Goal: Transaction & Acquisition: Purchase product/service

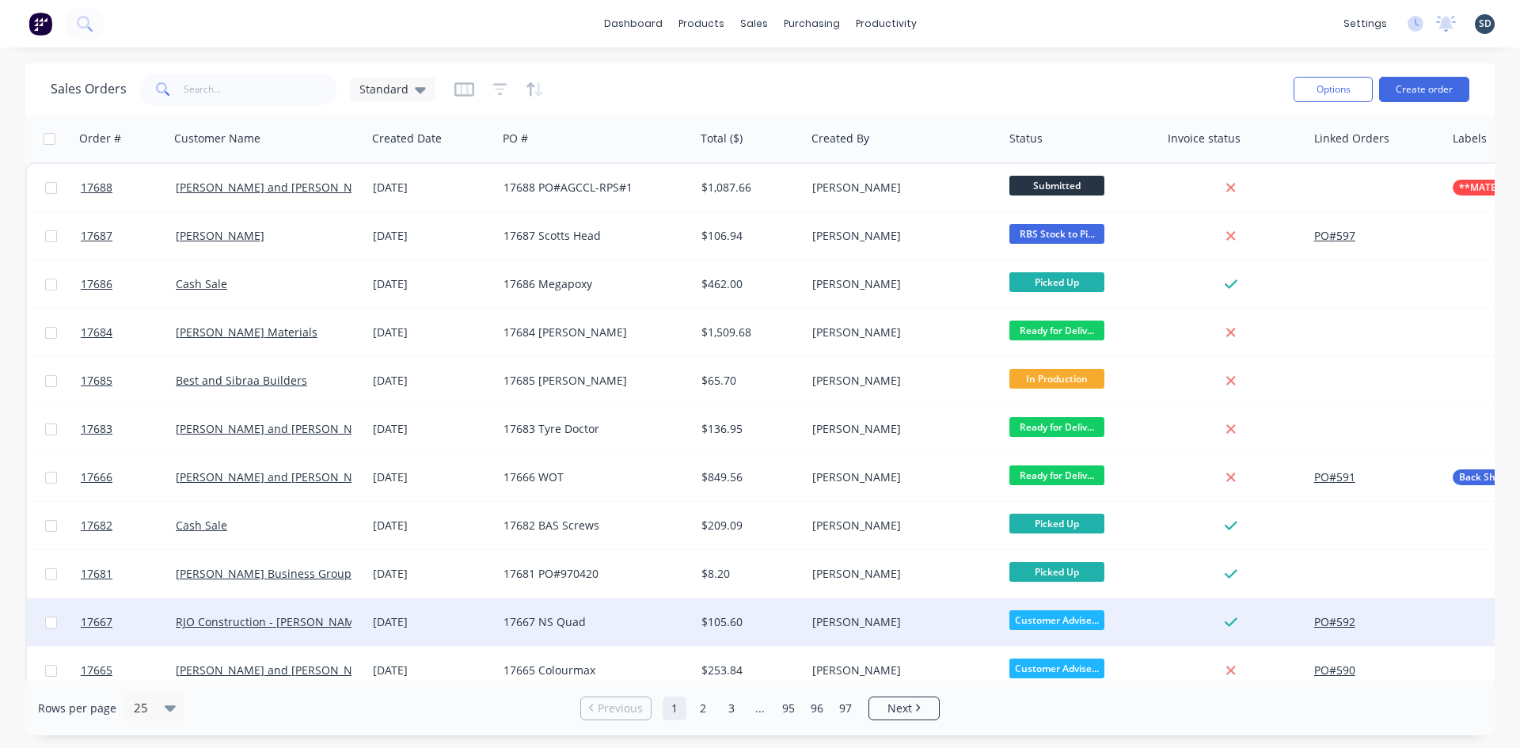
click at [630, 621] on div "17667 NS Quad" at bounding box center [592, 622] width 176 height 16
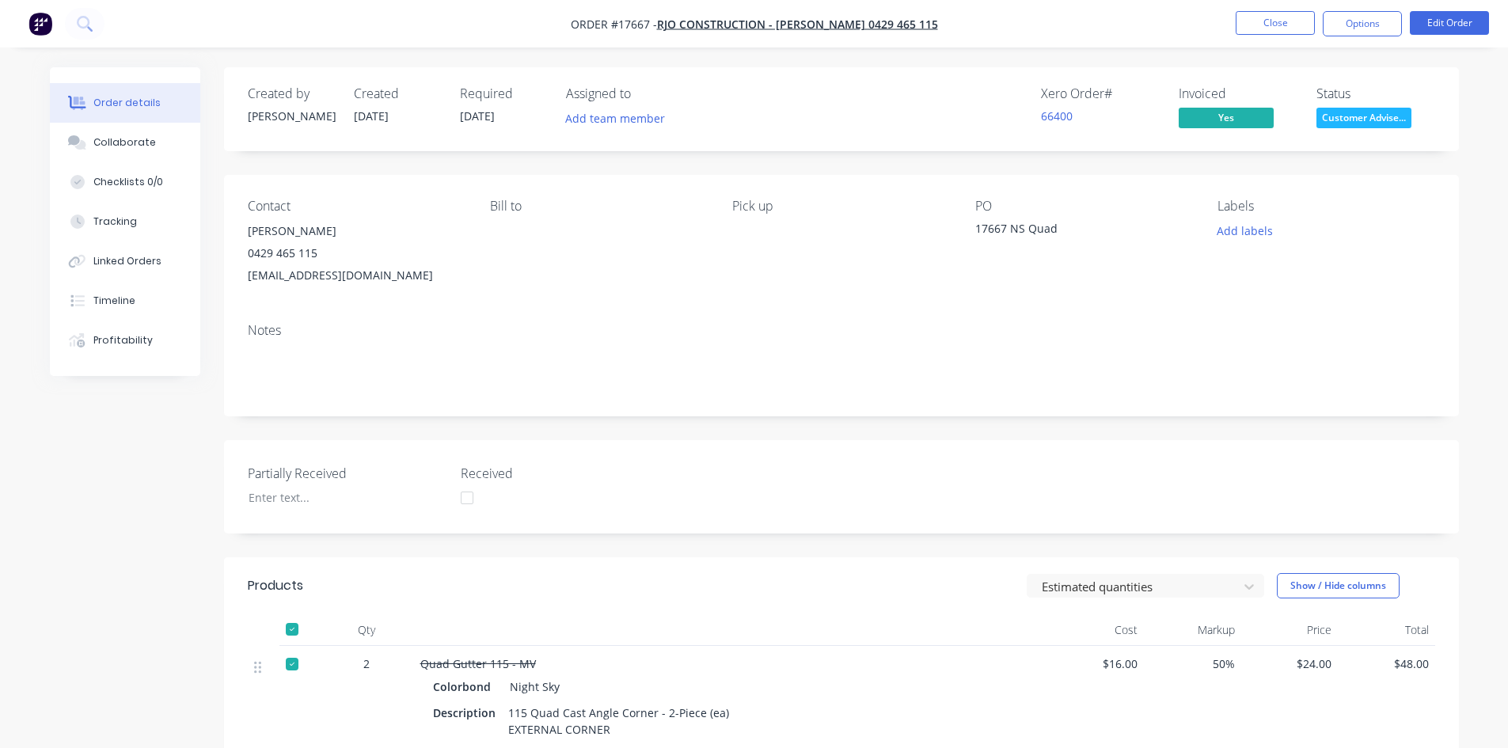
click at [1371, 119] on span "Customer Advise..." at bounding box center [1364, 118] width 95 height 20
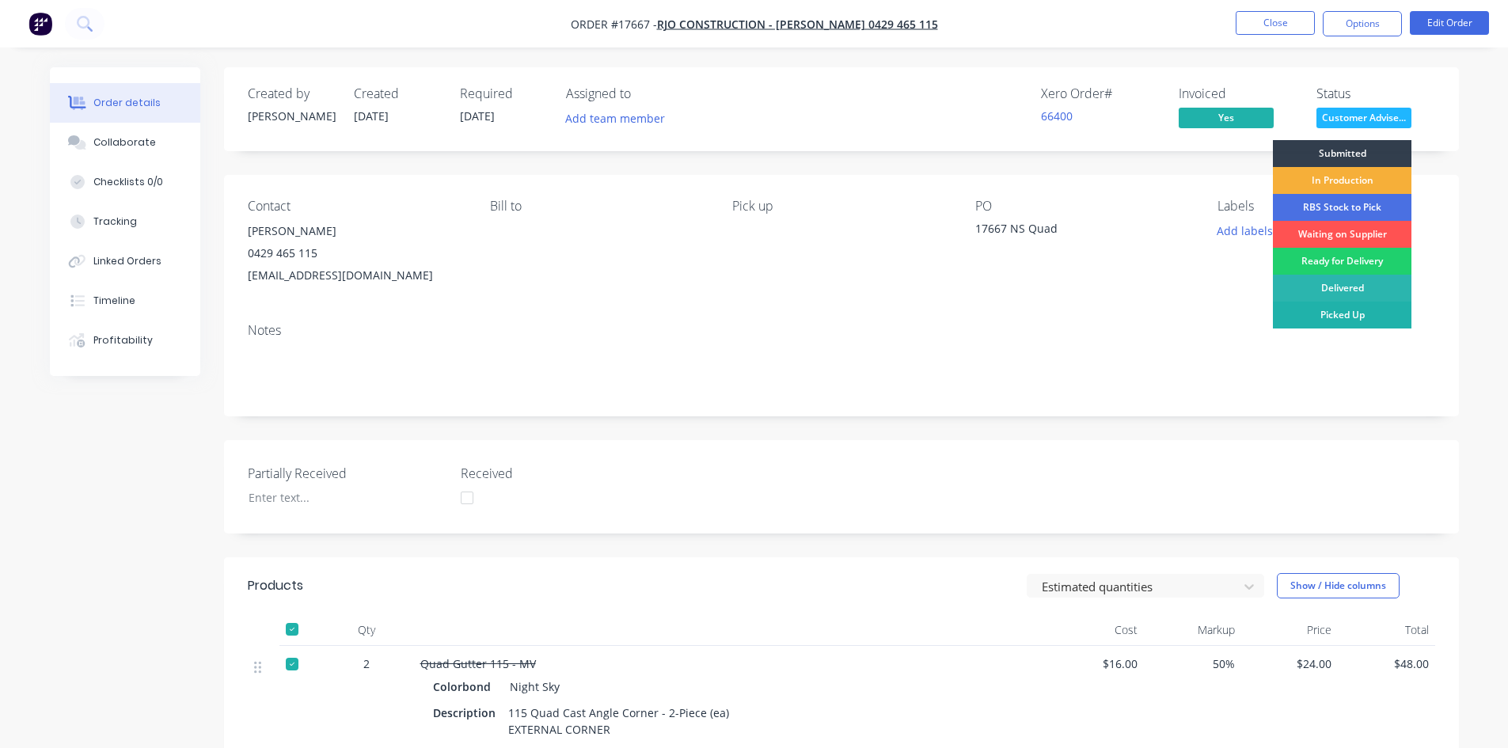
click at [1351, 321] on div "Picked Up" at bounding box center [1342, 315] width 139 height 27
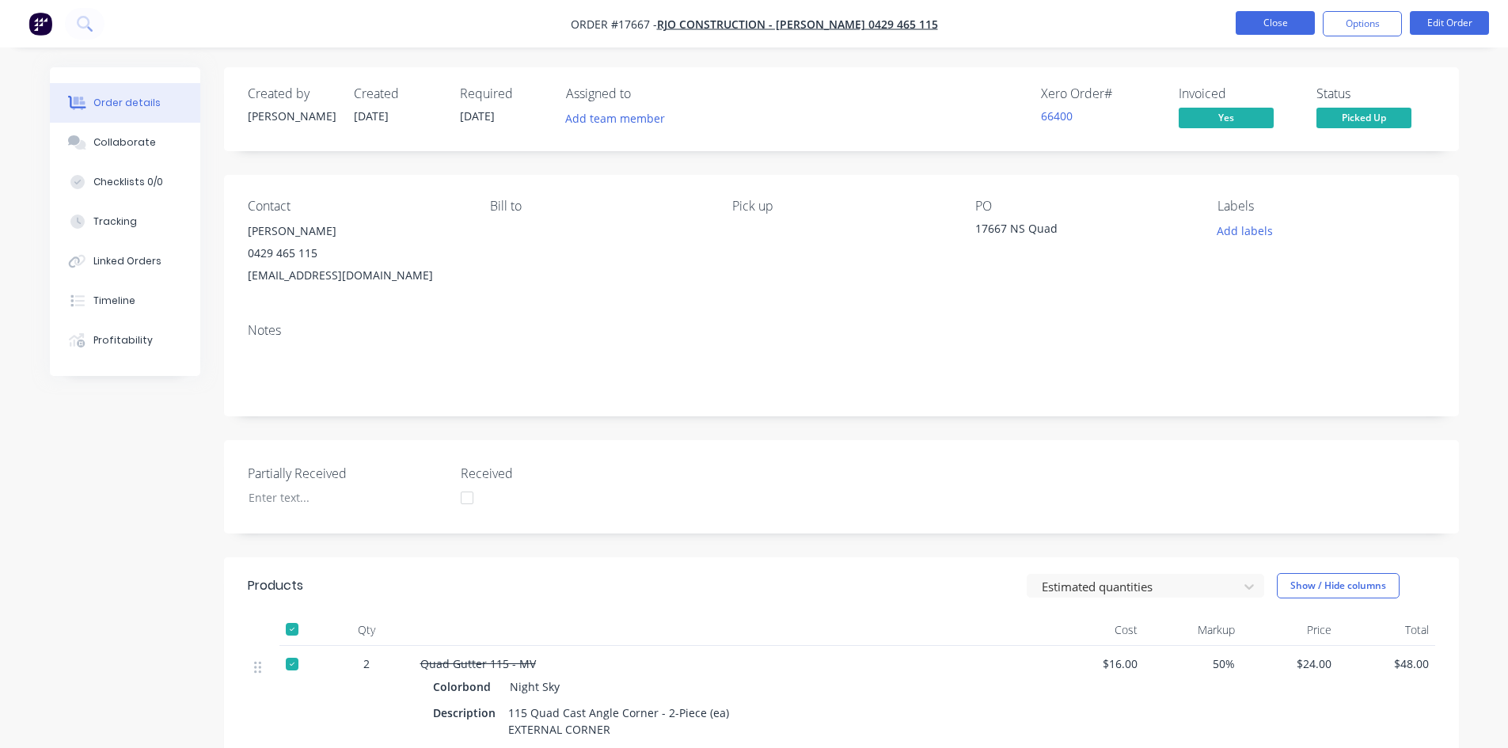
click at [1279, 25] on button "Close" at bounding box center [1275, 23] width 79 height 24
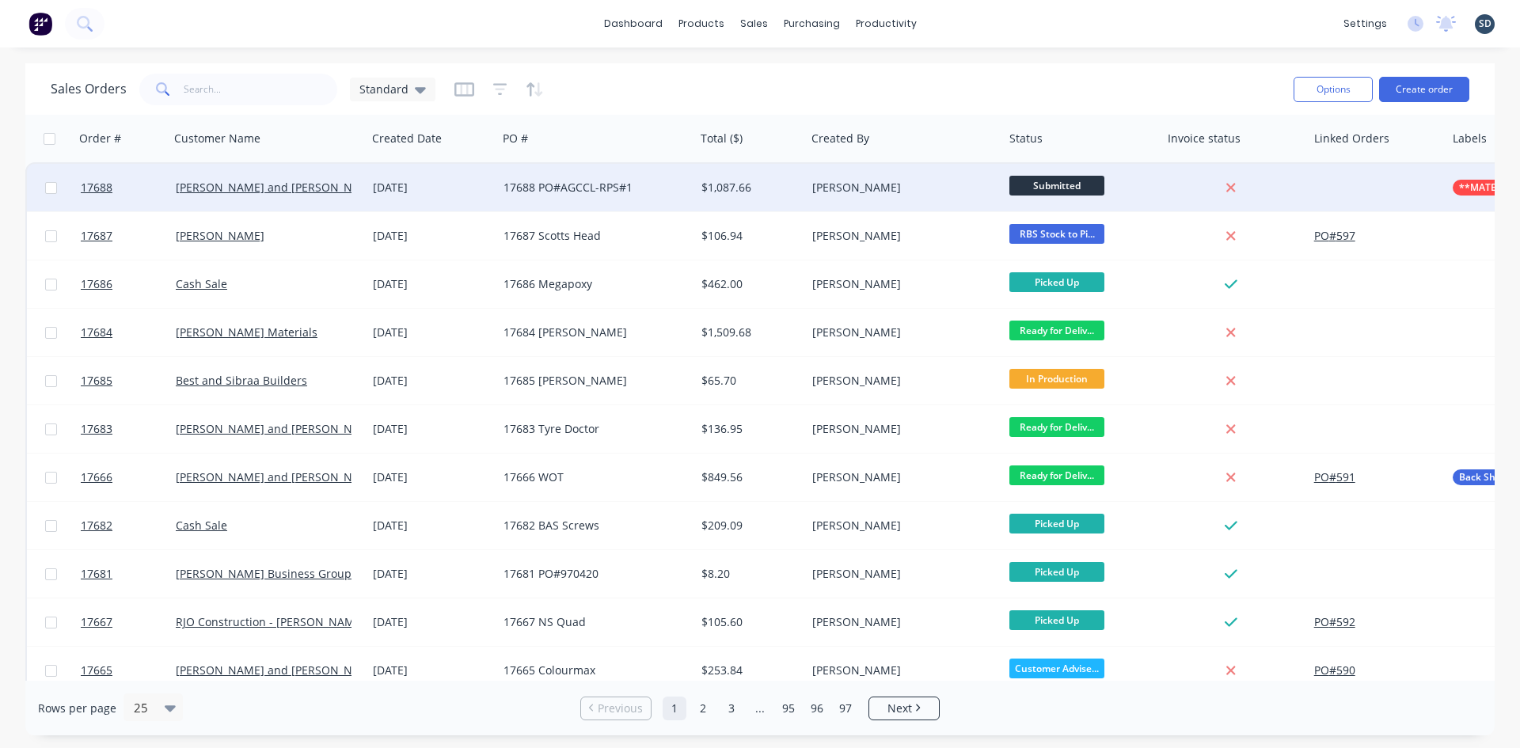
click at [469, 183] on div "[DATE]" at bounding box center [432, 188] width 118 height 16
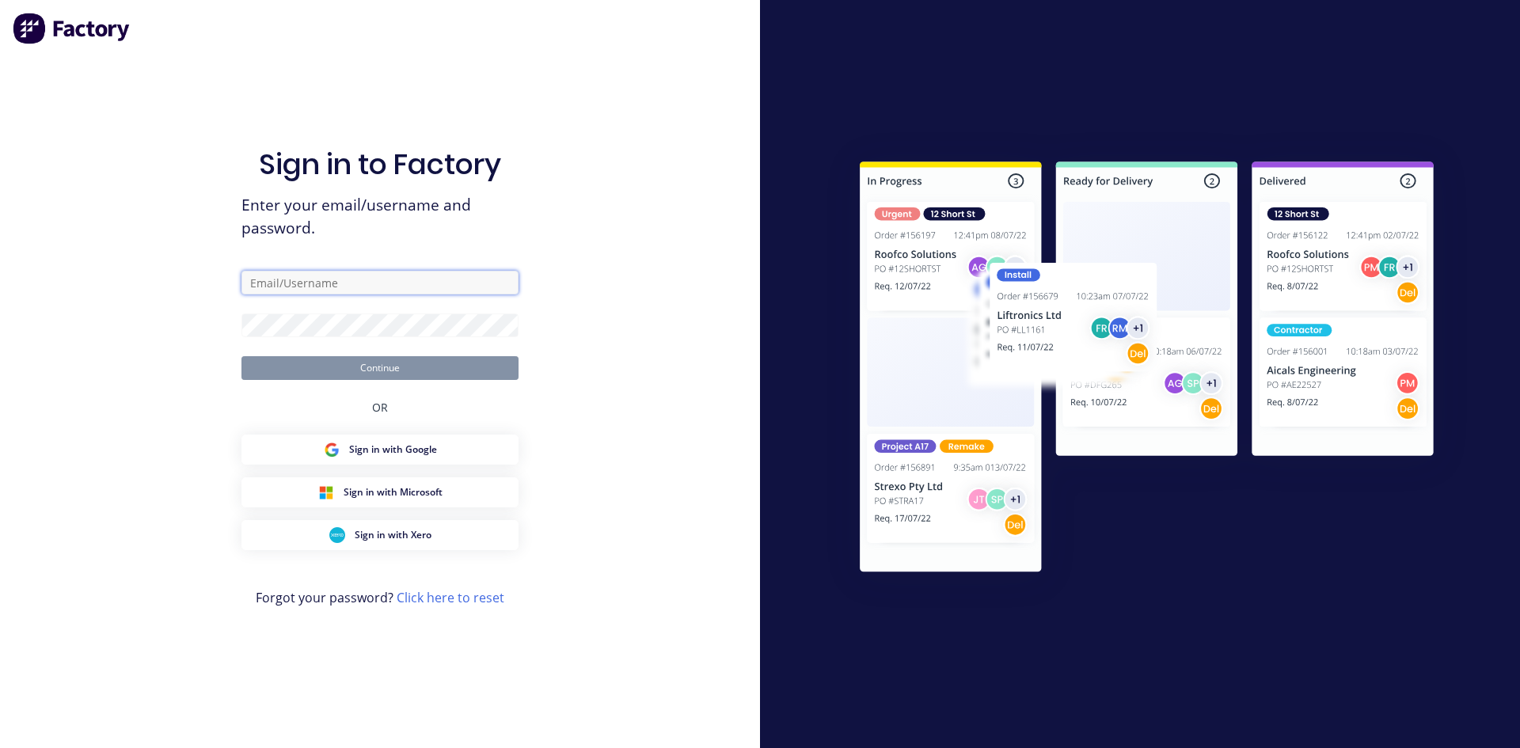
click at [319, 282] on input "text" at bounding box center [380, 283] width 277 height 24
type input "sam@rbsgroup.com.au"
click at [242, 356] on button "Continue" at bounding box center [380, 368] width 277 height 24
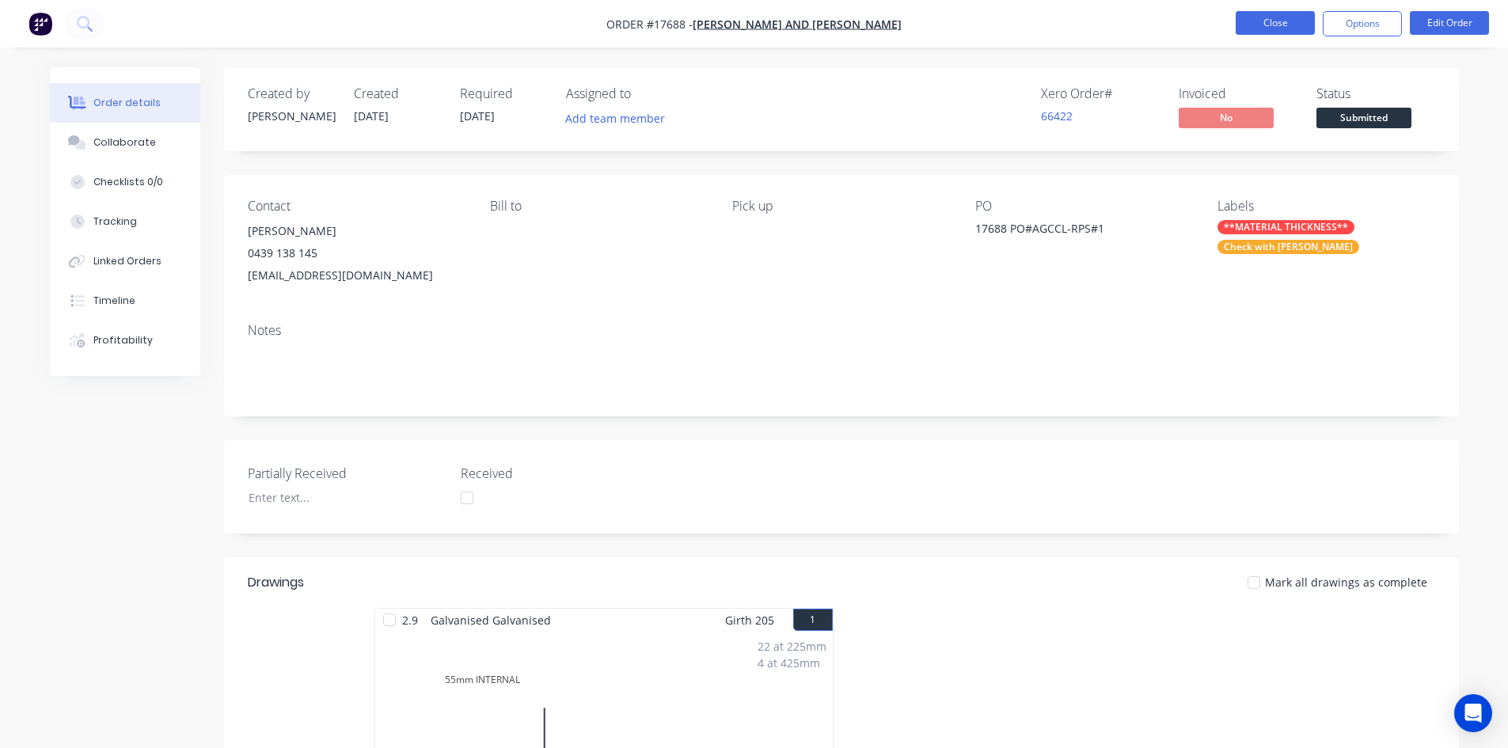
click at [1274, 21] on button "Close" at bounding box center [1275, 23] width 79 height 24
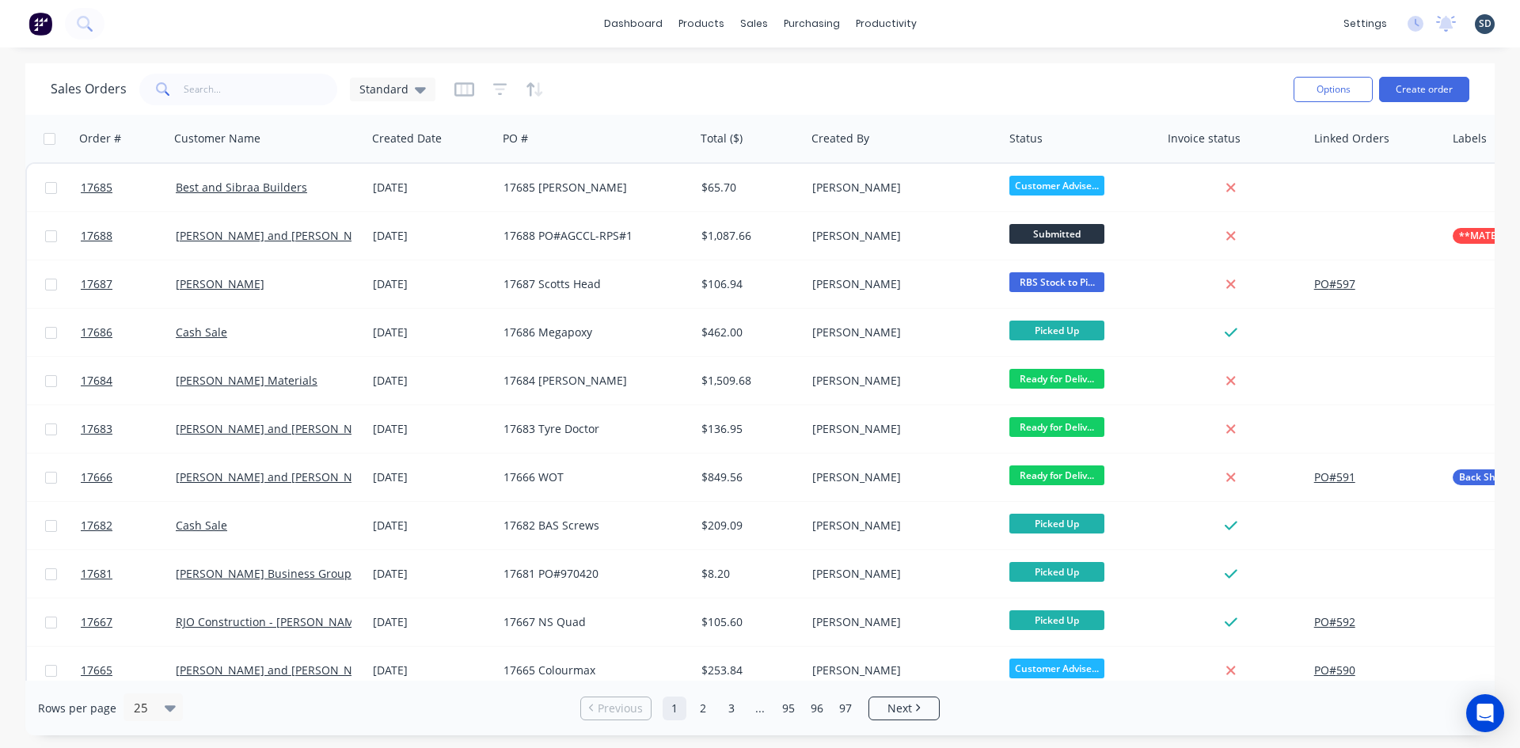
click at [965, 31] on div "dashboard products sales purchasing productivity dashboard products Product Cat…" at bounding box center [760, 24] width 1520 height 48
click at [1006, 22] on div "dashboard products sales purchasing productivity dashboard products Product Cat…" at bounding box center [760, 24] width 1520 height 48
click at [992, 46] on div "dashboard products sales purchasing productivity dashboard products Product Cat…" at bounding box center [760, 24] width 1520 height 48
click at [989, 26] on div "dashboard products sales purchasing productivity dashboard products Product Cat…" at bounding box center [760, 24] width 1520 height 48
click at [987, 33] on div "dashboard products sales purchasing productivity dashboard products Product Cat…" at bounding box center [760, 24] width 1520 height 48
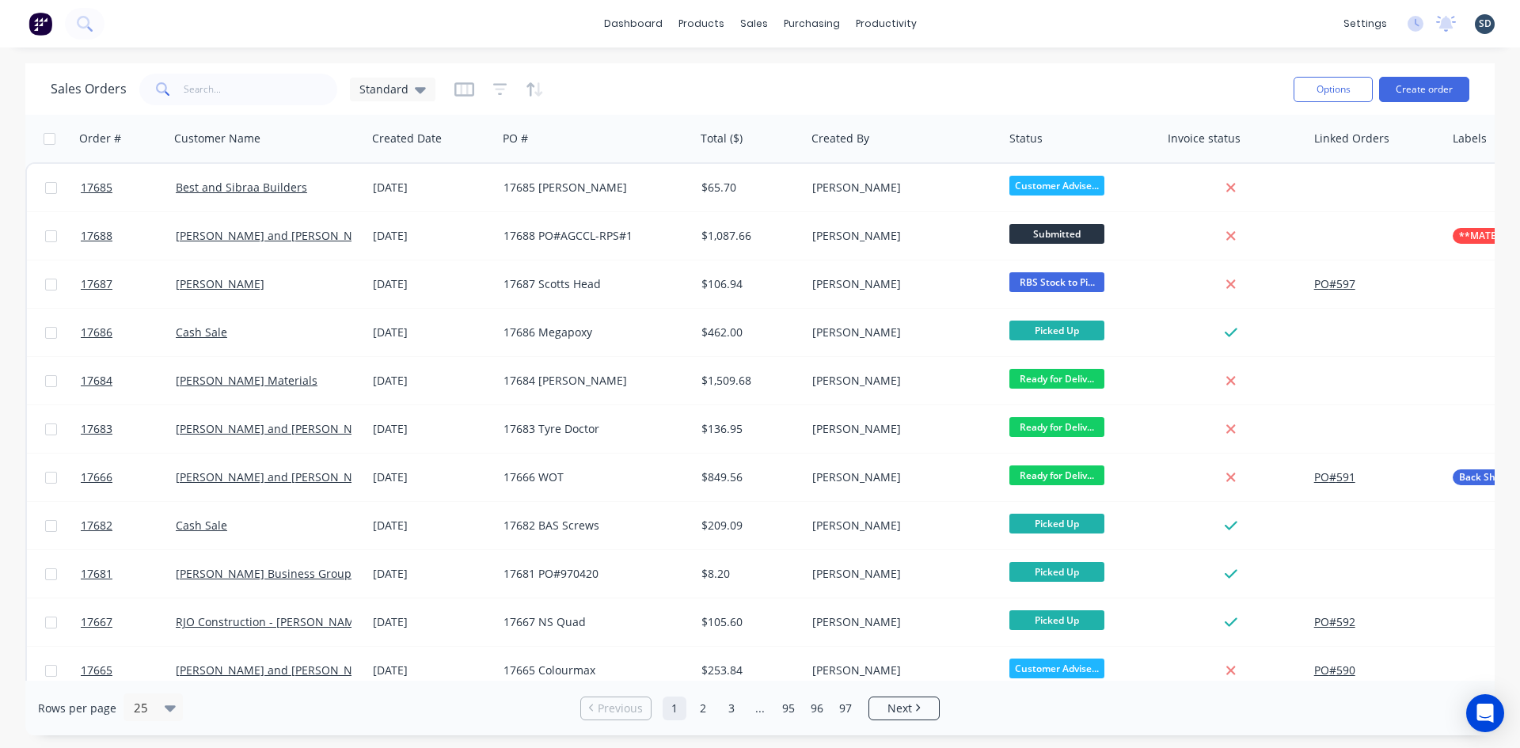
click at [987, 32] on div "dashboard products sales purchasing productivity dashboard products Product Cat…" at bounding box center [760, 24] width 1520 height 48
click at [270, 89] on input "text" at bounding box center [261, 90] width 154 height 32
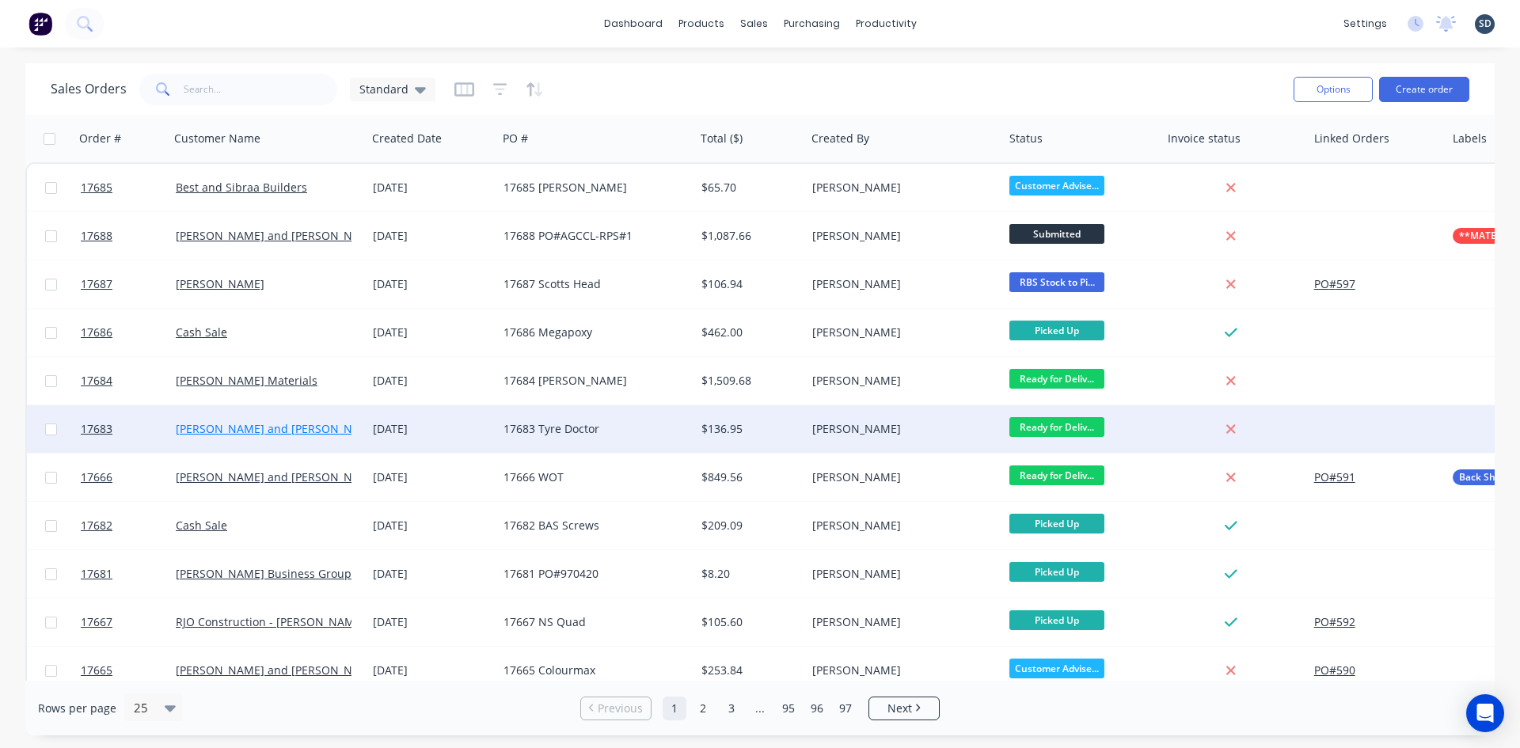
click at [218, 429] on link "[PERSON_NAME] and [PERSON_NAME]" at bounding box center [278, 428] width 204 height 15
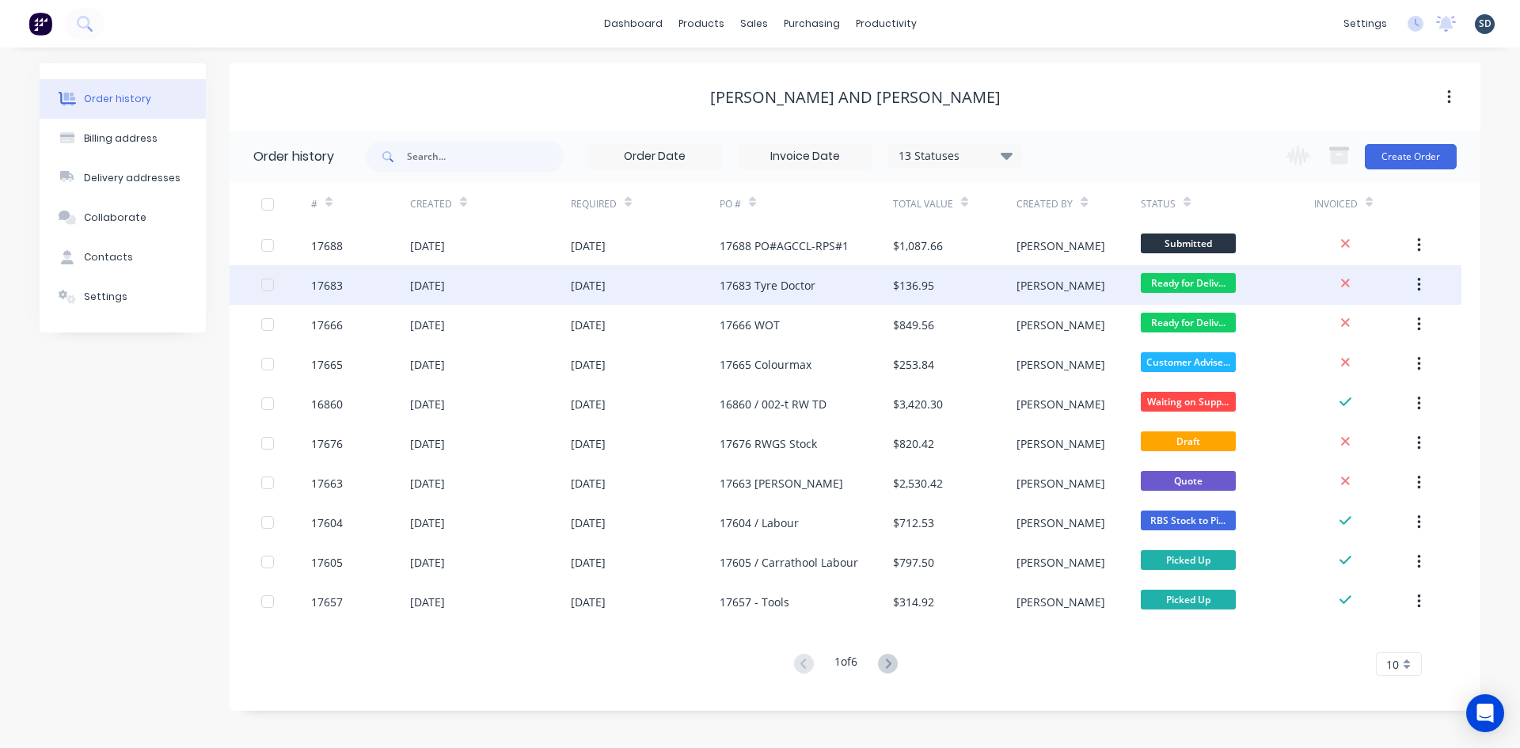
click at [680, 285] on div "[DATE]" at bounding box center [645, 285] width 149 height 40
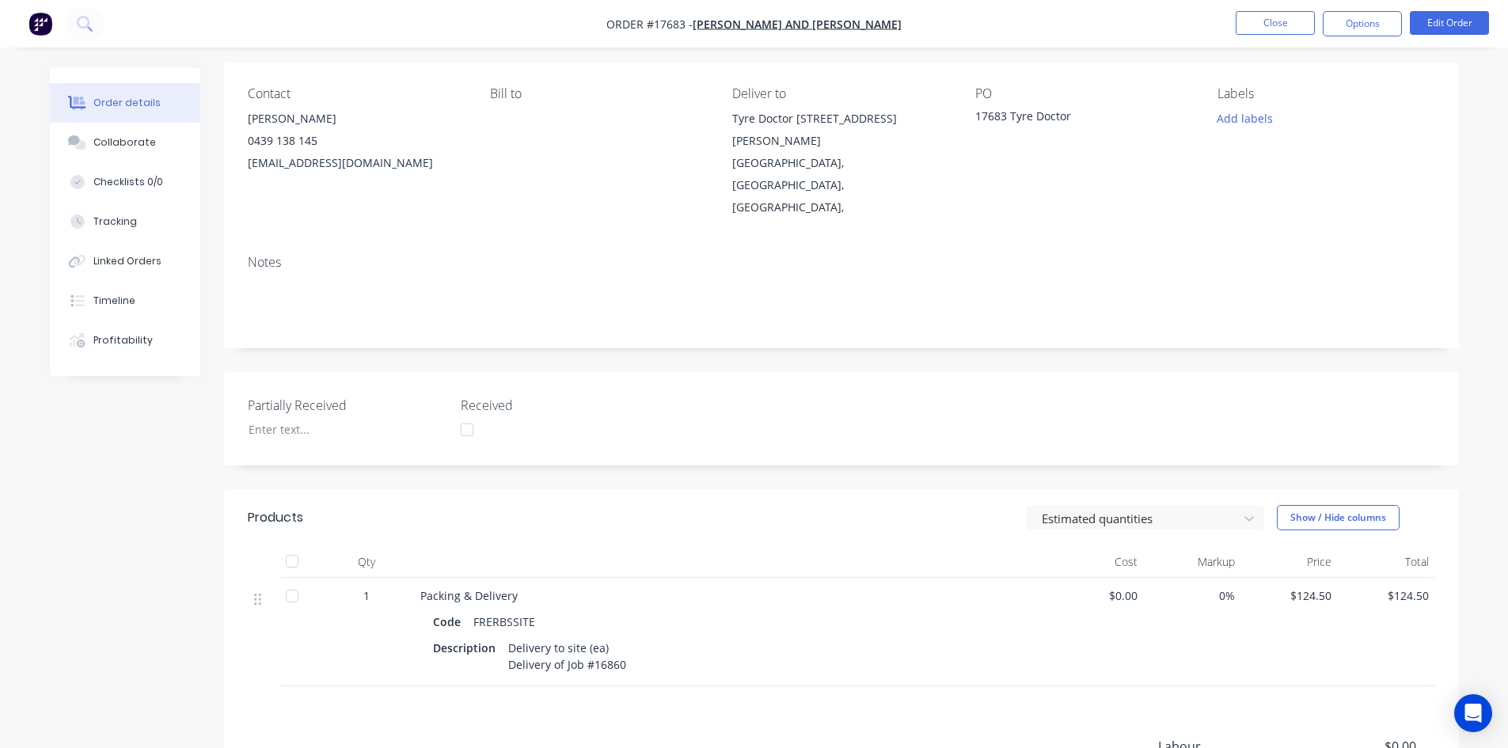
scroll to position [288, 0]
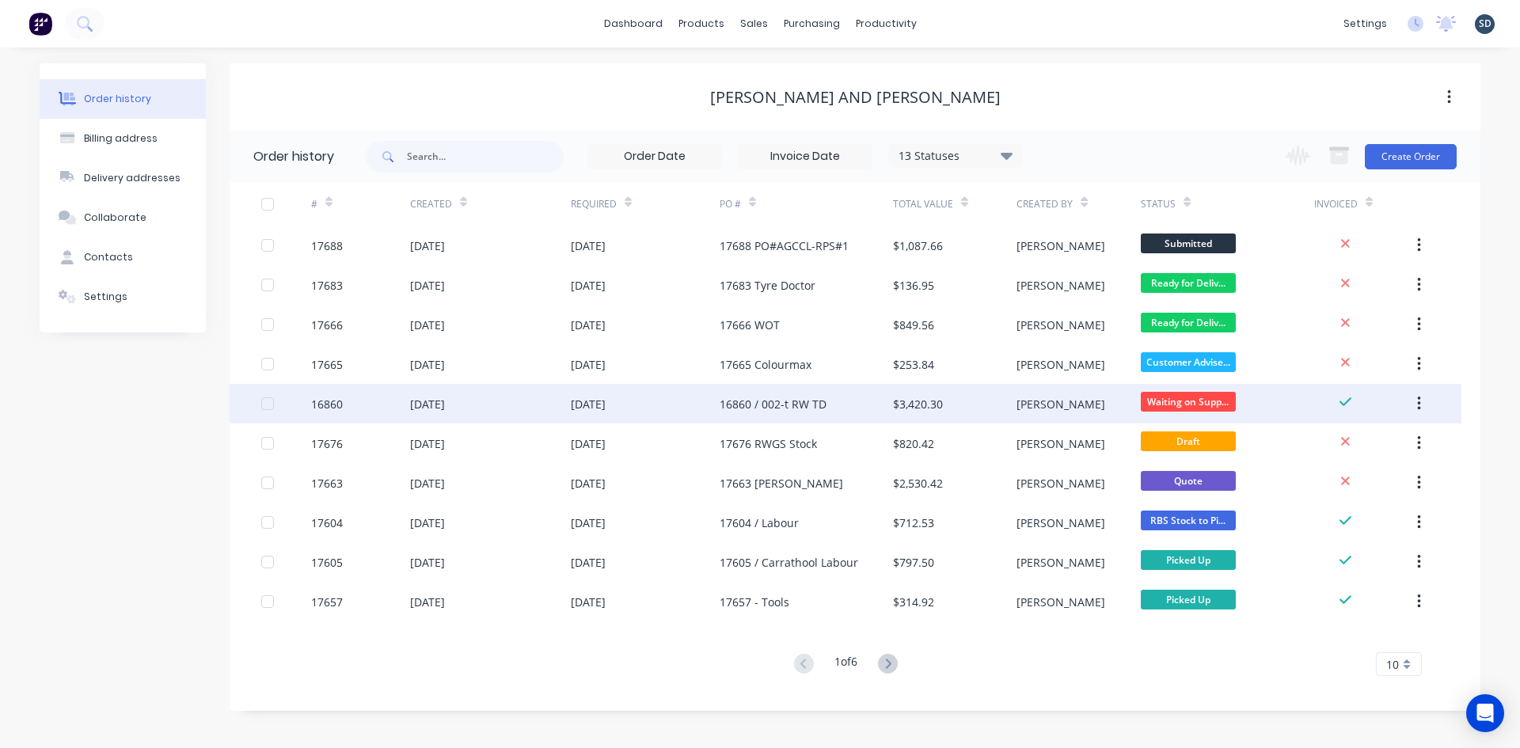
click at [841, 413] on div "16860 / 002-t RW TD" at bounding box center [806, 404] width 173 height 40
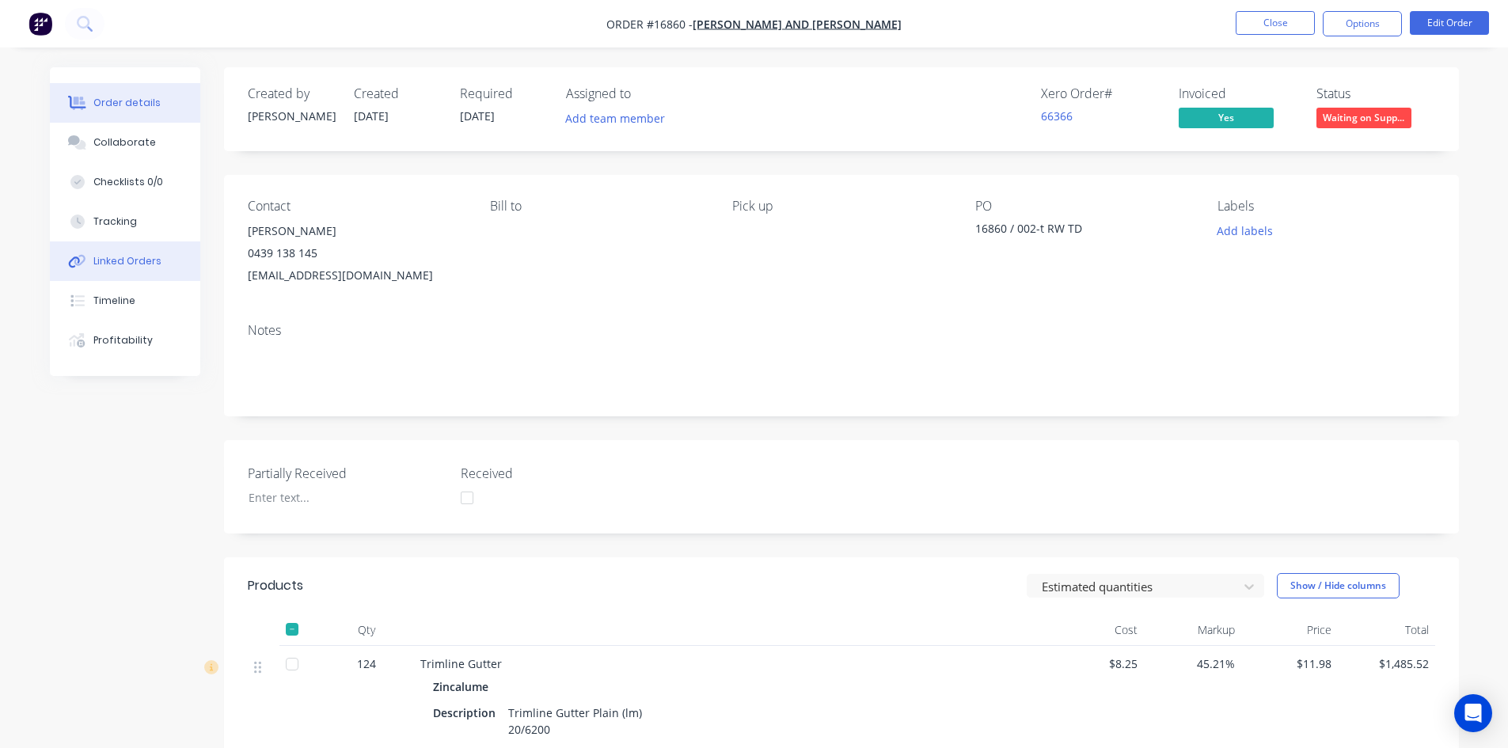
click at [127, 264] on div "Linked Orders" at bounding box center [127, 261] width 68 height 14
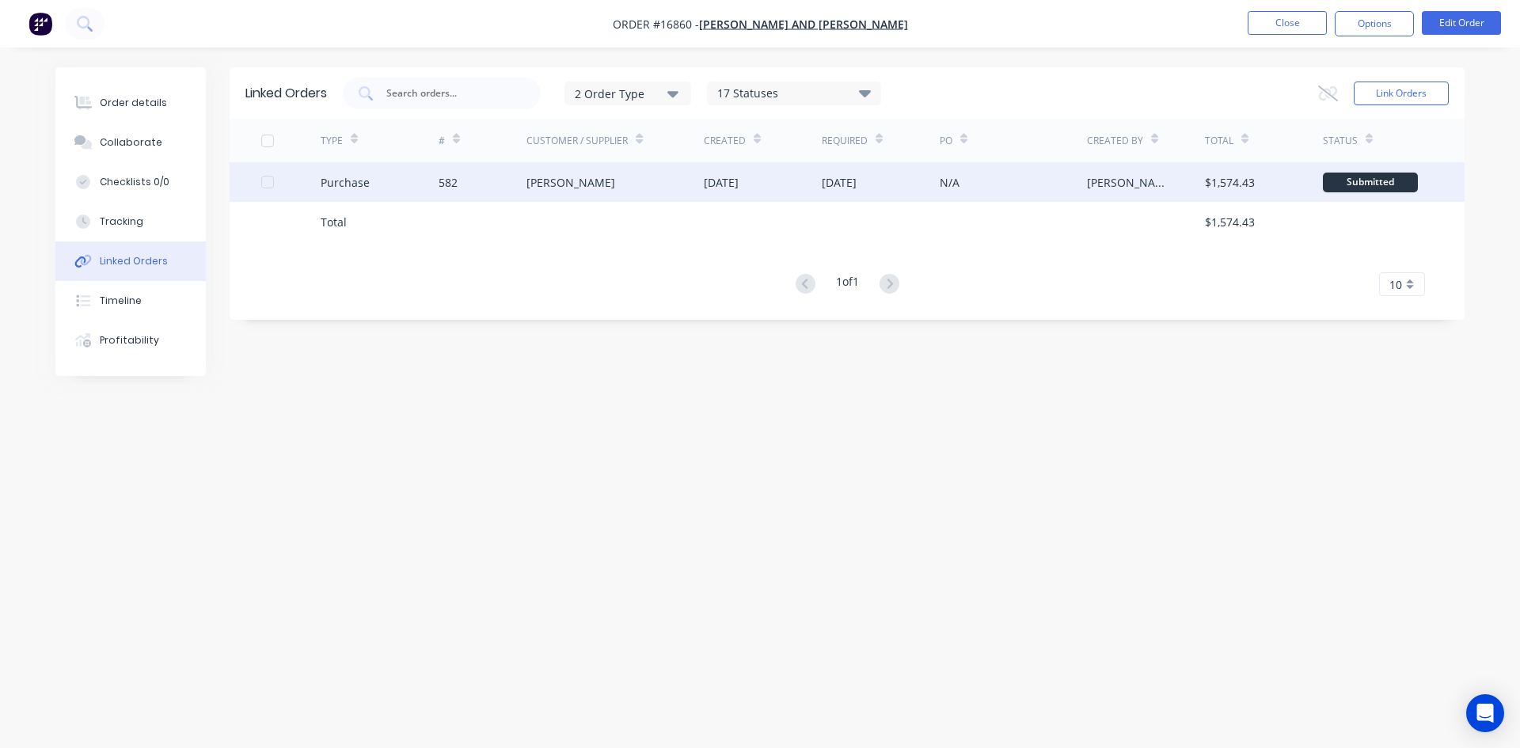
click at [631, 181] on div "Lysaght VIC" at bounding box center [615, 182] width 177 height 40
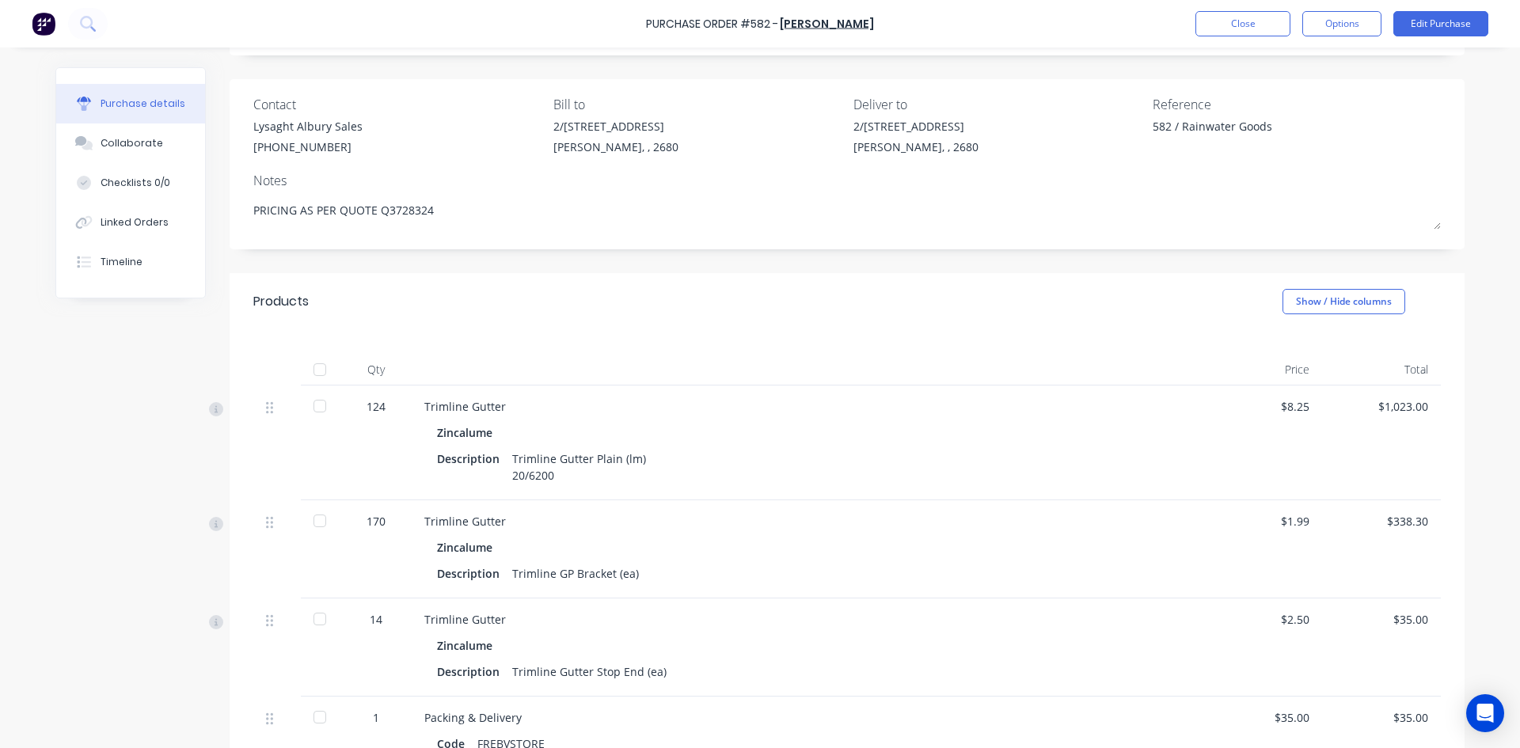
scroll to position [317, 0]
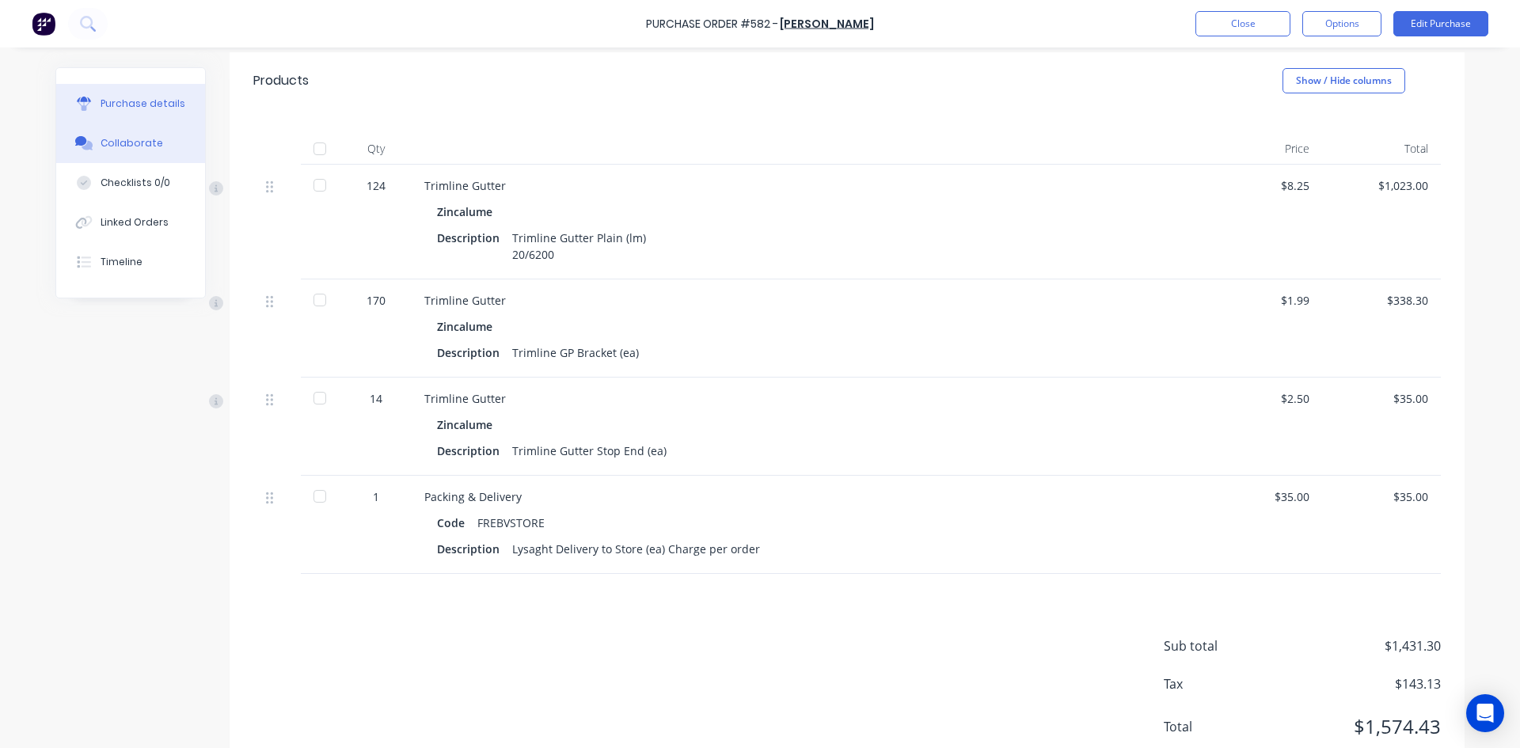
click at [136, 126] on button "Collaborate" at bounding box center [130, 144] width 149 height 40
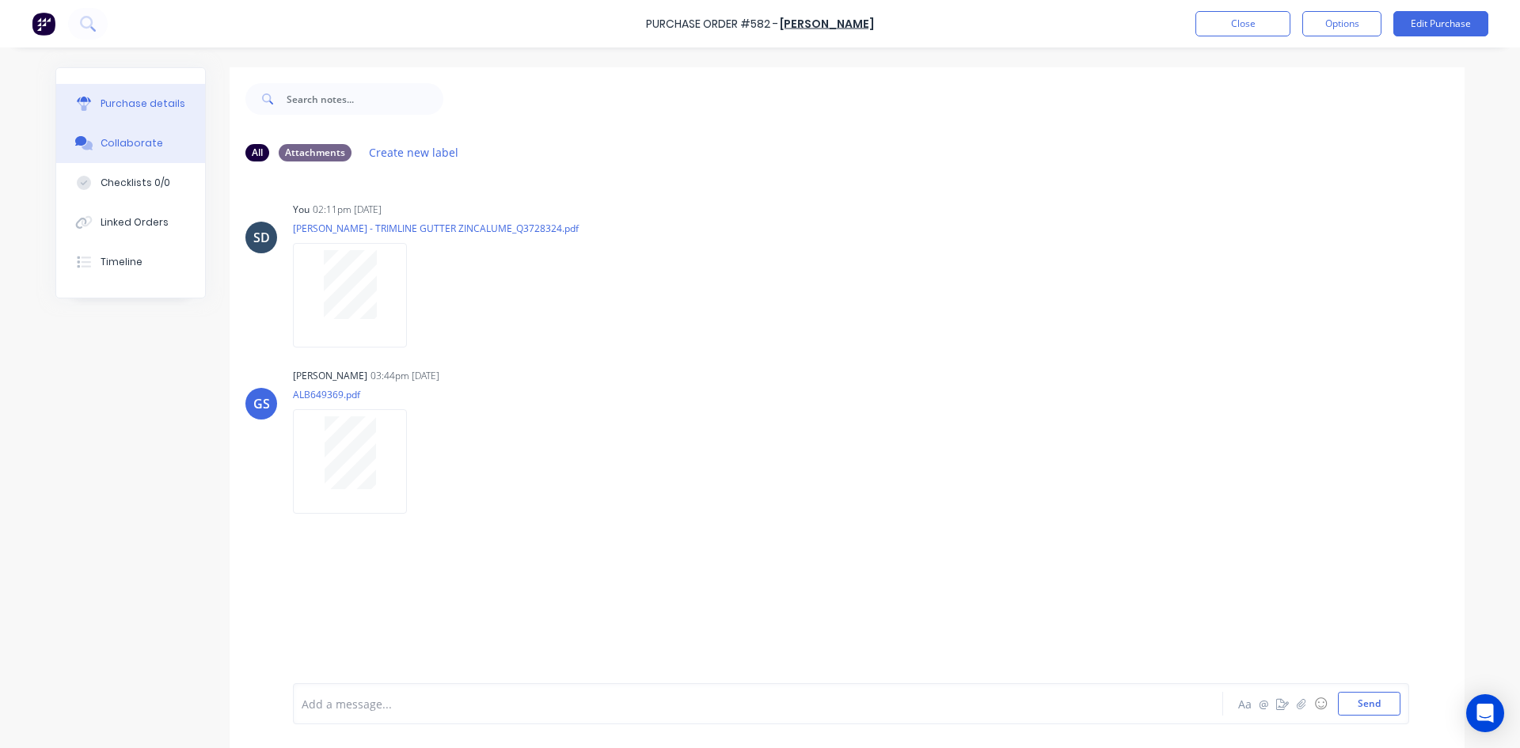
click at [171, 112] on button "Purchase details" at bounding box center [130, 104] width 149 height 40
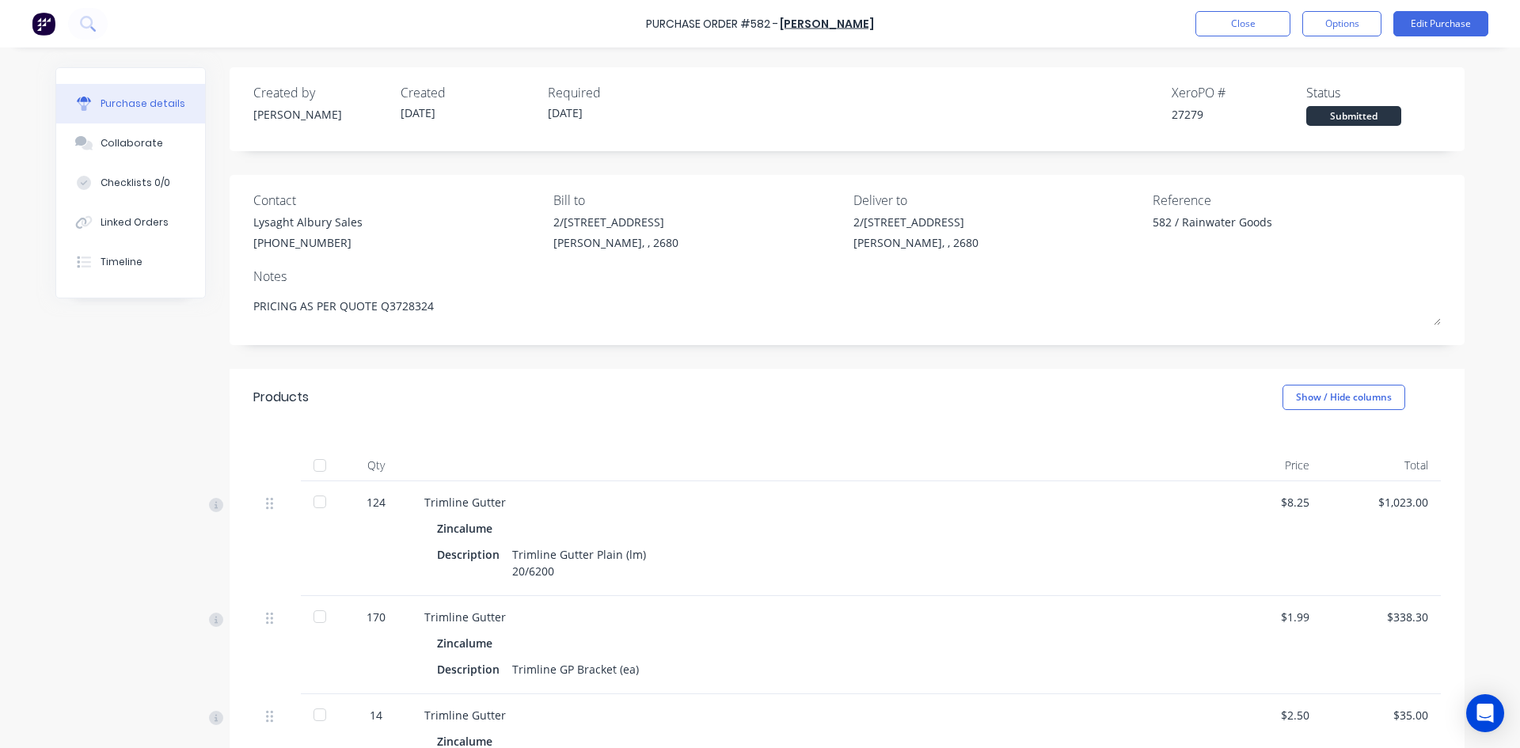
click at [775, 359] on div "Created by Sam Created 23/09/25 Required 30/09/25 Xero PO # 27279 Status Submit…" at bounding box center [847, 583] width 1235 height 1033
click at [793, 165] on div "Created by Sam Created 23/09/25 Required 30/09/25 Xero PO # 27279 Status Submit…" at bounding box center [847, 583] width 1235 height 1033
click at [79, 230] on button "Linked Orders" at bounding box center [130, 223] width 149 height 40
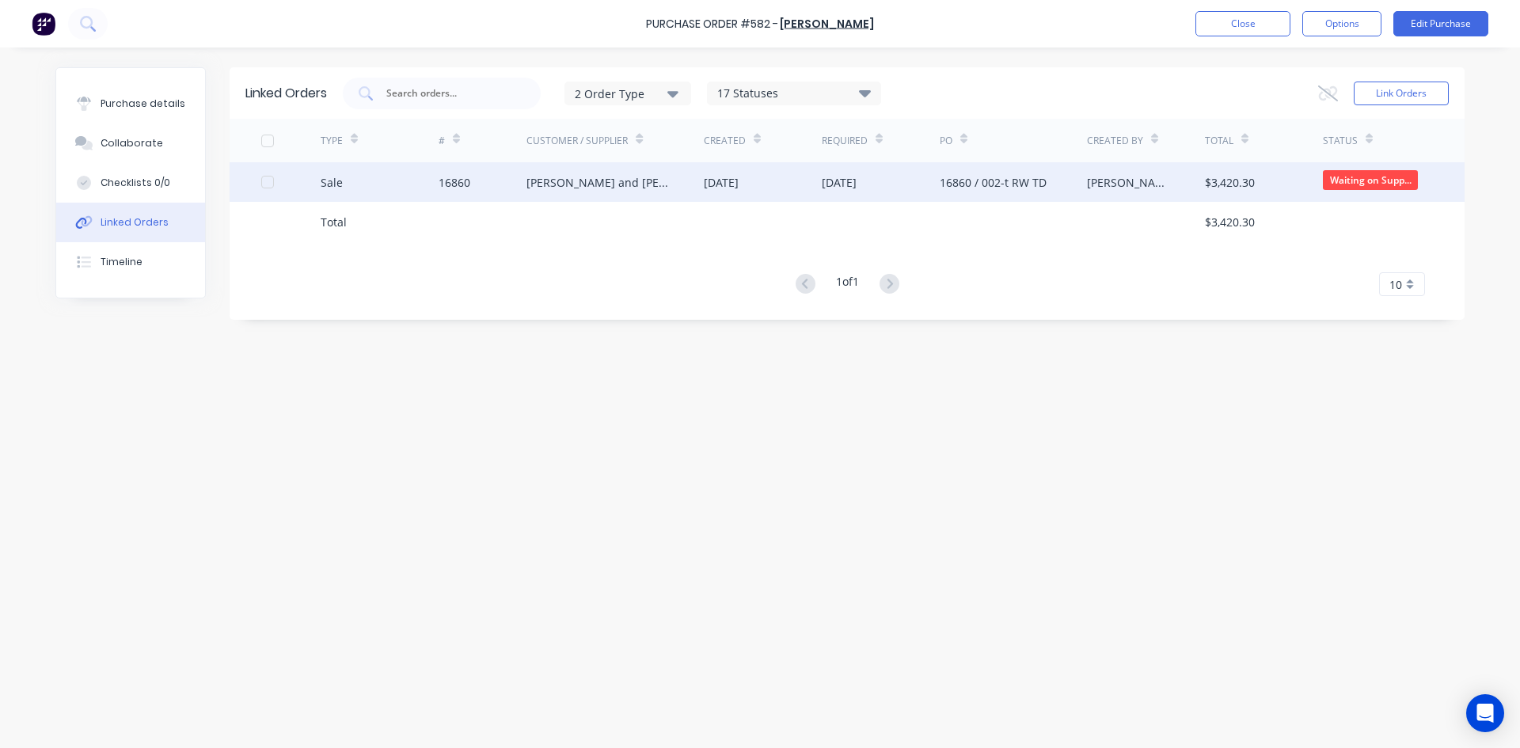
click at [563, 192] on div "[PERSON_NAME] and [PERSON_NAME]" at bounding box center [615, 182] width 177 height 40
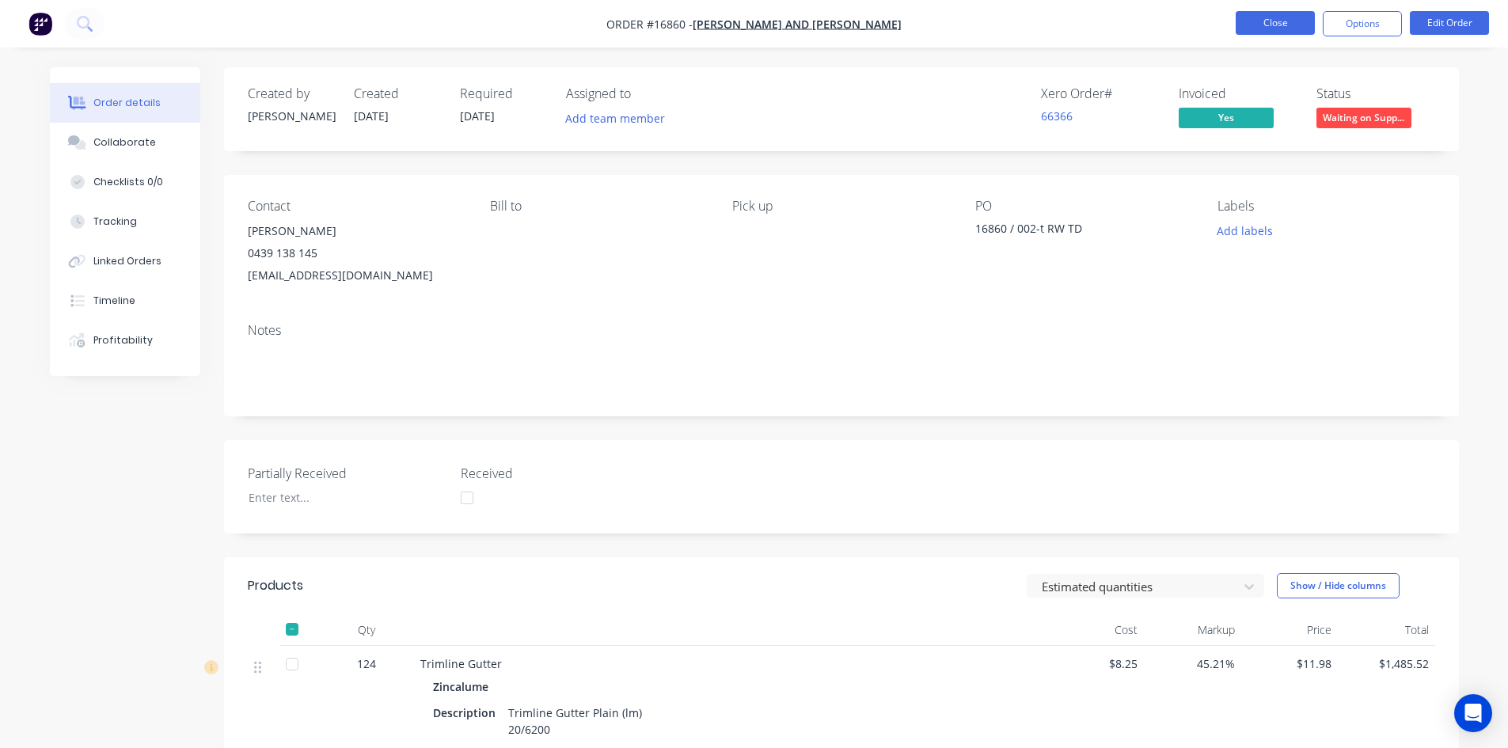
click at [1286, 26] on button "Close" at bounding box center [1275, 23] width 79 height 24
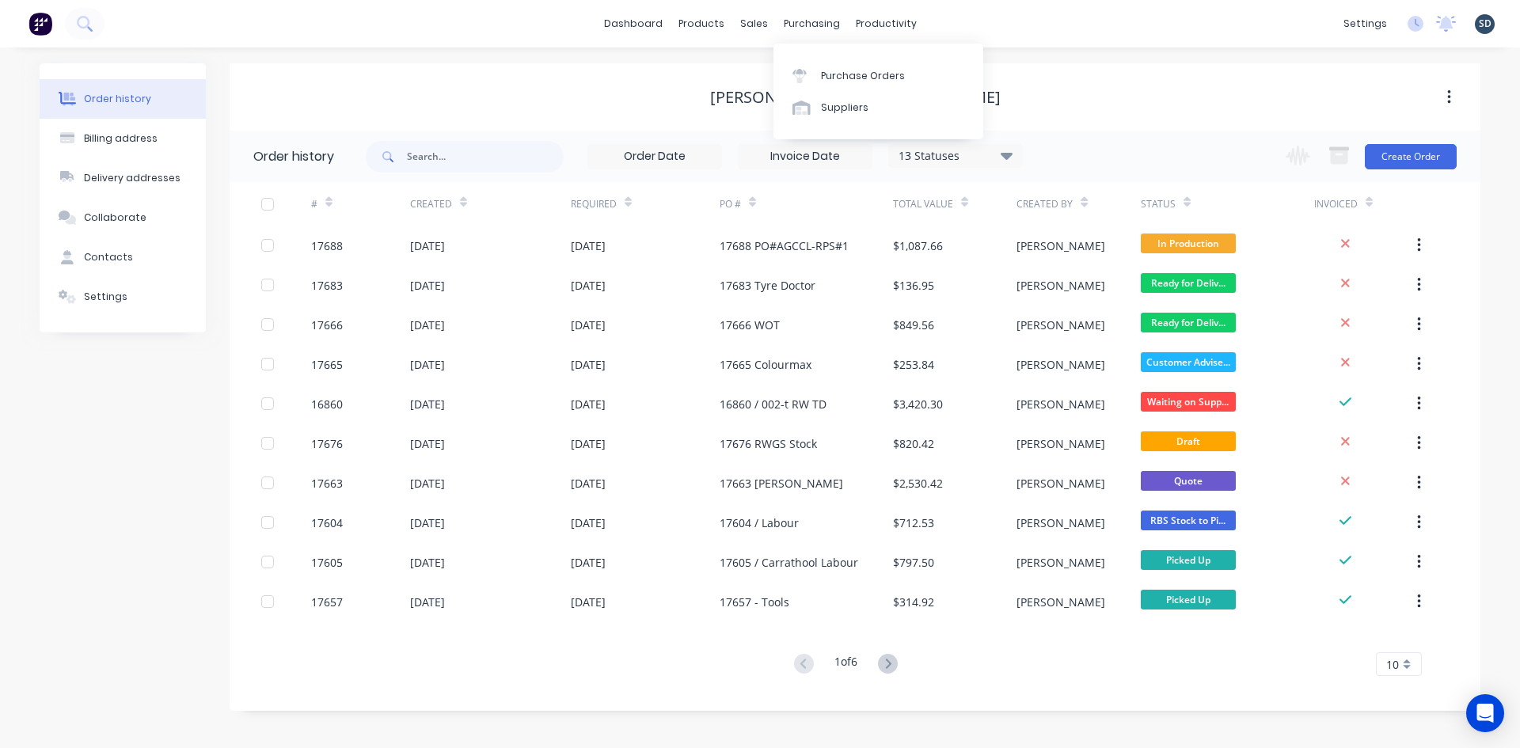
click at [1016, 59] on div "Order history Billing address Delivery addresses Collaborate Contacts Settings …" at bounding box center [760, 398] width 1520 height 701
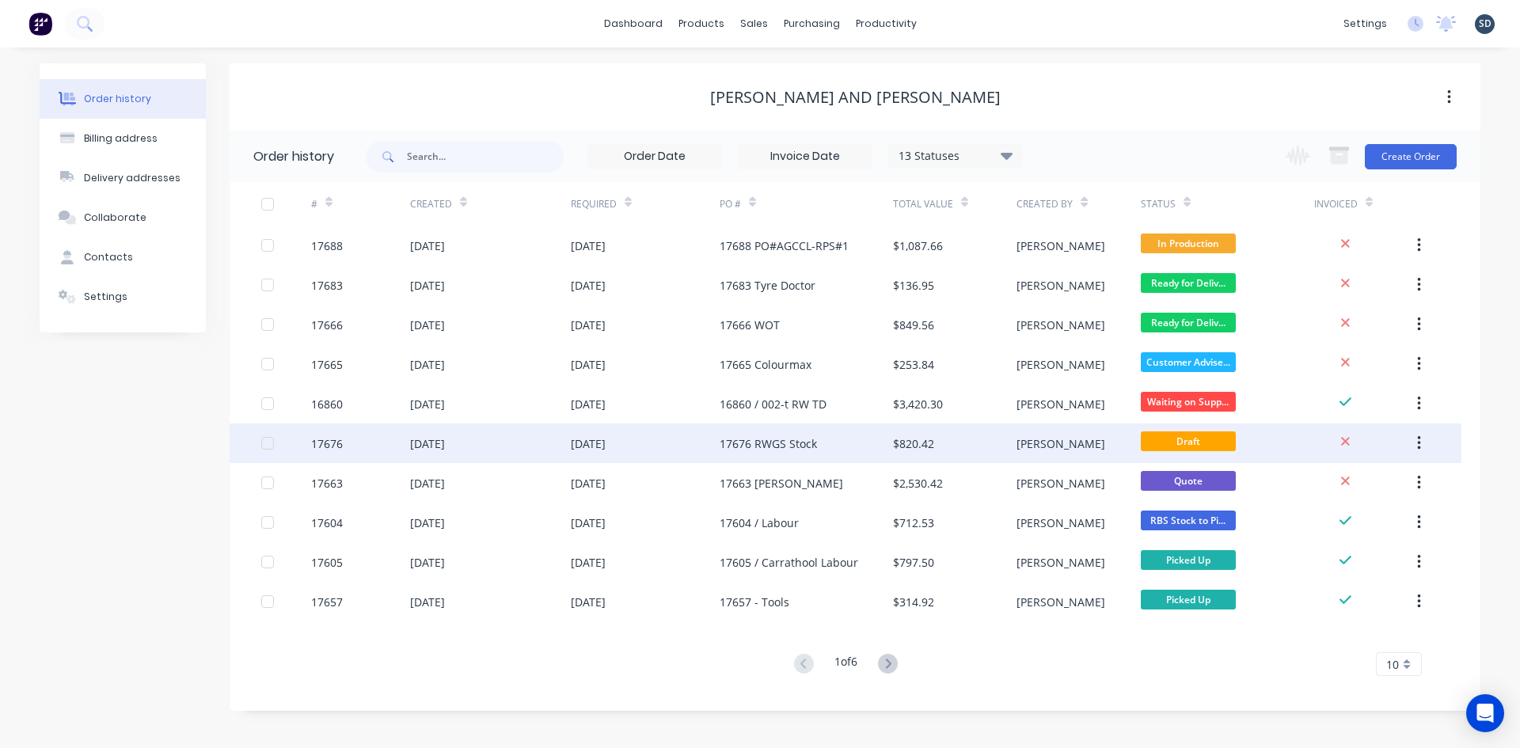
click at [880, 443] on div "17676 RWGS Stock" at bounding box center [806, 444] width 173 height 40
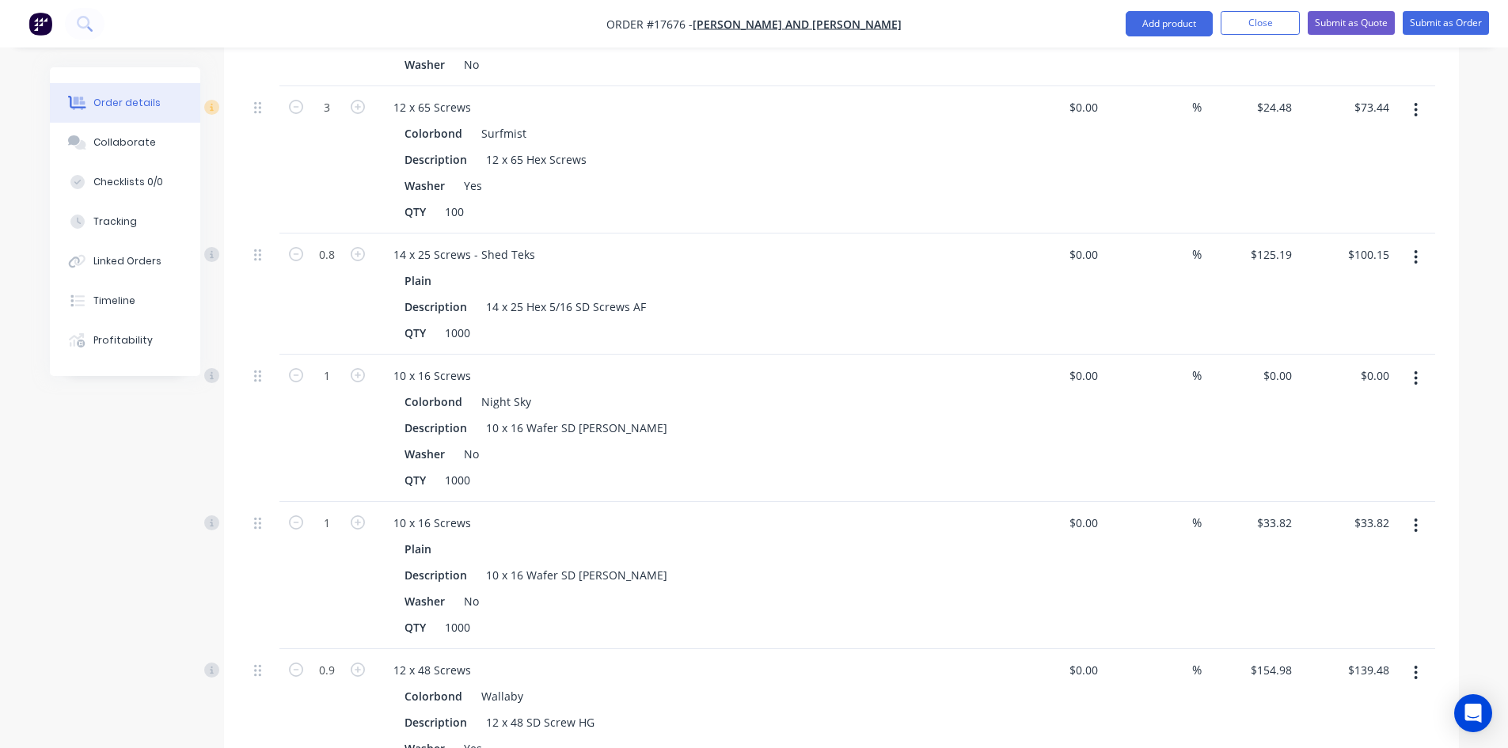
scroll to position [792, 0]
click at [968, 25] on nav "Order #17676 - Jay and Penny Sargeant Add product Close Submit as Quote Submit …" at bounding box center [754, 24] width 1508 height 48
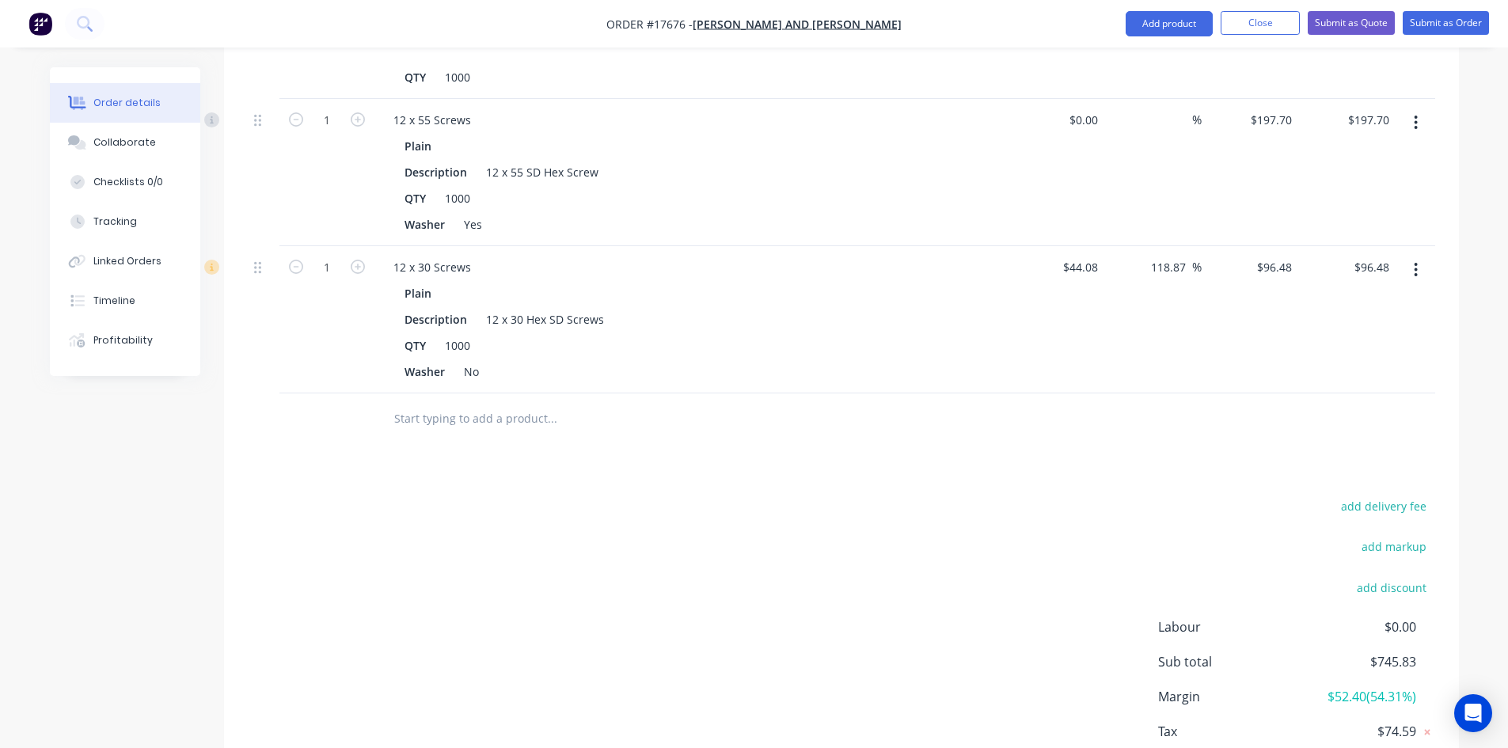
scroll to position [1505, 0]
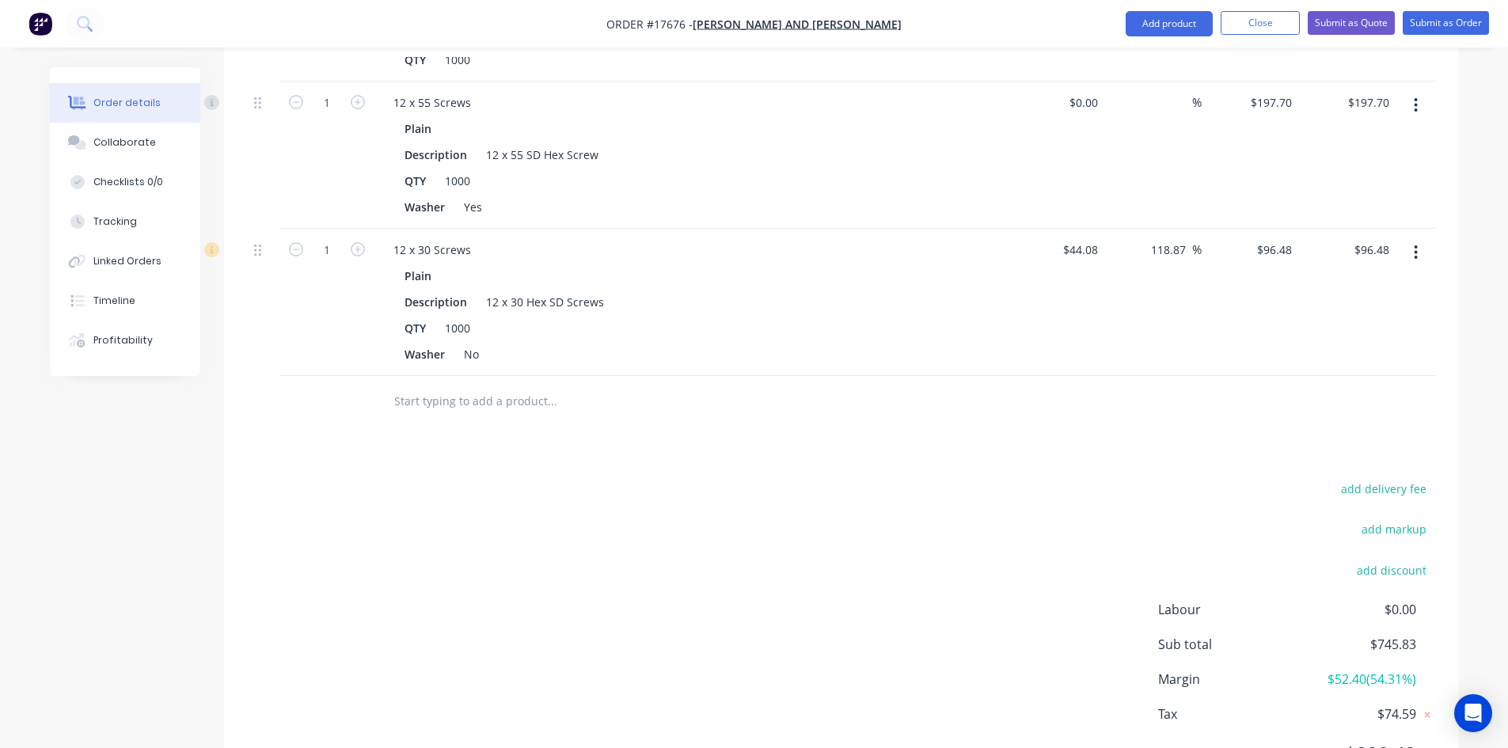
click at [474, 386] on input "text" at bounding box center [552, 402] width 317 height 32
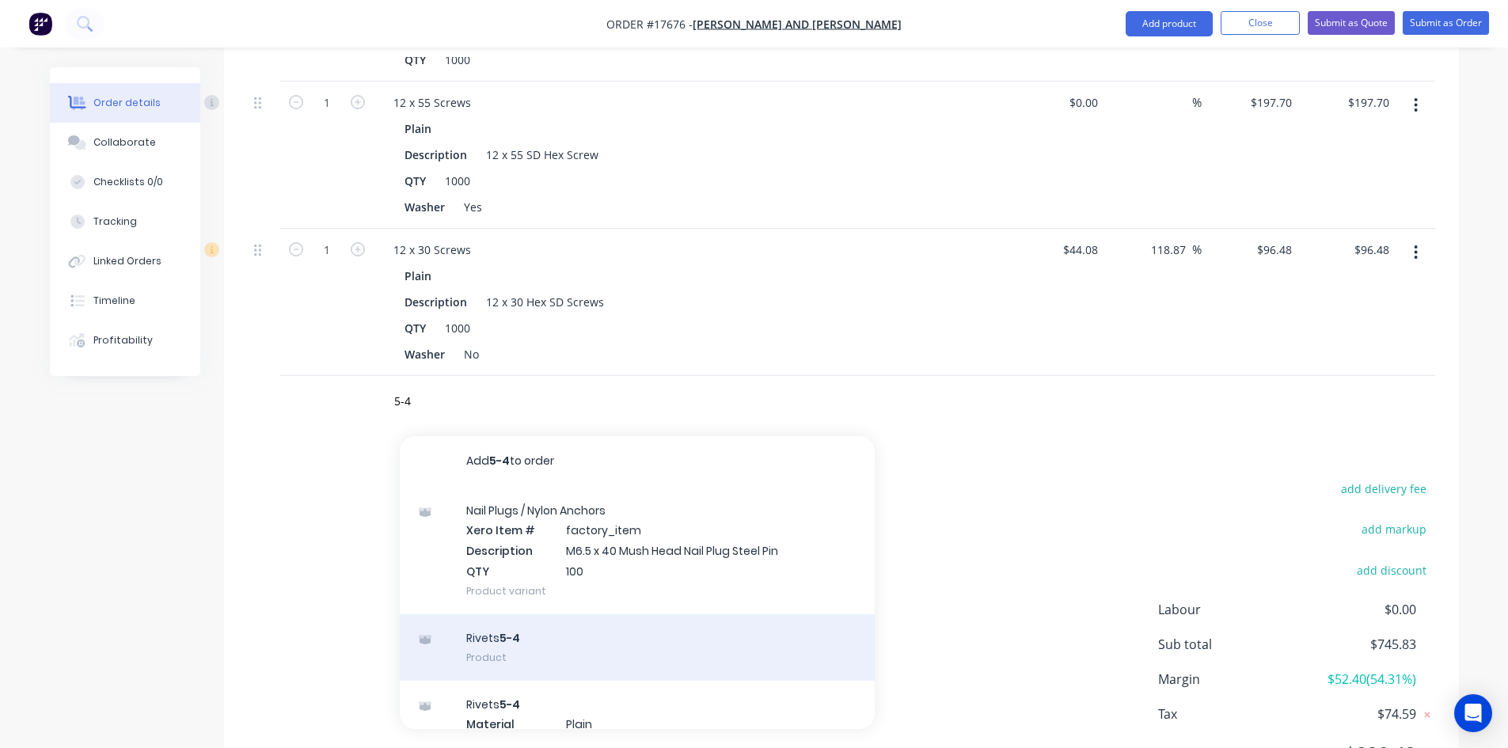
click at [568, 627] on div "Rivets 5-4 Product" at bounding box center [637, 647] width 475 height 67
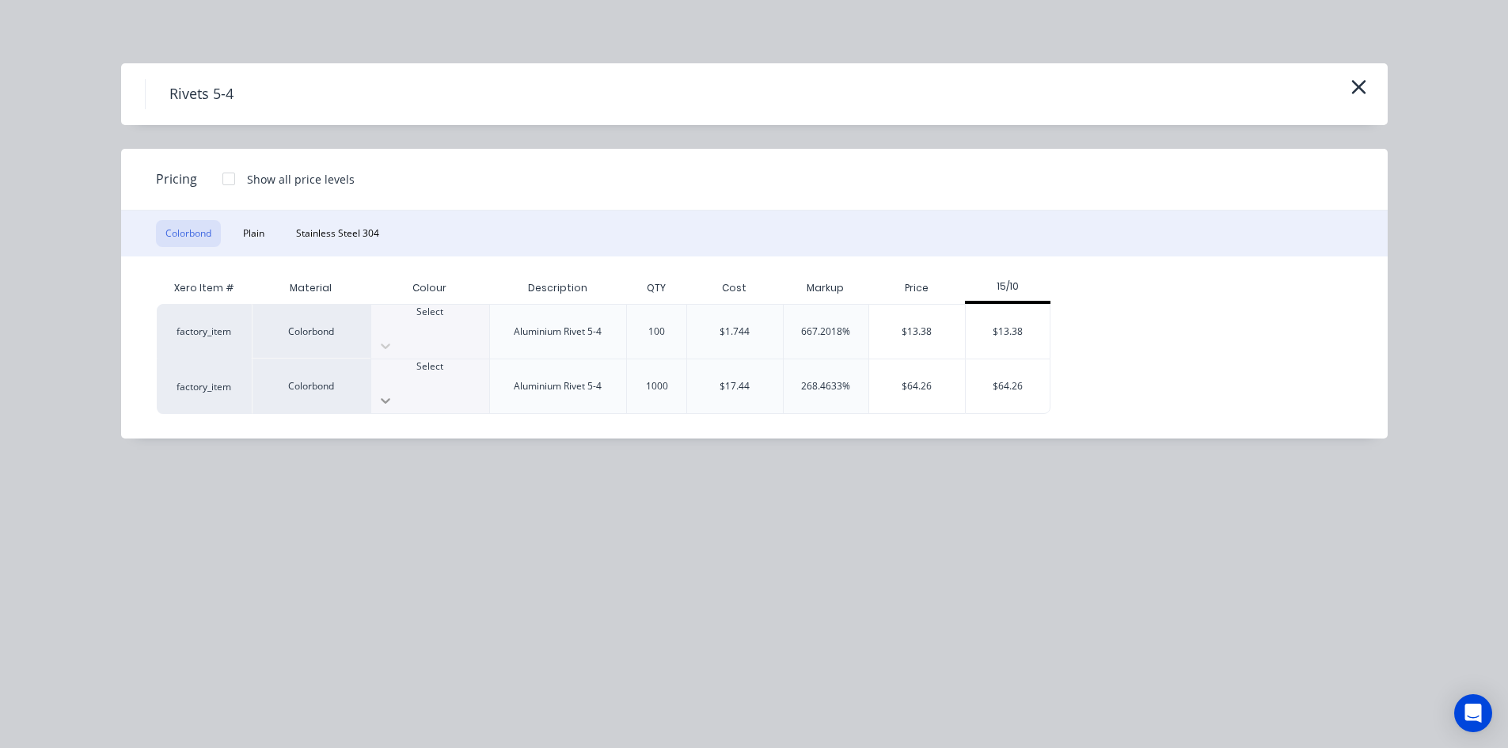
click at [462, 388] on div at bounding box center [430, 400] width 118 height 25
click at [1358, 86] on icon "button" at bounding box center [1359, 87] width 14 height 14
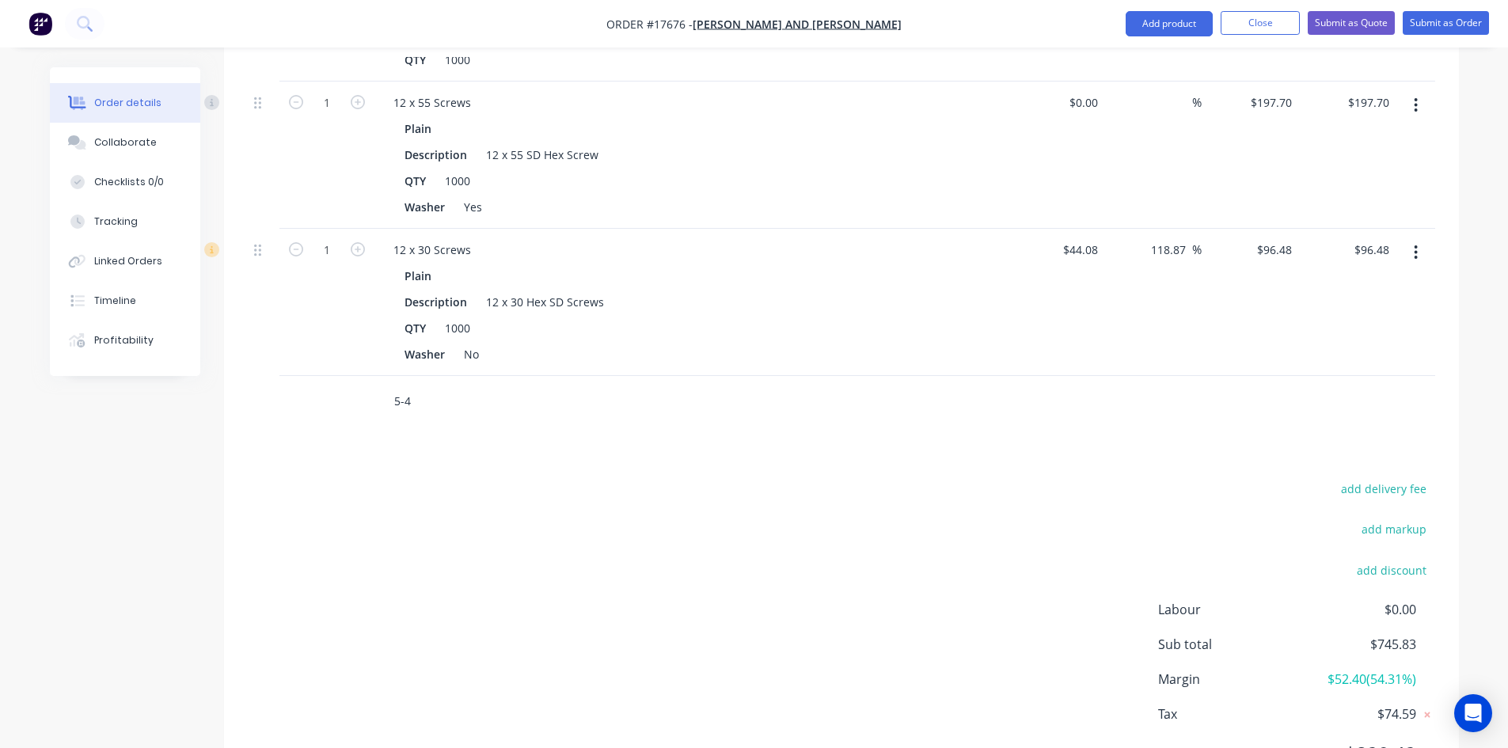
click at [413, 386] on input "5-4" at bounding box center [552, 402] width 317 height 32
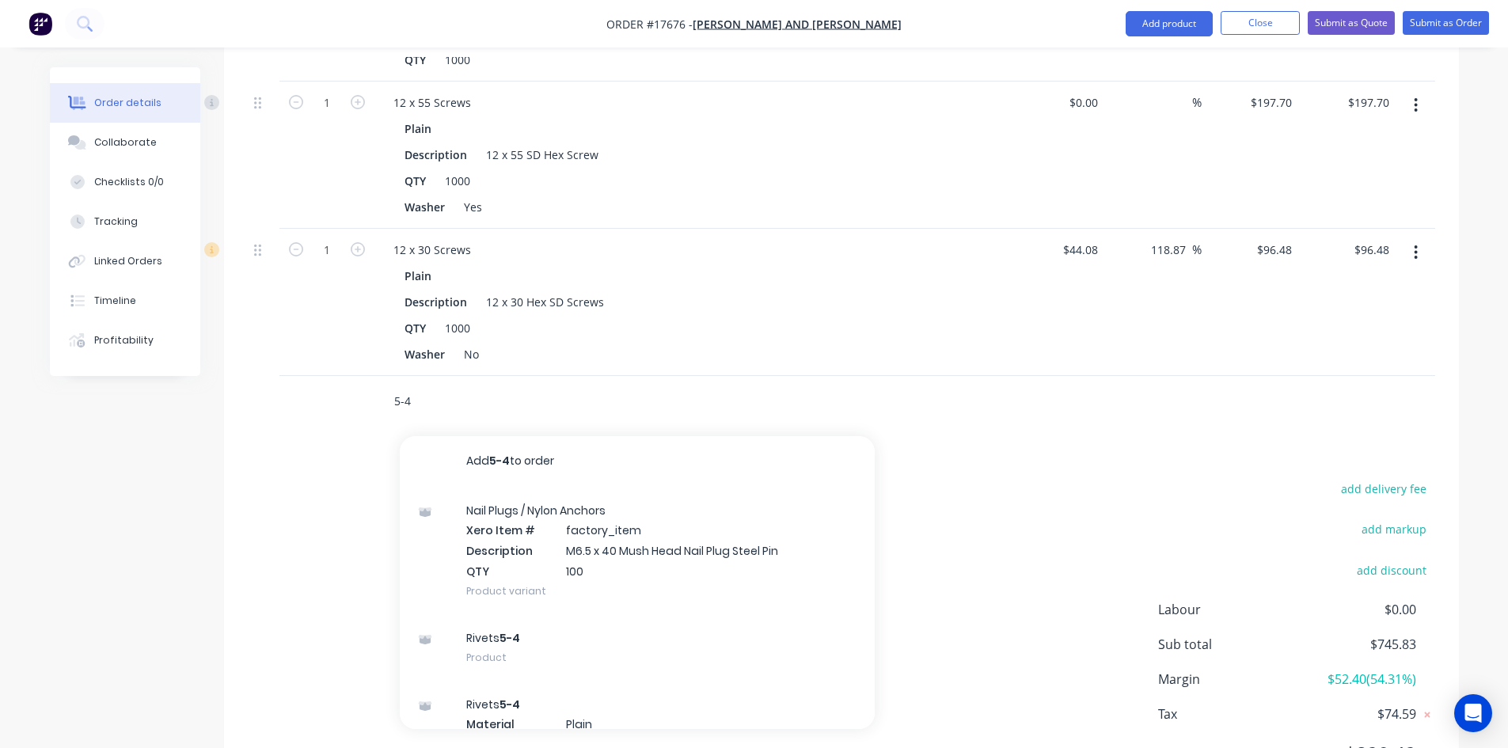
click at [413, 386] on input "5-4" at bounding box center [552, 402] width 317 height 32
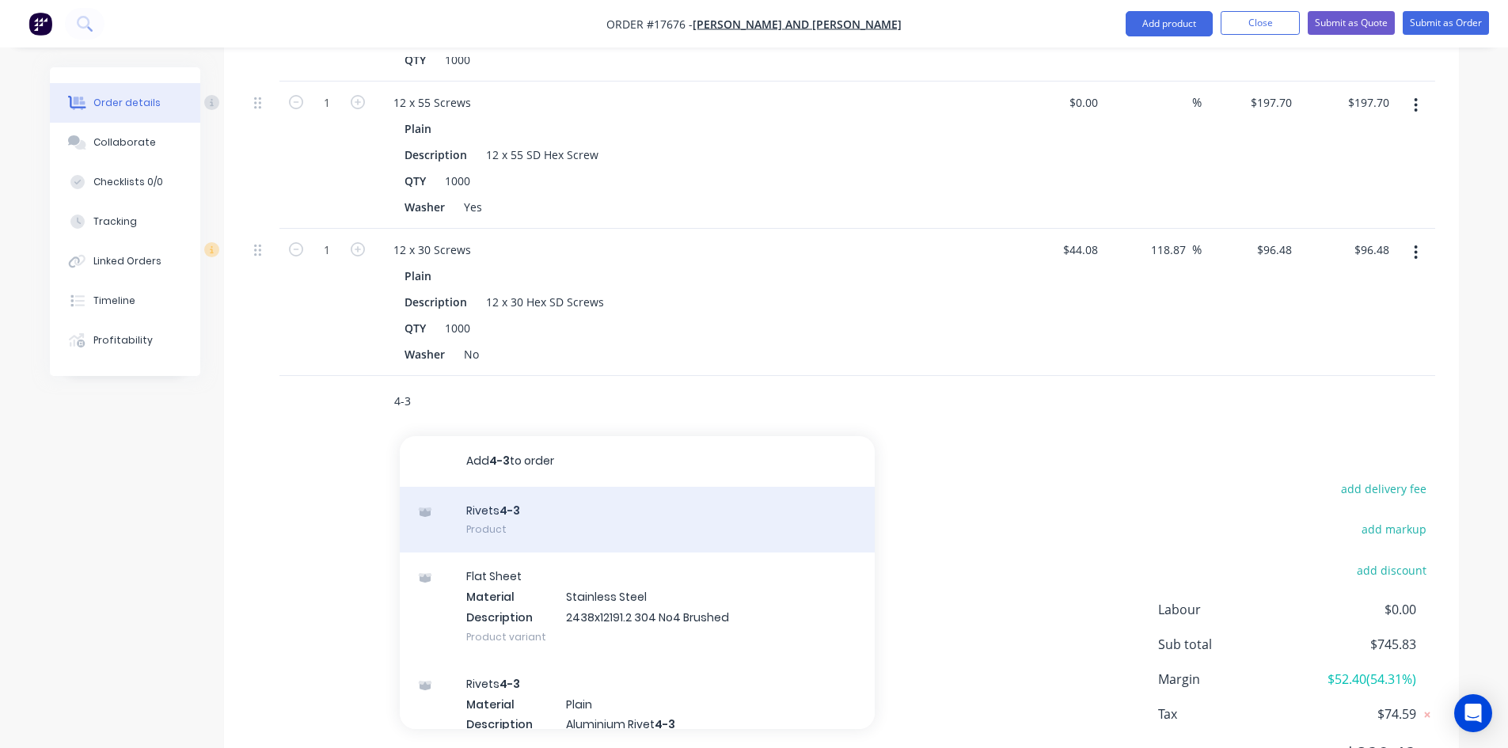
type input "4-3"
click at [586, 494] on div "Rivets 4-3 Product" at bounding box center [637, 520] width 475 height 67
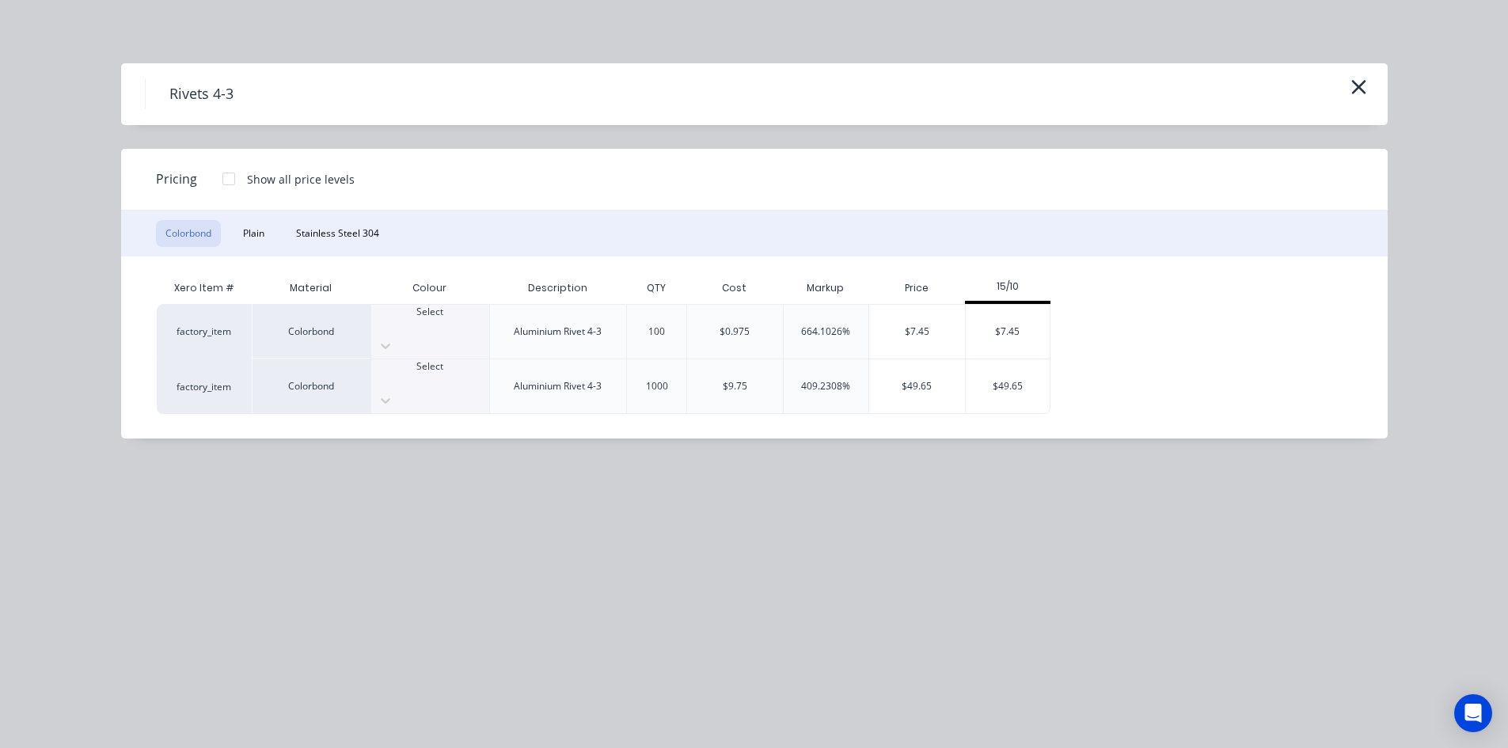
click at [423, 374] on div at bounding box center [430, 381] width 118 height 14
click at [706, 526] on div "Rivets 4-3 Pricing Show all price levels Colorbond Plain Stainless Steel 304 Xe…" at bounding box center [754, 374] width 1508 height 748
click at [1361, 86] on icon "button" at bounding box center [1359, 87] width 14 height 14
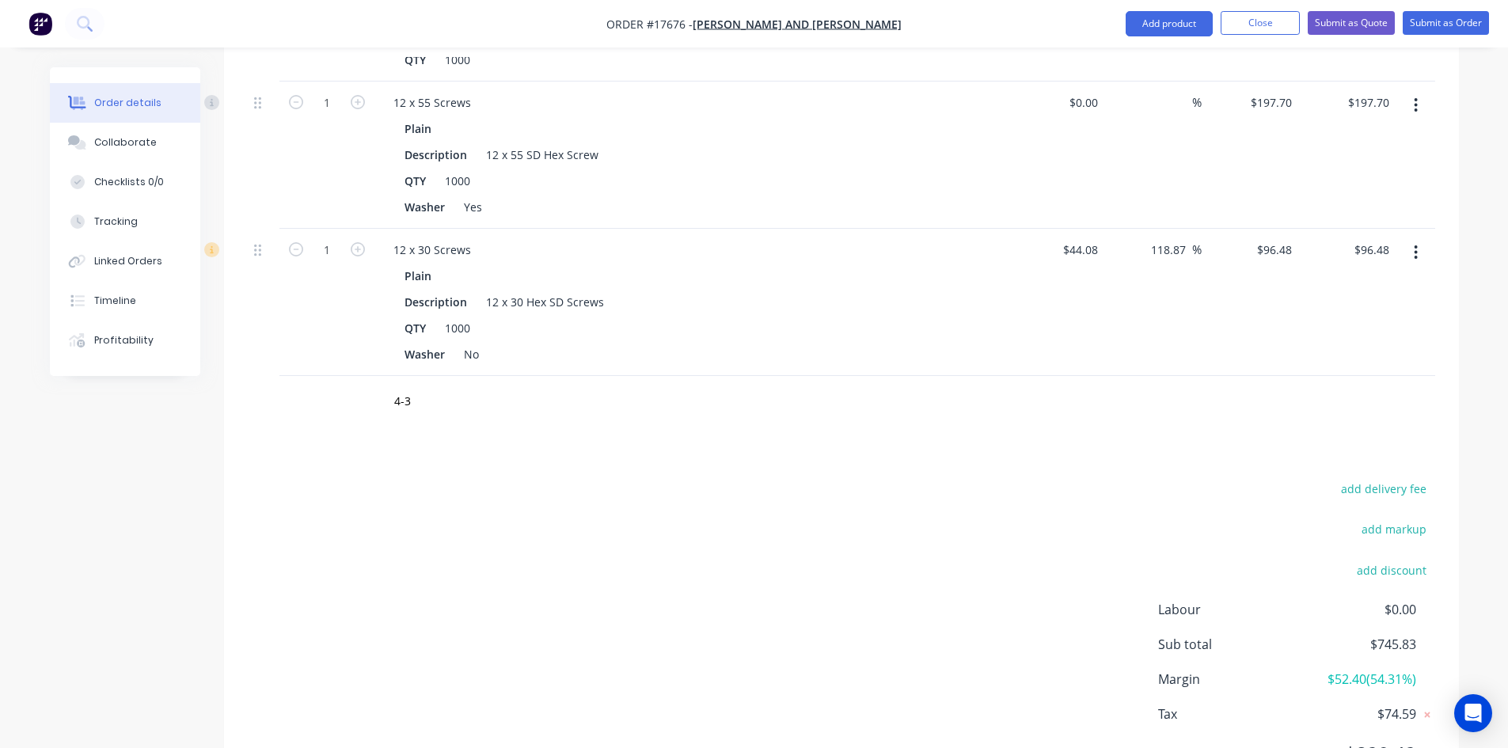
click at [1117, 384] on div "4-3" at bounding box center [842, 401] width 1188 height 51
click at [611, 398] on div "4-3" at bounding box center [660, 401] width 570 height 51
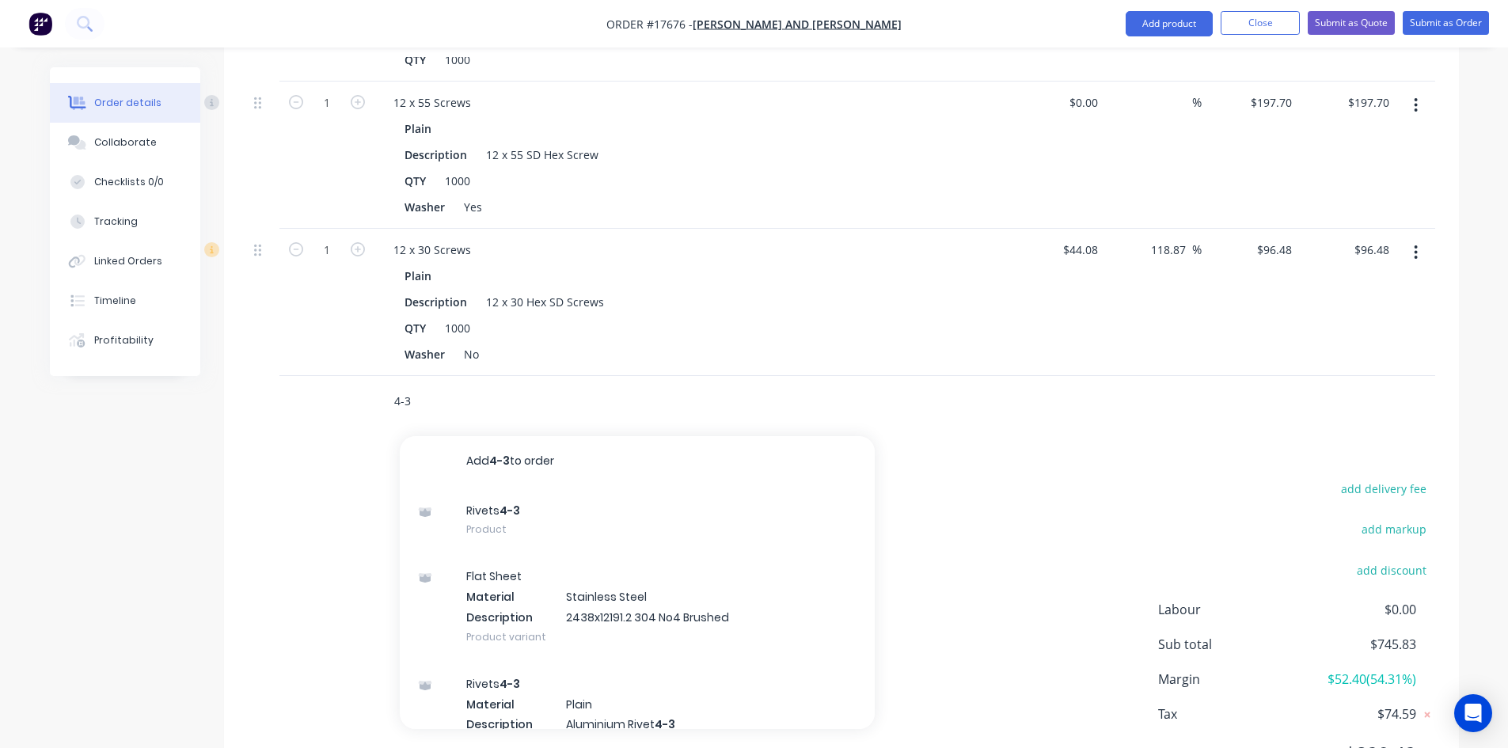
click at [398, 390] on input "4-3" at bounding box center [552, 402] width 317 height 32
click at [401, 386] on input "4-3" at bounding box center [552, 402] width 317 height 32
click at [1180, 29] on button "Add product" at bounding box center [1169, 23] width 87 height 25
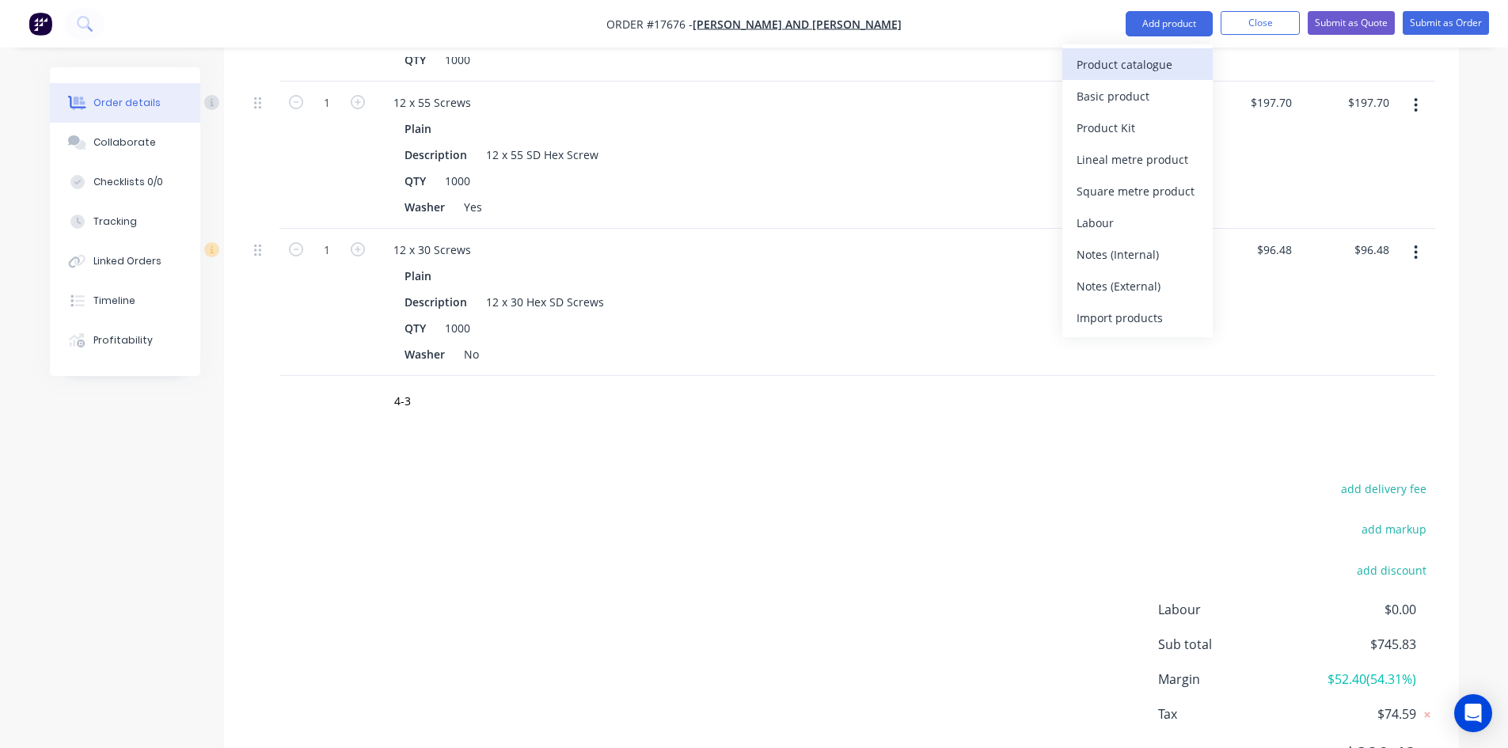
click at [1170, 66] on div "Product catalogue" at bounding box center [1138, 64] width 122 height 23
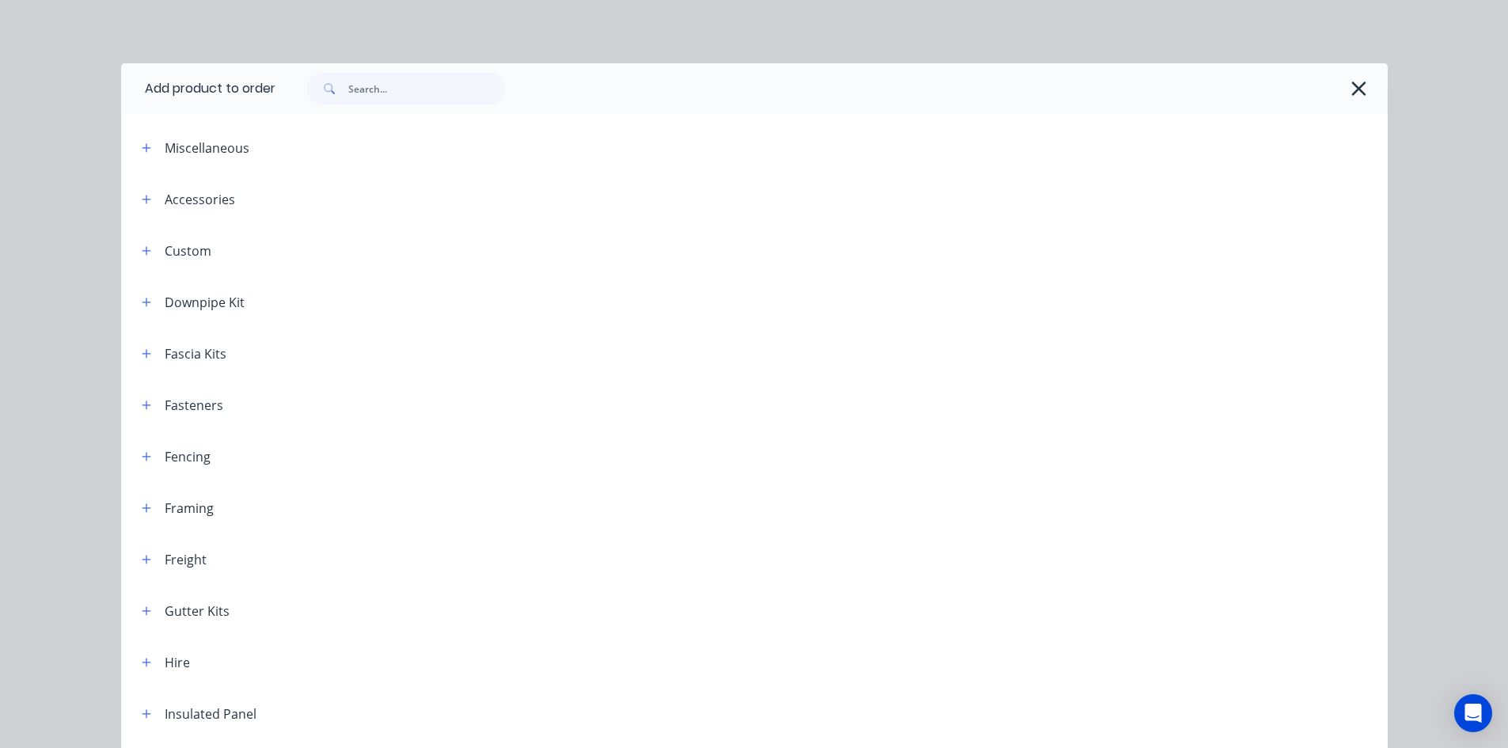
click at [137, 419] on header "Fasteners" at bounding box center [754, 404] width 1267 height 51
click at [142, 410] on icon "button" at bounding box center [147, 405] width 10 height 11
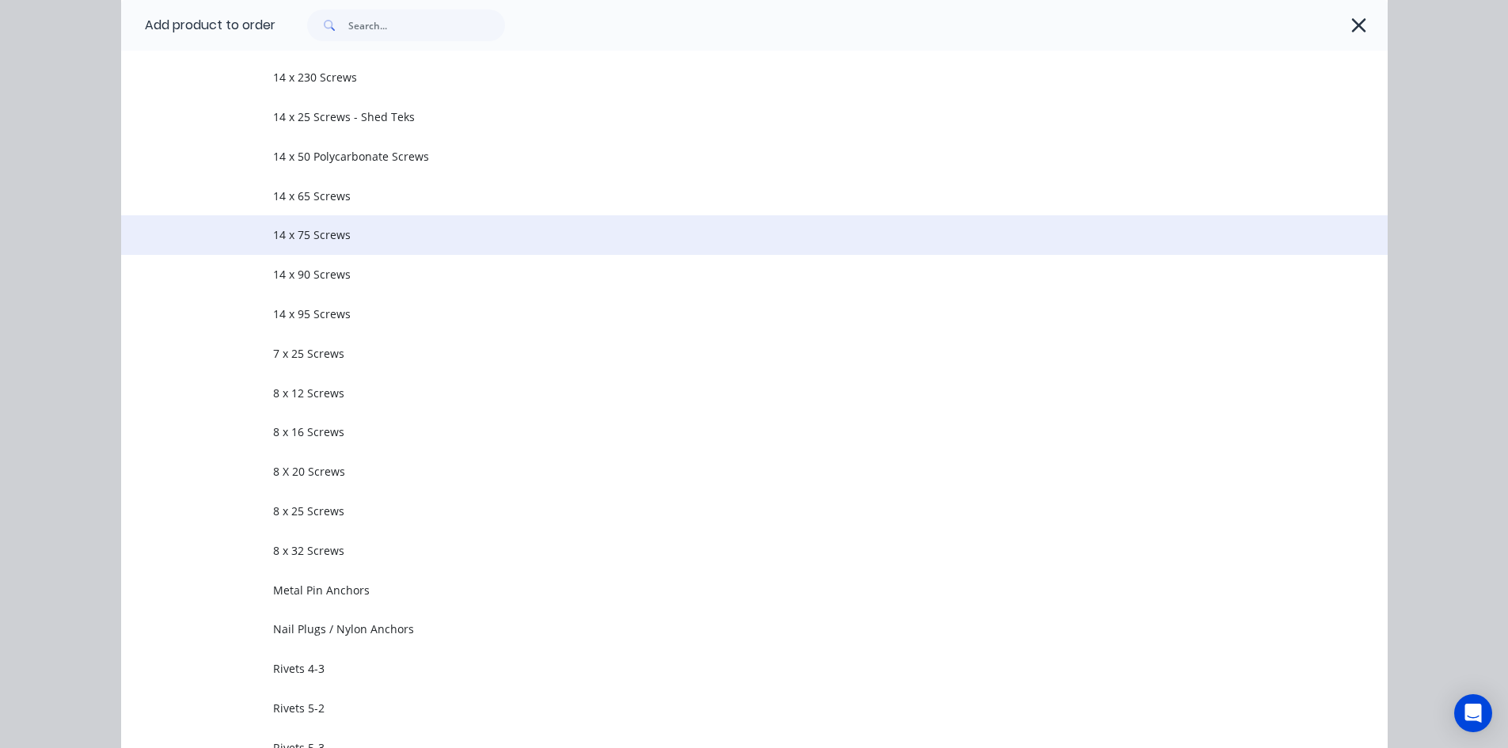
scroll to position [1663, 0]
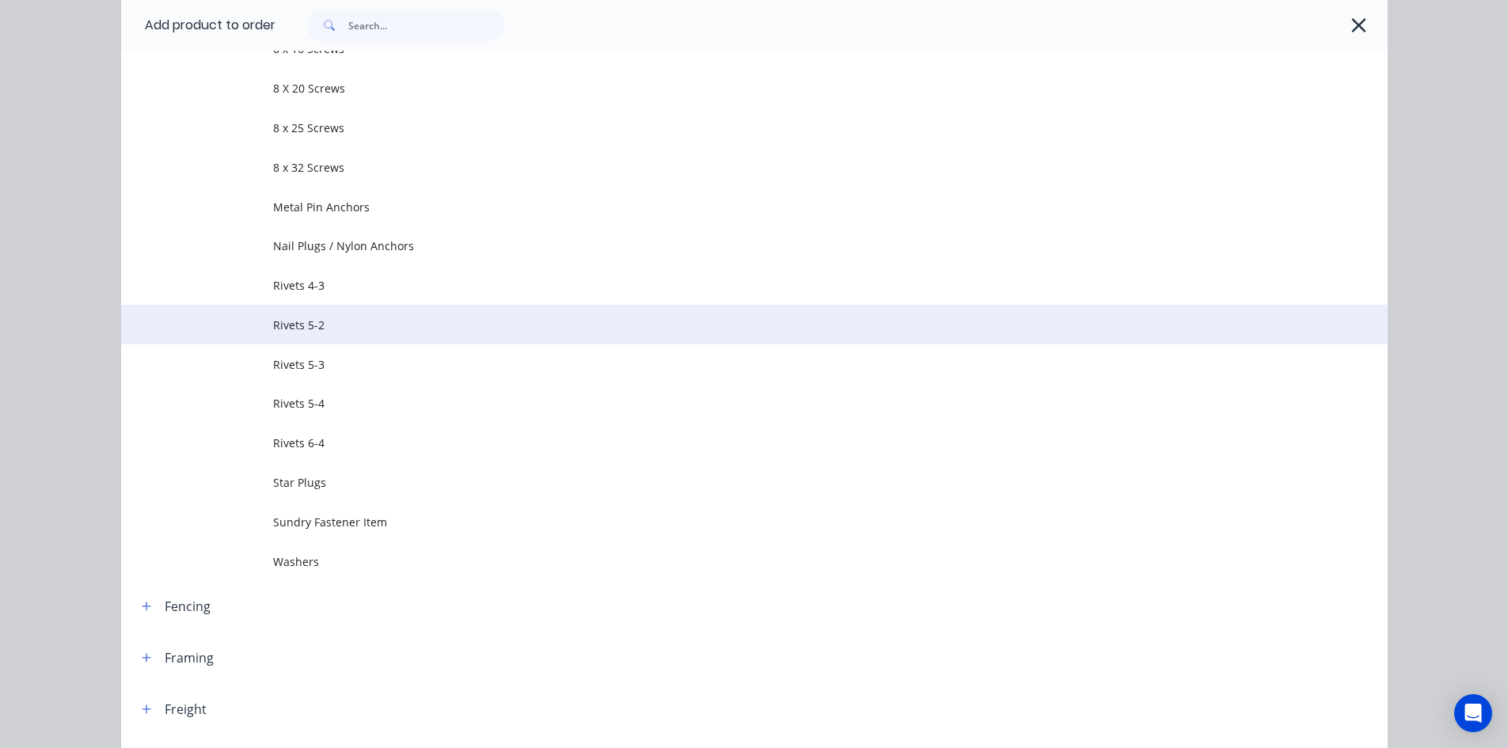
click at [340, 329] on span "Rivets 5-2" at bounding box center [719, 325] width 892 height 17
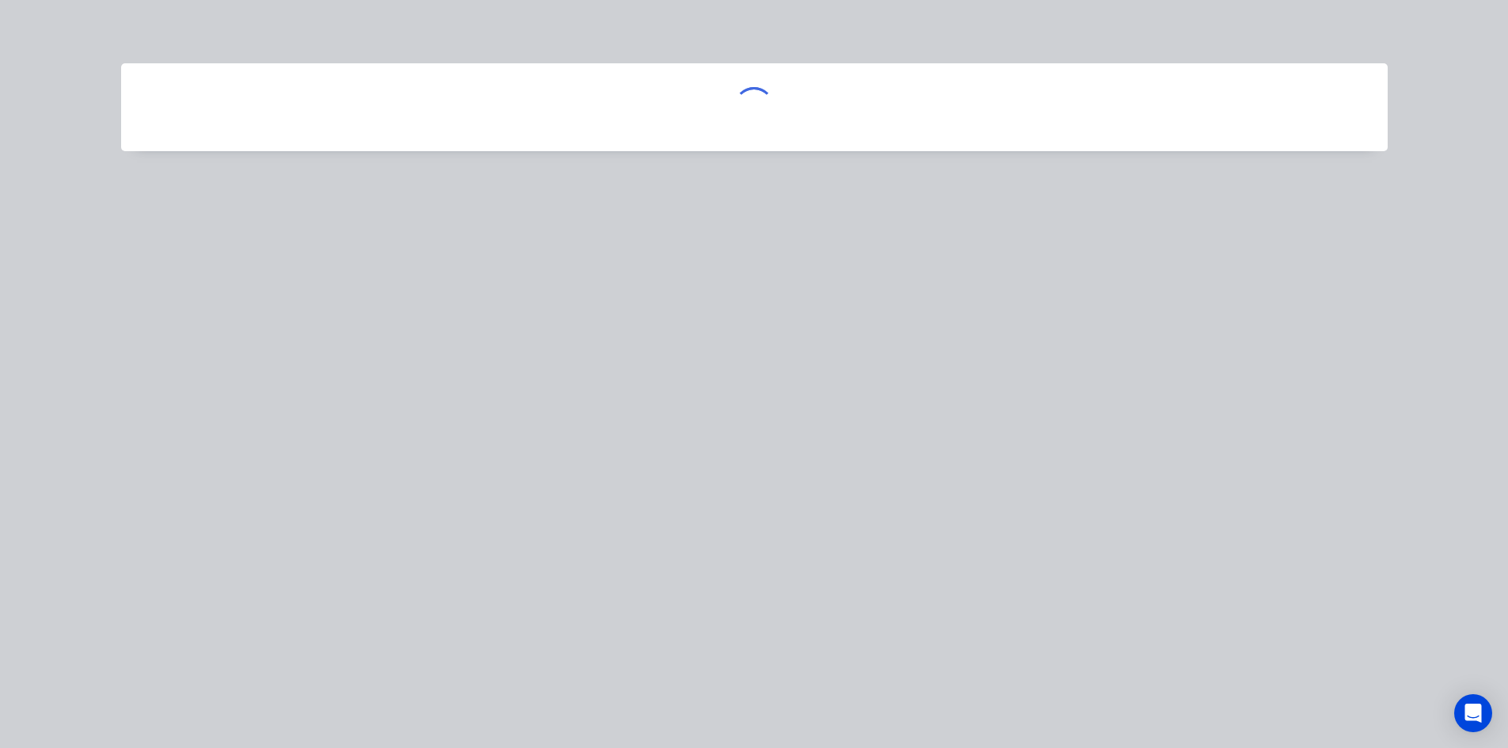
scroll to position [0, 0]
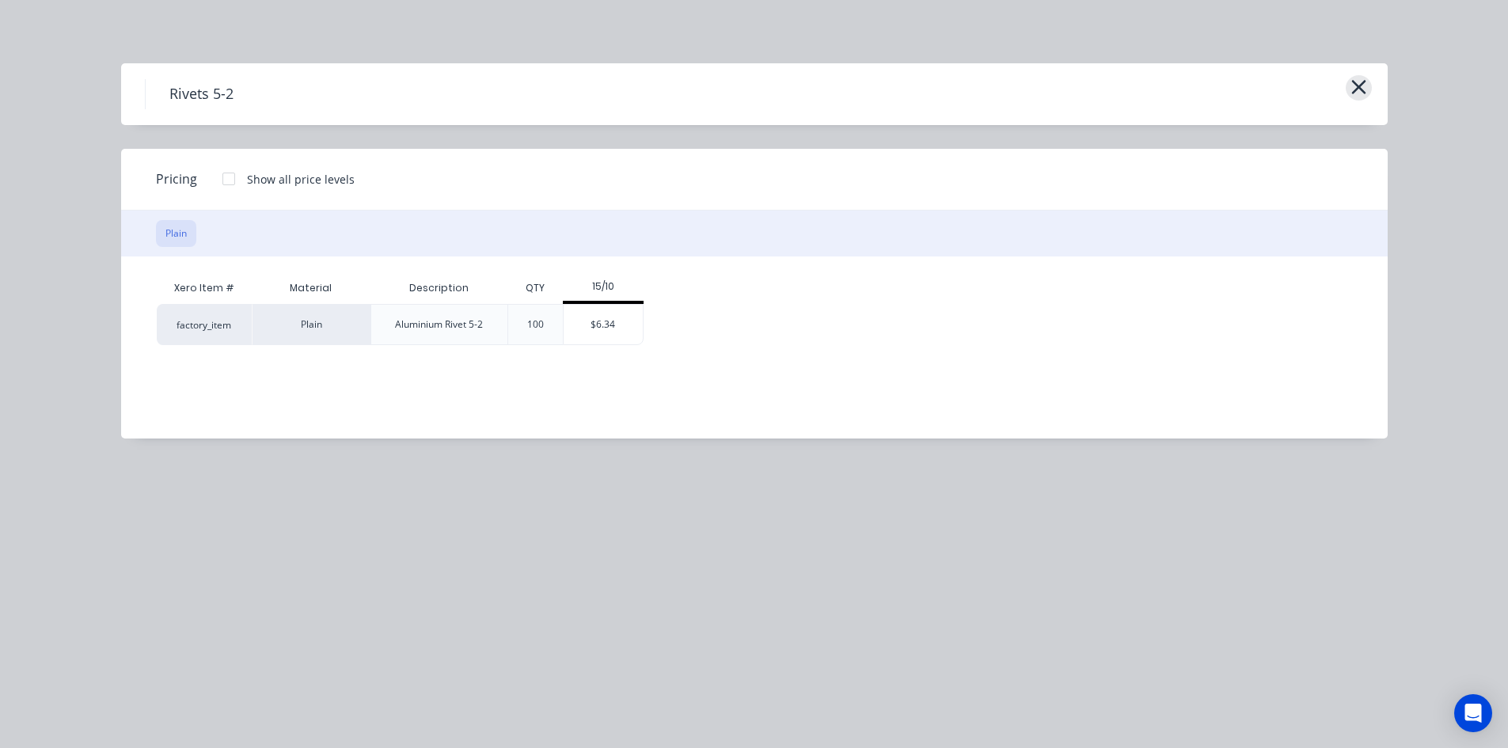
click at [1364, 83] on icon "button" at bounding box center [1359, 87] width 14 height 14
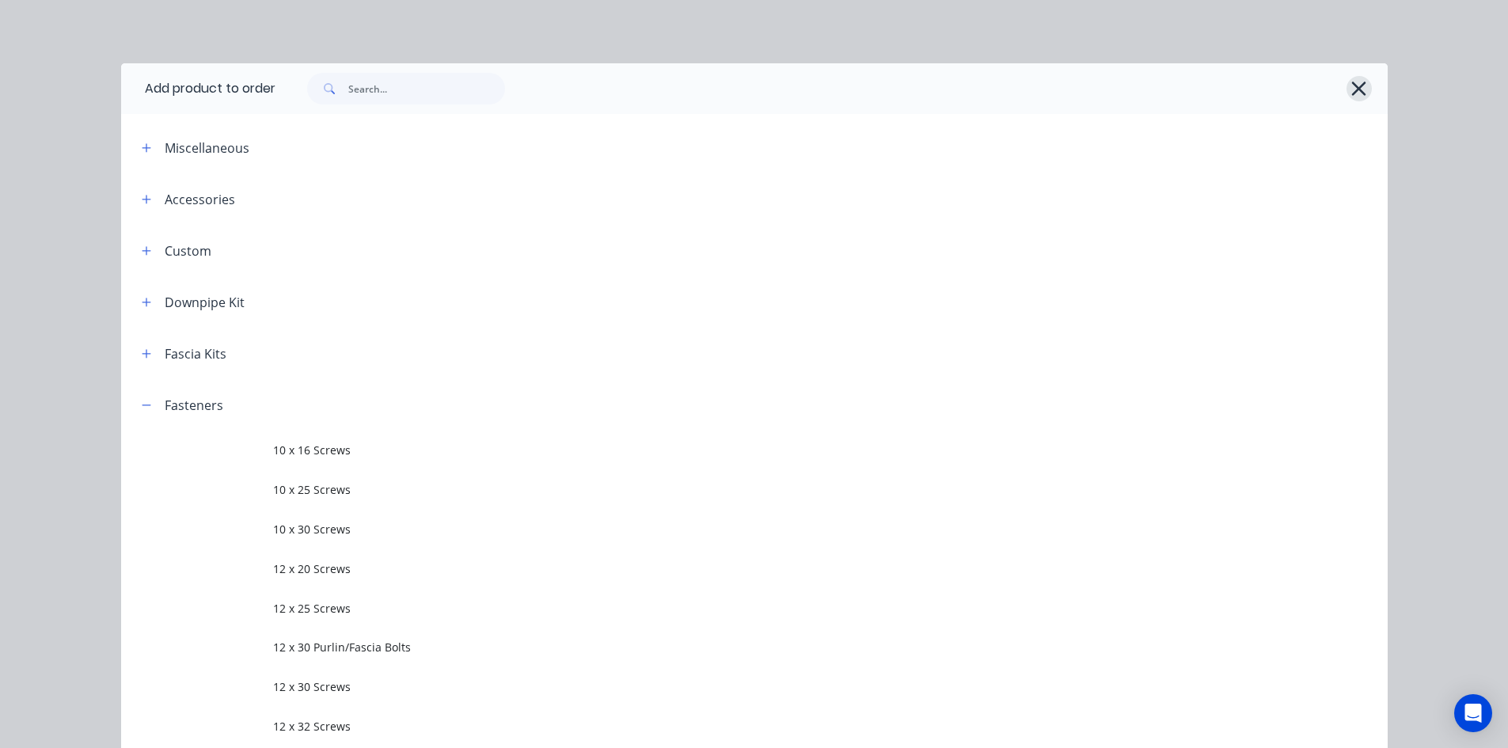
click at [1353, 88] on icon "button" at bounding box center [1359, 89] width 14 height 14
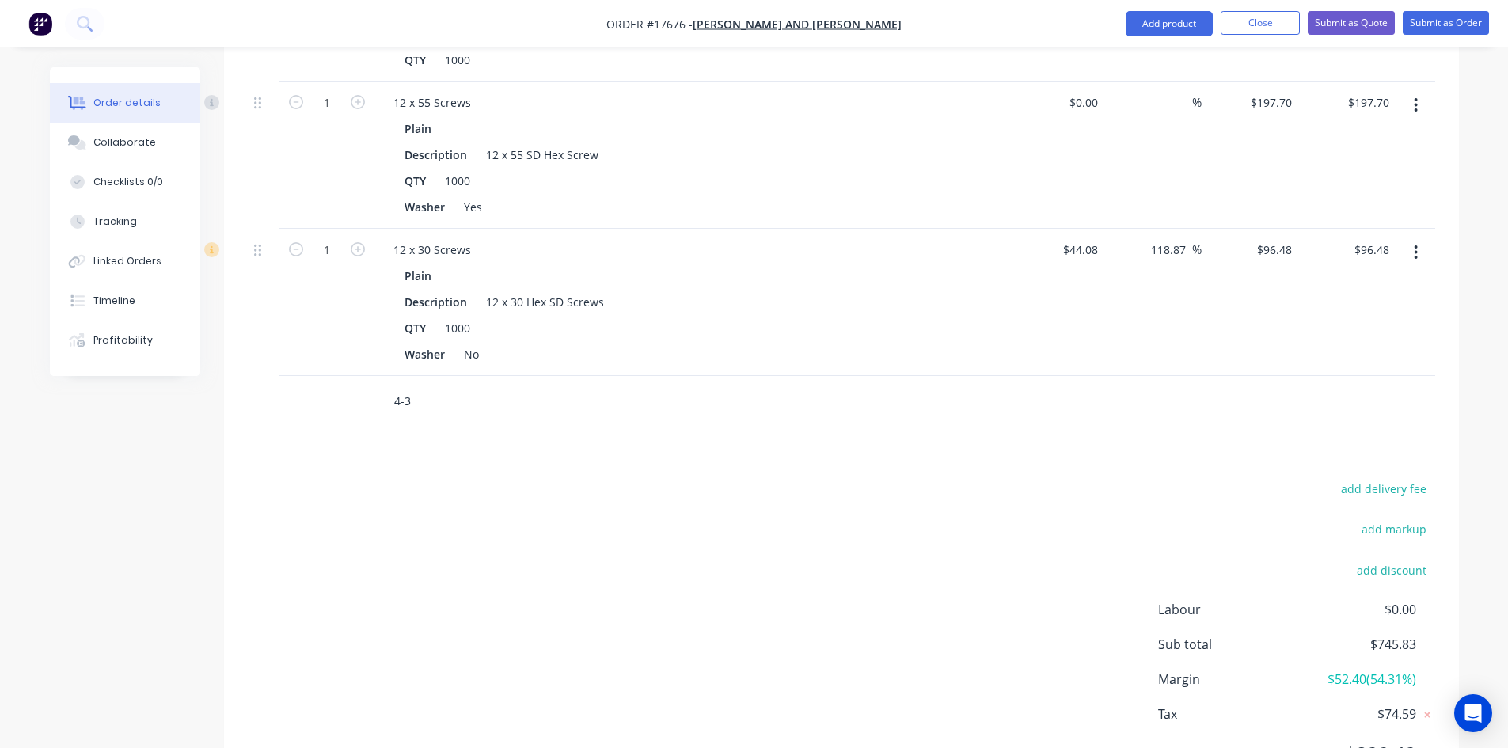
click at [399, 386] on input "4-3" at bounding box center [552, 402] width 317 height 32
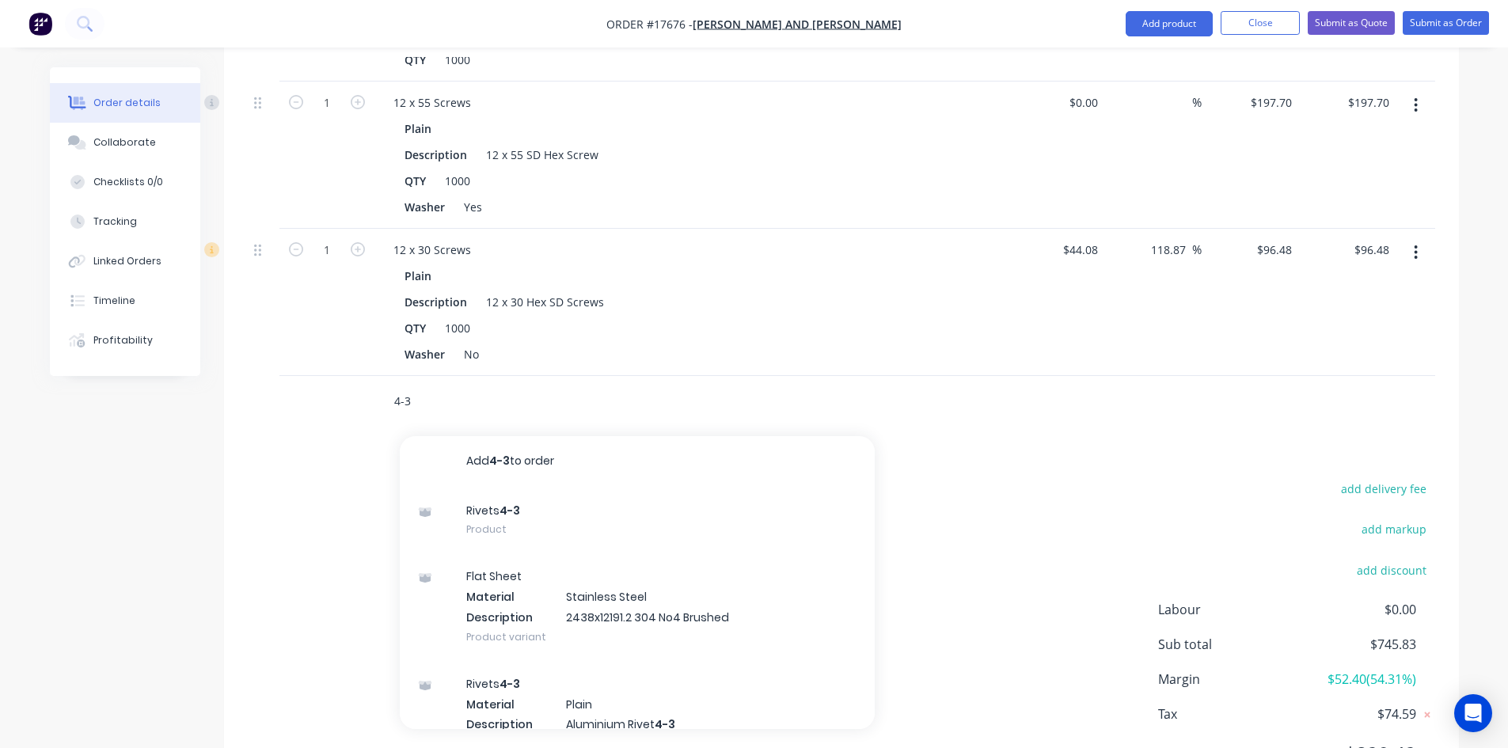
click at [399, 386] on input "4-3" at bounding box center [552, 402] width 317 height 32
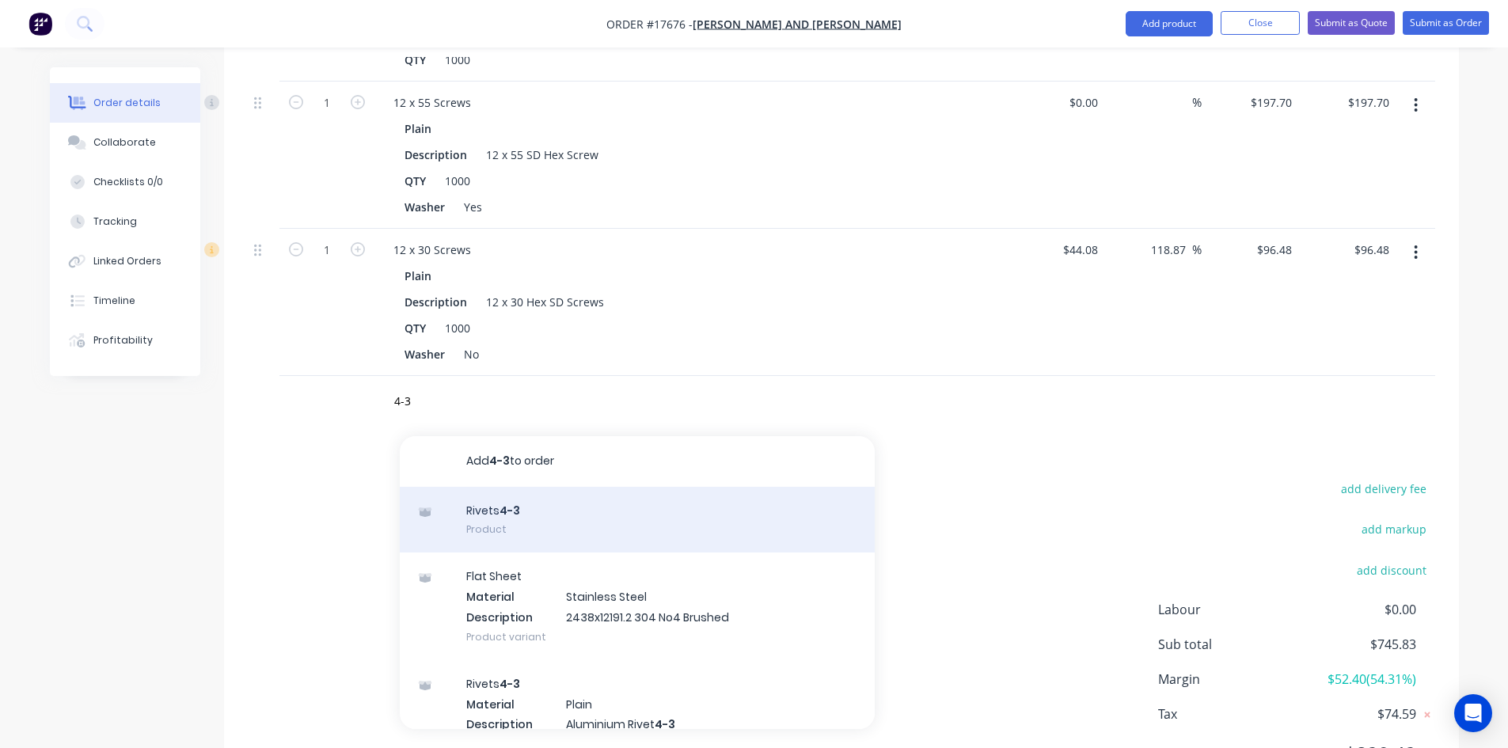
click at [498, 499] on div "Rivets 4-3 Product" at bounding box center [637, 520] width 475 height 67
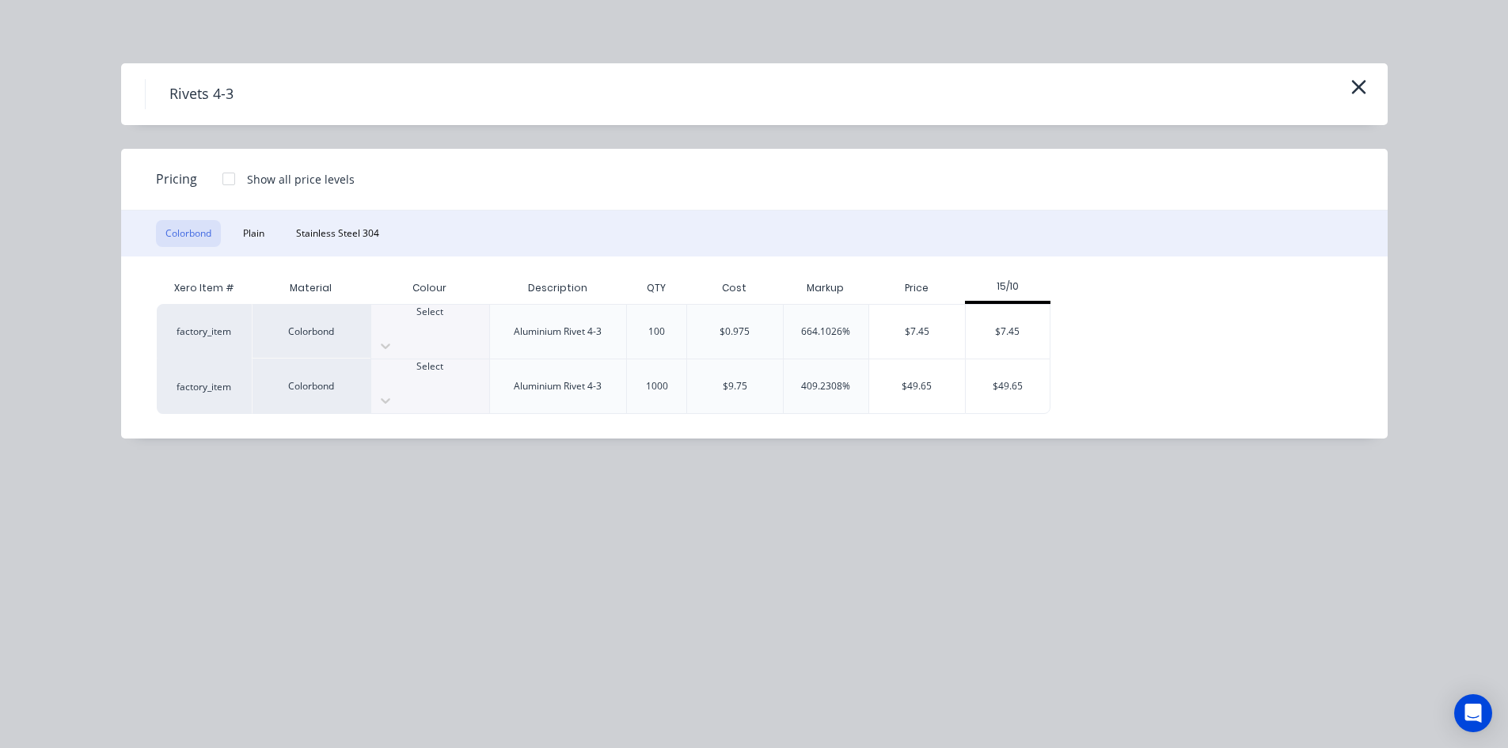
click at [439, 360] on div "Select" at bounding box center [430, 374] width 118 height 29
click at [904, 360] on div "$49.65" at bounding box center [917, 387] width 96 height 54
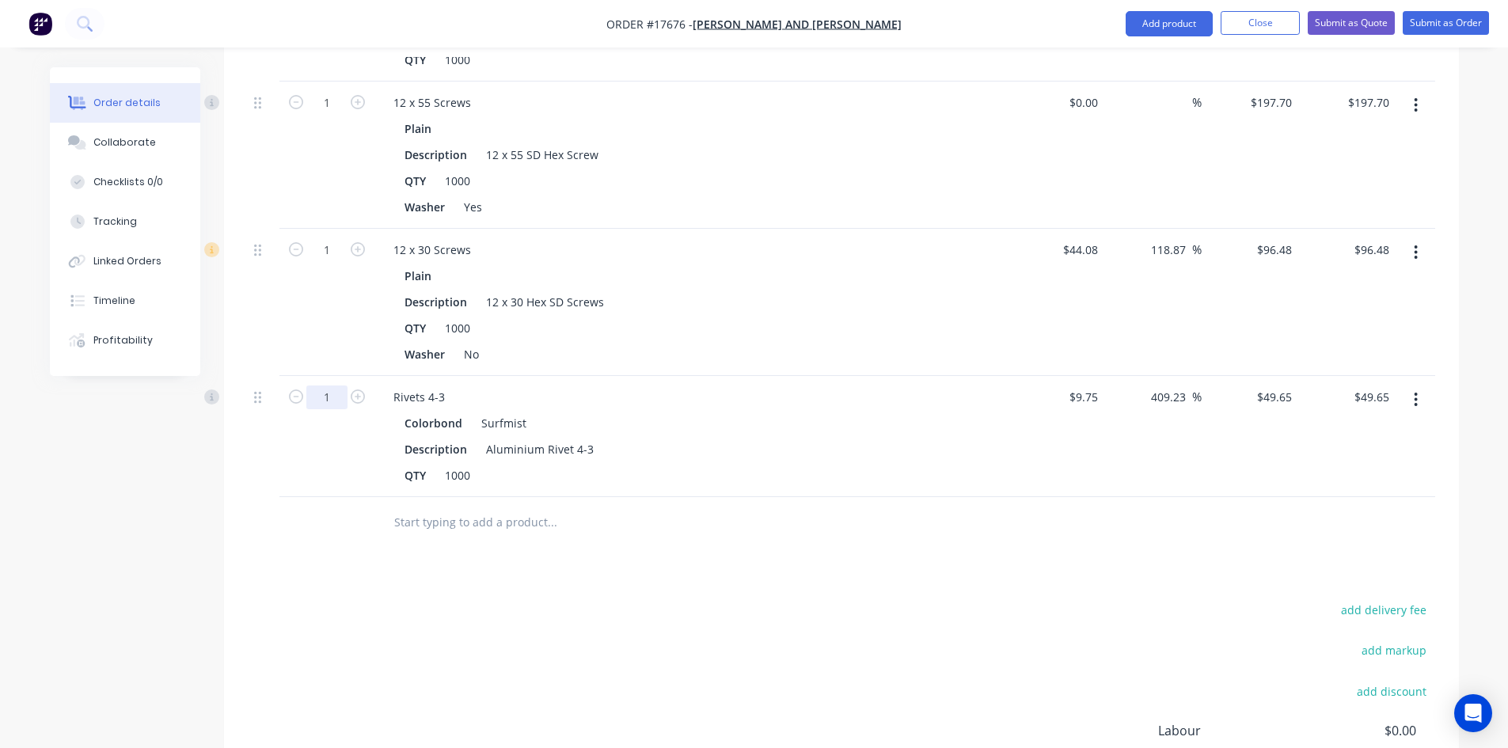
click at [329, 386] on input "1" at bounding box center [326, 398] width 41 height 24
type input "0.9"
type input "$44.69"
click at [833, 555] on div "Drawings Add drawing Products Show / Hide columns Add product Qty Cost Markup P…" at bounding box center [841, 3] width 1235 height 1851
click at [681, 508] on input "text" at bounding box center [552, 523] width 317 height 32
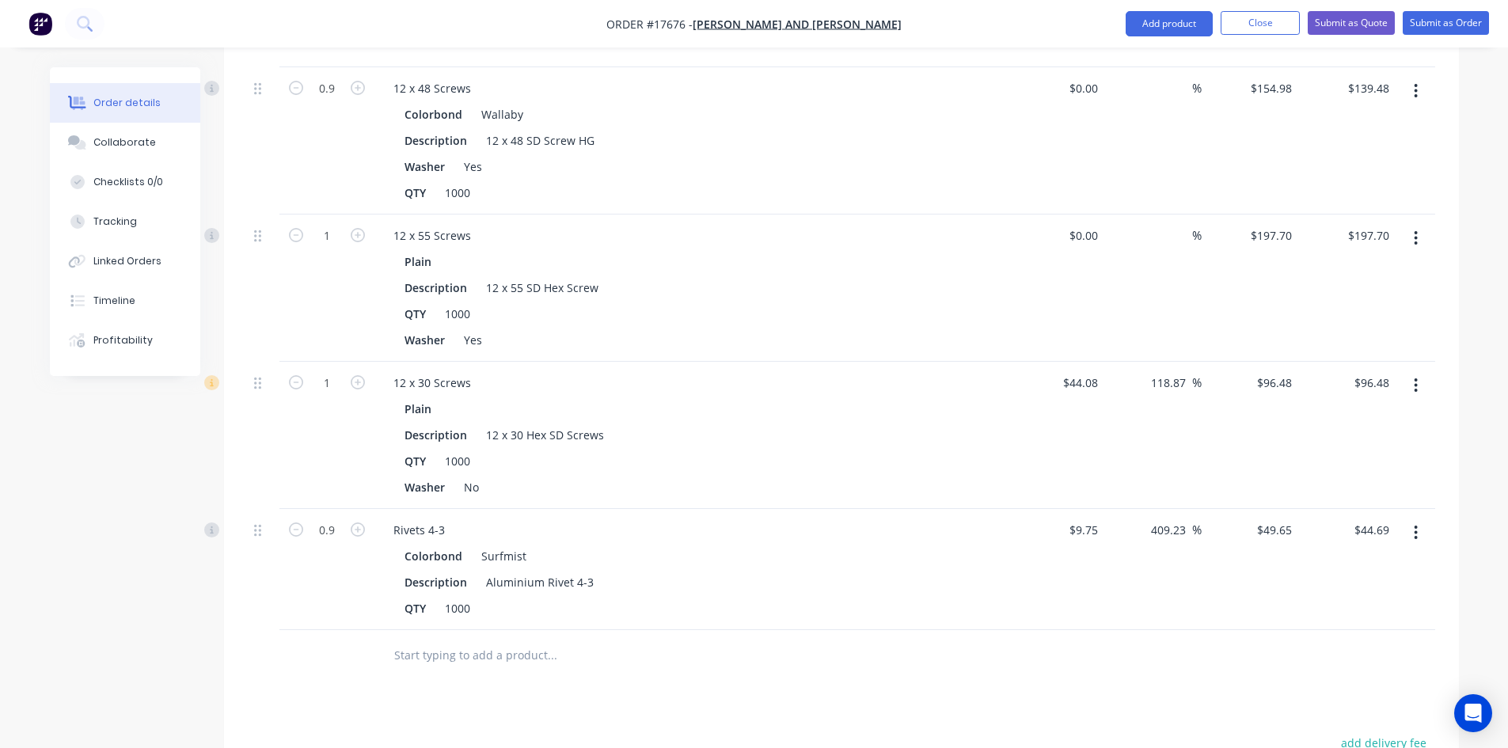
scroll to position [1370, 0]
click at [1432, 25] on button "Submit as Order" at bounding box center [1446, 23] width 86 height 24
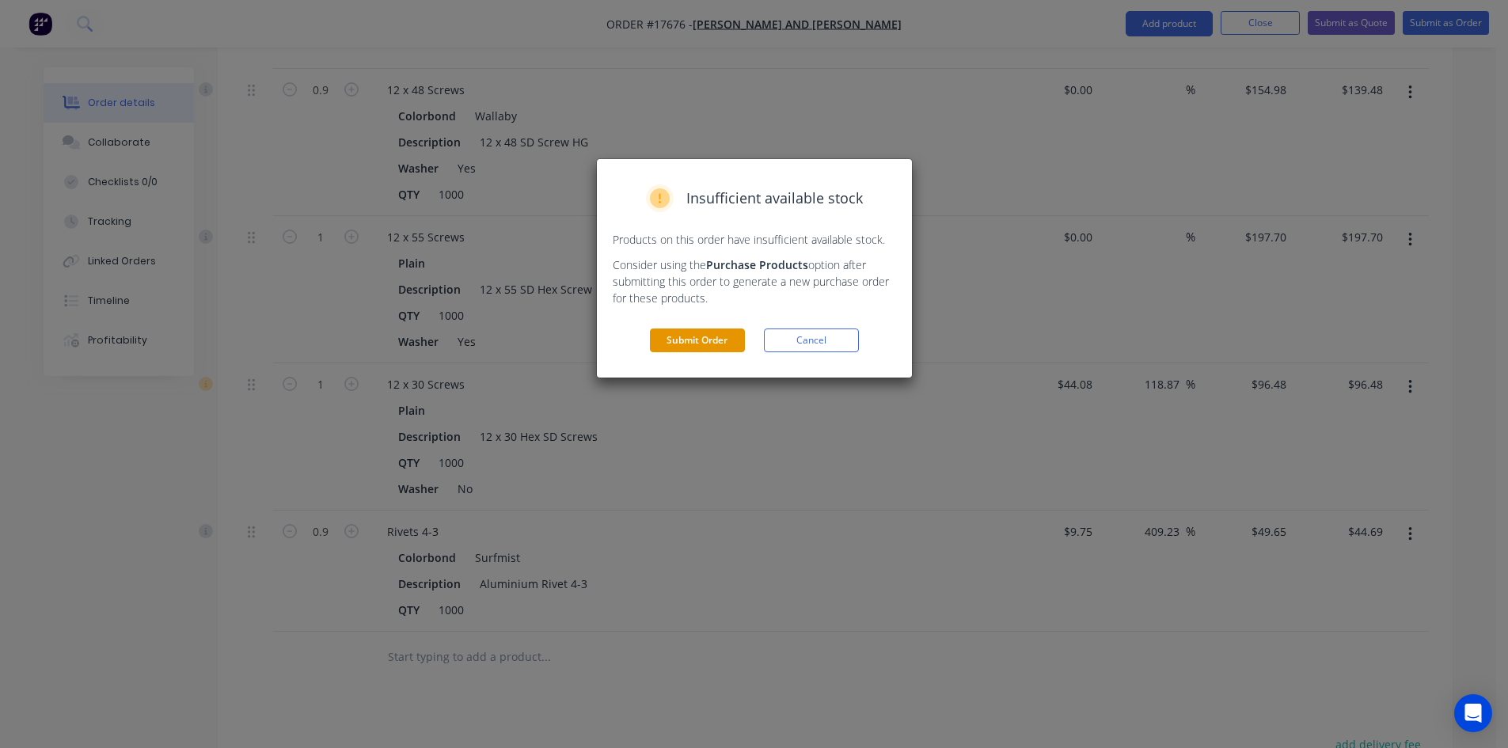
click at [713, 339] on button "Submit Order" at bounding box center [697, 341] width 95 height 24
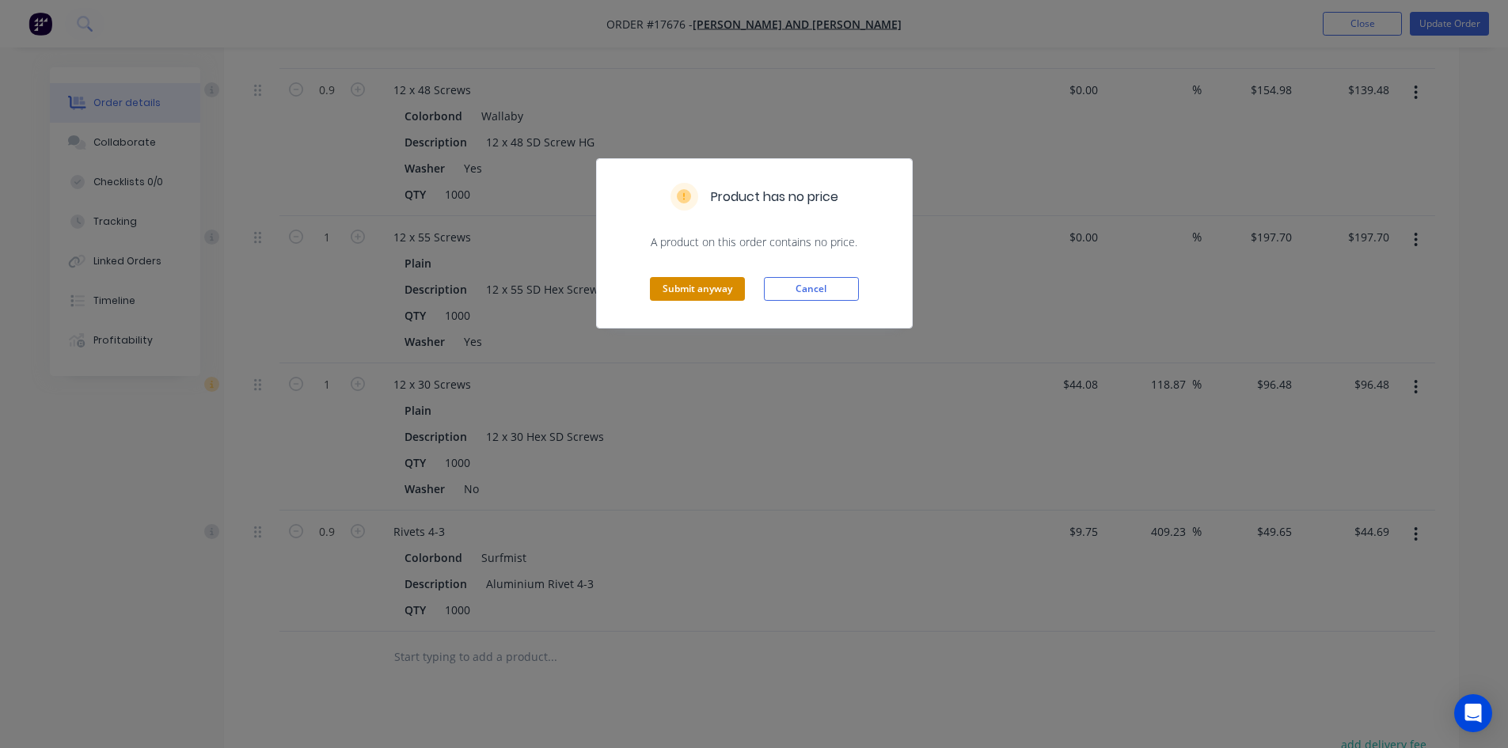
click at [724, 291] on button "Submit anyway" at bounding box center [697, 289] width 95 height 24
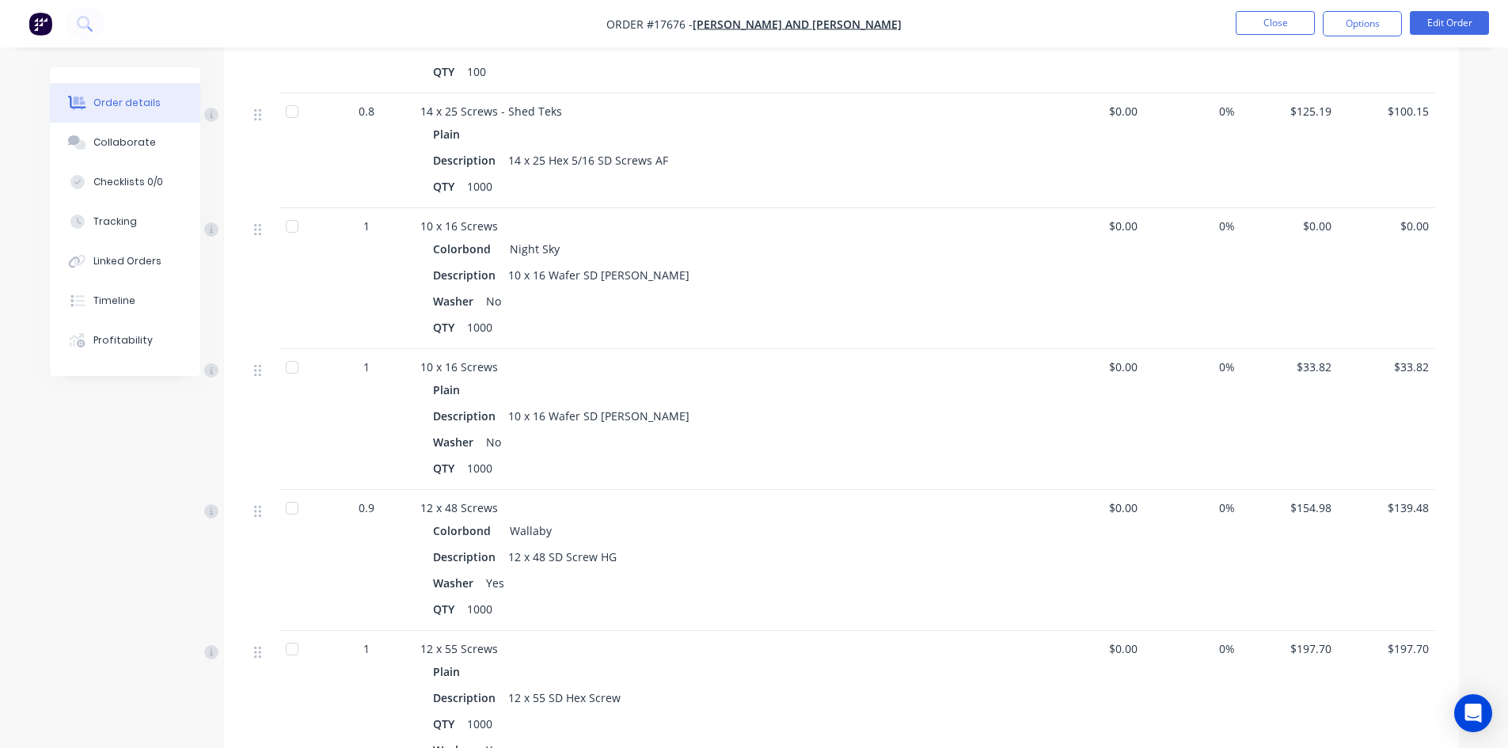
scroll to position [755, 0]
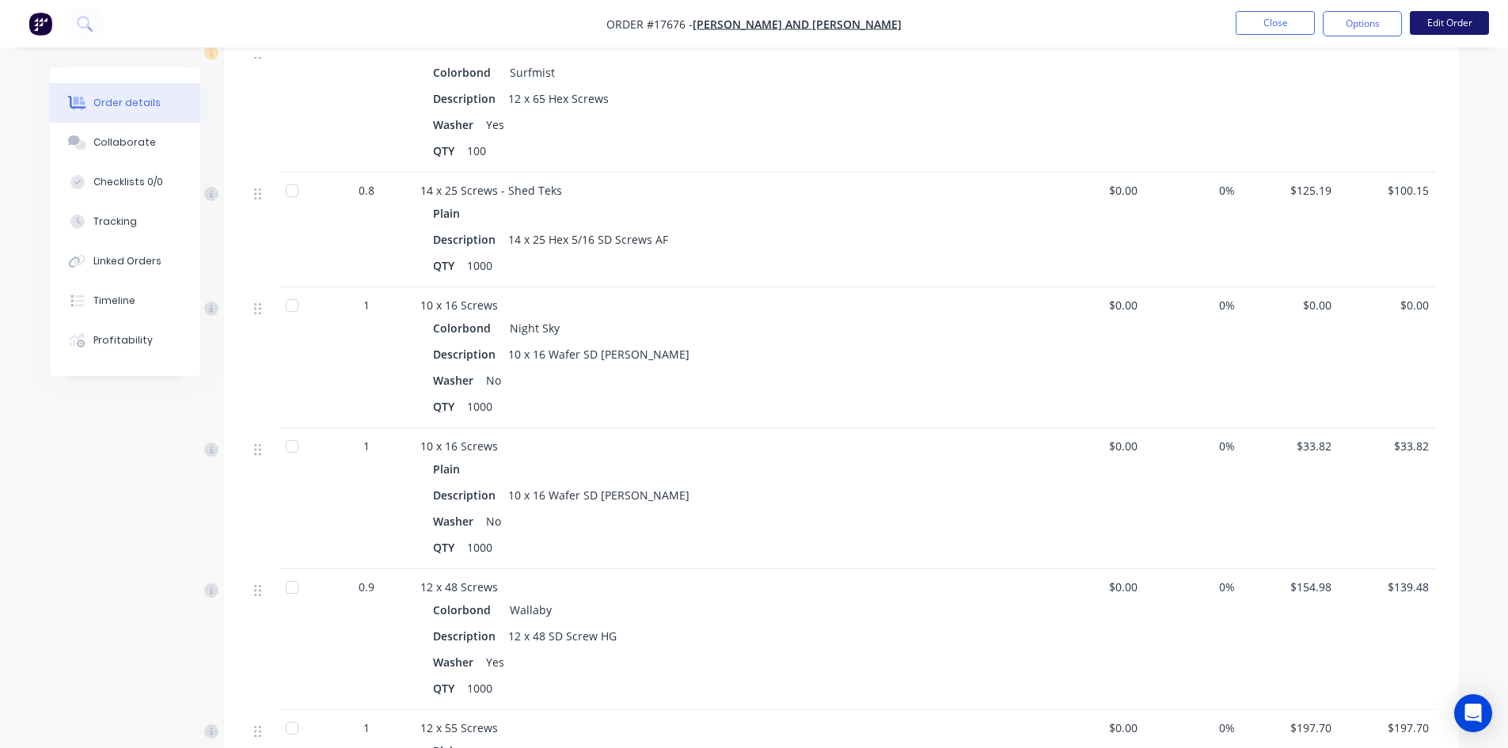
click at [1447, 30] on button "Edit Order" at bounding box center [1449, 23] width 79 height 24
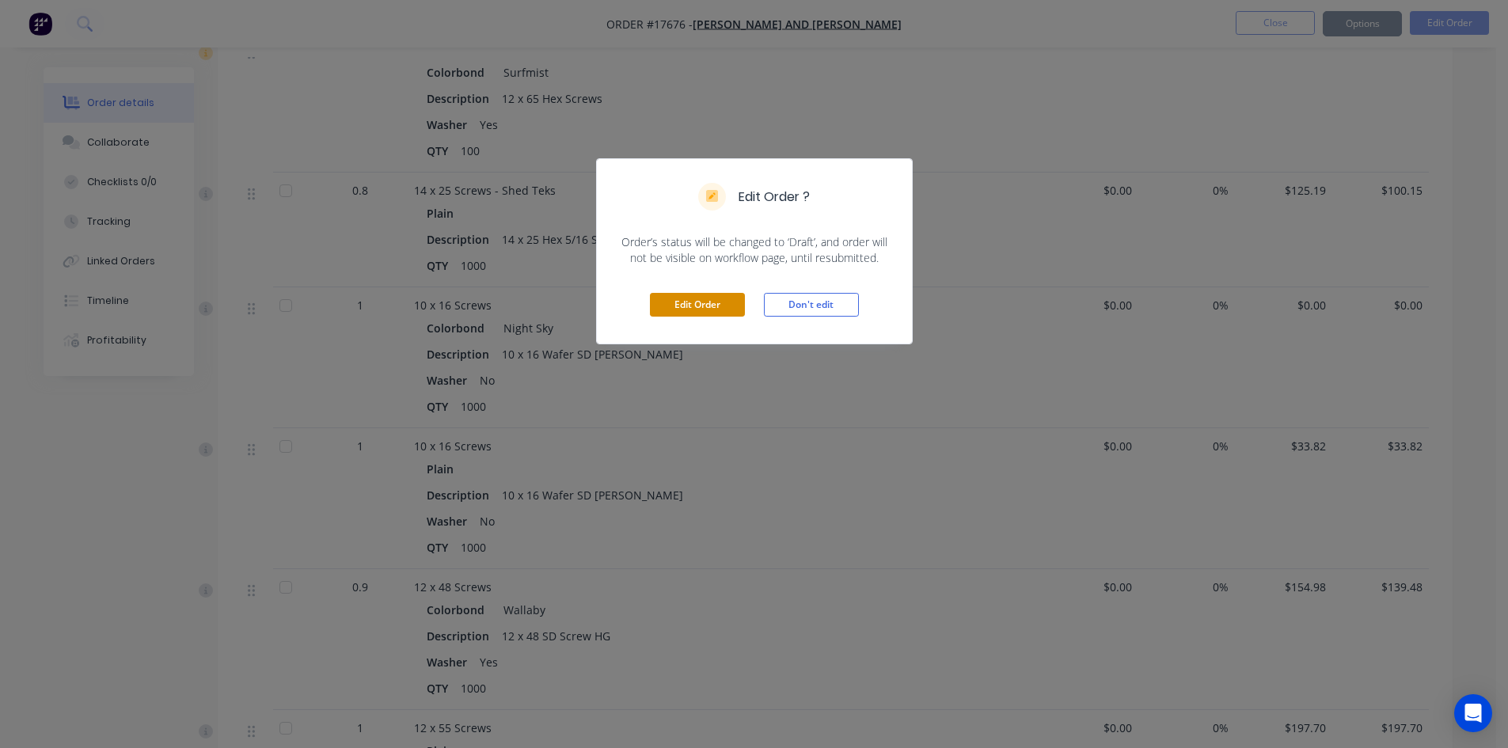
click at [681, 309] on button "Edit Order" at bounding box center [697, 305] width 95 height 24
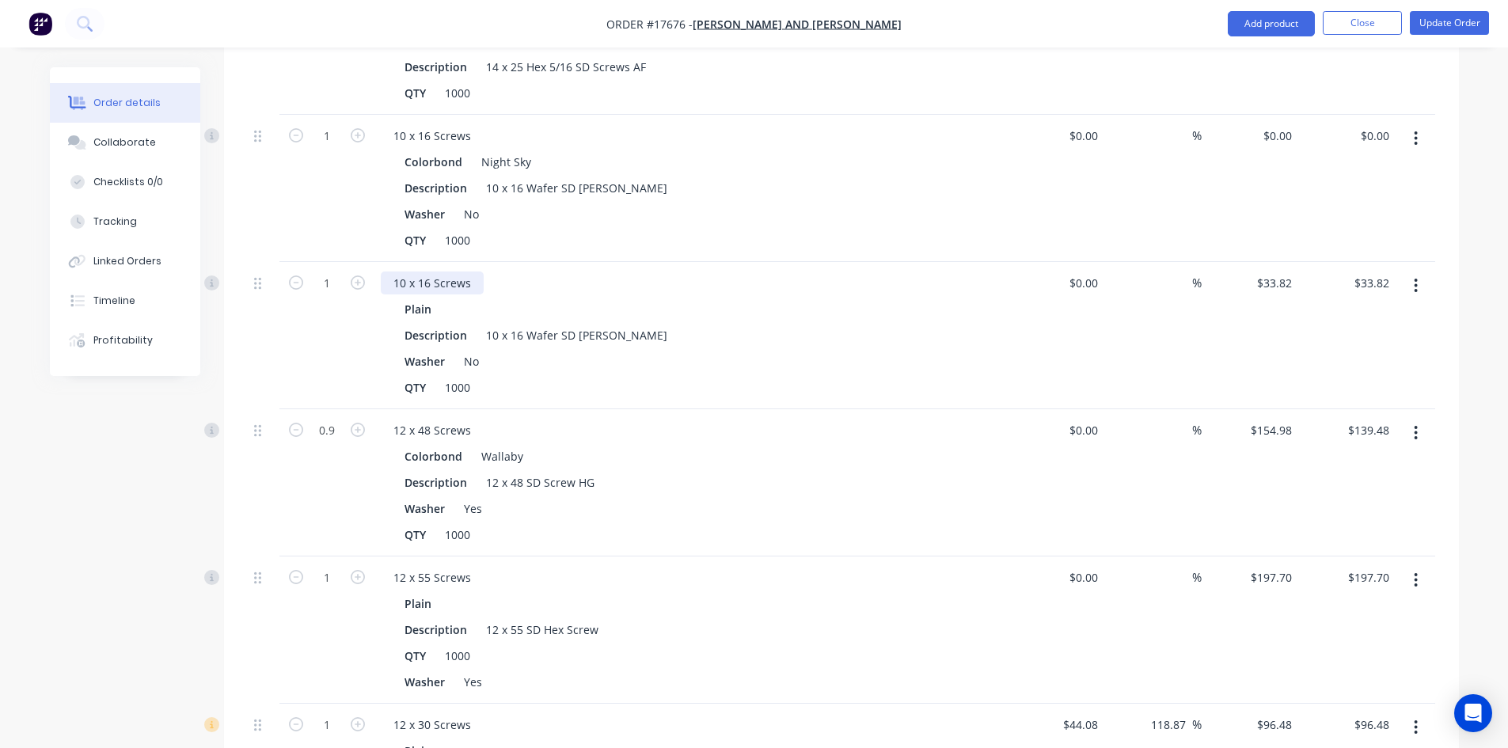
scroll to position [950, 0]
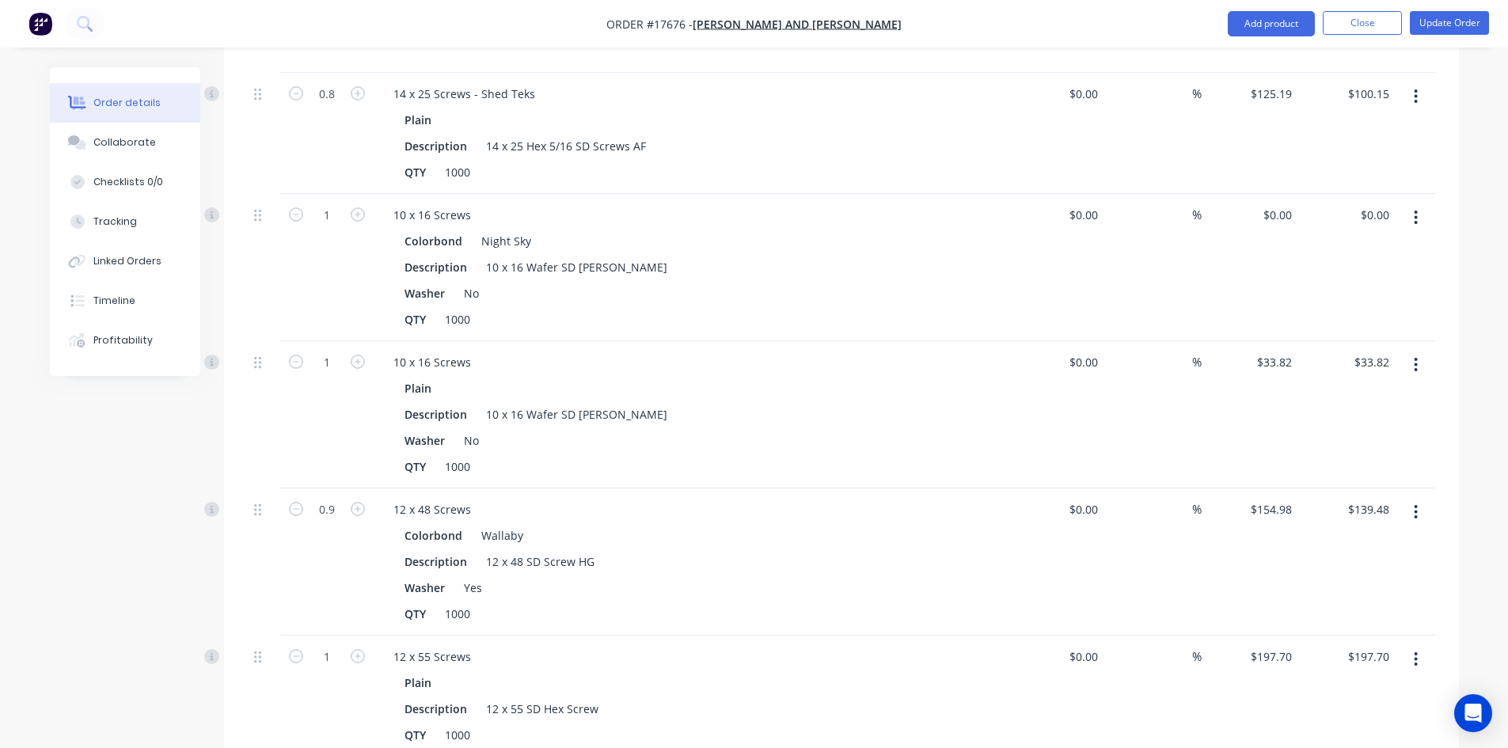
click at [1417, 211] on icon "button" at bounding box center [1416, 218] width 3 height 14
click at [1331, 343] on div "Delete" at bounding box center [1360, 354] width 122 height 23
click at [1460, 22] on button "Update Order" at bounding box center [1449, 23] width 79 height 24
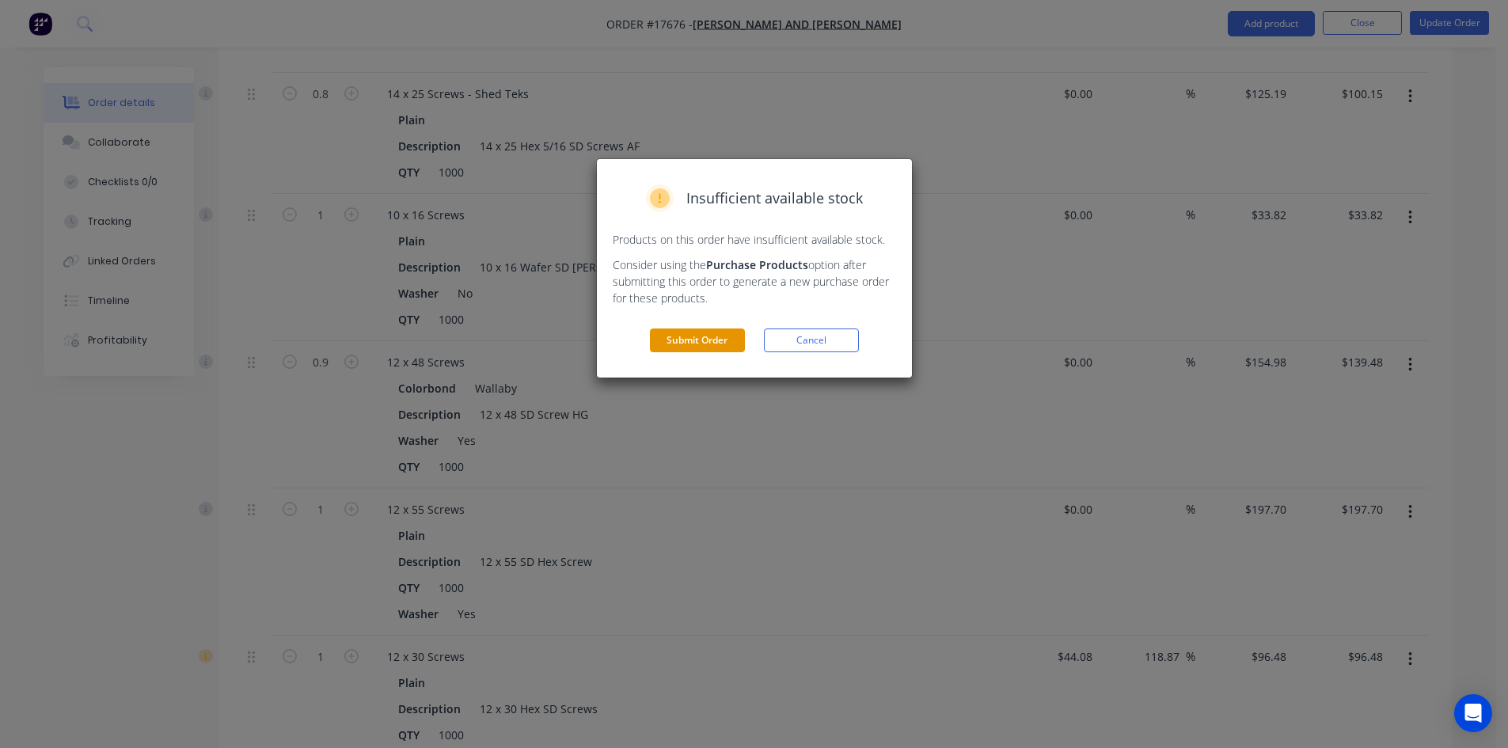
click at [687, 330] on button "Submit Order" at bounding box center [697, 341] width 95 height 24
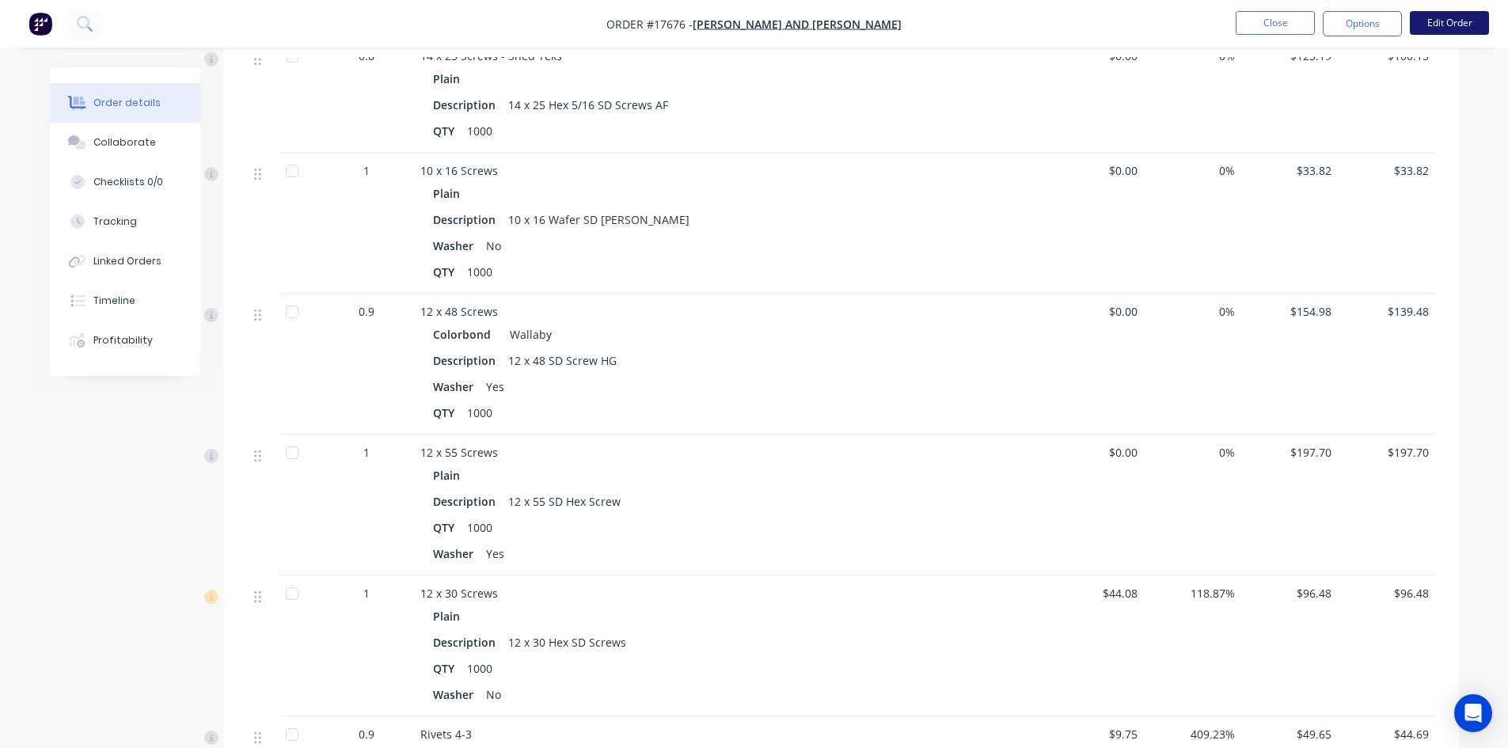
click at [1451, 25] on button "Edit Order" at bounding box center [1449, 23] width 79 height 24
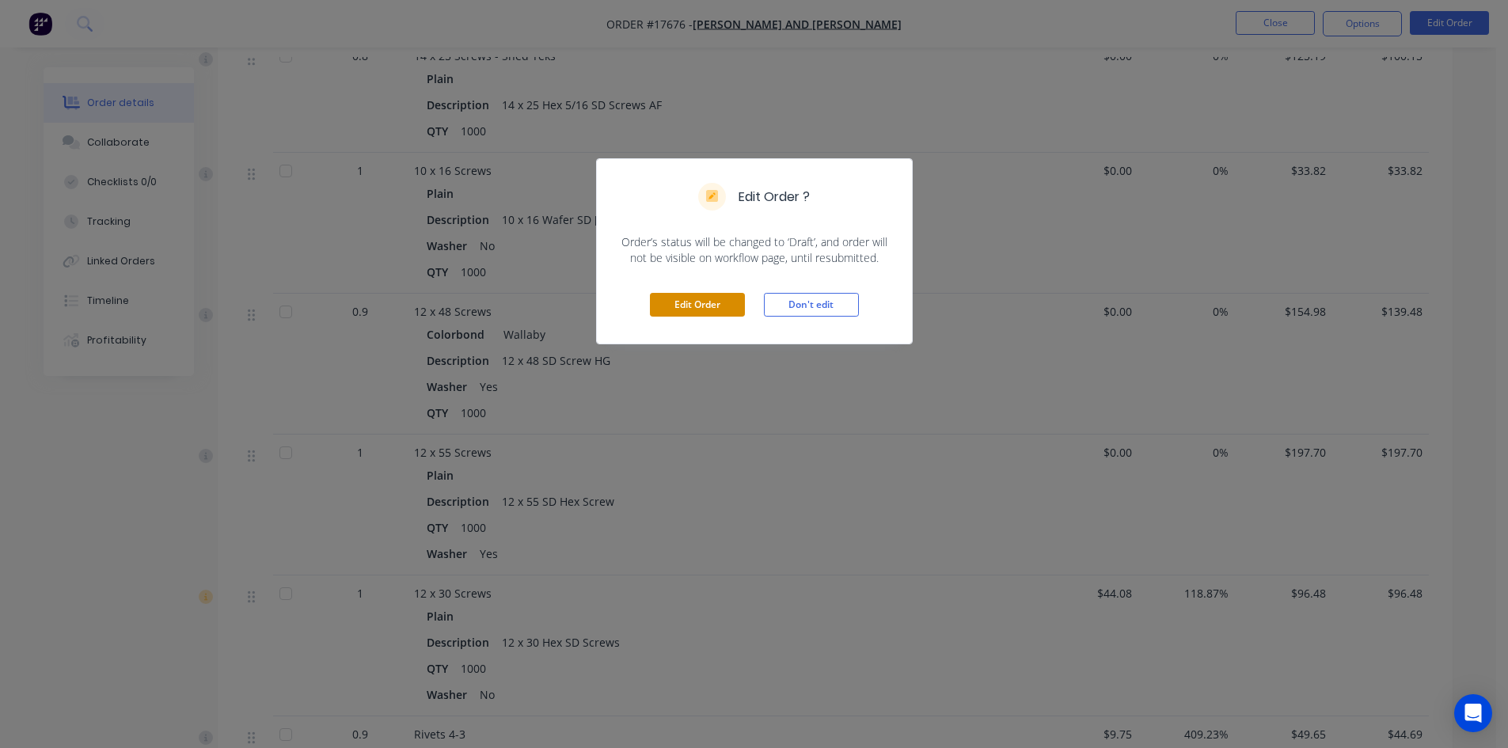
click at [695, 299] on button "Edit Order" at bounding box center [697, 305] width 95 height 24
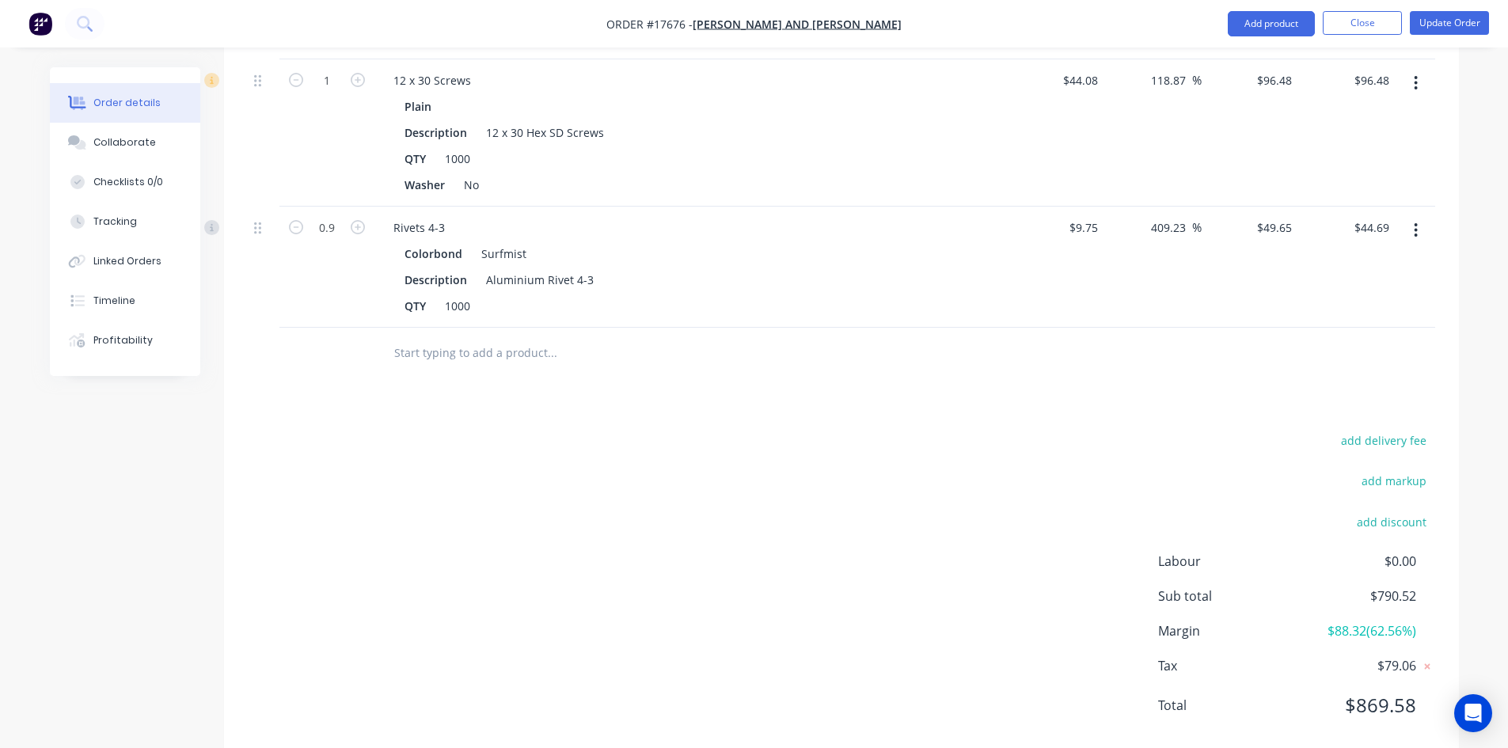
scroll to position [1539, 0]
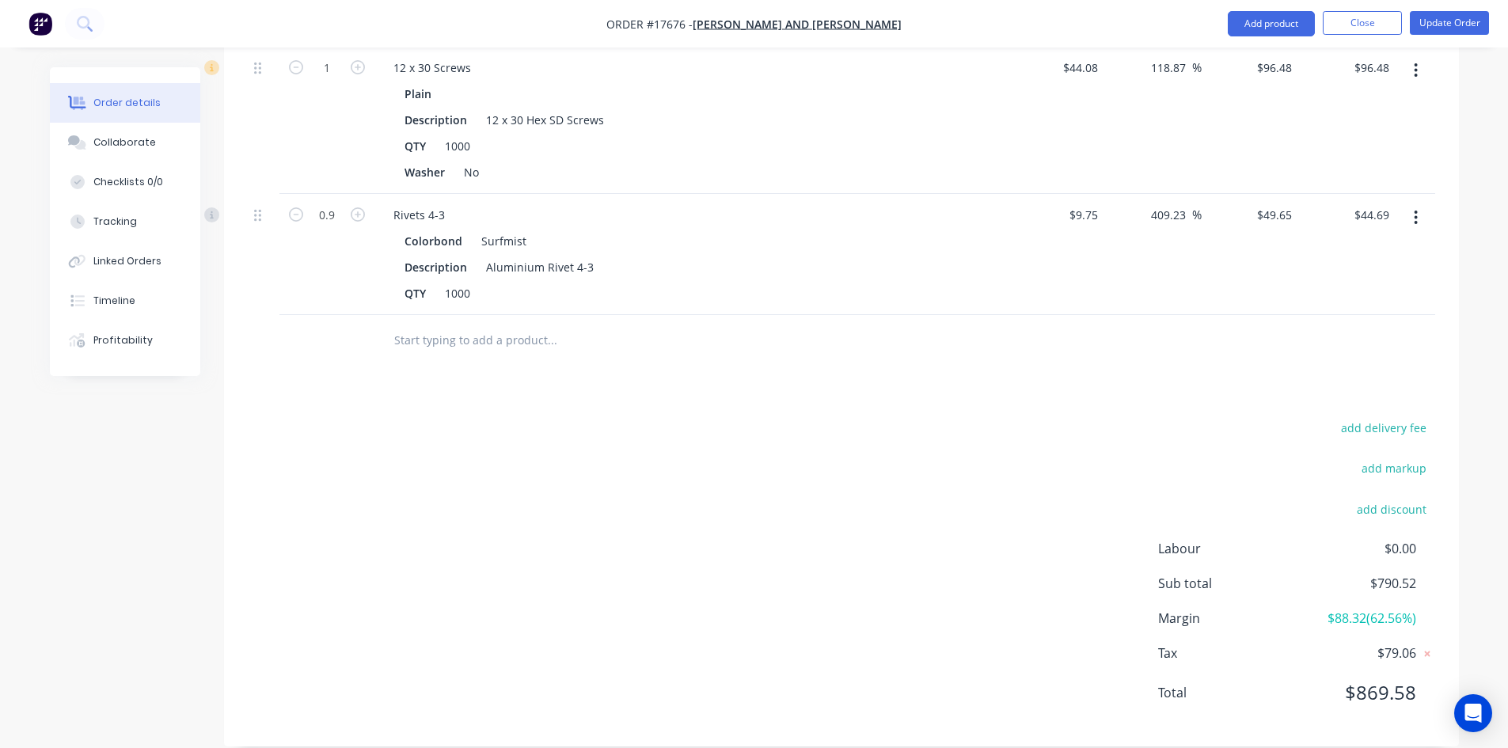
click at [456, 325] on input "text" at bounding box center [552, 341] width 317 height 32
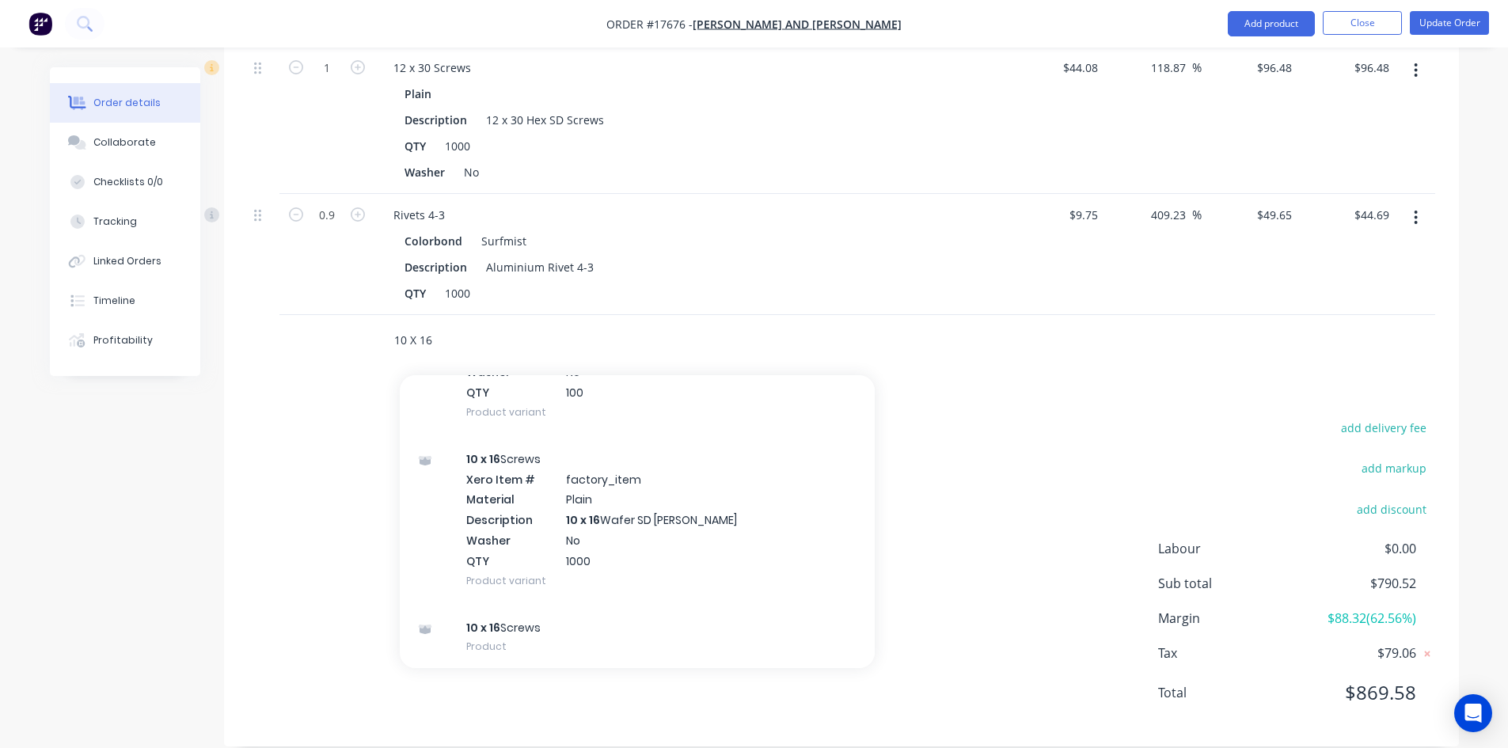
scroll to position [2182, 0]
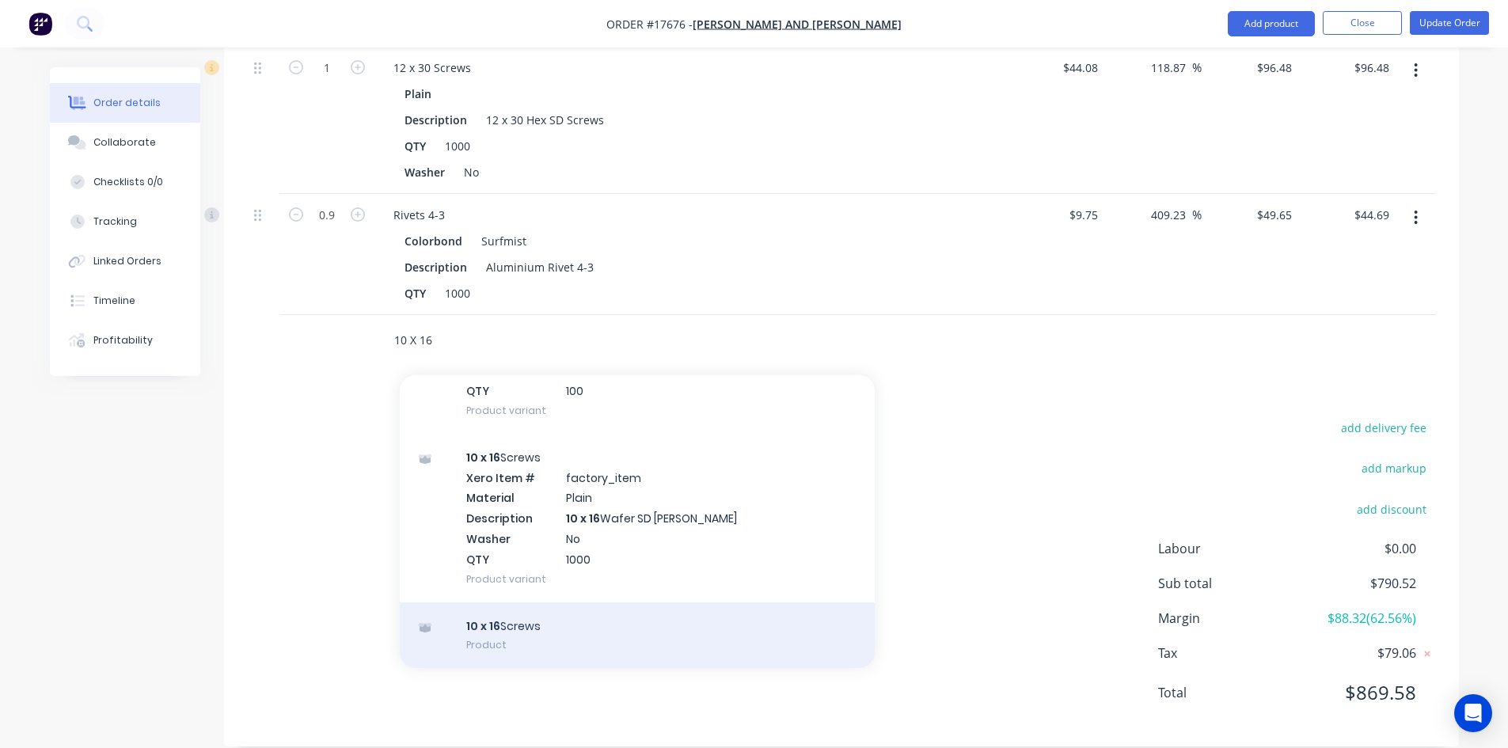
type input "10 X 16"
click at [577, 603] on div "10 x 16 Screws Product" at bounding box center [637, 636] width 475 height 67
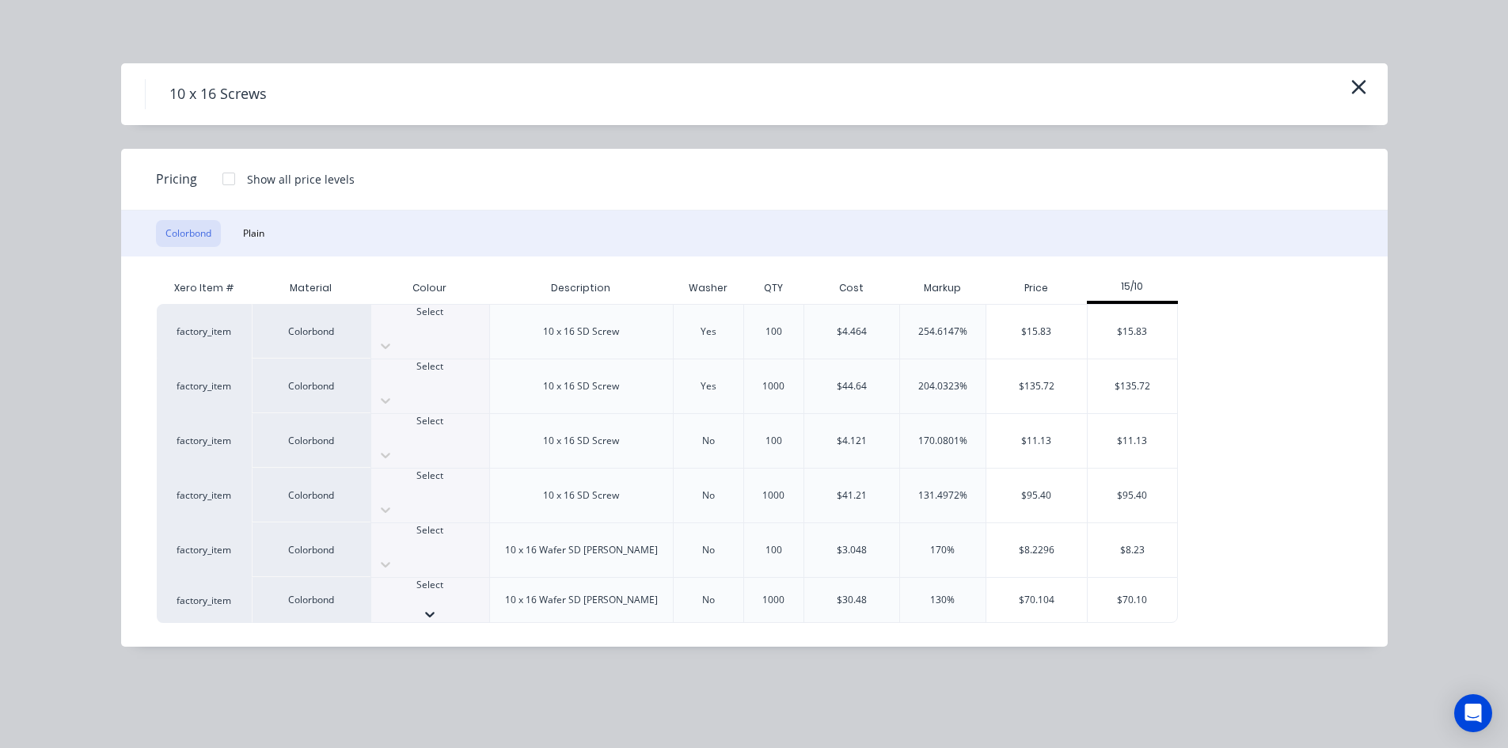
click at [466, 607] on div at bounding box center [430, 615] width 118 height 16
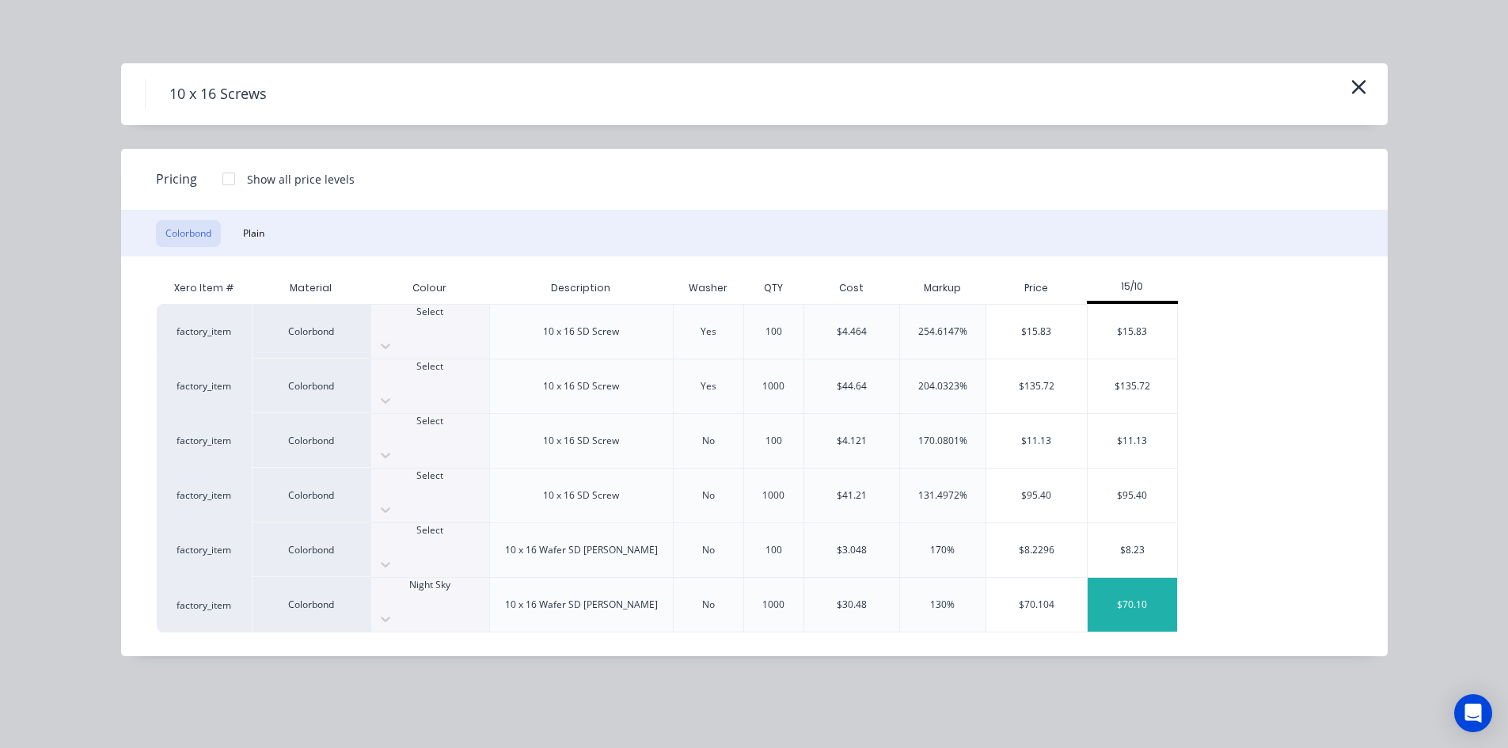
click at [1143, 578] on div "$70.10" at bounding box center [1132, 605] width 89 height 54
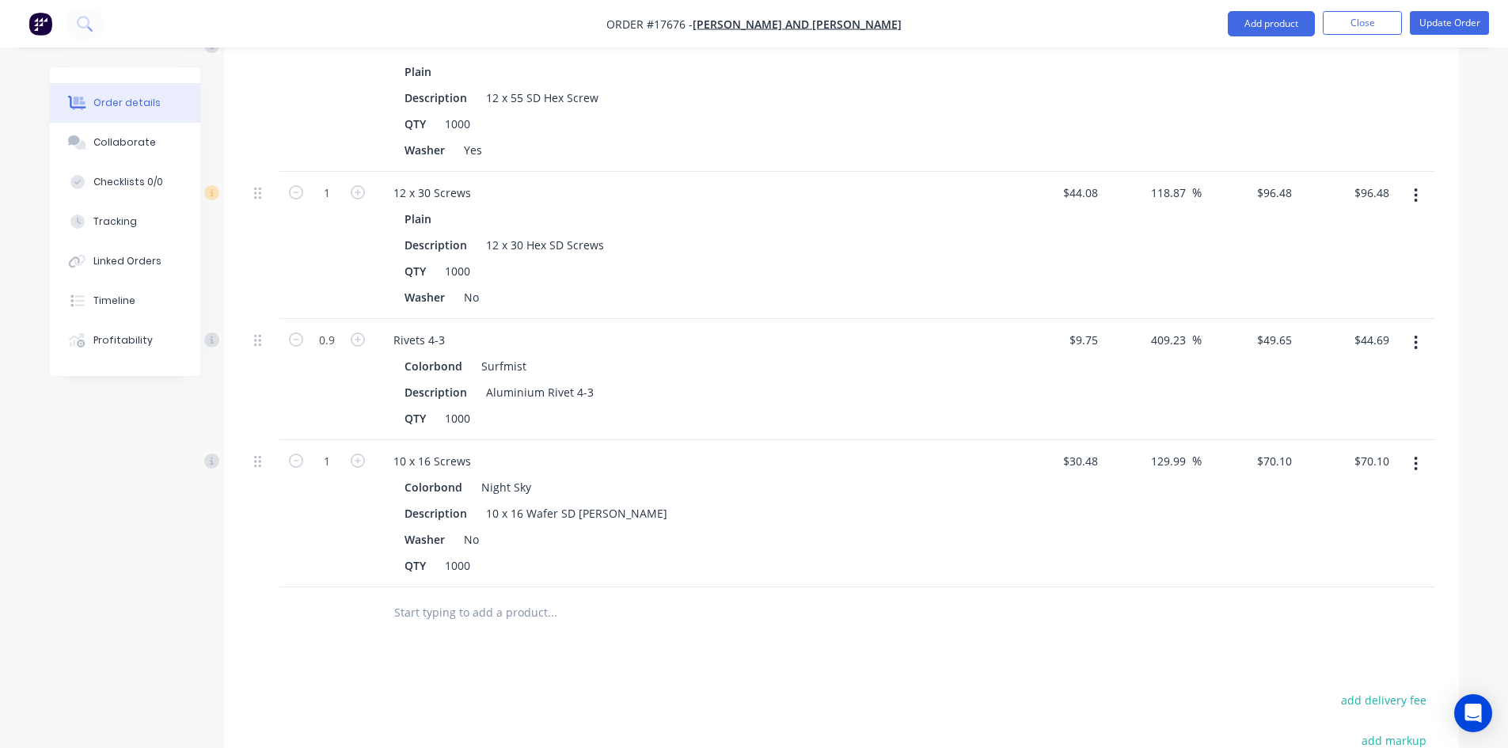
scroll to position [1324, 0]
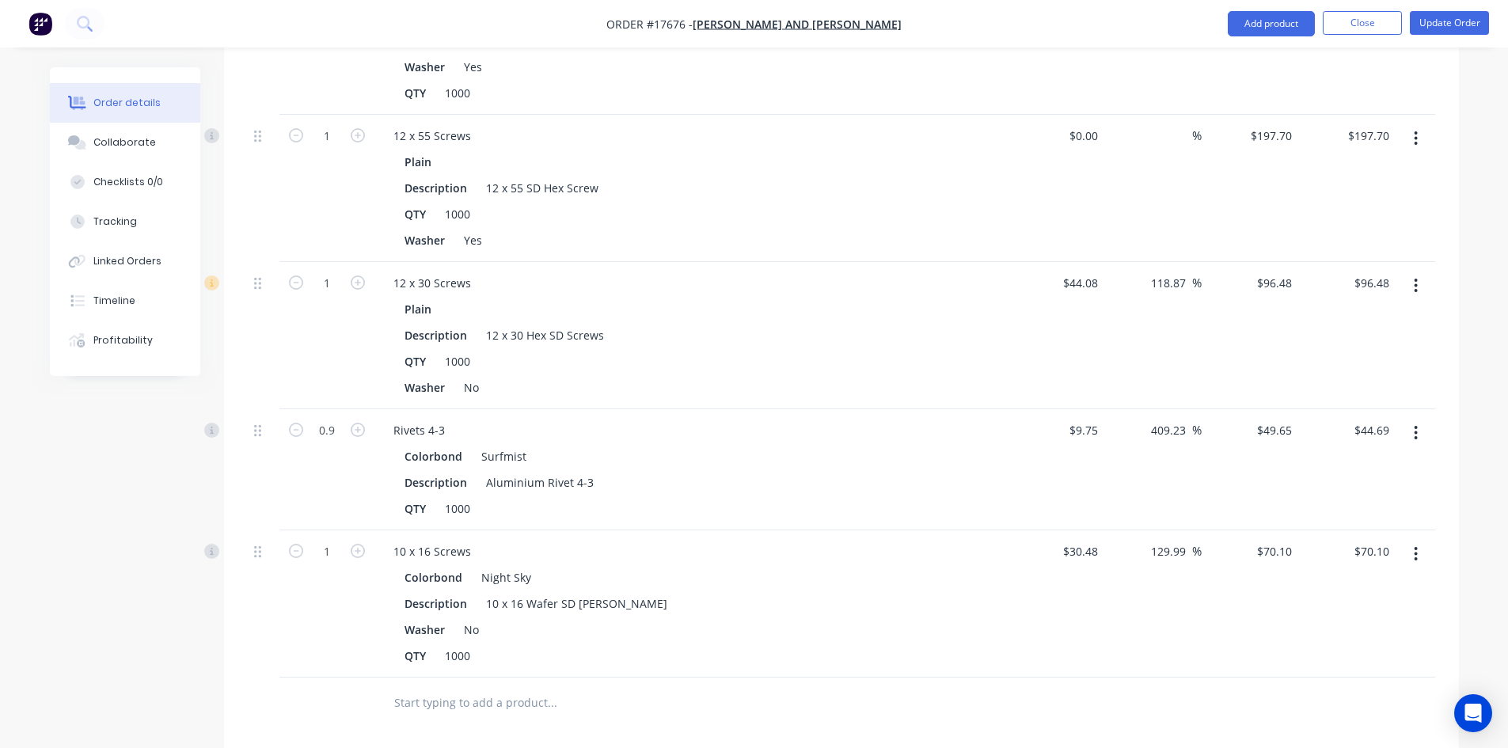
drag, startPoint x: 1414, startPoint y: 535, endPoint x: 1413, endPoint y: 429, distance: 106.1
click at [1413, 429] on div "1 12 x 40 Screws Plain Description 12 x 40 Hex T17 Screws QTY 1000 Washer No $0…" at bounding box center [842, 41] width 1188 height 1273
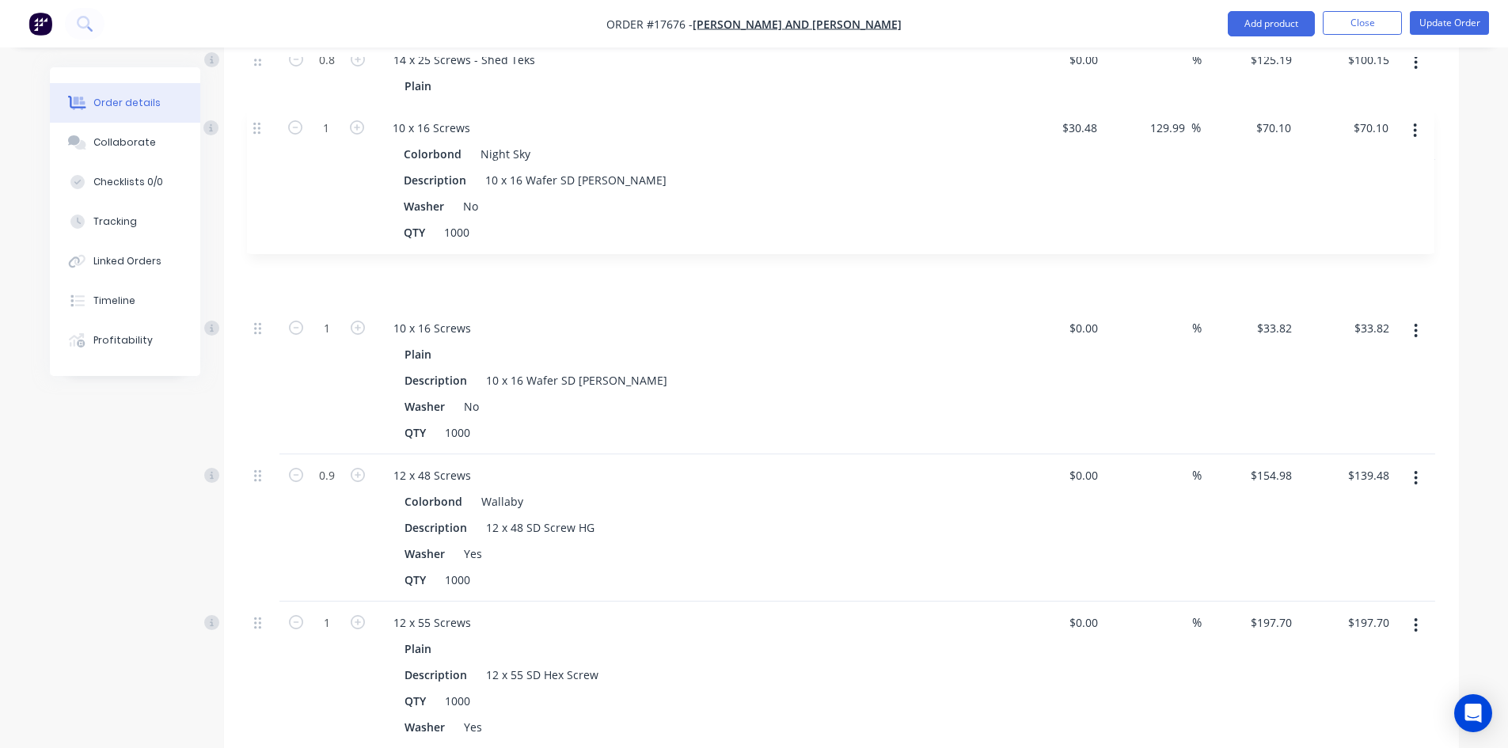
scroll to position [982, 0]
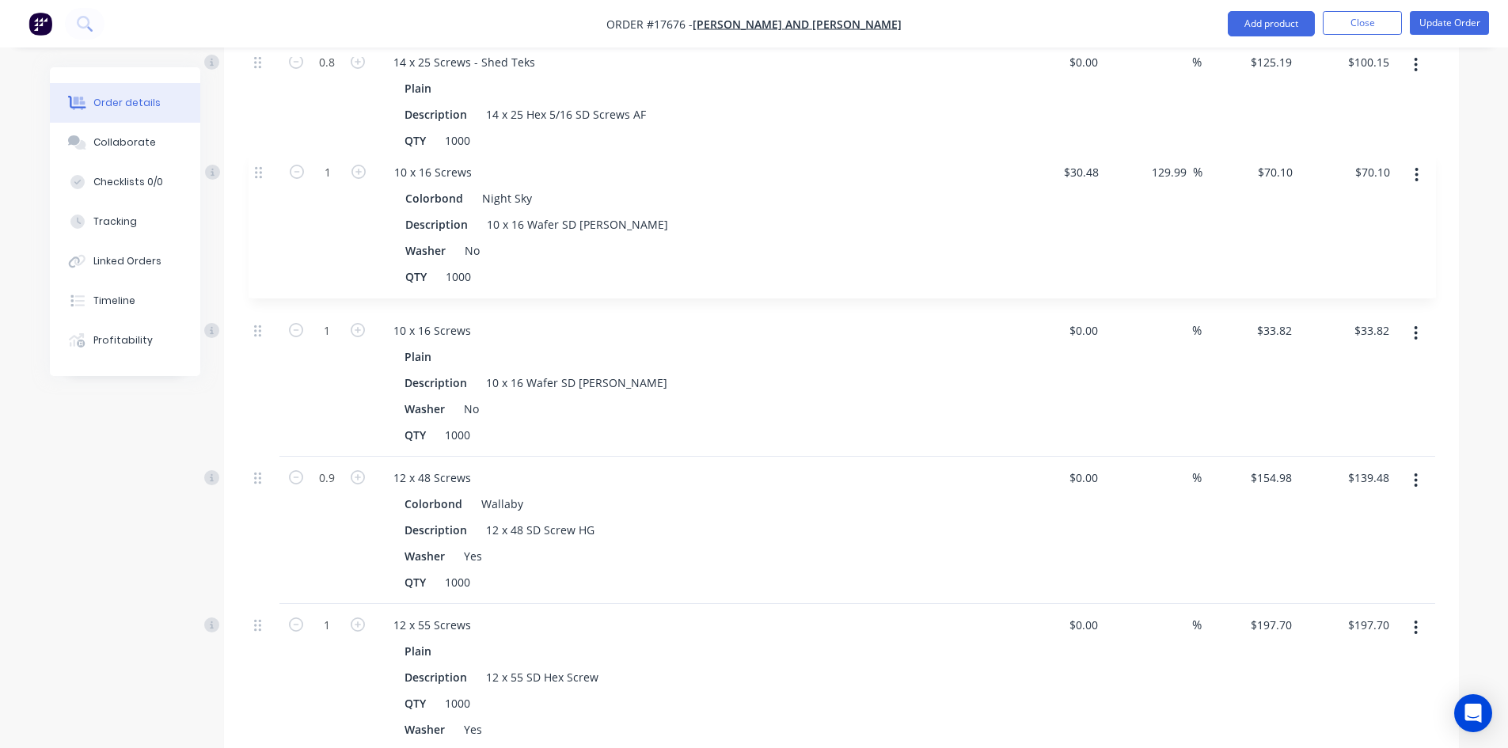
drag, startPoint x: 257, startPoint y: 527, endPoint x: 257, endPoint y: 161, distance: 366.6
click at [257, 161] on div "1 12 x 40 Screws Plain Description 12 x 40 Hex T17 Screws QTY 1000 Washer No $0…" at bounding box center [842, 383] width 1188 height 1273
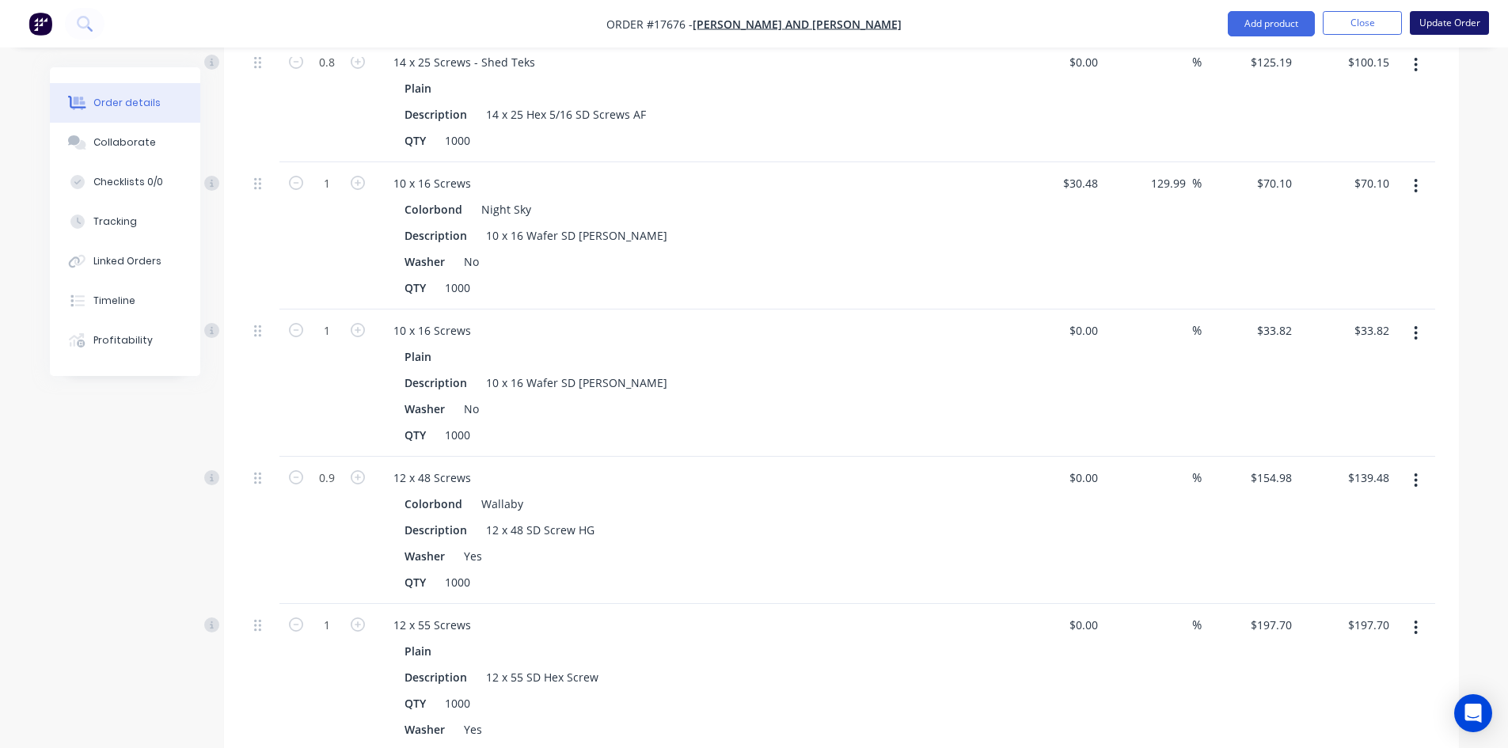
click at [1429, 17] on button "Update Order" at bounding box center [1449, 23] width 79 height 24
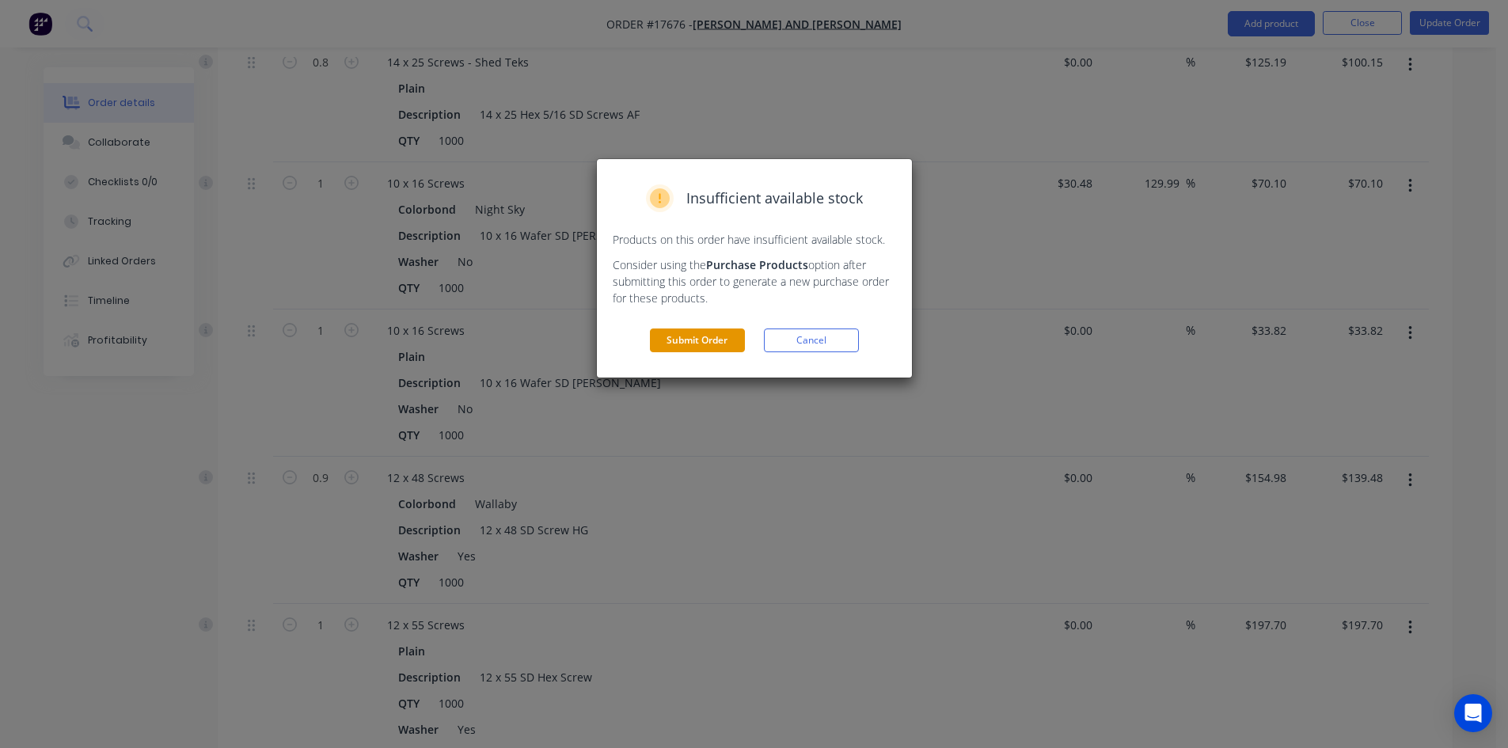
click at [710, 338] on button "Submit Order" at bounding box center [697, 341] width 95 height 24
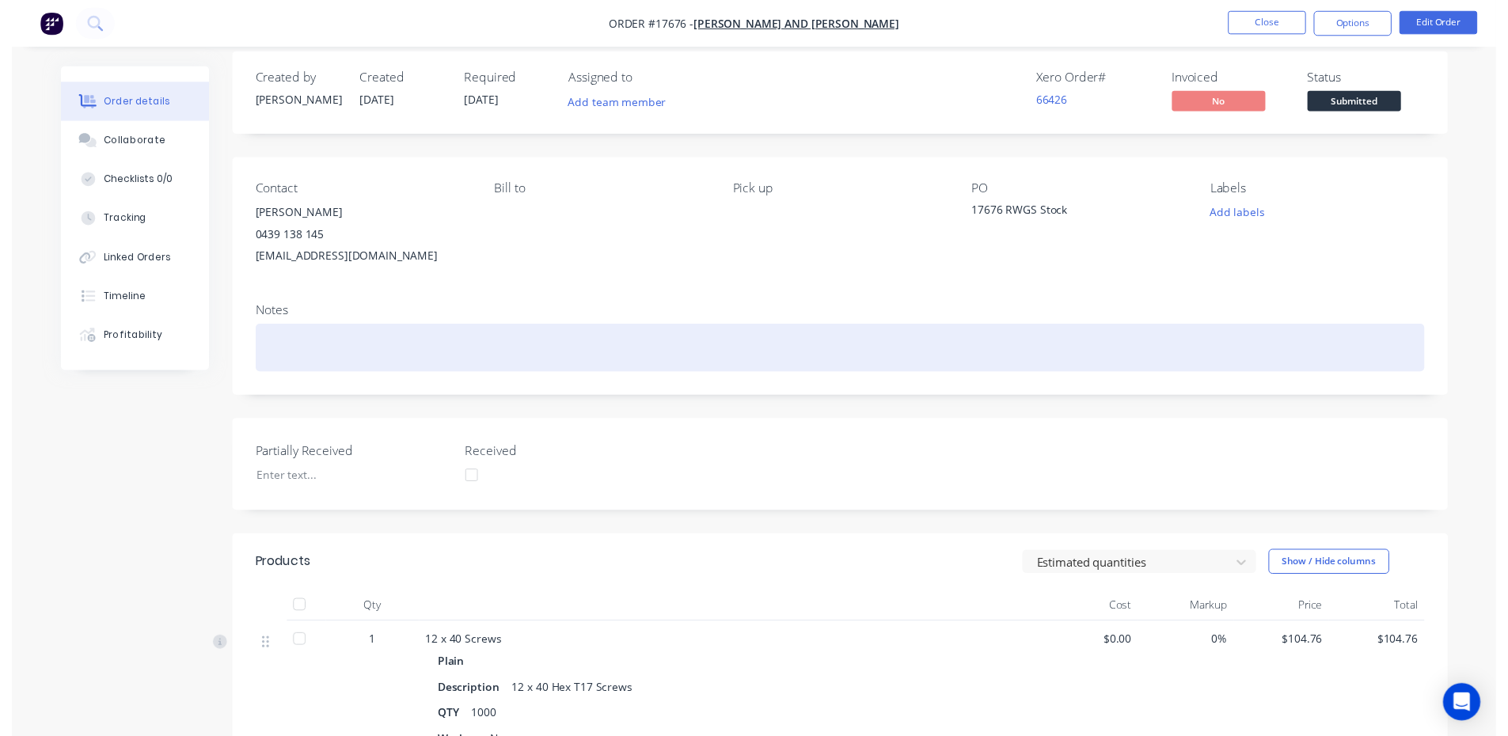
scroll to position [0, 0]
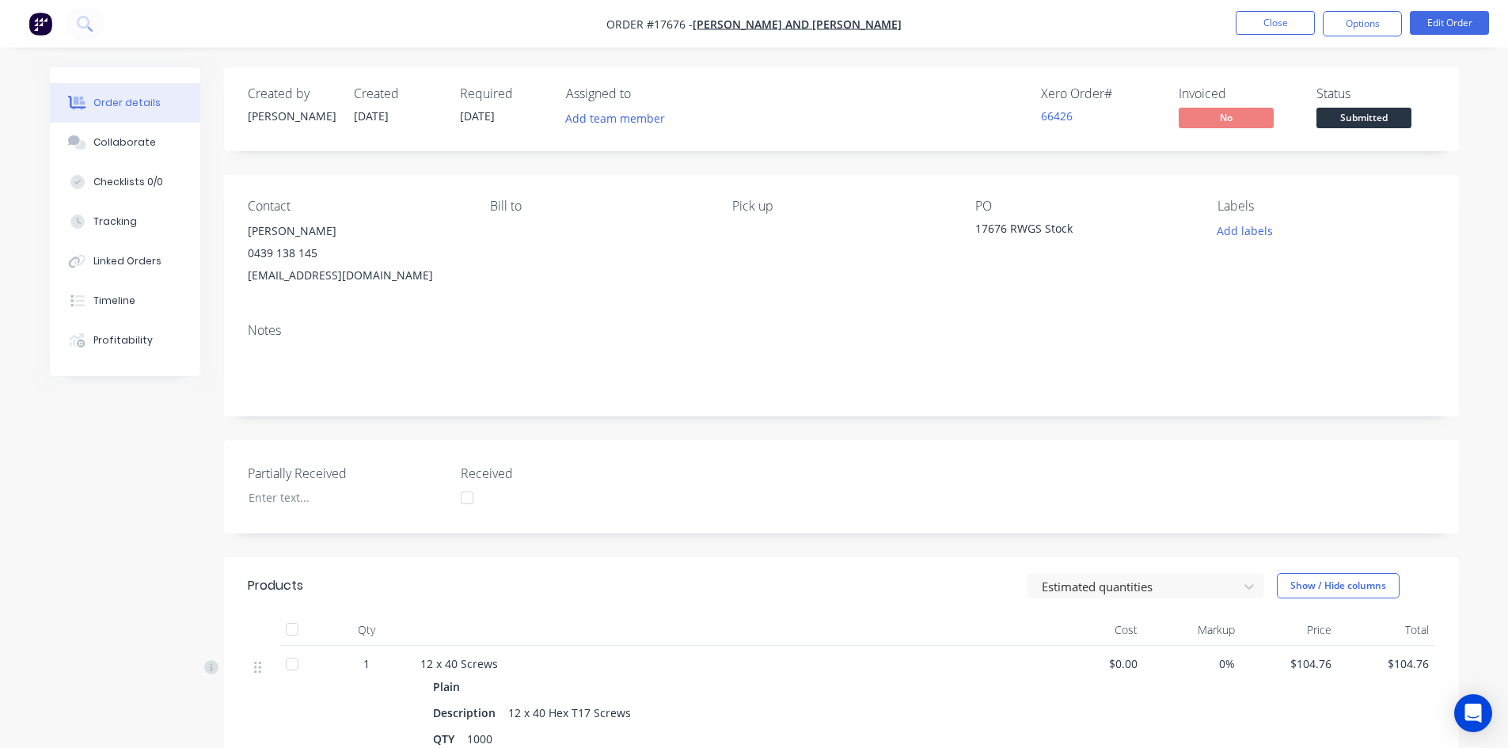
click at [1359, 126] on span "Submitted" at bounding box center [1364, 118] width 95 height 20
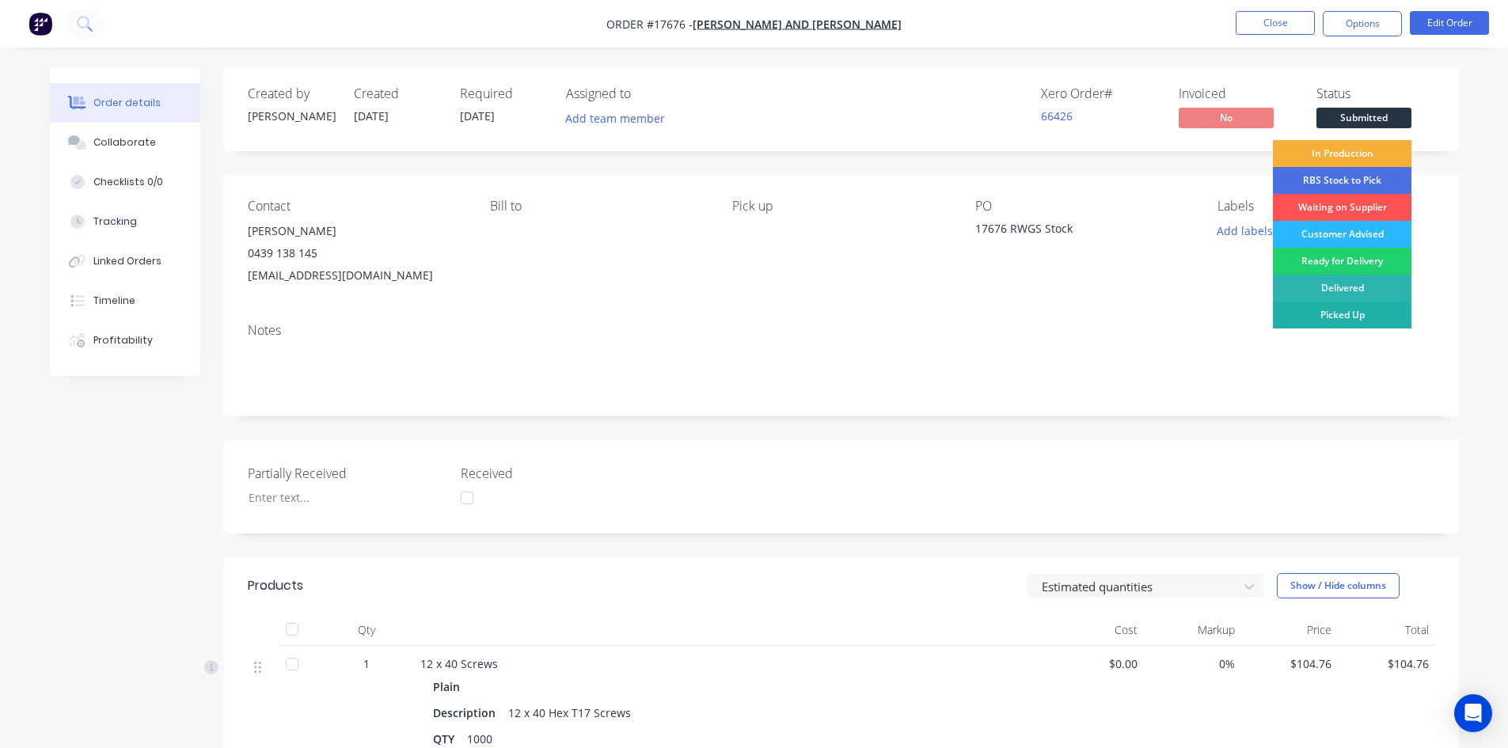
click at [1343, 314] on div "Picked Up" at bounding box center [1342, 315] width 139 height 27
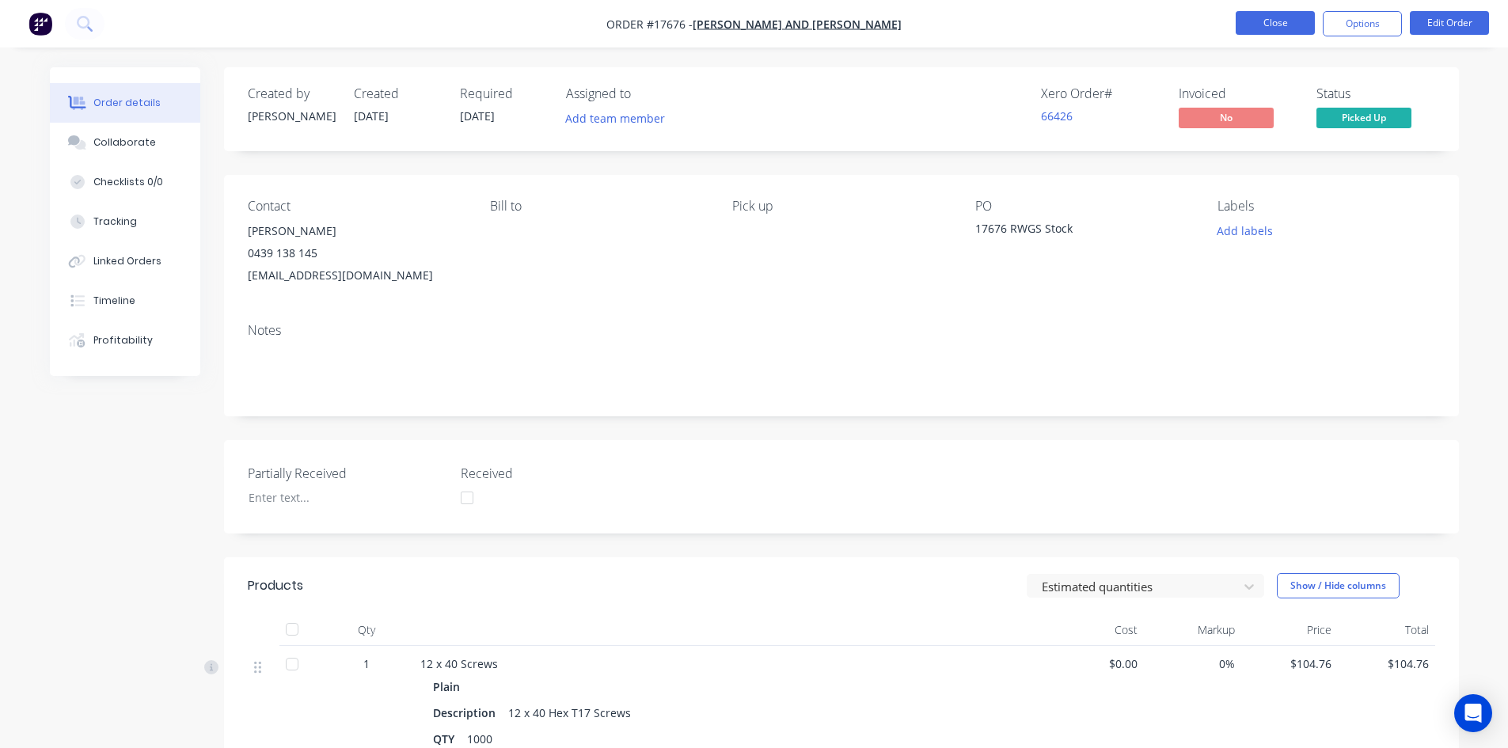
click at [1295, 21] on button "Close" at bounding box center [1275, 23] width 79 height 24
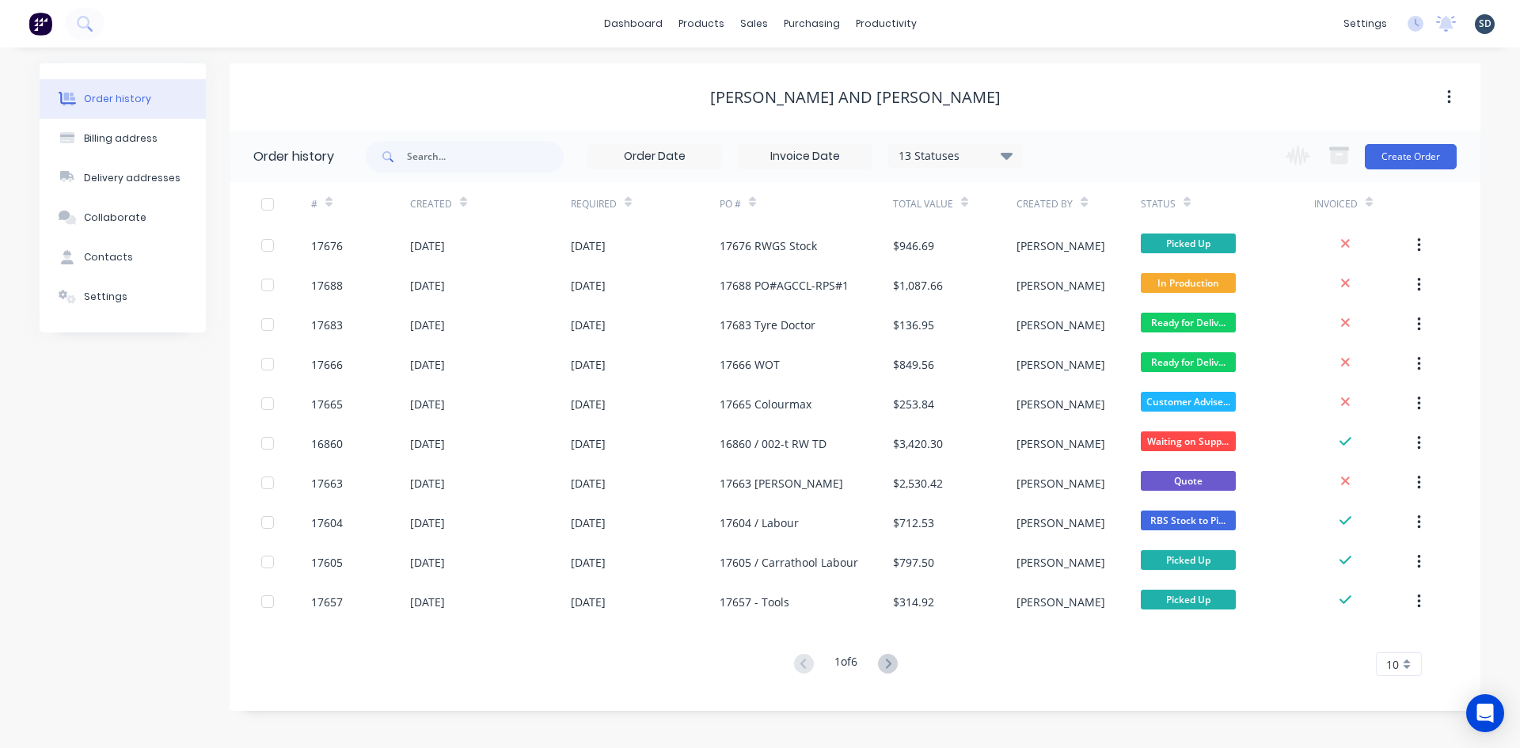
click at [991, 32] on div "dashboard products sales purchasing productivity dashboard products Product Cat…" at bounding box center [760, 24] width 1520 height 48
click at [999, 19] on div "dashboard products sales purchasing productivity dashboard products Product Cat…" at bounding box center [760, 24] width 1520 height 48
click at [989, 32] on div "dashboard products sales purchasing productivity dashboard products Product Cat…" at bounding box center [760, 24] width 1520 height 48
click at [972, 40] on div "dashboard products sales purchasing productivity dashboard products Product Cat…" at bounding box center [760, 24] width 1520 height 48
click at [978, 34] on div "dashboard products sales purchasing productivity dashboard products Product Cat…" at bounding box center [760, 24] width 1520 height 48
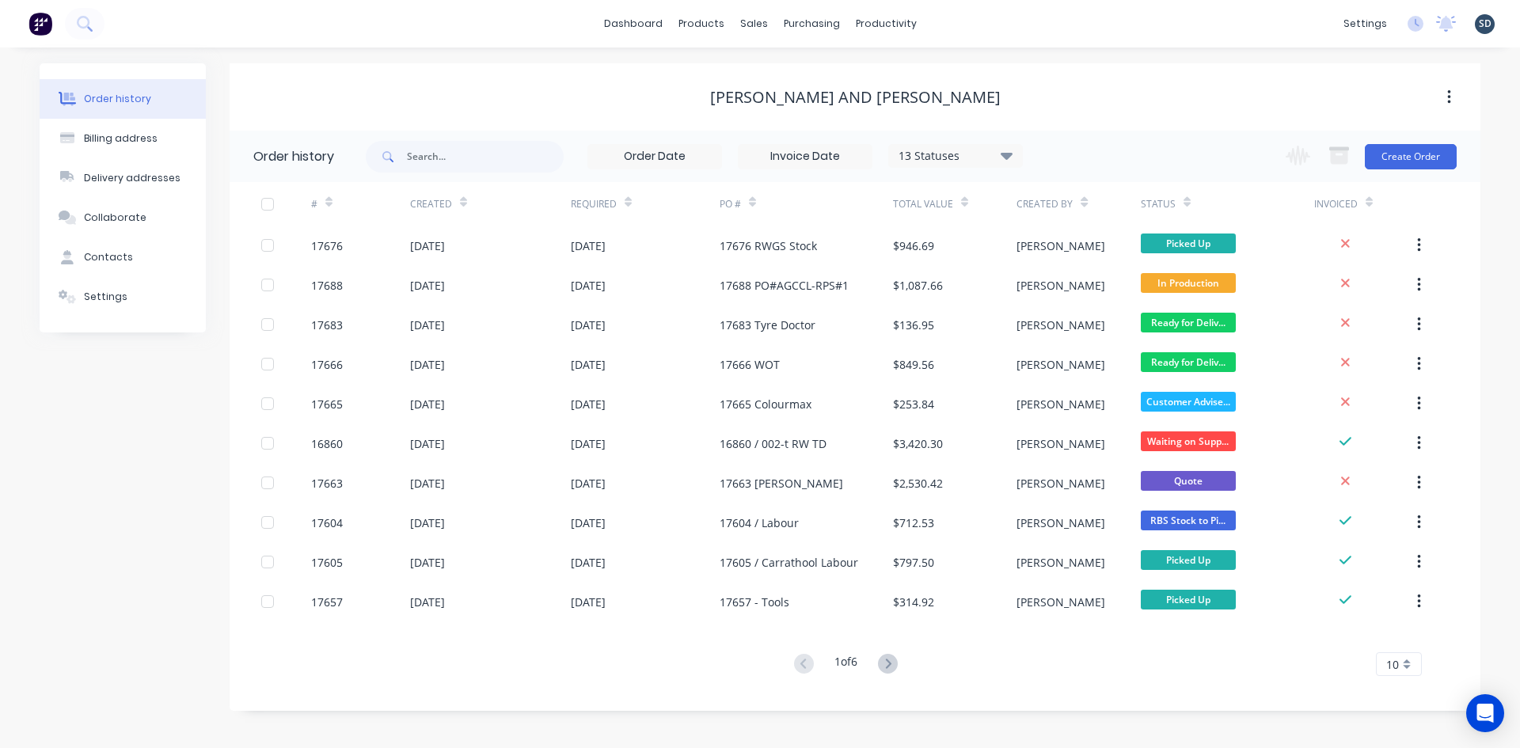
click at [968, 10] on div "dashboard products sales purchasing productivity dashboard products Product Cat…" at bounding box center [760, 24] width 1520 height 48
click at [731, 63] on link "Product Catalogue" at bounding box center [780, 75] width 210 height 32
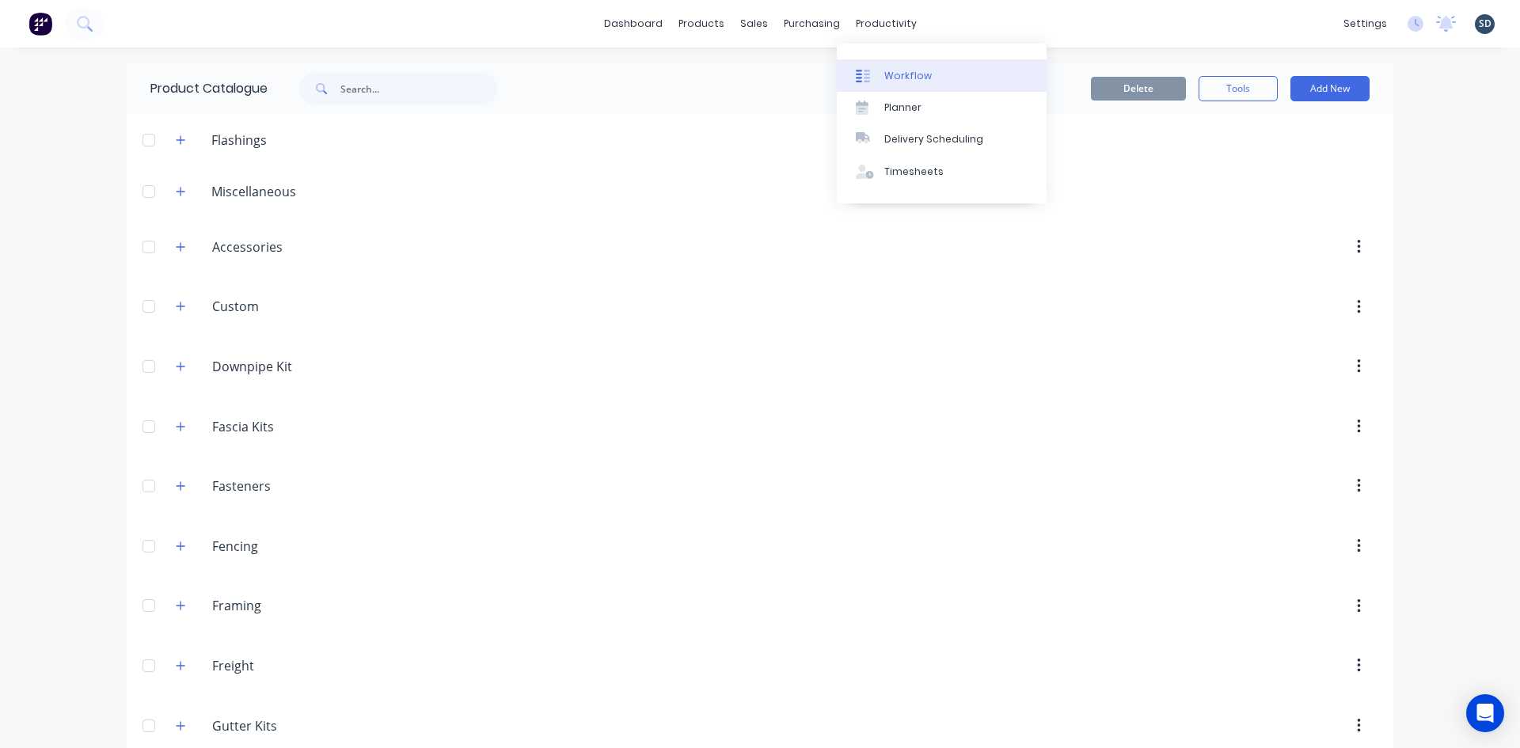
click at [930, 86] on link "Workflow" at bounding box center [942, 75] width 210 height 32
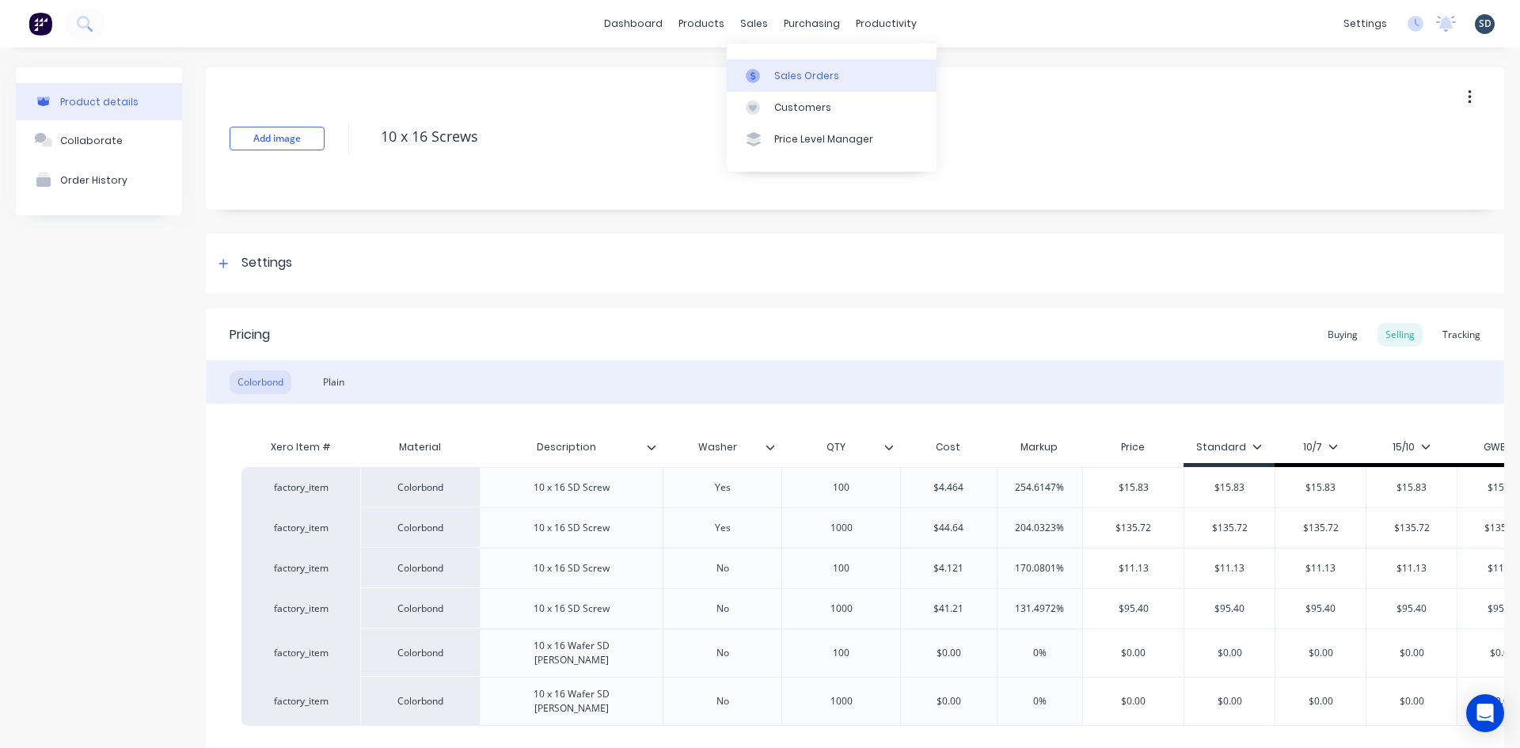
click at [773, 63] on link "Sales Orders" at bounding box center [832, 75] width 210 height 32
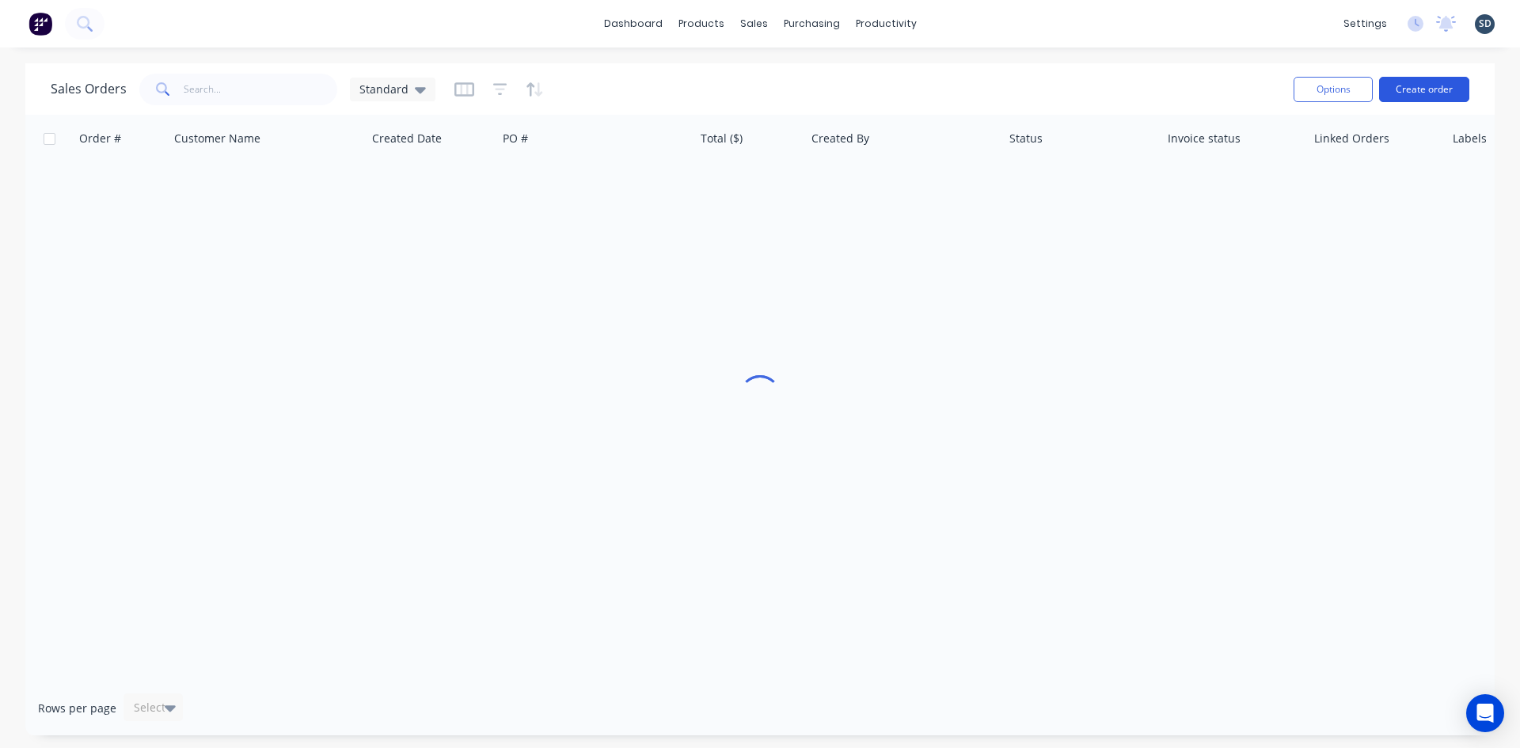
click at [1426, 81] on button "Create order" at bounding box center [1424, 89] width 90 height 25
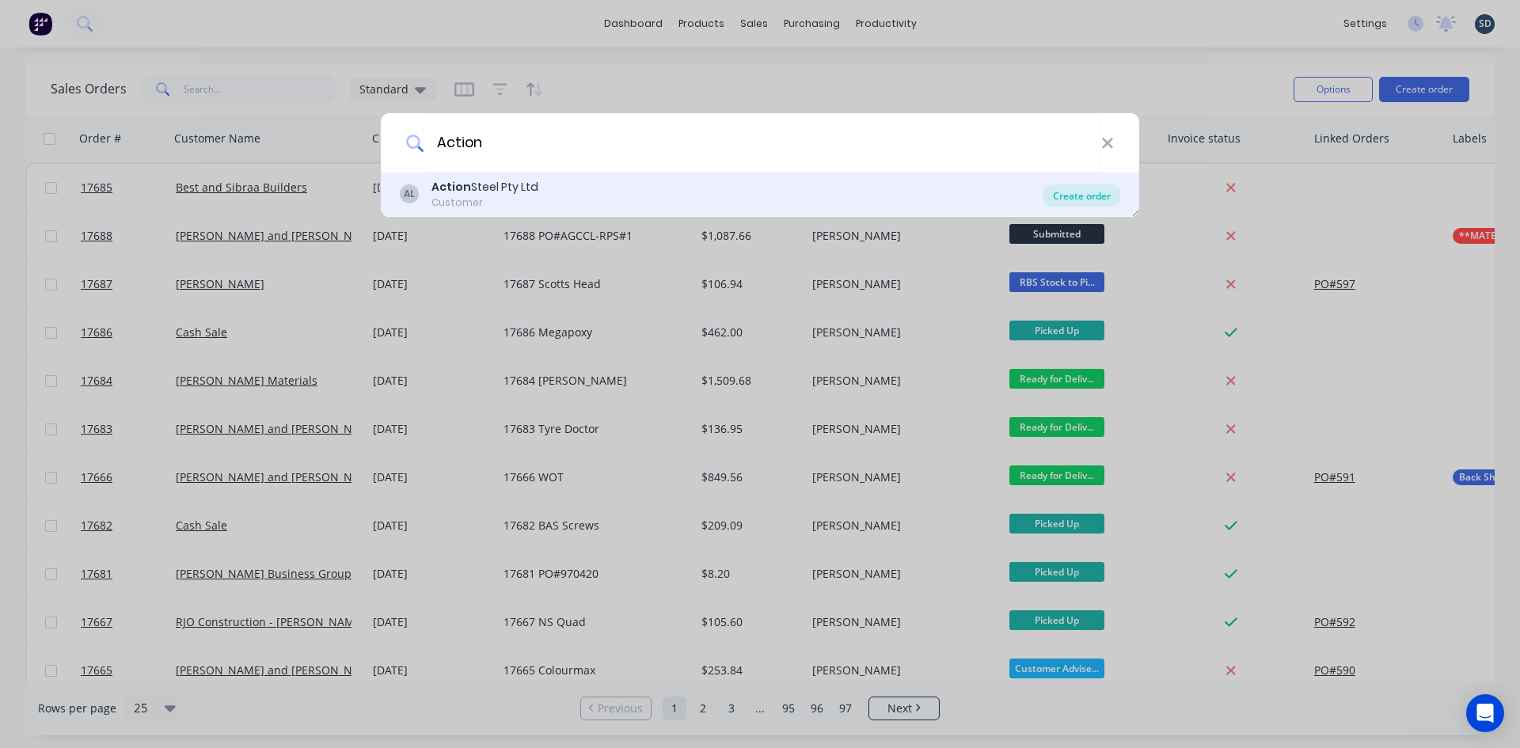
type input "Action"
click at [1085, 200] on div "Create order" at bounding box center [1082, 196] width 77 height 22
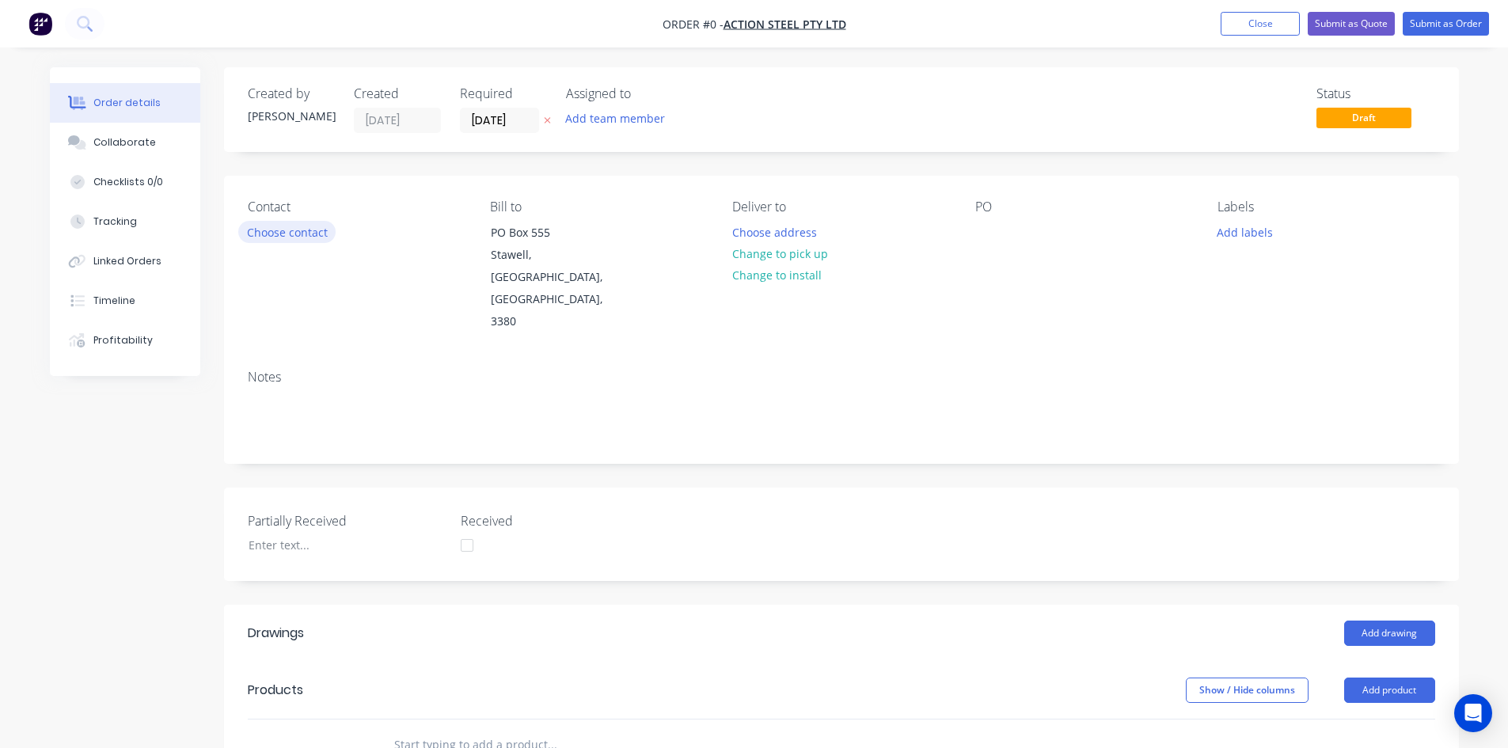
click at [279, 238] on button "Choose contact" at bounding box center [286, 231] width 97 height 21
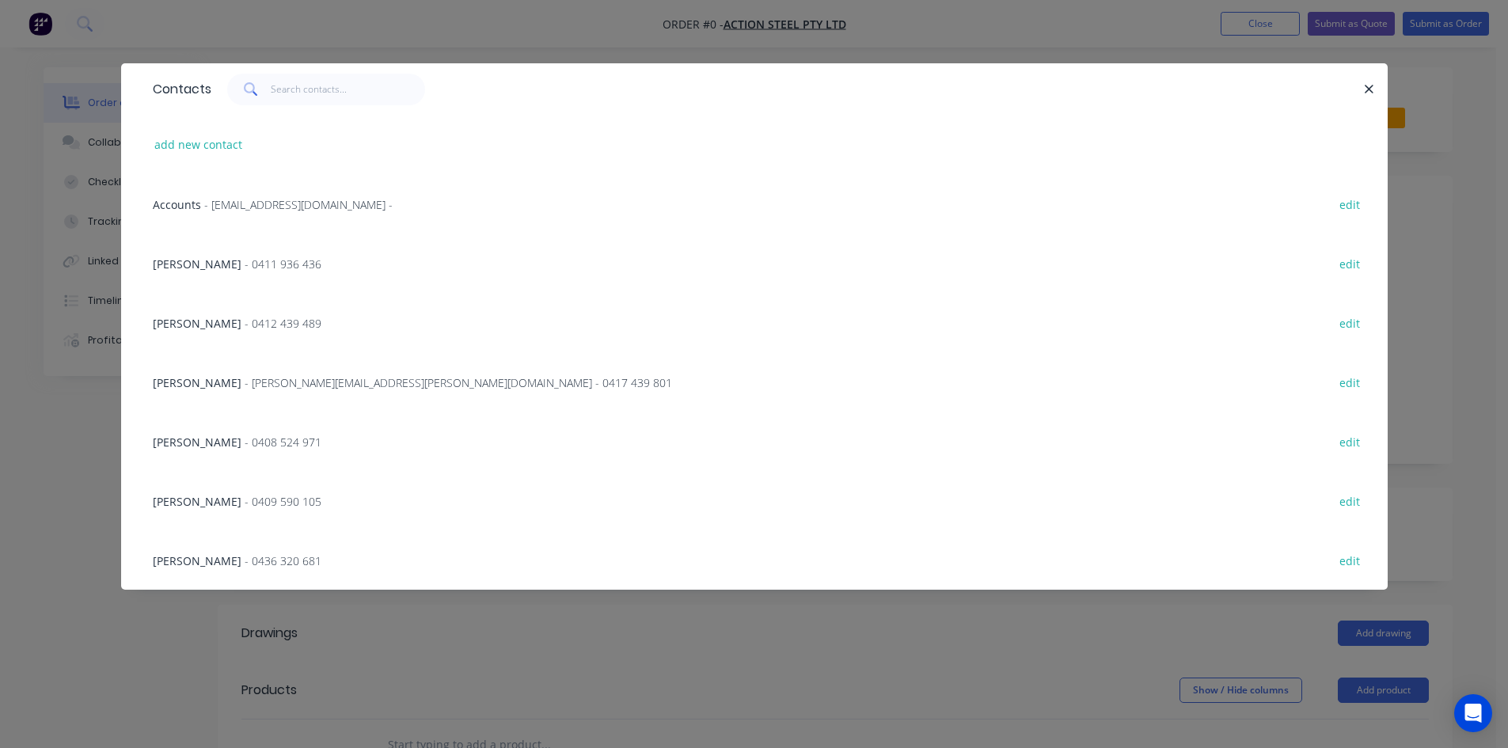
click at [253, 384] on span "- adrian.crick@actionsteel.com.au - 0417 439 801" at bounding box center [459, 382] width 428 height 15
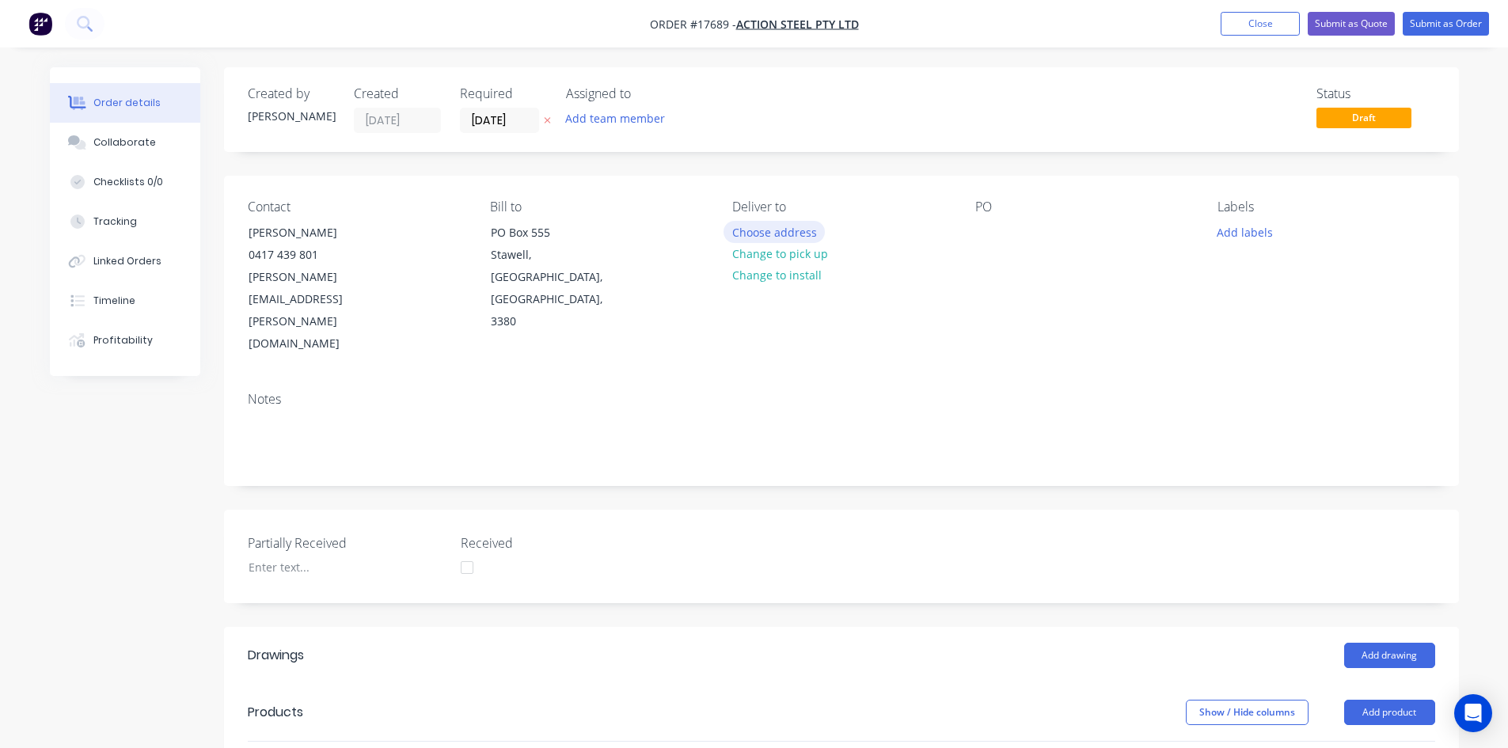
click at [768, 234] on button "Choose address" at bounding box center [774, 231] width 101 height 21
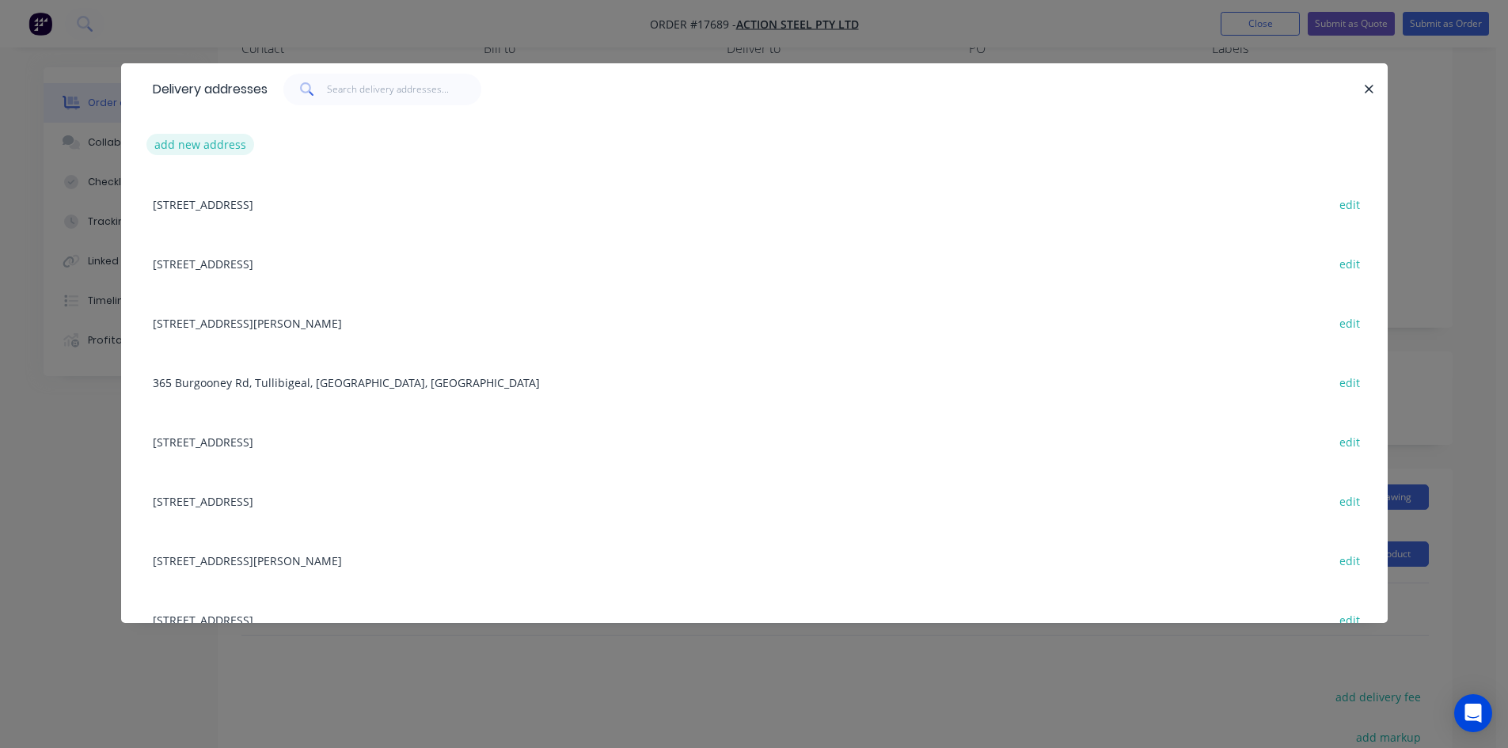
click at [203, 138] on button "add new address" at bounding box center [200, 144] width 108 height 21
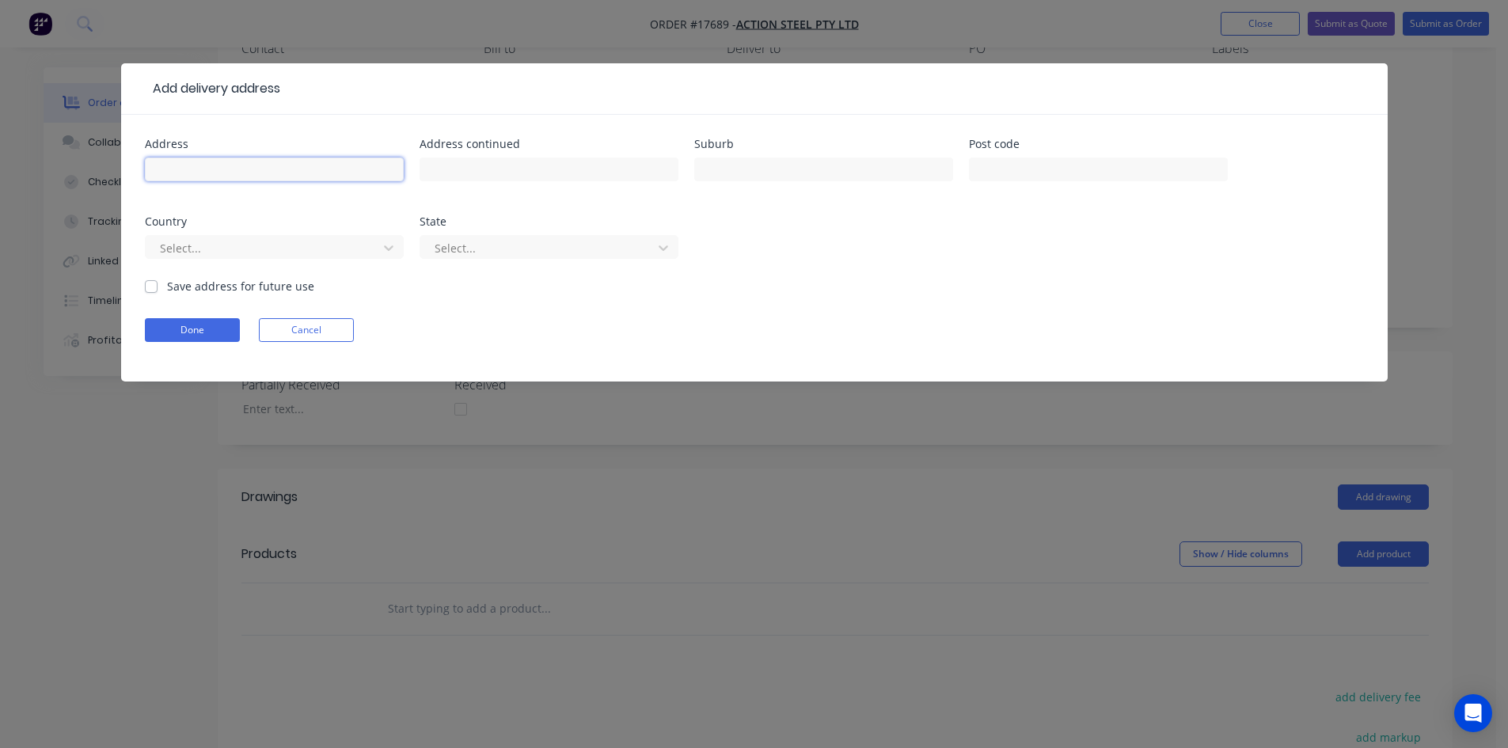
click at [199, 165] on input "text" at bounding box center [274, 170] width 259 height 24
type input "254 Lockhart-The Rock Rd"
click at [509, 162] on input "text" at bounding box center [549, 170] width 259 height 24
type input "Lockhart"
drag, startPoint x: 527, startPoint y: 173, endPoint x: 394, endPoint y: 180, distance: 134.0
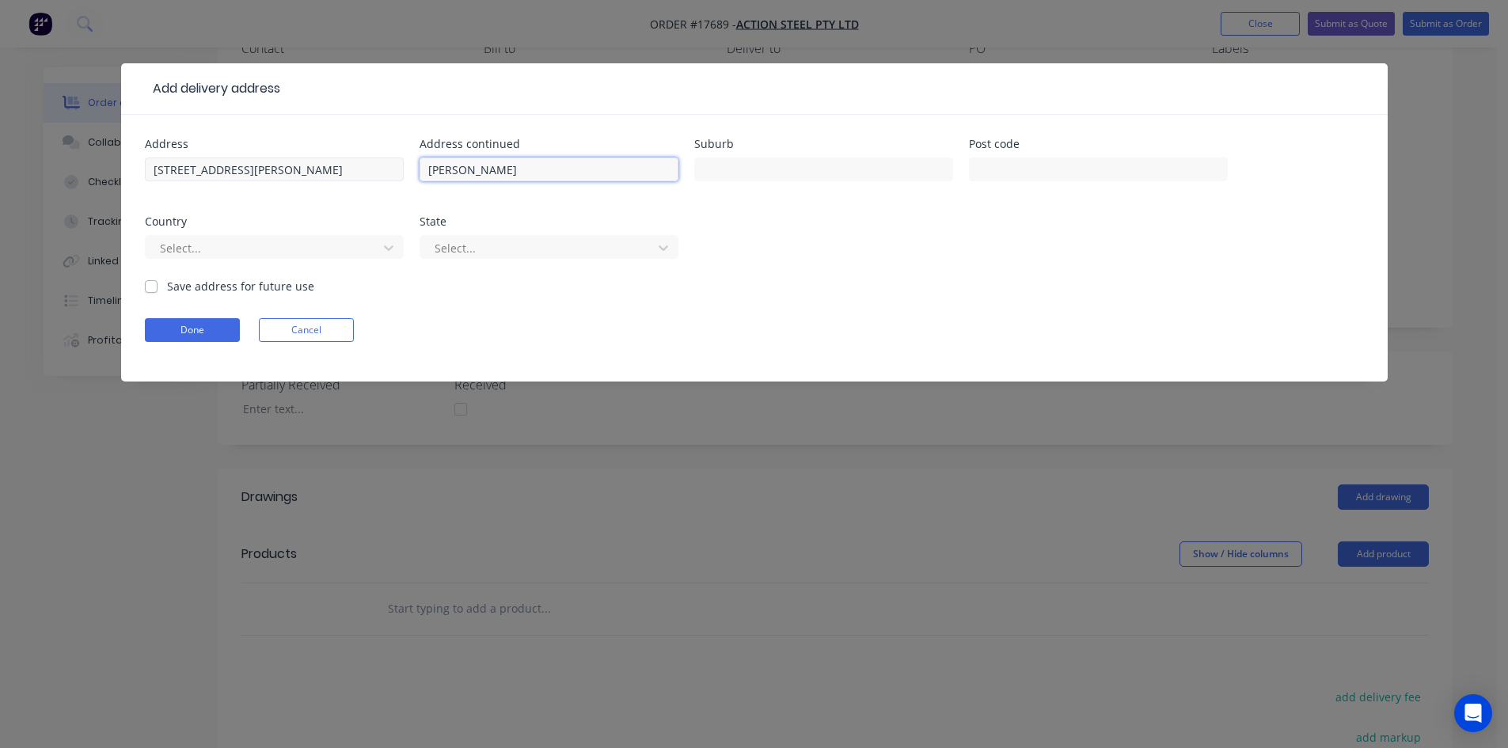
click at [394, 180] on div "Address 254 Lockhart-The Rock Rd Address continued Lockhart Suburb Post code Co…" at bounding box center [754, 208] width 1219 height 139
click at [743, 173] on input "text" at bounding box center [823, 170] width 259 height 24
paste input "Lockhart"
type input "Lockhart"
click at [167, 287] on label "Save address for future use" at bounding box center [240, 286] width 147 height 17
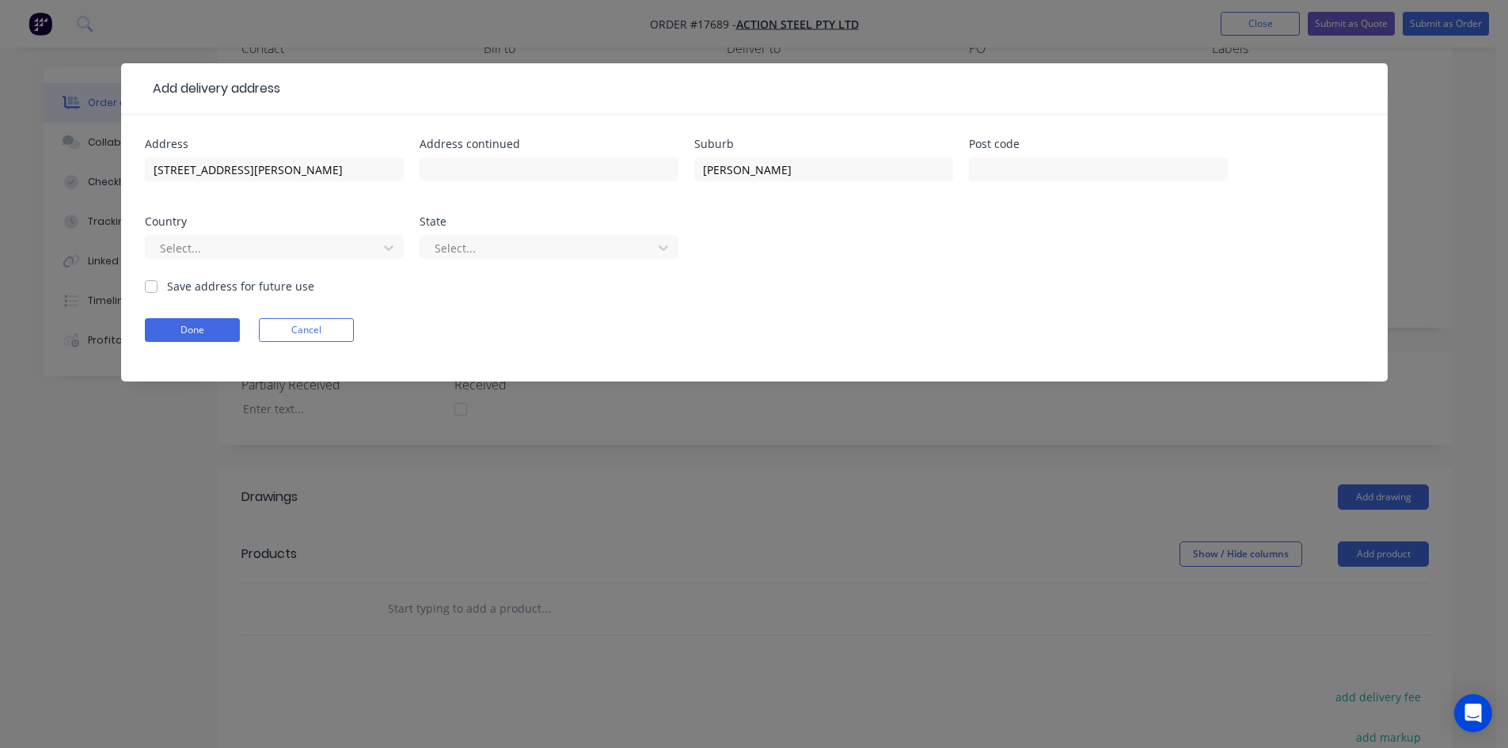
click at [157, 287] on input "Save address for future use" at bounding box center [151, 285] width 13 height 15
checkbox input "true"
click at [185, 329] on button "Done" at bounding box center [192, 330] width 95 height 24
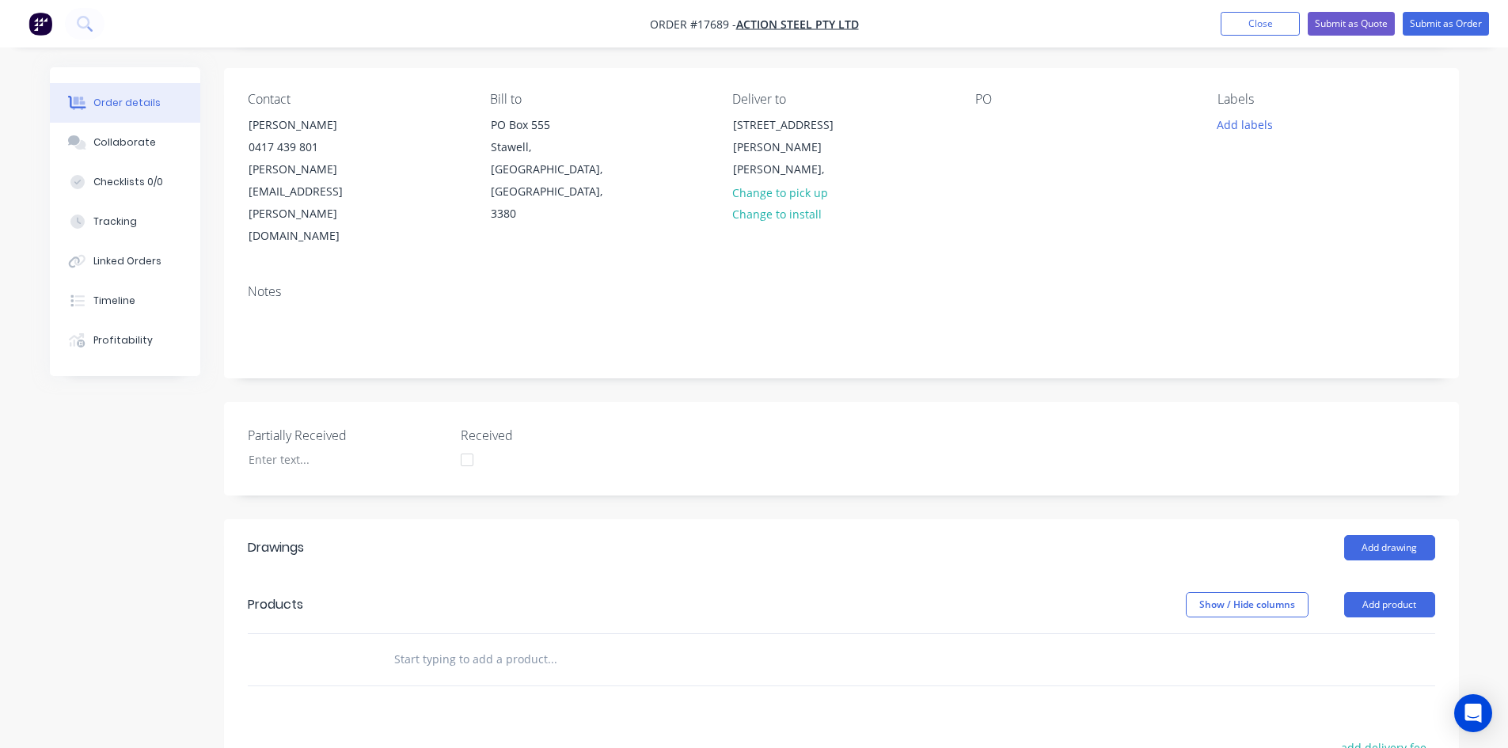
scroll to position [79, 0]
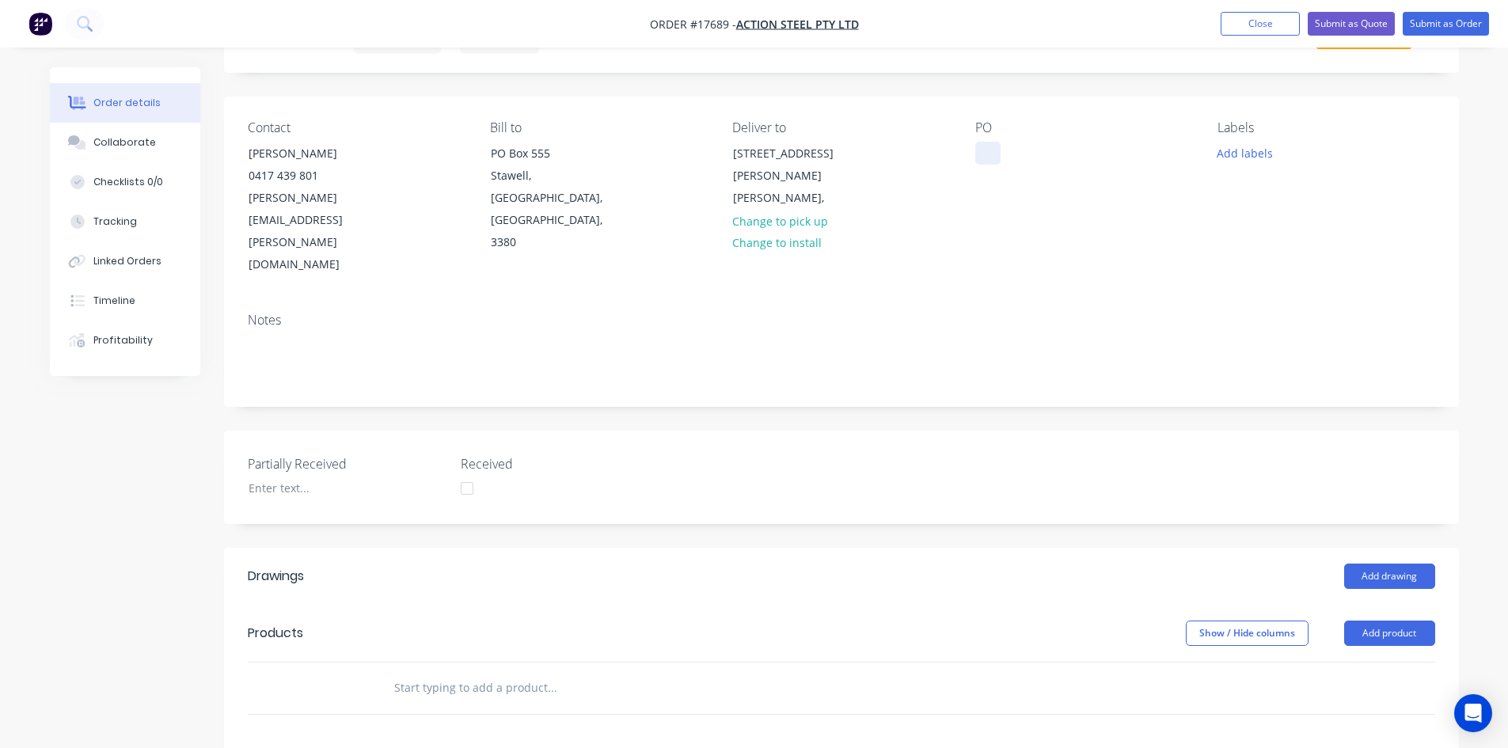
click at [992, 150] on div at bounding box center [988, 153] width 25 height 23
click at [1107, 300] on div "Notes" at bounding box center [841, 353] width 1235 height 106
click at [1398, 564] on button "Add drawing" at bounding box center [1390, 576] width 91 height 25
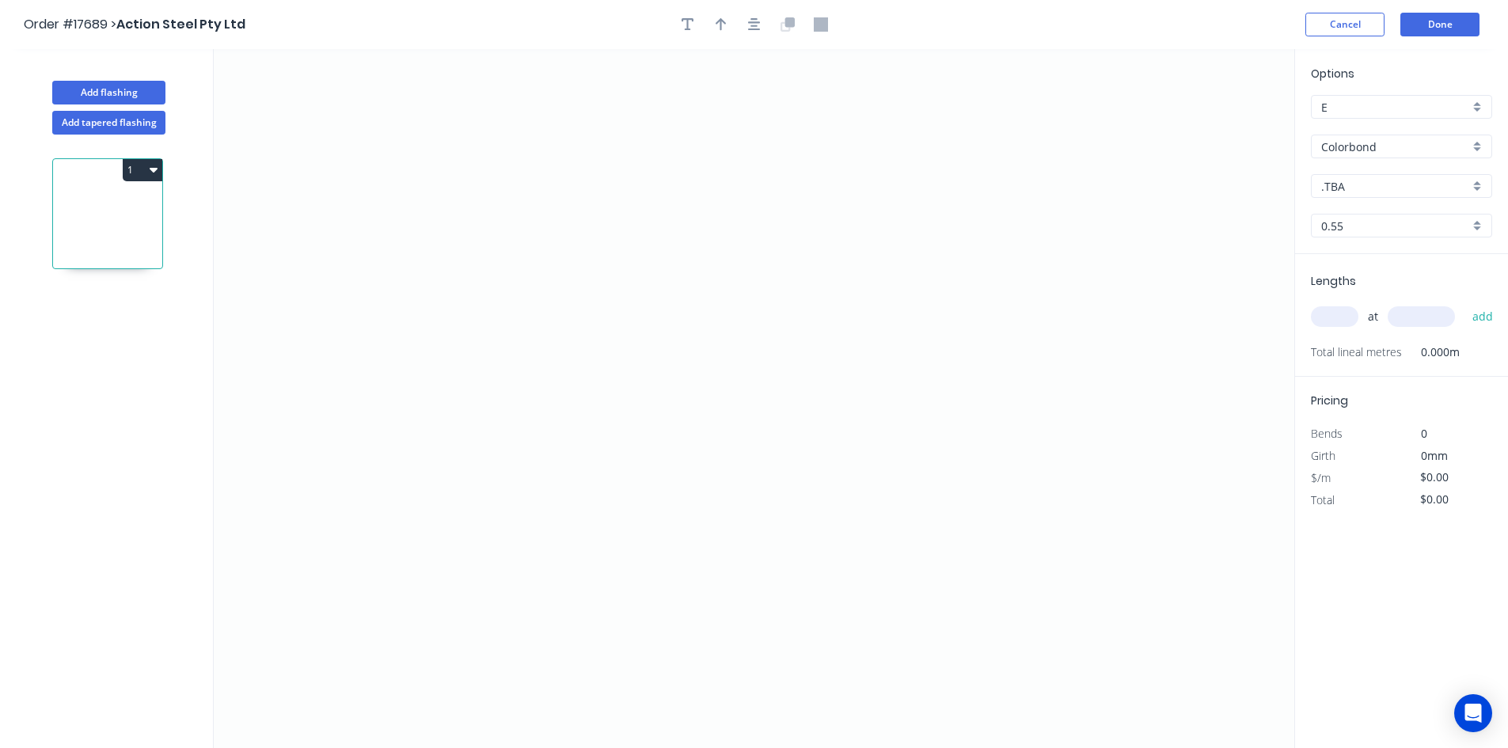
click at [1398, 148] on input "Colorbond" at bounding box center [1396, 147] width 148 height 17
click at [1396, 276] on div "Zincalume" at bounding box center [1402, 288] width 180 height 28
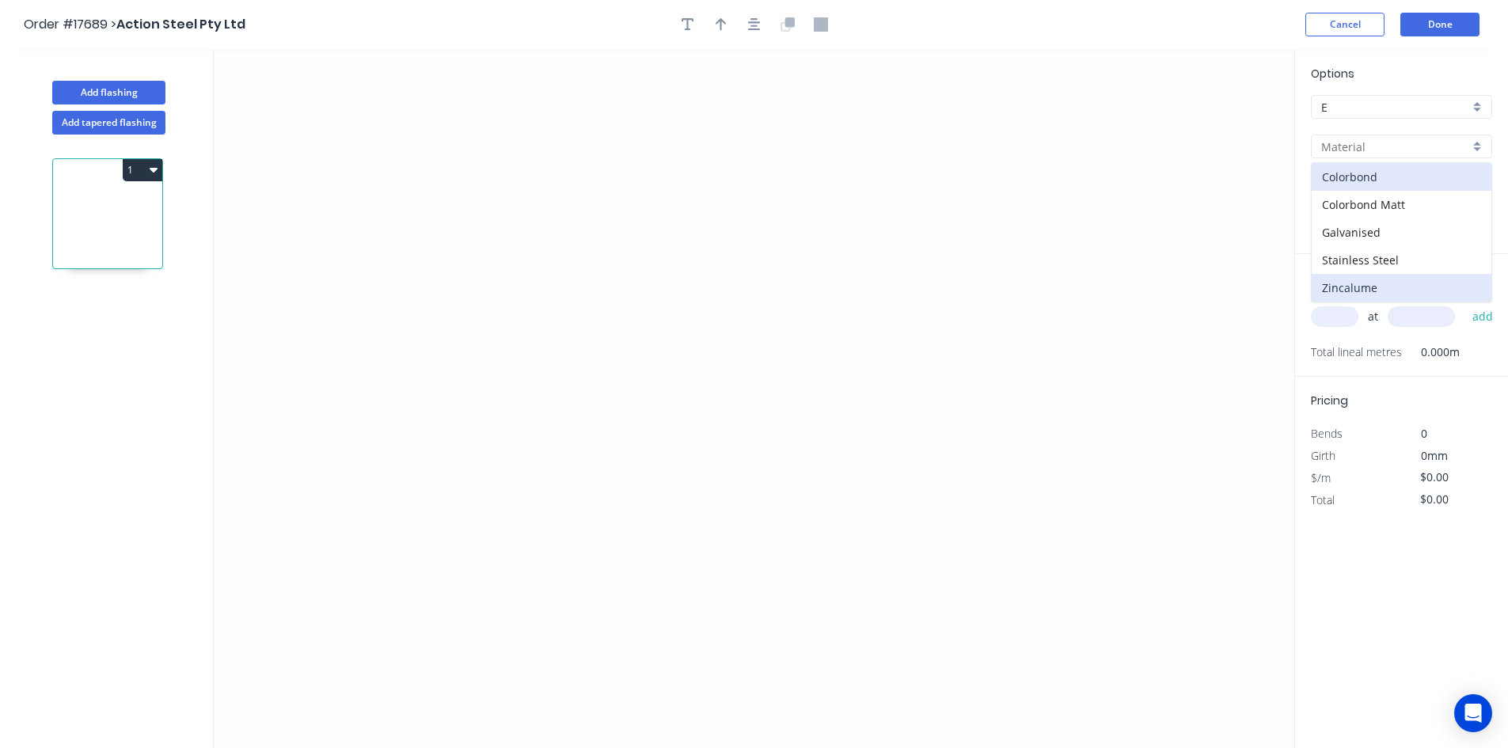
type input "Zincalume"
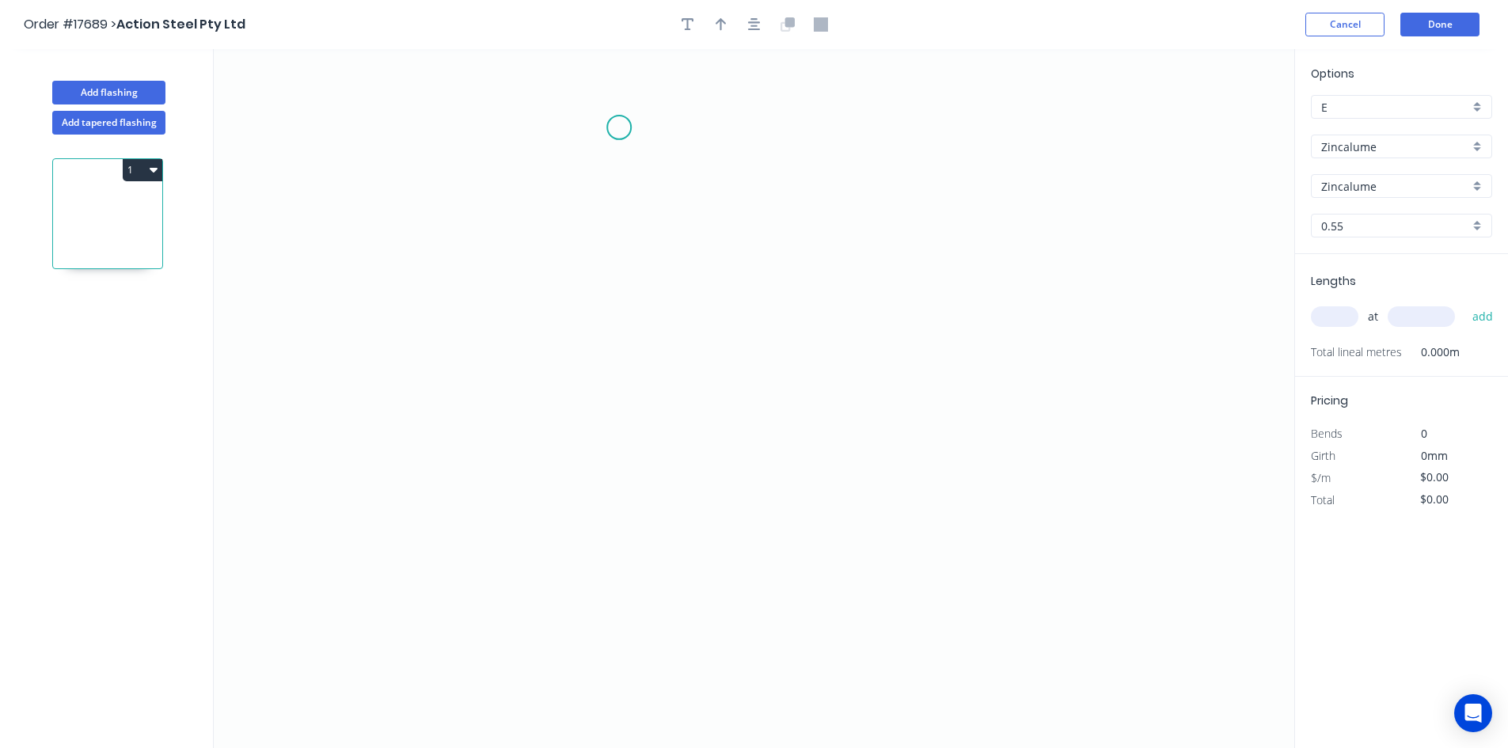
click at [619, 127] on icon "0" at bounding box center [754, 398] width 1081 height 699
click at [591, 674] on icon "0" at bounding box center [754, 398] width 1081 height 699
click at [893, 684] on icon "0 ?" at bounding box center [754, 398] width 1081 height 699
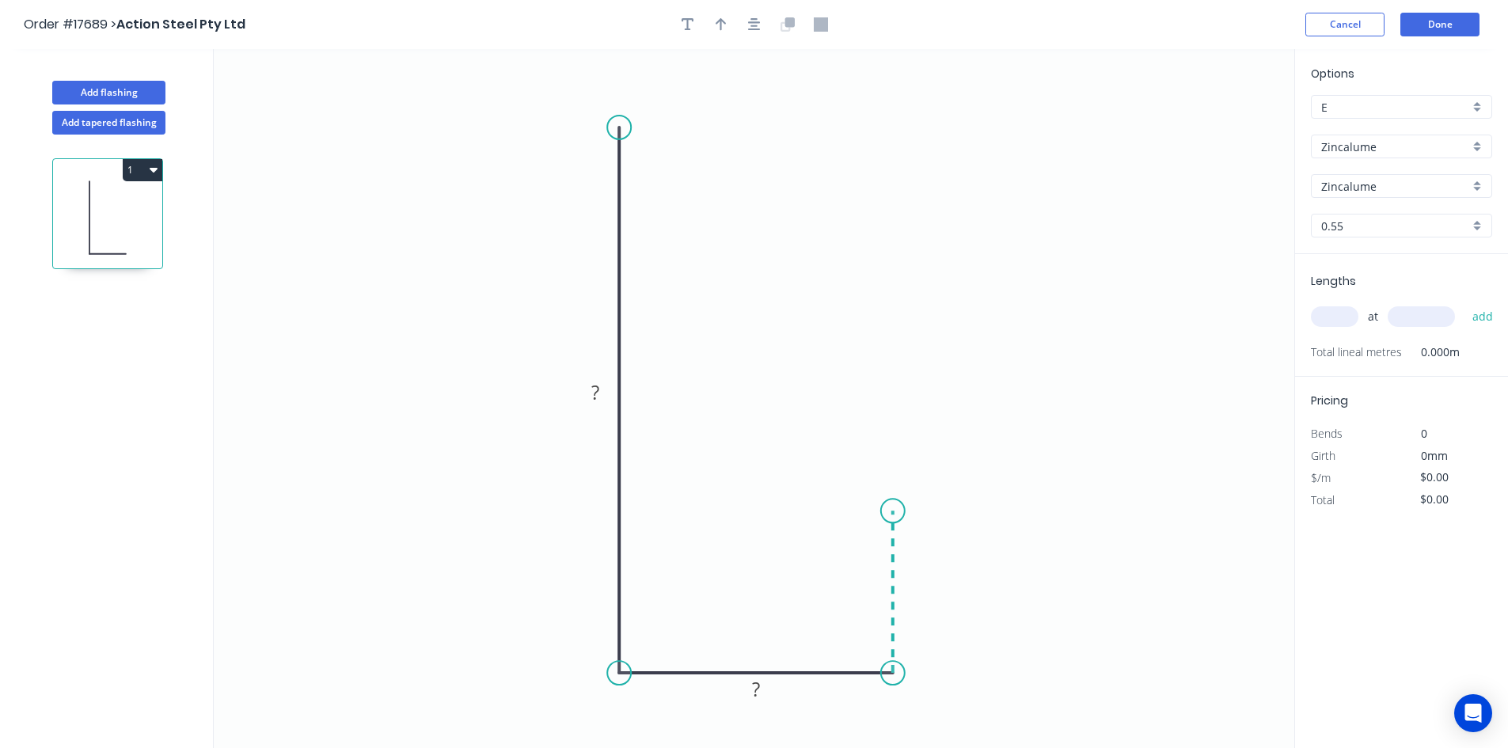
click at [896, 512] on icon "0 ? ?" at bounding box center [754, 398] width 1081 height 699
click at [752, 27] on icon "button" at bounding box center [754, 24] width 13 height 13
click at [708, 19] on div at bounding box center [754, 25] width 166 height 24
click at [721, 22] on icon "button" at bounding box center [721, 24] width 11 height 13
drag, startPoint x: 1214, startPoint y: 128, endPoint x: 489, endPoint y: 253, distance: 736.0
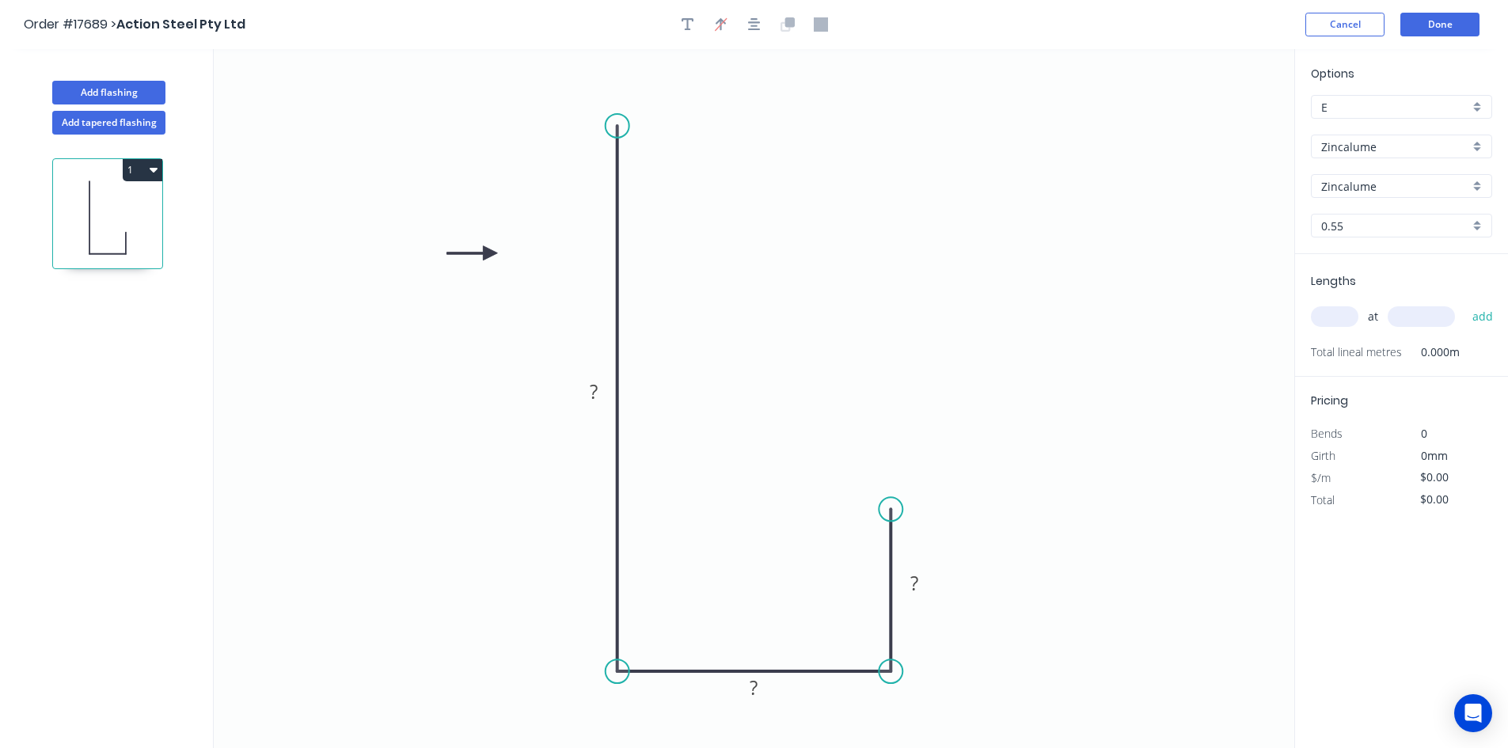
click at [489, 253] on icon at bounding box center [472, 253] width 51 height 14
click at [592, 396] on tspan "?" at bounding box center [594, 392] width 8 height 26
click at [767, 690] on rect at bounding box center [755, 689] width 32 height 22
click at [921, 583] on rect at bounding box center [915, 584] width 32 height 22
click at [833, 365] on icon "0 60 32 20" at bounding box center [754, 398] width 1081 height 699
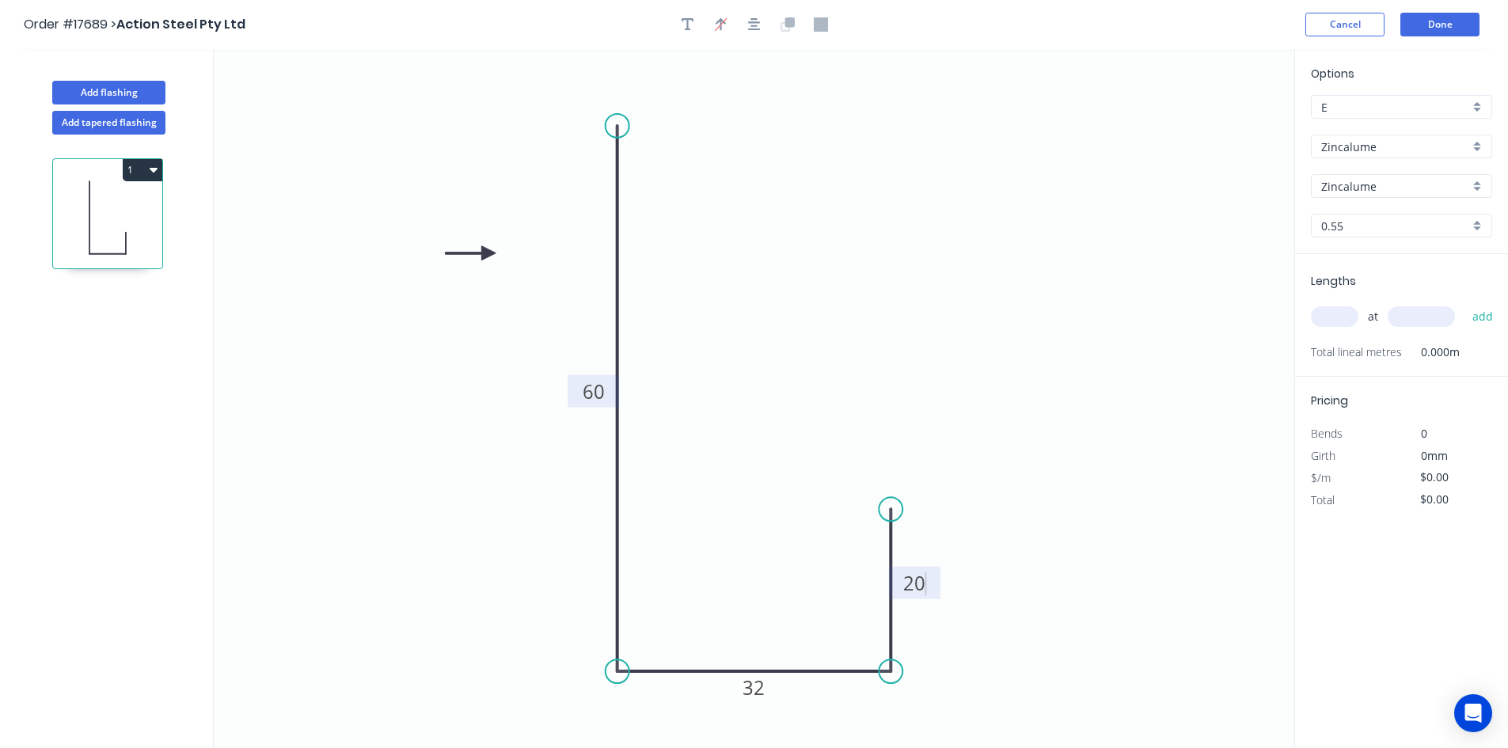
type input "$9.14"
click at [1340, 318] on input "text" at bounding box center [1335, 316] width 48 height 21
type input "2"
click at [1427, 310] on input "text" at bounding box center [1421, 316] width 67 height 21
type input "1150"
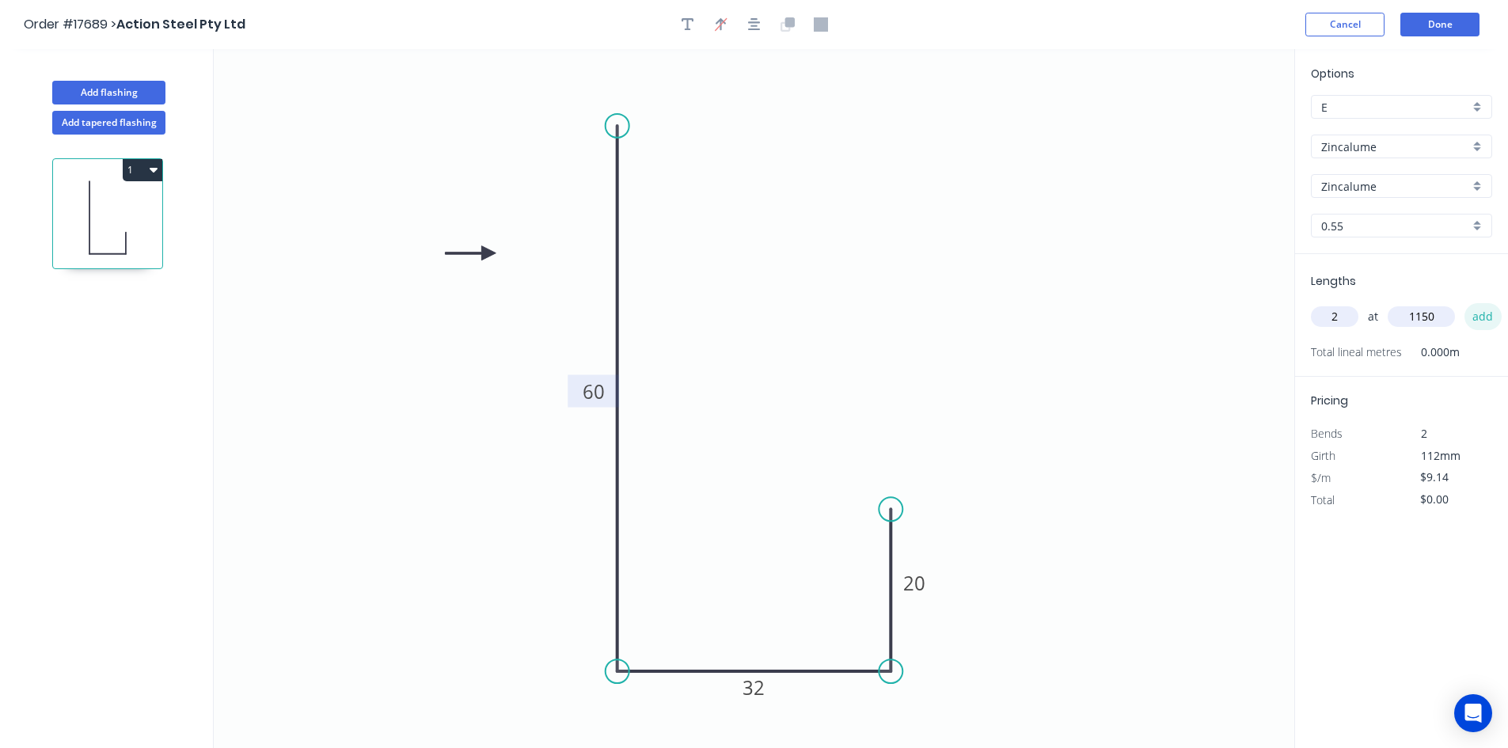
click at [1493, 323] on button "add" at bounding box center [1483, 316] width 37 height 27
type input "$21.02"
click at [653, 723] on div "Show angle" at bounding box center [694, 725] width 159 height 32
click at [648, 639] on tspan "º" at bounding box center [649, 643] width 7 height 26
click at [664, 567] on icon "0 60 32 20 91 º" at bounding box center [754, 398] width 1081 height 699
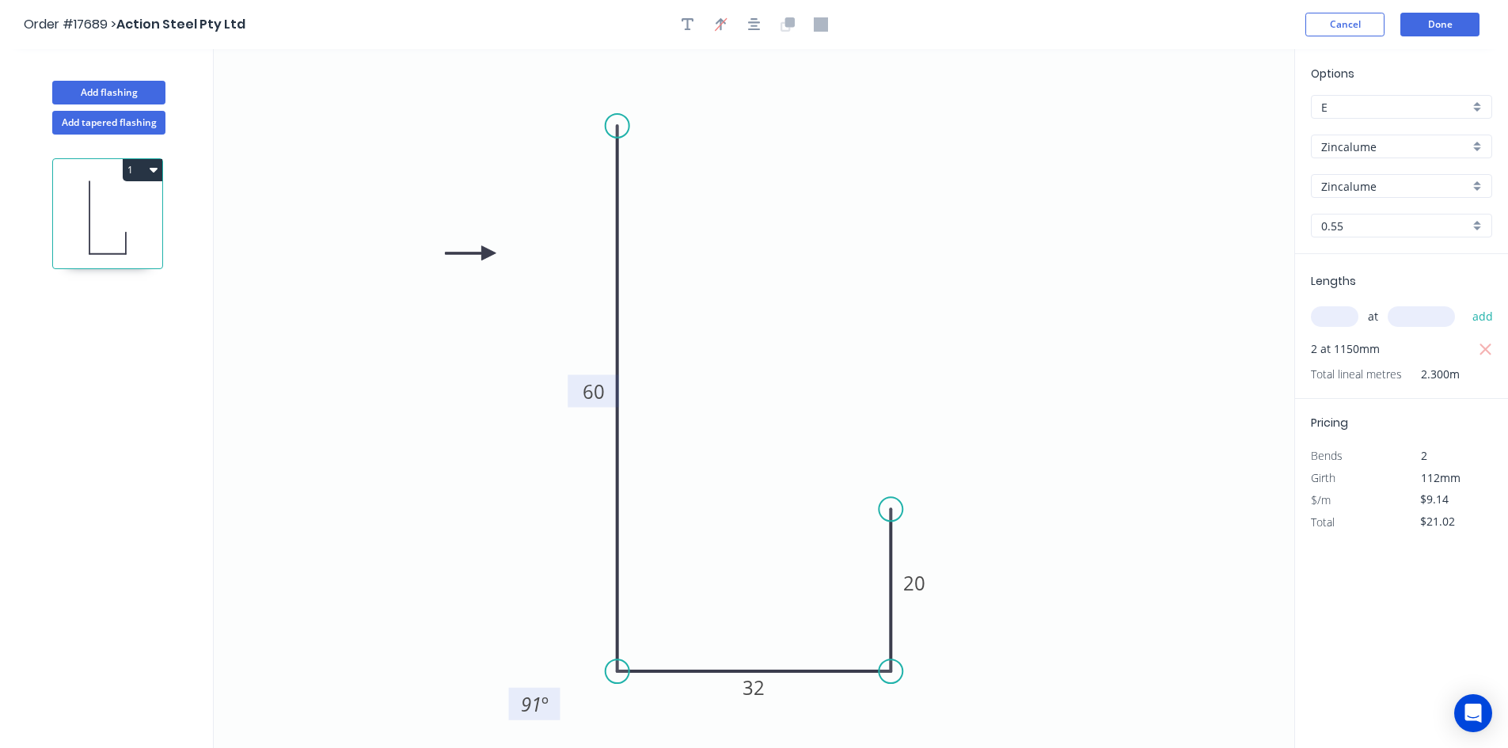
drag, startPoint x: 667, startPoint y: 635, endPoint x: 500, endPoint y: 672, distance: 170.4
click at [509, 688] on rect at bounding box center [534, 704] width 51 height 32
click at [945, 725] on div "Show angle" at bounding box center [967, 729] width 159 height 32
click at [859, 641] on tspan "?" at bounding box center [859, 643] width 9 height 26
click at [736, 580] on icon "0 60 32 20 91 º 91 º" at bounding box center [754, 398] width 1081 height 699
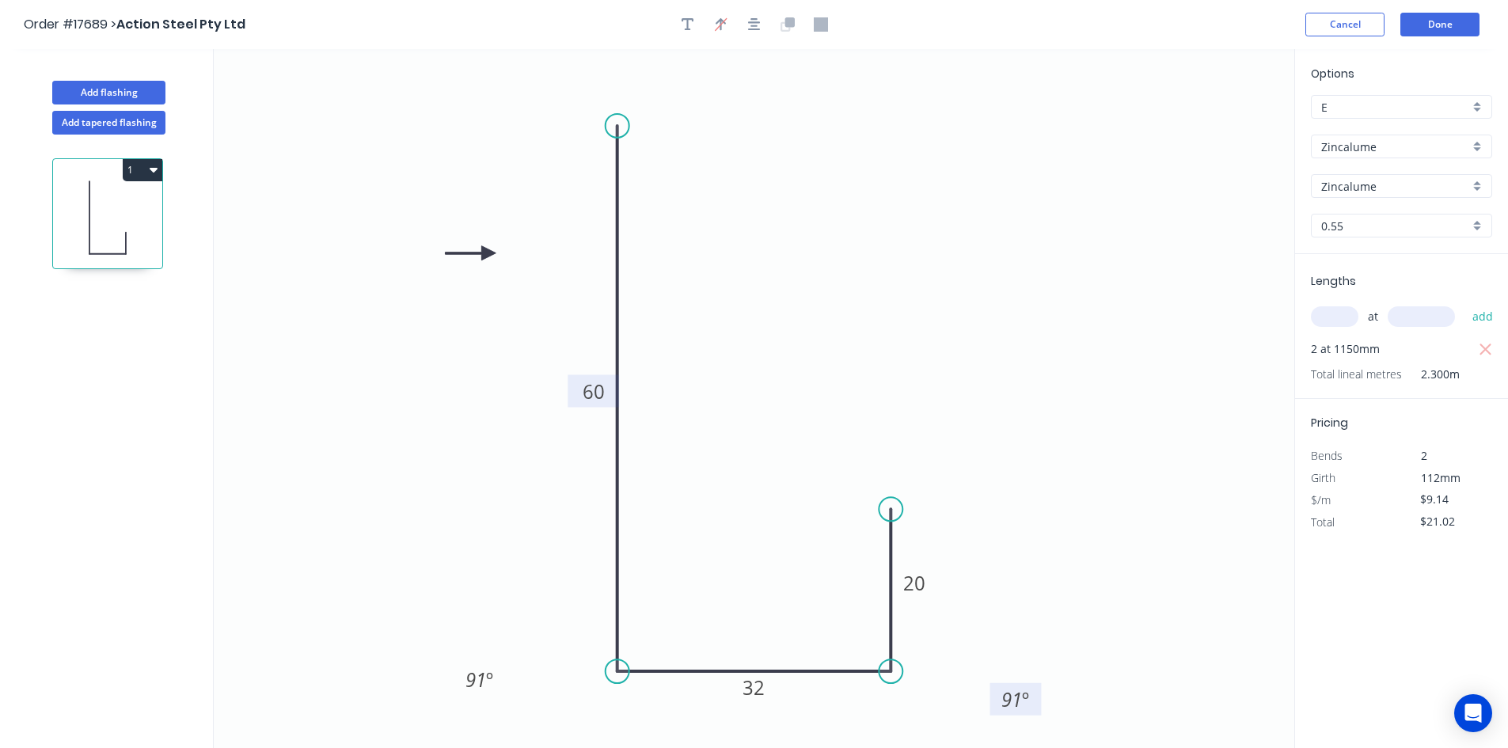
drag, startPoint x: 842, startPoint y: 630, endPoint x: 1005, endPoint y: 690, distance: 174.1
click at [1004, 690] on rect at bounding box center [1016, 699] width 51 height 32
click at [100, 95] on button "Add flashing" at bounding box center [108, 93] width 113 height 24
type input "$0.00"
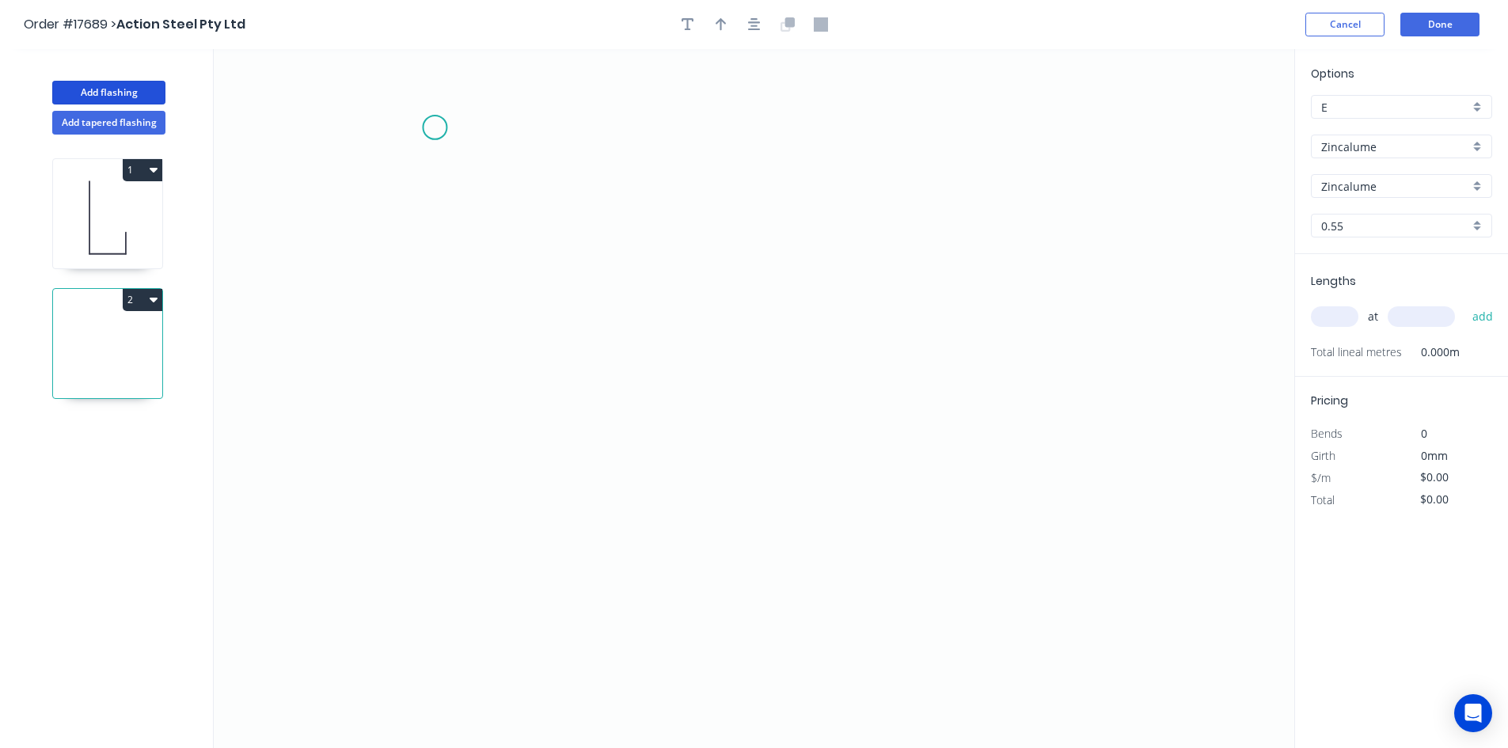
click at [435, 127] on icon "0" at bounding box center [754, 398] width 1081 height 699
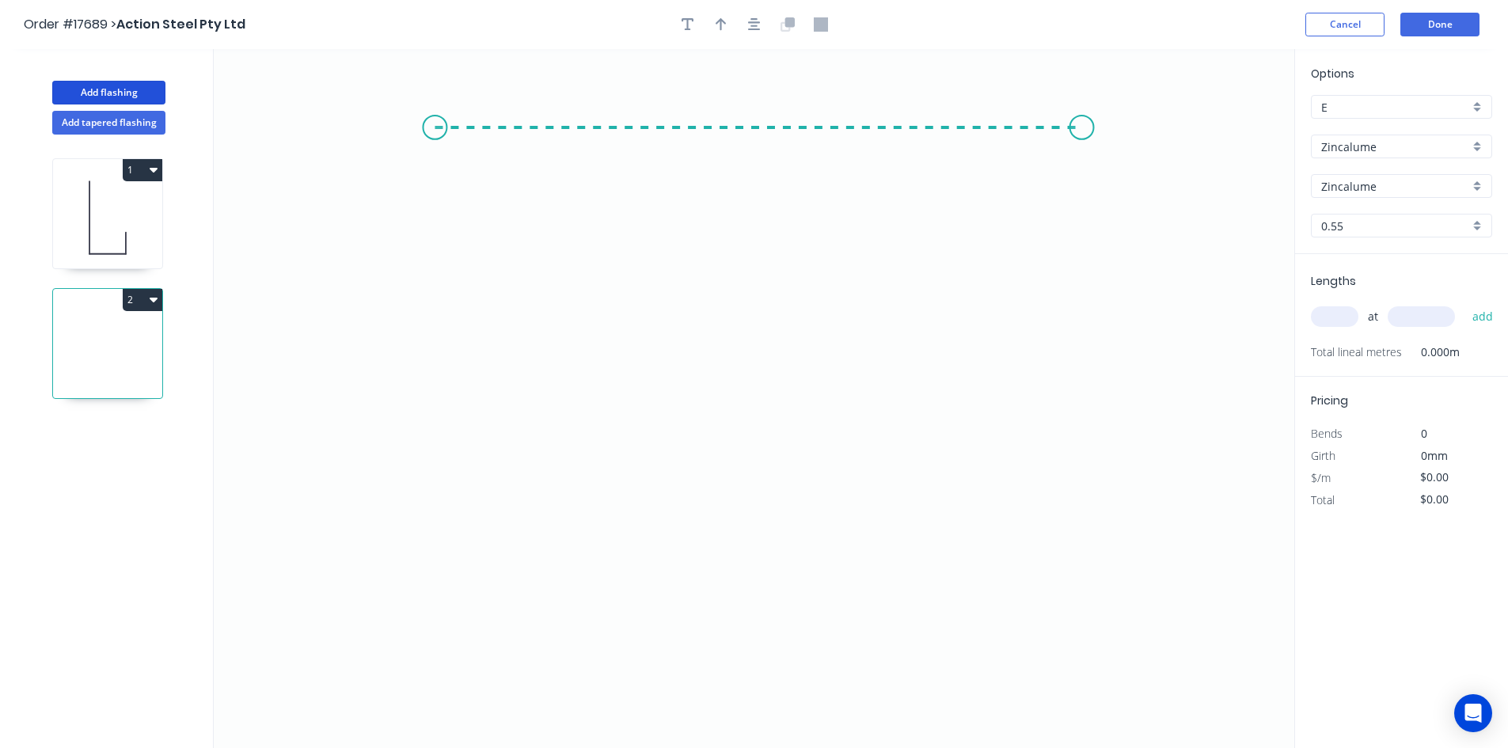
click at [1082, 148] on icon "0" at bounding box center [754, 398] width 1081 height 699
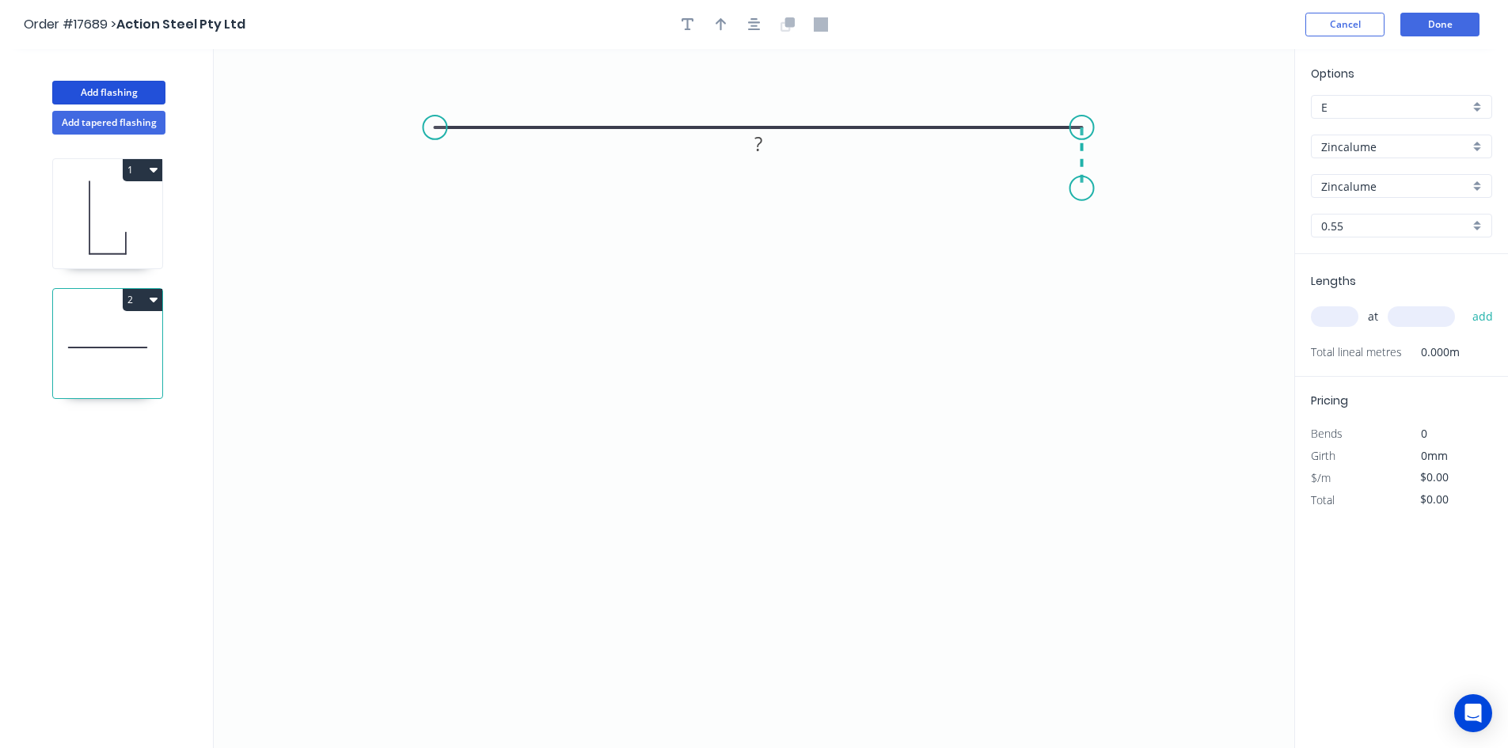
click at [1082, 188] on icon "0 ?" at bounding box center [754, 398] width 1081 height 699
click at [1129, 251] on div "Crush & Fold" at bounding box center [1158, 242] width 159 height 32
click at [1117, 235] on div "Flip bend" at bounding box center [1154, 242] width 159 height 32
drag, startPoint x: 1074, startPoint y: 210, endPoint x: 1024, endPoint y: 202, distance: 50.5
click at [1031, 203] on rect at bounding box center [1005, 195] width 63 height 32
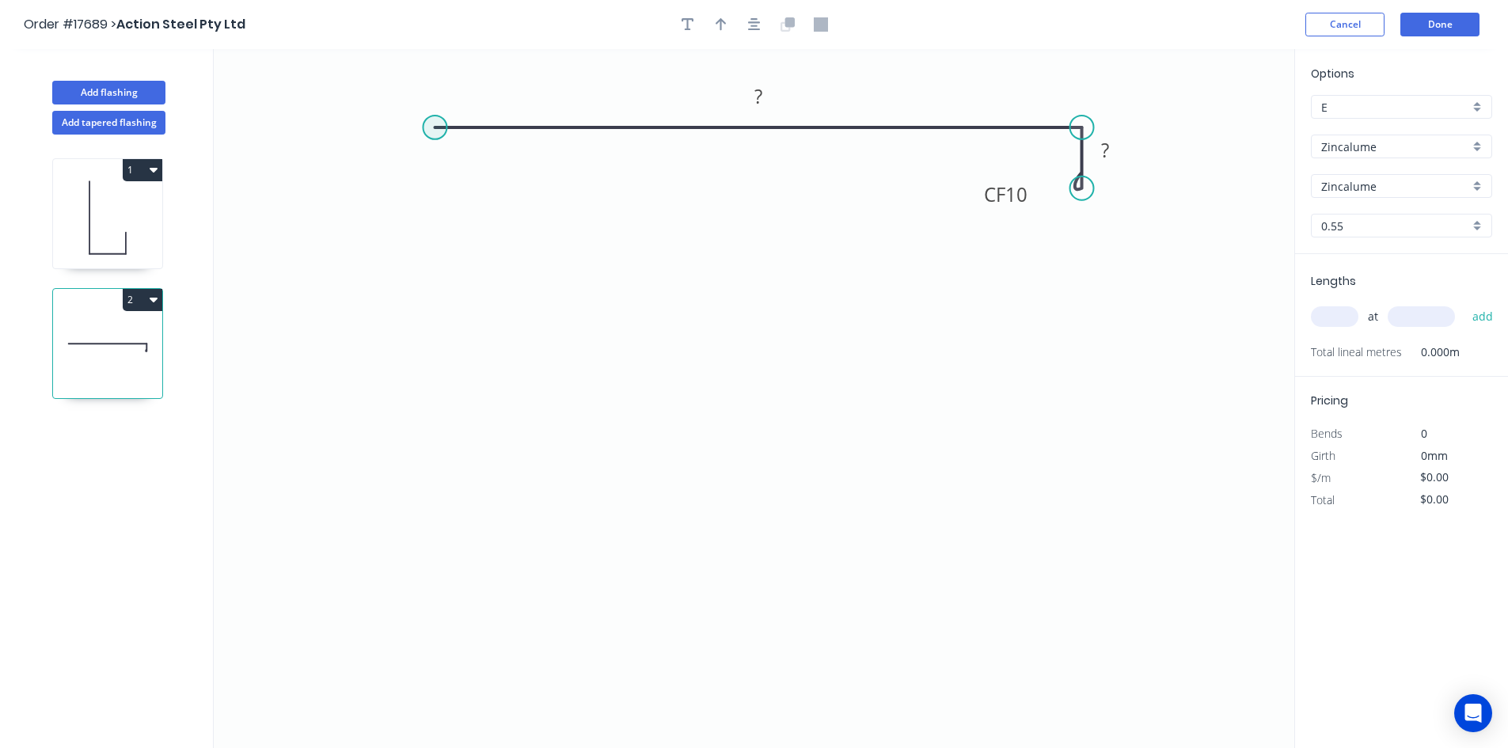
click at [438, 131] on circle at bounding box center [435, 128] width 24 height 24
click at [434, 132] on circle at bounding box center [438, 128] width 24 height 24
click at [428, 519] on icon "0 ? CF 10 ?" at bounding box center [754, 398] width 1081 height 699
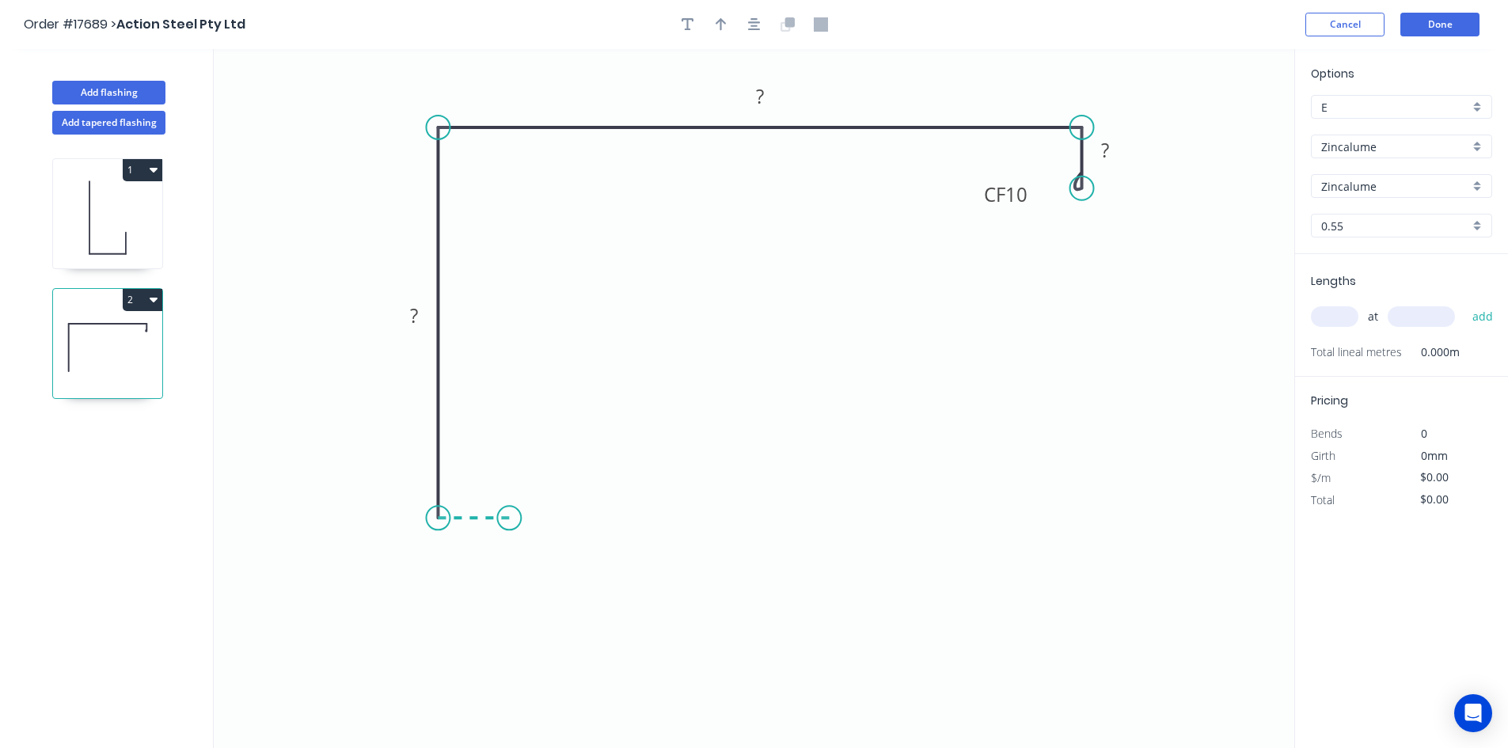
click at [509, 521] on icon "0 ? ? CF 10 ?" at bounding box center [754, 398] width 1081 height 699
click at [508, 567] on icon "0 ? ? ? CF 10 ?" at bounding box center [754, 398] width 1081 height 699
click at [540, 533] on rect at bounding box center [533, 536] width 32 height 22
click at [483, 486] on rect at bounding box center [474, 488] width 32 height 22
click at [421, 315] on rect at bounding box center [415, 317] width 32 height 22
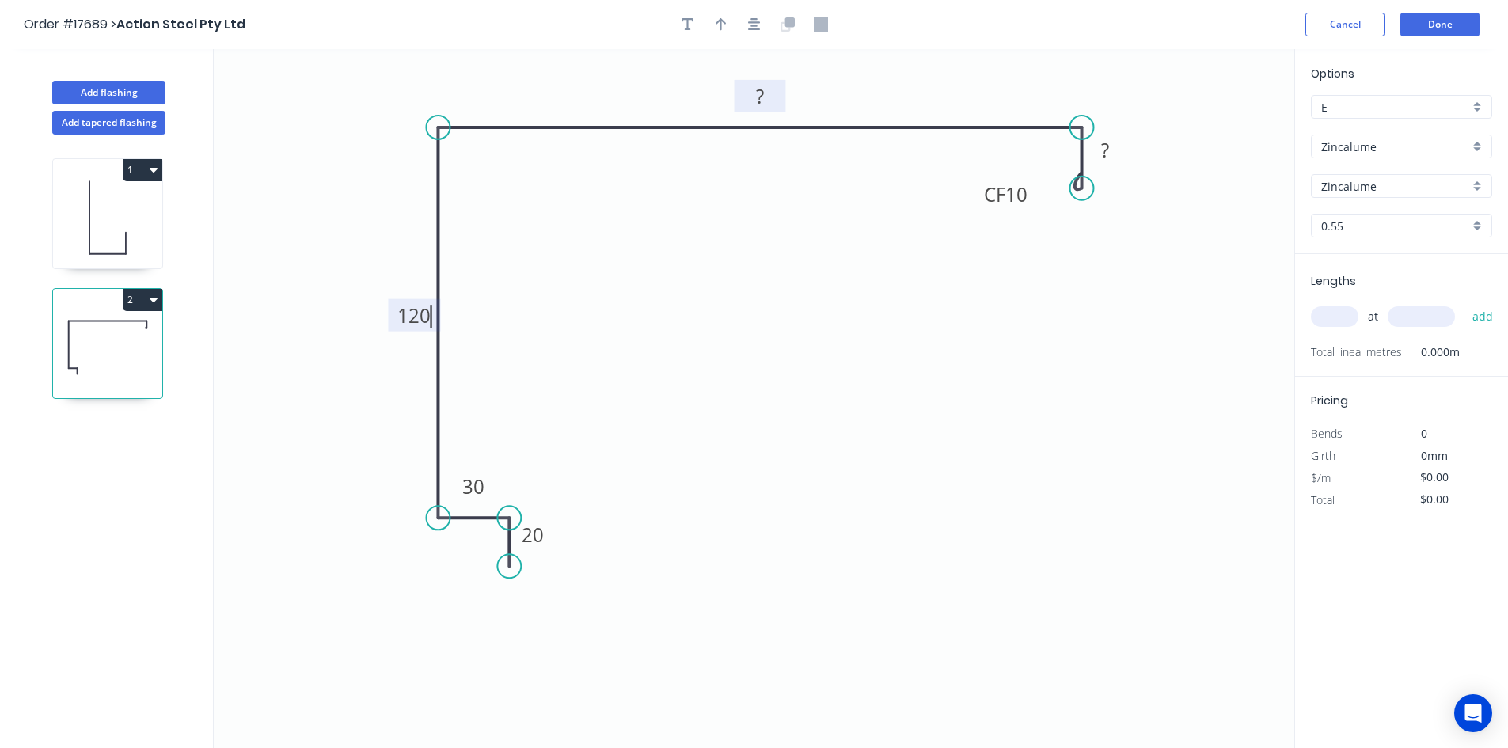
click at [763, 100] on tspan "?" at bounding box center [760, 96] width 8 height 26
click at [1099, 161] on rect at bounding box center [1106, 151] width 32 height 22
click at [992, 263] on icon "0 20 30 120 180 CF 10 20" at bounding box center [754, 398] width 1081 height 699
type input "$22.38"
click at [747, 18] on button "button" at bounding box center [755, 25] width 24 height 24
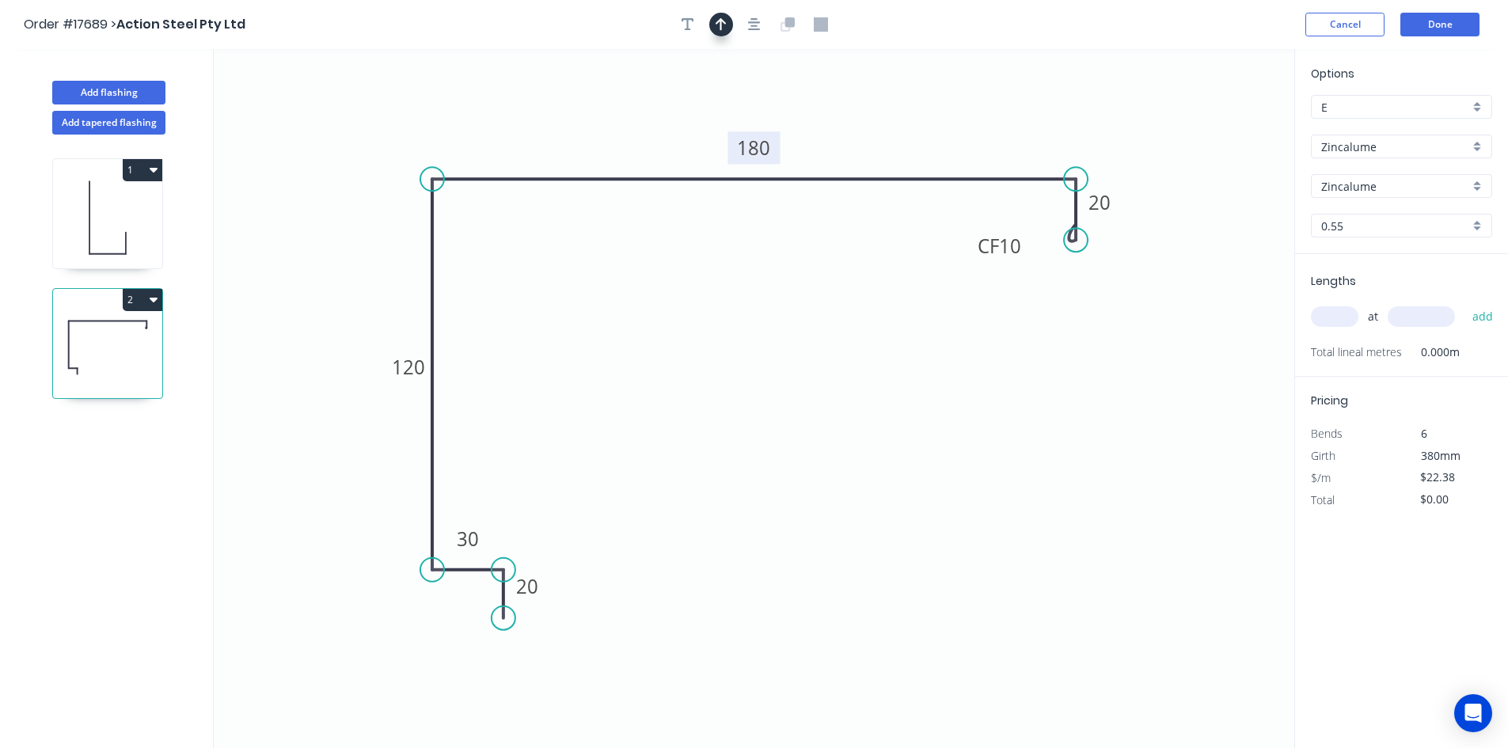
click at [718, 26] on icon "button" at bounding box center [721, 24] width 11 height 14
drag, startPoint x: 1120, startPoint y: 117, endPoint x: 914, endPoint y: 122, distance: 206.7
click at [914, 122] on icon at bounding box center [914, 103] width 14 height 51
click at [485, 240] on div "Show angle" at bounding box center [503, 225] width 159 height 32
click at [454, 204] on tspan "?" at bounding box center [457, 206] width 9 height 26
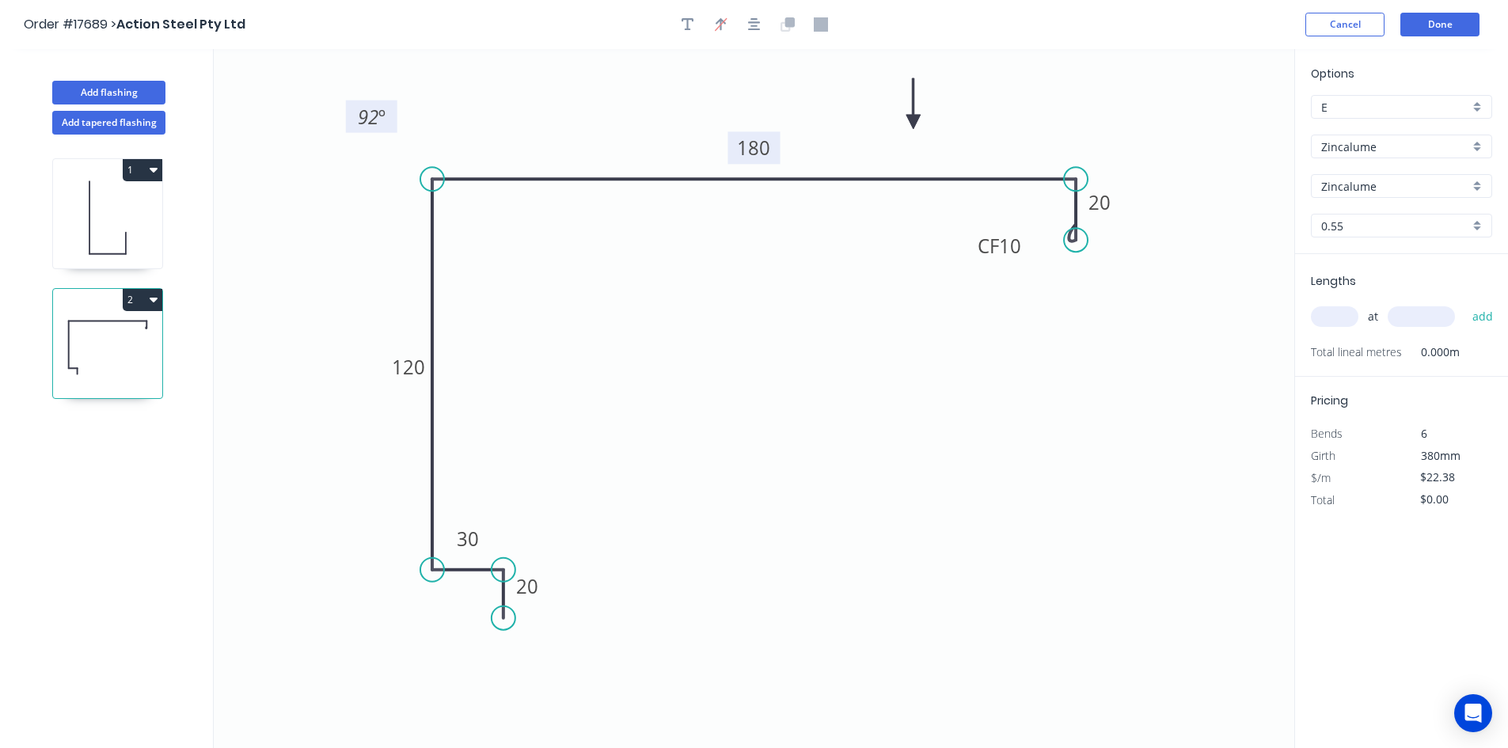
drag, startPoint x: 478, startPoint y: 215, endPoint x: 390, endPoint y: 124, distance: 127.1
click at [390, 124] on rect at bounding box center [371, 117] width 51 height 32
click at [472, 630] on div "Show angle" at bounding box center [510, 627] width 159 height 32
drag, startPoint x: 443, startPoint y: 529, endPoint x: 346, endPoint y: 571, distance: 106.1
click at [346, 571] on rect at bounding box center [362, 582] width 51 height 32
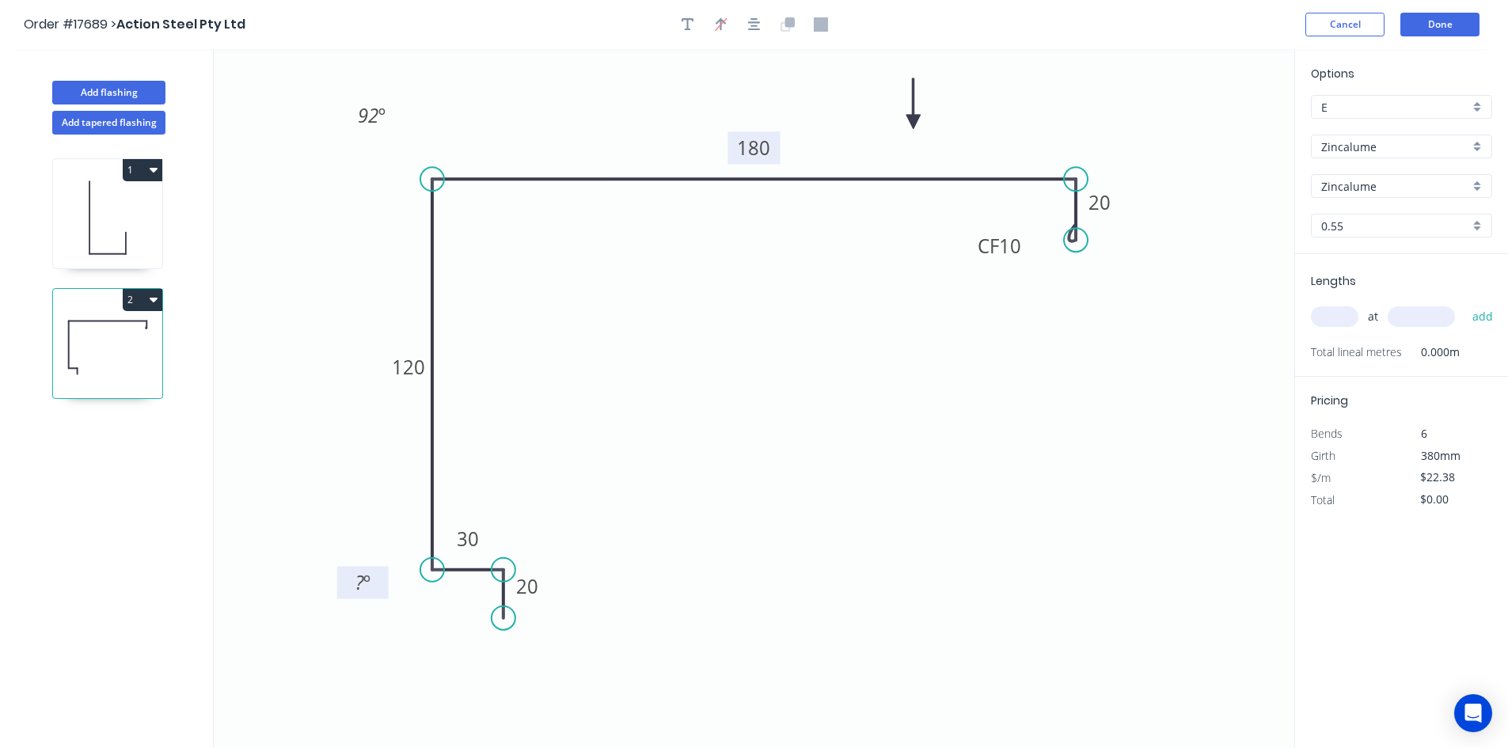
click at [349, 580] on rect at bounding box center [363, 584] width 32 height 22
click at [349, 492] on icon "0 20 30 120 180 CF 10 20 92 º 90 º" at bounding box center [754, 398] width 1081 height 699
click at [578, 622] on div "Show angle" at bounding box center [578, 619] width 159 height 32
click at [484, 596] on rect at bounding box center [476, 598] width 32 height 22
click at [483, 673] on icon "0 20 30 120 180 CF 10 20 92 º 90 º 90 º" at bounding box center [754, 398] width 1081 height 699
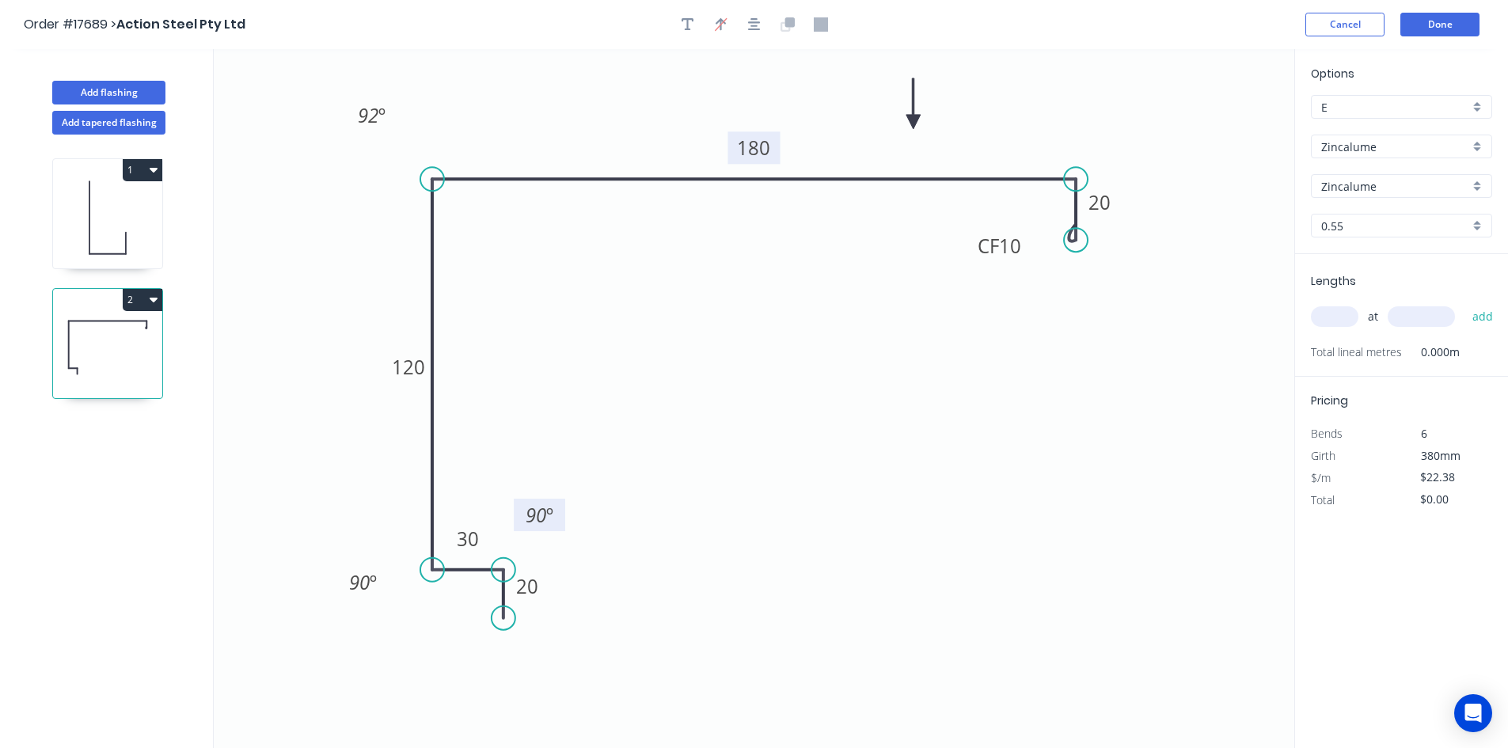
drag, startPoint x: 455, startPoint y: 595, endPoint x: 519, endPoint y: 514, distance: 103.8
click at [519, 514] on rect at bounding box center [539, 515] width 51 height 32
click at [1159, 237] on div "Show angle" at bounding box center [1158, 232] width 159 height 32
click at [1037, 207] on rect at bounding box center [1049, 207] width 32 height 22
drag, startPoint x: 1025, startPoint y: 192, endPoint x: 1117, endPoint y: 117, distance: 118.8
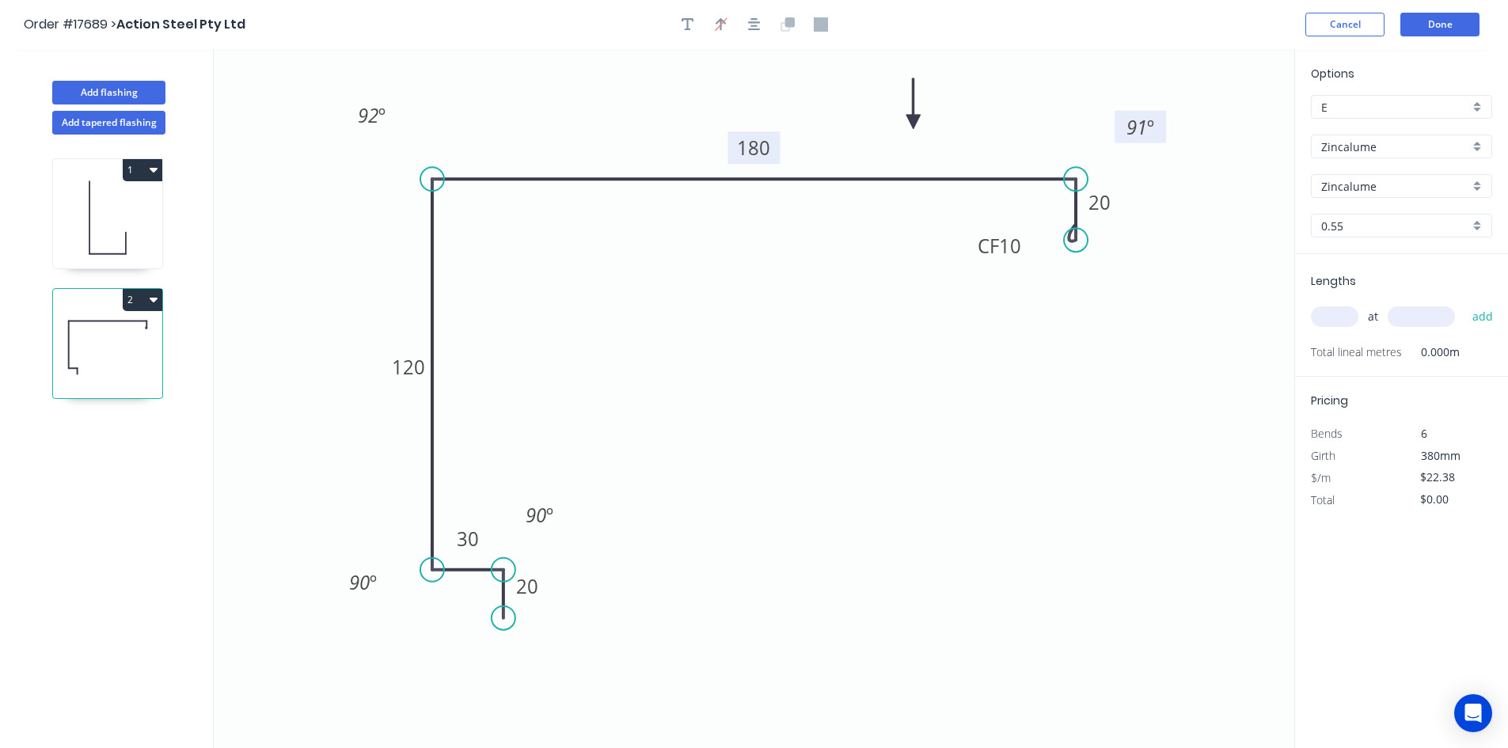
click at [1117, 117] on rect at bounding box center [1140, 127] width 51 height 32
click at [1136, 363] on icon "0 20 30 120 180 CF 10 20 92 º 91 º 90 º 90 º" at bounding box center [754, 398] width 1081 height 699
click at [755, 32] on button "button" at bounding box center [755, 25] width 24 height 24
click at [1332, 313] on input "text" at bounding box center [1335, 316] width 48 height 21
type input "4"
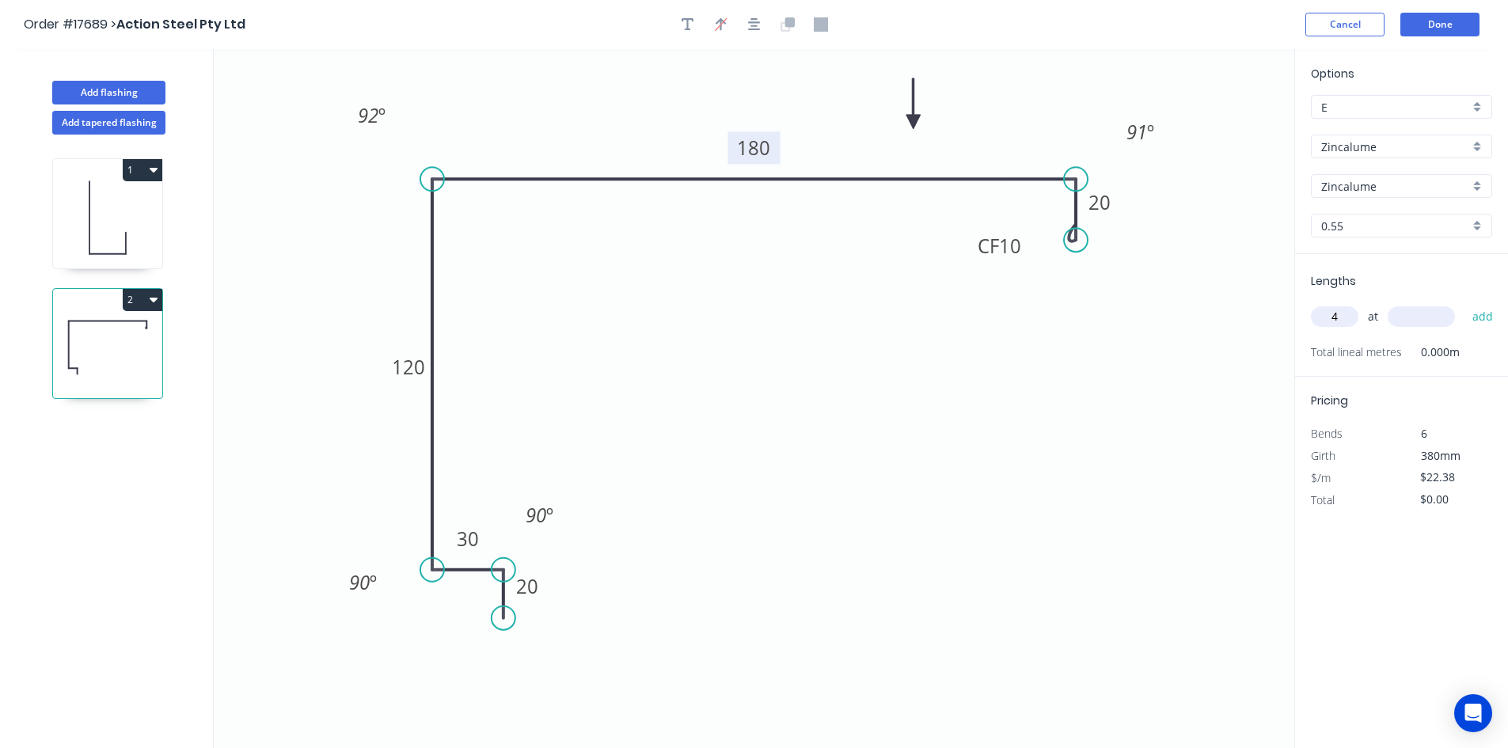
click at [1399, 320] on input "text" at bounding box center [1421, 316] width 67 height 21
type input "4000"
click at [1493, 317] on button "add" at bounding box center [1483, 316] width 37 height 27
type input "$358.08"
click at [697, 29] on button "button" at bounding box center [688, 25] width 24 height 24
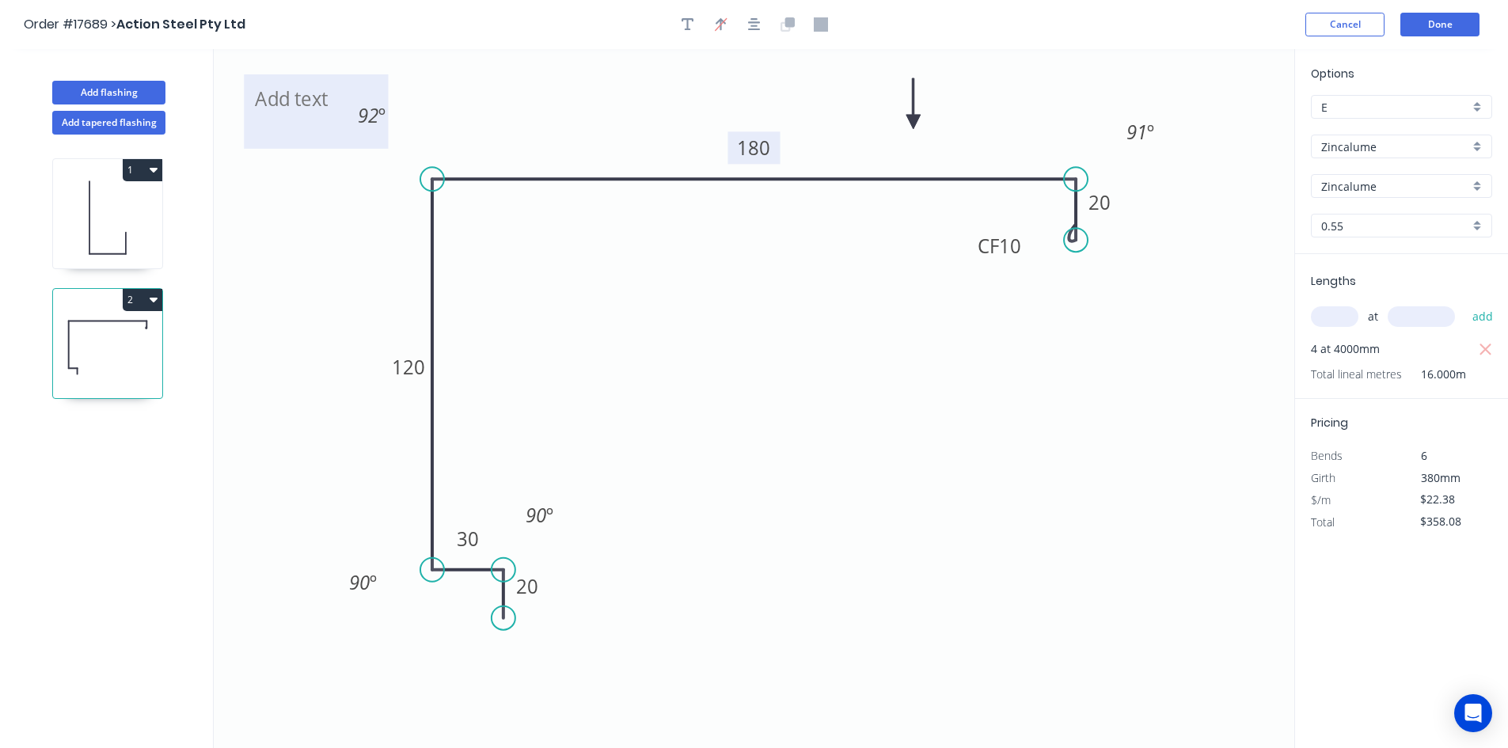
click at [305, 93] on textarea at bounding box center [316, 111] width 128 height 59
click at [290, 216] on icon "FLASHING 1 20 30 120 180 CF 10 20 92 º 91 º 90 º 90 º" at bounding box center [754, 398] width 1081 height 699
type textarea "FLASHING 1"
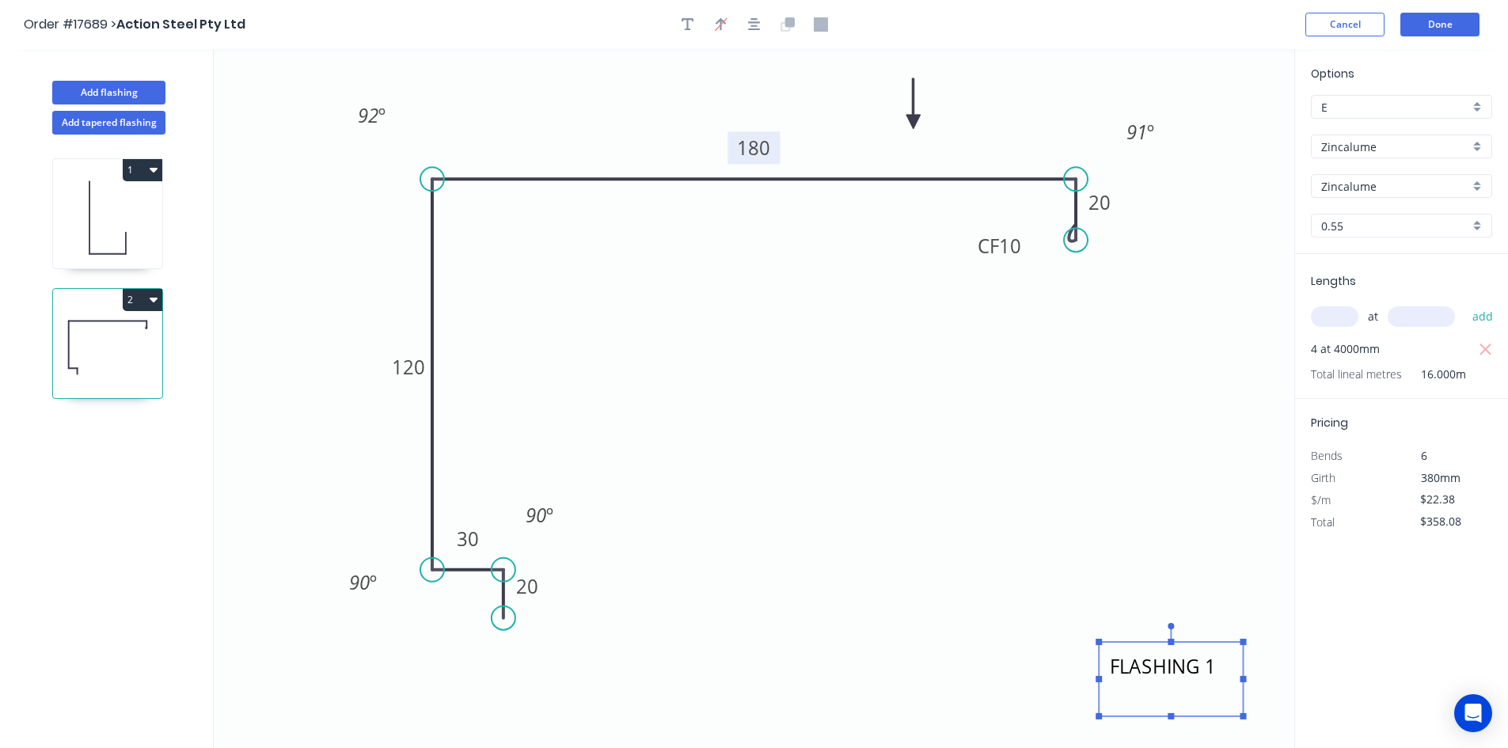
drag, startPoint x: 306, startPoint y: 132, endPoint x: 1161, endPoint y: 697, distance: 1024.1
click at [1161, 700] on textarea "FLASHING 1" at bounding box center [1171, 679] width 128 height 59
click at [1124, 564] on icon "FLASHING 1 20 30 120 180 CF 10 20 92 º 91 º 90 º 90 º" at bounding box center [754, 398] width 1081 height 699
click at [135, 96] on button "Add flashing" at bounding box center [108, 93] width 113 height 24
type input "$0.00"
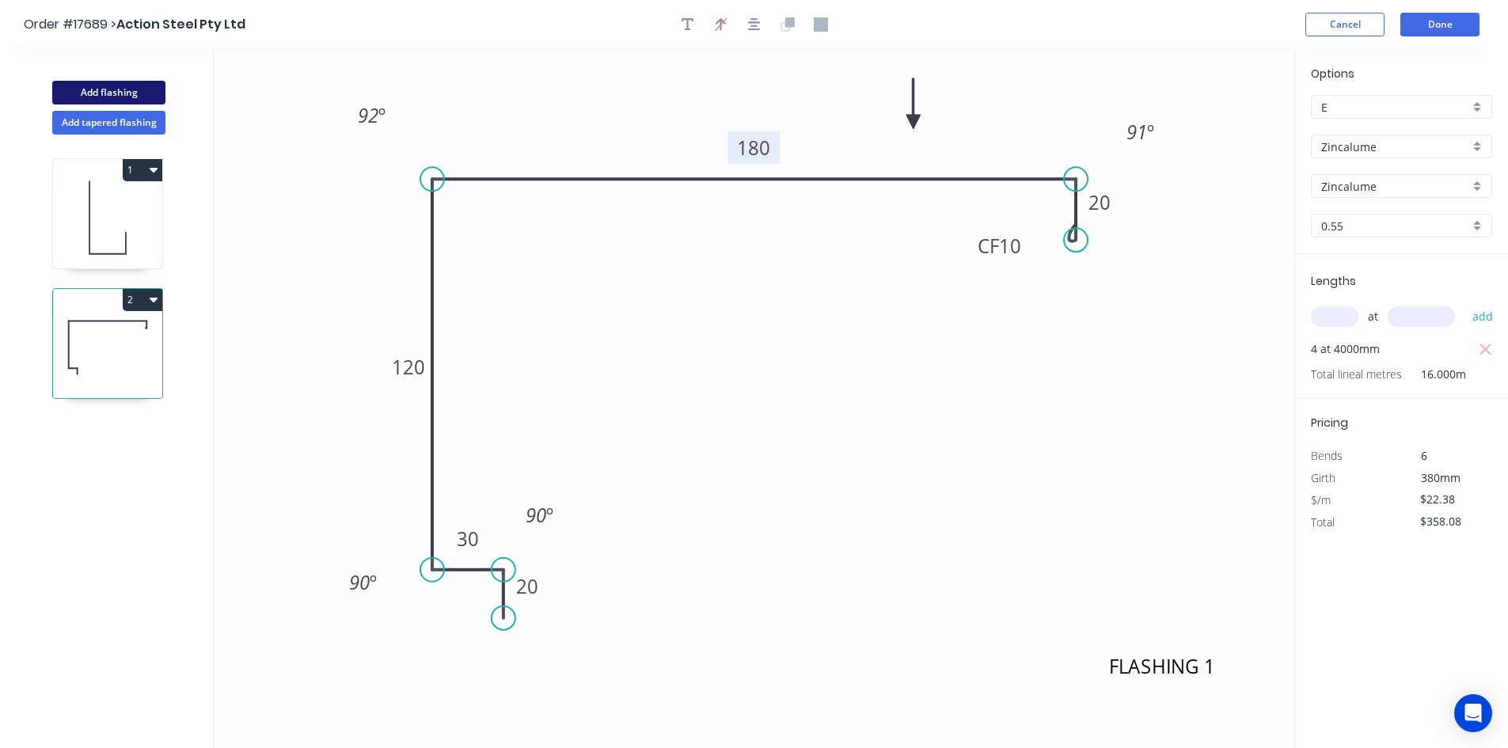
type input "$0.00"
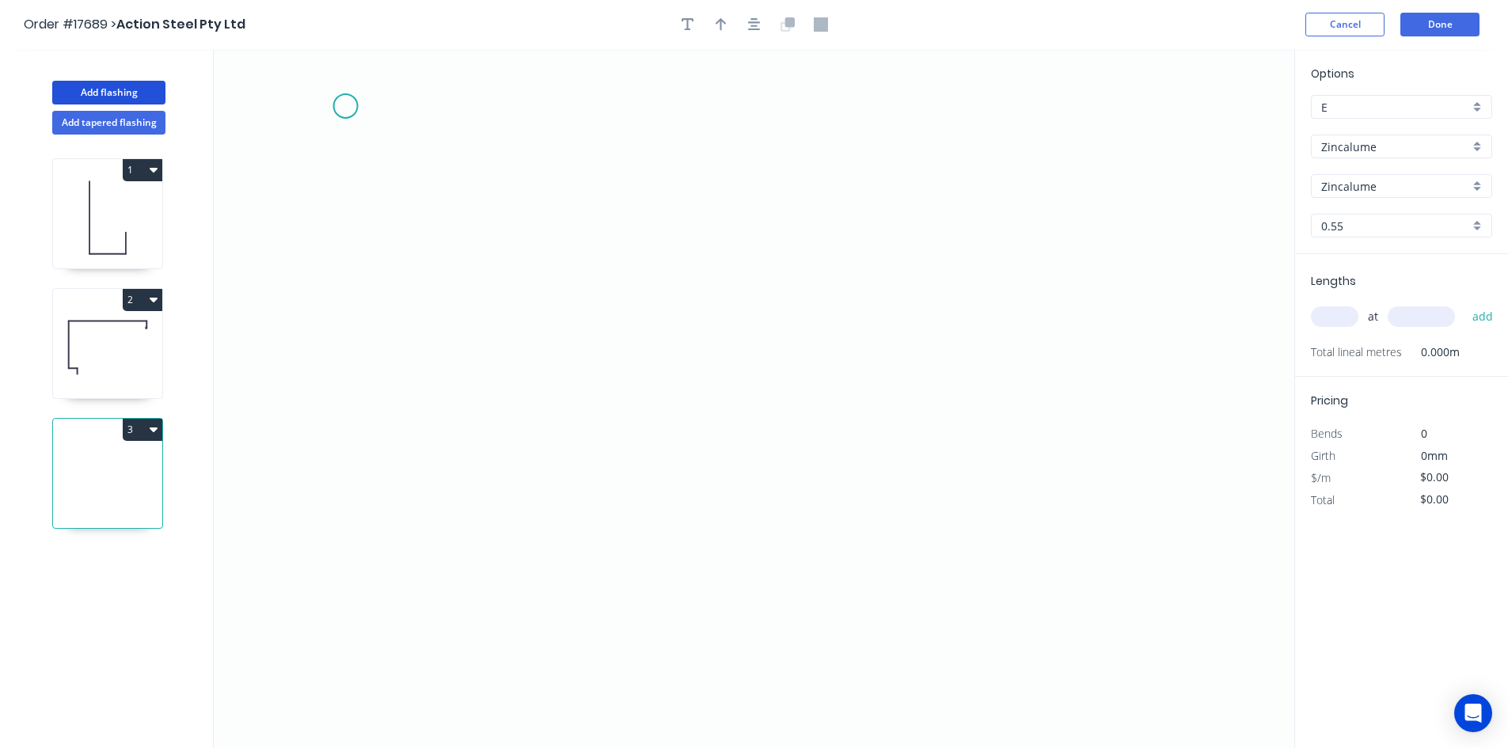
click at [345, 106] on icon "0" at bounding box center [754, 398] width 1081 height 699
click at [1134, 129] on icon "0" at bounding box center [754, 398] width 1081 height 699
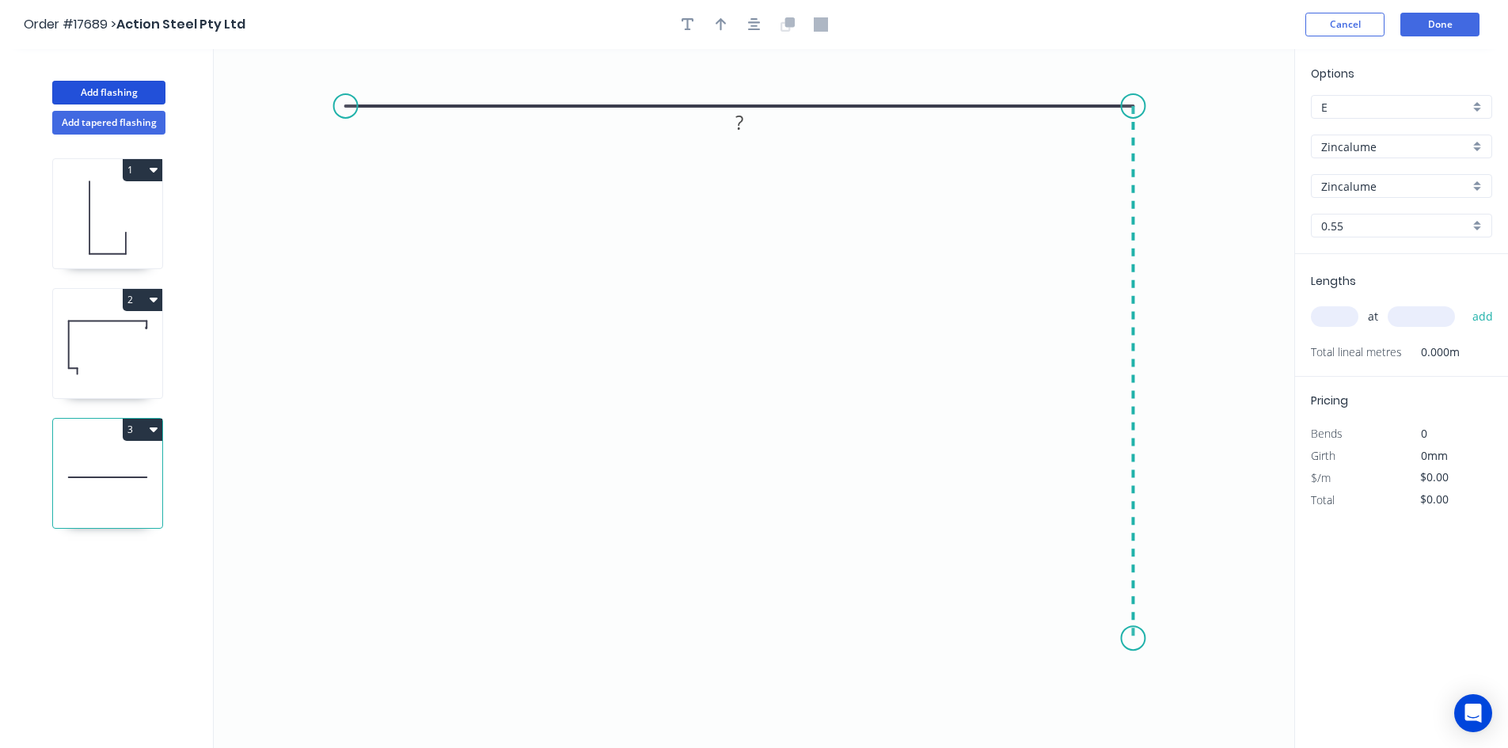
click at [1111, 639] on icon "0 ?" at bounding box center [754, 398] width 1081 height 699
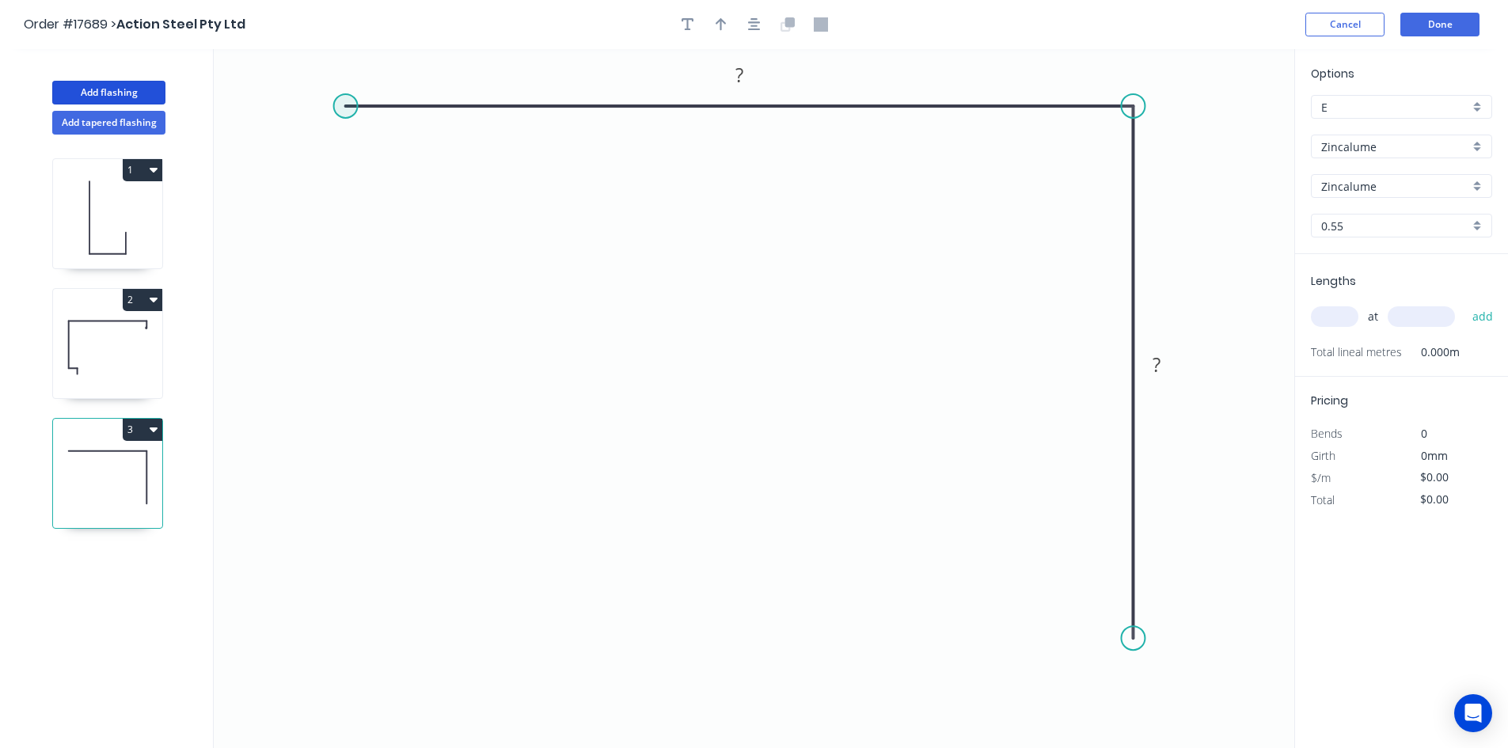
click at [350, 107] on circle at bounding box center [346, 106] width 24 height 24
click at [329, 642] on icon "0 ? ?" at bounding box center [754, 398] width 1081 height 699
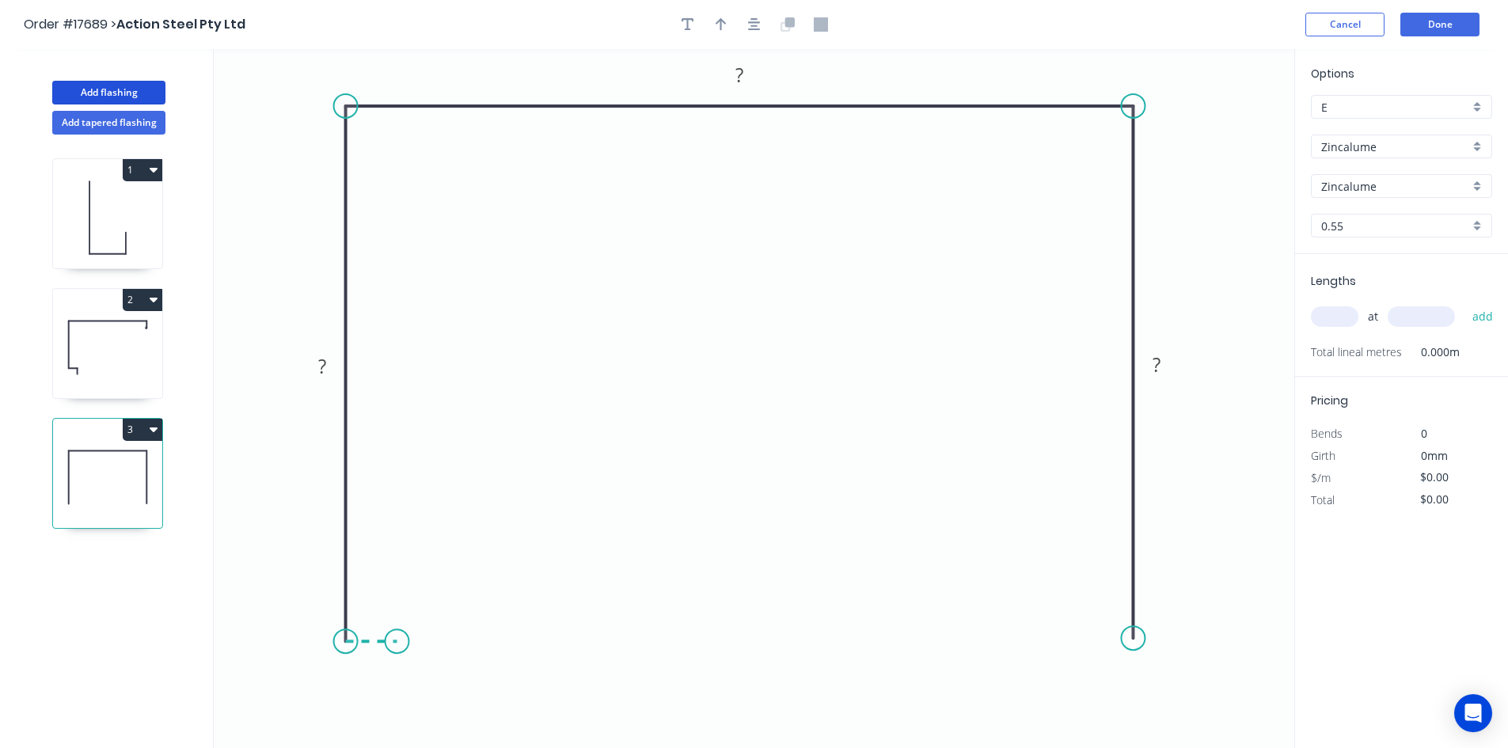
click at [397, 641] on icon at bounding box center [371, 641] width 51 height 0
click at [1128, 638] on circle at bounding box center [1133, 638] width 24 height 24
click at [1078, 636] on icon "0 ? ? ? ?" at bounding box center [754, 398] width 1081 height 699
click at [753, 24] on icon "button" at bounding box center [754, 24] width 13 height 14
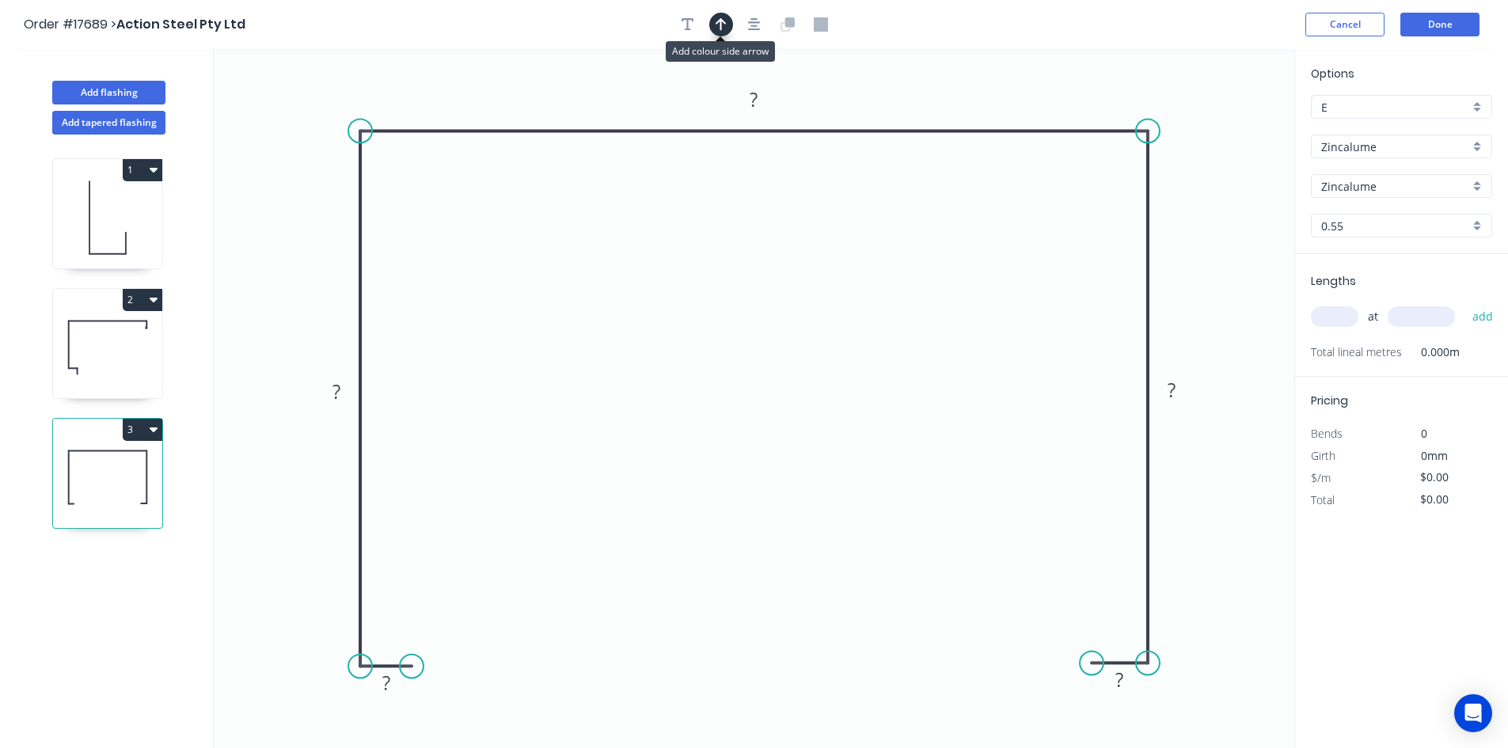
click at [721, 25] on icon "button" at bounding box center [721, 24] width 11 height 13
click at [1212, 127] on icon at bounding box center [1215, 110] width 14 height 51
click at [1212, 128] on icon at bounding box center [1228, 116] width 46 height 46
click at [1219, 127] on icon at bounding box center [1228, 116] width 46 height 46
drag, startPoint x: 1219, startPoint y: 127, endPoint x: 1225, endPoint y: 202, distance: 75.4
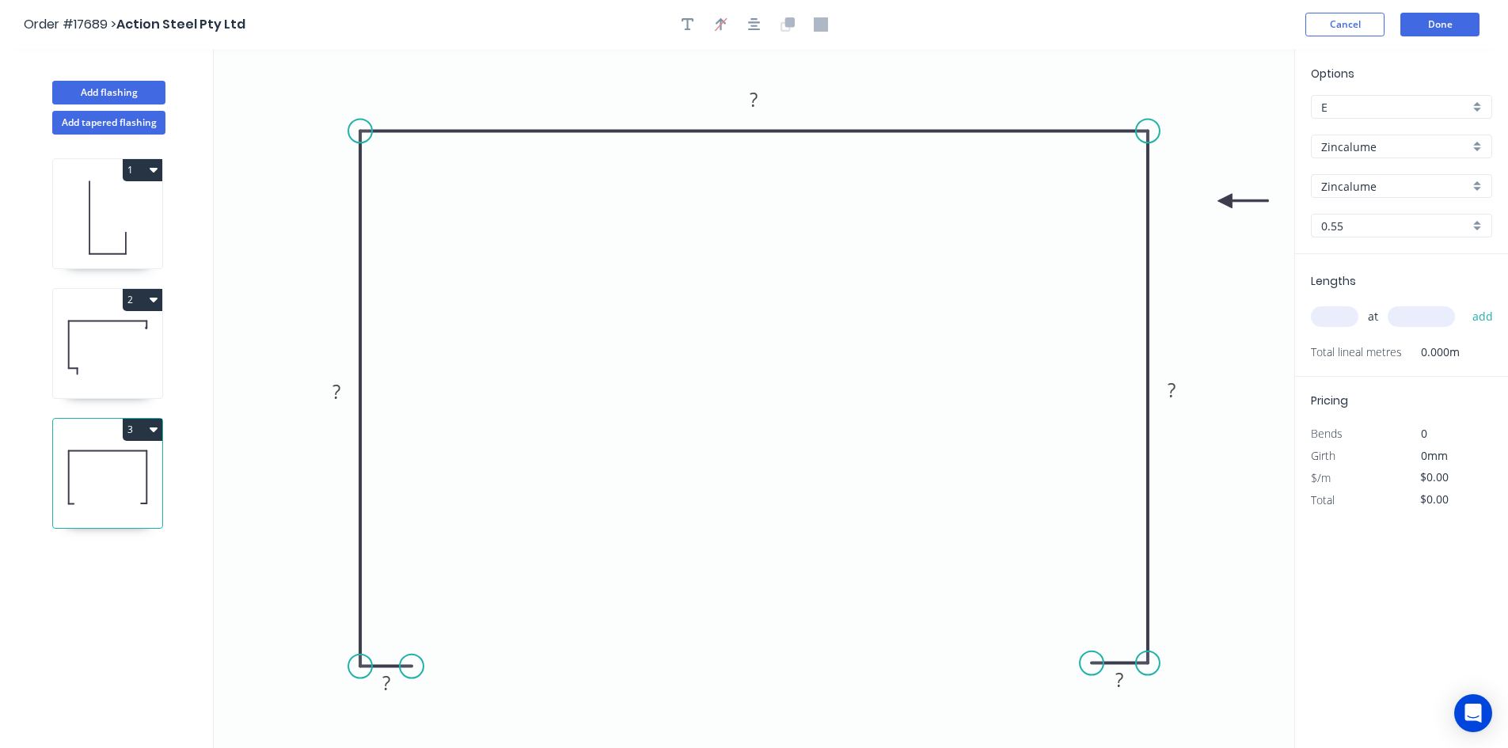
click at [1225, 202] on icon at bounding box center [1243, 201] width 51 height 14
click at [764, 105] on rect at bounding box center [755, 100] width 32 height 22
click at [1181, 393] on rect at bounding box center [1172, 391] width 32 height 22
click at [329, 390] on rect at bounding box center [337, 393] width 32 height 22
click at [389, 689] on tspan "?" at bounding box center [386, 683] width 8 height 26
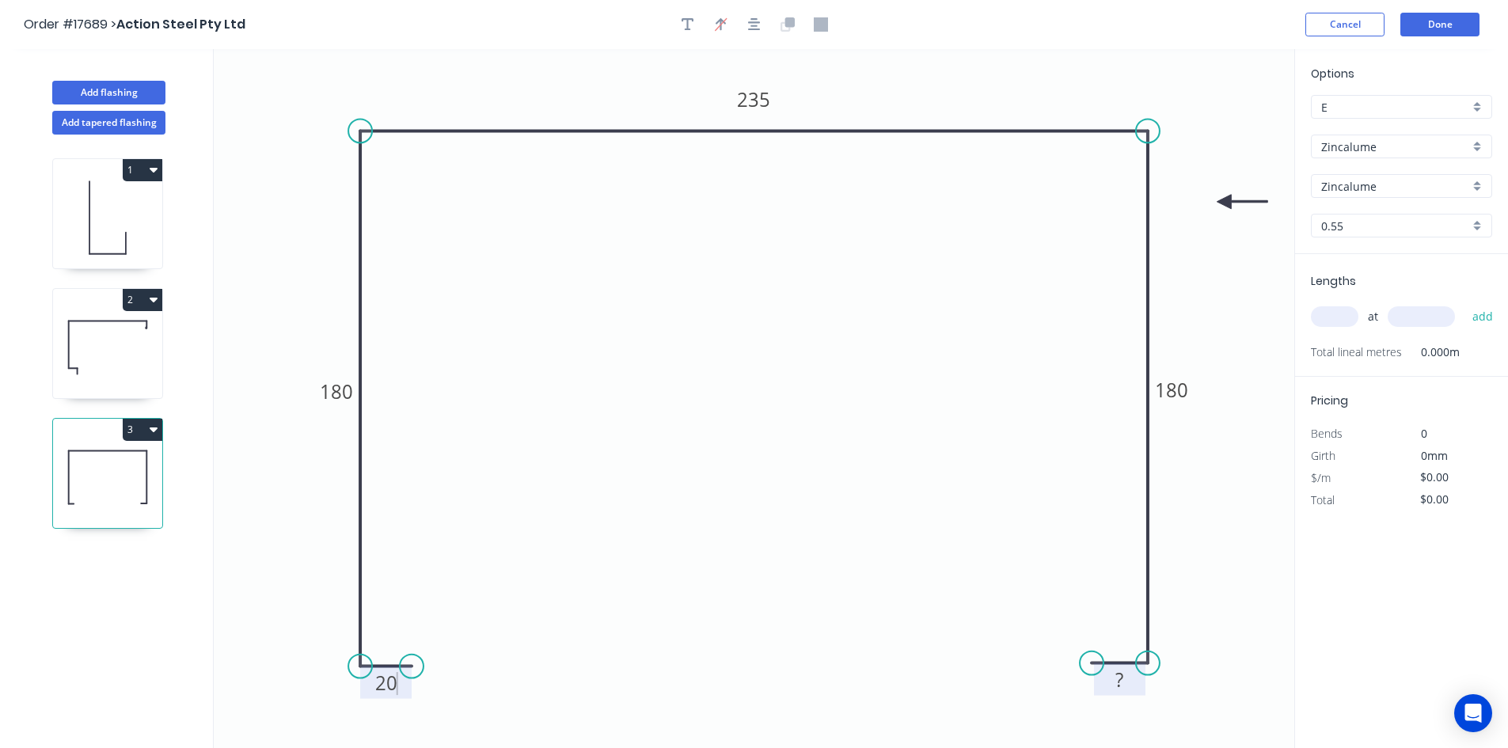
click at [1128, 683] on rect at bounding box center [1120, 681] width 32 height 22
click at [1246, 625] on icon "0 20 180 235 180 20" at bounding box center [754, 398] width 1081 height 699
type input "$24.66"
click at [412, 186] on div "Show angle" at bounding box center [436, 185] width 159 height 32
click at [401, 162] on rect at bounding box center [388, 159] width 32 height 22
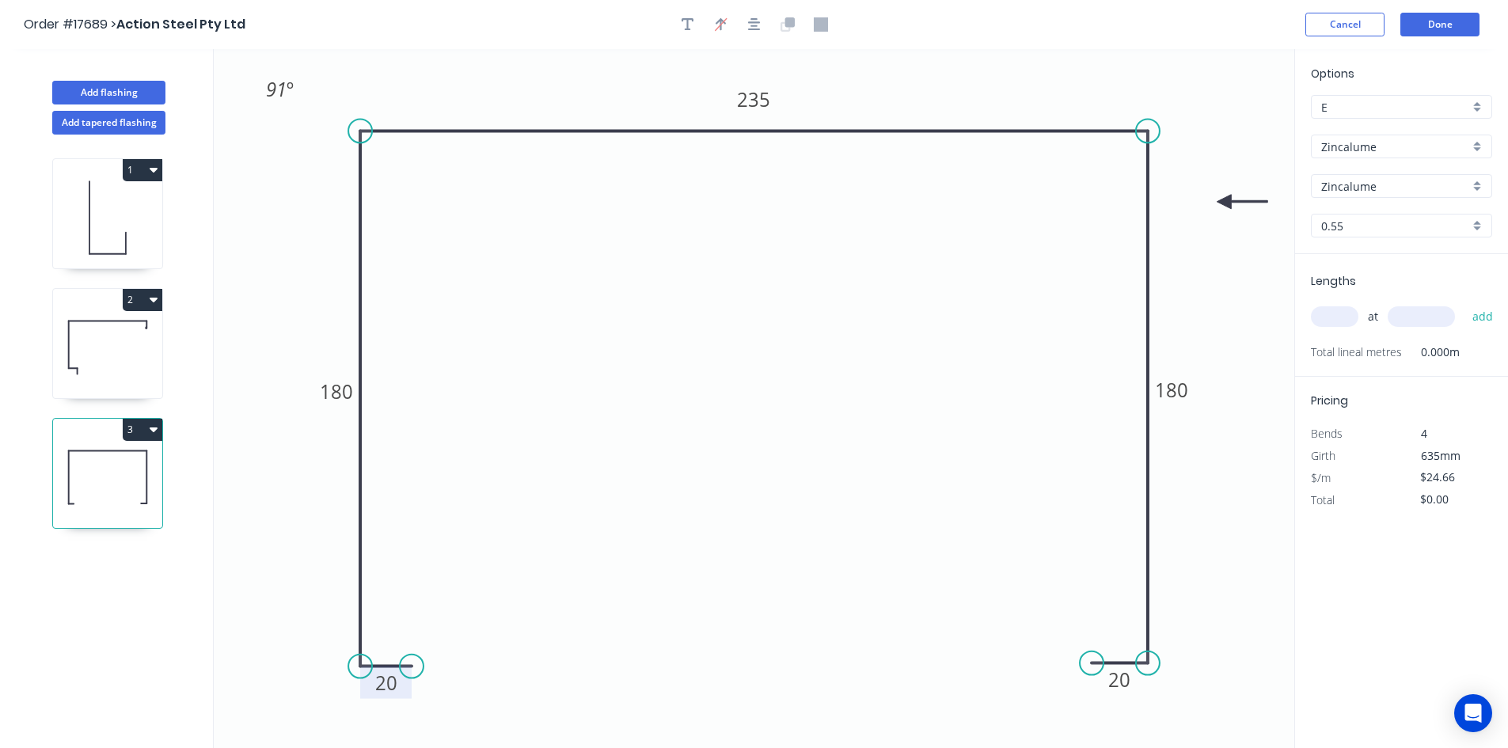
drag, startPoint x: 408, startPoint y: 162, endPoint x: 310, endPoint y: 102, distance: 114.1
click at [299, 92] on rect at bounding box center [279, 89] width 51 height 32
click at [1212, 180] on div "Show angle" at bounding box center [1224, 179] width 159 height 32
click at [1120, 159] on tspan "?" at bounding box center [1117, 158] width 9 height 26
drag, startPoint x: 1101, startPoint y: 156, endPoint x: 1227, endPoint y: 82, distance: 145.6
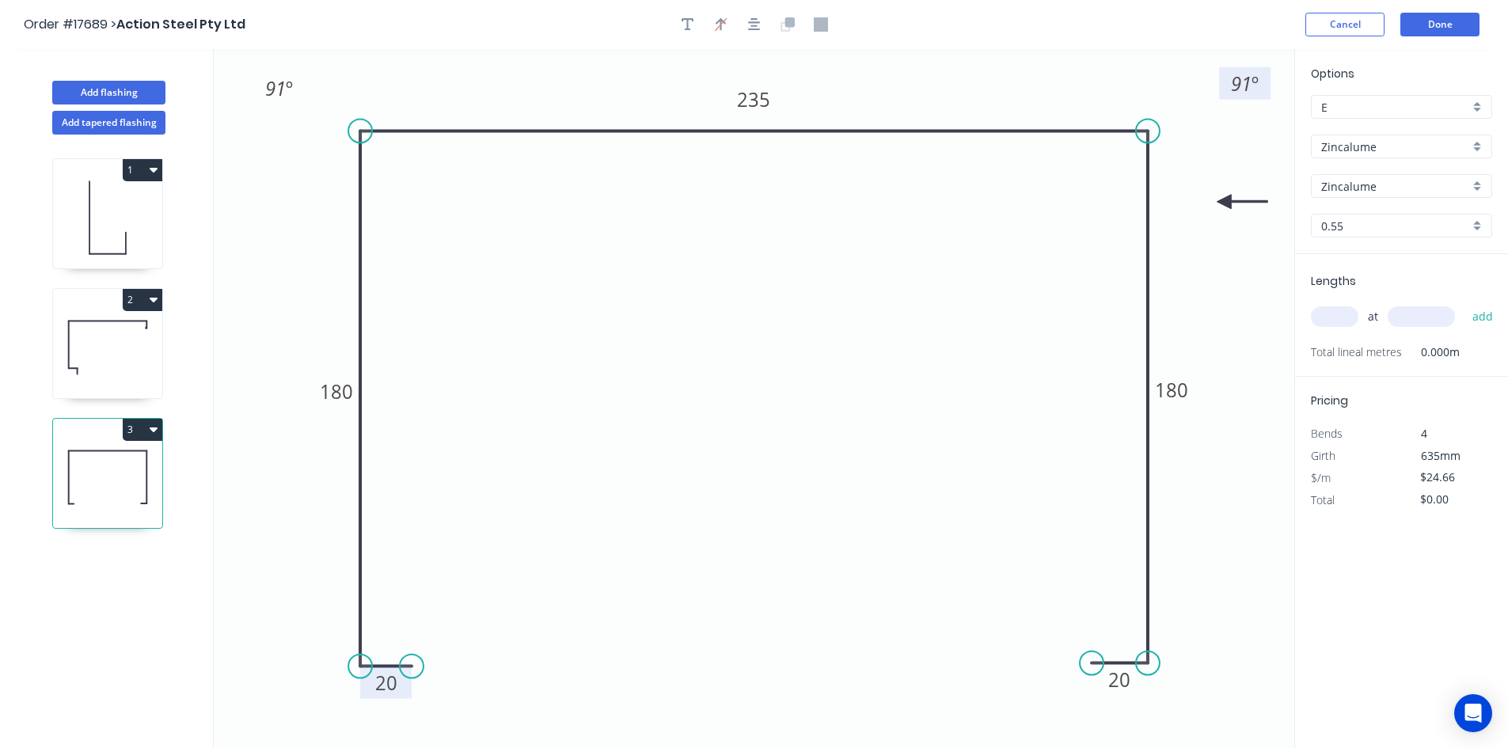
click at [1227, 82] on rect at bounding box center [1244, 83] width 51 height 32
click at [401, 713] on div "Show angle" at bounding box center [435, 714] width 159 height 32
click at [382, 639] on tspan "?" at bounding box center [385, 637] width 9 height 26
drag, startPoint x: 412, startPoint y: 625, endPoint x: 297, endPoint y: 681, distance: 127.8
click at [297, 681] on rect at bounding box center [273, 693] width 51 height 32
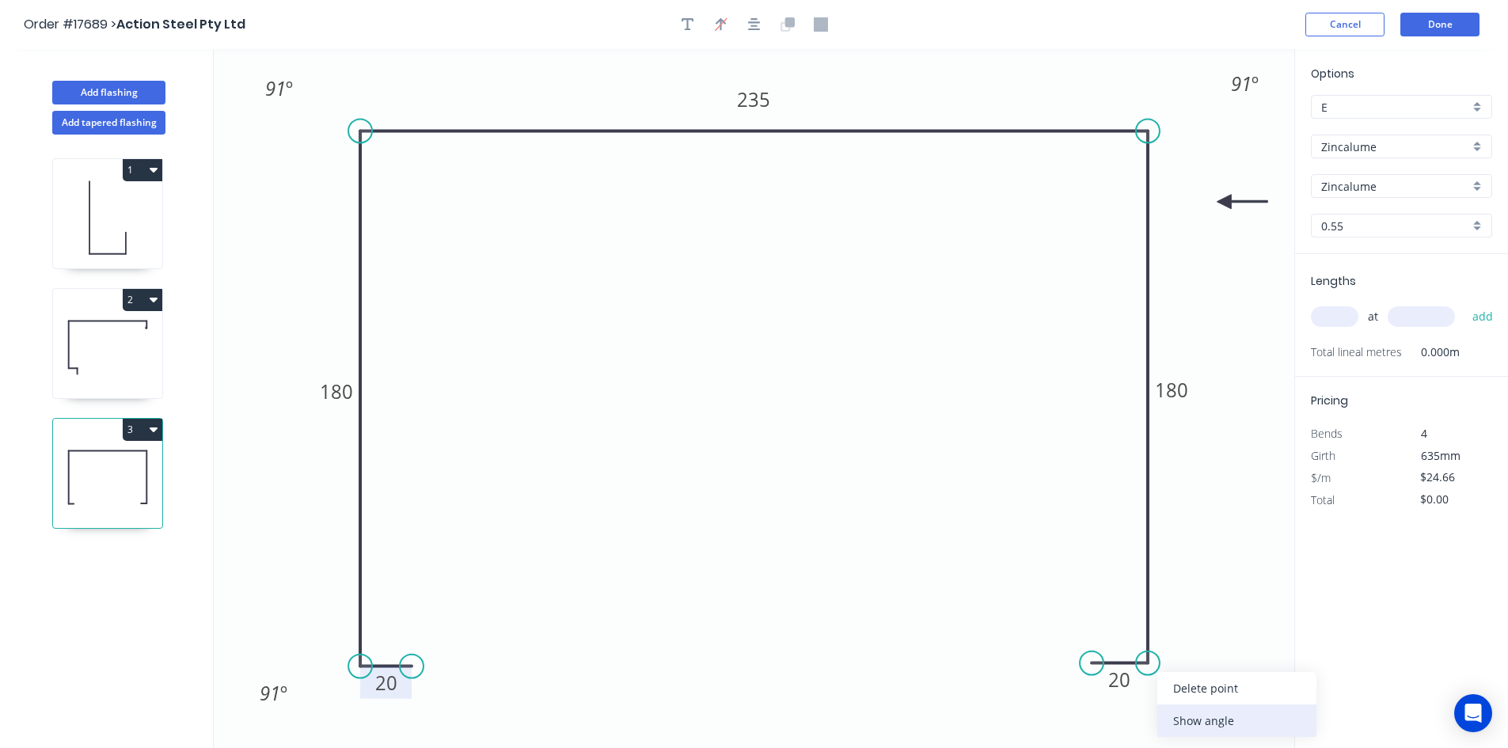
click at [1211, 716] on div "Show angle" at bounding box center [1237, 721] width 159 height 32
click at [1120, 633] on tspan "º" at bounding box center [1123, 634] width 7 height 26
drag, startPoint x: 1101, startPoint y: 626, endPoint x: 1234, endPoint y: 690, distance: 147.0
click at [1234, 690] on rect at bounding box center [1252, 698] width 51 height 32
click at [966, 511] on icon "0 20 180 235 180 20 91 º 91 º 91 º 91 º" at bounding box center [754, 398] width 1081 height 699
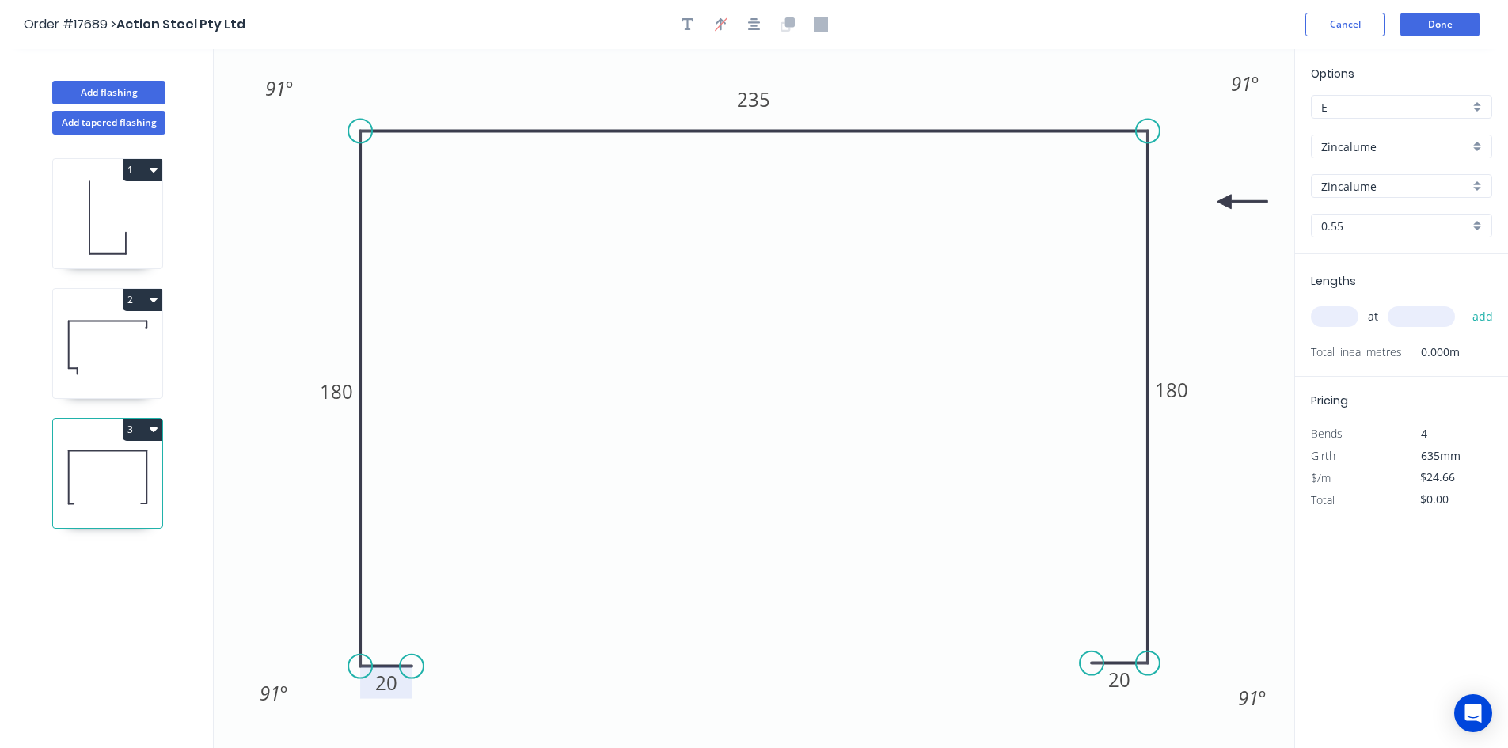
click at [1338, 323] on input "text" at bounding box center [1335, 316] width 48 height 21
type input "4"
click at [1453, 322] on input "text" at bounding box center [1421, 316] width 67 height 21
type input "2200"
click at [1473, 318] on button "add" at bounding box center [1483, 316] width 37 height 27
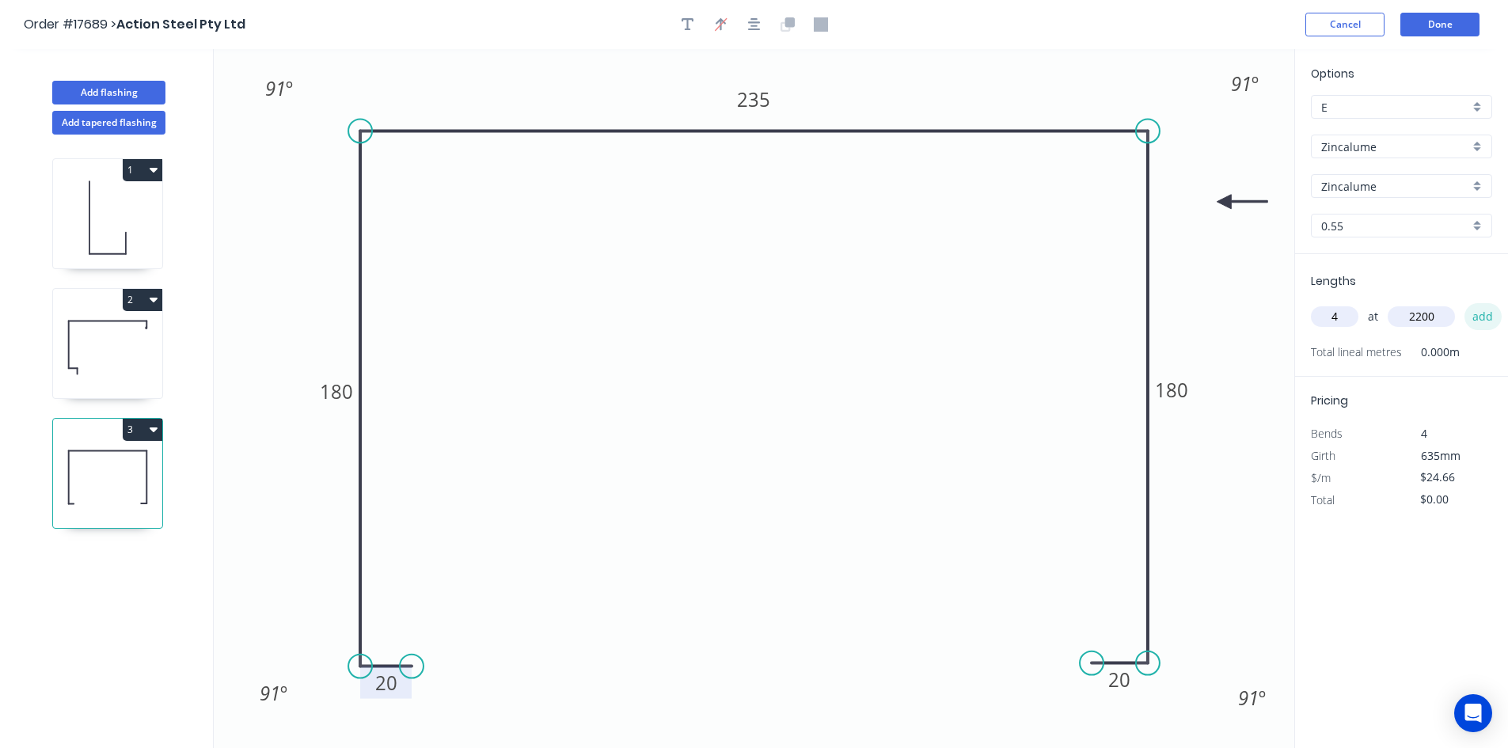
type input "$217.01"
click at [684, 17] on icon "button" at bounding box center [688, 24] width 13 height 14
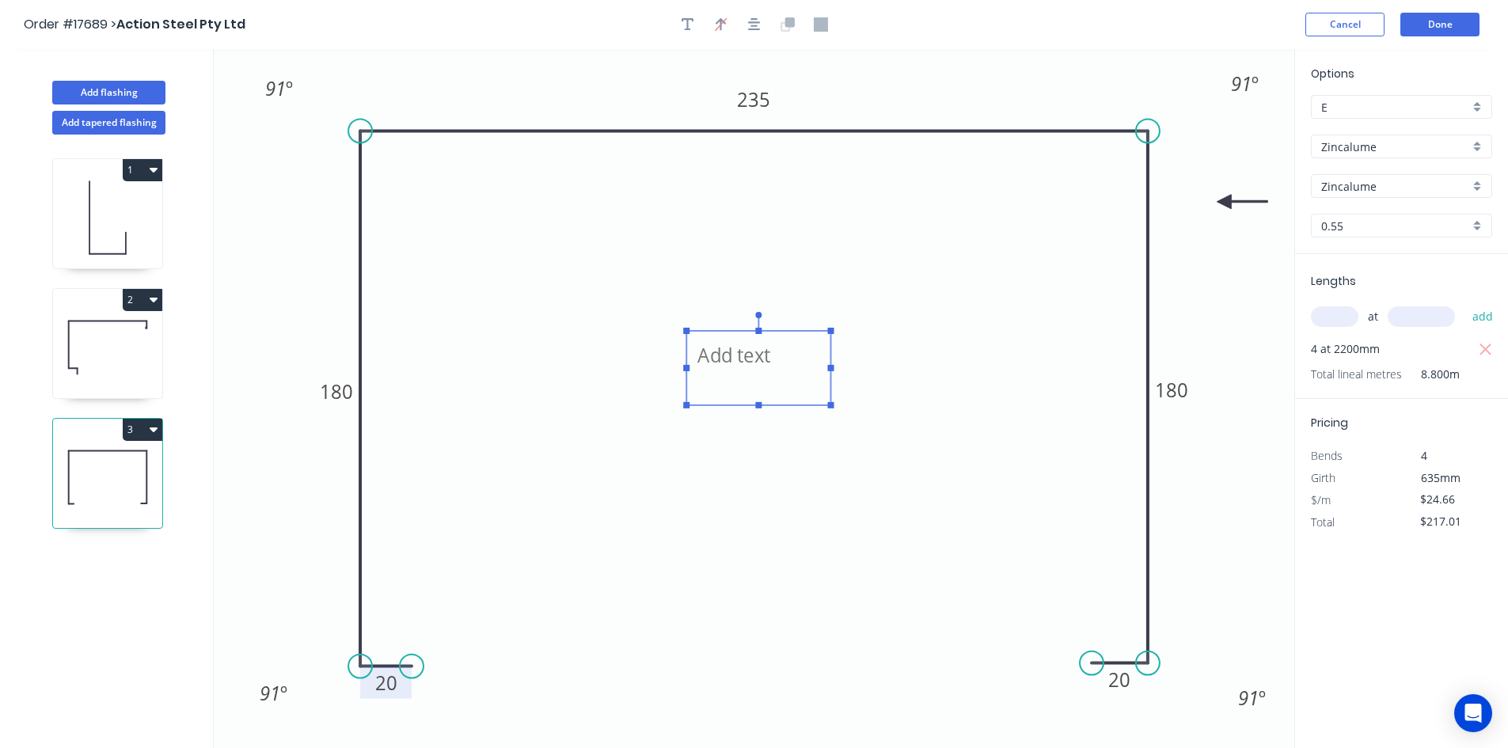
drag, startPoint x: 313, startPoint y: 108, endPoint x: 725, endPoint y: 365, distance: 485.2
click at [725, 365] on textarea at bounding box center [758, 368] width 128 height 59
click at [780, 276] on icon "FLASHING 2 20 180 235 180 20 91 º 91 º 91 º 91 º" at bounding box center [754, 398] width 1081 height 699
type textarea "FLASHING 2"
click at [755, 28] on icon "button" at bounding box center [754, 24] width 13 height 14
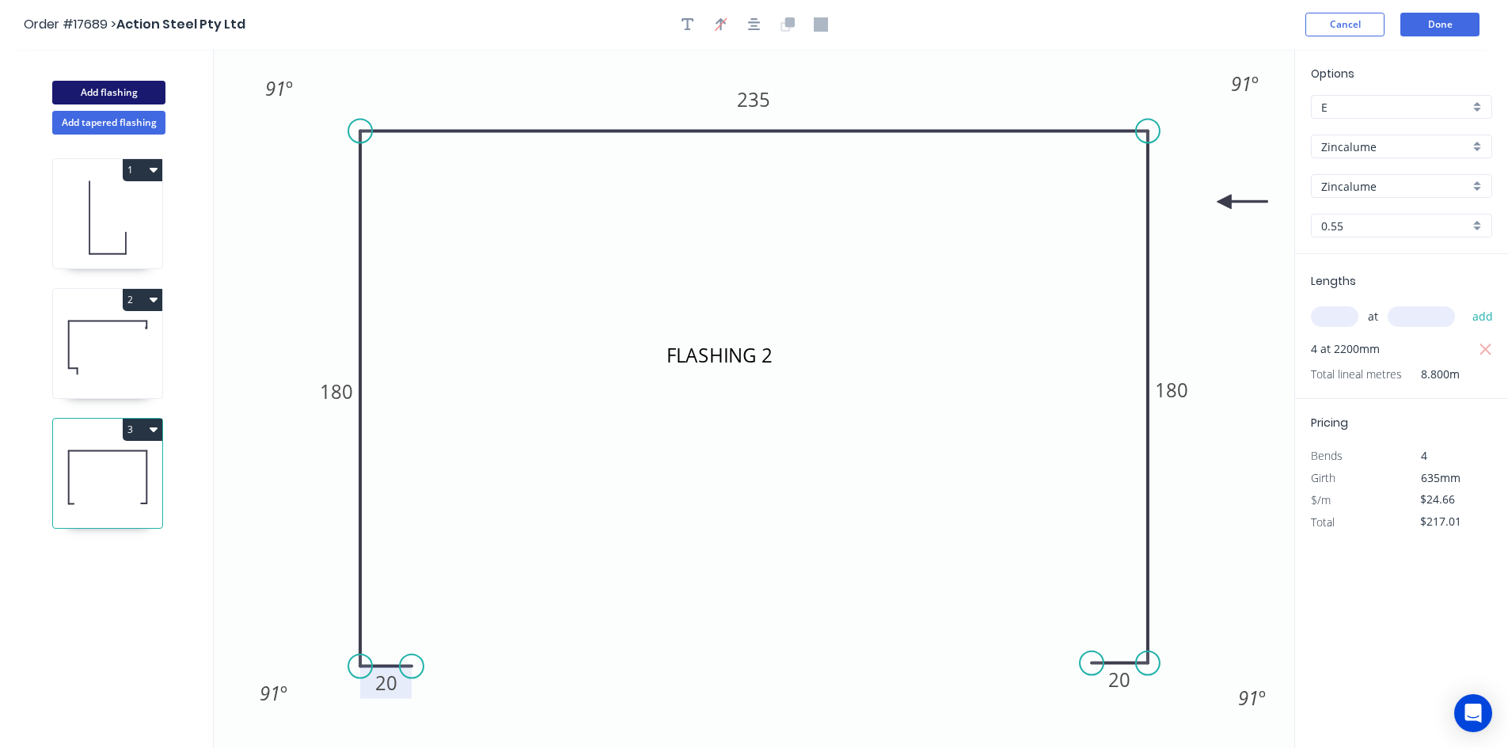
click at [92, 92] on button "Add flashing" at bounding box center [108, 93] width 113 height 24
type input "$0.00"
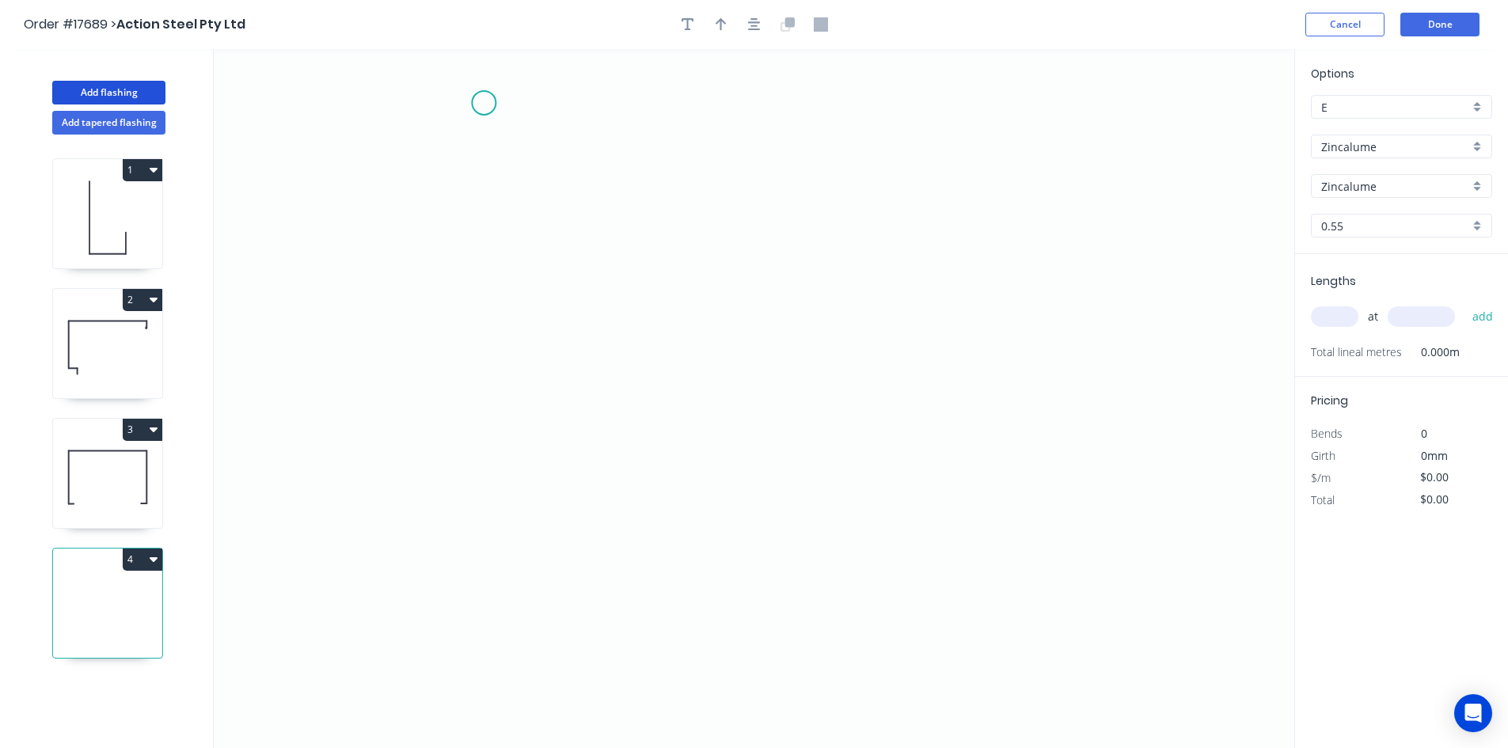
click at [484, 103] on icon "0" at bounding box center [754, 398] width 1081 height 699
click at [954, 101] on icon "0" at bounding box center [754, 398] width 1081 height 699
click at [956, 188] on icon "0 ?" at bounding box center [754, 398] width 1081 height 699
click at [1008, 186] on icon "0 ? ?" at bounding box center [754, 398] width 1081 height 699
click at [485, 105] on circle at bounding box center [484, 103] width 24 height 24
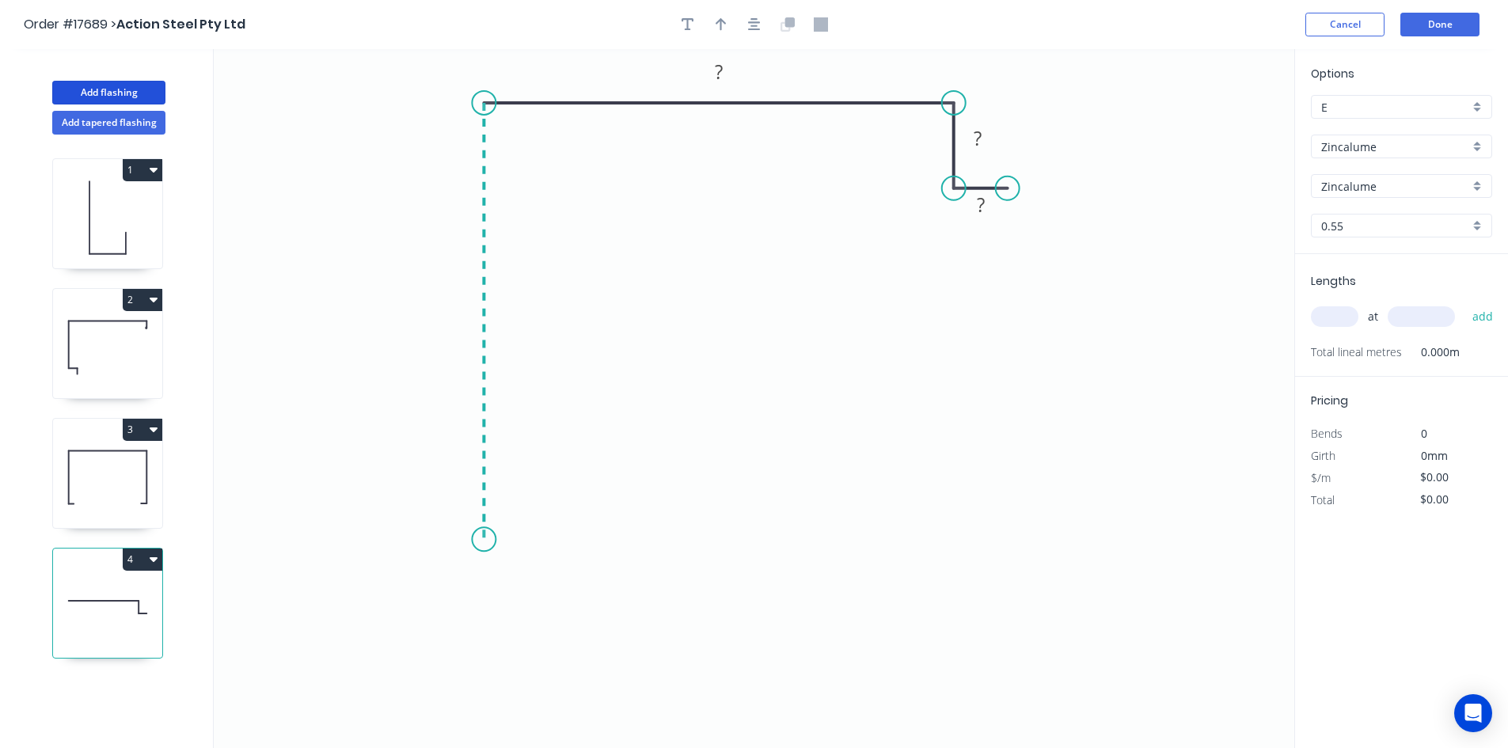
click at [463, 540] on icon "0 ? ? ?" at bounding box center [754, 398] width 1081 height 699
click at [561, 543] on icon "0 ? ? ? ?" at bounding box center [754, 398] width 1081 height 699
click at [557, 592] on icon "0 ? ? ? ? ?" at bounding box center [754, 398] width 1081 height 699
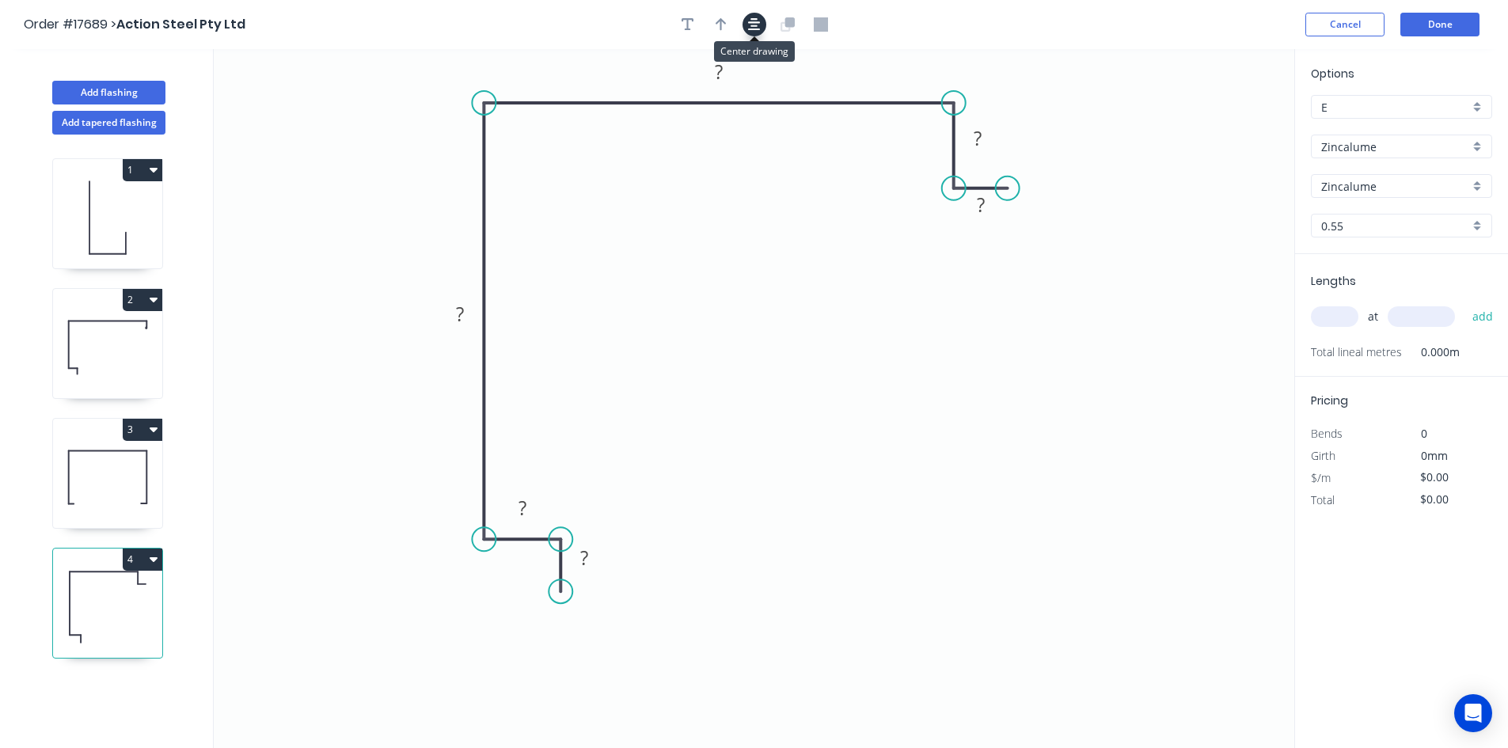
click at [752, 17] on icon "button" at bounding box center [754, 24] width 13 height 14
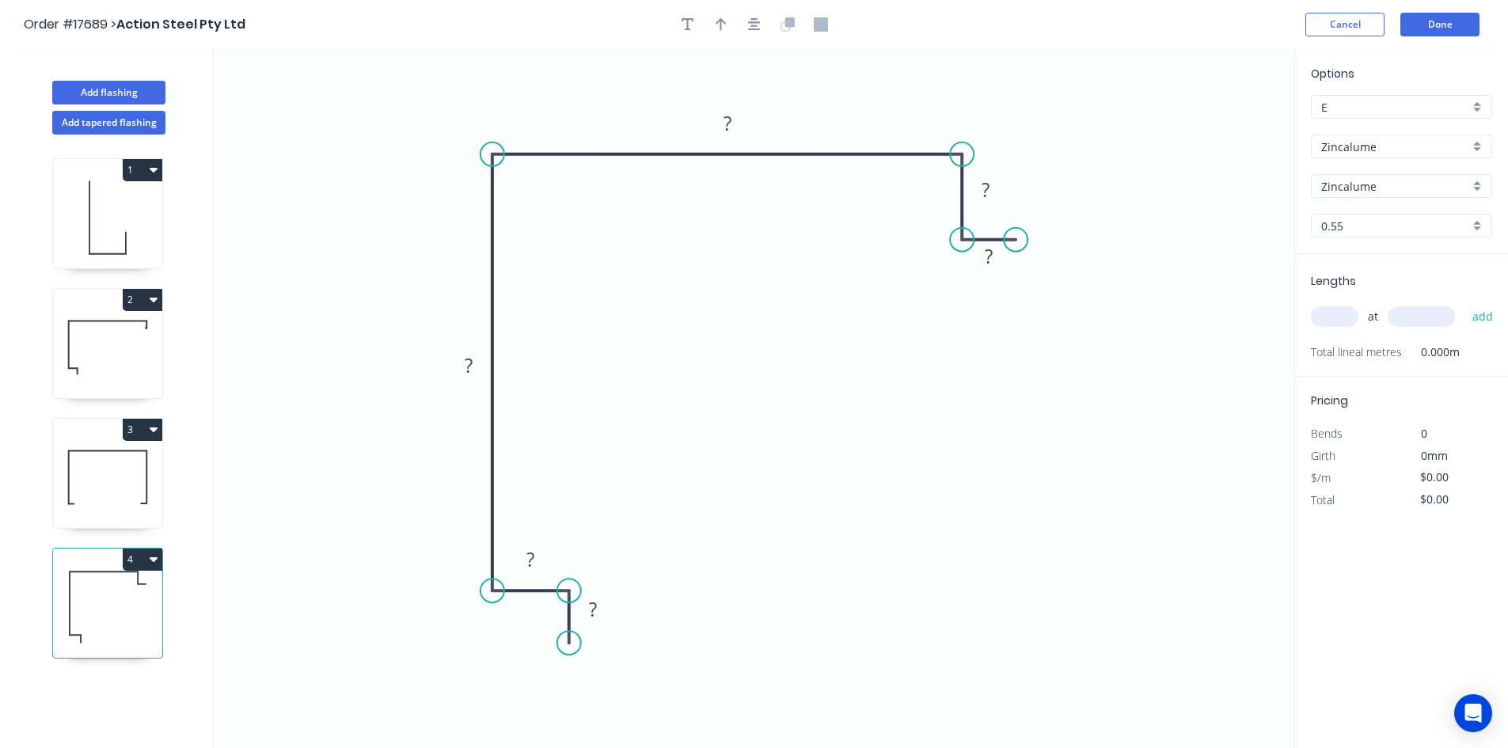
drag, startPoint x: 729, startPoint y: 29, endPoint x: 841, endPoint y: 58, distance: 116.2
click at [728, 29] on button "button" at bounding box center [722, 25] width 24 height 24
drag, startPoint x: 1214, startPoint y: 127, endPoint x: 366, endPoint y: 220, distance: 853.1
click at [366, 238] on icon at bounding box center [377, 245] width 51 height 14
click at [542, 209] on div "Show angle" at bounding box center [566, 205] width 159 height 32
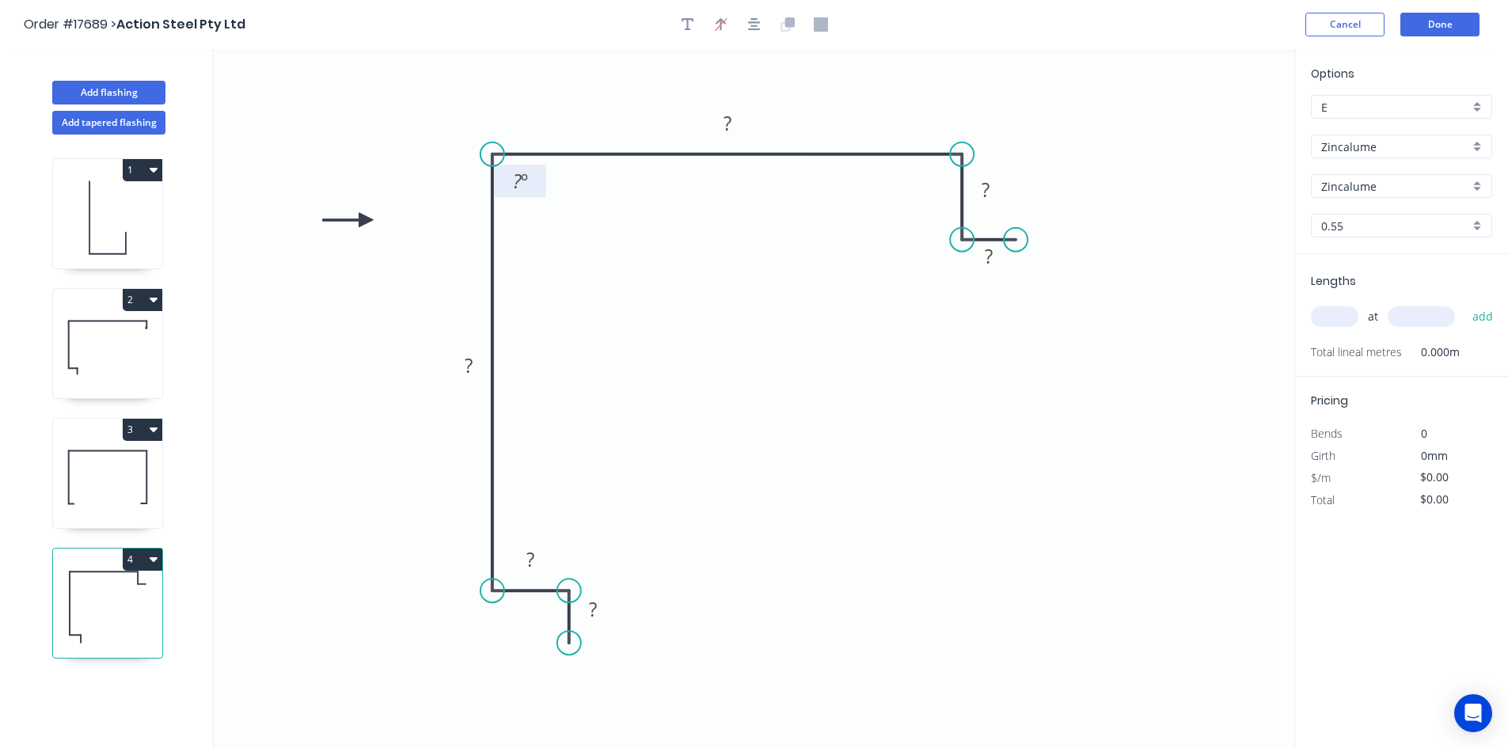
click at [531, 185] on rect at bounding box center [520, 182] width 32 height 22
click at [572, 211] on icon "0 ? ? ? ? ? ? 93 º" at bounding box center [754, 398] width 1081 height 699
drag, startPoint x: 542, startPoint y: 188, endPoint x: 430, endPoint y: 105, distance: 139.4
click at [430, 105] on rect at bounding box center [407, 98] width 51 height 32
click at [725, 120] on tspan "?" at bounding box center [728, 123] width 8 height 26
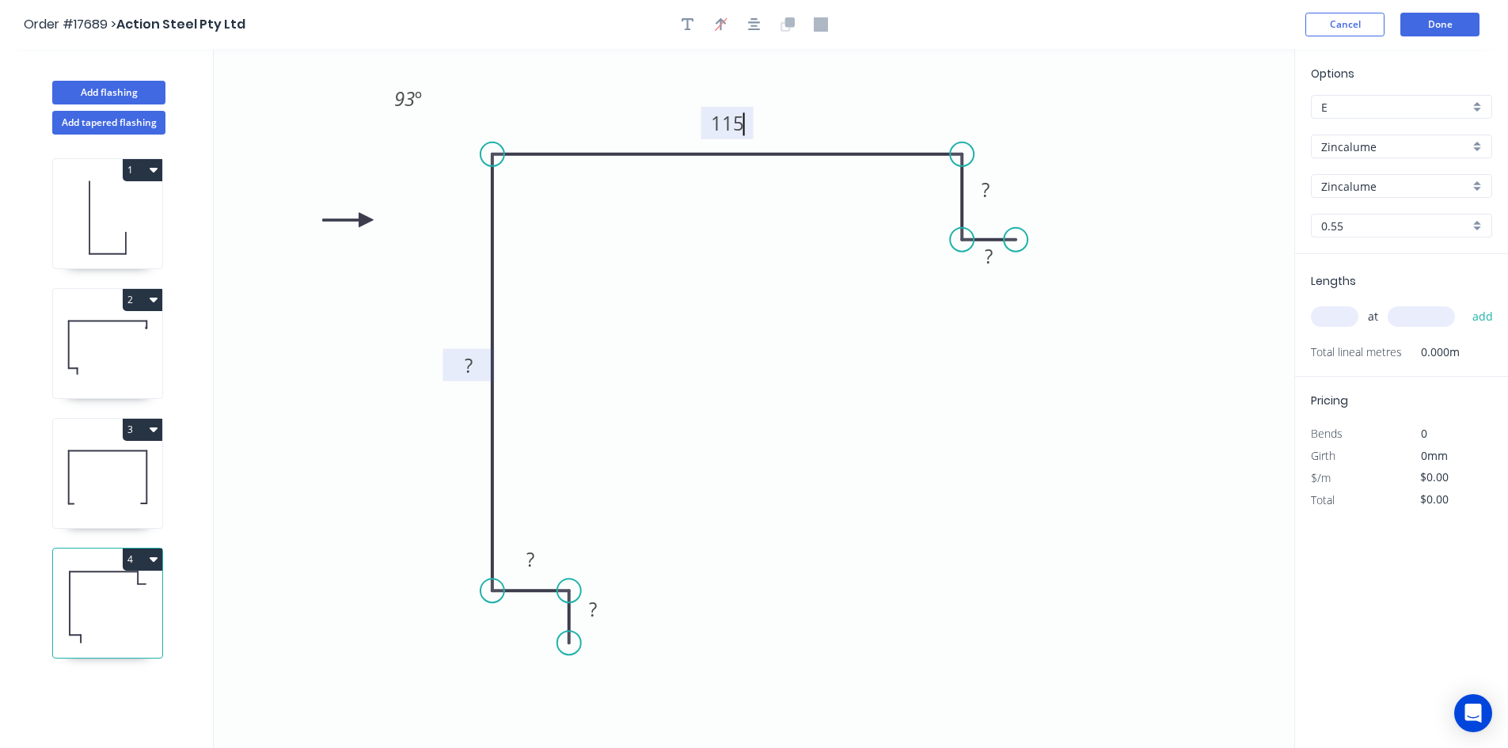
click at [475, 363] on rect at bounding box center [469, 367] width 32 height 22
click at [536, 567] on rect at bounding box center [531, 561] width 32 height 22
click at [596, 613] on tspan "?" at bounding box center [593, 609] width 8 height 26
click at [991, 191] on rect at bounding box center [986, 191] width 32 height 22
click at [1005, 256] on rect at bounding box center [989, 257] width 32 height 22
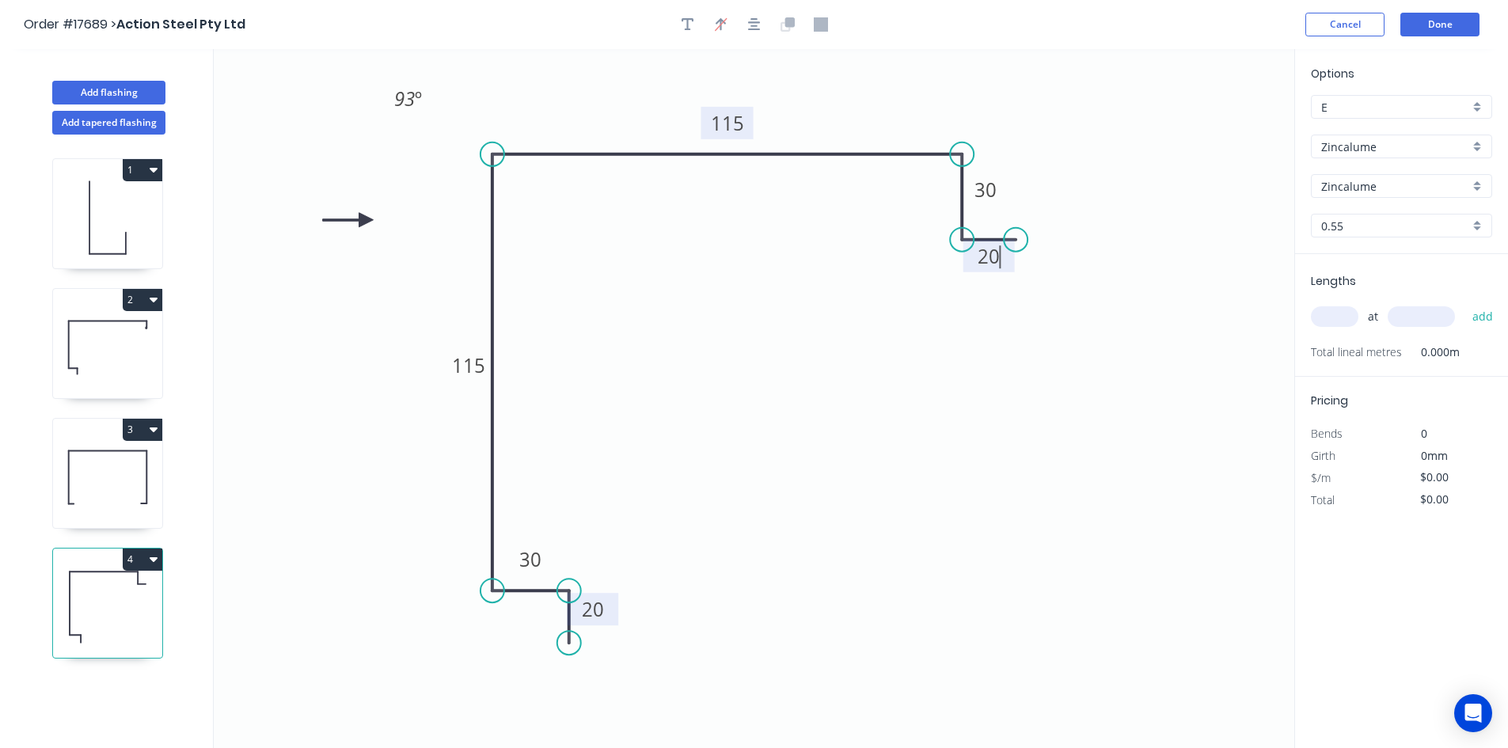
click at [1093, 432] on icon "0 20 30 115 115 30 20 93 º" at bounding box center [754, 398] width 1081 height 699
click at [1028, 207] on div "Show angle" at bounding box center [1048, 208] width 159 height 32
click at [930, 187] on tspan "?" at bounding box center [930, 181] width 9 height 26
click at [907, 173] on icon "0 20 30 115 115 30 20 93 º 90 º" at bounding box center [754, 398] width 1081 height 699
drag, startPoint x: 914, startPoint y: 172, endPoint x: 994, endPoint y: 94, distance: 111.4
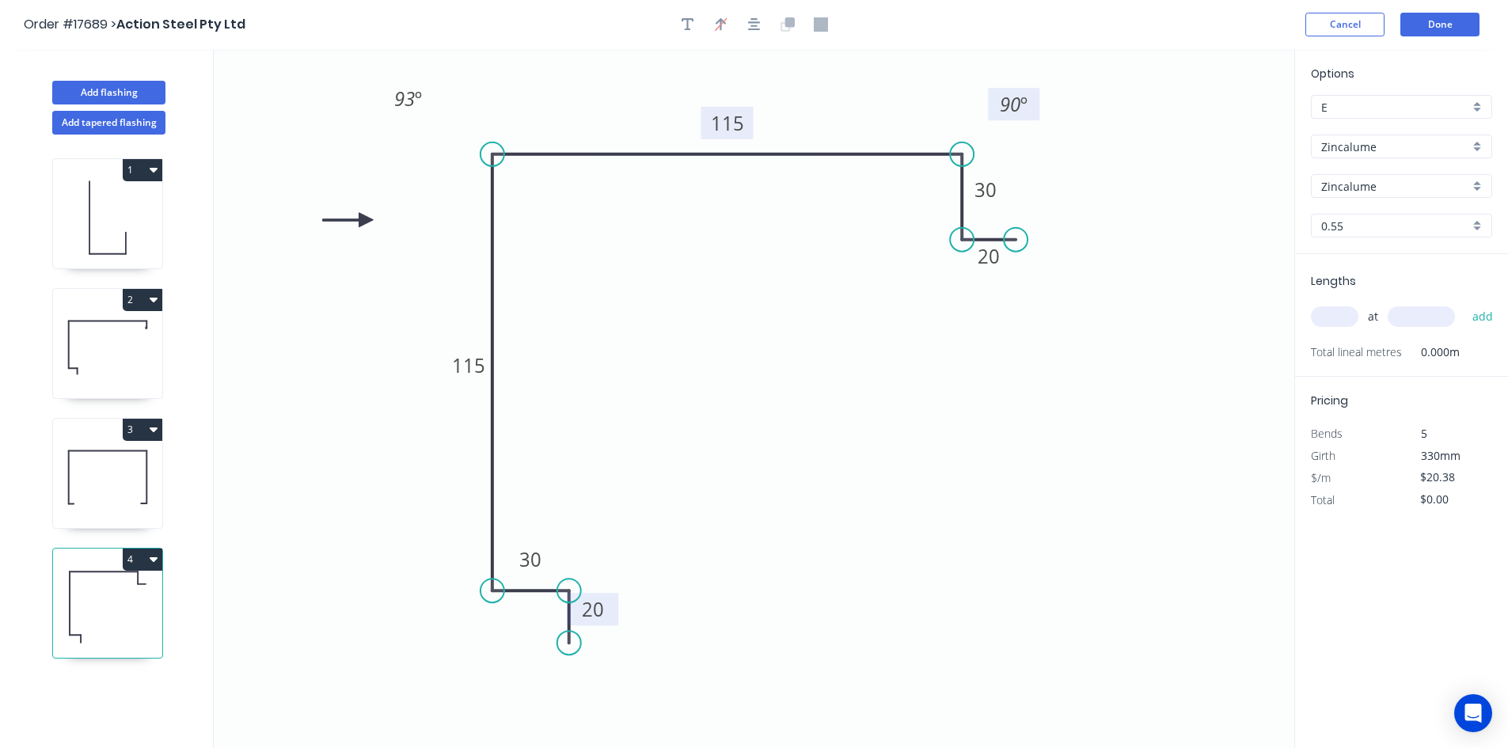
click at [994, 94] on rect at bounding box center [1013, 104] width 51 height 32
click at [536, 641] on div "Show angle" at bounding box center [575, 647] width 159 height 32
click at [518, 560] on tspan "?" at bounding box center [517, 562] width 9 height 26
drag, startPoint x: 500, startPoint y: 552, endPoint x: 408, endPoint y: 608, distance: 108.4
click at [405, 610] on rect at bounding box center [421, 624] width 51 height 32
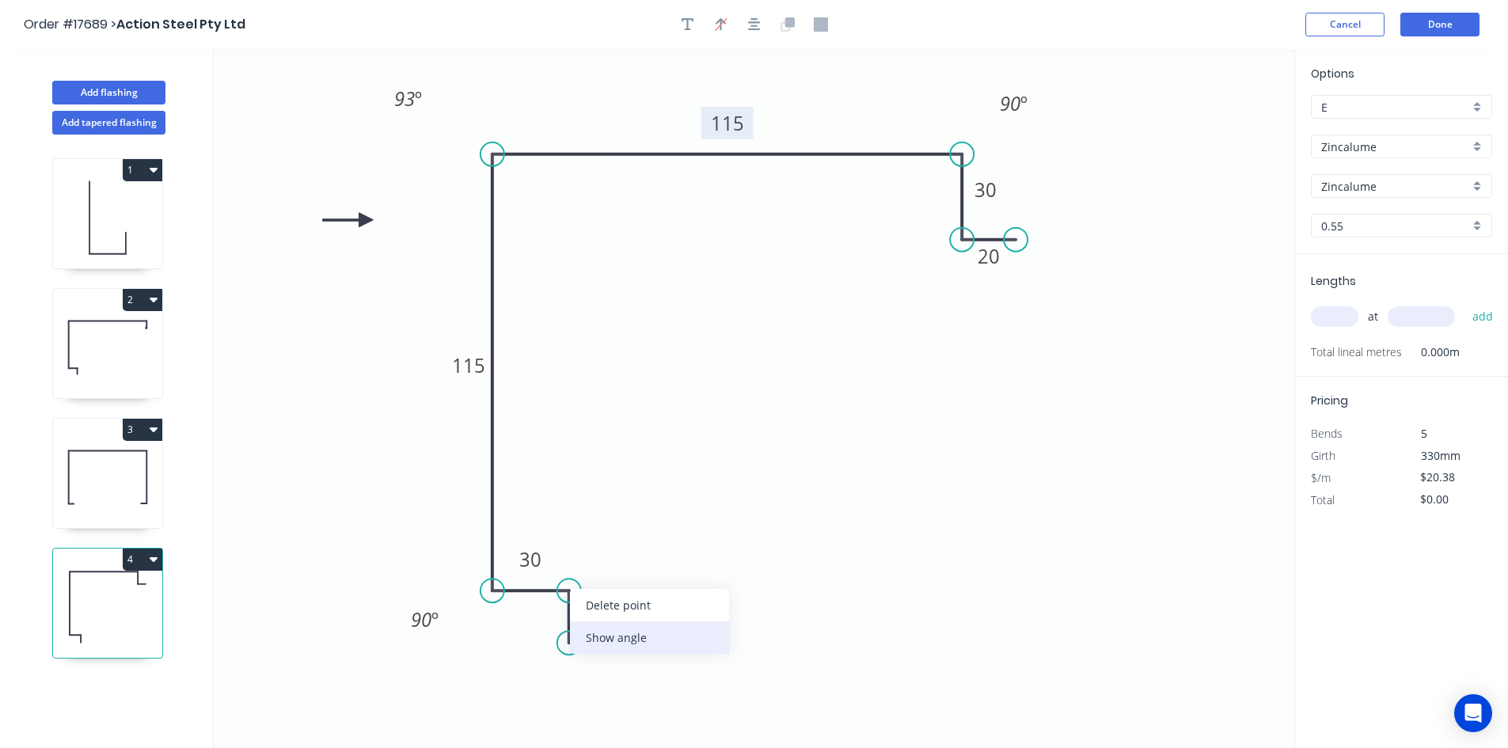
click at [649, 634] on div "Show angle" at bounding box center [649, 638] width 159 height 32
click at [556, 611] on rect at bounding box center [541, 619] width 32 height 22
drag, startPoint x: 521, startPoint y: 617, endPoint x: 610, endPoint y: 550, distance: 111.3
click at [567, 602] on g "90 º" at bounding box center [540, 618] width 51 height 32
click at [611, 549] on icon "0 20 30 115 115 30 20 93 º 90 º 90 º 90 º" at bounding box center [754, 398] width 1081 height 699
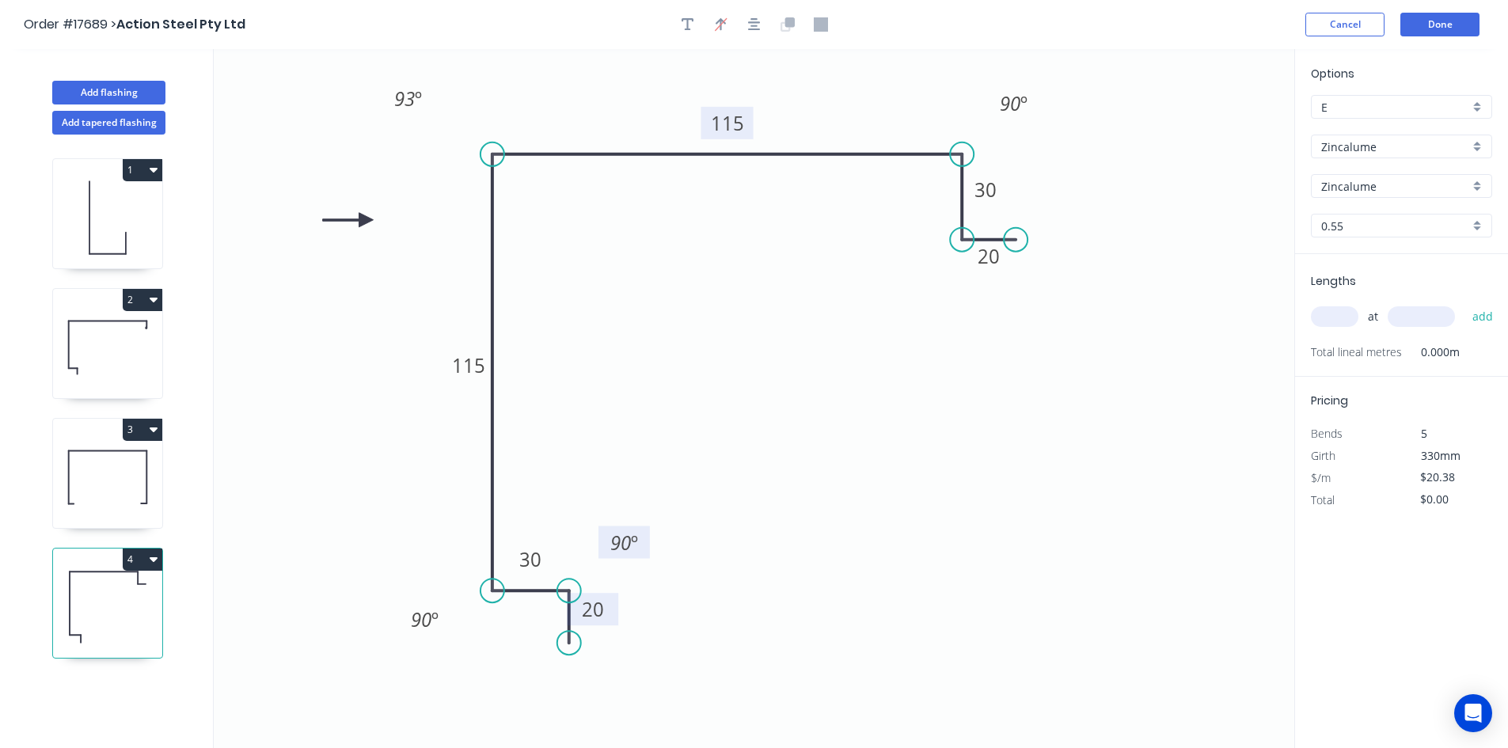
drag, startPoint x: 584, startPoint y: 557, endPoint x: 613, endPoint y: 527, distance: 41.4
click at [613, 527] on rect at bounding box center [624, 543] width 51 height 32
click at [987, 286] on div "Show angle" at bounding box center [1037, 288] width 159 height 32
click at [997, 217] on tspan "º" at bounding box center [994, 210] width 7 height 26
drag, startPoint x: 1014, startPoint y: 200, endPoint x: 949, endPoint y: 280, distance: 103.5
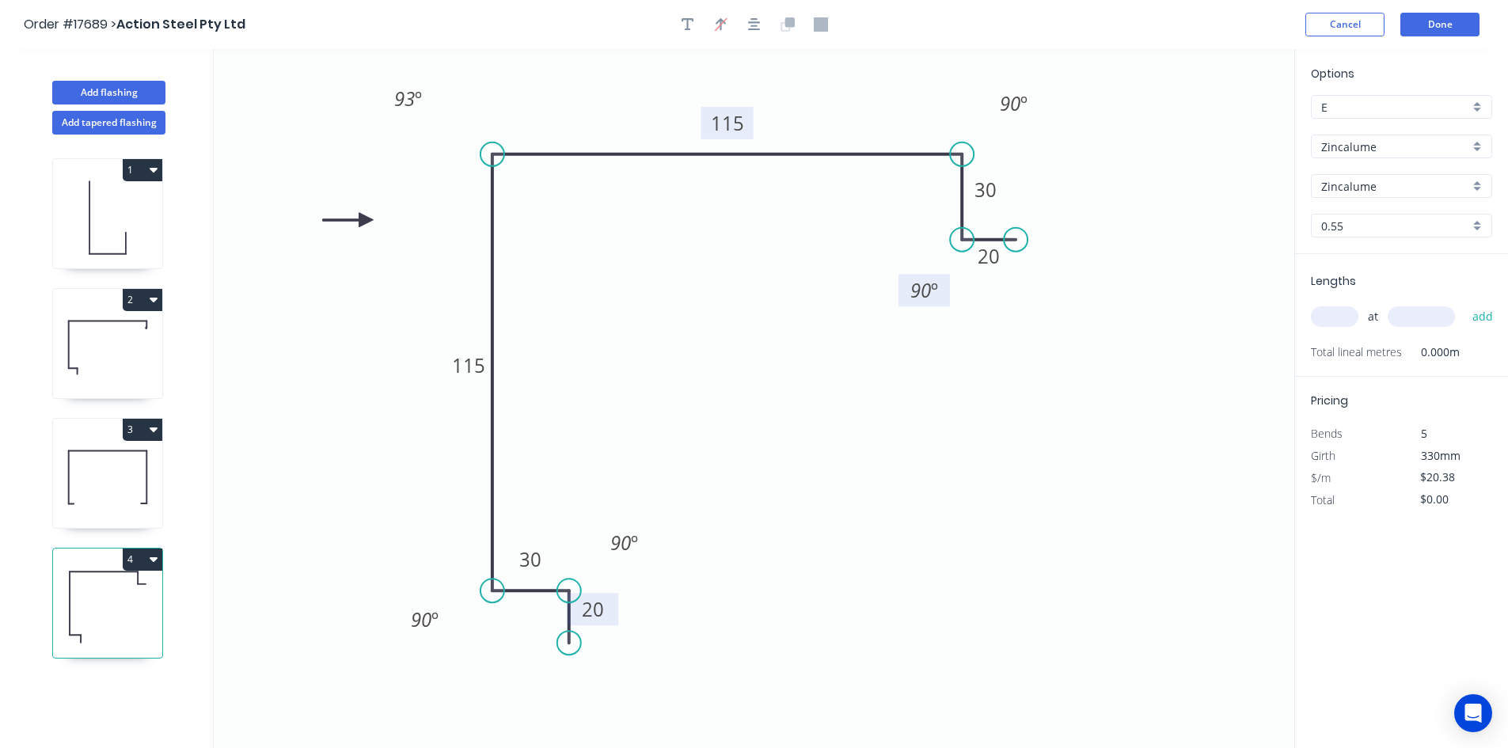
click at [949, 280] on rect at bounding box center [924, 290] width 51 height 32
click at [751, 29] on icon "button" at bounding box center [754, 24] width 13 height 14
click at [102, 473] on icon at bounding box center [107, 477] width 109 height 101
type input "$24.66"
type input "$217.01"
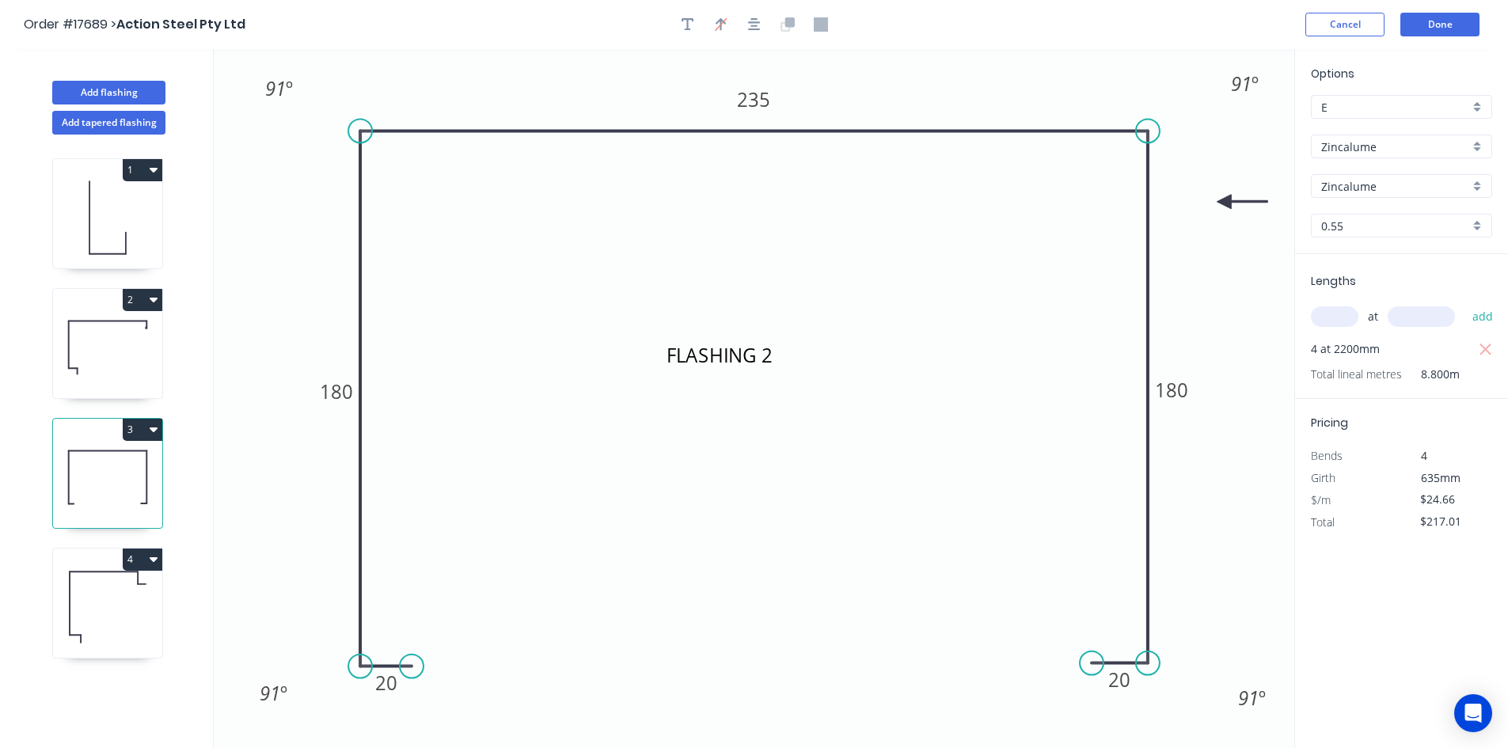
click at [99, 599] on icon at bounding box center [107, 607] width 109 height 101
type input "$20.38"
type input "$0.00"
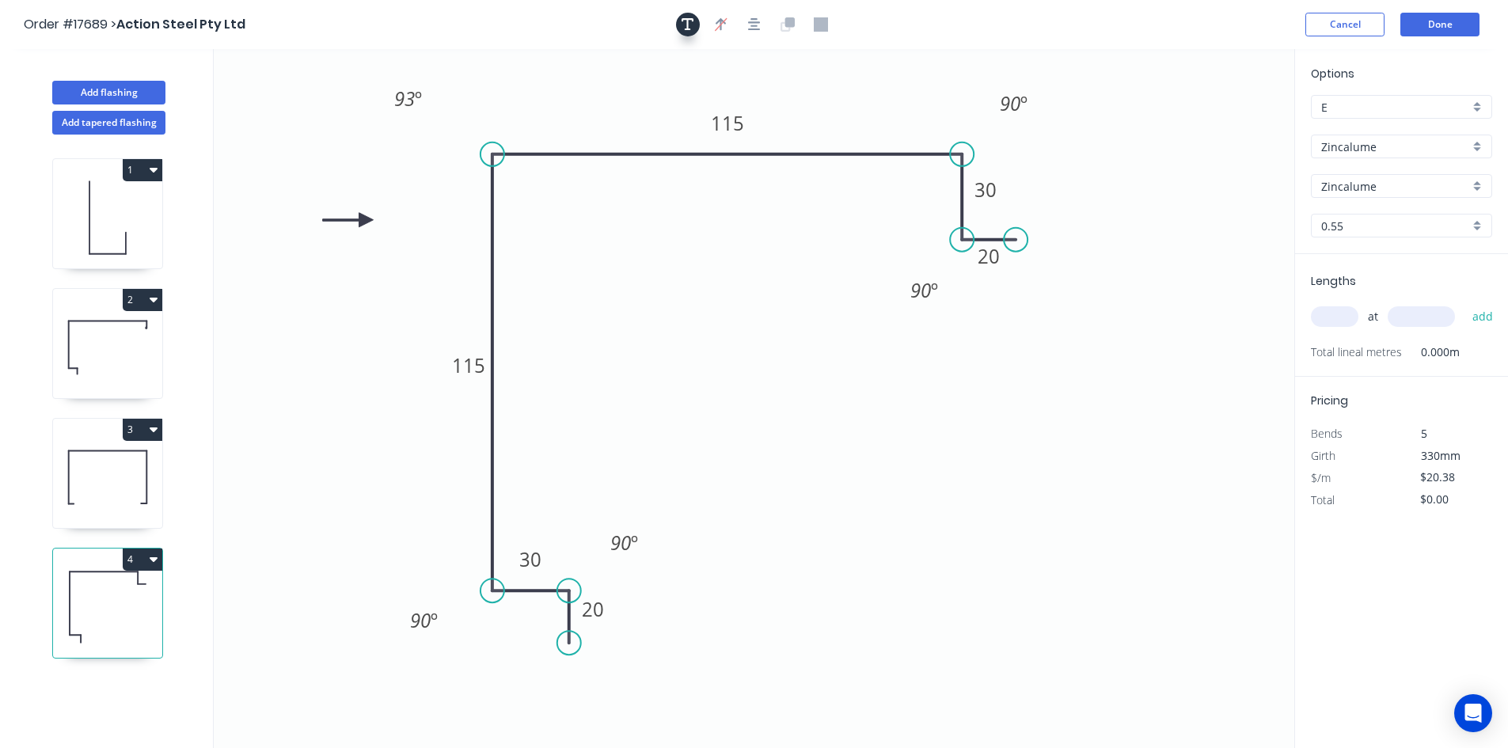
click at [679, 25] on button "button" at bounding box center [688, 25] width 24 height 24
click at [317, 112] on textarea at bounding box center [316, 111] width 128 height 59
type textarea "F"
drag, startPoint x: 257, startPoint y: 212, endPoint x: 283, endPoint y: 127, distance: 89.4
click at [257, 211] on icon "FLASHING 3 20 30 115 115 30 20 93 º 90 º 90 º 90 º 90 º" at bounding box center [754, 398] width 1081 height 699
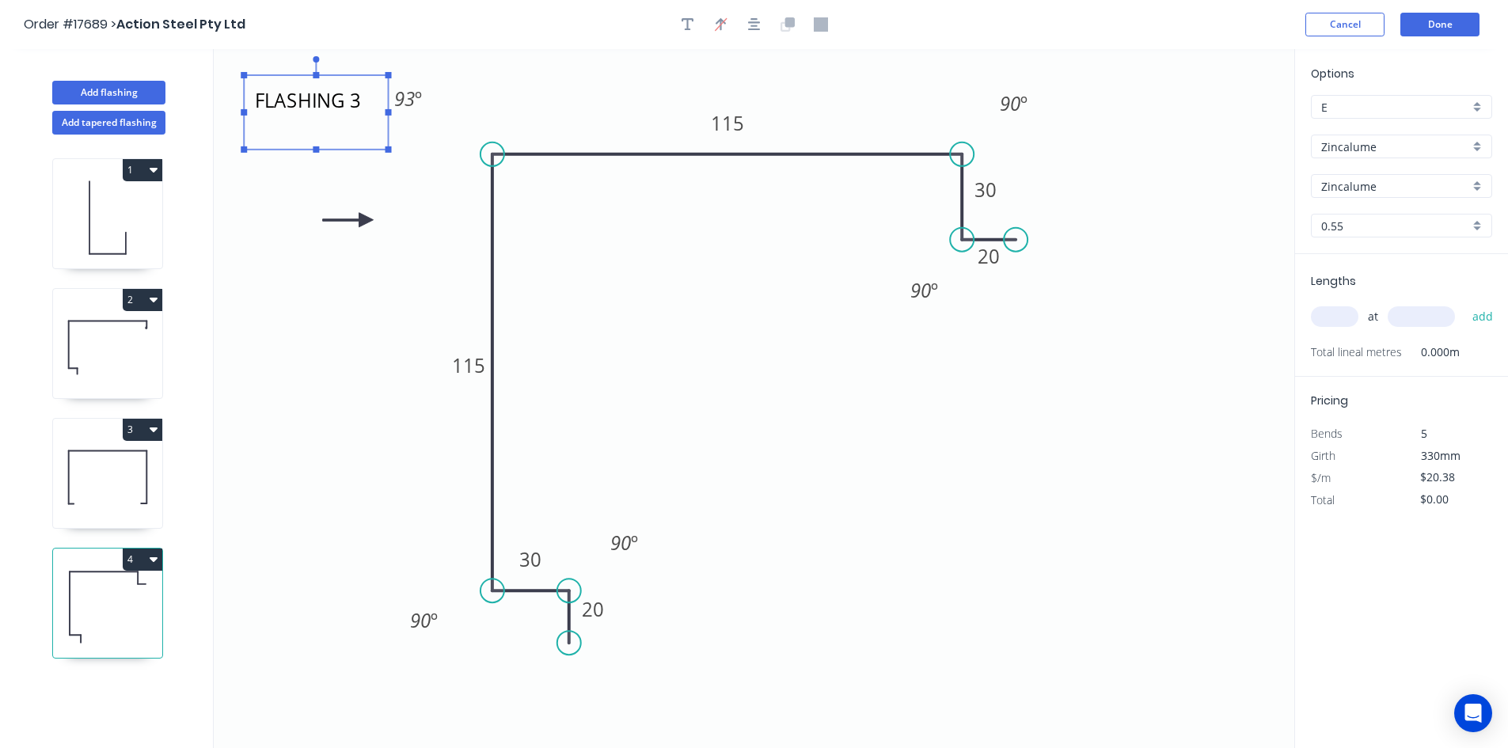
type textarea "FLASHING 3"
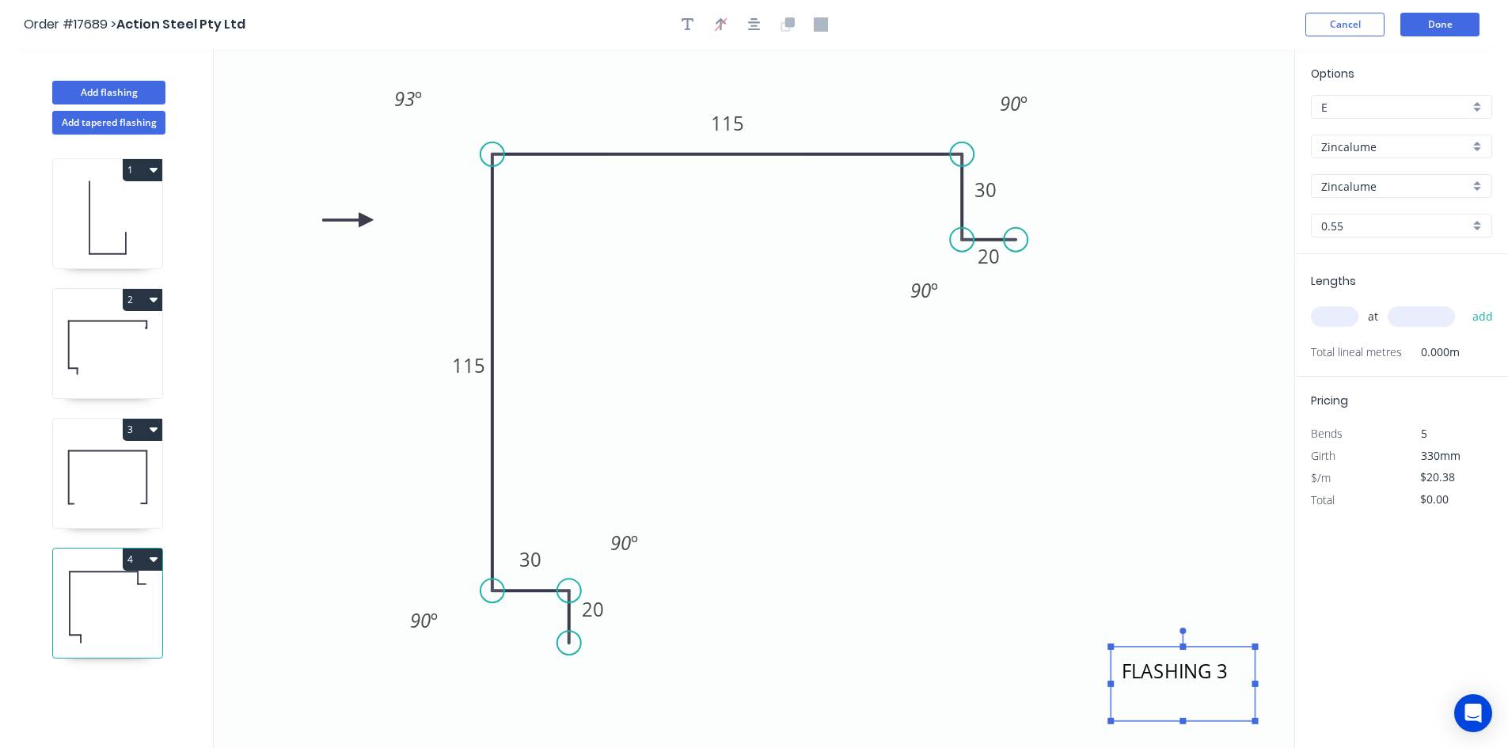
drag, startPoint x: 271, startPoint y: 116, endPoint x: 1111, endPoint y: 641, distance: 990.7
click at [1138, 687] on textarea "FLASHING 3" at bounding box center [1183, 684] width 128 height 59
click at [1037, 431] on icon "FLASHING 3 20 30 115 115 30 20 93 º 90 º 90 º 90 º 90 º" at bounding box center [754, 398] width 1081 height 699
click at [1357, 314] on input "text" at bounding box center [1335, 316] width 48 height 21
type input "6"
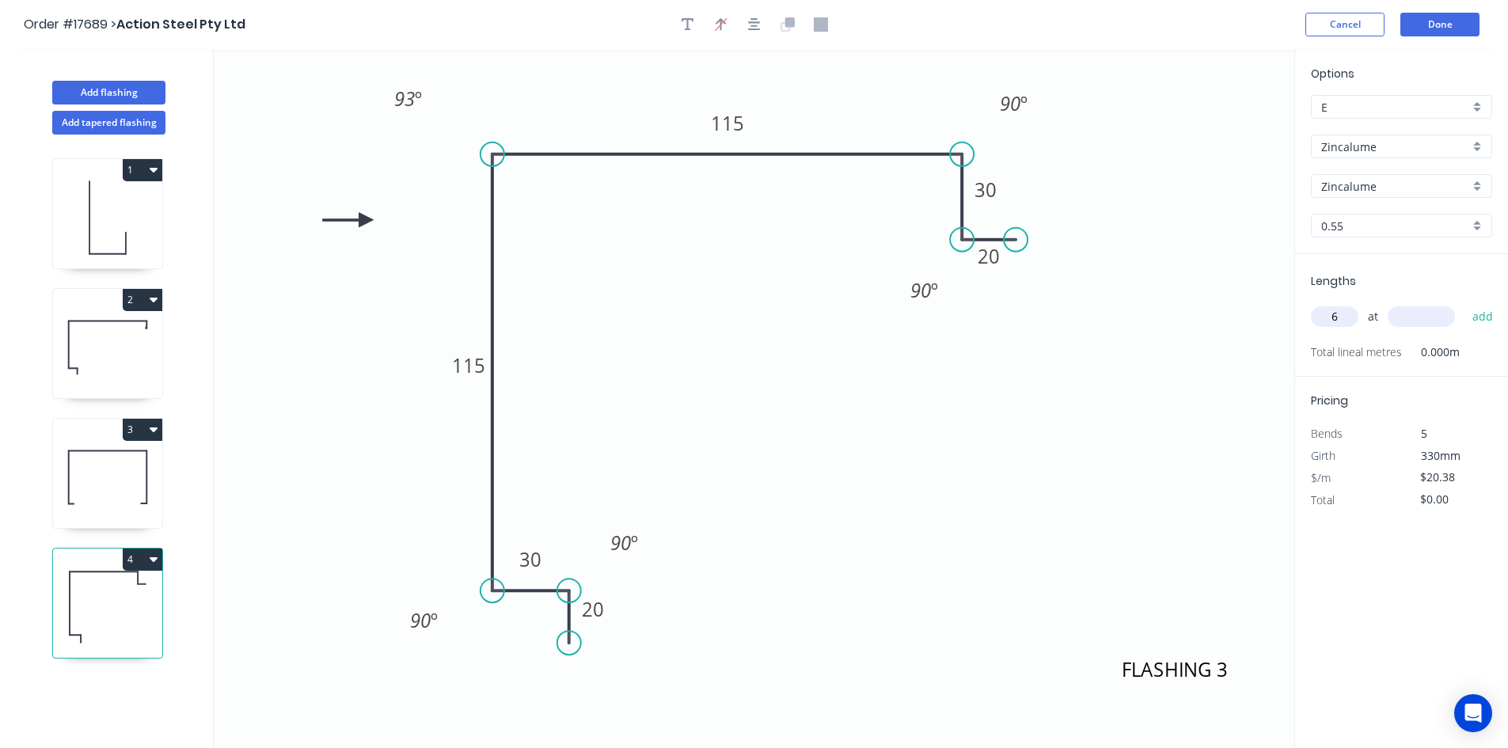
click at [1413, 318] on input "text" at bounding box center [1421, 316] width 67 height 21
type input "5000"
click at [1490, 312] on button "add" at bounding box center [1483, 316] width 37 height 27
click at [148, 561] on button "4" at bounding box center [143, 560] width 40 height 22
click at [131, 594] on div "Duplicate" at bounding box center [87, 599] width 122 height 23
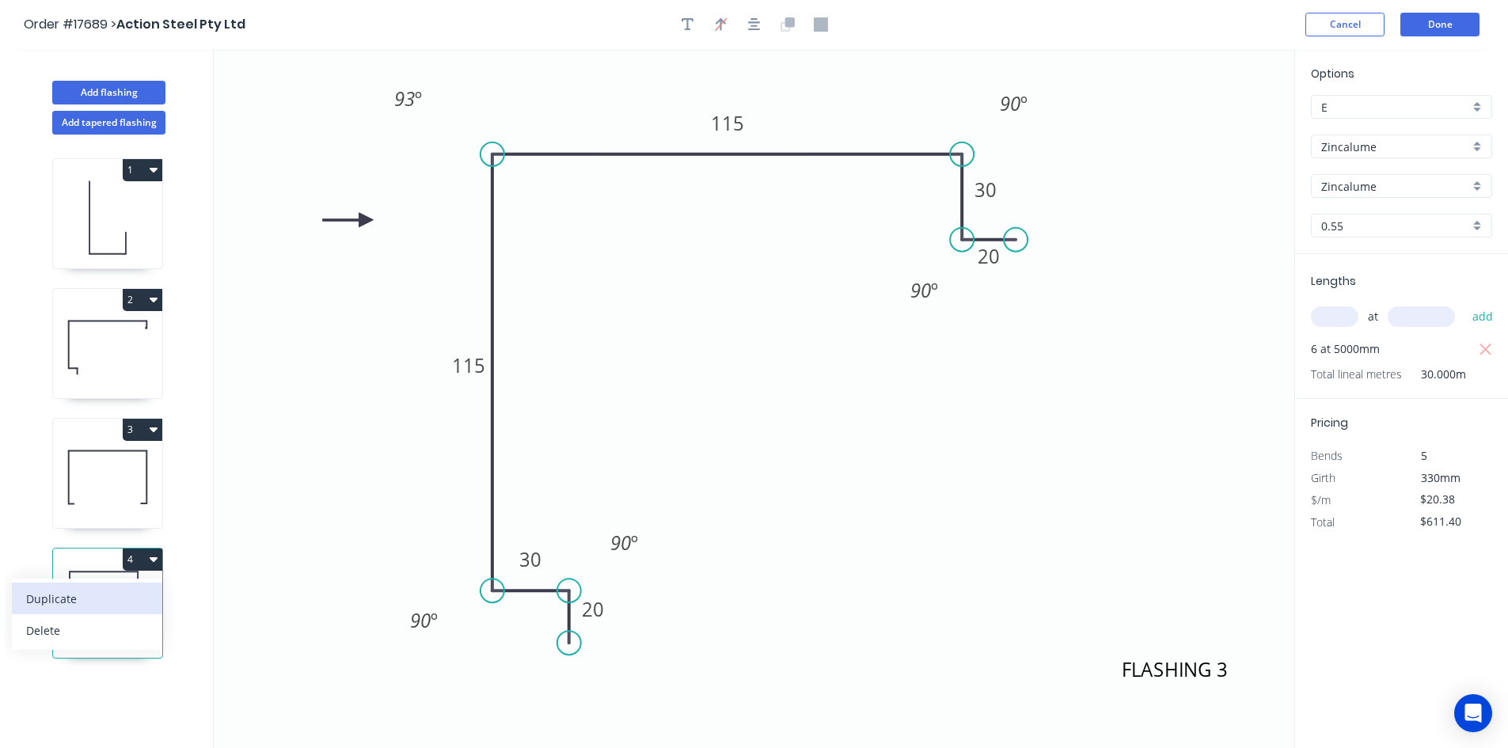
type input "$0.00"
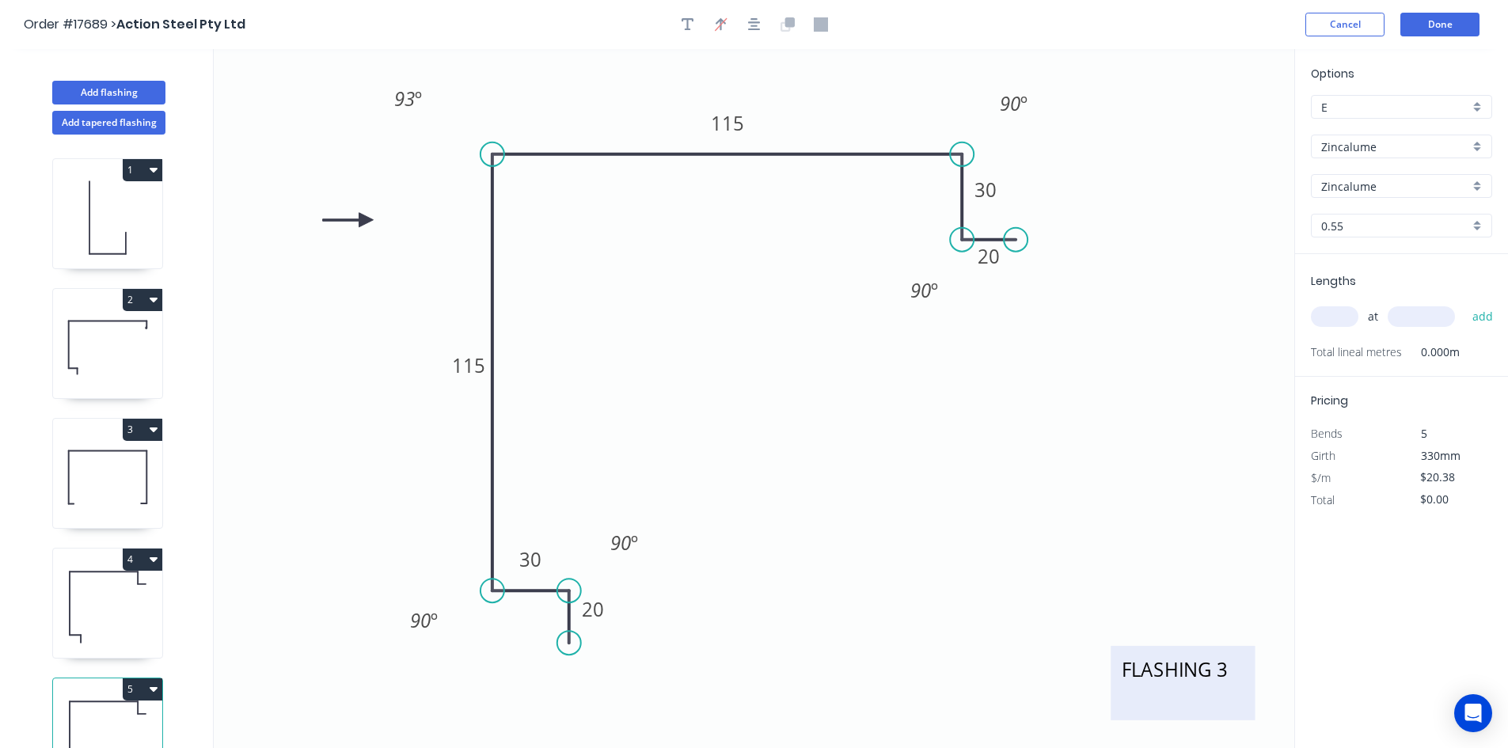
click at [1185, 684] on textarea "FLASHING 3" at bounding box center [1183, 683] width 128 height 59
click at [1227, 664] on textarea "FLASHING 3" at bounding box center [1183, 683] width 128 height 59
click at [982, 484] on icon "FLASHING 4 20 30 115 115 30 20 93 º 90 º 90 º 90 º 90 º" at bounding box center [754, 398] width 1081 height 699
type textarea "FLASHING 4"
click at [727, 118] on tspan "115" at bounding box center [727, 123] width 33 height 26
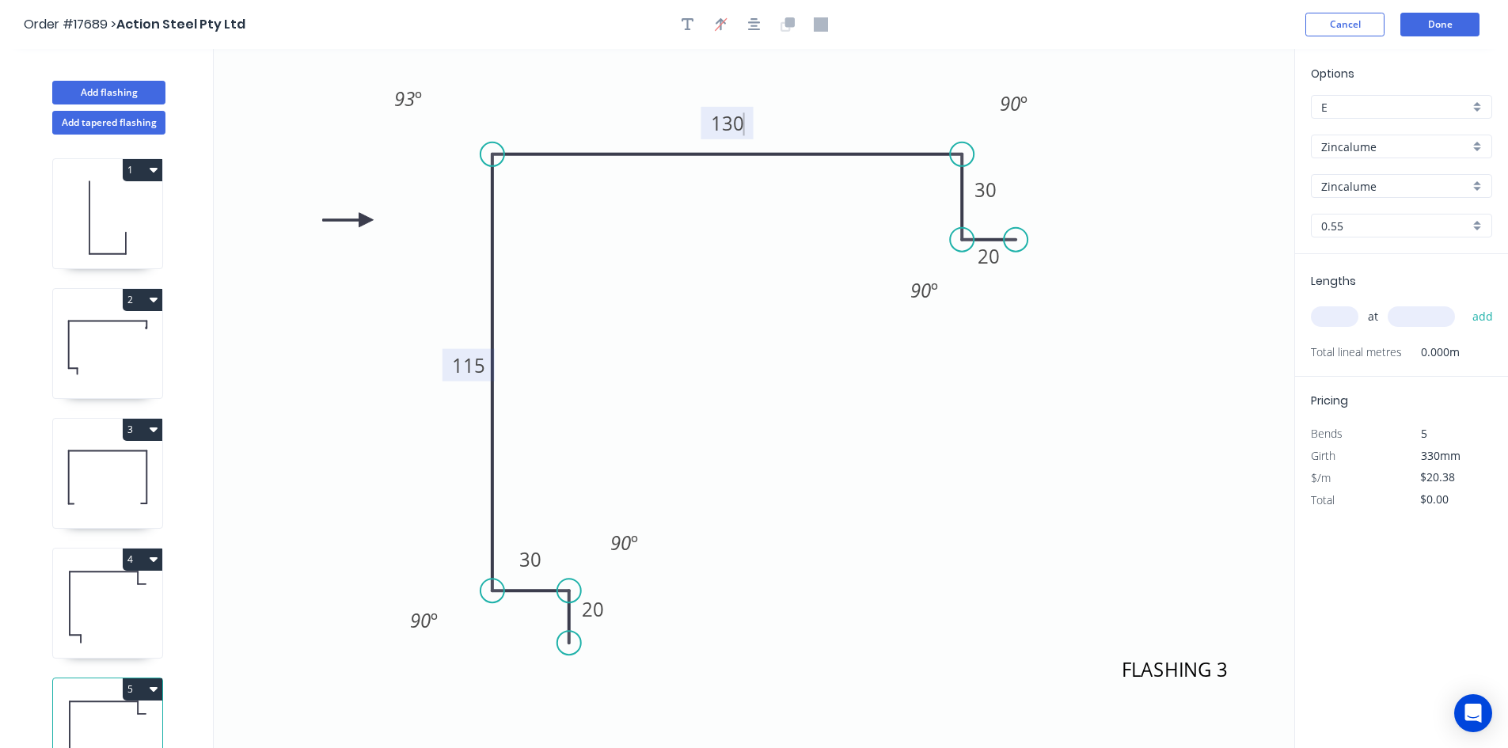
click at [474, 367] on tspan "115" at bounding box center [468, 365] width 33 height 26
click at [896, 405] on icon "FLASHING 4 20 30 130 130 30 20 93 º 90 º 90 º 90 º 90 º" at bounding box center [754, 398] width 1081 height 699
click at [1334, 320] on input "text" at bounding box center [1335, 316] width 48 height 21
type input "6"
click at [1416, 321] on input "text" at bounding box center [1421, 316] width 67 height 21
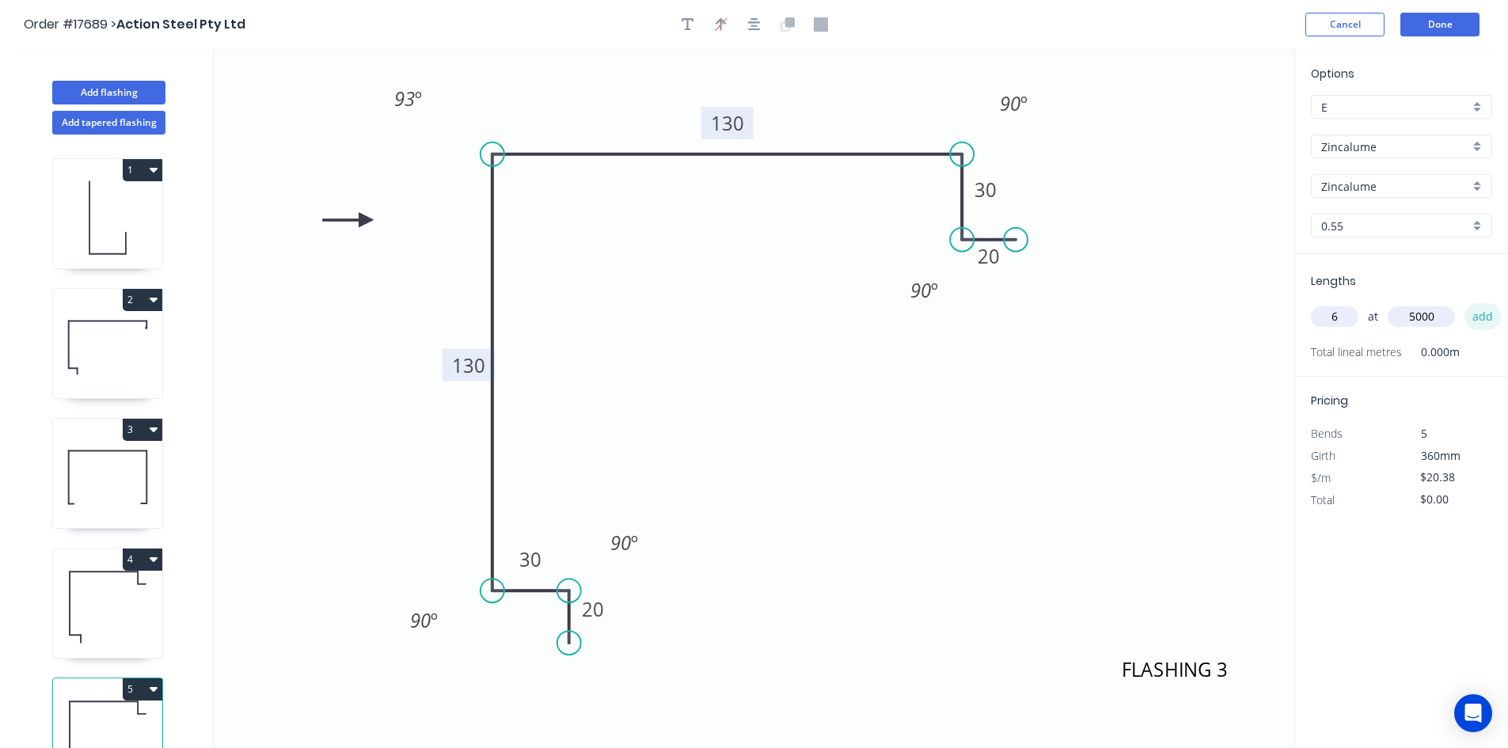
type input "5000"
click at [1489, 319] on button "add" at bounding box center [1483, 316] width 37 height 27
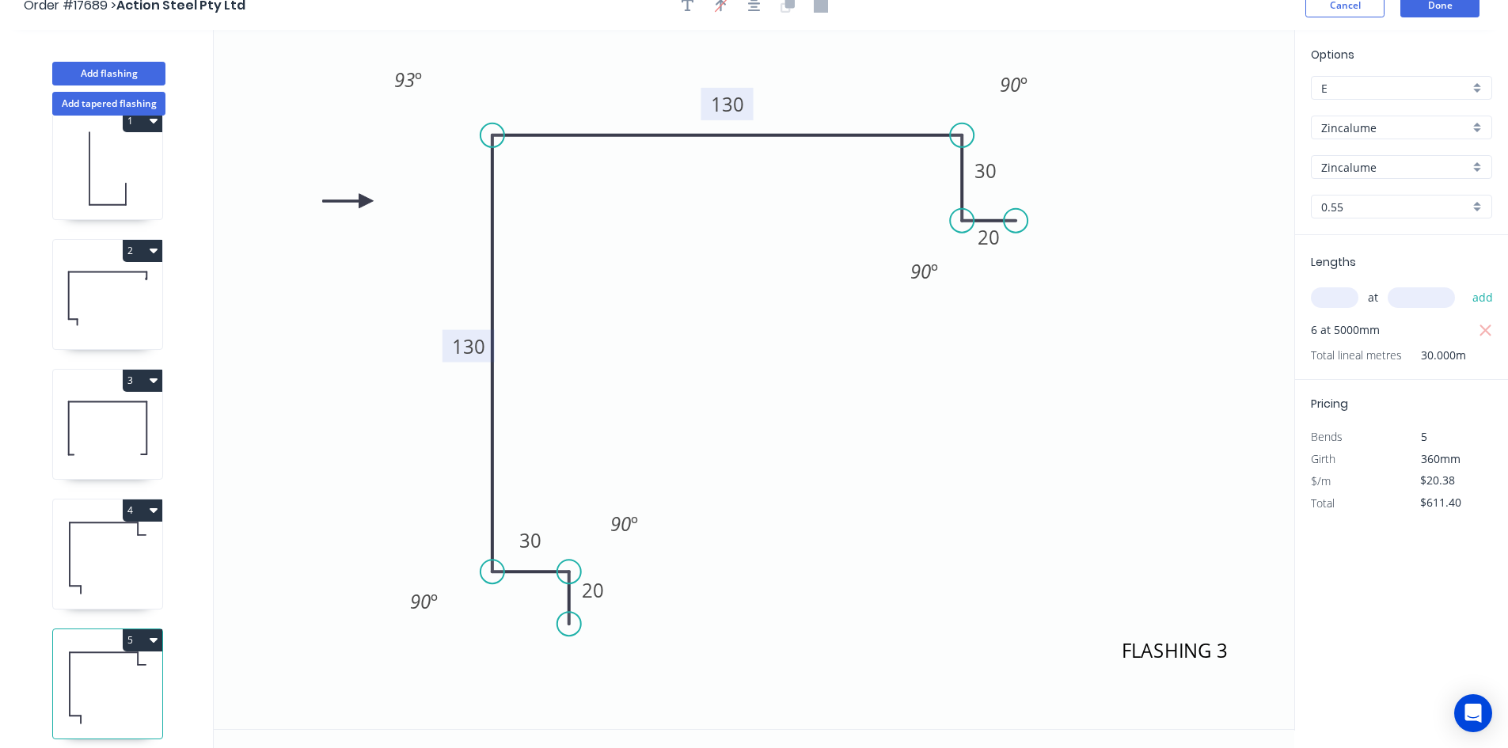
scroll to position [29, 0]
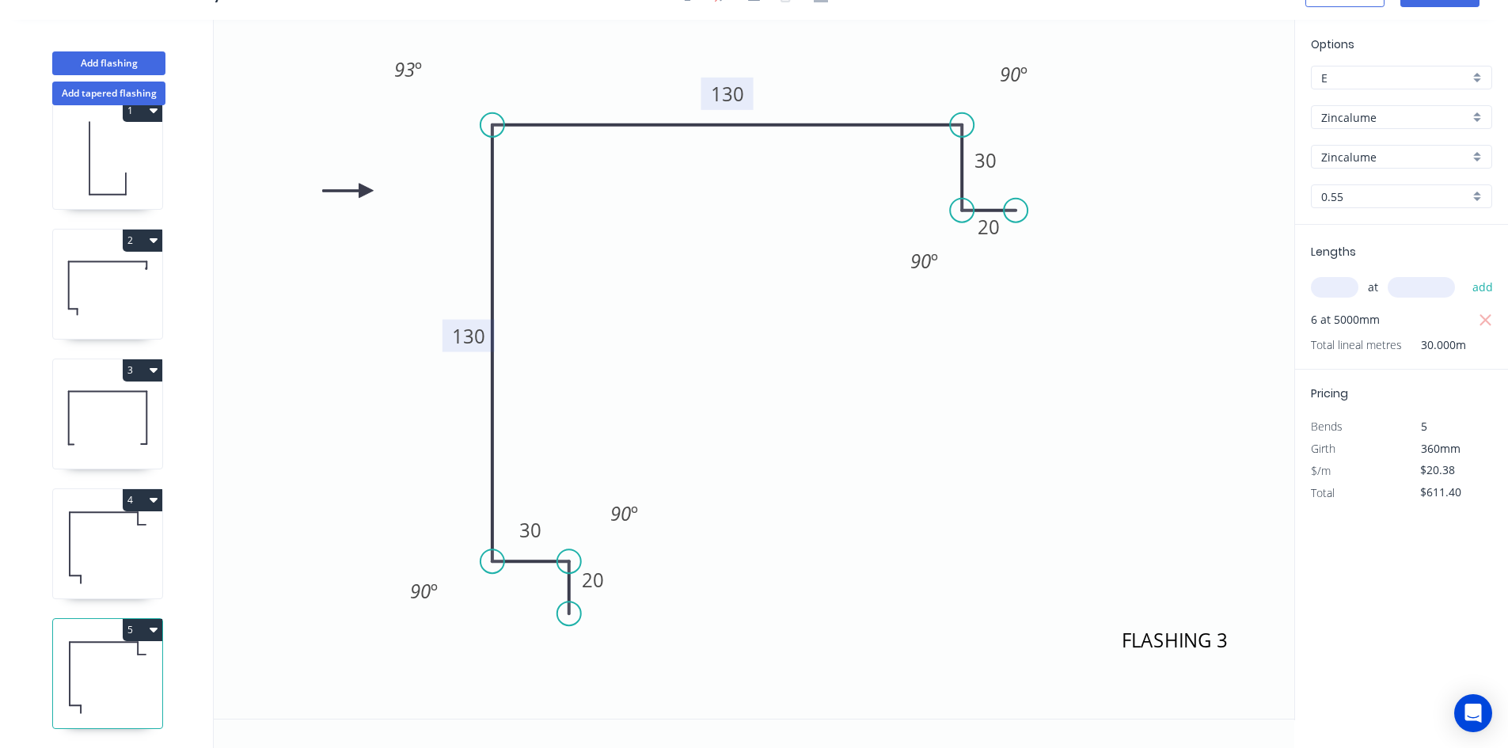
click at [146, 619] on button "5" at bounding box center [143, 630] width 40 height 22
click at [121, 658] on div "Duplicate" at bounding box center [87, 669] width 122 height 23
type input "$0.00"
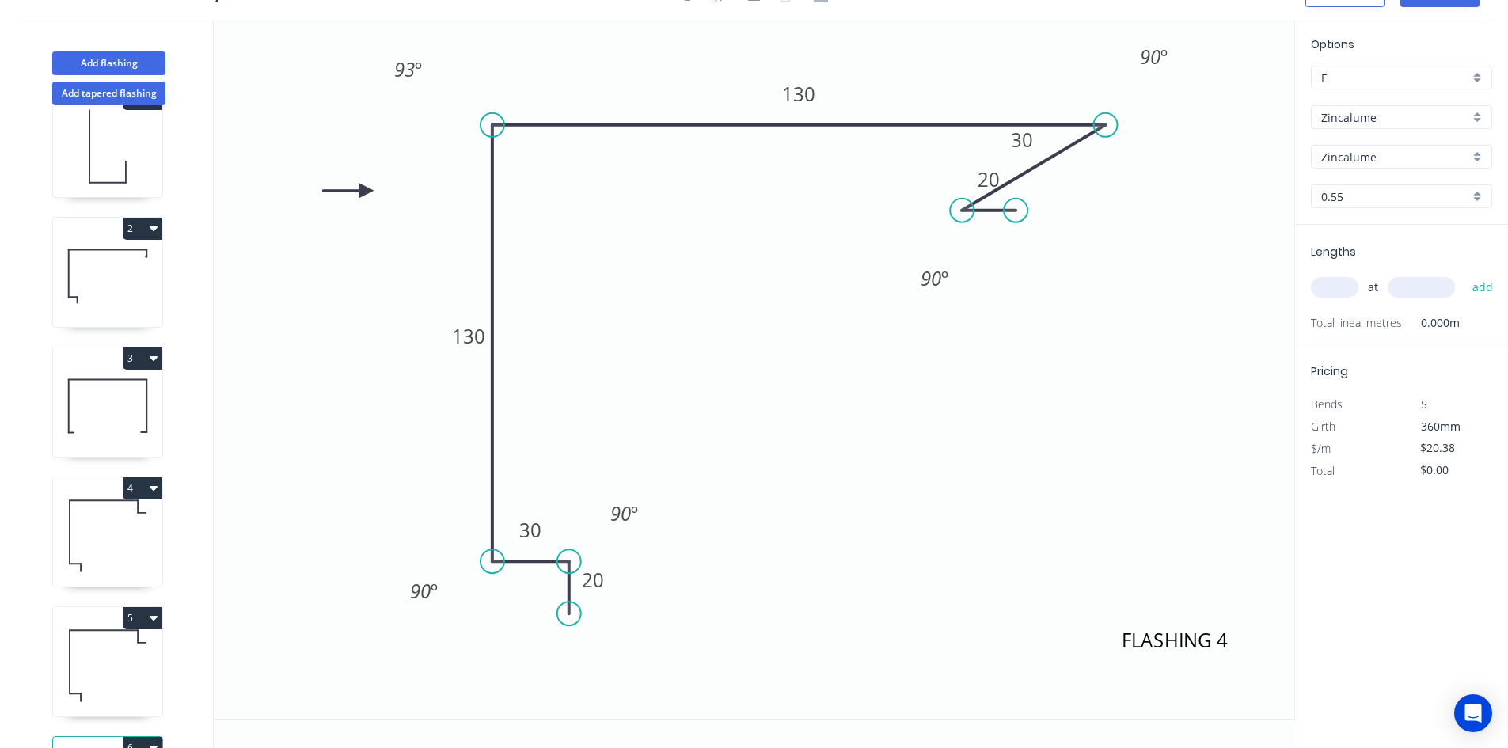
drag, startPoint x: 967, startPoint y: 125, endPoint x: 1106, endPoint y: 131, distance: 139.5
click at [1106, 131] on circle at bounding box center [1106, 125] width 24 height 24
drag, startPoint x: 1018, startPoint y: 209, endPoint x: 1098, endPoint y: 205, distance: 79.3
click at [1150, 204] on circle at bounding box center [1150, 211] width 24 height 24
drag, startPoint x: 961, startPoint y: 219, endPoint x: 1105, endPoint y: 211, distance: 144.4
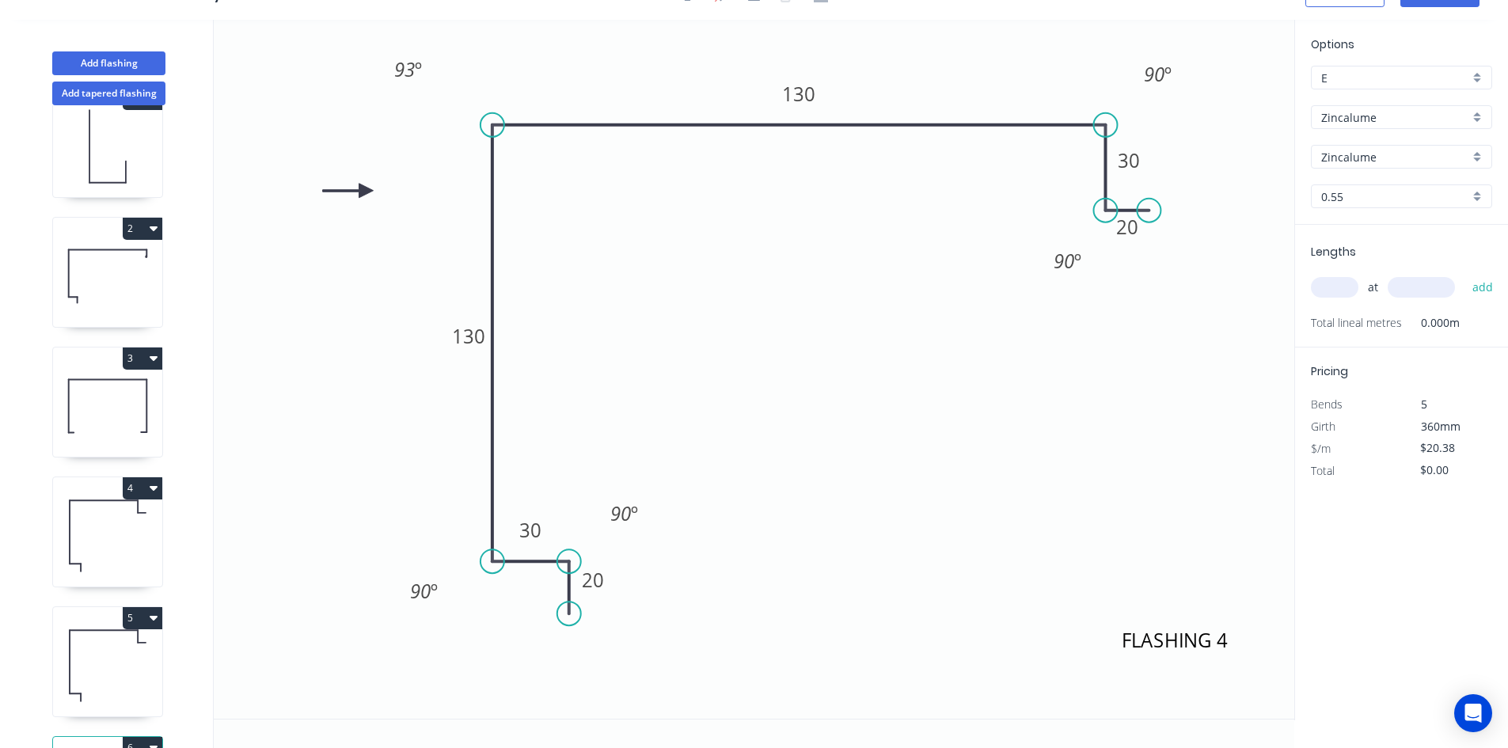
click at [1105, 211] on circle at bounding box center [1106, 211] width 24 height 24
drag, startPoint x: 1155, startPoint y: 213, endPoint x: 1173, endPoint y: 215, distance: 18.3
click at [1173, 215] on circle at bounding box center [1172, 211] width 24 height 24
click at [1155, 306] on icon "FLASHING 4 20 30 130 130 30 20 93 º 90 º 90 º 90 º 90 º" at bounding box center [754, 369] width 1081 height 699
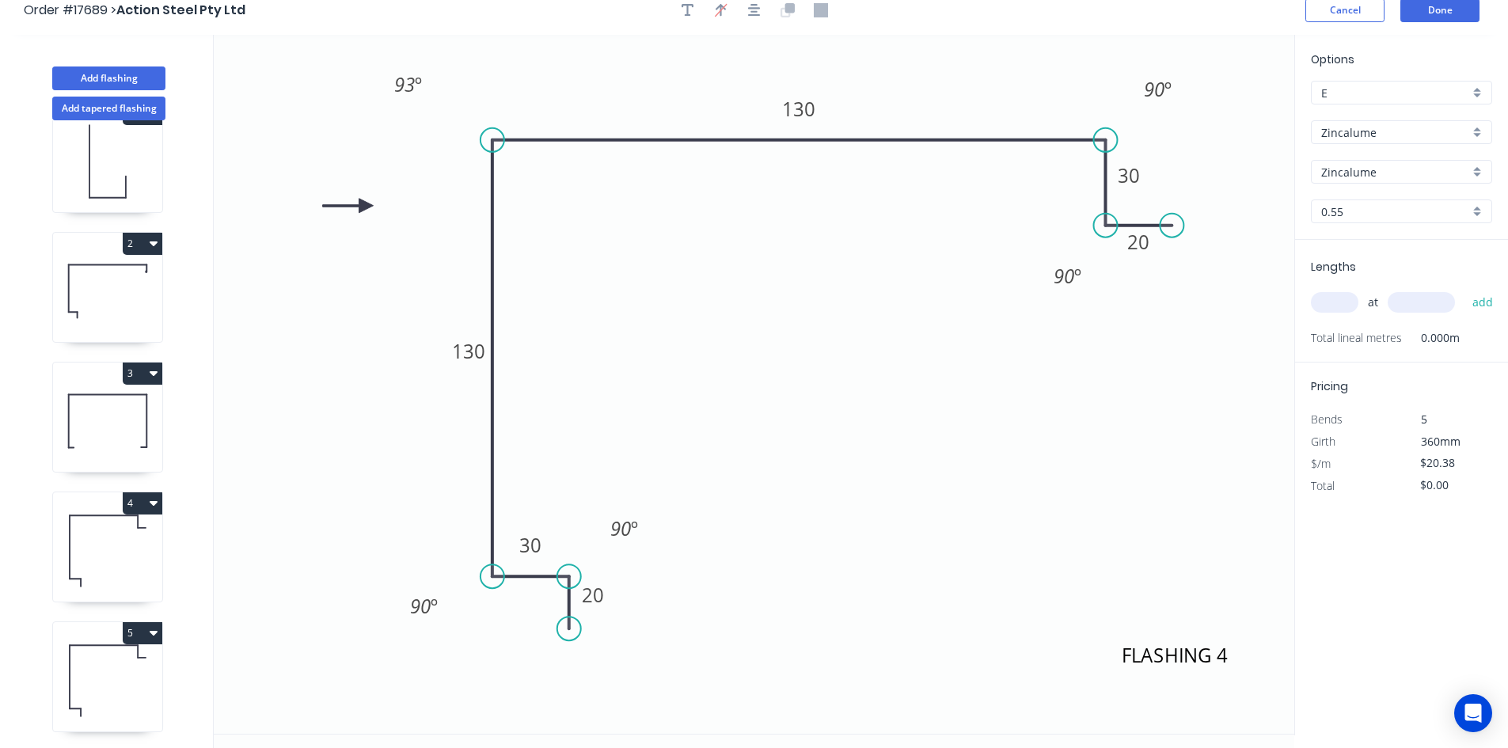
scroll to position [0, 0]
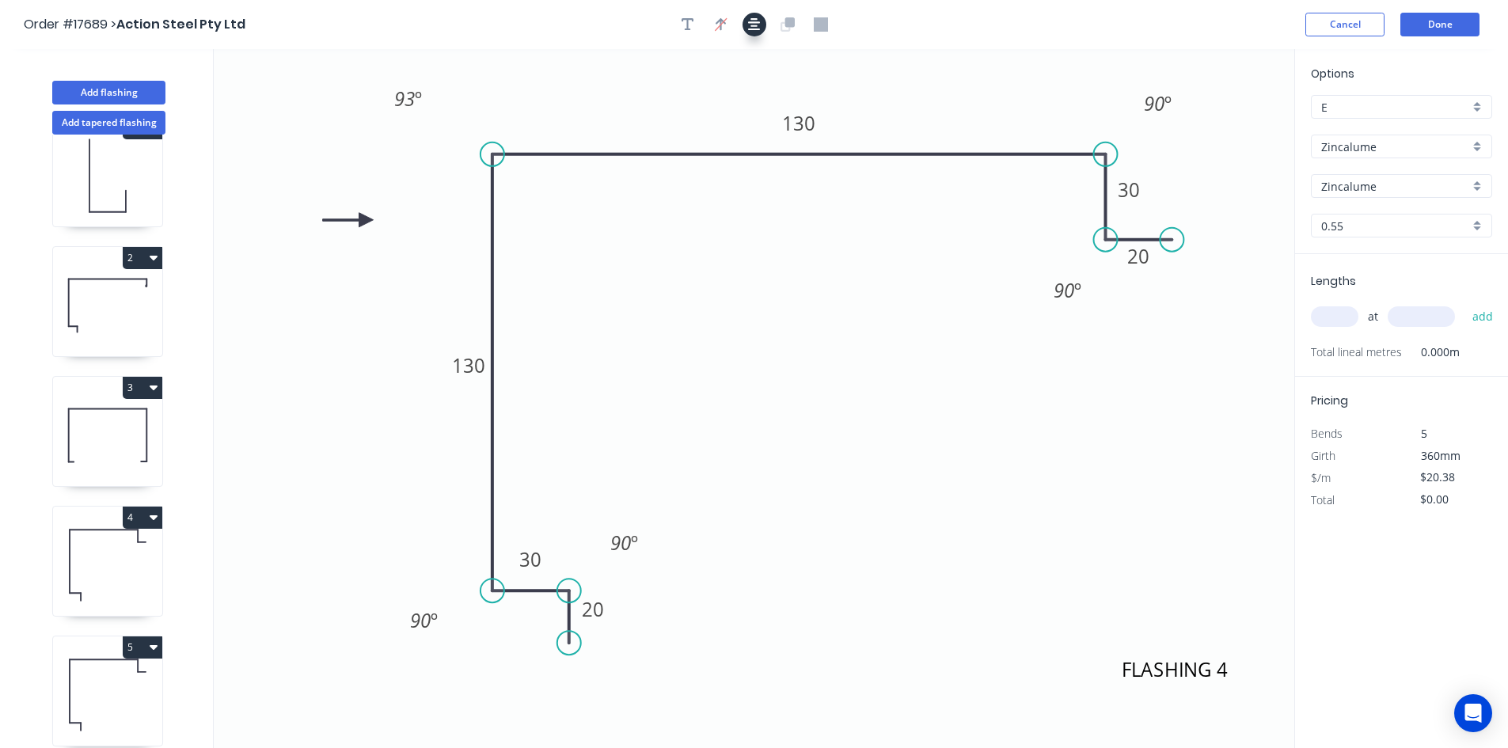
click at [757, 25] on icon "button" at bounding box center [754, 24] width 13 height 13
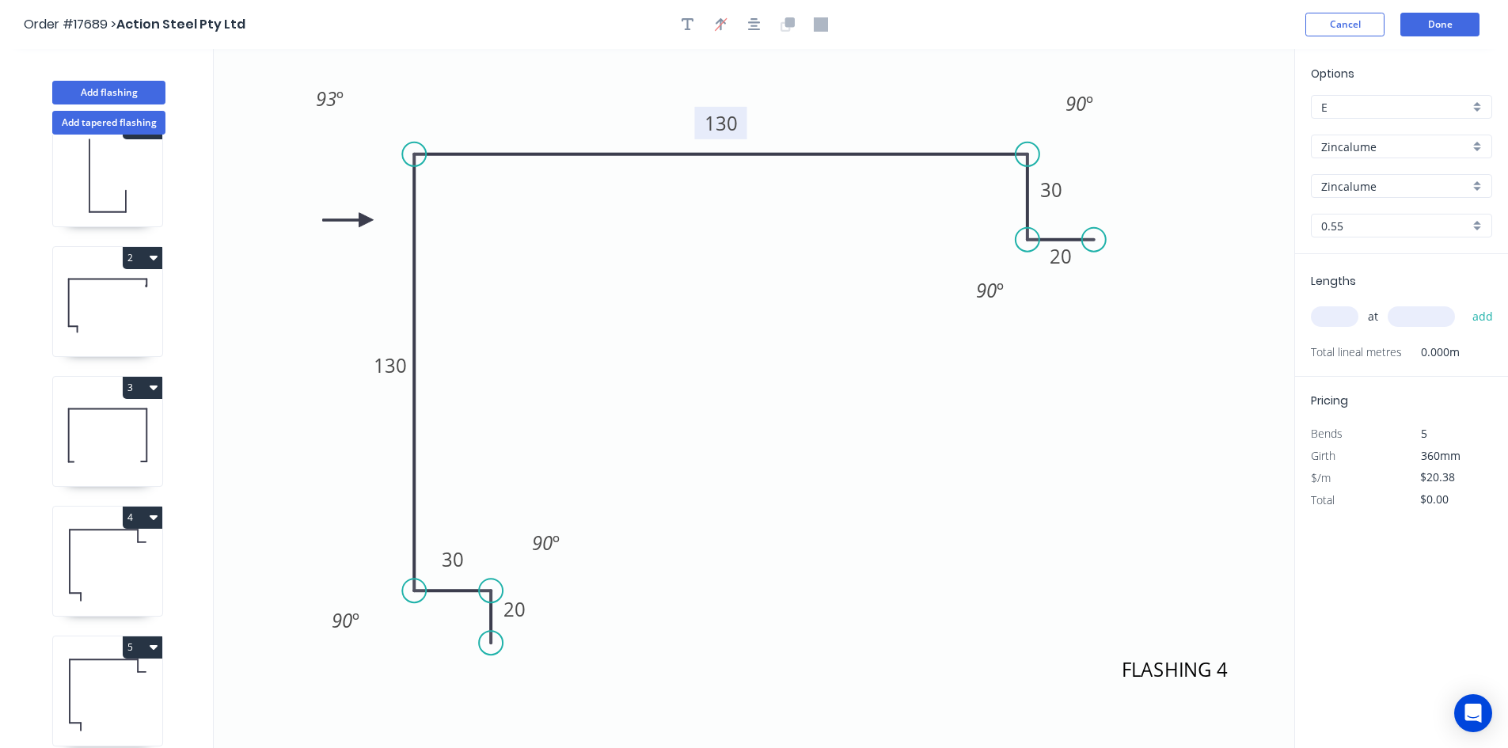
click at [727, 128] on tspan "130" at bounding box center [721, 123] width 33 height 26
click at [384, 362] on tspan "130" at bounding box center [390, 365] width 33 height 26
click at [764, 339] on icon "FLASHING 4 20 30 125 160 30 20 93 º 90 º 90 º 90 º 90 º" at bounding box center [754, 398] width 1081 height 699
drag, startPoint x: 492, startPoint y: 594, endPoint x: 479, endPoint y: 594, distance: 12.7
click at [479, 594] on circle at bounding box center [479, 591] width 24 height 24
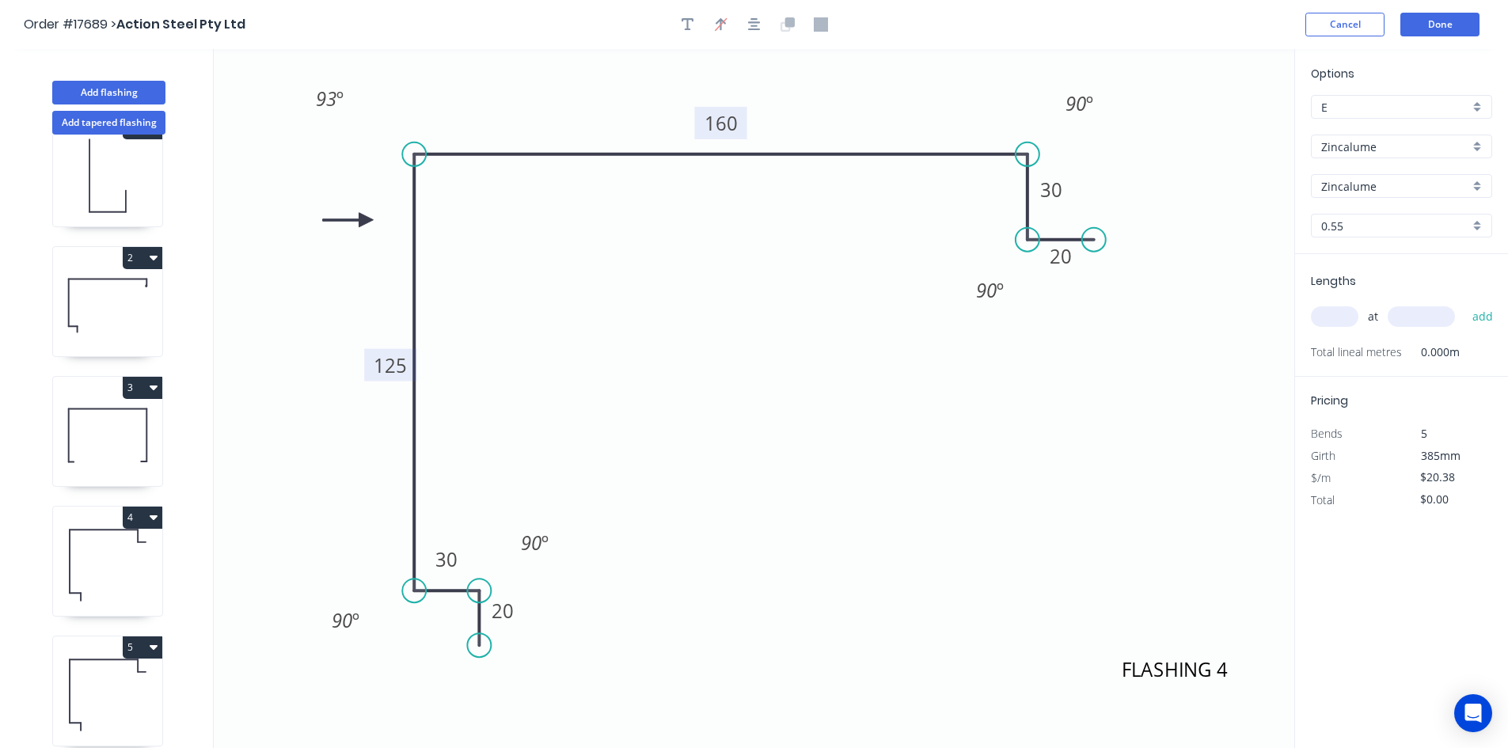
drag, startPoint x: 496, startPoint y: 649, endPoint x: 478, endPoint y: 646, distance: 18.4
click at [478, 646] on circle at bounding box center [479, 645] width 24 height 24
click at [455, 561] on tspan "30" at bounding box center [447, 559] width 22 height 26
click at [574, 354] on icon "FLASHING 4 20 20 125 160 30 20 93 º 90 º 90 º 90 º 90 º" at bounding box center [754, 398] width 1081 height 699
click at [758, 32] on button "button" at bounding box center [755, 25] width 24 height 24
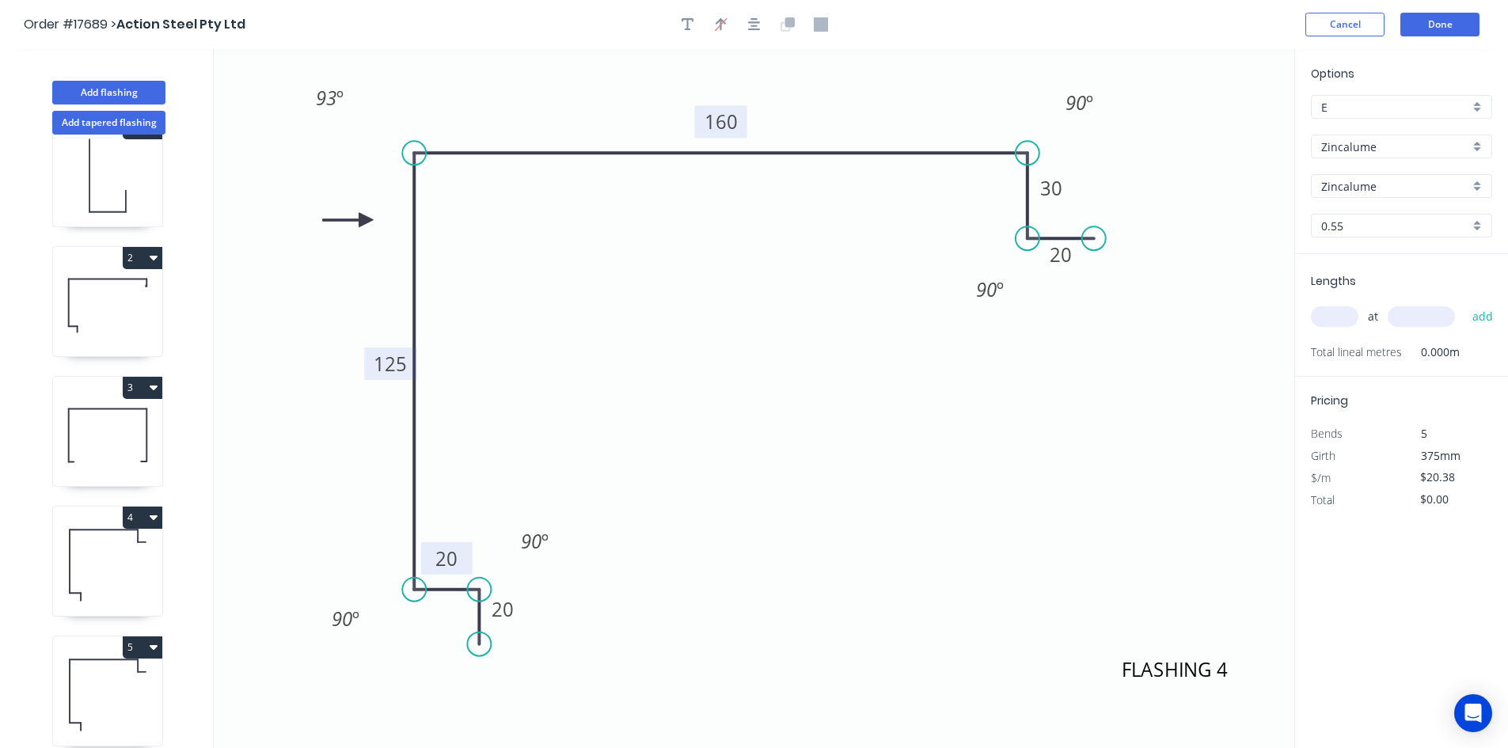
click at [1340, 317] on input "text" at bounding box center [1335, 316] width 48 height 21
type input "8"
click at [1404, 315] on input "text" at bounding box center [1421, 316] width 67 height 21
type input "7800"
click at [1476, 316] on button "add" at bounding box center [1483, 316] width 37 height 27
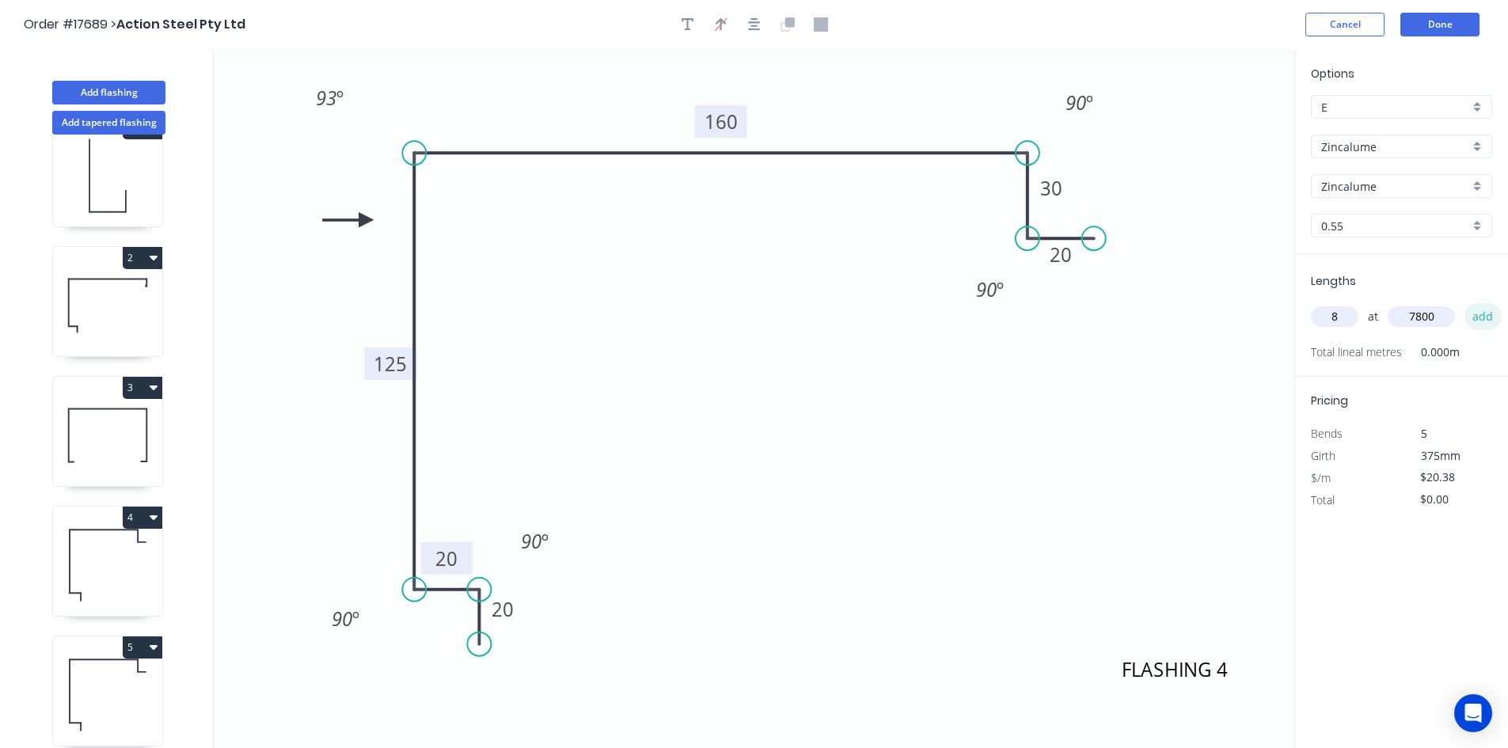
type input "$1,271.71"
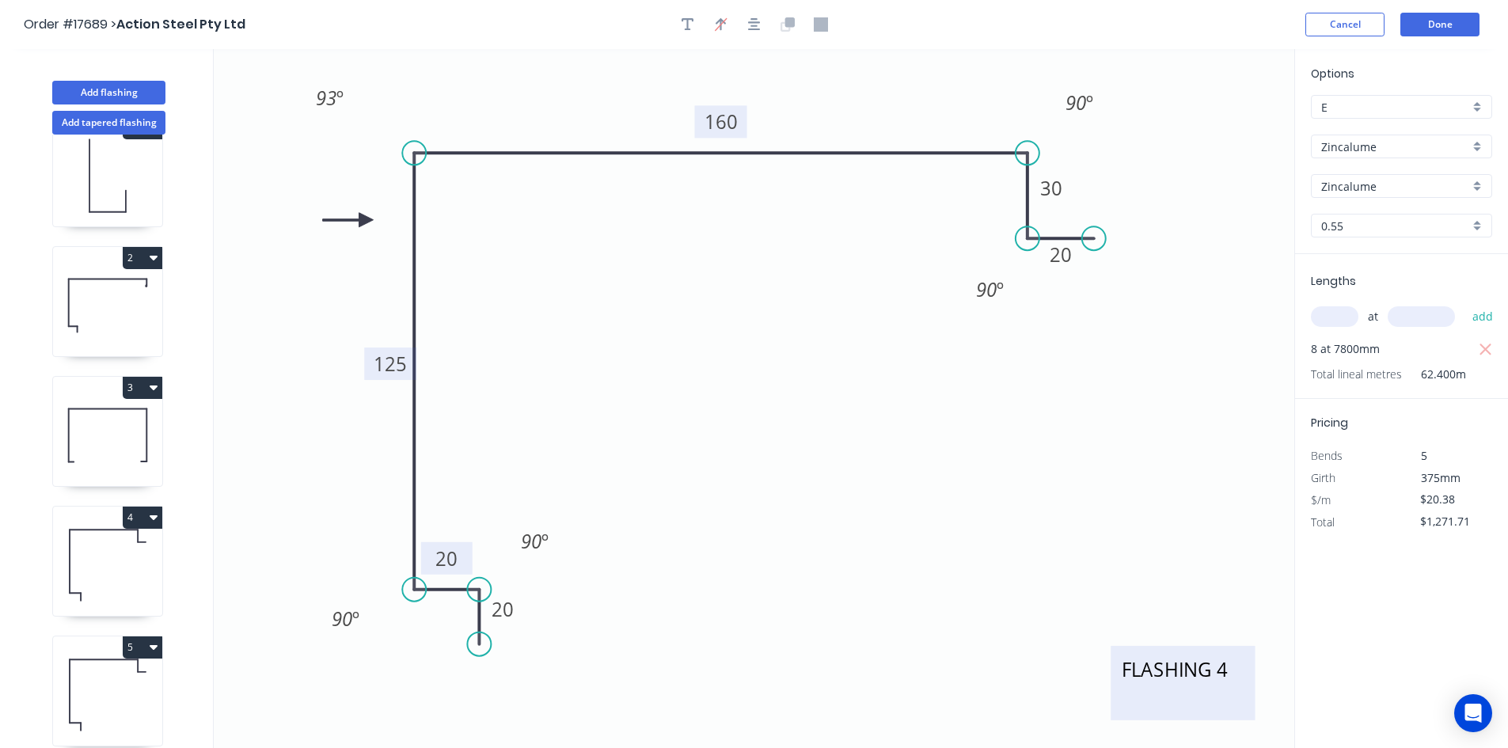
click at [1188, 677] on textarea "FLASHING 4" at bounding box center [1183, 683] width 128 height 59
click at [1224, 665] on textarea "FLASHING 4" at bounding box center [1183, 682] width 128 height 59
click at [1029, 488] on icon "FLASHING 5 20 20 125 160 30 20 93 º 90 º 90 º 90 º 90 º" at bounding box center [754, 398] width 1081 height 699
type textarea "FLASHING 5"
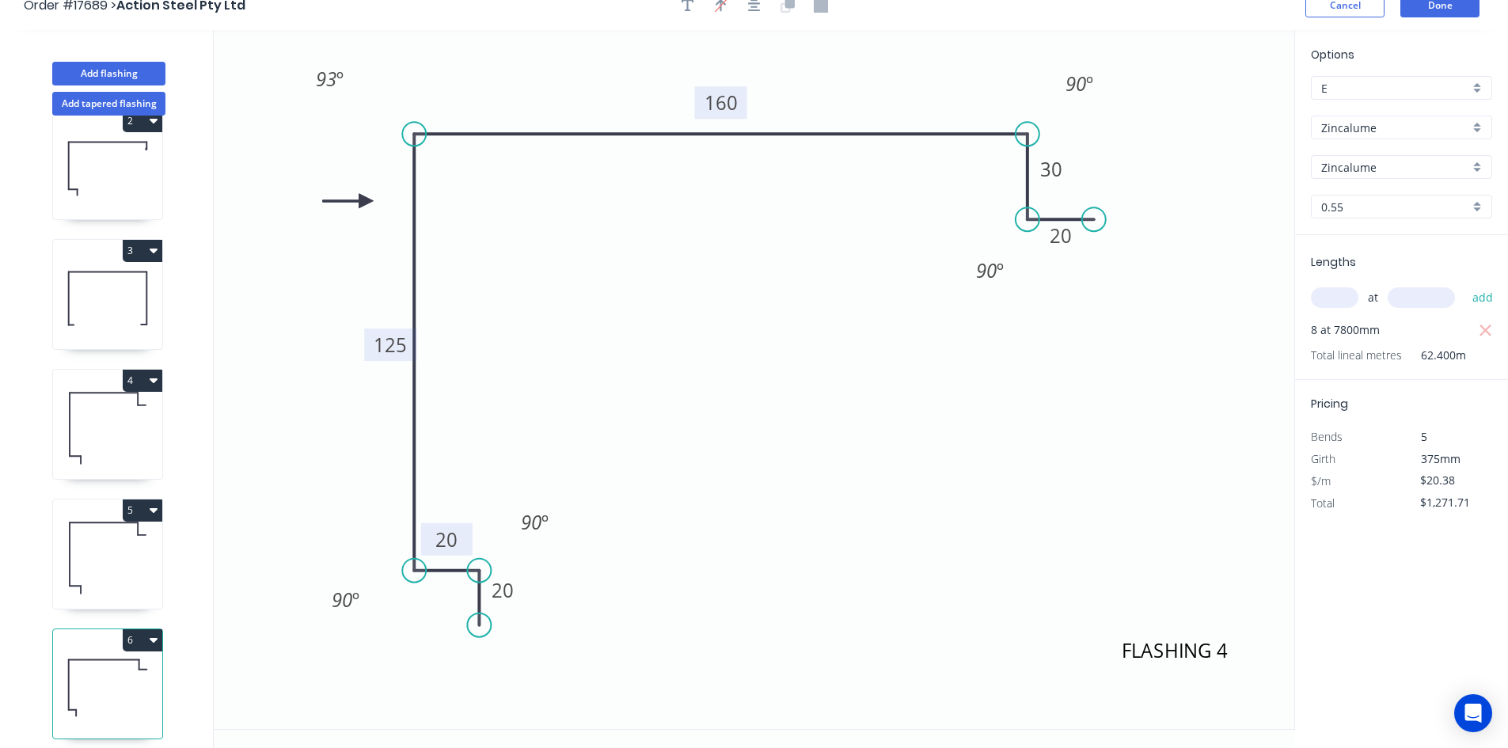
scroll to position [29, 0]
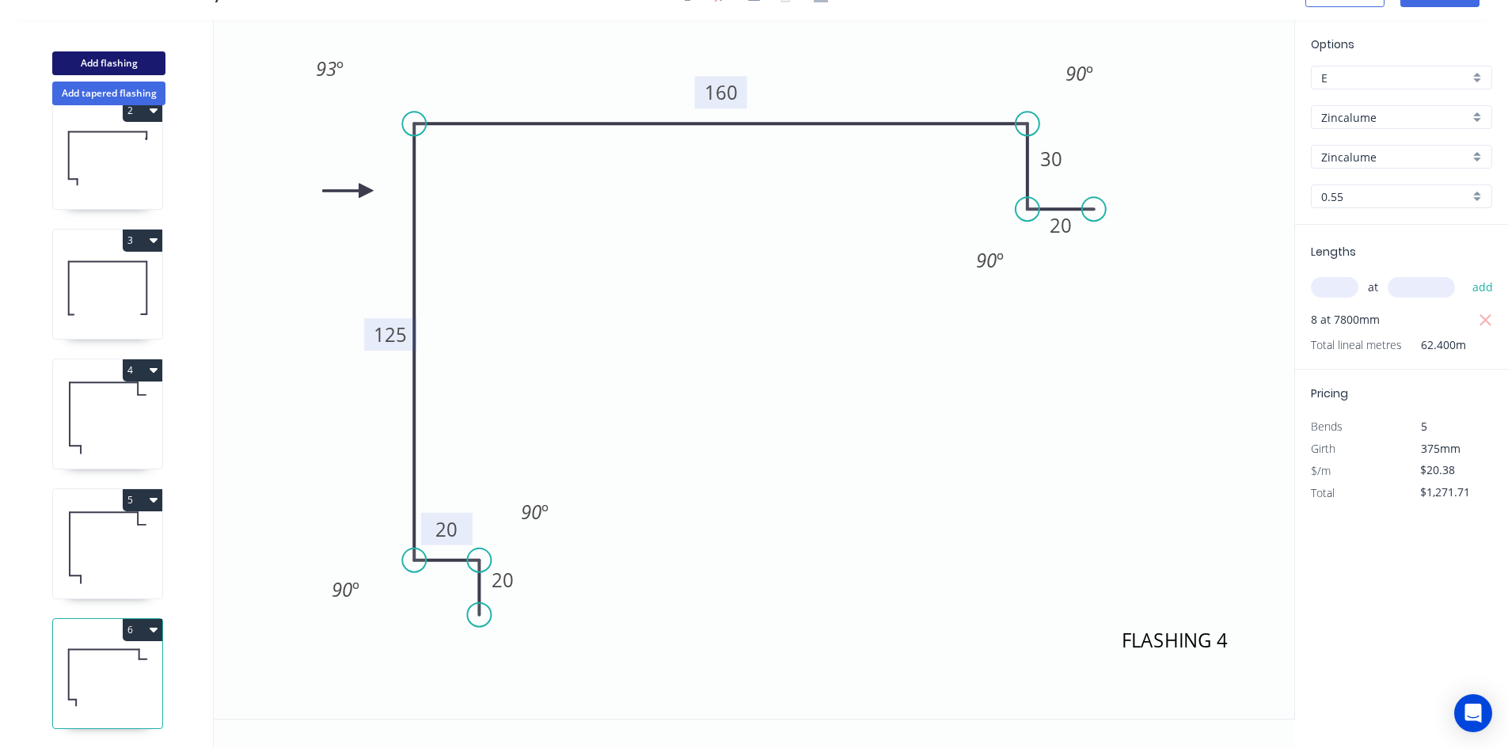
click at [127, 58] on button "Add flashing" at bounding box center [108, 63] width 113 height 24
type input "$0.00"
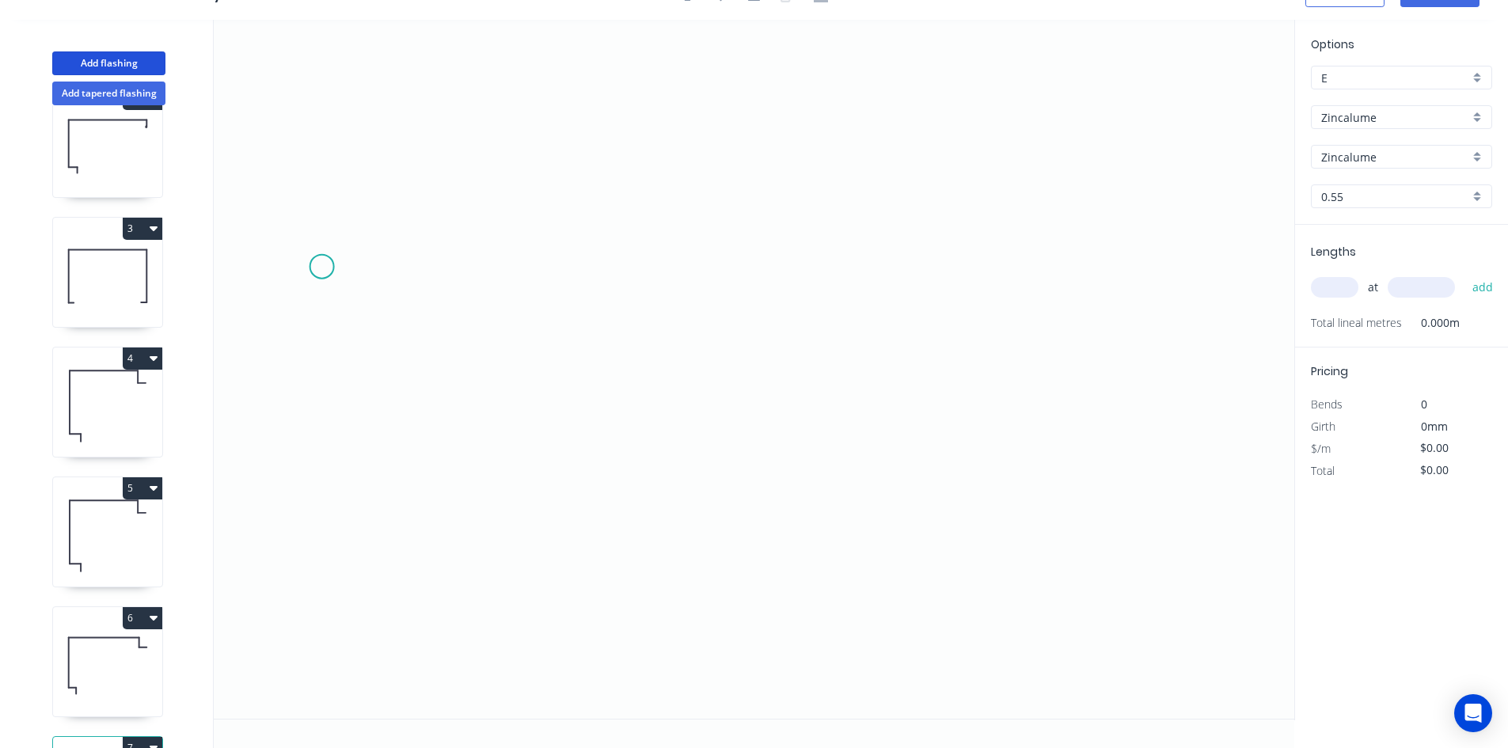
click at [321, 267] on icon "0" at bounding box center [754, 369] width 1081 height 699
click at [1200, 260] on icon "0" at bounding box center [754, 369] width 1081 height 699
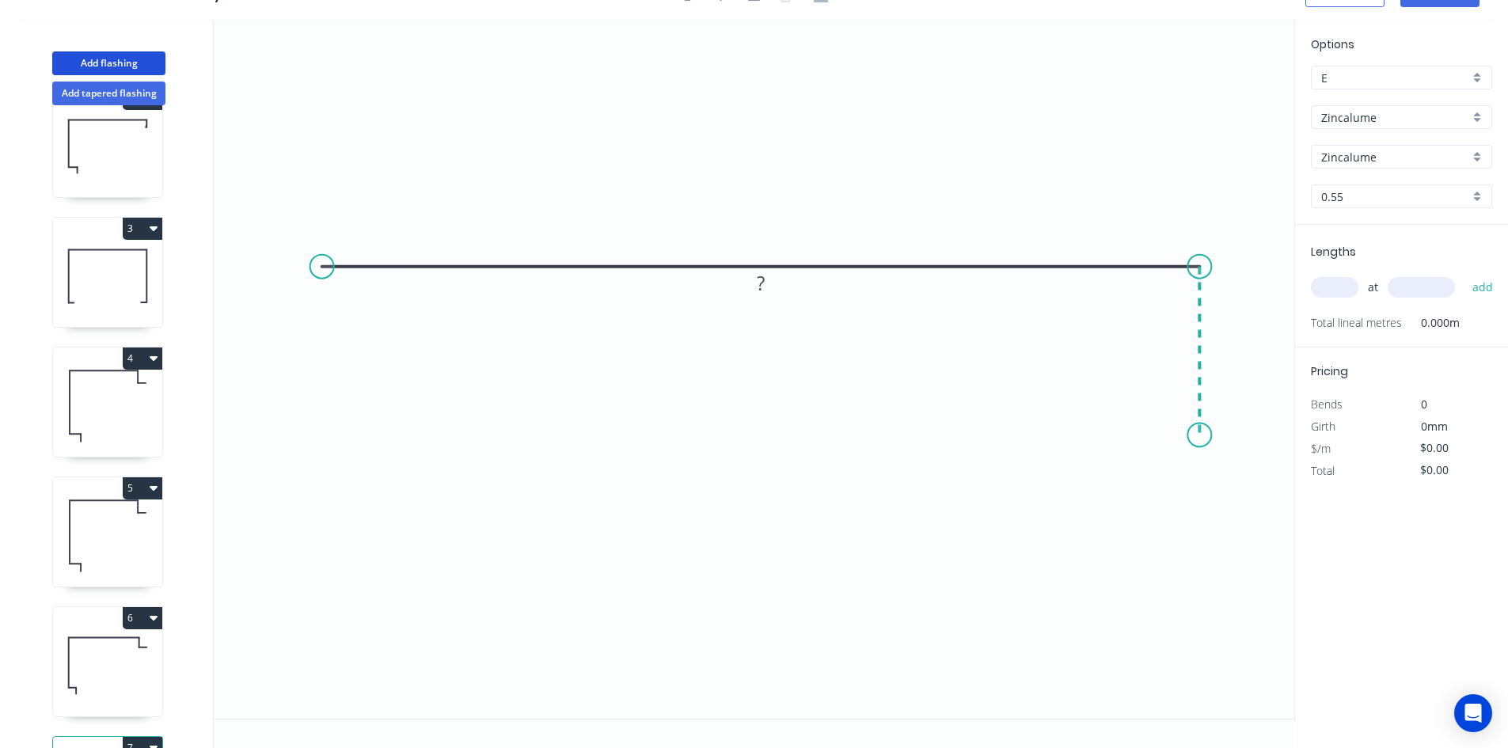
click at [1187, 436] on icon "0 ?" at bounding box center [754, 369] width 1081 height 699
click at [1109, 436] on icon "0 ? ?" at bounding box center [754, 369] width 1081 height 699
click at [1111, 492] on icon "0 ? ? ?" at bounding box center [754, 369] width 1081 height 699
drag, startPoint x: 1106, startPoint y: 487, endPoint x: 1106, endPoint y: 502, distance: 15.0
click at [1106, 502] on circle at bounding box center [1109, 501] width 24 height 24
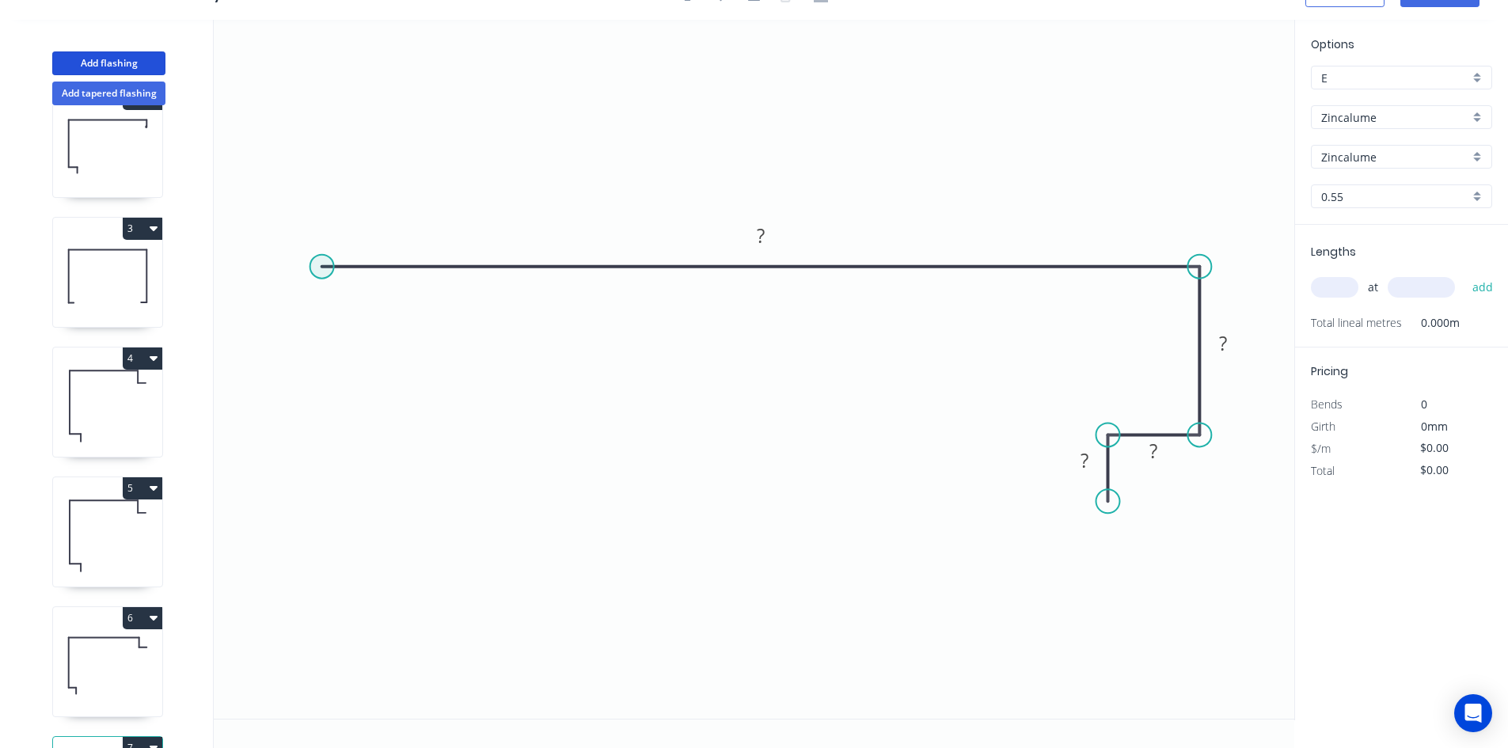
drag, startPoint x: 321, startPoint y: 265, endPoint x: 321, endPoint y: 253, distance: 12.7
click at [322, 265] on circle at bounding box center [322, 267] width 24 height 24
click at [321, 264] on circle at bounding box center [323, 267] width 24 height 24
click at [325, 205] on icon "0 ? ? ? ?" at bounding box center [754, 369] width 1081 height 699
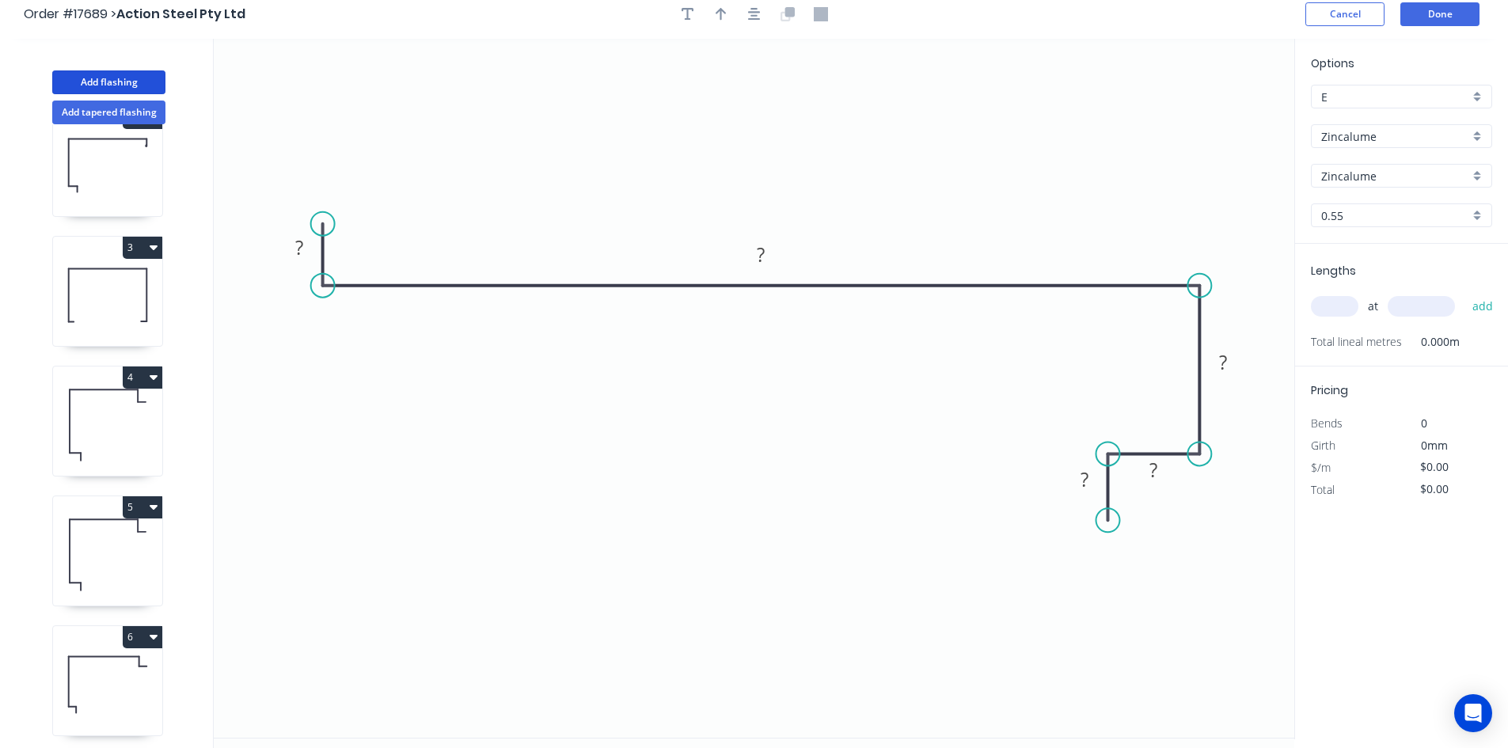
scroll to position [0, 0]
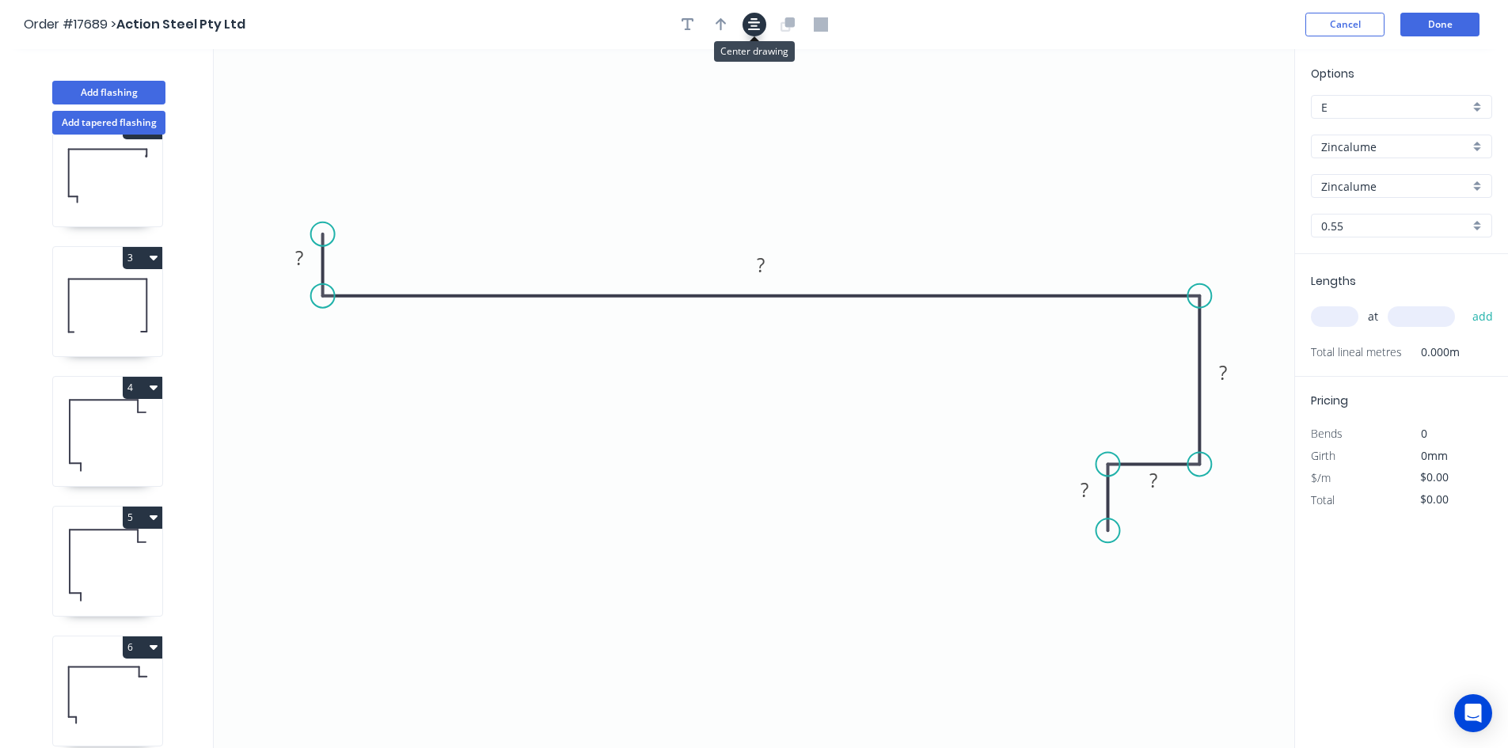
click at [753, 21] on icon "button" at bounding box center [754, 24] width 13 height 14
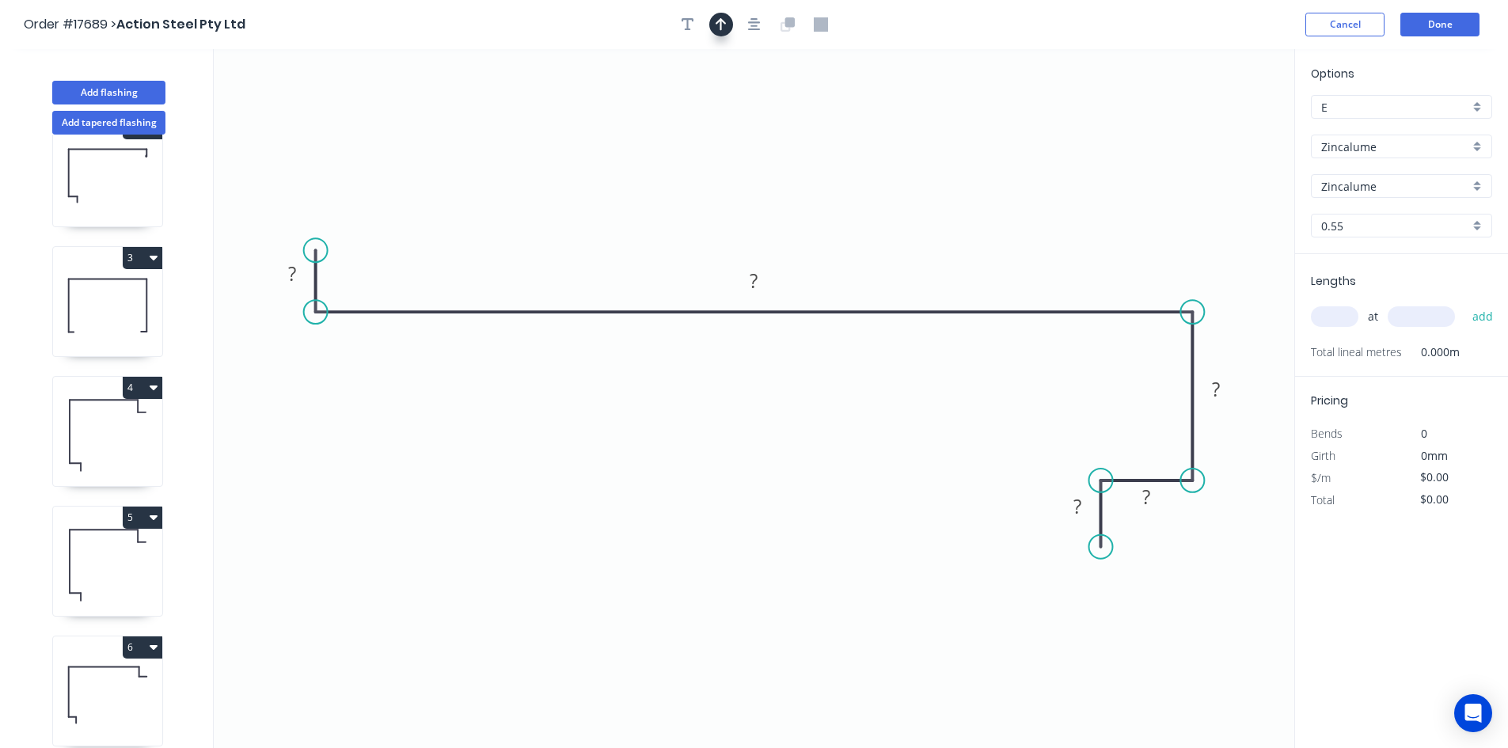
click at [722, 27] on icon "button" at bounding box center [721, 24] width 11 height 14
drag, startPoint x: 1218, startPoint y: 119, endPoint x: 1116, endPoint y: 127, distance: 102.5
click at [1116, 127] on icon "0 ? ? ? ? ?" at bounding box center [754, 398] width 1081 height 699
drag, startPoint x: 1215, startPoint y: 124, endPoint x: 937, endPoint y: 194, distance: 287.3
click at [937, 194] on icon at bounding box center [943, 169] width 14 height 51
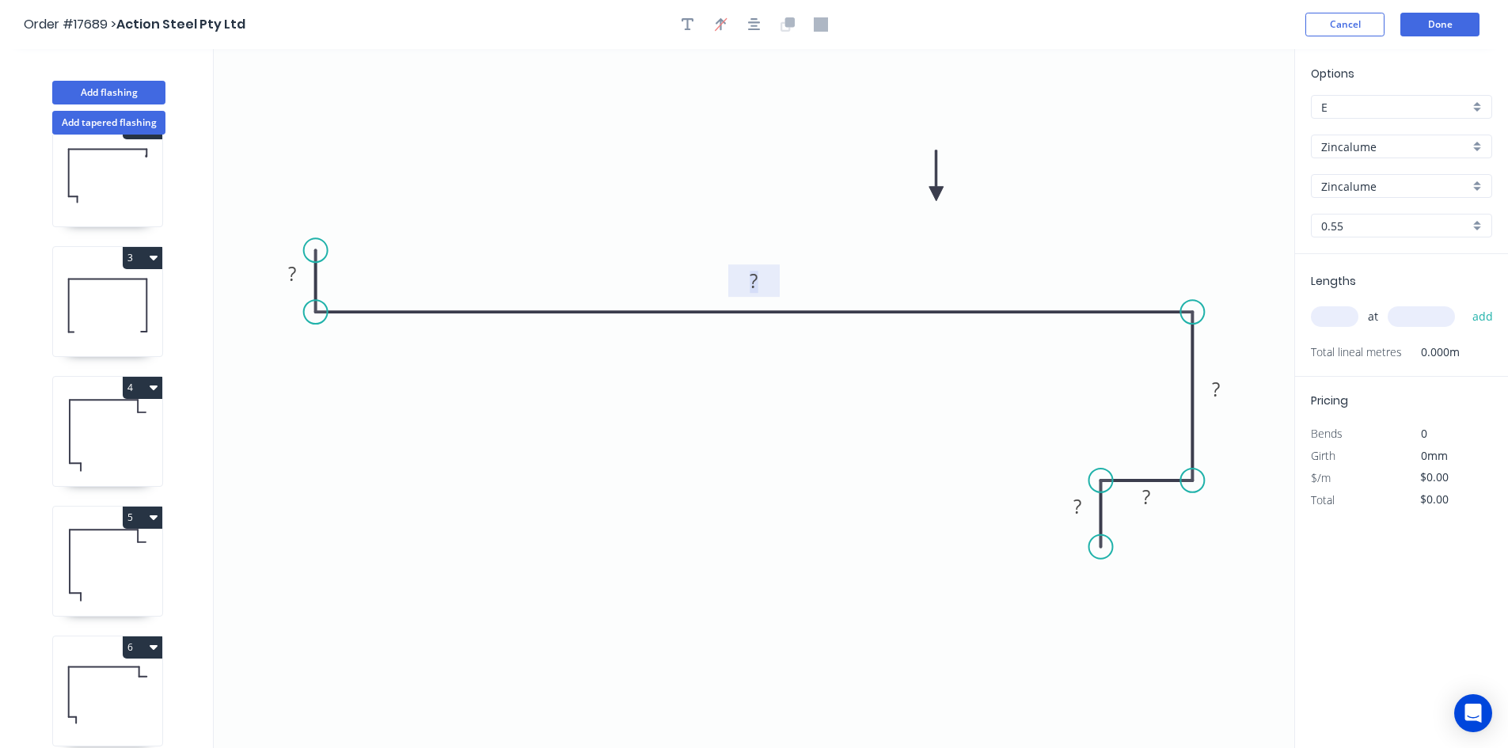
click at [759, 283] on rect at bounding box center [755, 282] width 32 height 22
click at [280, 270] on rect at bounding box center [292, 275] width 32 height 22
click at [1215, 397] on tspan "?" at bounding box center [1216, 389] width 8 height 26
click at [1158, 500] on rect at bounding box center [1147, 498] width 32 height 22
click at [1083, 510] on rect at bounding box center [1078, 507] width 32 height 22
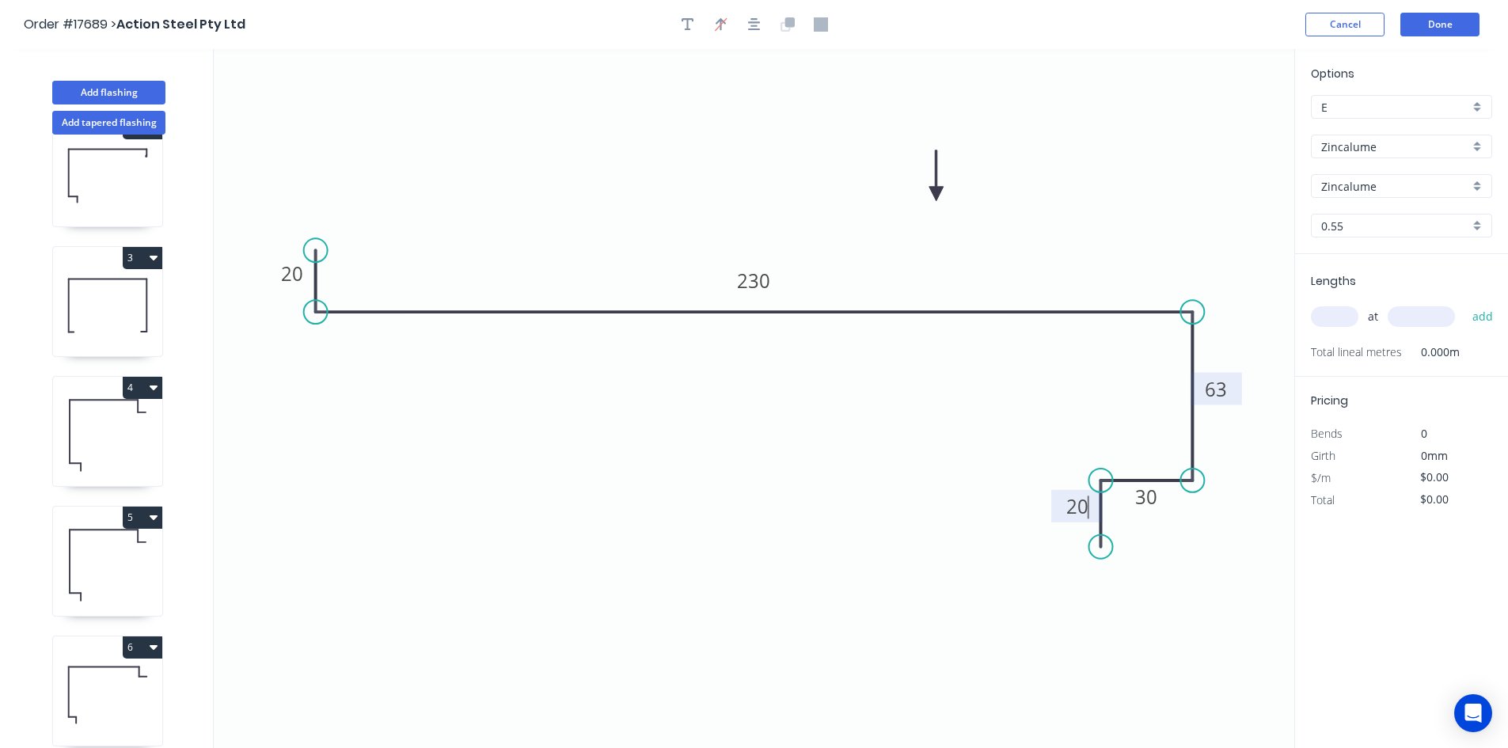
click at [897, 336] on icon "0 20 230 63 30 20" at bounding box center [754, 398] width 1081 height 699
type input "$18.38"
click at [369, 373] on div "Show angle" at bounding box center [389, 372] width 159 height 32
click at [348, 284] on tspan "º" at bounding box center [347, 283] width 7 height 26
drag, startPoint x: 367, startPoint y: 271, endPoint x: 298, endPoint y: 355, distance: 109.1
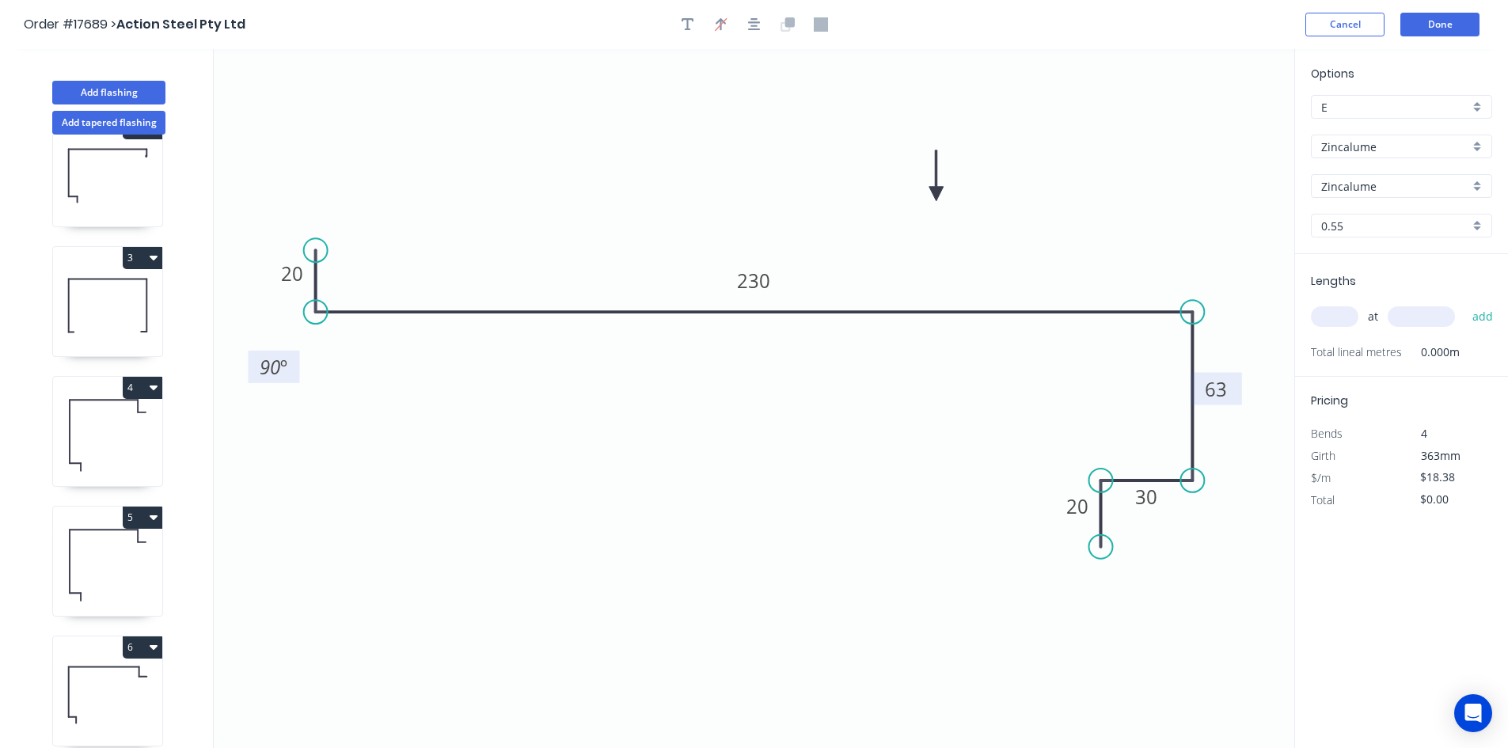
click at [298, 355] on rect at bounding box center [273, 367] width 51 height 32
click at [1246, 363] on div "Show angle" at bounding box center [1274, 361] width 159 height 32
click at [1160, 344] on tspan "?" at bounding box center [1162, 338] width 9 height 26
drag, startPoint x: 1146, startPoint y: 328, endPoint x: 1183, endPoint y: 216, distance: 117.7
click at [1183, 216] on rect at bounding box center [1202, 227] width 51 height 32
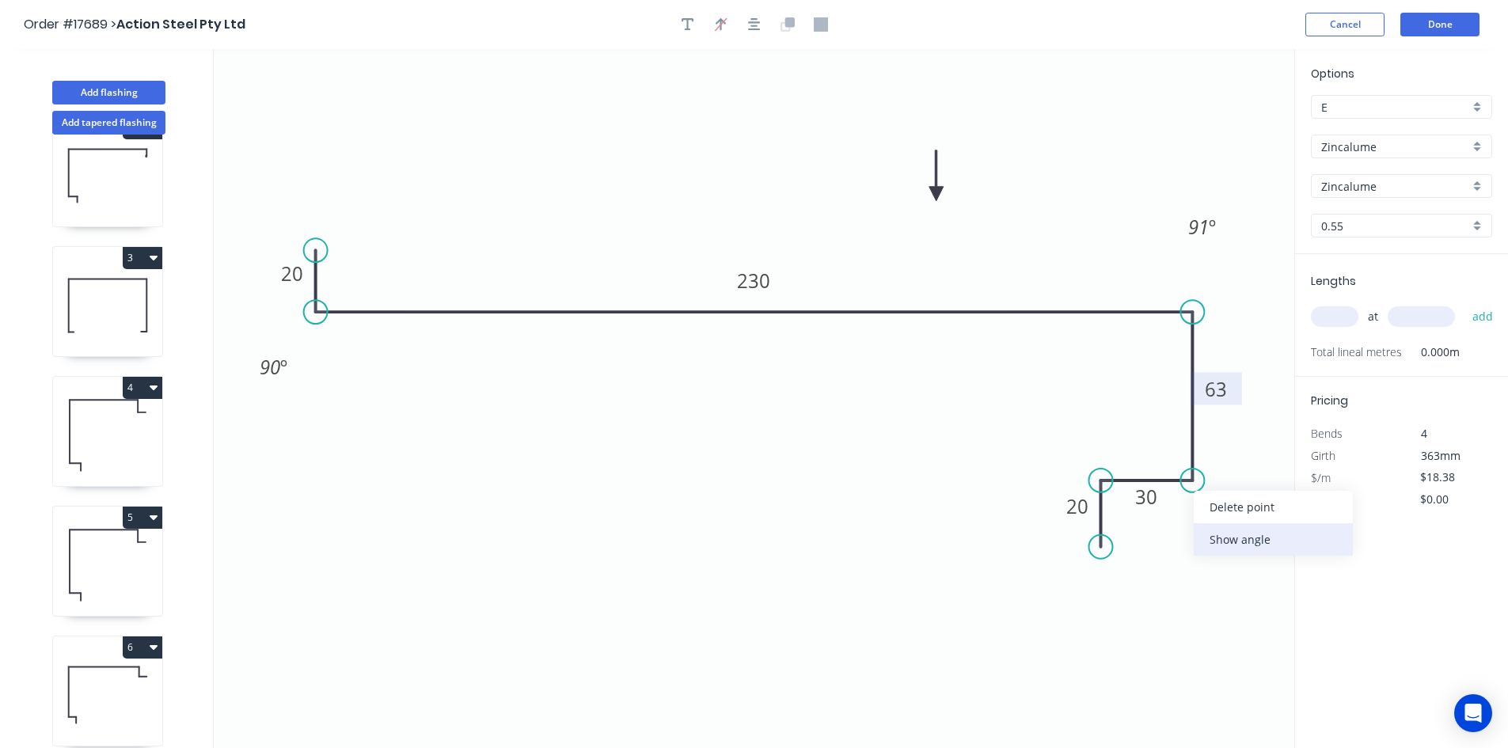
click at [1236, 541] on div "Show angle" at bounding box center [1273, 539] width 159 height 32
click at [1170, 452] on tspan "º" at bounding box center [1169, 452] width 7 height 26
drag, startPoint x: 1145, startPoint y: 440, endPoint x: 1230, endPoint y: 552, distance: 140.2
click at [1230, 552] on rect at bounding box center [1249, 563] width 51 height 32
click at [1144, 531] on div "Show angle" at bounding box center [1176, 527] width 159 height 32
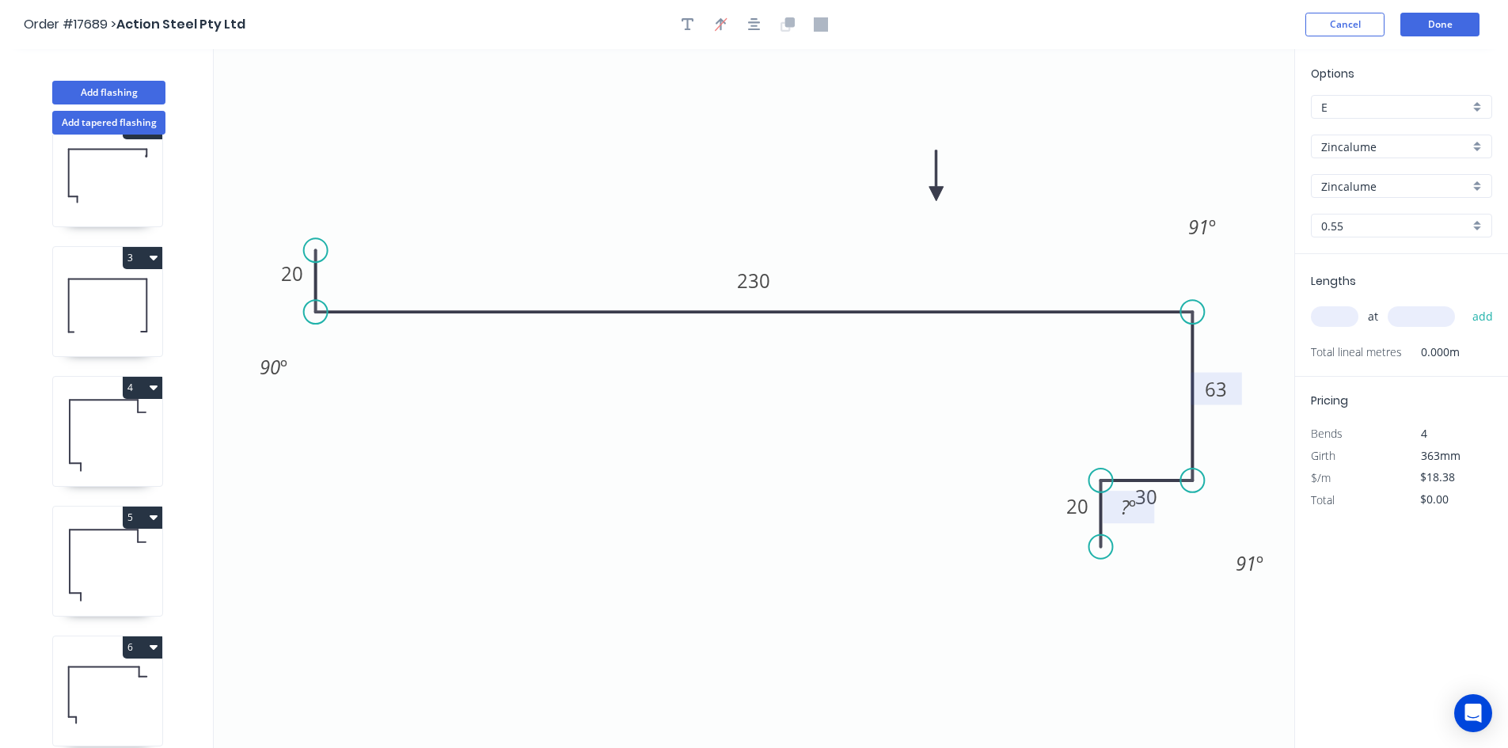
click at [1125, 517] on tspan "?" at bounding box center [1125, 507] width 9 height 26
drag, startPoint x: 1153, startPoint y: 519, endPoint x: 1058, endPoint y: 455, distance: 114.6
click at [1058, 455] on rect at bounding box center [1034, 443] width 51 height 32
click at [766, 29] on div at bounding box center [754, 25] width 166 height 24
click at [757, 28] on icon "button" at bounding box center [754, 24] width 13 height 14
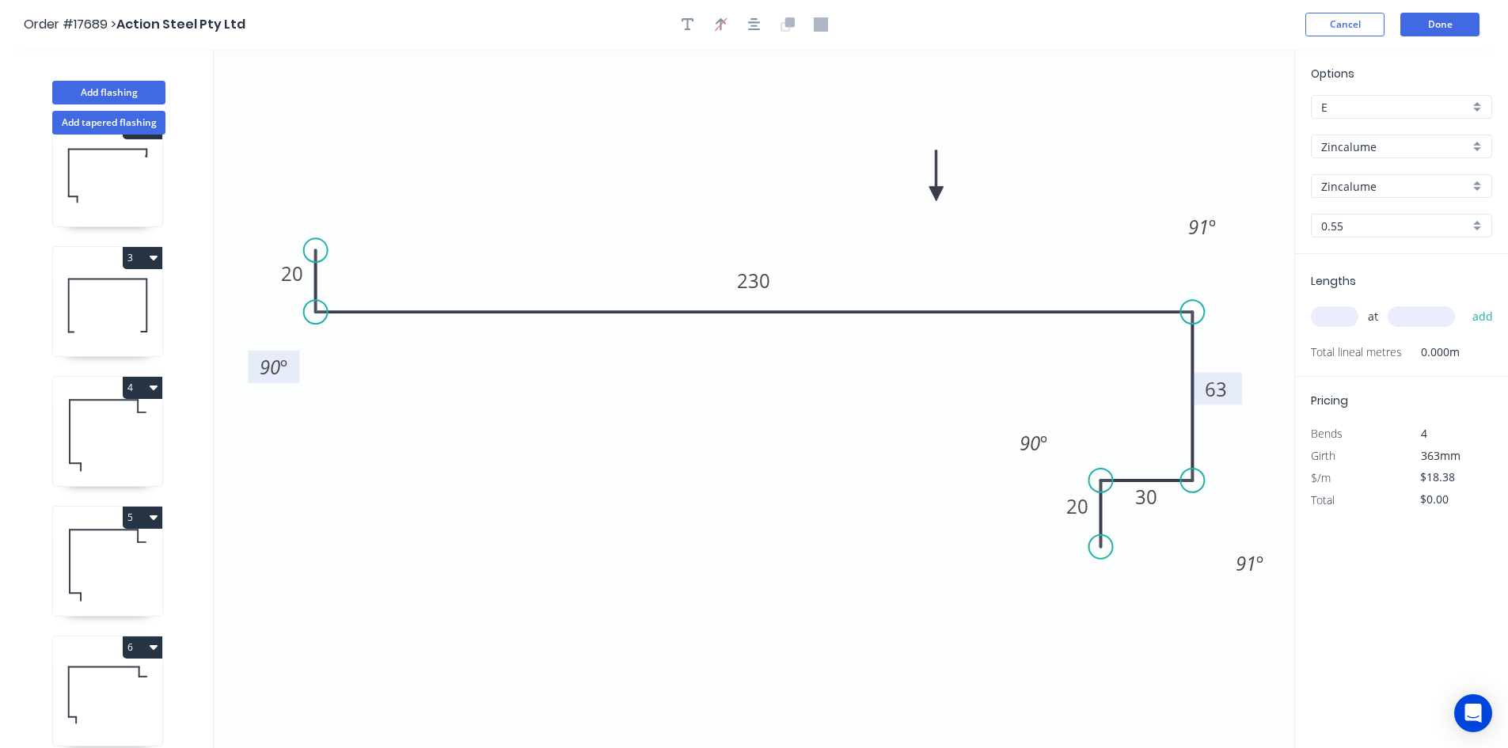
click at [267, 371] on tspan "90" at bounding box center [270, 367] width 21 height 26
click at [1029, 443] on tspan "90" at bounding box center [1030, 443] width 21 height 26
click at [923, 458] on icon "0 20 230 63 30 20 89 º 91 º 91 º 89 º" at bounding box center [754, 398] width 1081 height 699
click at [748, 23] on icon "button" at bounding box center [754, 24] width 13 height 13
click at [688, 22] on icon "button" at bounding box center [688, 24] width 13 height 13
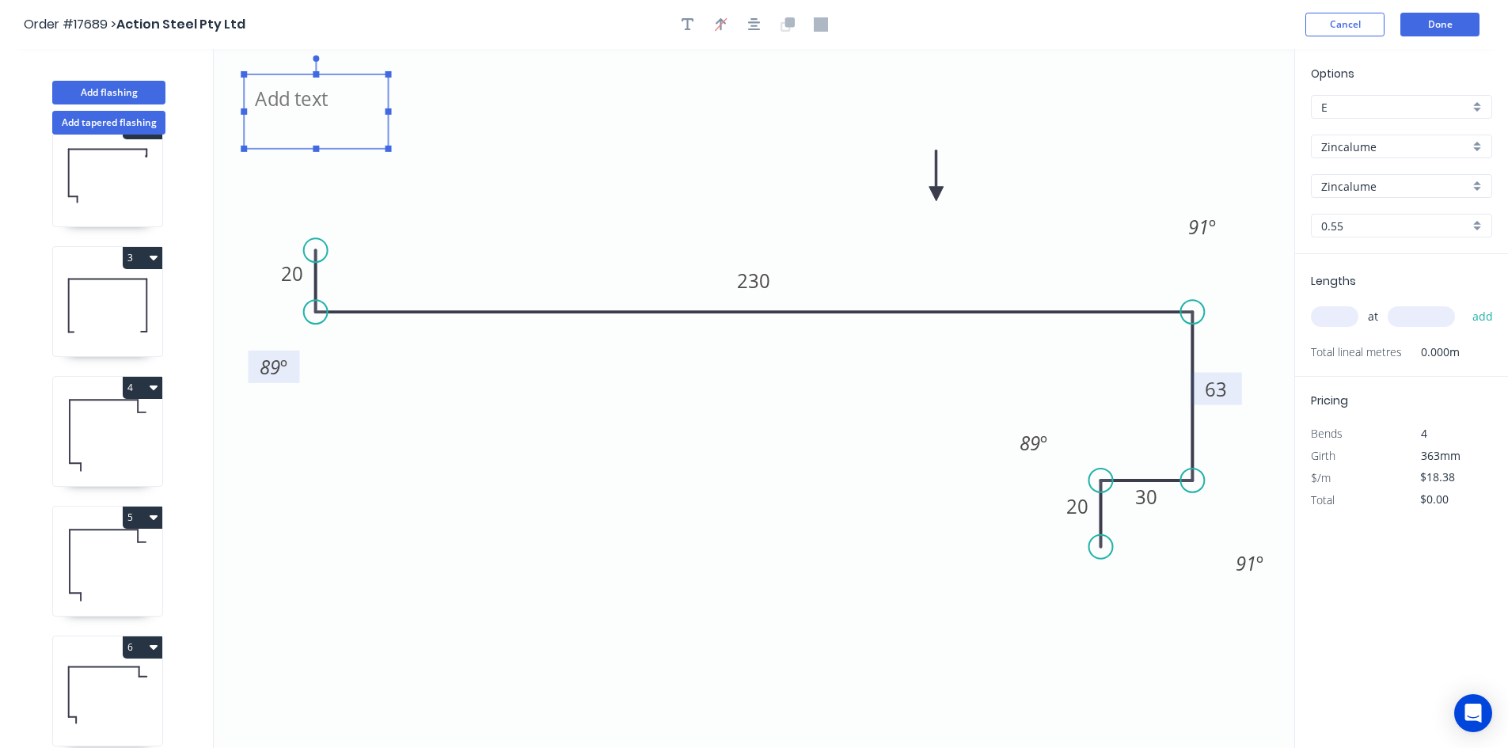
click at [267, 112] on textarea at bounding box center [316, 111] width 128 height 59
click at [674, 177] on icon "FLASHING 6 20 230 63 30 20 89 º 91 º 91 º 89 º" at bounding box center [754, 398] width 1081 height 699
type textarea "FLASHING 6"
click at [1333, 319] on input "text" at bounding box center [1335, 316] width 48 height 21
type input "2"
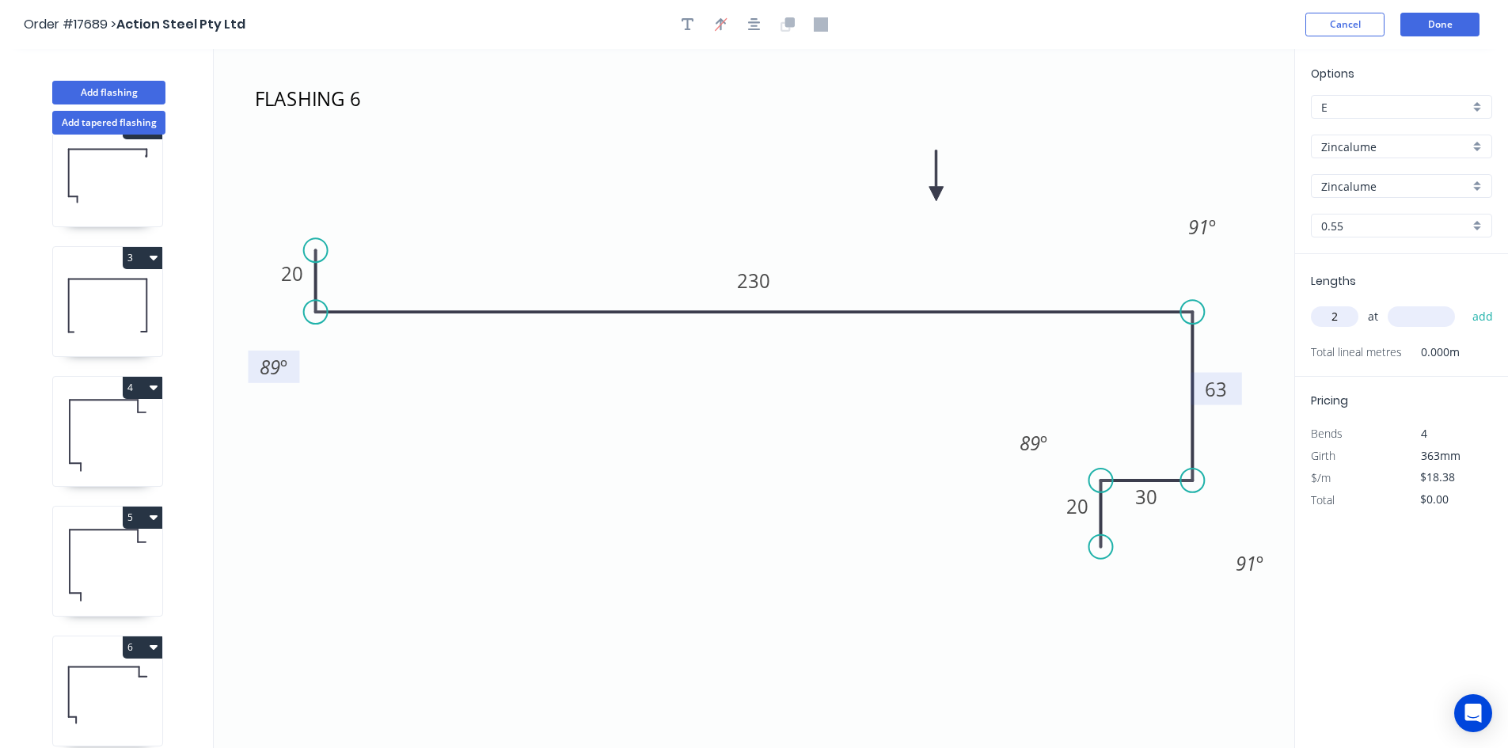
click at [1428, 312] on input "text" at bounding box center [1421, 316] width 67 height 21
type input "500"
click at [1481, 323] on button "add" at bounding box center [1483, 316] width 37 height 27
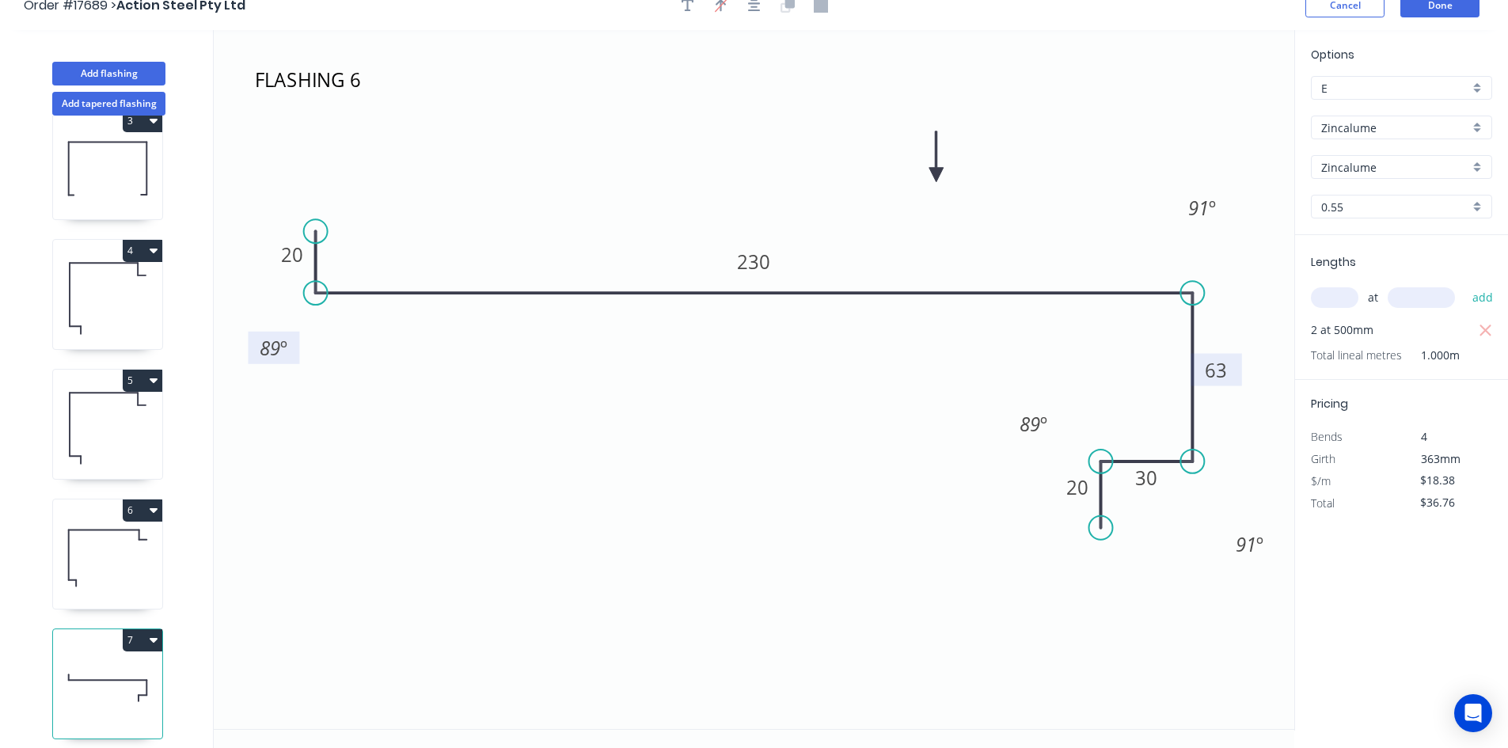
scroll to position [29, 0]
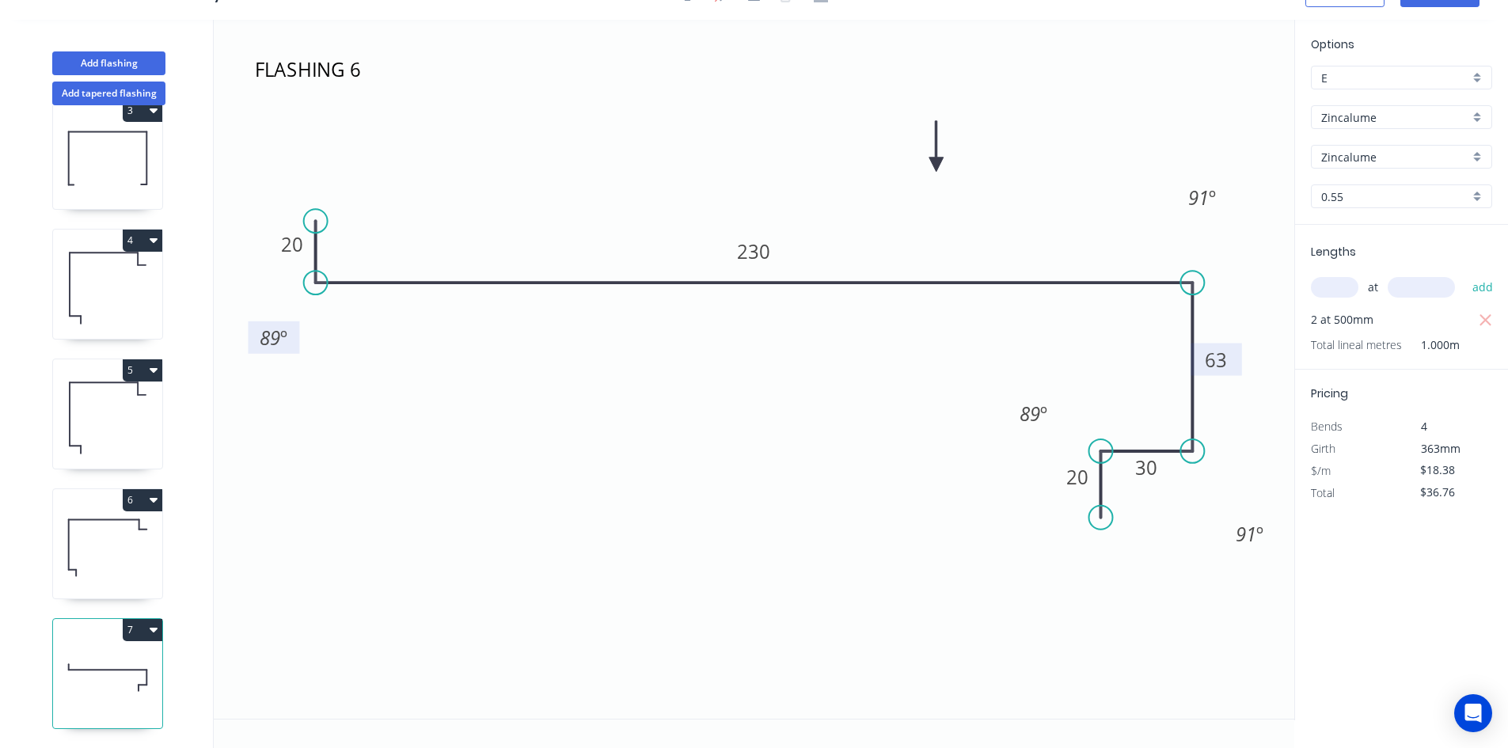
click at [154, 623] on icon "button" at bounding box center [154, 629] width 8 height 13
click at [130, 658] on div "Duplicate" at bounding box center [87, 669] width 122 height 23
type input "$0.00"
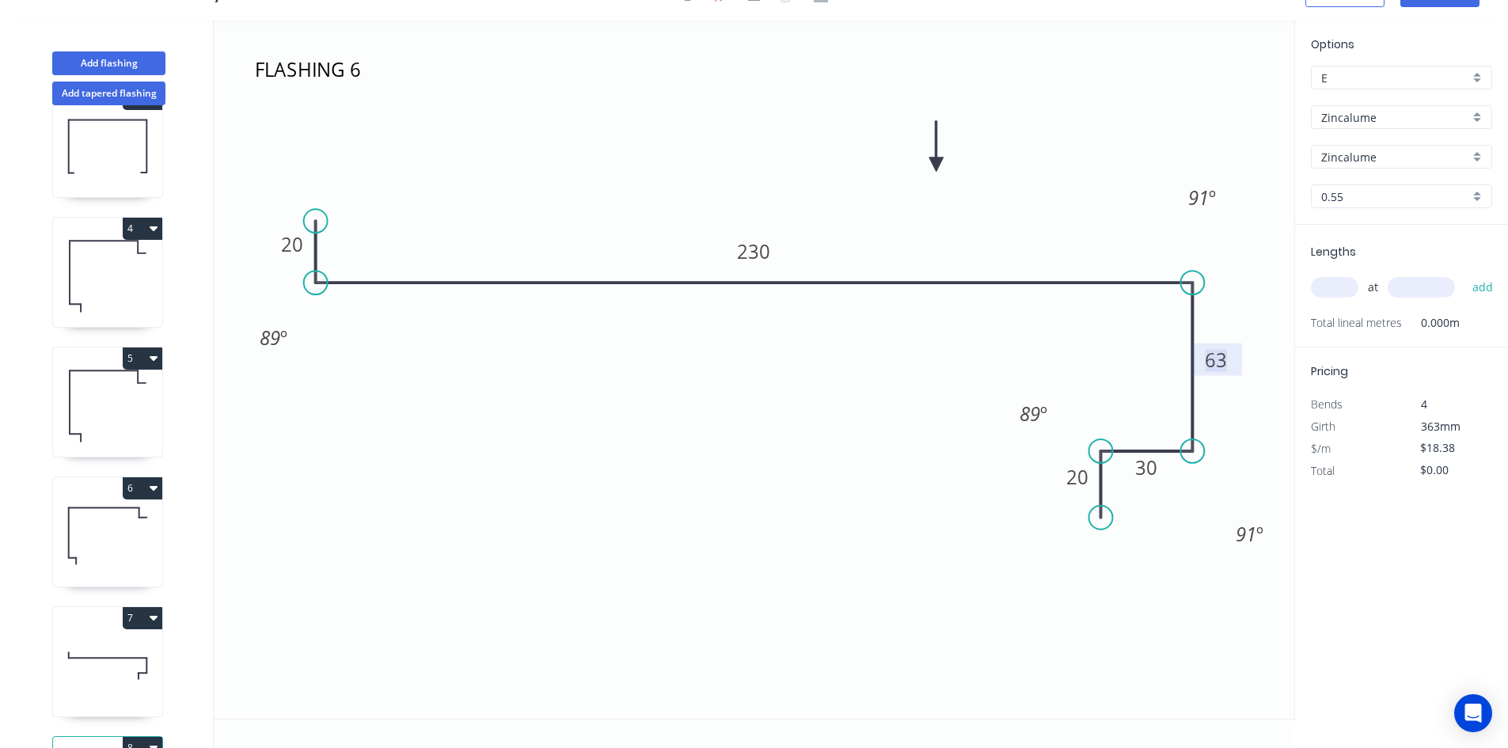
click at [1212, 355] on tspan "63" at bounding box center [1216, 360] width 22 height 26
click at [859, 576] on icon "FLASHING 6 20 230 55 30 20 89 º 91 º 91 º 89 º" at bounding box center [754, 369] width 1081 height 699
click at [1338, 280] on input "text" at bounding box center [1335, 287] width 48 height 21
type input "3"
click at [1398, 283] on input "text" at bounding box center [1421, 287] width 67 height 21
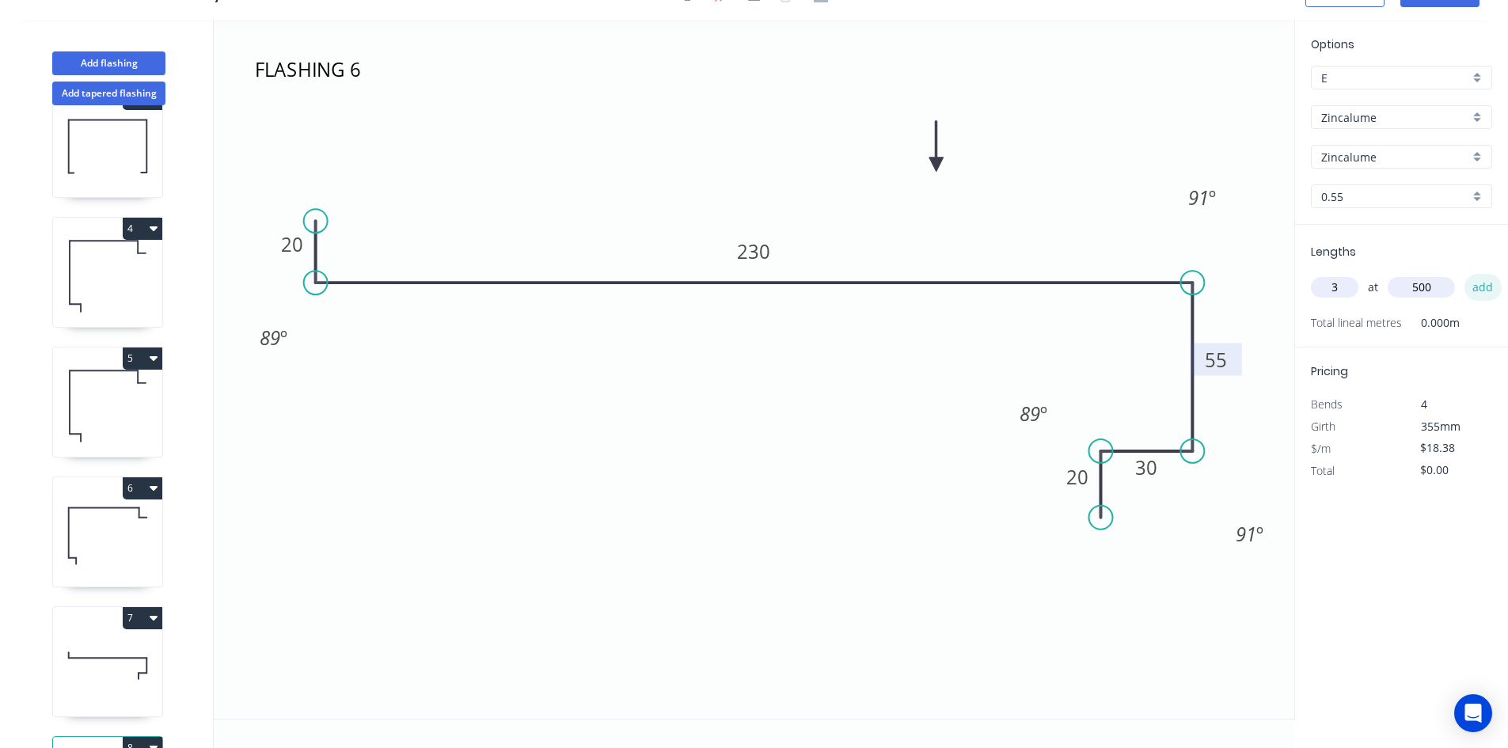
type input "500"
click at [1475, 283] on button "add" at bounding box center [1483, 287] width 37 height 27
type input "$55.14"
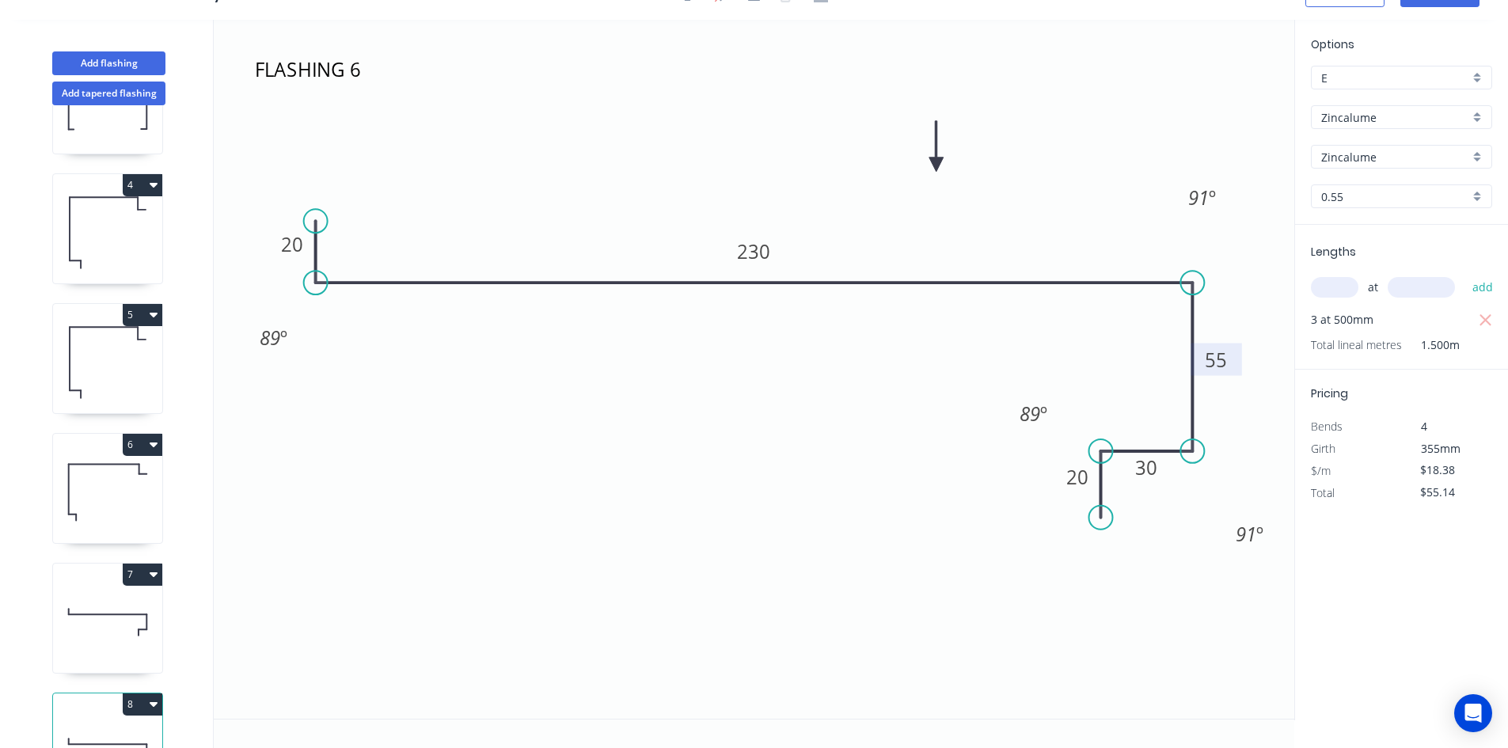
scroll to position [432, 0]
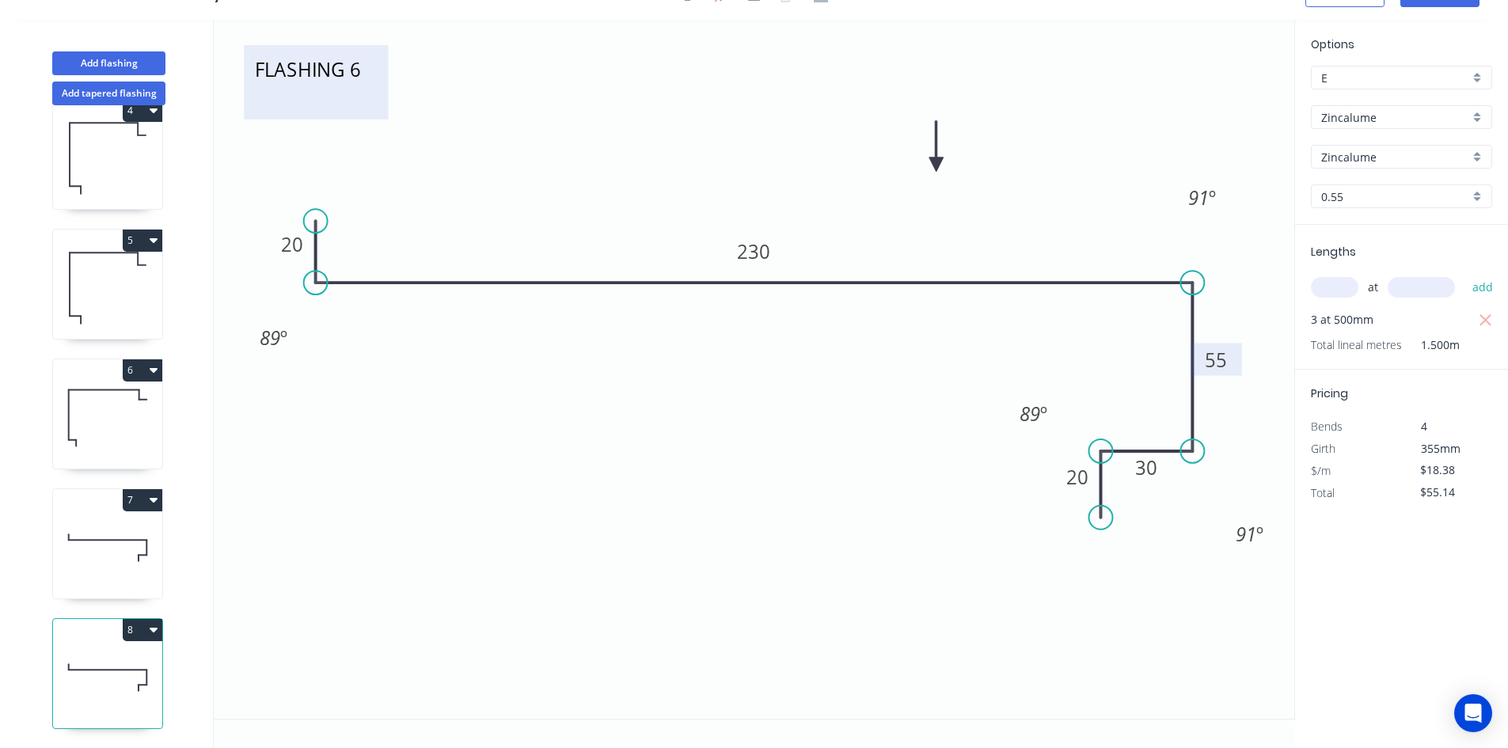
click at [314, 67] on textarea "FLASHING 6" at bounding box center [316, 82] width 128 height 59
click at [366, 69] on textarea "FLASHING 6" at bounding box center [316, 82] width 128 height 59
click at [588, 82] on icon "FLASHING 7 20 230 55 30 20 89 º 91 º 91 º 89 º" at bounding box center [754, 369] width 1081 height 699
type textarea "FLASHING 7"
click at [155, 623] on icon "button" at bounding box center [154, 629] width 8 height 13
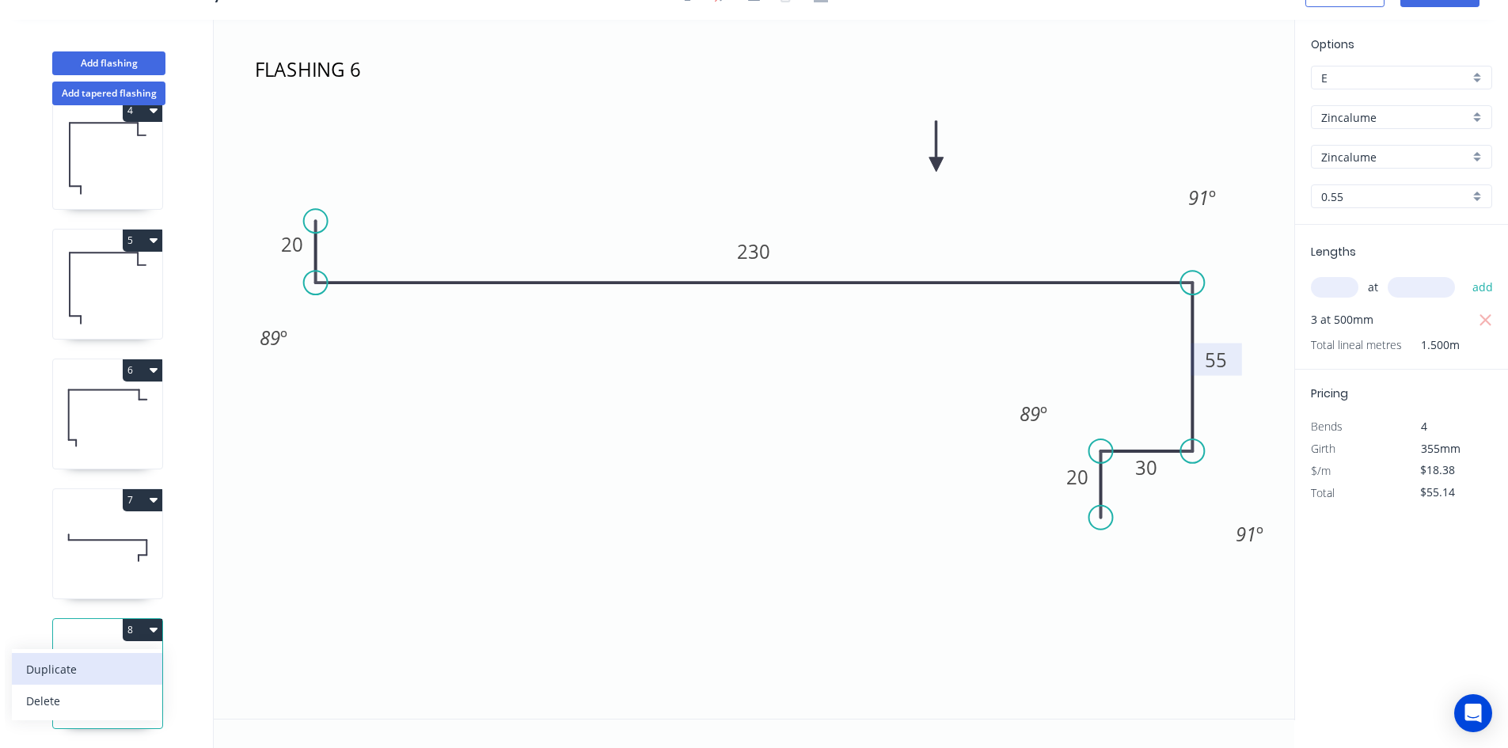
click at [122, 658] on div "Duplicate" at bounding box center [87, 669] width 122 height 23
type input "$0.00"
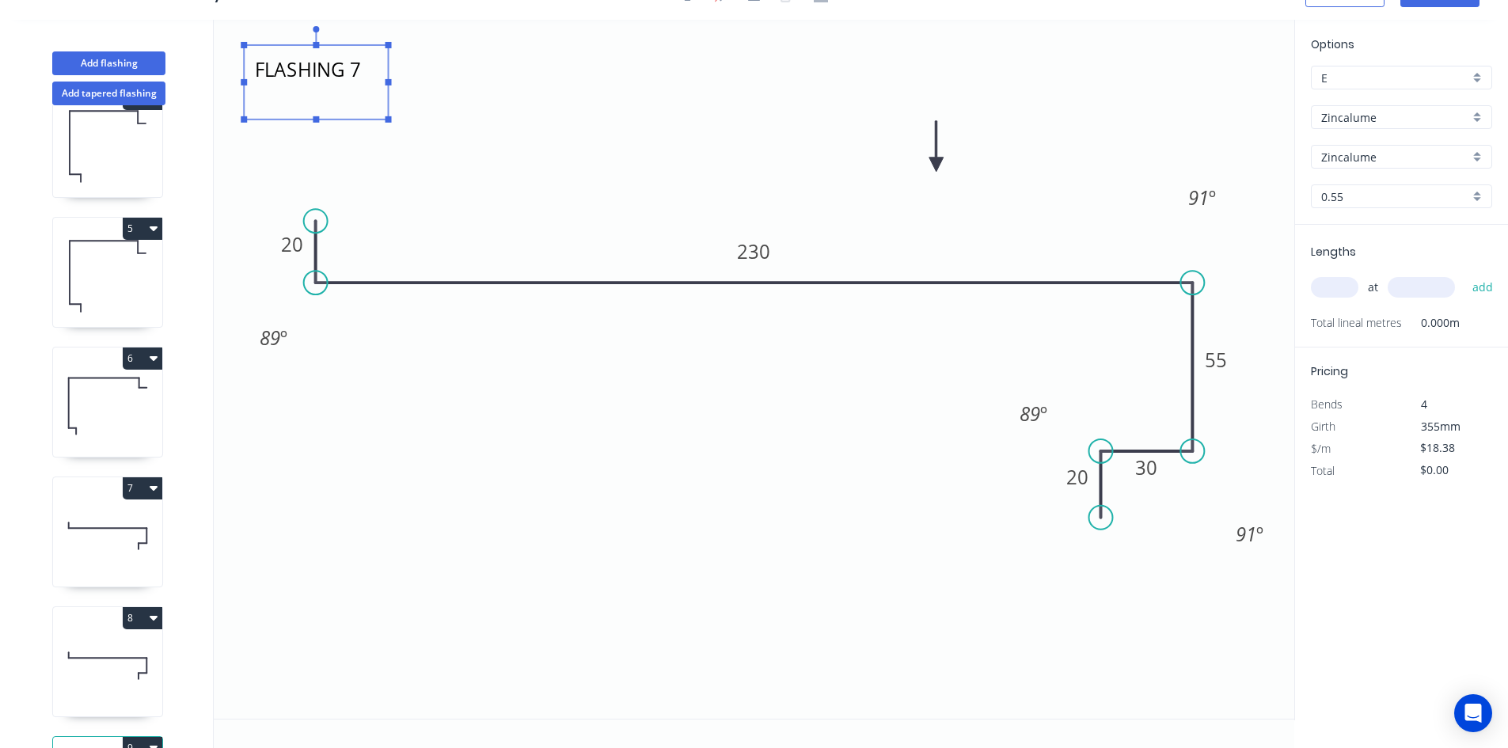
click at [340, 77] on textarea "FLASHING 7" at bounding box center [316, 82] width 128 height 59
click at [365, 75] on textarea "FLASHING 7" at bounding box center [316, 82] width 128 height 59
click at [560, 118] on icon "FLASHING 8 20 230 55 30 20 89 º 91 º 91 º 89 º" at bounding box center [754, 369] width 1081 height 699
type textarea "FLASHING 8"
click at [1218, 352] on tspan "55" at bounding box center [1216, 360] width 22 height 26
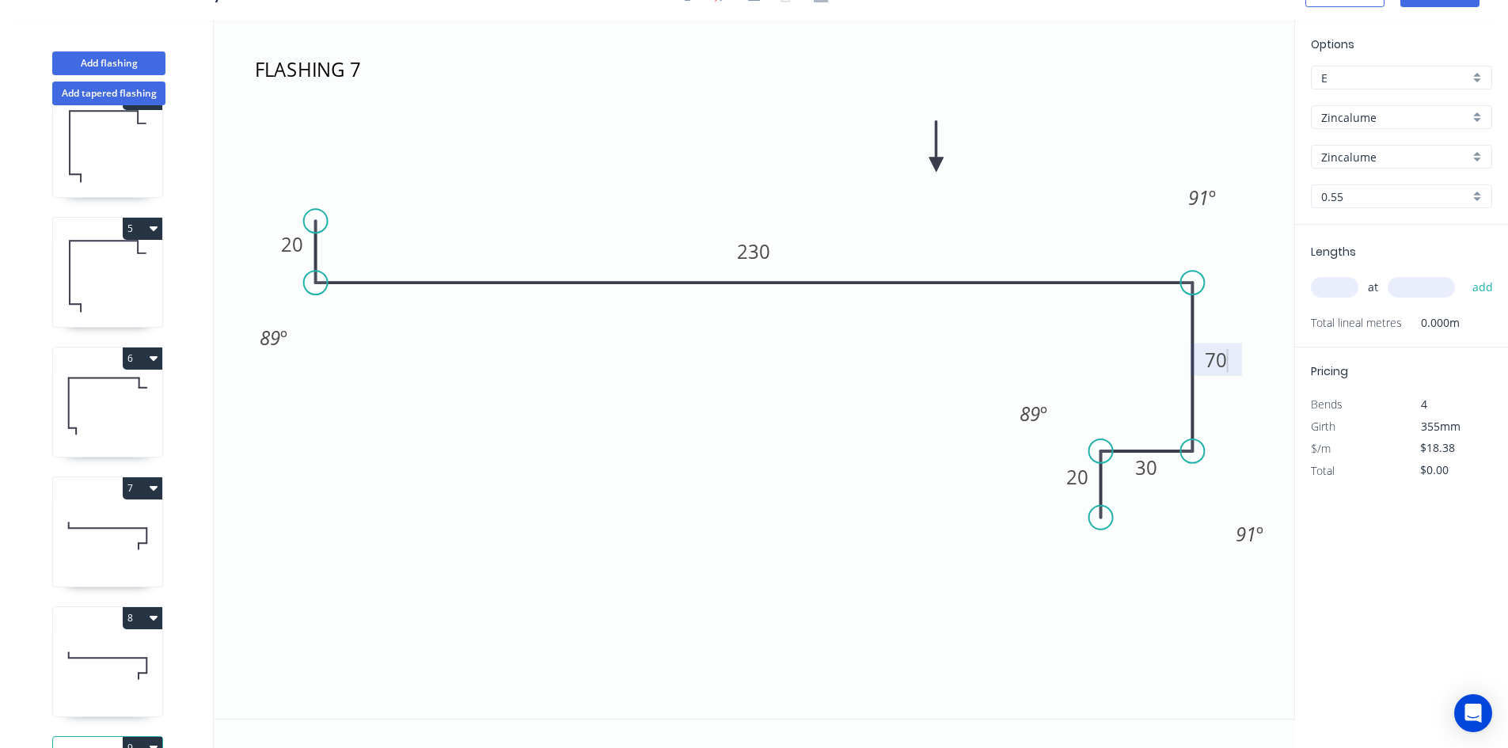
click at [829, 619] on icon "FLASHING 8 20 230 70 30 20 89 º 91 º 91 º 89 º" at bounding box center [754, 369] width 1081 height 699
click at [1328, 283] on input "text" at bounding box center [1335, 287] width 48 height 21
type input "3"
click at [1413, 277] on input "text" at bounding box center [1421, 287] width 67 height 21
type input "500"
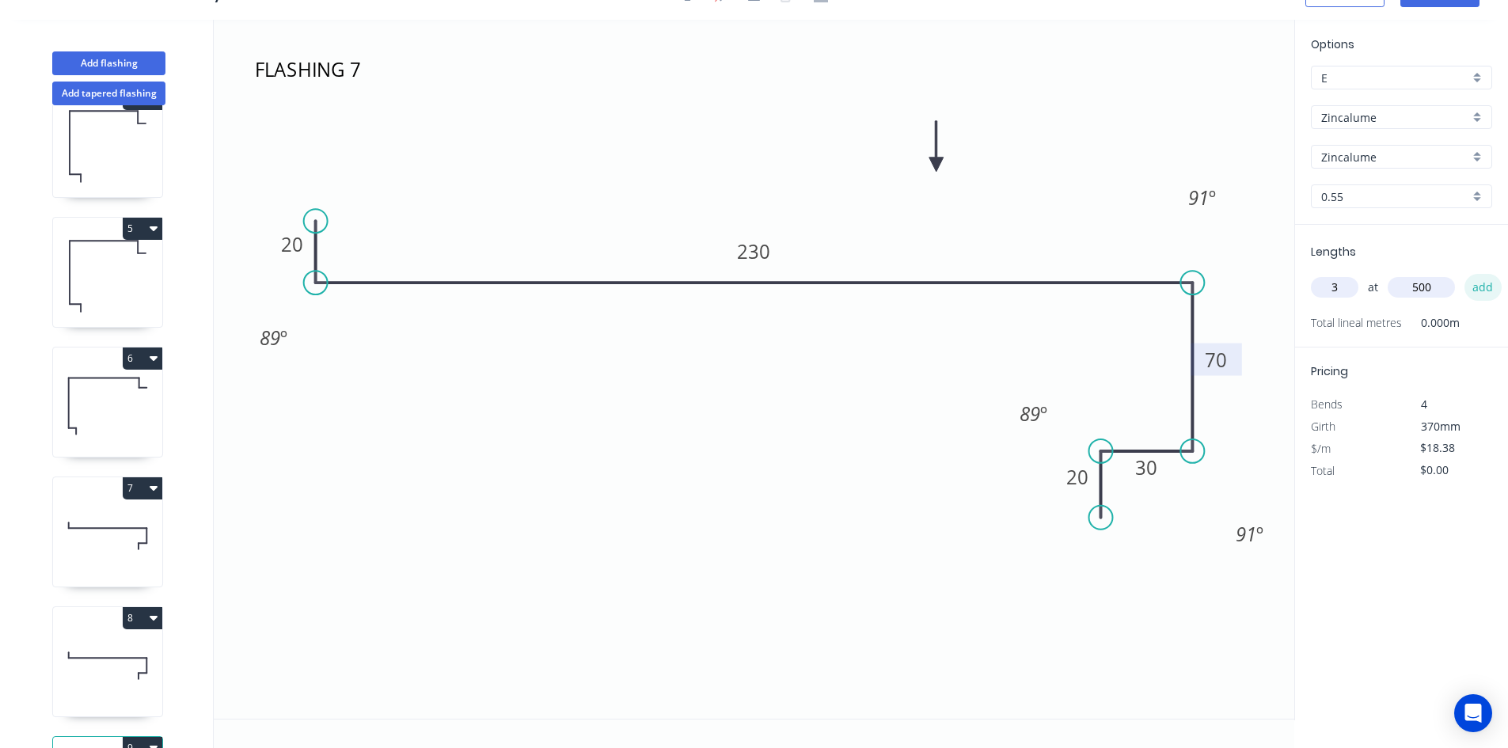
click at [1482, 289] on button "add" at bounding box center [1483, 287] width 37 height 27
type input "$55.14"
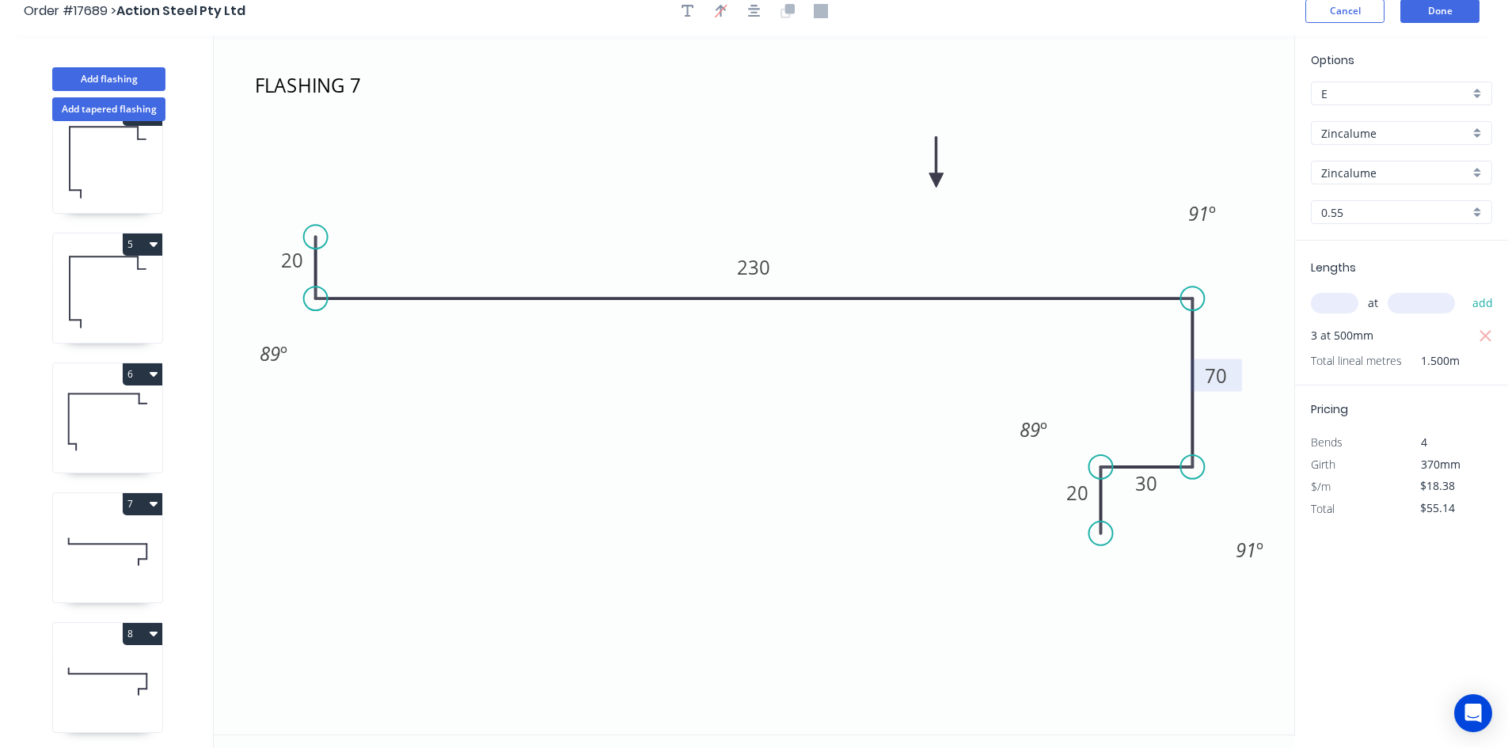
scroll to position [0, 0]
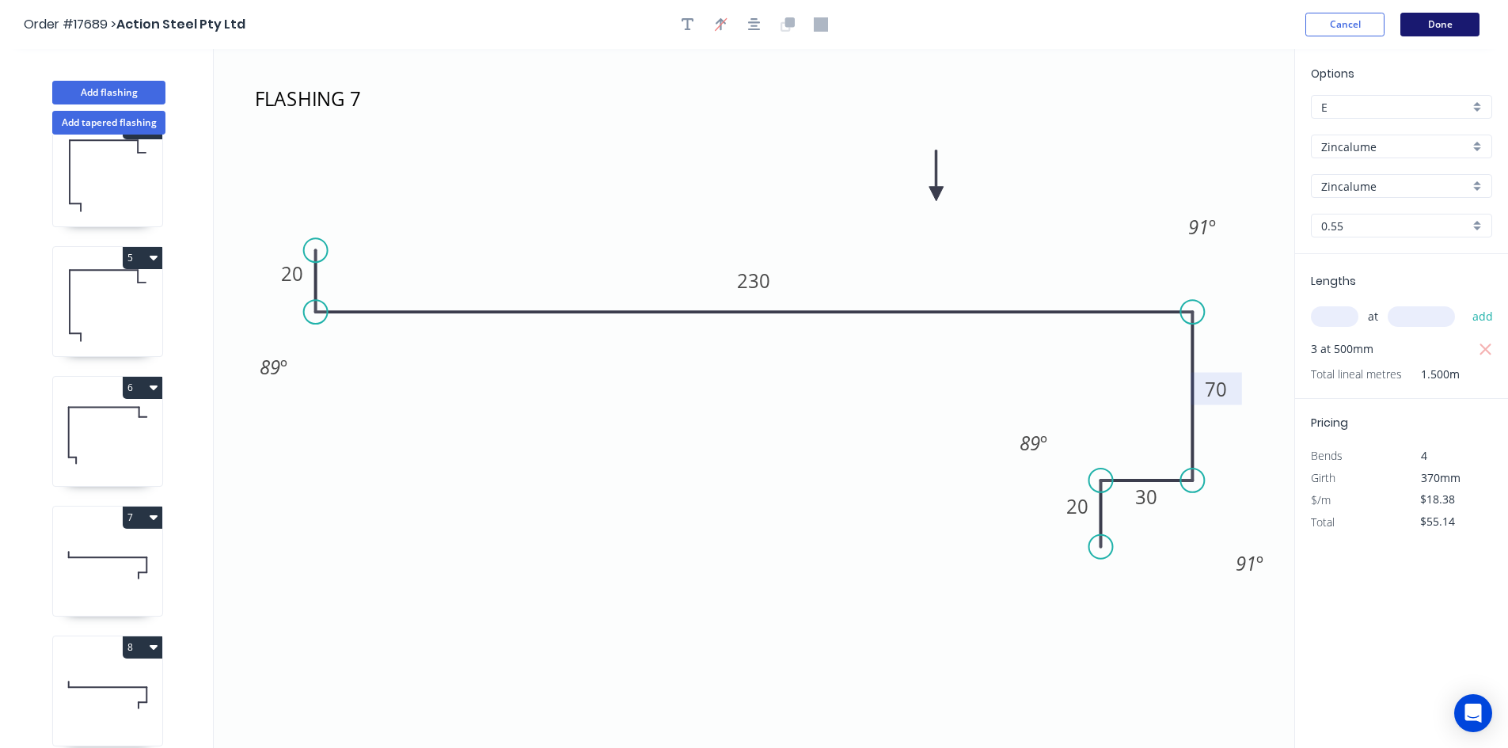
click at [1427, 24] on button "Done" at bounding box center [1440, 25] width 79 height 24
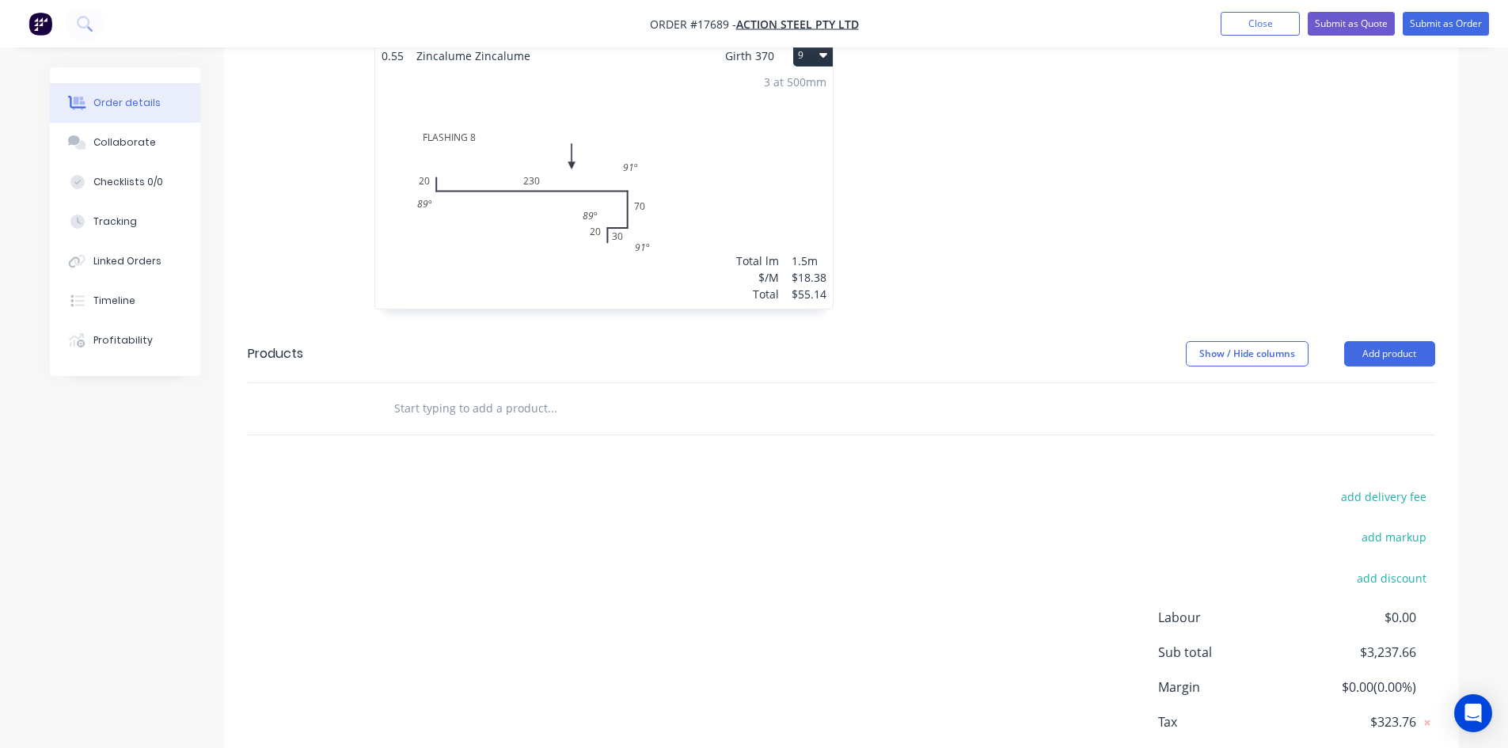
scroll to position [1793, 0]
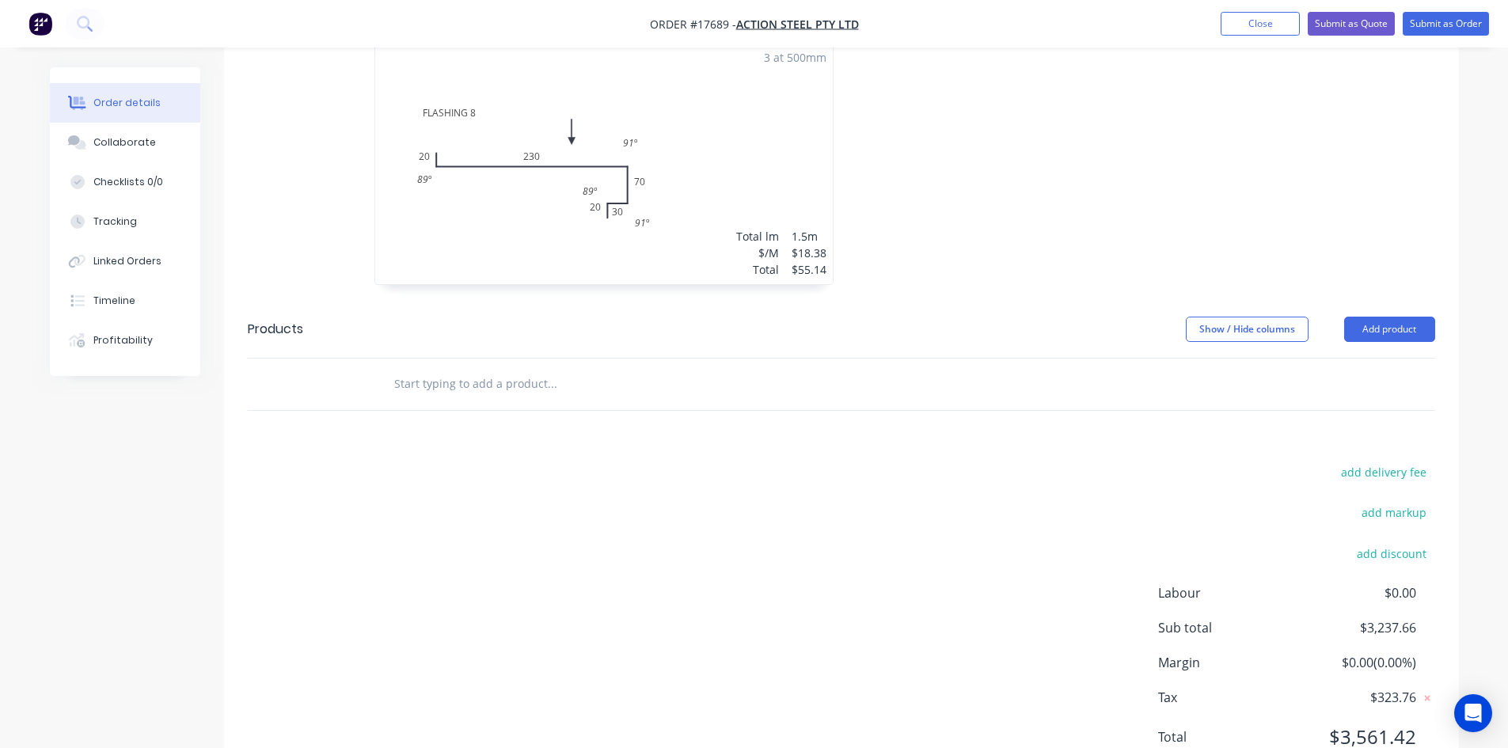
click at [515, 368] on input "text" at bounding box center [552, 384] width 317 height 32
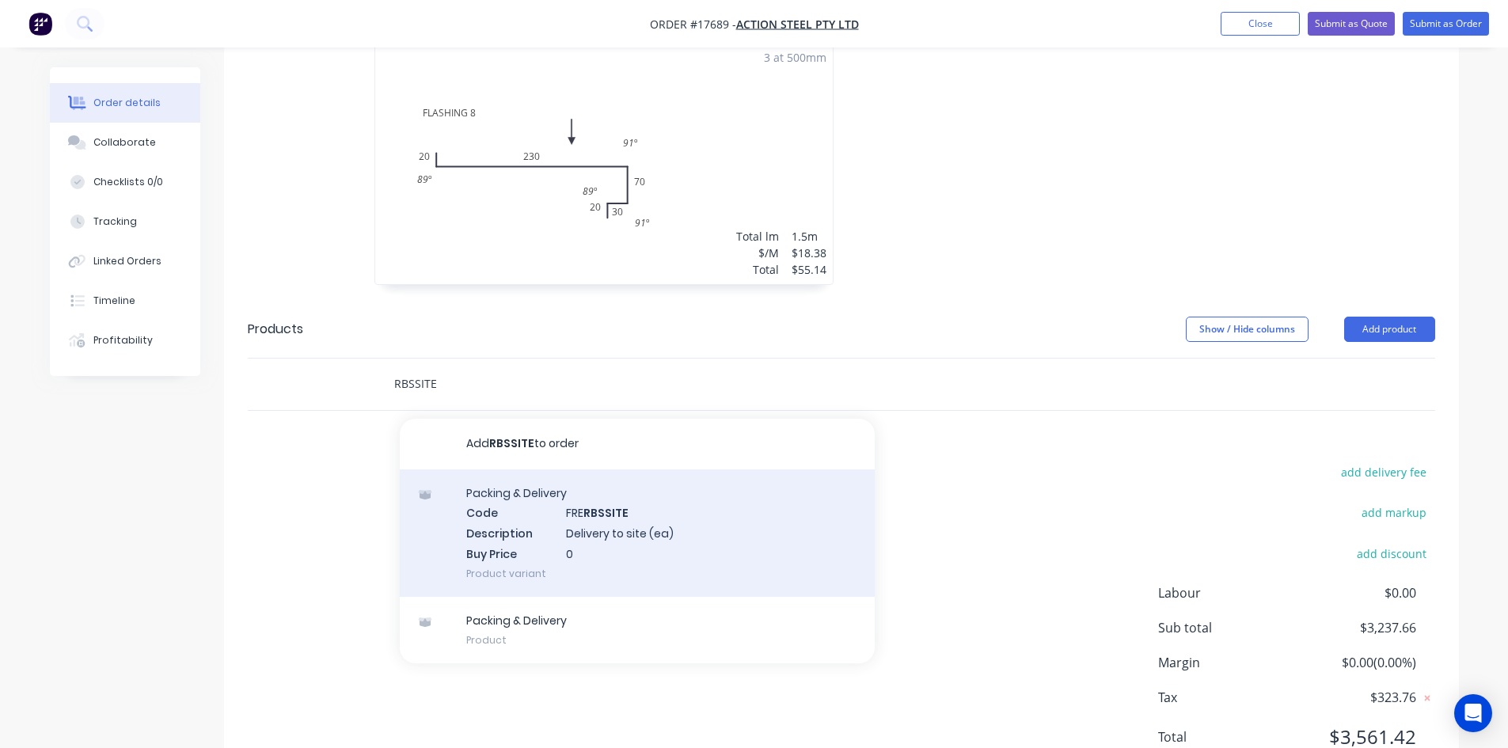
type input "RBSSITE"
click at [560, 470] on div "Packing & Delivery Code FRE RBSSITE Description Delivery to site (ea) Buy Price…" at bounding box center [637, 533] width 475 height 127
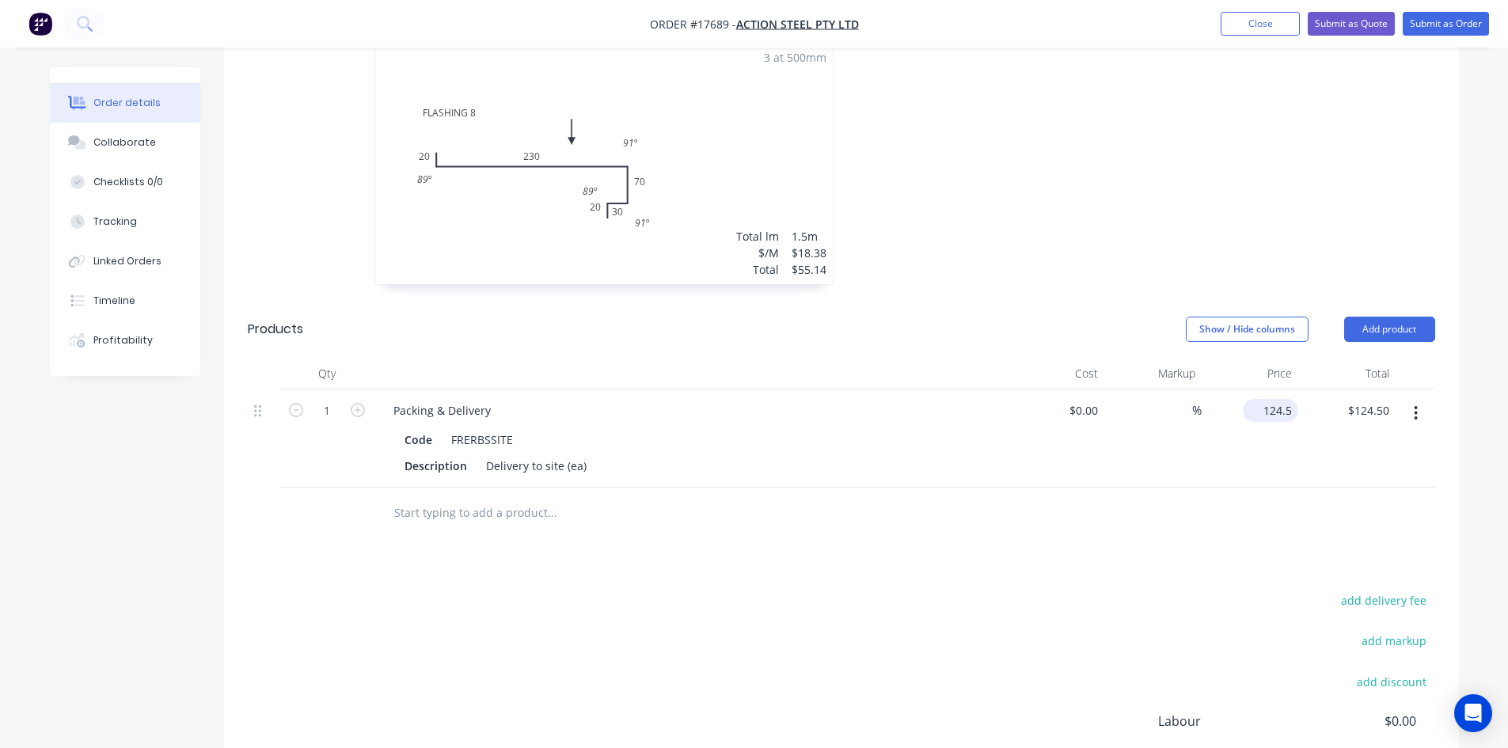
click at [1274, 399] on input "124.5" at bounding box center [1274, 410] width 49 height 23
type input "$379.00"
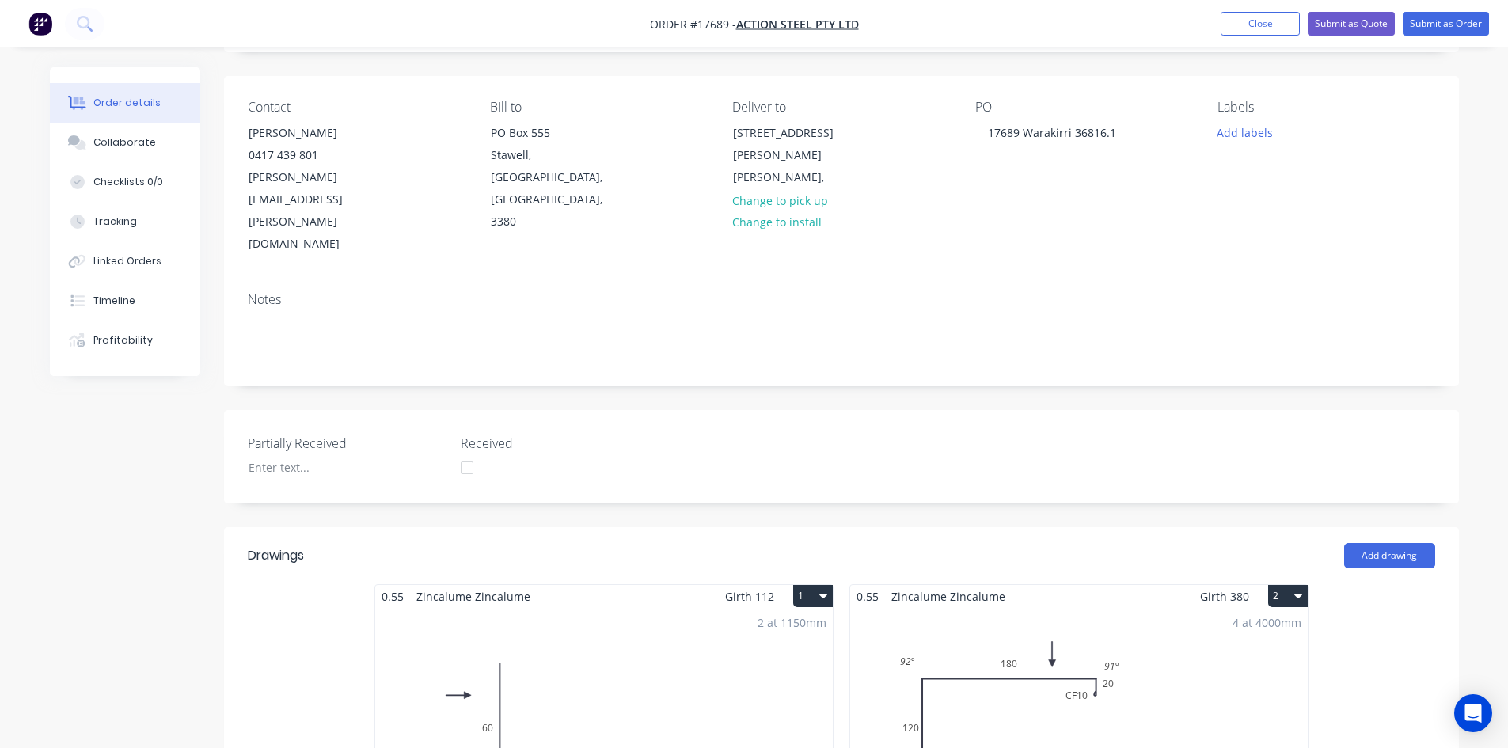
scroll to position [0, 0]
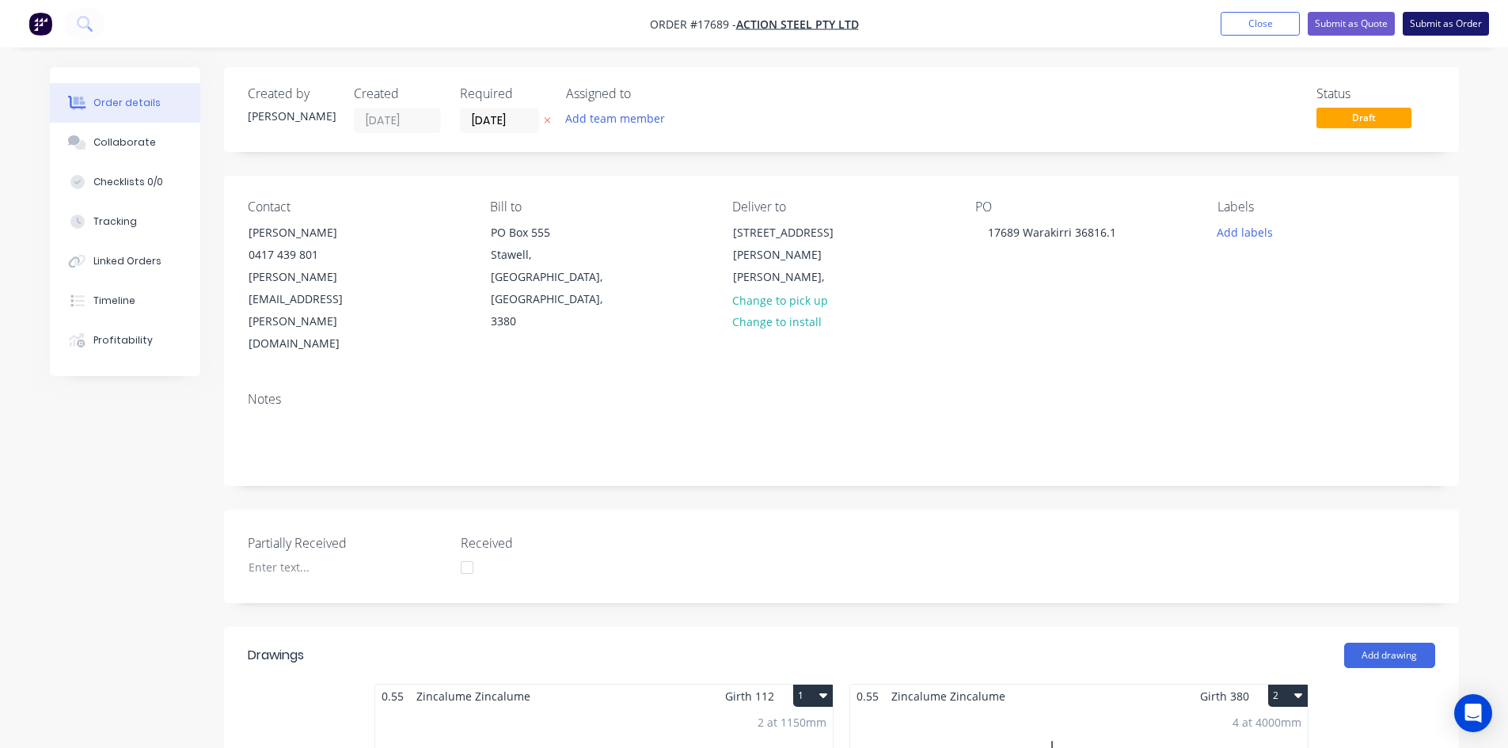
click at [1438, 25] on button "Submit as Order" at bounding box center [1446, 24] width 86 height 24
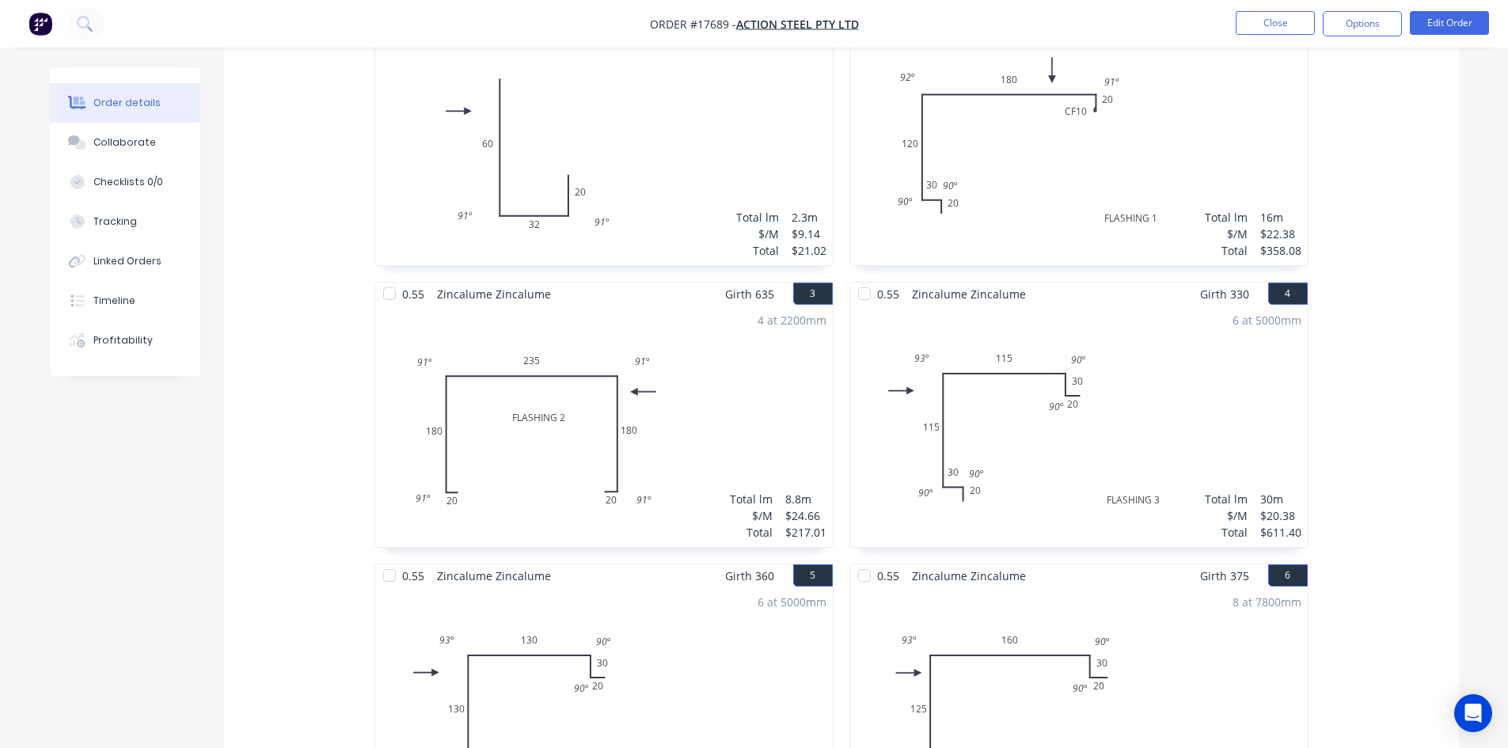
scroll to position [386, 0]
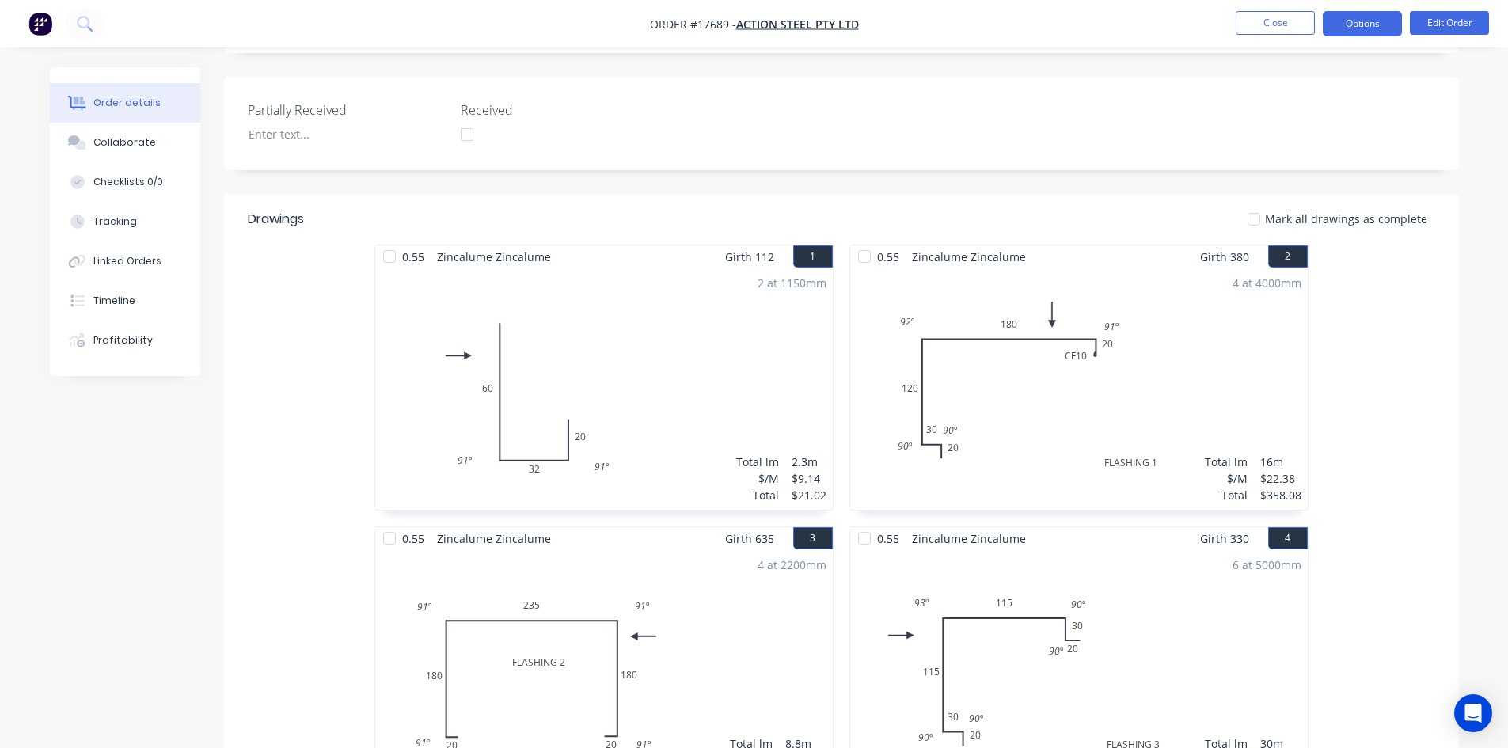
click at [1365, 27] on button "Options" at bounding box center [1362, 23] width 79 height 25
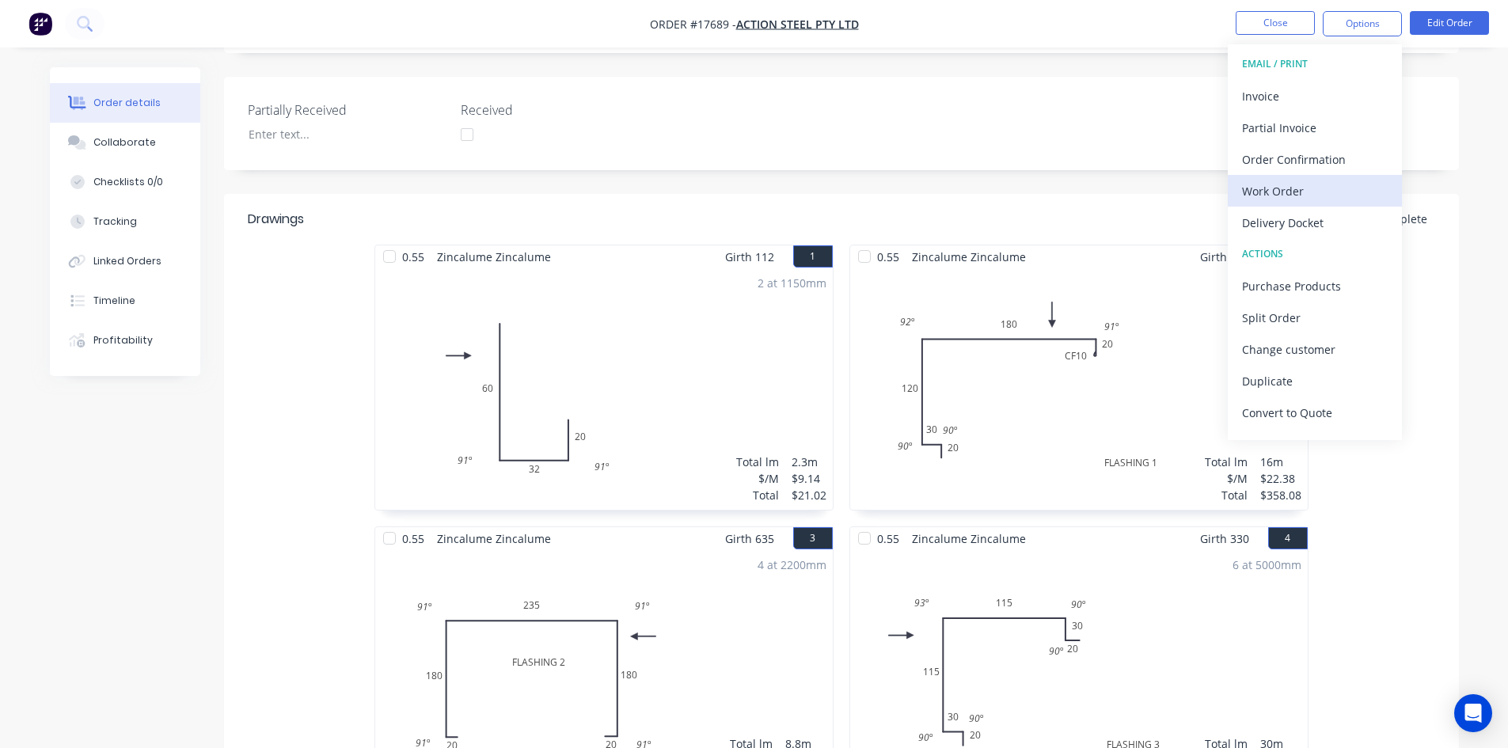
click at [1287, 191] on div "Work Order" at bounding box center [1315, 191] width 146 height 23
click at [1288, 191] on div "Custom" at bounding box center [1315, 191] width 146 height 23
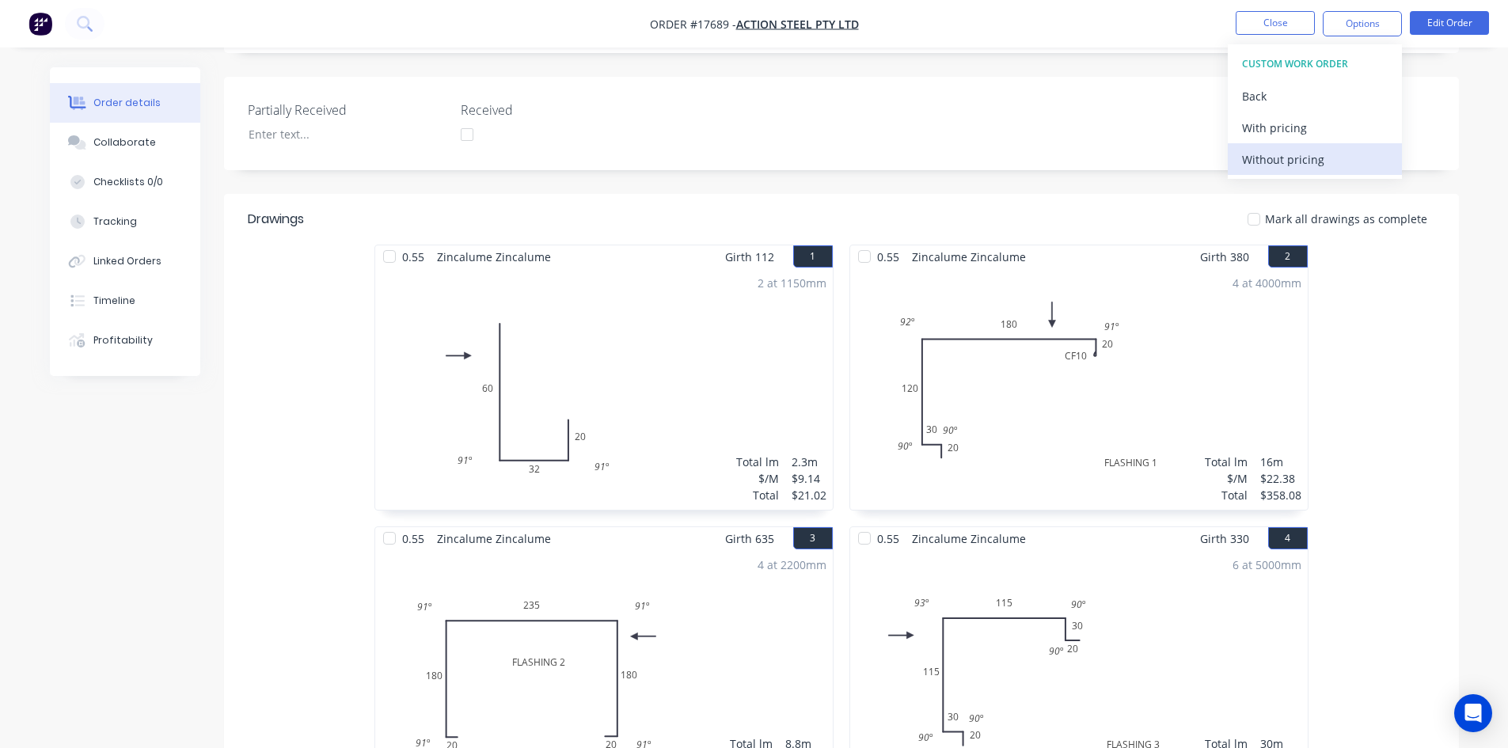
click at [1291, 166] on div "Without pricing" at bounding box center [1315, 159] width 146 height 23
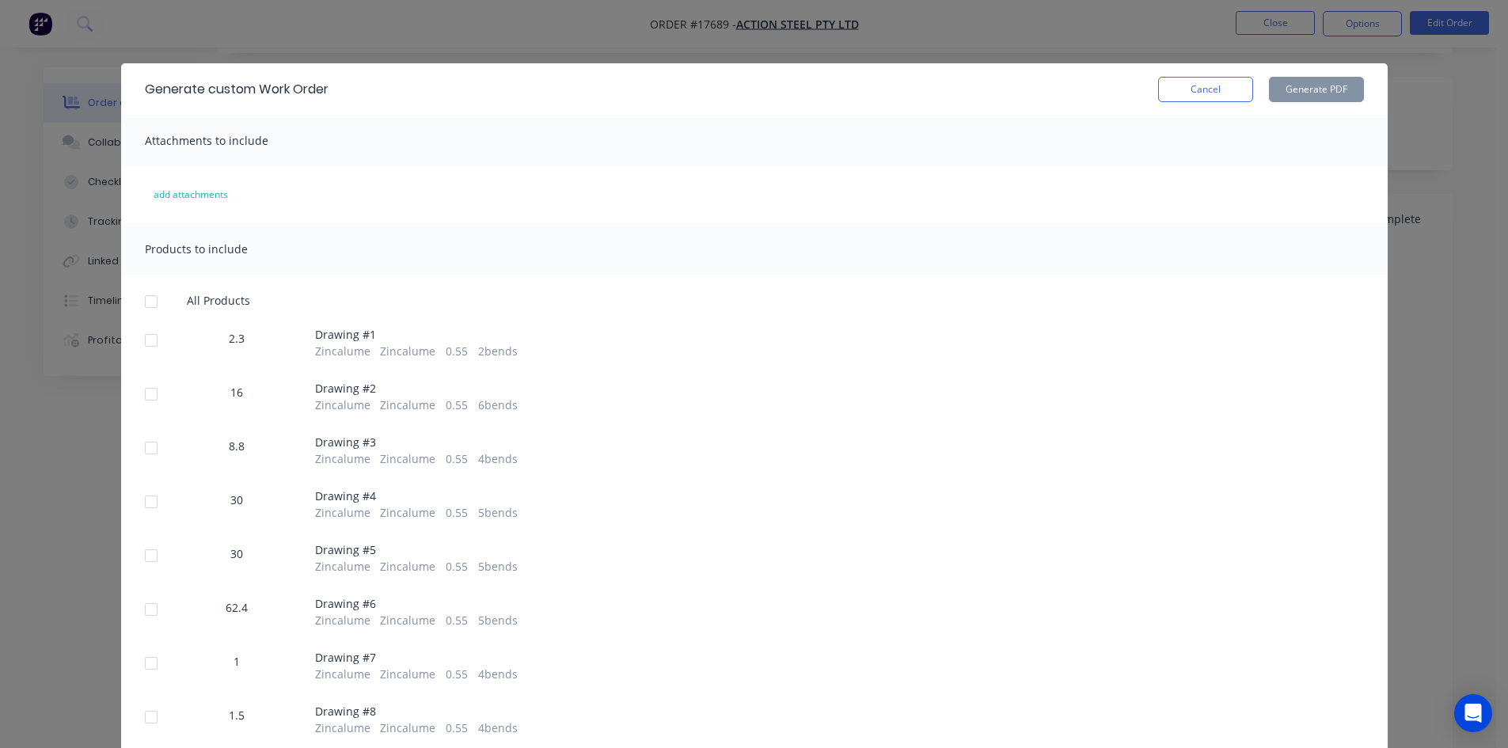
click at [149, 299] on div at bounding box center [151, 302] width 32 height 32
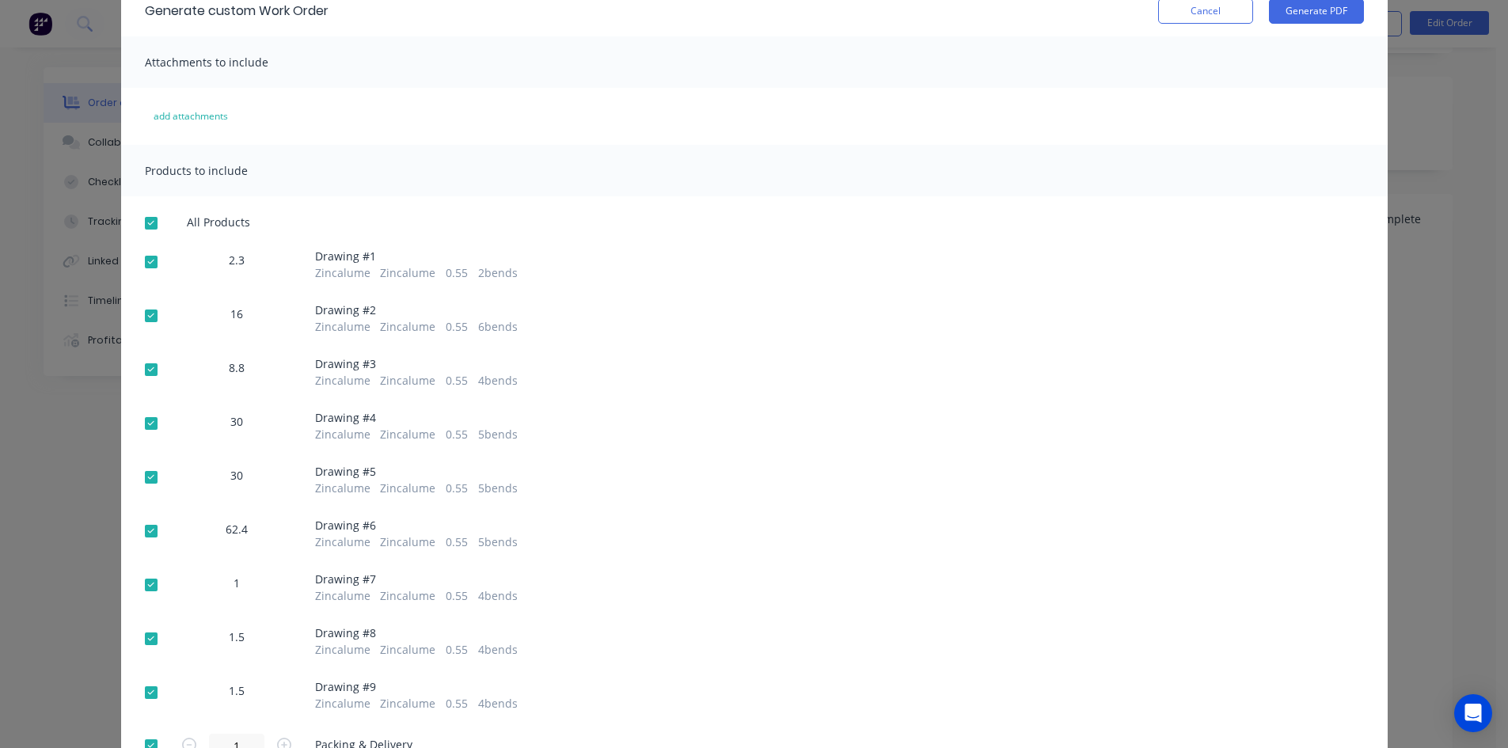
scroll to position [169, 0]
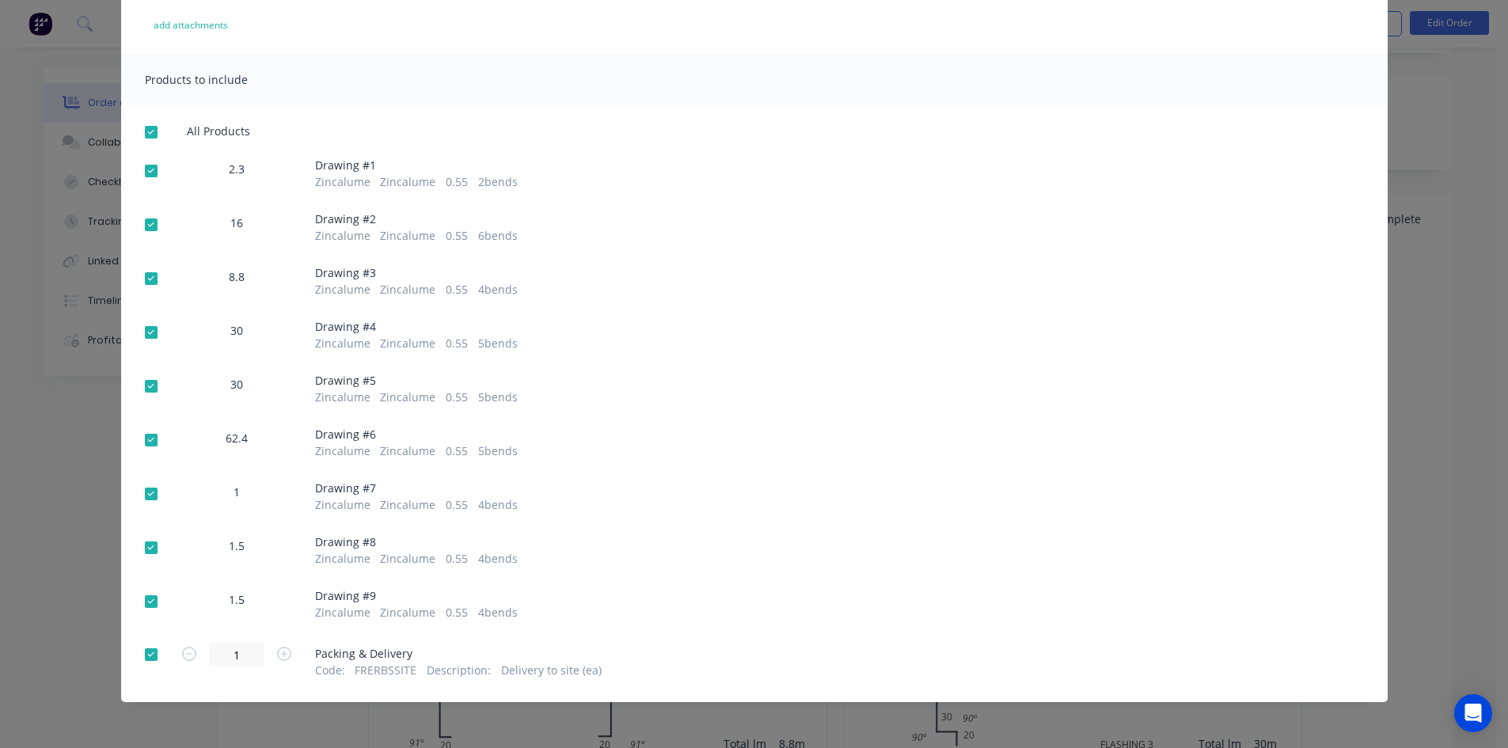
click at [144, 660] on div at bounding box center [151, 655] width 32 height 32
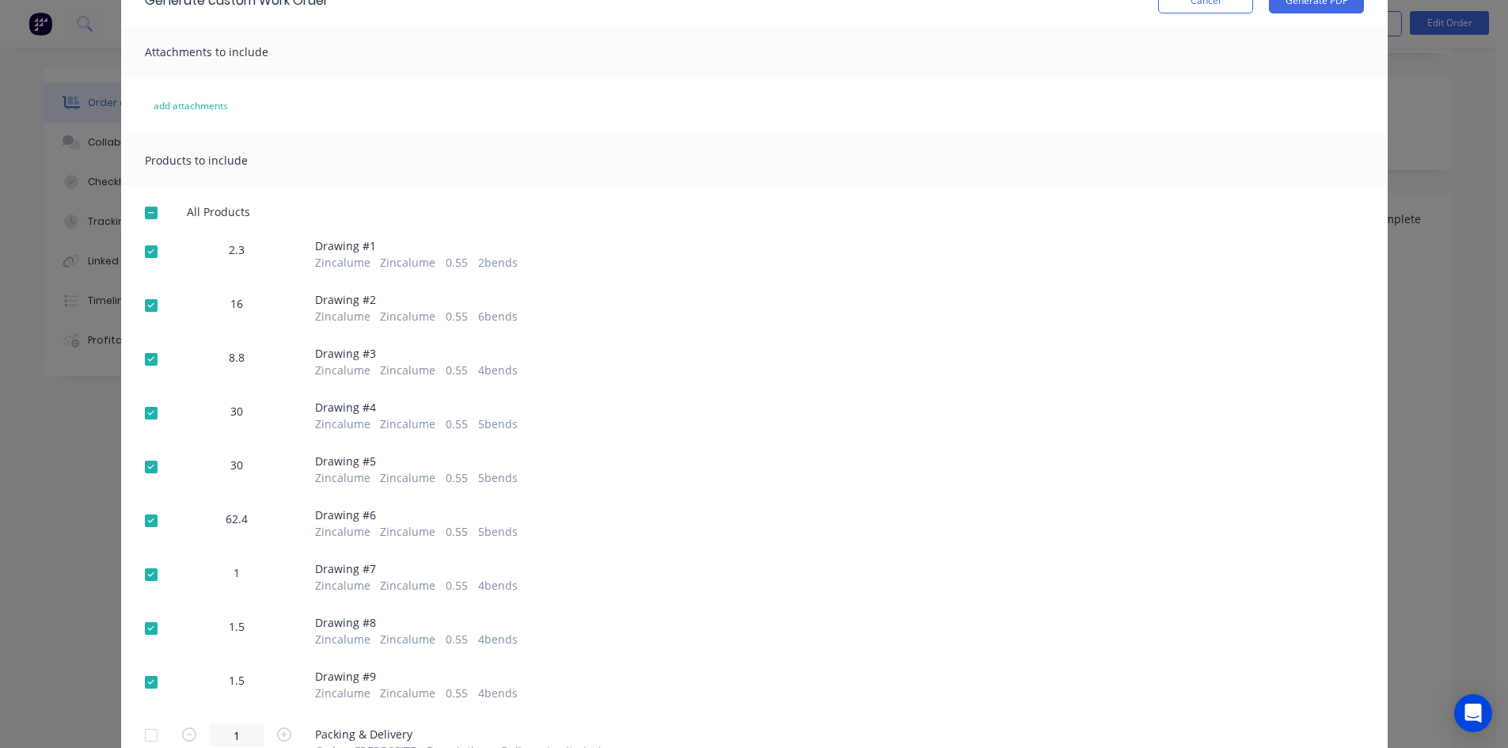
scroll to position [0, 0]
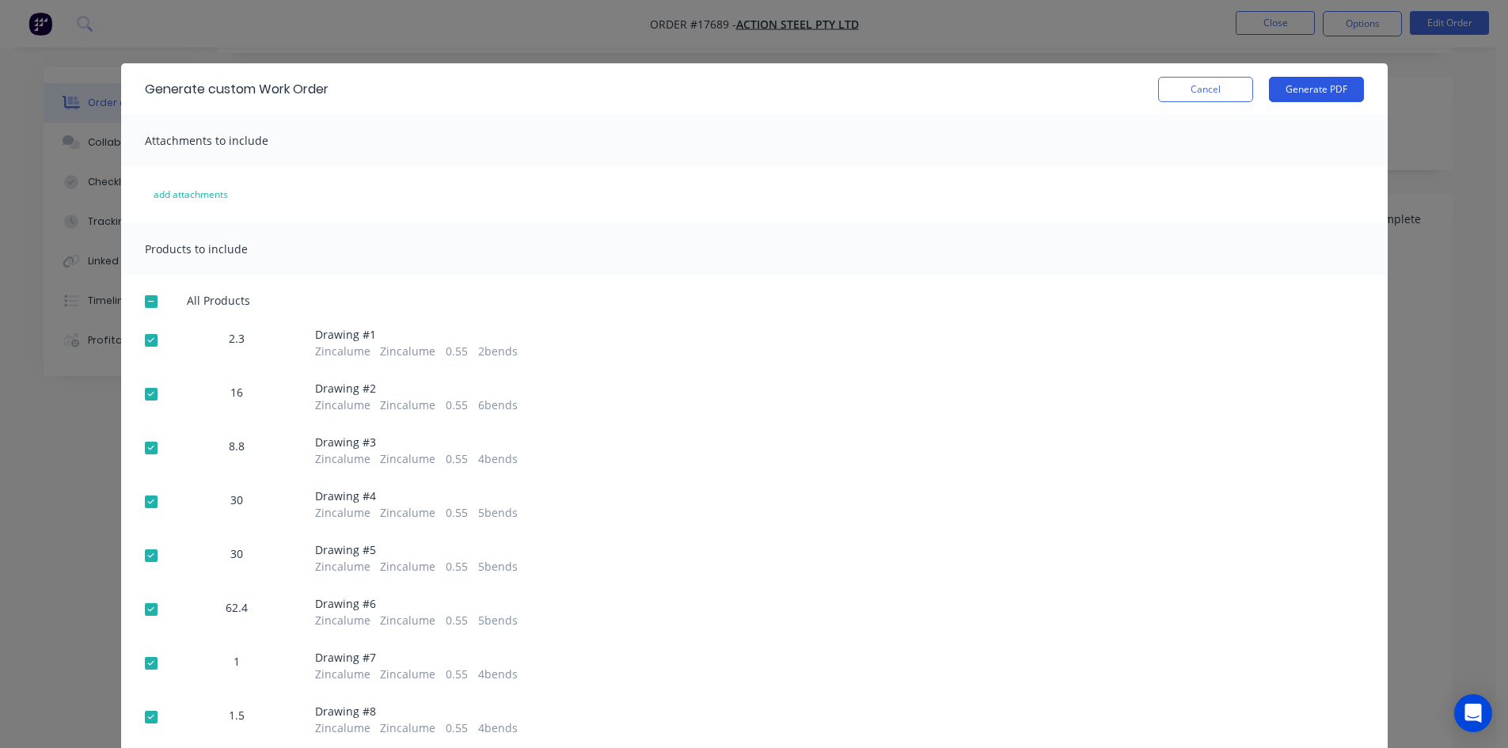
click at [1318, 93] on button "Generate PDF" at bounding box center [1316, 89] width 95 height 25
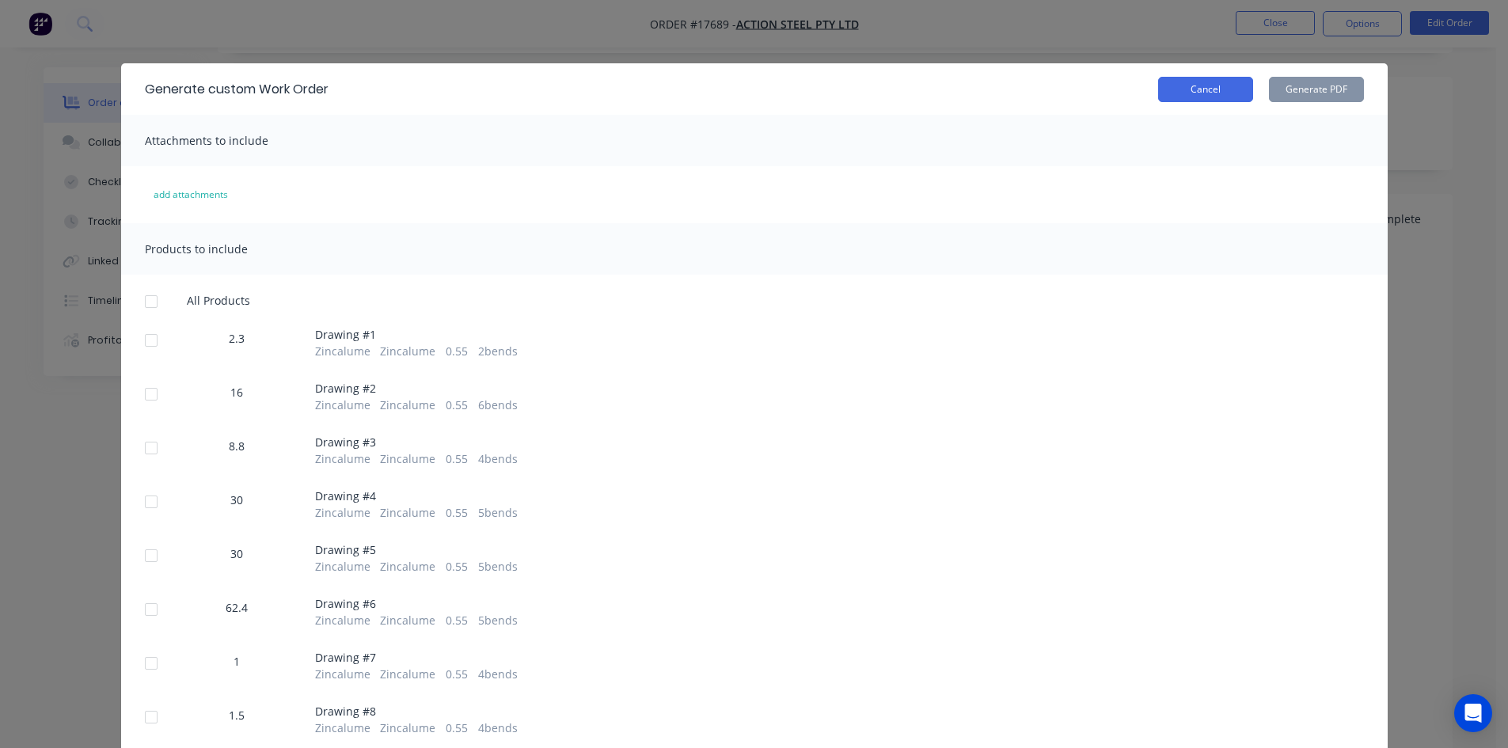
click at [1219, 89] on button "Cancel" at bounding box center [1205, 89] width 95 height 25
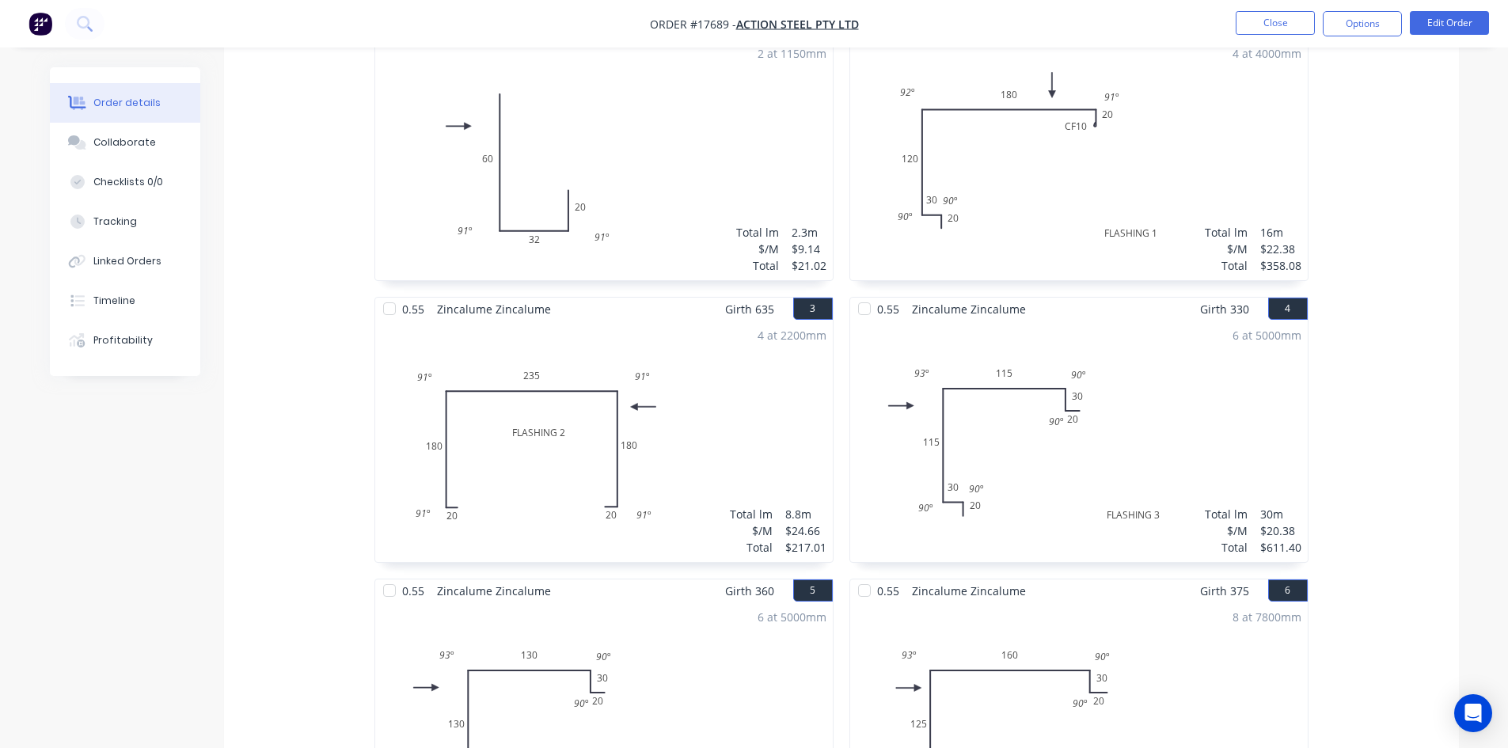
scroll to position [623, 0]
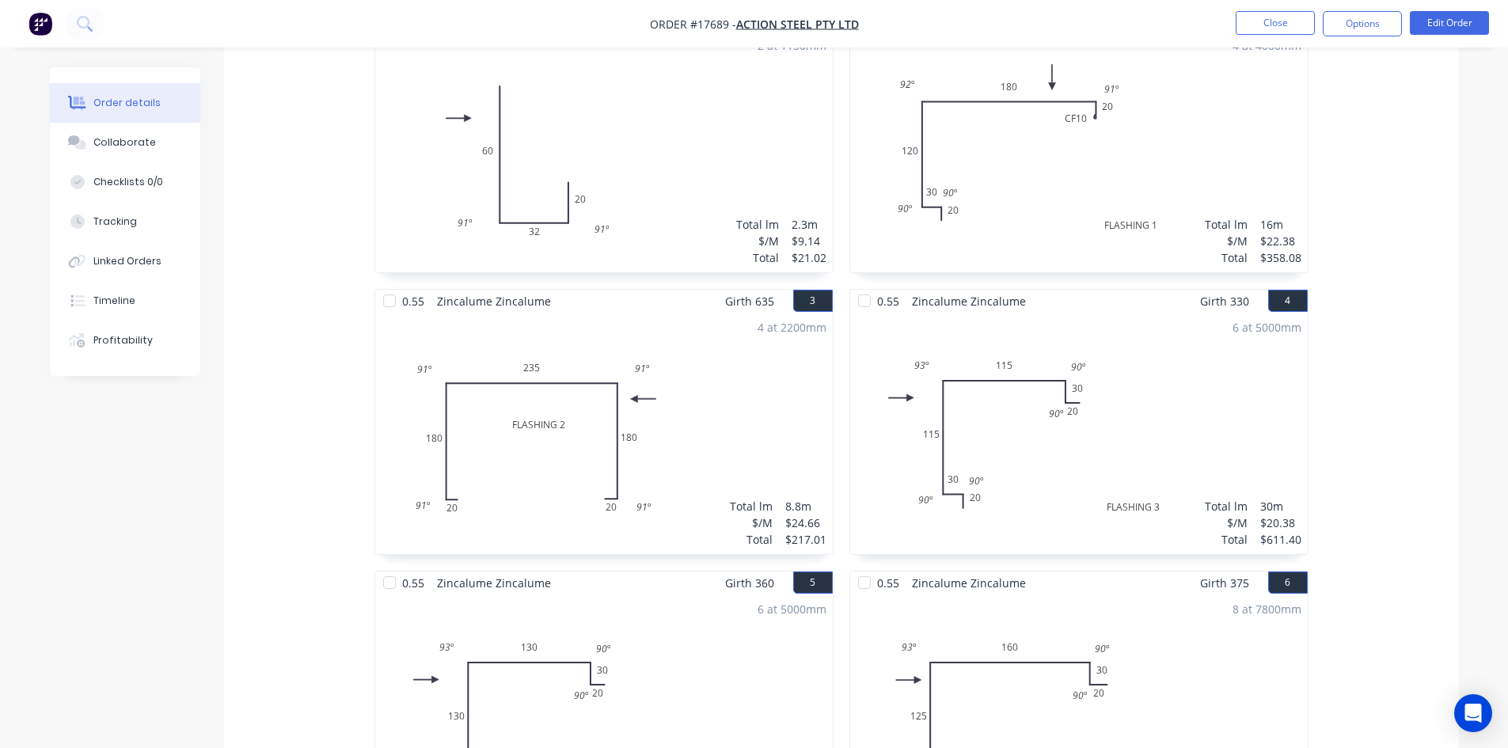
click at [1057, 130] on div "4 at 4000mm Total lm $/M Total 16m $22.38 $358.08" at bounding box center [1079, 152] width 458 height 242
click at [1465, 21] on button "Edit Order" at bounding box center [1449, 23] width 79 height 24
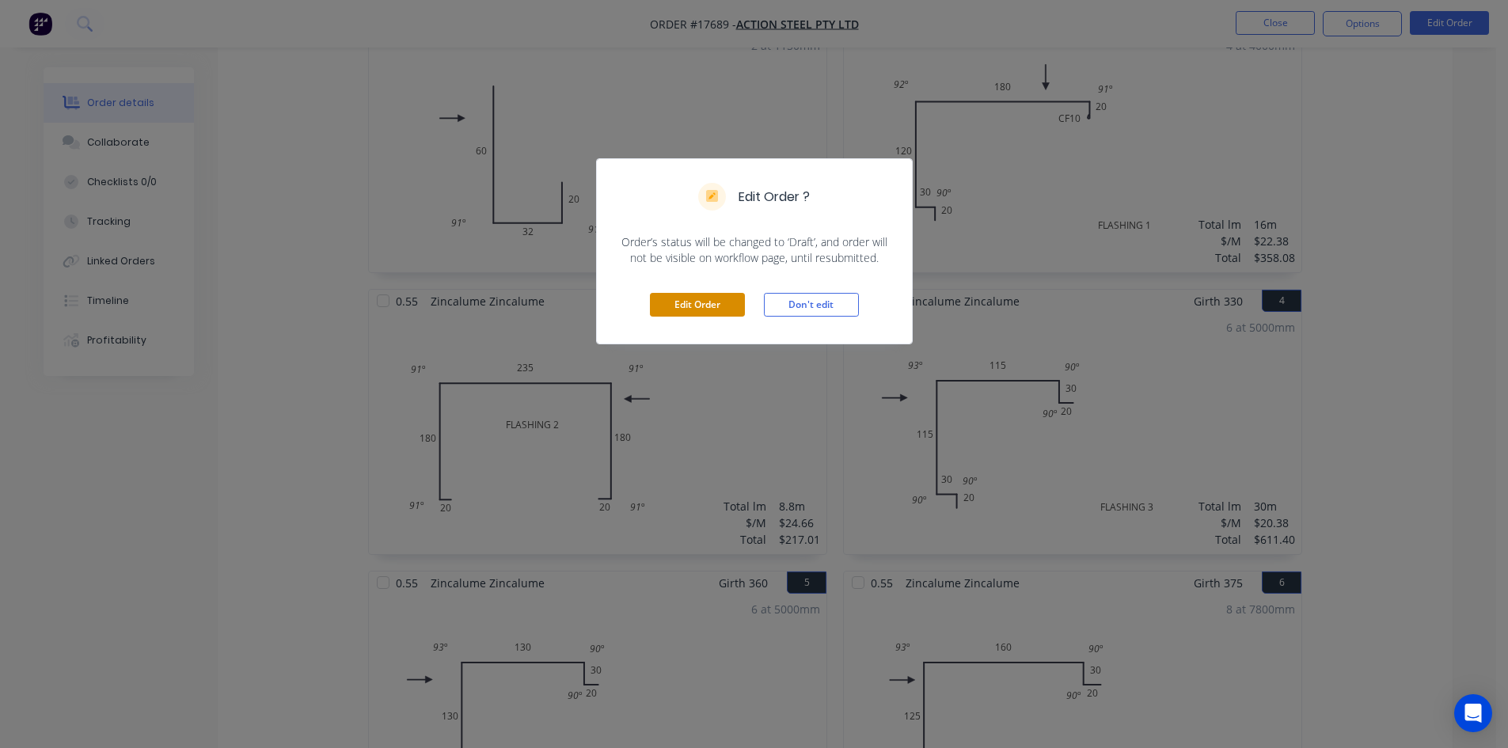
click at [665, 306] on button "Edit Order" at bounding box center [697, 305] width 95 height 24
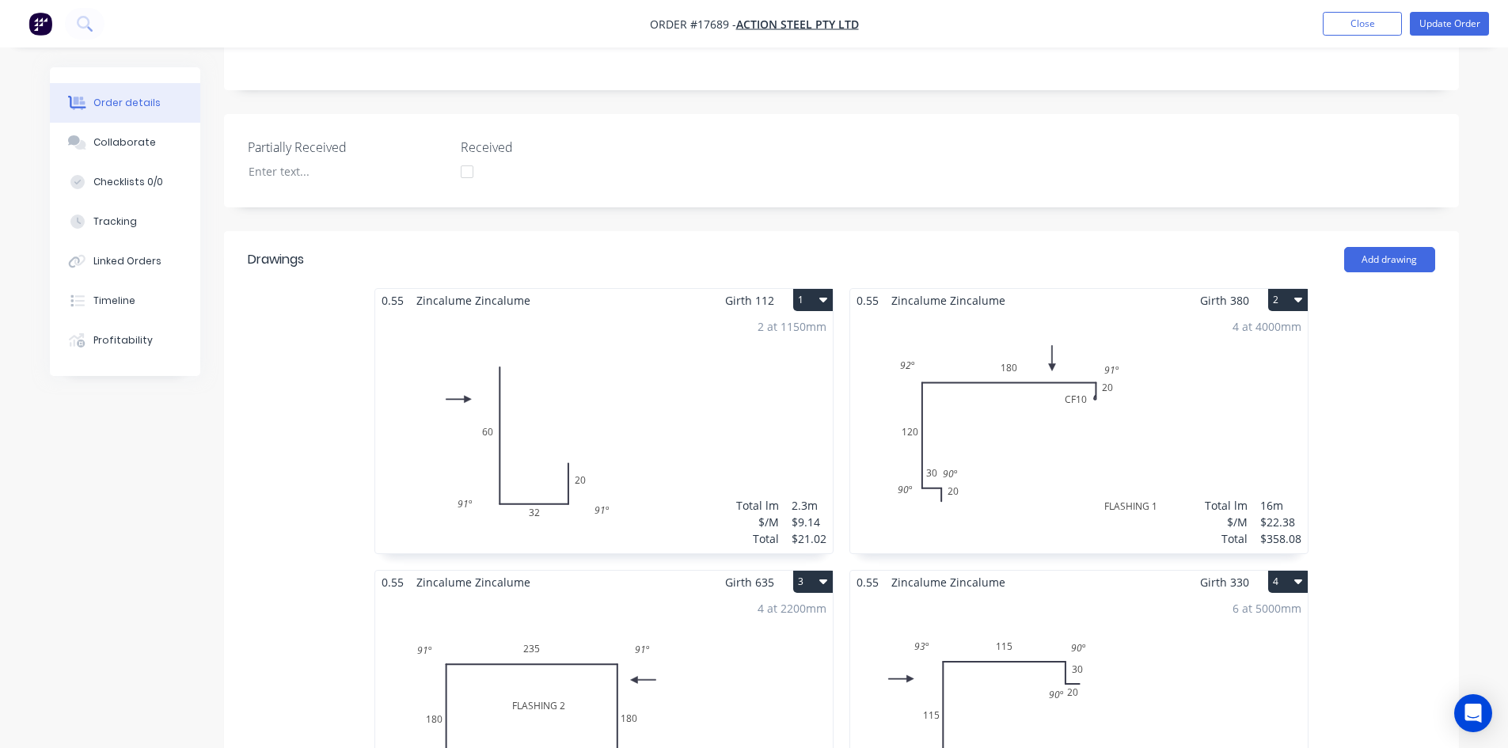
click at [1005, 405] on div "4 at 4000mm Total lm $/M Total 16m $22.38 $358.08" at bounding box center [1079, 433] width 458 height 242
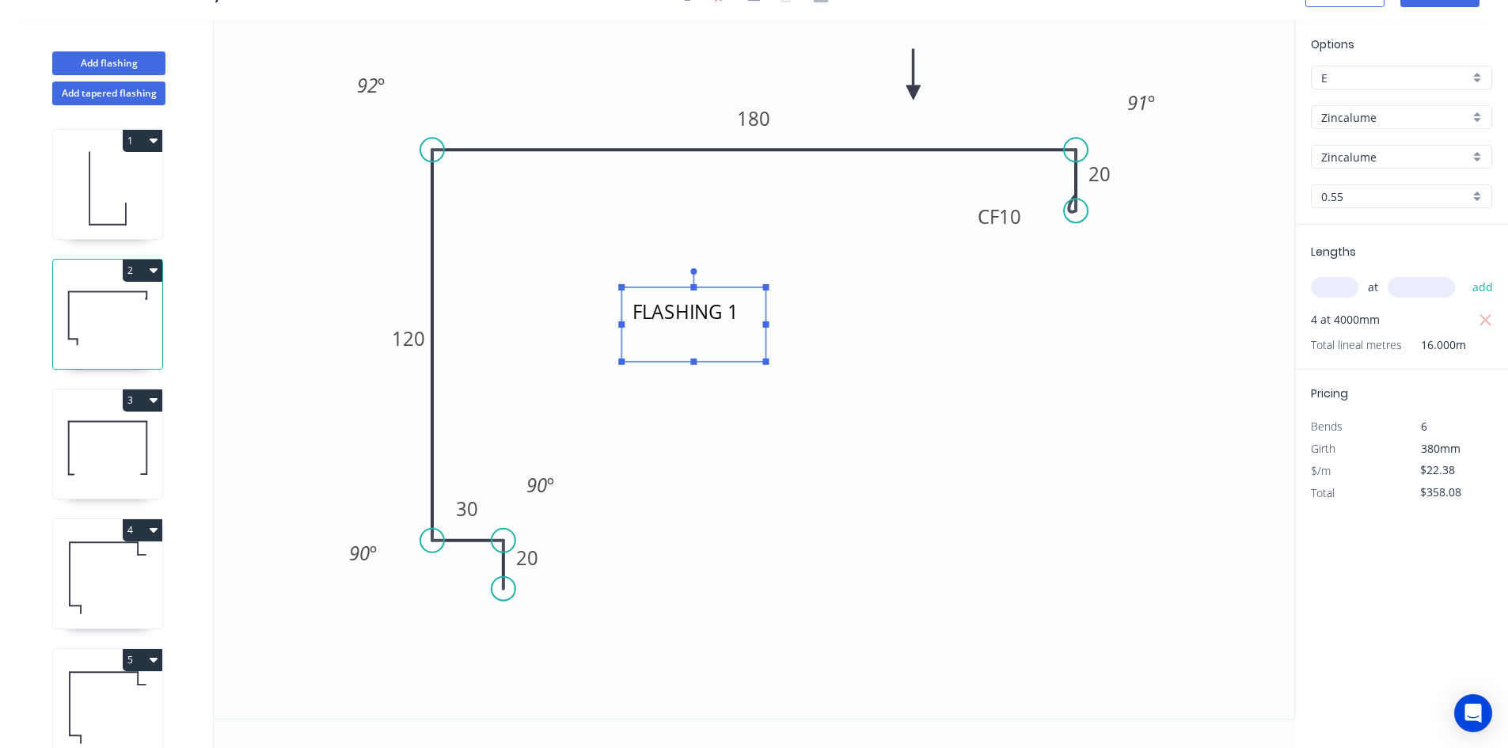
drag, startPoint x: 1102, startPoint y: 622, endPoint x: 626, endPoint y: 297, distance: 577.2
click at [626, 297] on rect at bounding box center [694, 324] width 144 height 74
click at [110, 573] on icon at bounding box center [107, 577] width 109 height 101
click at [114, 587] on icon at bounding box center [107, 577] width 109 height 101
type input "$20.38"
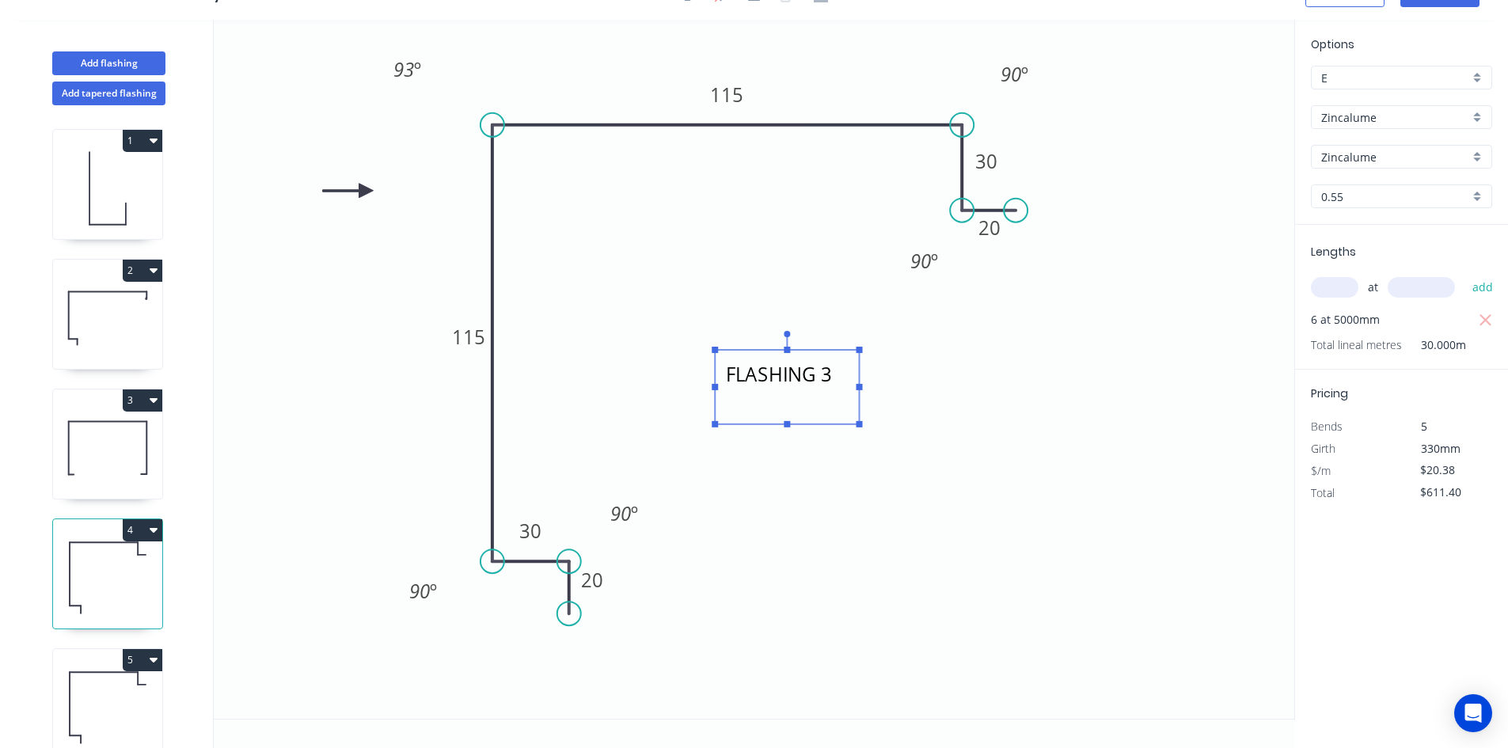
drag, startPoint x: 1114, startPoint y: 630, endPoint x: 718, endPoint y: 363, distance: 477.5
click at [718, 363] on rect at bounding box center [787, 387] width 144 height 74
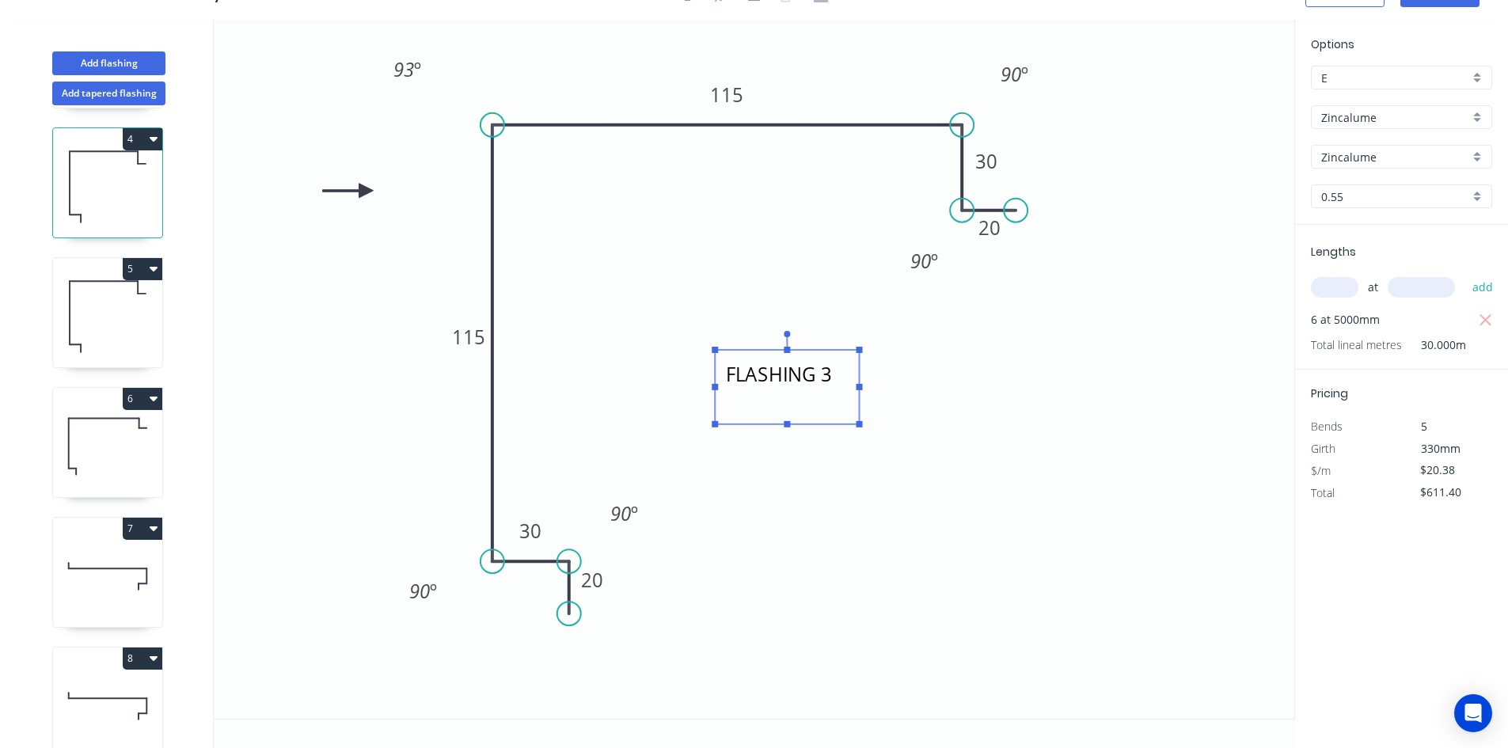
scroll to position [396, 0]
click at [94, 310] on icon at bounding box center [107, 311] width 109 height 101
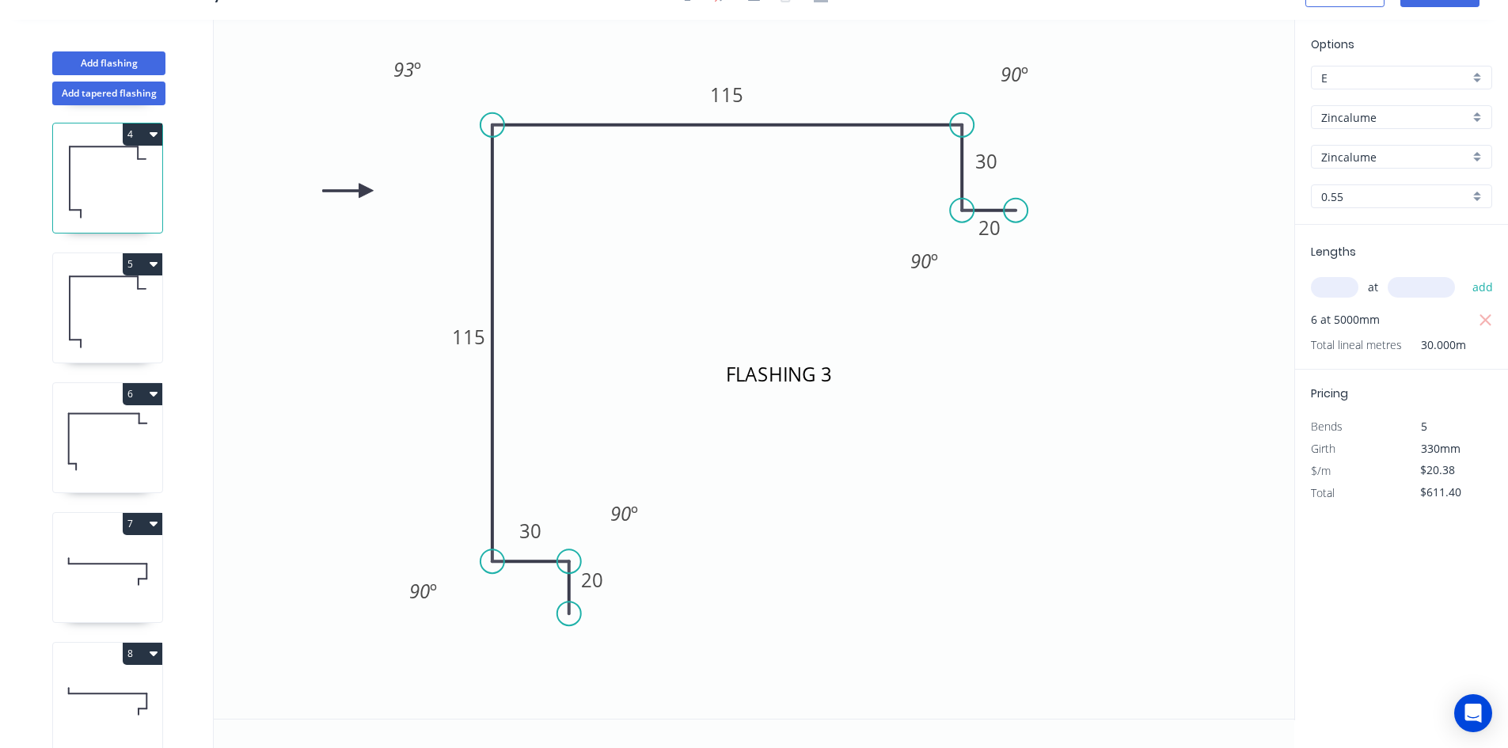
click at [117, 302] on icon at bounding box center [107, 311] width 109 height 101
drag, startPoint x: 1118, startPoint y: 620, endPoint x: 641, endPoint y: 313, distance: 567.1
click at [641, 313] on rect at bounding box center [706, 347] width 144 height 74
click at [131, 468] on icon at bounding box center [107, 441] width 109 height 101
click at [127, 470] on icon at bounding box center [107, 441] width 109 height 101
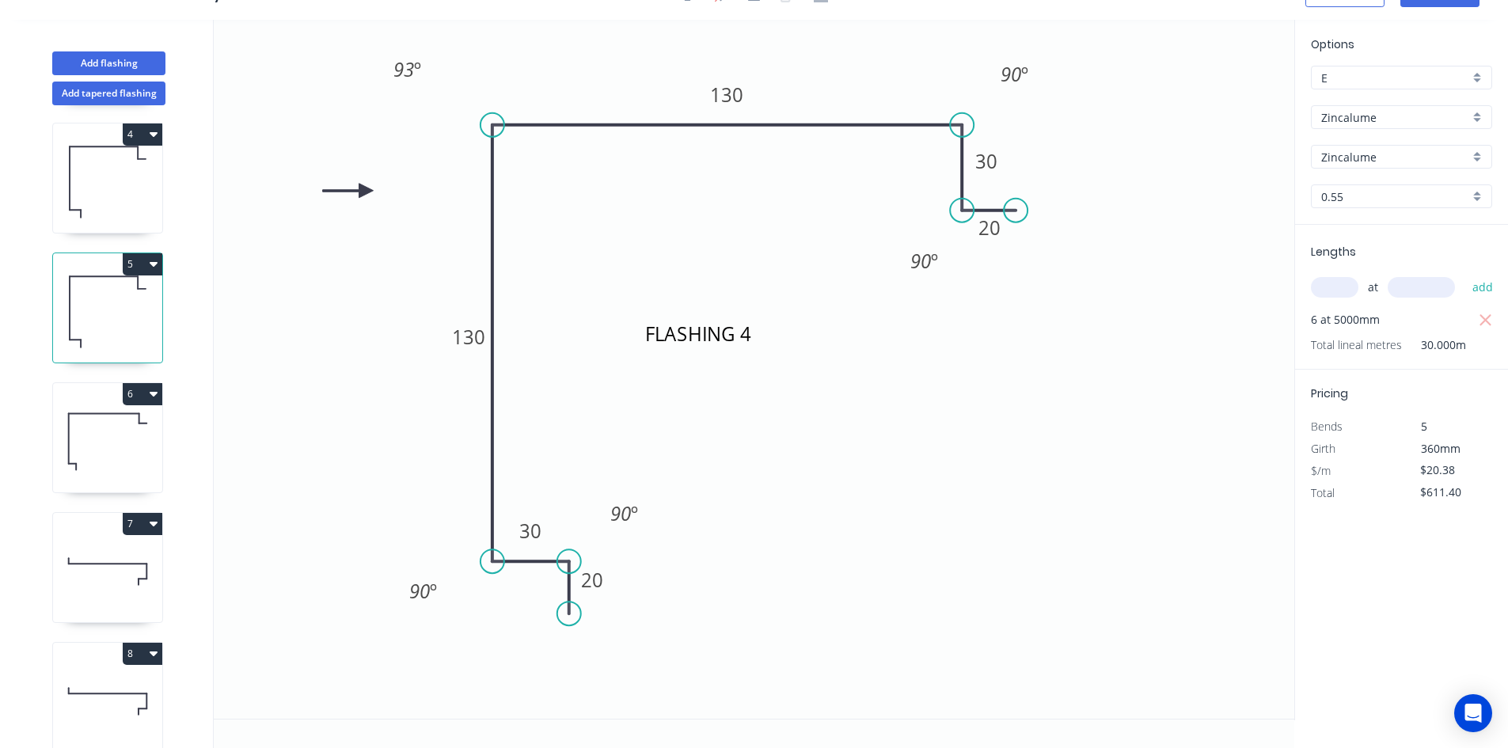
type input "$1,271.71"
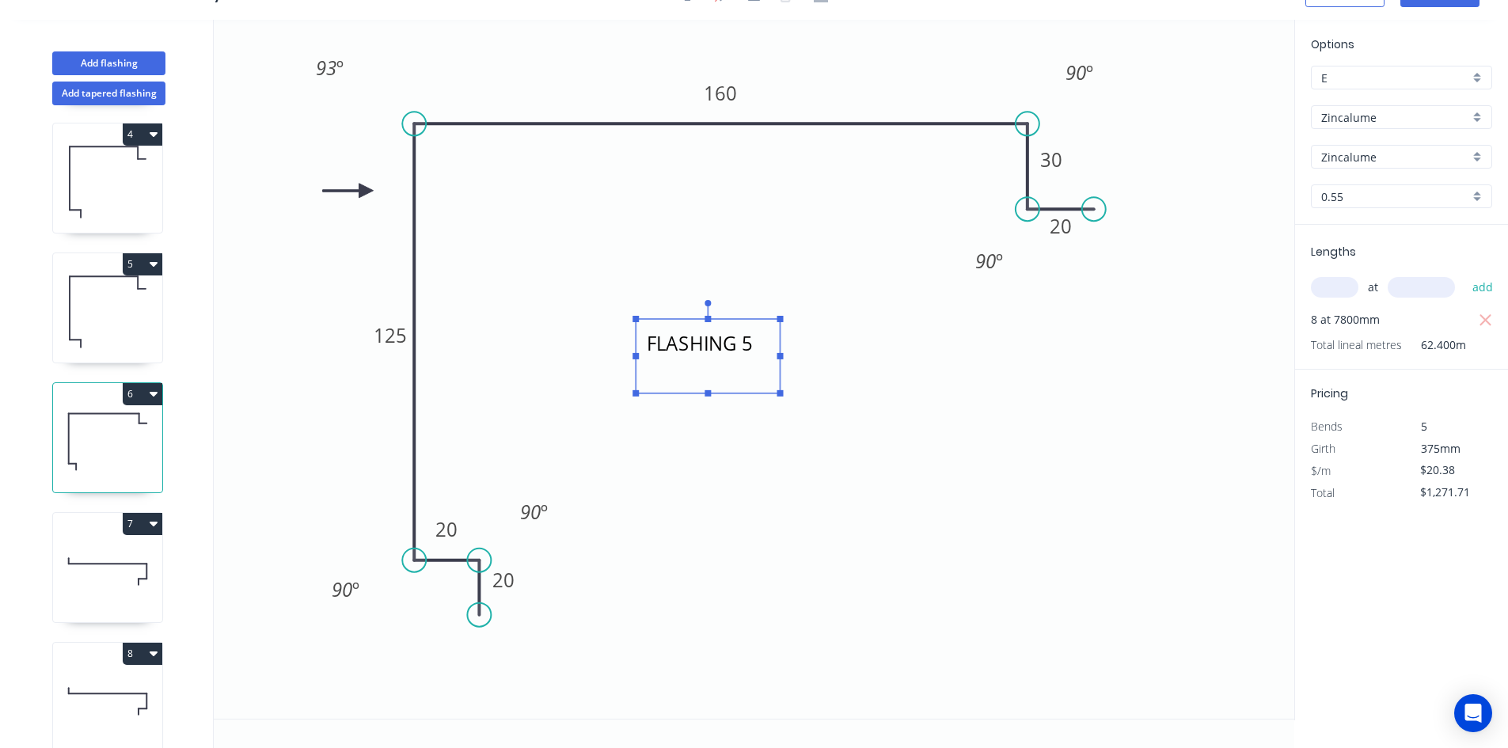
drag, startPoint x: 1117, startPoint y: 621, endPoint x: 634, endPoint y: 332, distance: 562.9
click at [642, 325] on rect at bounding box center [708, 356] width 144 height 74
click at [127, 587] on icon at bounding box center [107, 571] width 109 height 101
type input "$18.38"
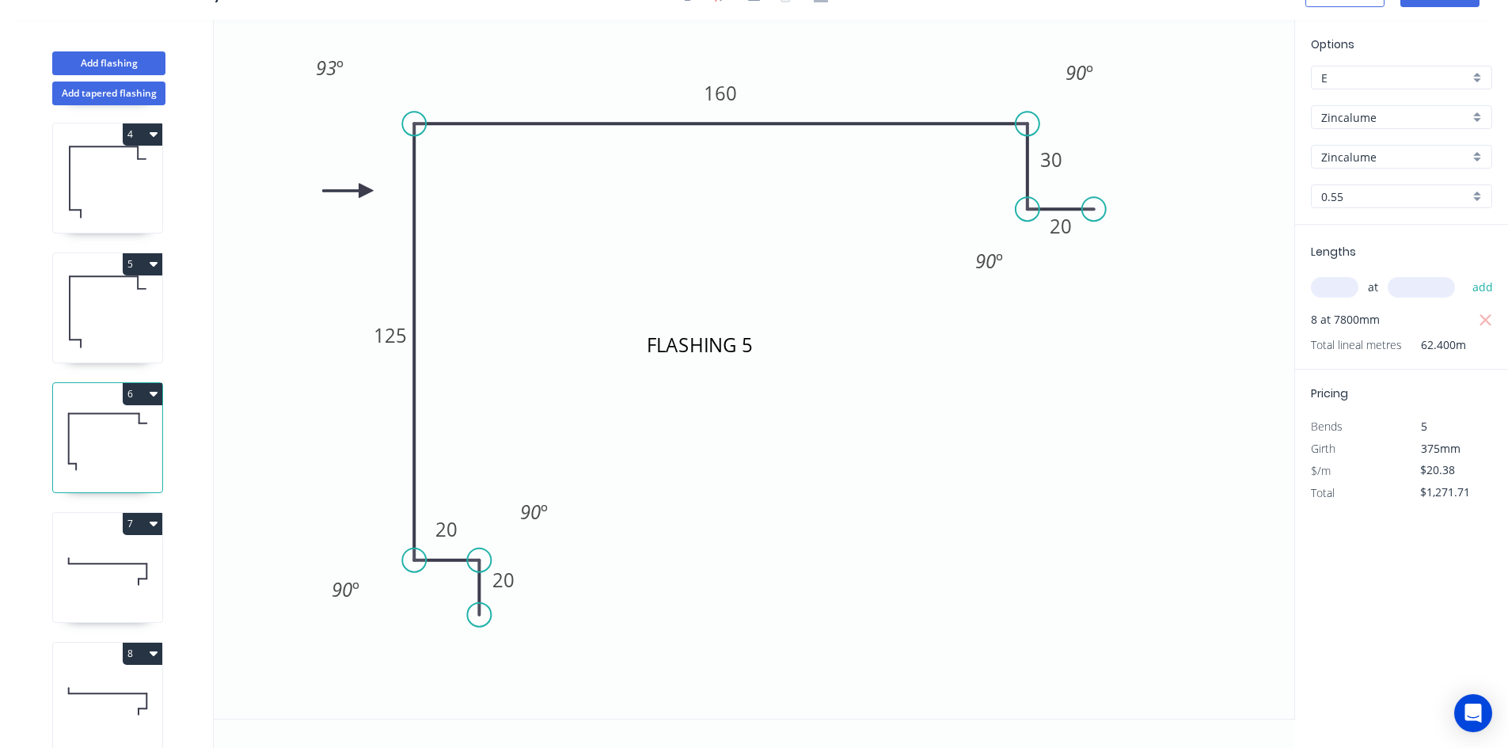
type input "$36.76"
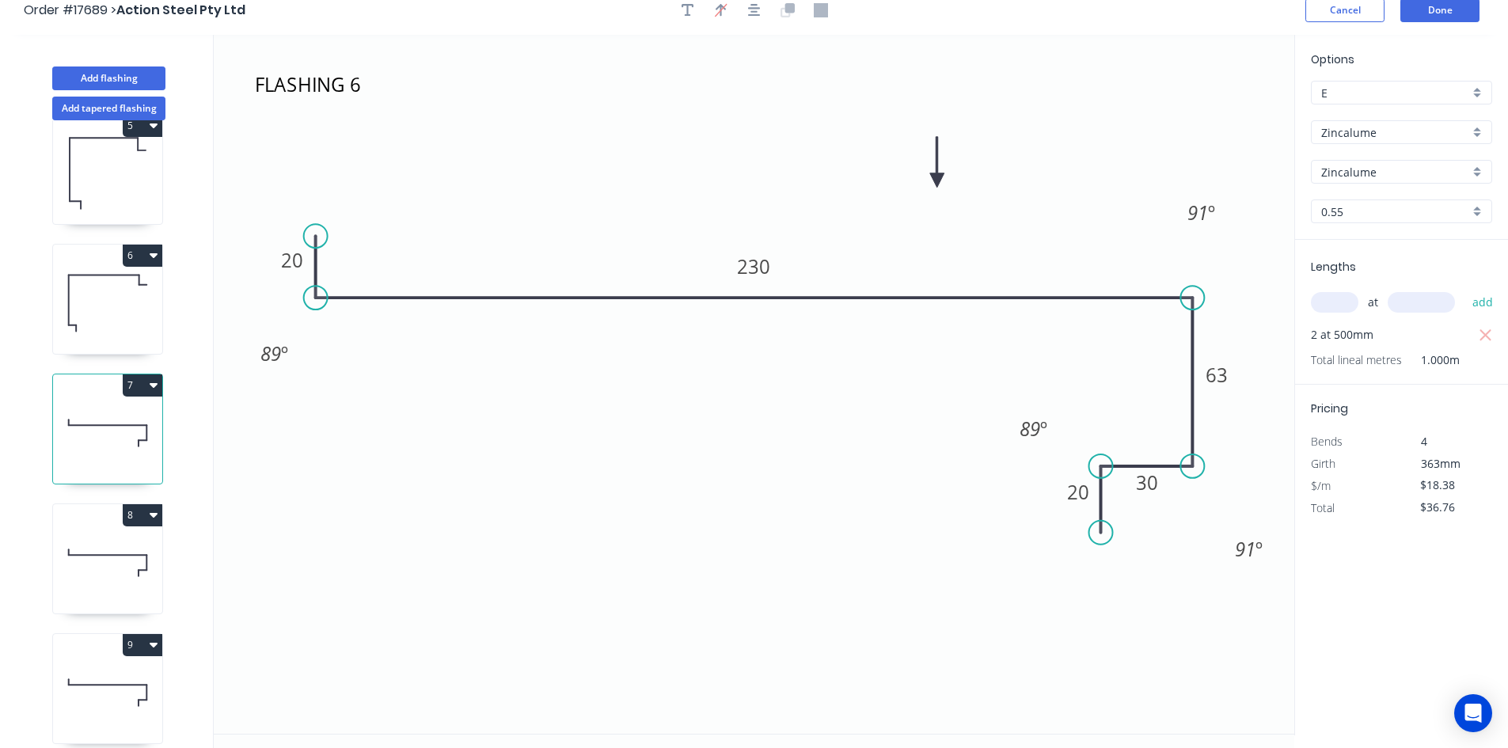
scroll to position [0, 0]
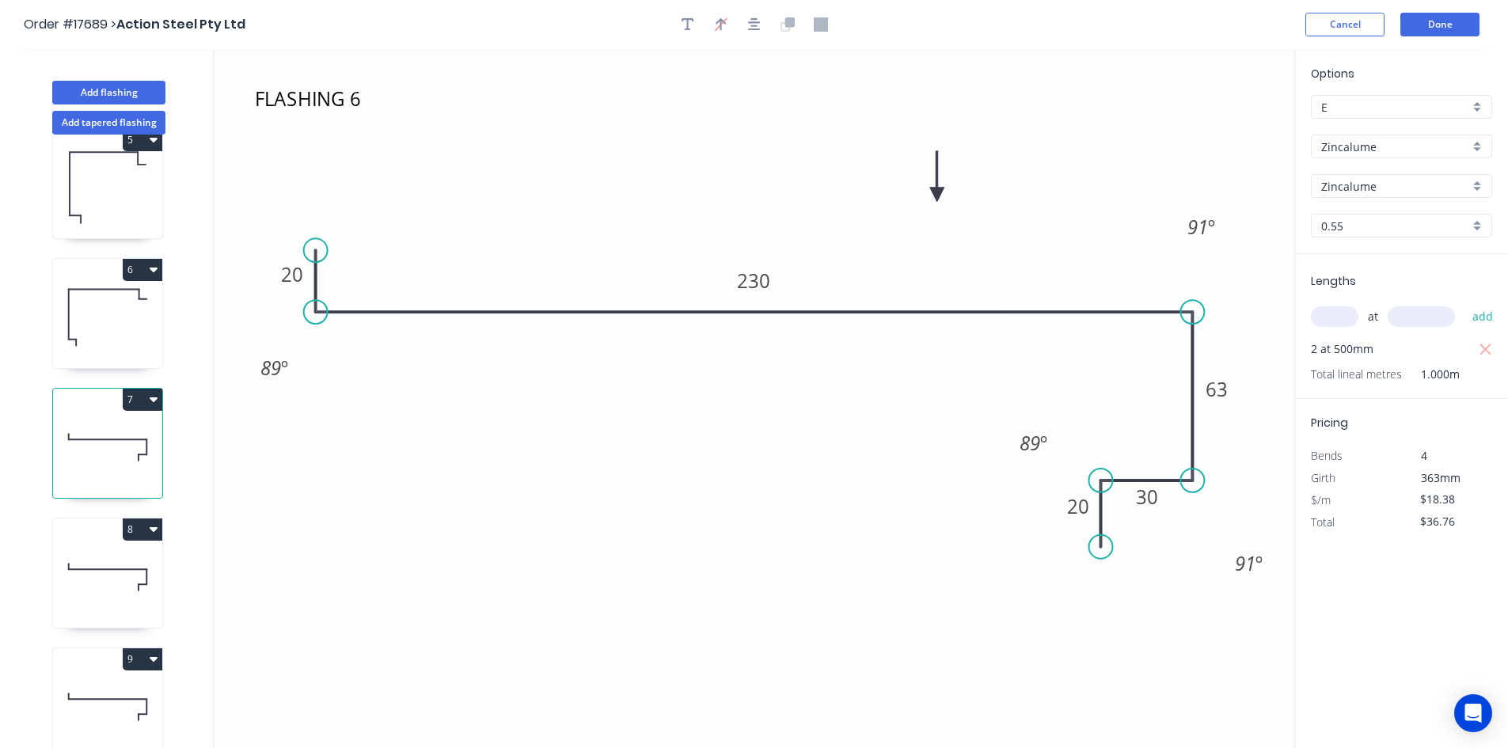
click at [1434, 10] on header "Order #17689 > Action Steel Pty Ltd Cancel Done" at bounding box center [754, 24] width 1508 height 49
click at [1433, 18] on button "Done" at bounding box center [1440, 25] width 79 height 24
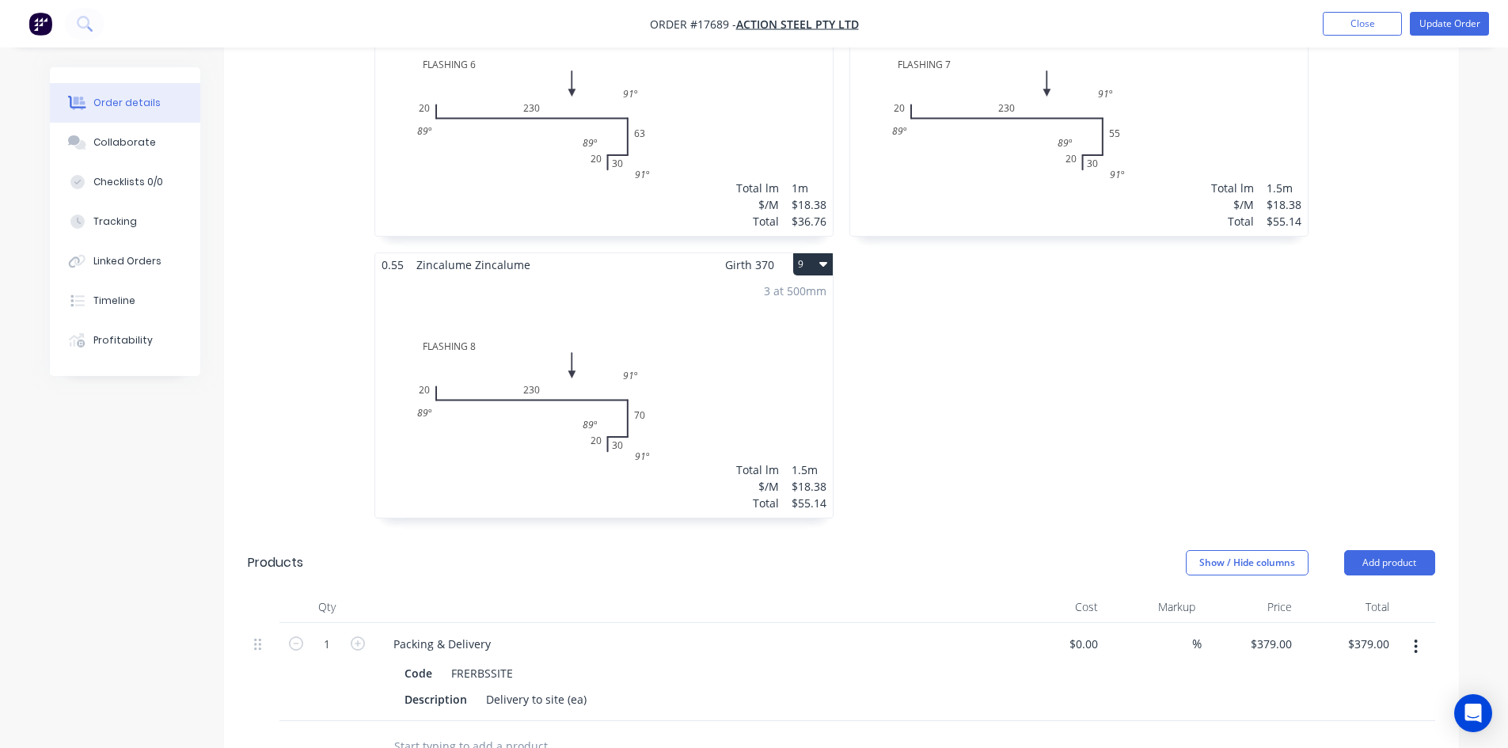
scroll to position [1367, 0]
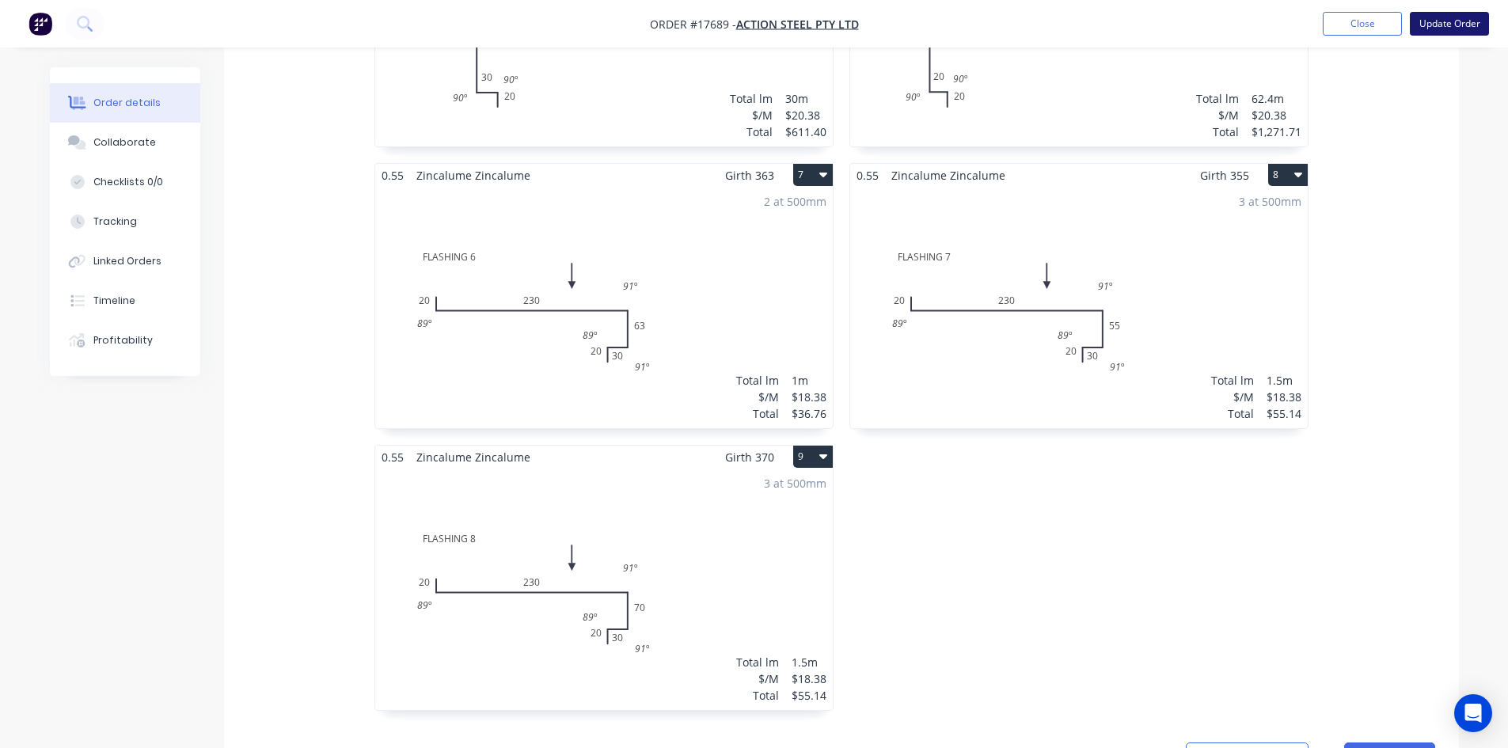
click at [1444, 25] on button "Update Order" at bounding box center [1449, 24] width 79 height 24
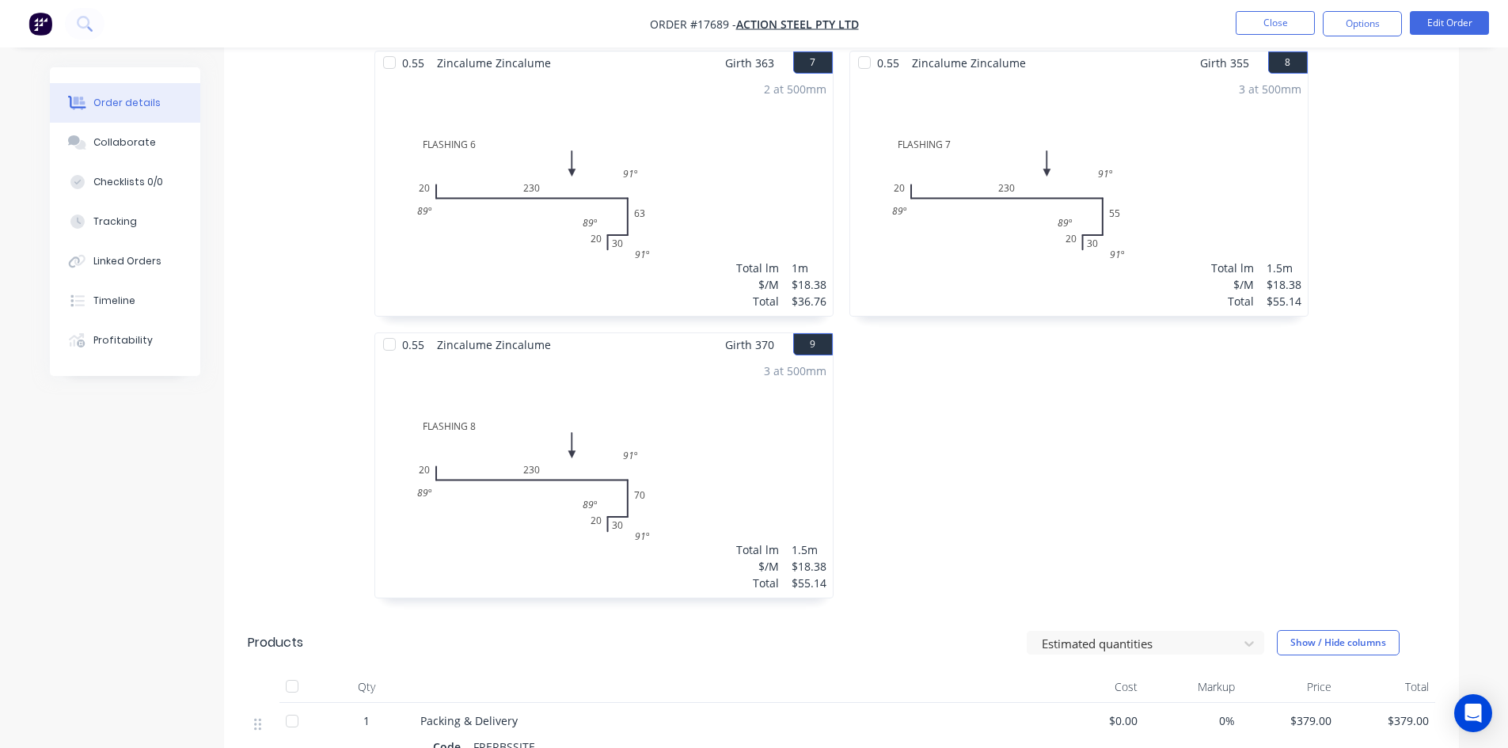
scroll to position [792, 0]
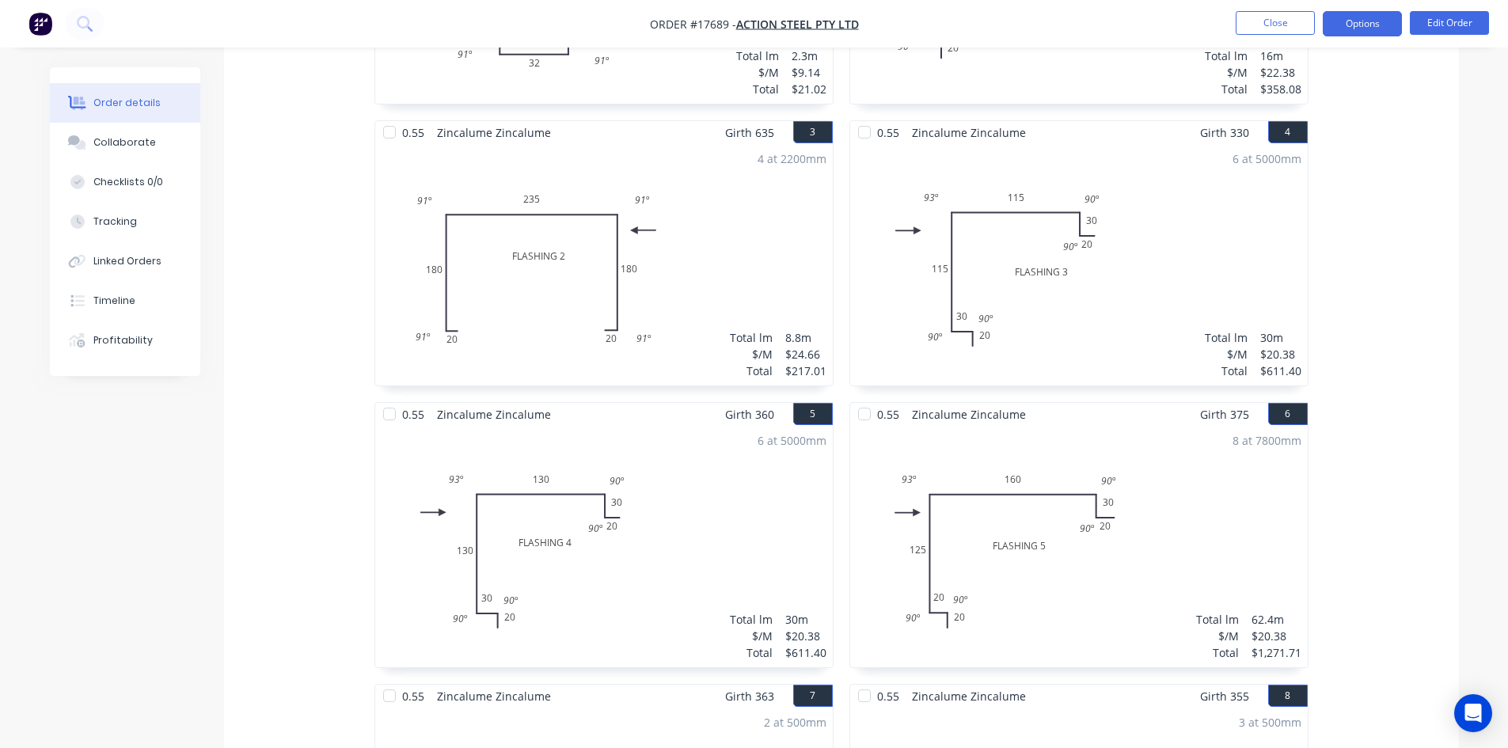
click at [1361, 17] on button "Options" at bounding box center [1362, 23] width 79 height 25
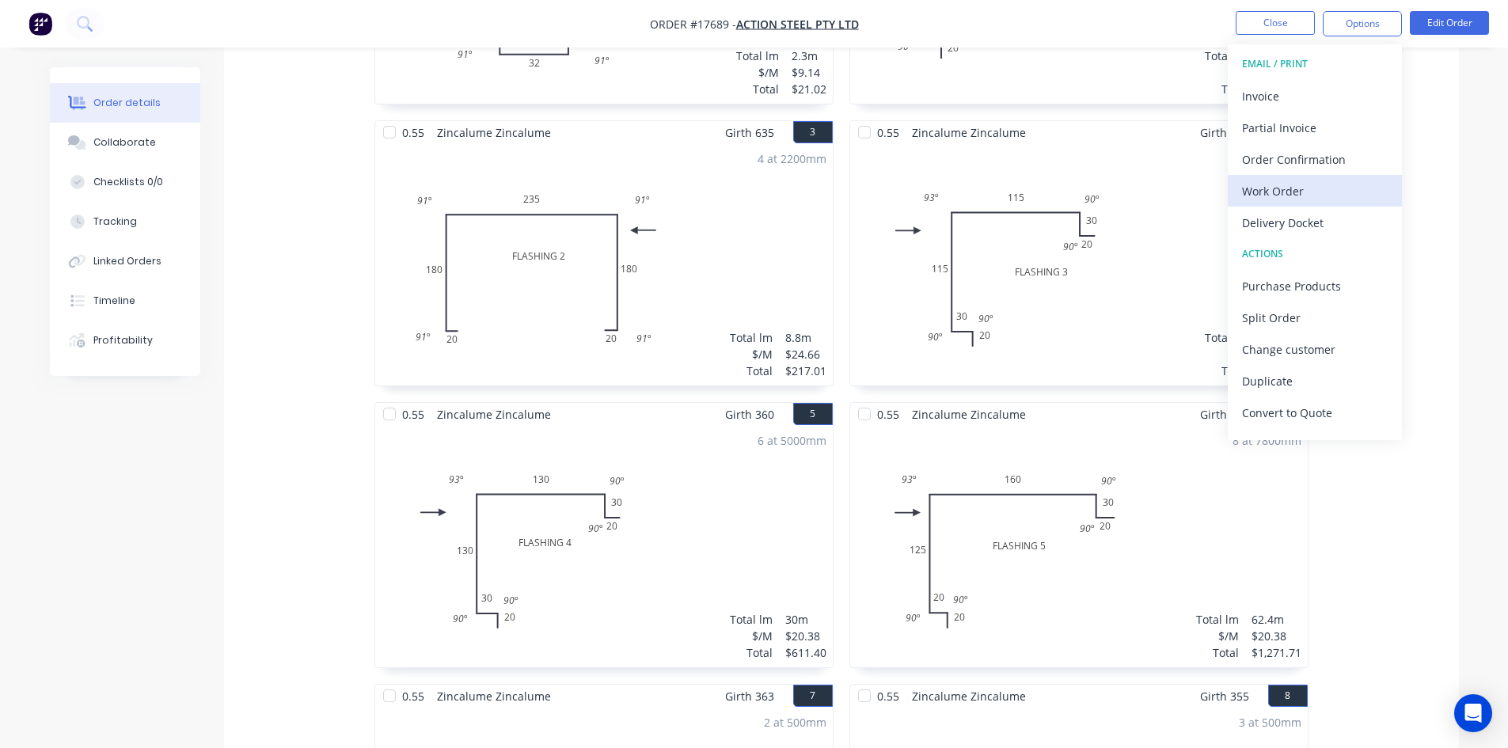
click at [1322, 187] on div "Work Order" at bounding box center [1315, 191] width 146 height 23
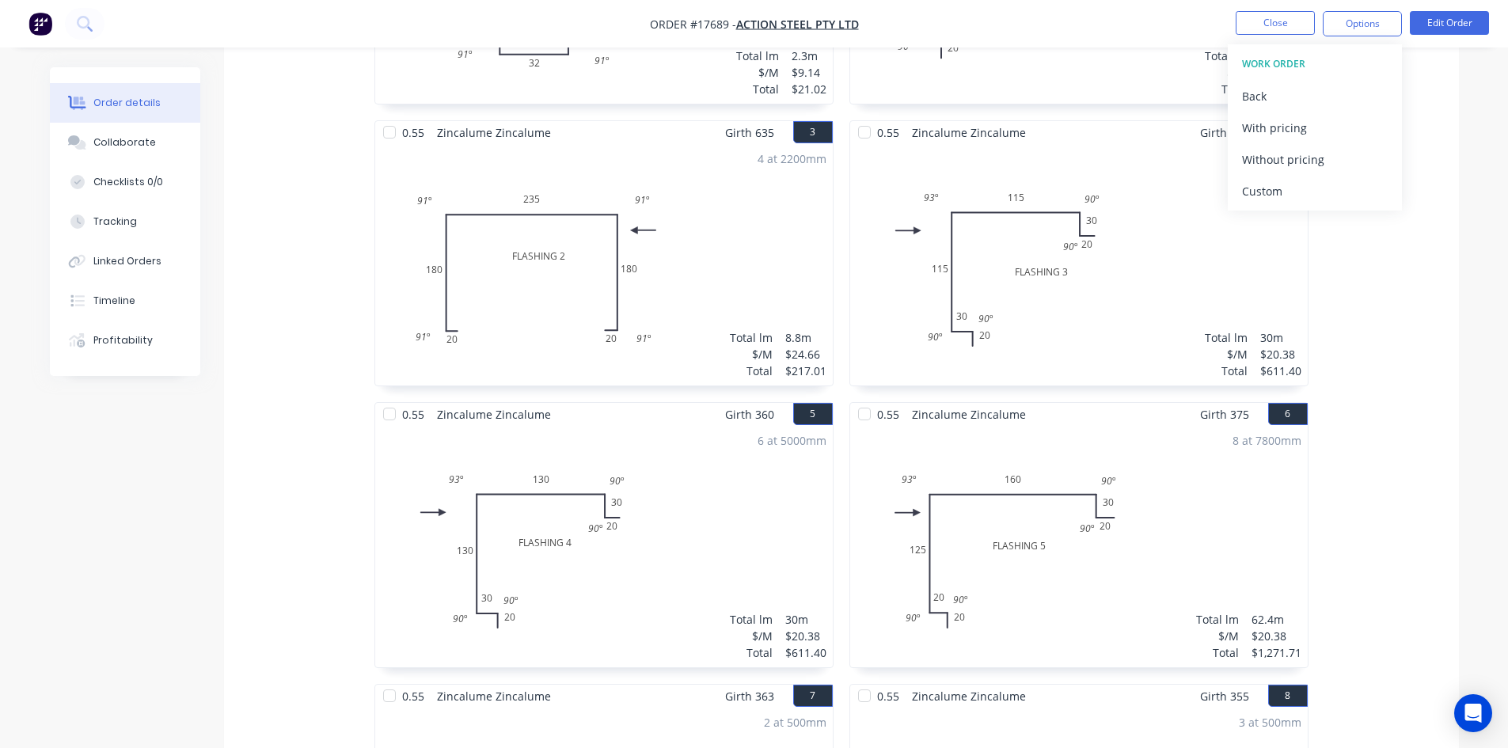
click at [1322, 187] on div "Custom" at bounding box center [1315, 191] width 146 height 23
click at [1322, 164] on div "Without pricing" at bounding box center [1315, 159] width 146 height 23
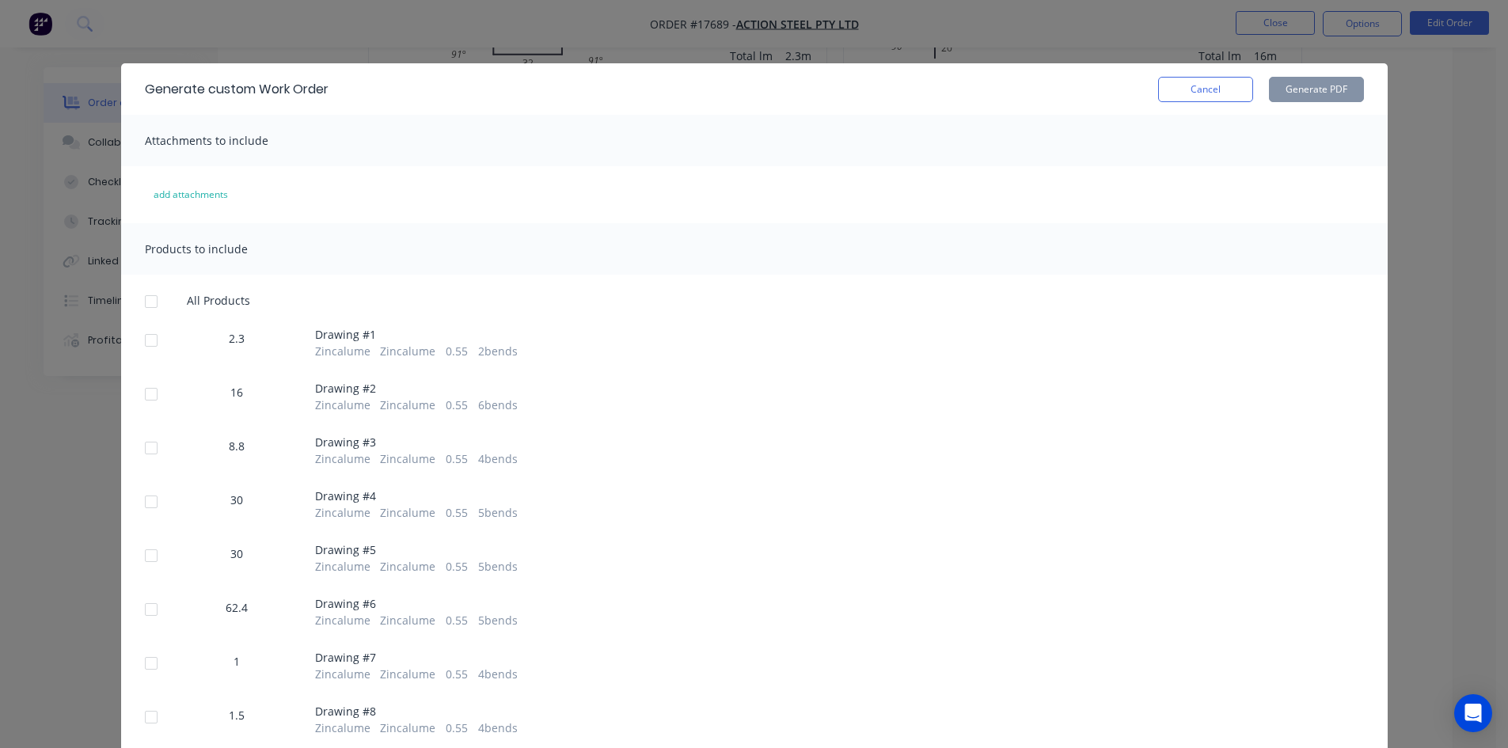
click at [142, 299] on div at bounding box center [151, 302] width 32 height 32
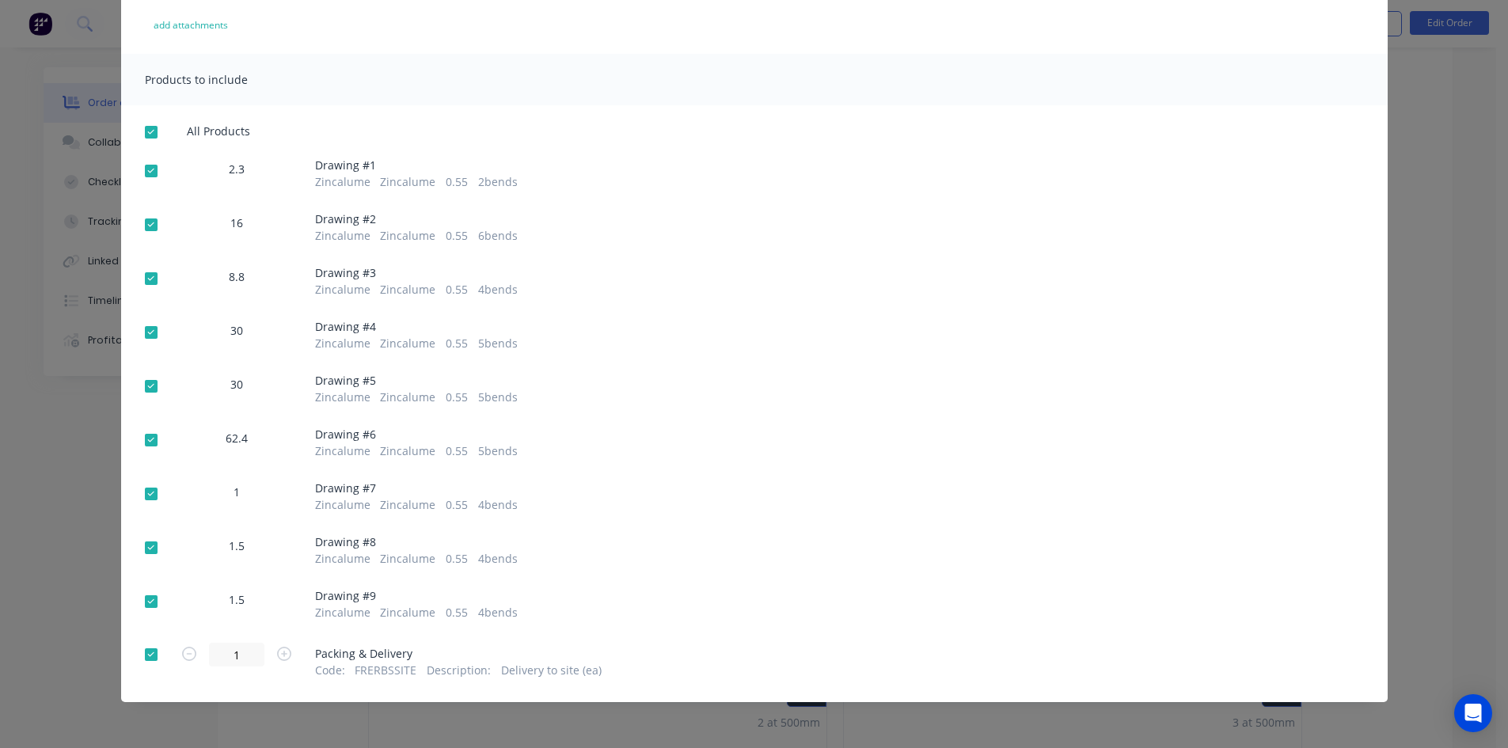
click at [145, 660] on div at bounding box center [151, 655] width 32 height 32
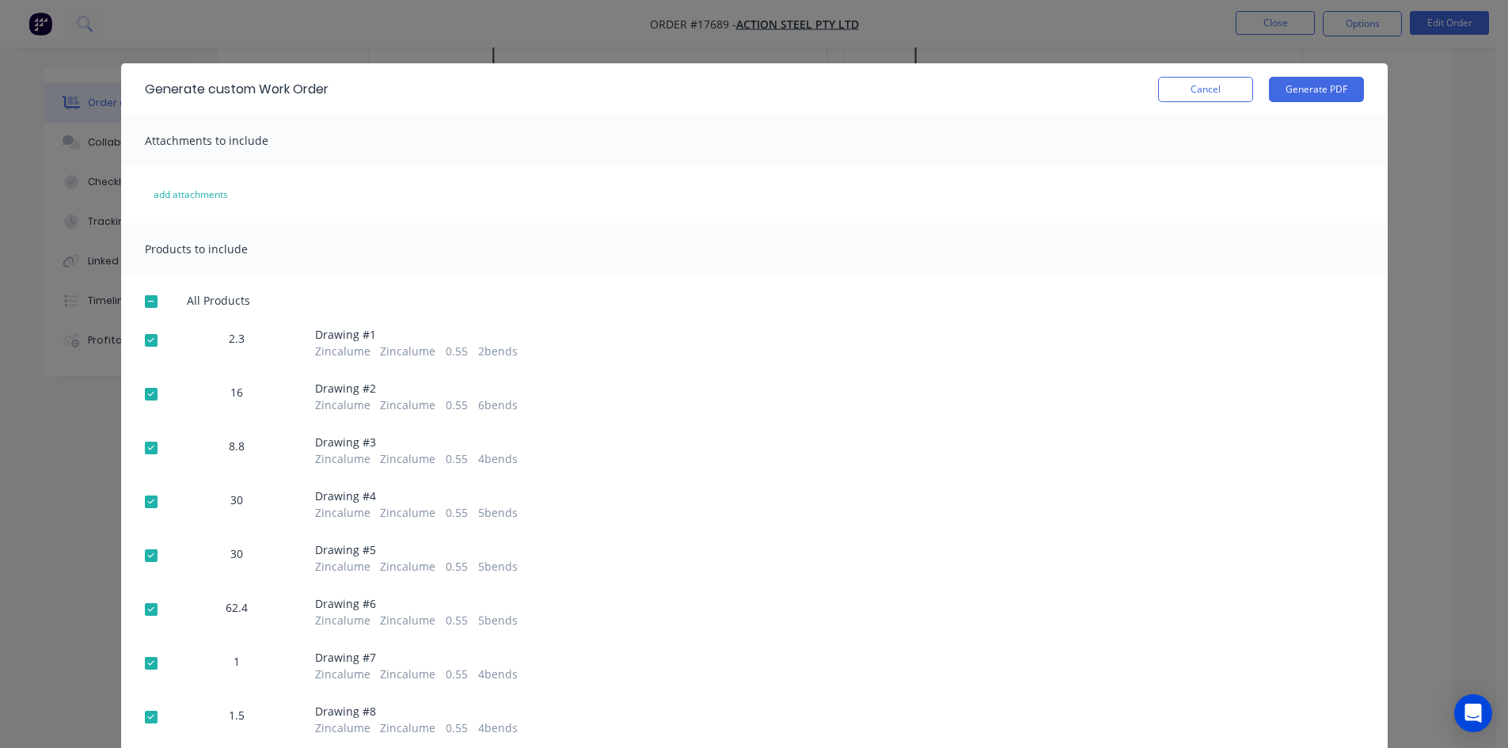
scroll to position [633, 0]
click at [1309, 95] on button "Generate PDF" at bounding box center [1316, 89] width 95 height 25
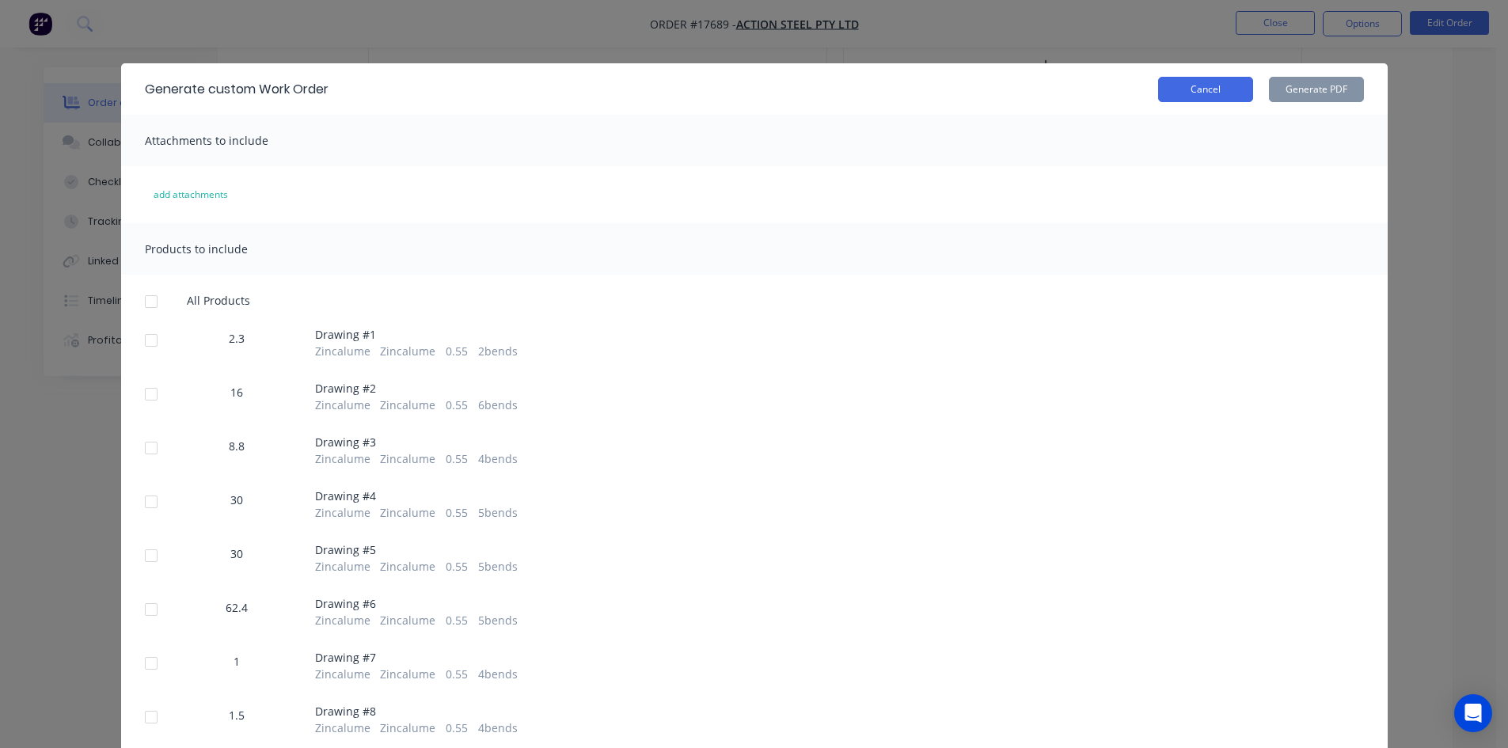
click at [1210, 93] on button "Cancel" at bounding box center [1205, 89] width 95 height 25
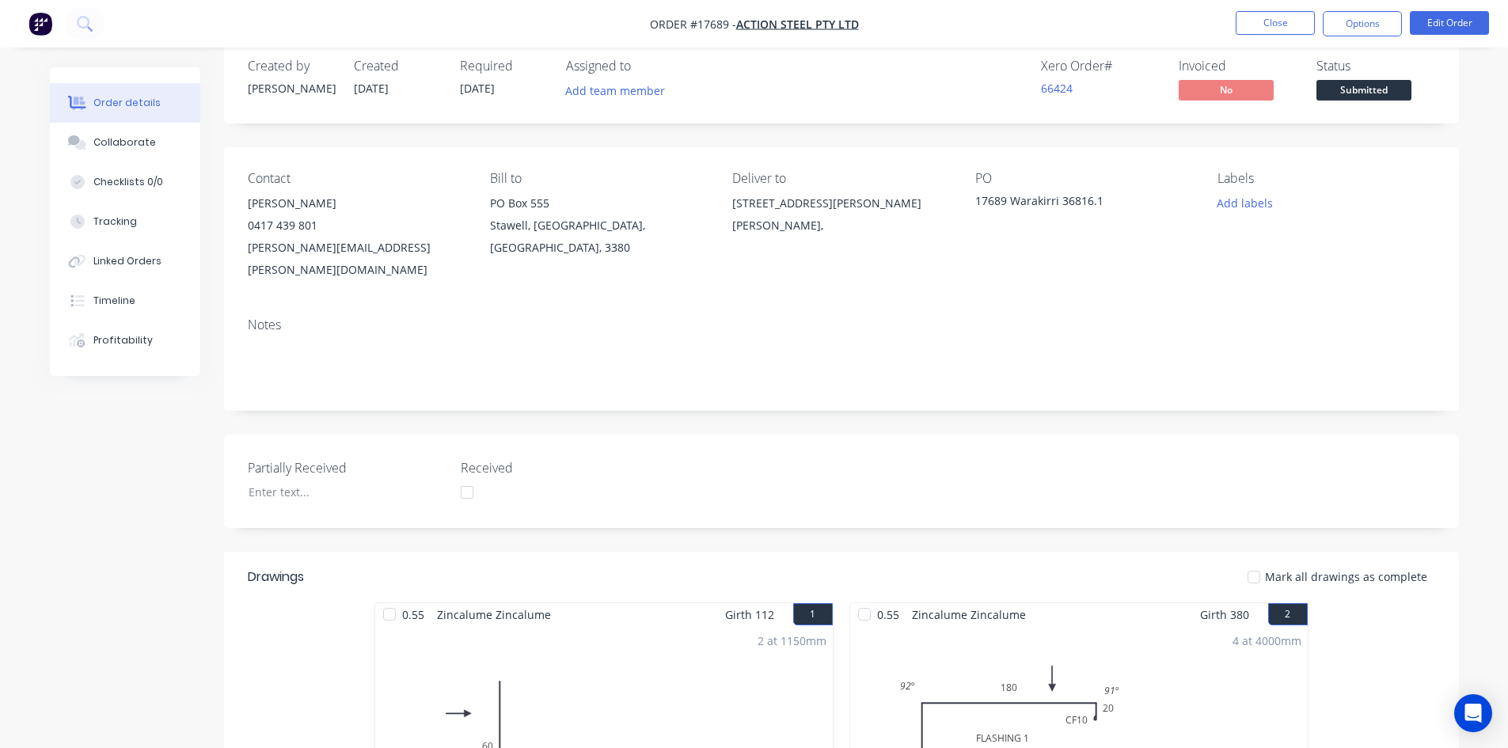
scroll to position [0, 0]
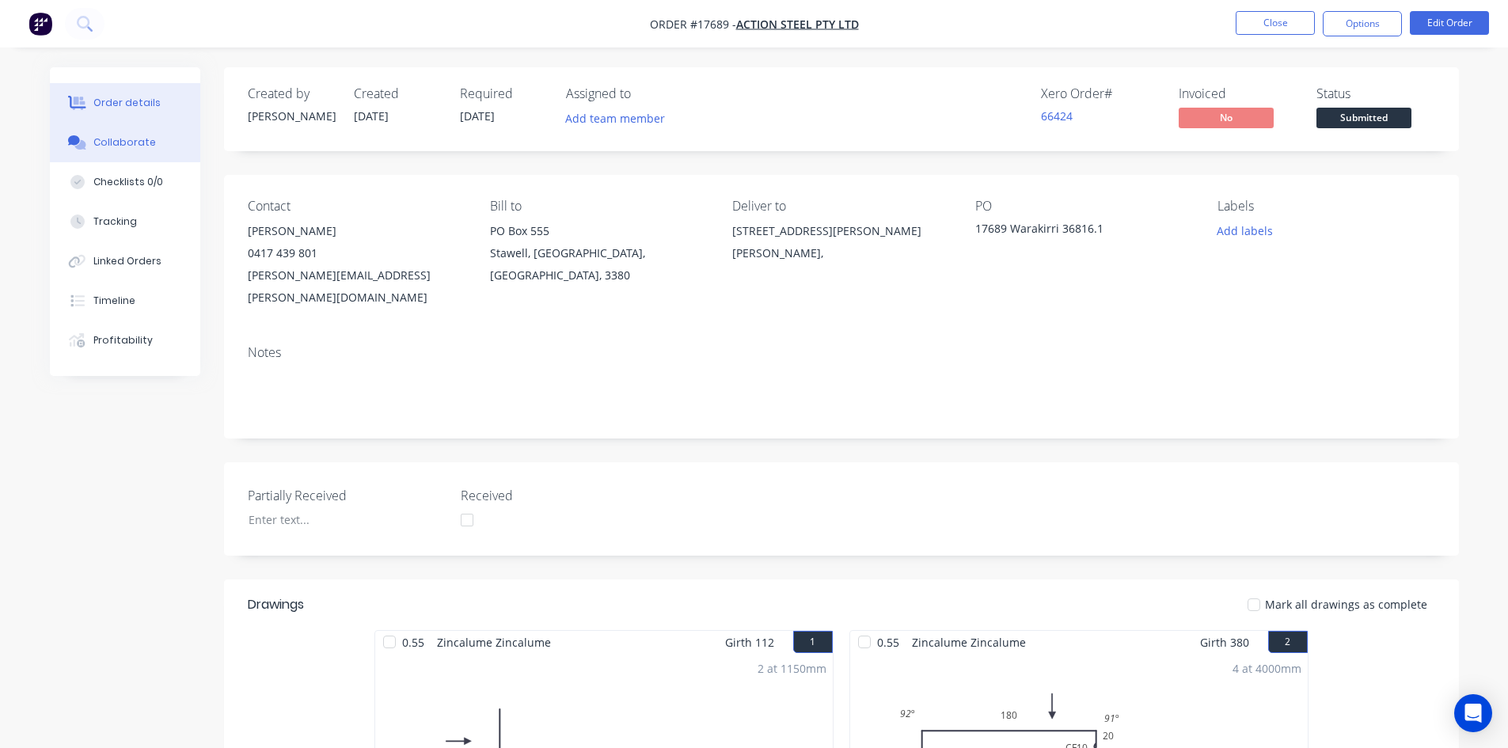
click at [60, 137] on button "Collaborate" at bounding box center [125, 143] width 150 height 40
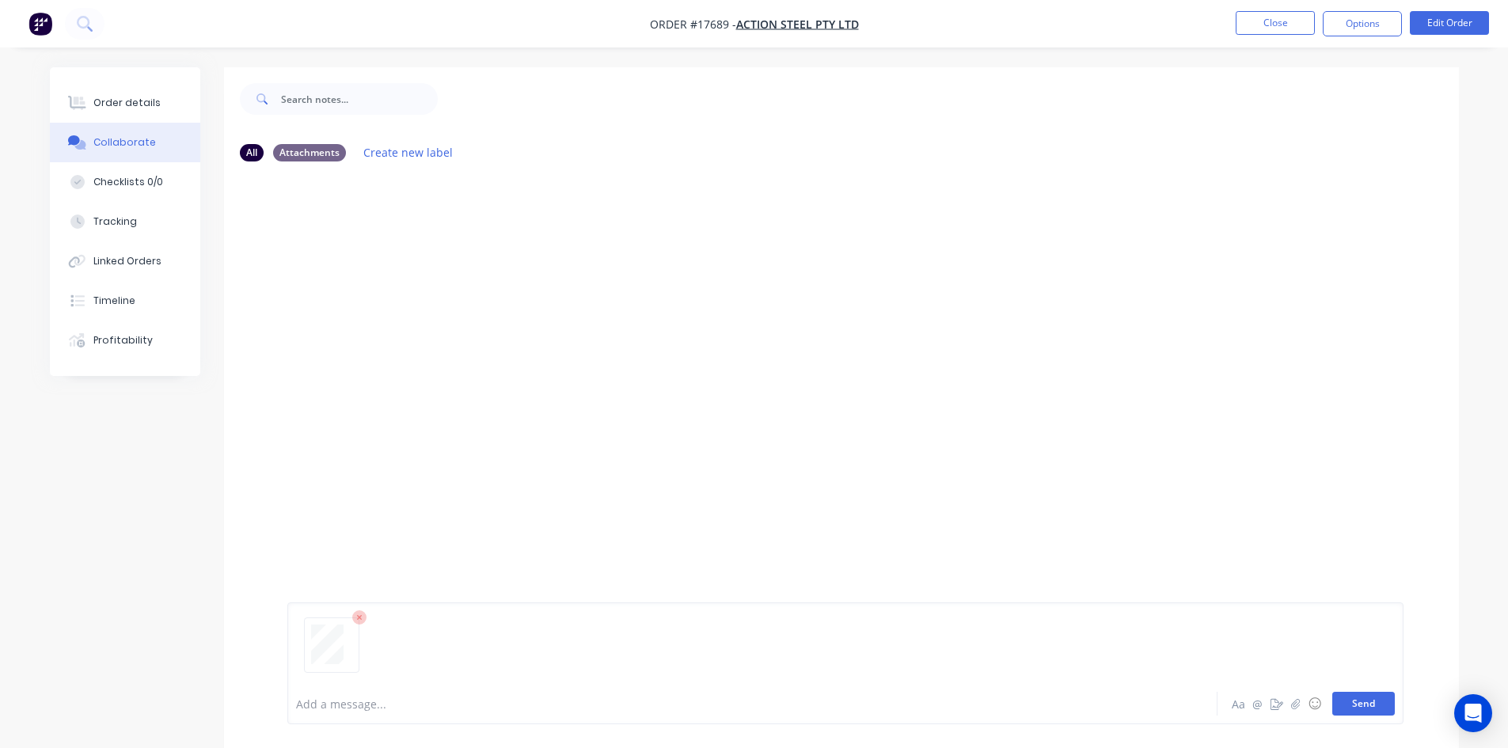
click at [1352, 707] on button "Send" at bounding box center [1364, 704] width 63 height 24
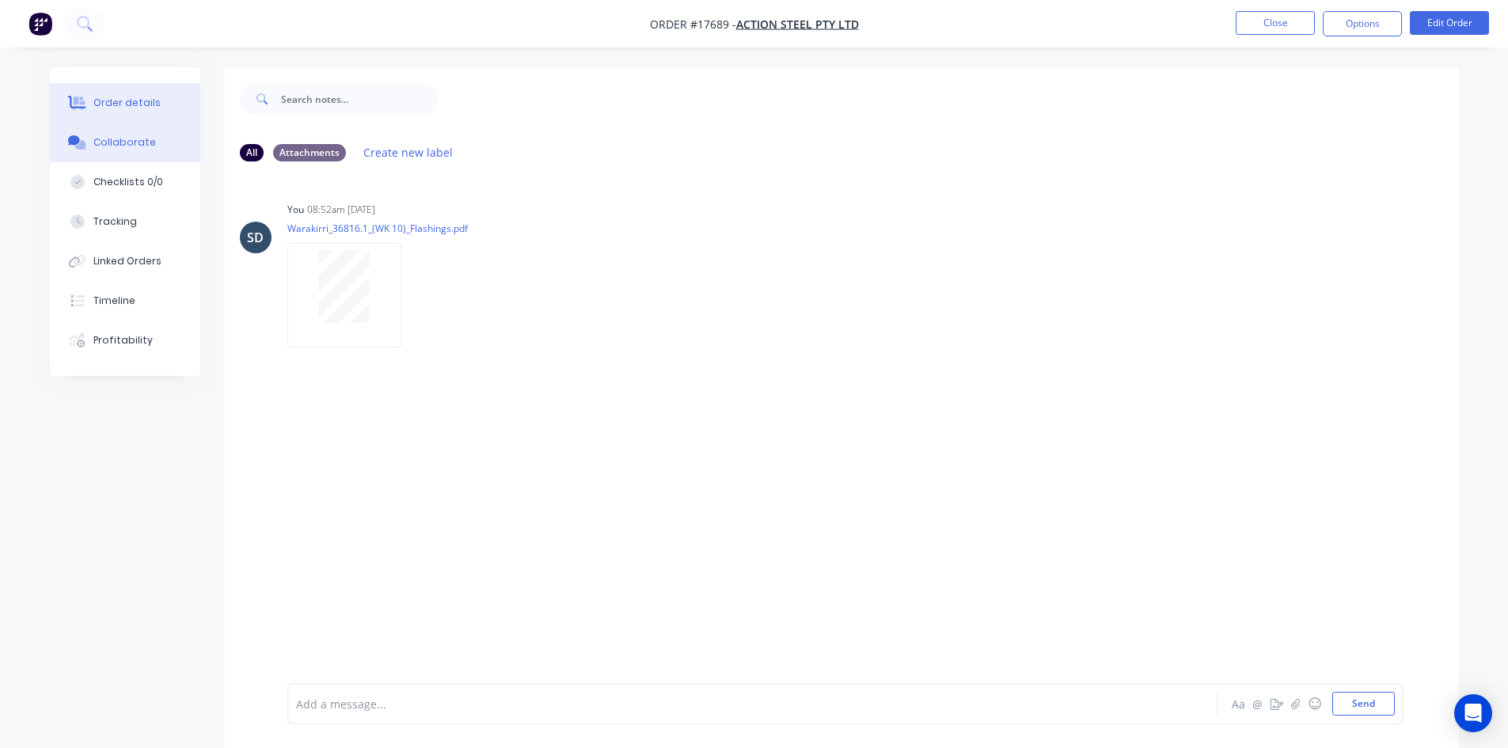
click at [129, 107] on div "Order details" at bounding box center [126, 103] width 67 height 14
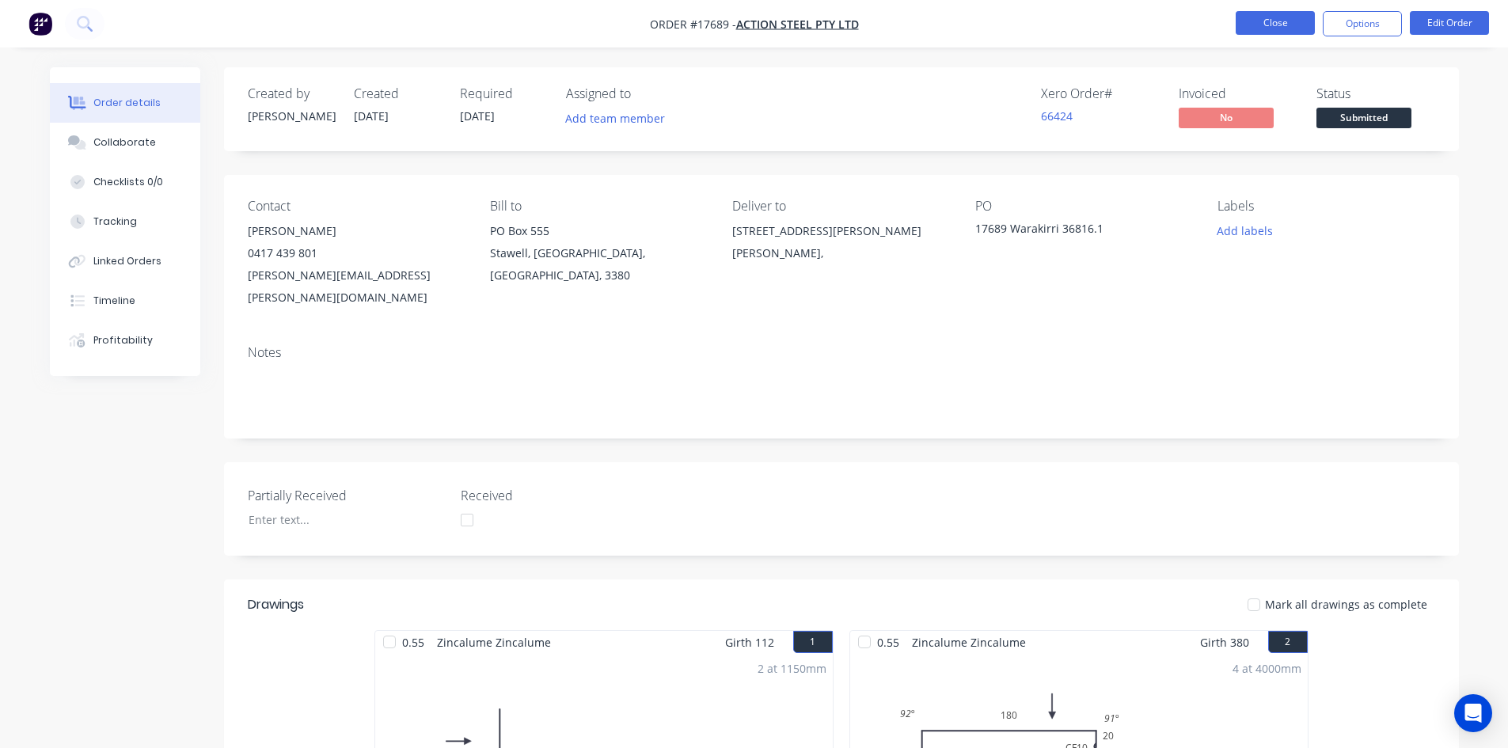
click at [1277, 28] on button "Close" at bounding box center [1275, 23] width 79 height 24
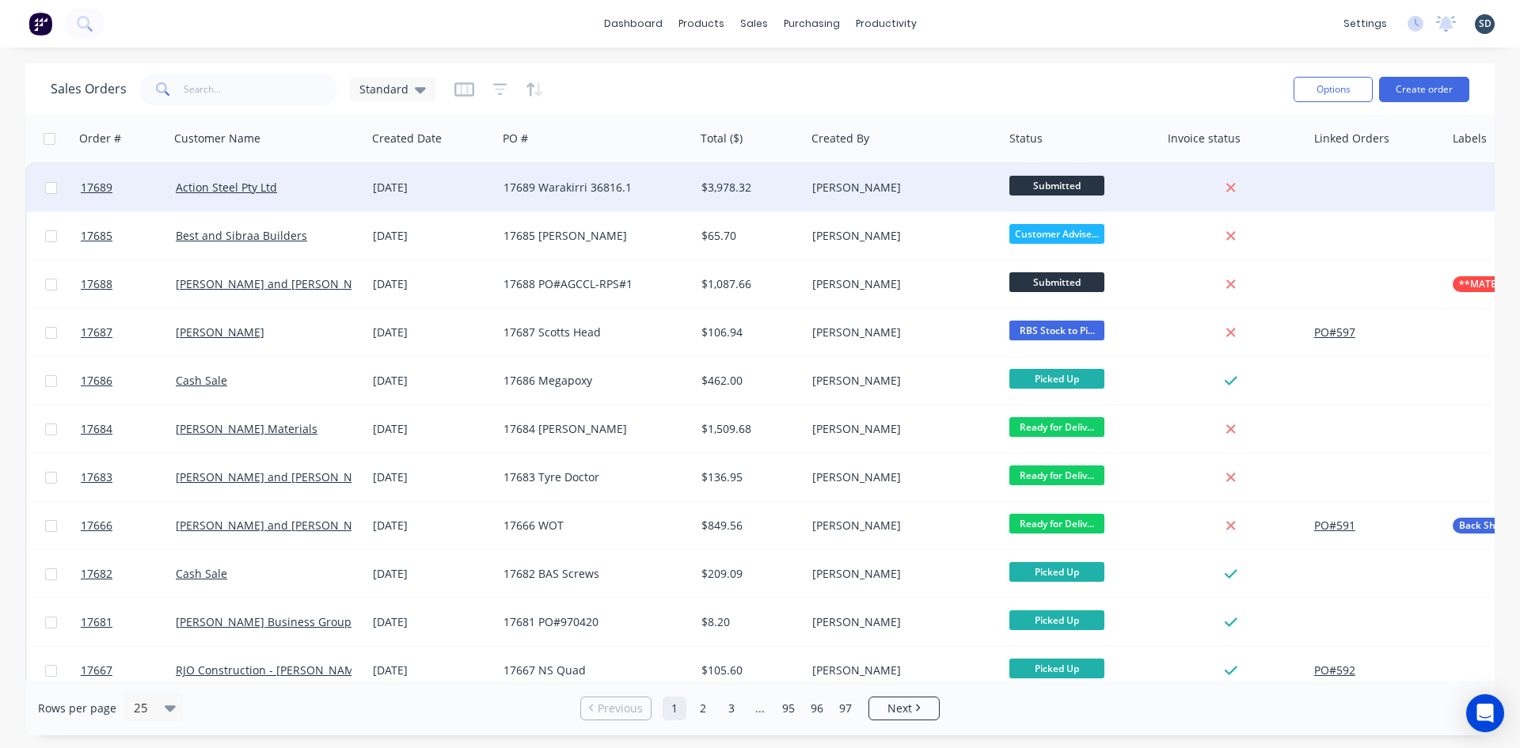
click at [773, 196] on div "$3,978.32" at bounding box center [750, 188] width 111 height 48
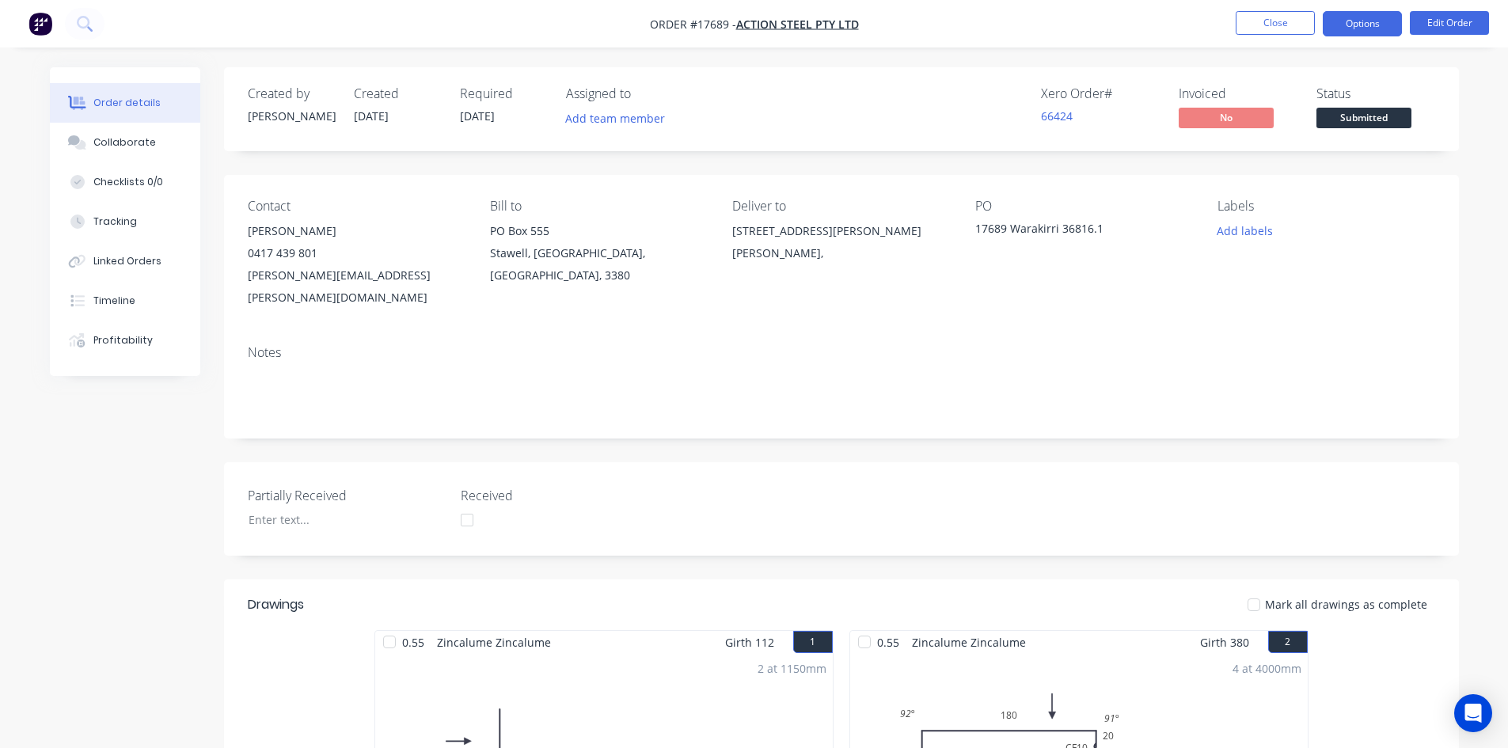
click at [1358, 32] on button "Options" at bounding box center [1362, 23] width 79 height 25
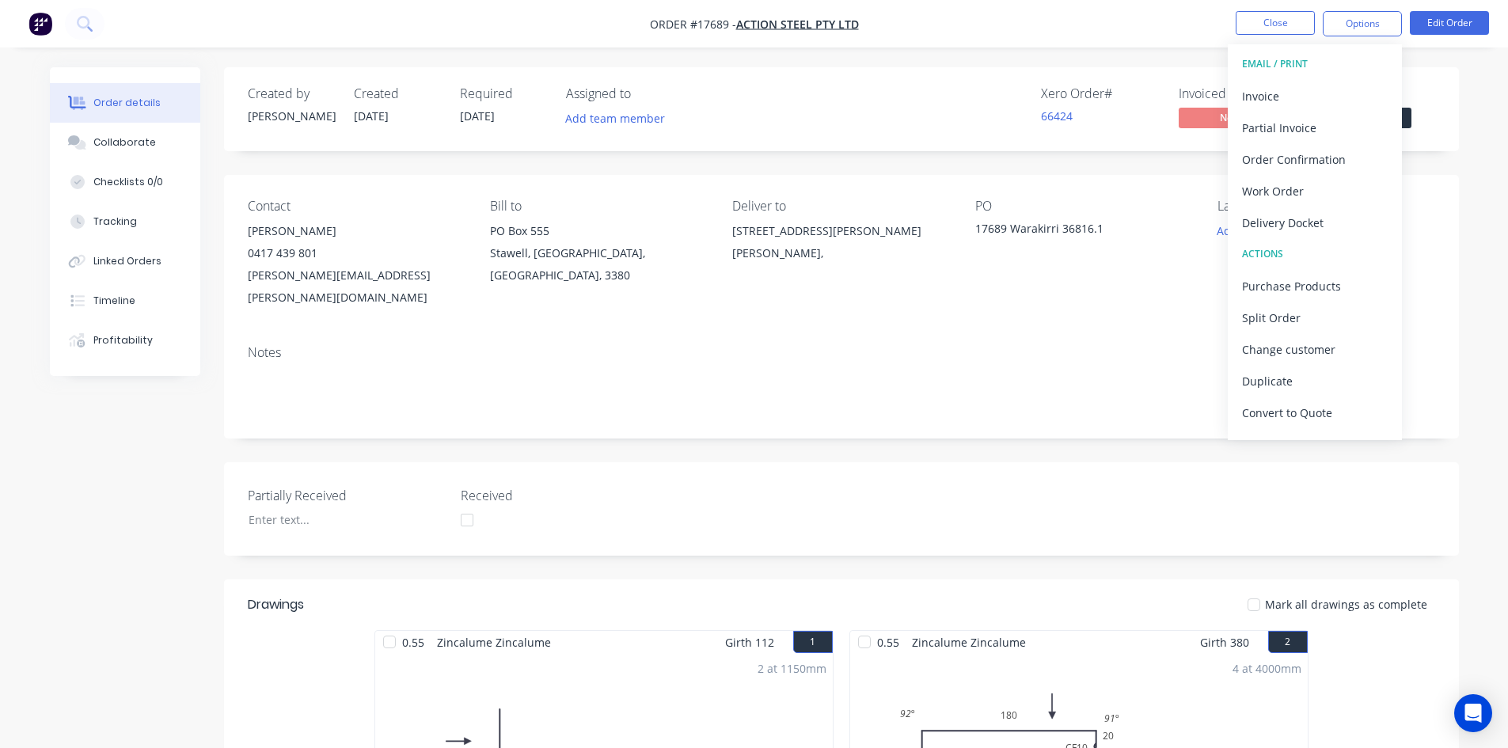
click at [1315, 222] on div "Delivery Docket" at bounding box center [1315, 222] width 146 height 23
click at [1317, 158] on div "Without pricing" at bounding box center [1315, 159] width 146 height 23
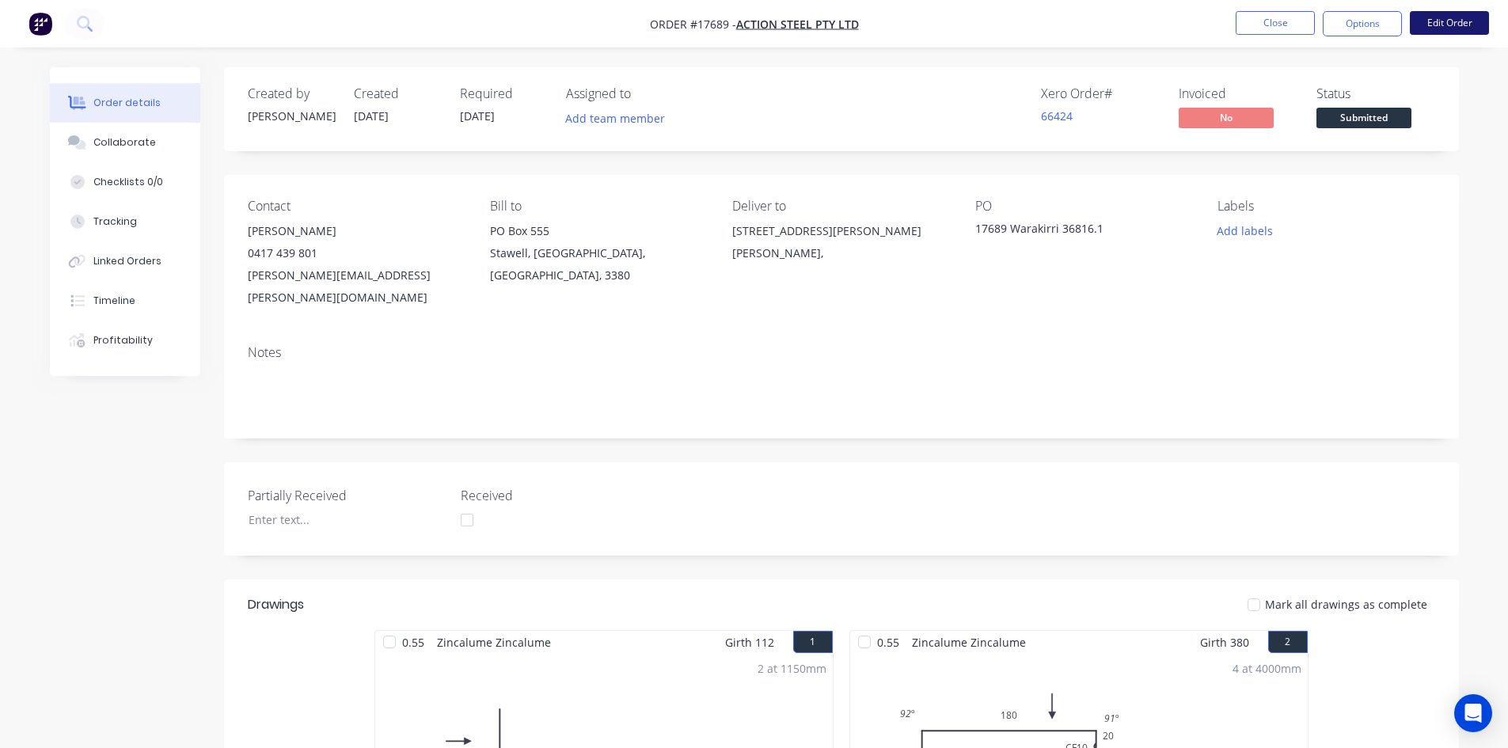
click at [1474, 25] on button "Edit Order" at bounding box center [1449, 23] width 79 height 24
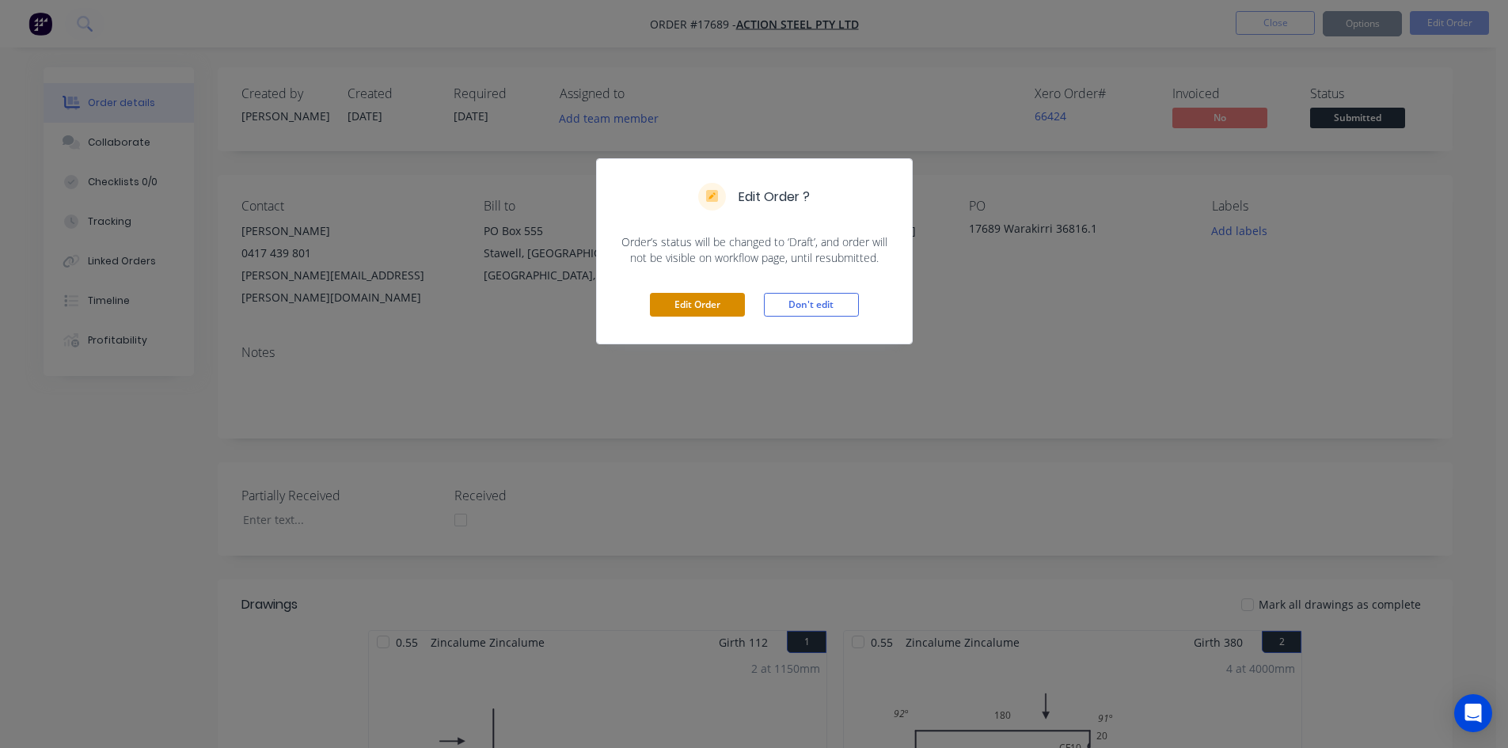
click at [726, 303] on button "Edit Order" at bounding box center [697, 305] width 95 height 24
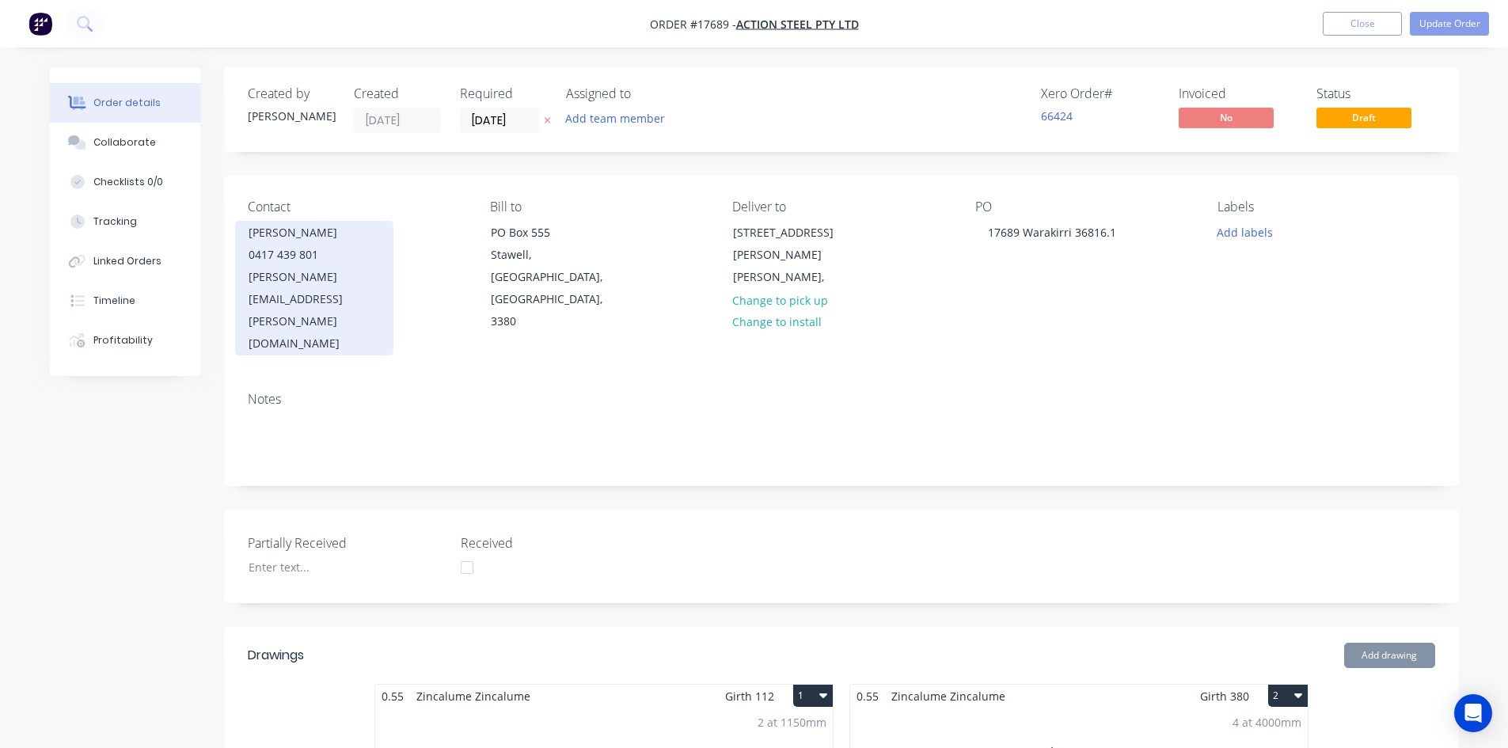
click at [338, 255] on div "0417 439 801" at bounding box center [314, 255] width 131 height 22
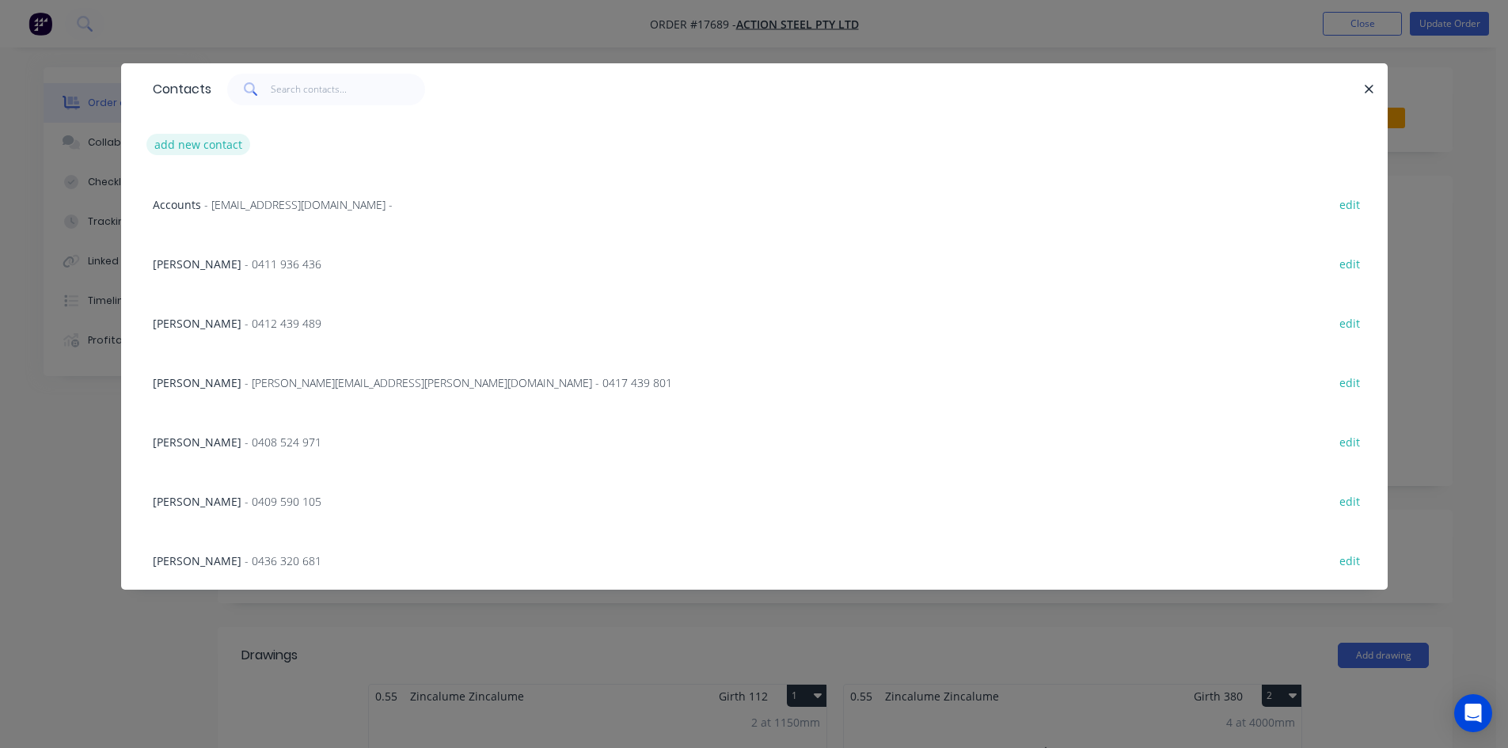
click at [208, 143] on button "add new contact" at bounding box center [198, 144] width 105 height 21
select select "AU"
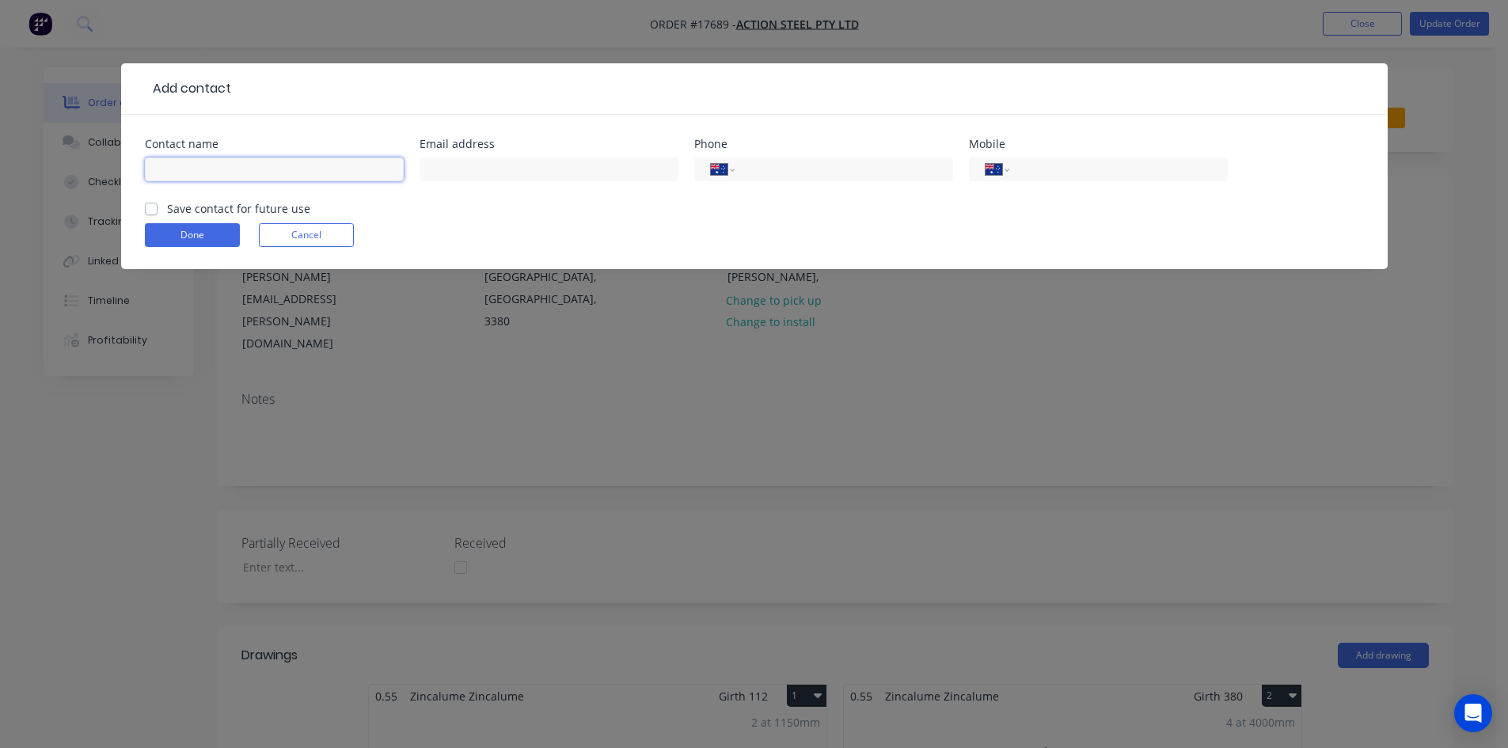
click at [212, 159] on input "text" at bounding box center [274, 170] width 259 height 24
type input "Elliot Longfield"
click at [1076, 166] on input "tel" at bounding box center [1116, 170] width 190 height 18
type input "0447 177 705"
click at [167, 208] on label "Save contact for future use" at bounding box center [238, 208] width 143 height 17
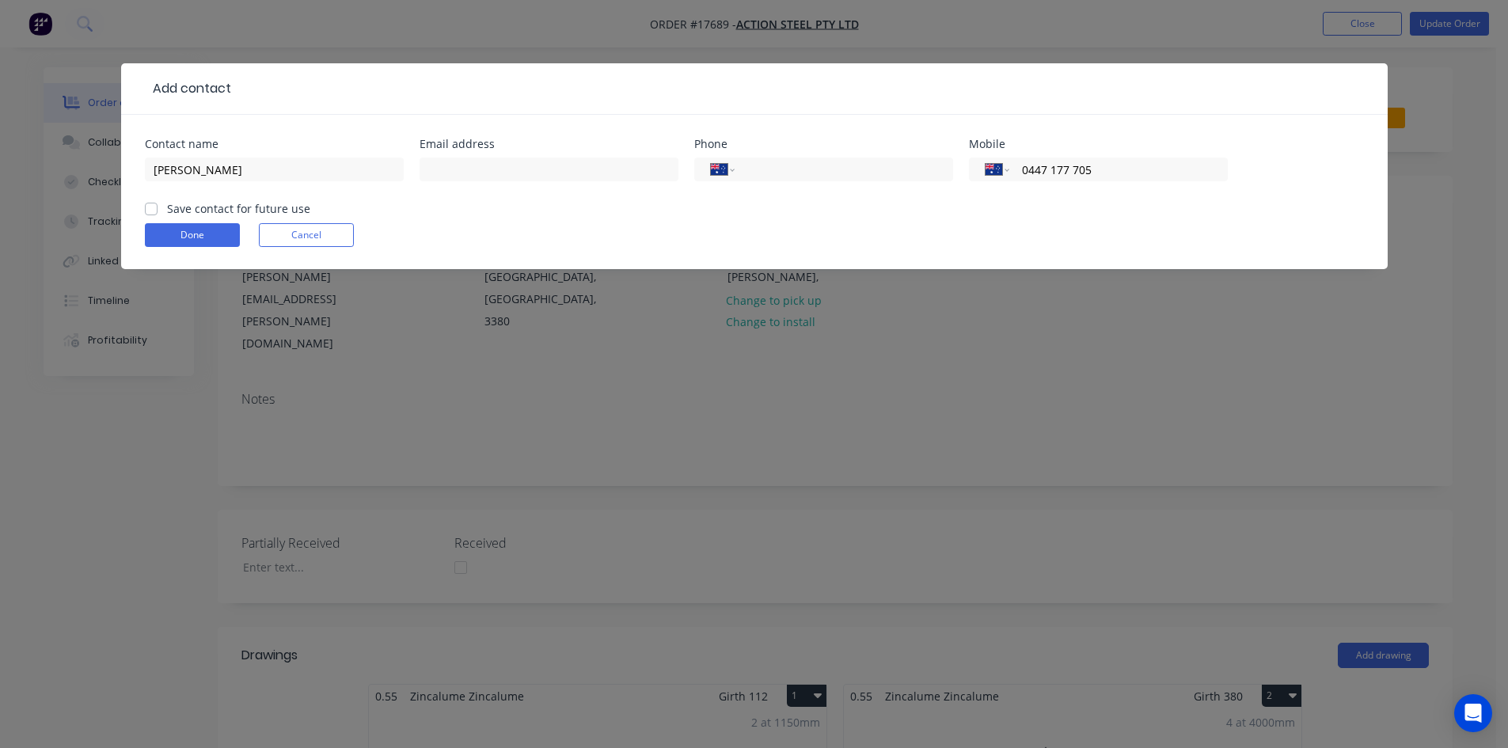
click at [150, 208] on input "Save contact for future use" at bounding box center [151, 207] width 13 height 15
checkbox input "true"
click at [188, 238] on button "Done" at bounding box center [192, 235] width 95 height 24
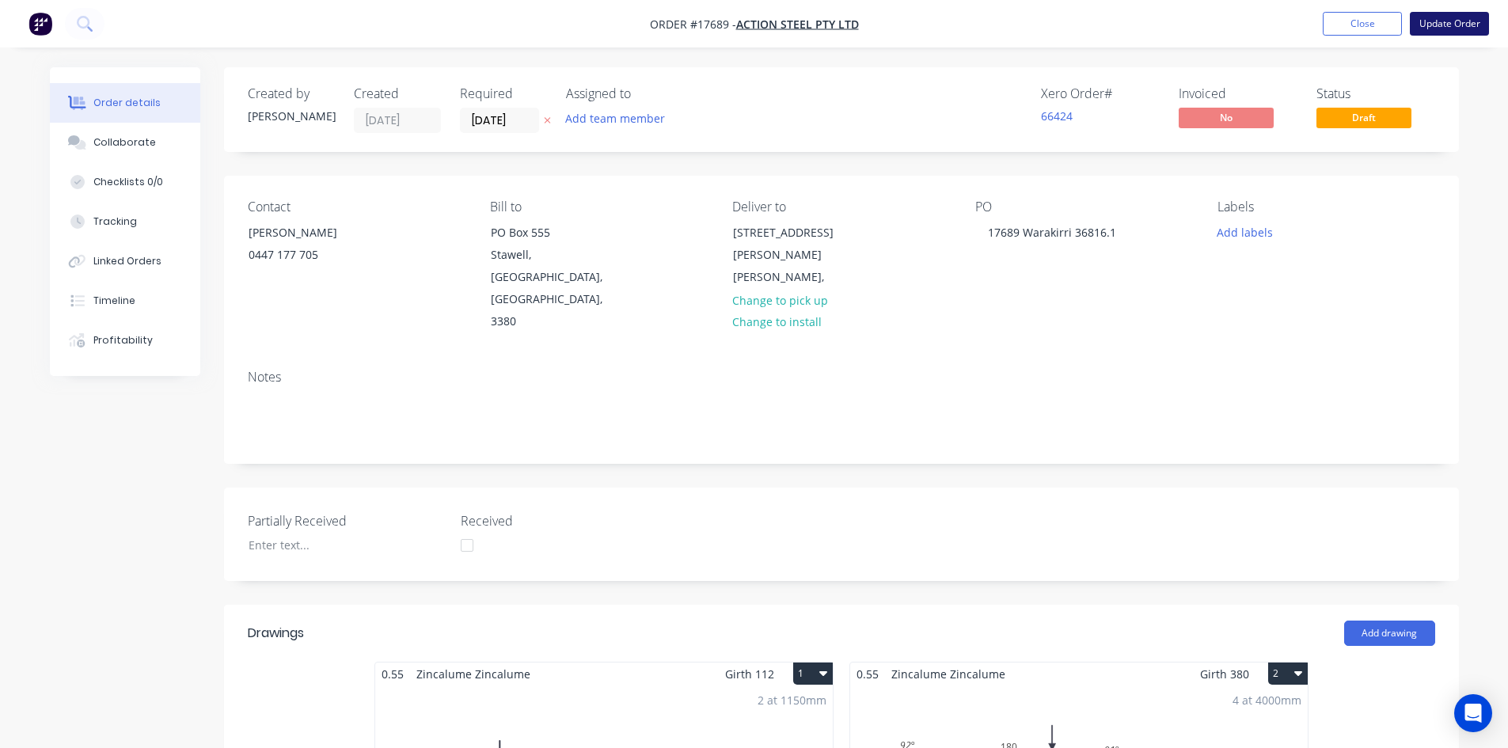
click at [1451, 26] on button "Update Order" at bounding box center [1449, 24] width 79 height 24
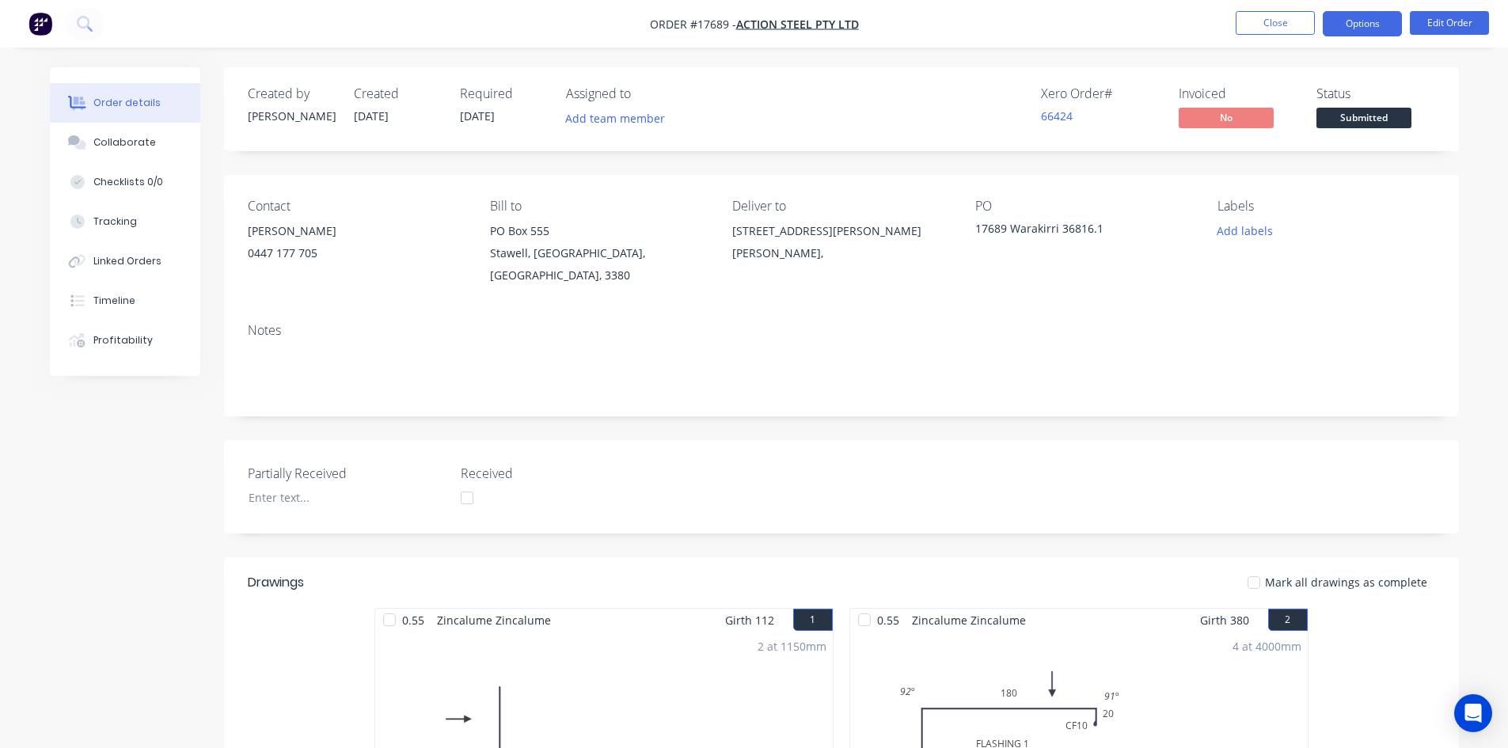
click at [1370, 29] on button "Options" at bounding box center [1362, 23] width 79 height 25
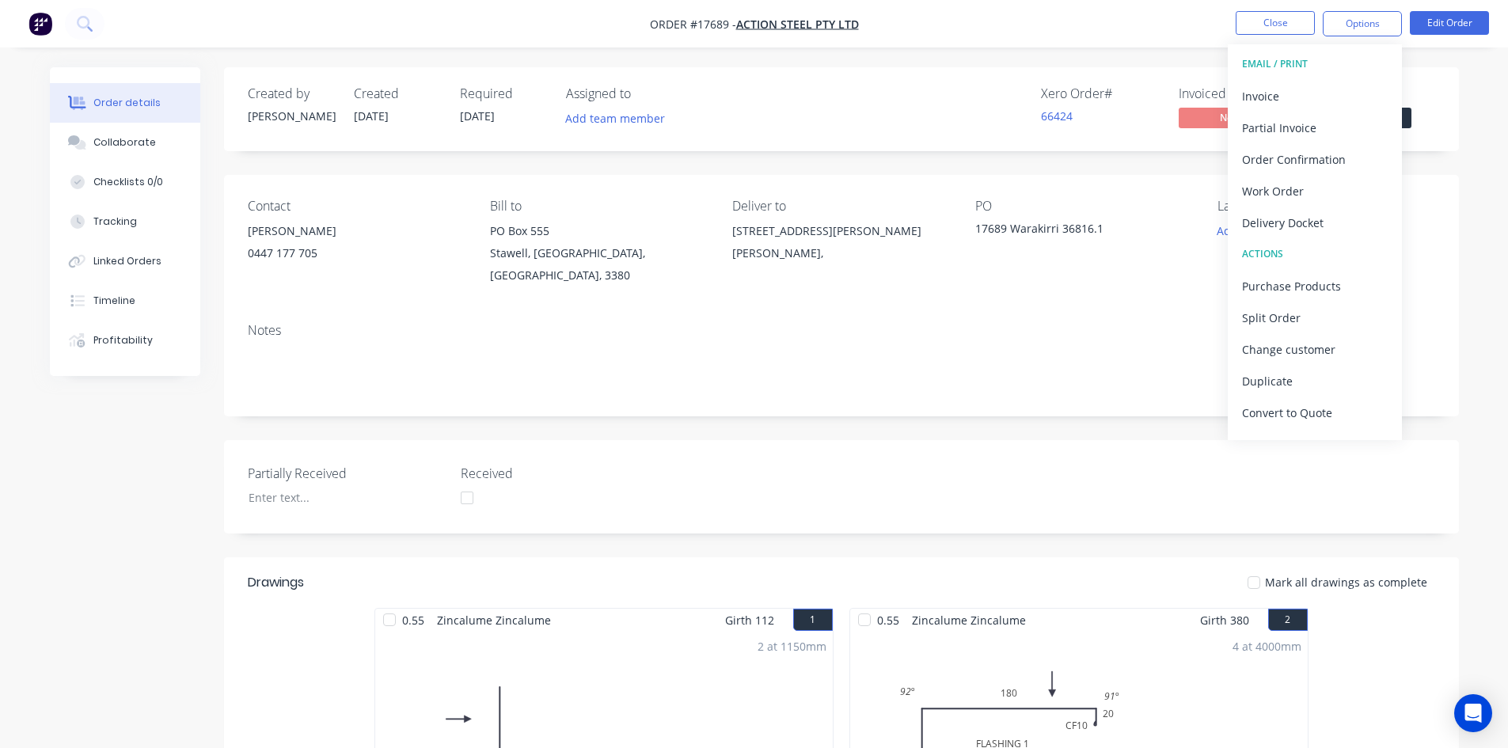
click at [1316, 210] on button "Delivery Docket" at bounding box center [1315, 223] width 174 height 32
click at [1291, 168] on div "Without pricing" at bounding box center [1315, 159] width 146 height 23
click at [1273, 25] on button "Close" at bounding box center [1275, 23] width 79 height 24
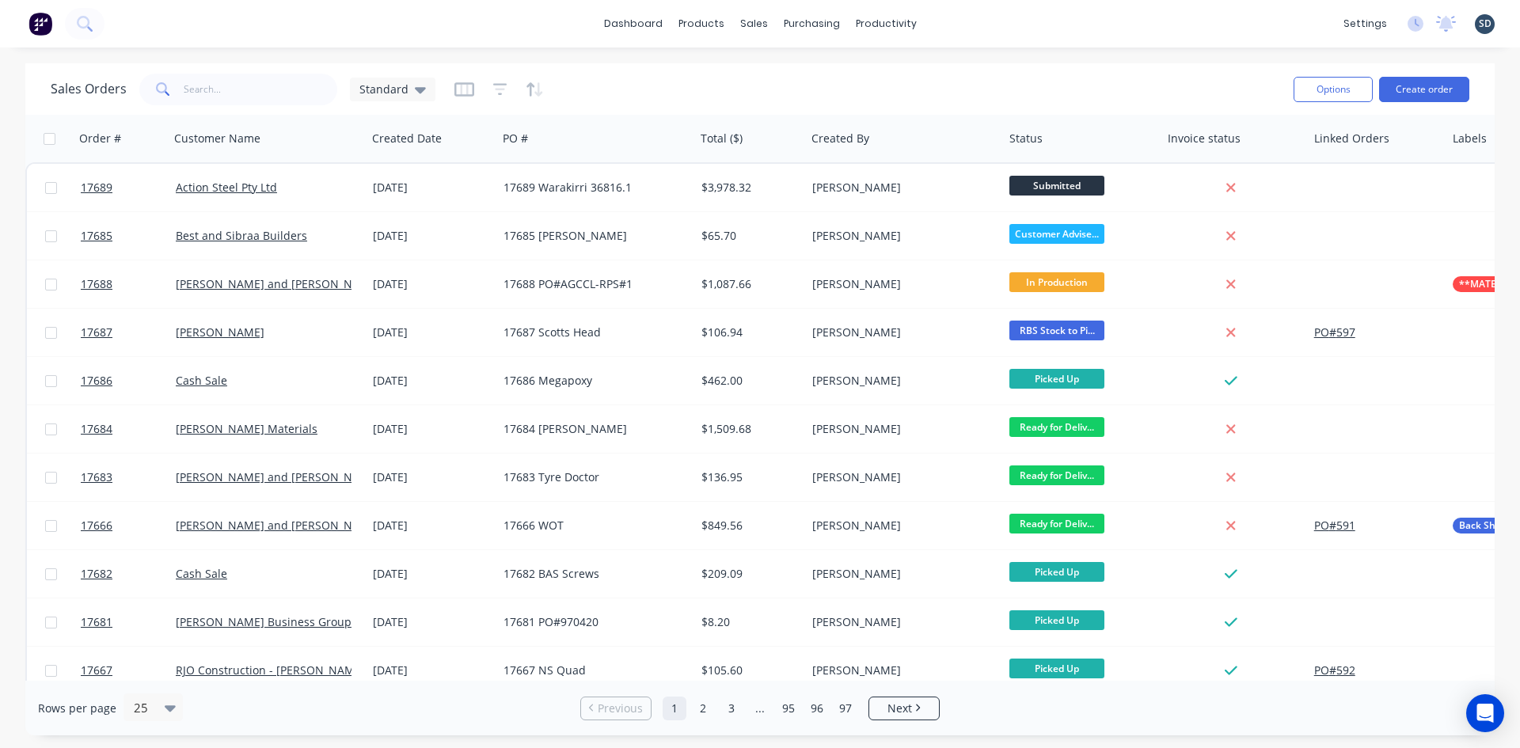
click at [964, 31] on div "dashboard products sales purchasing productivity dashboard products Product Cat…" at bounding box center [760, 24] width 1520 height 48
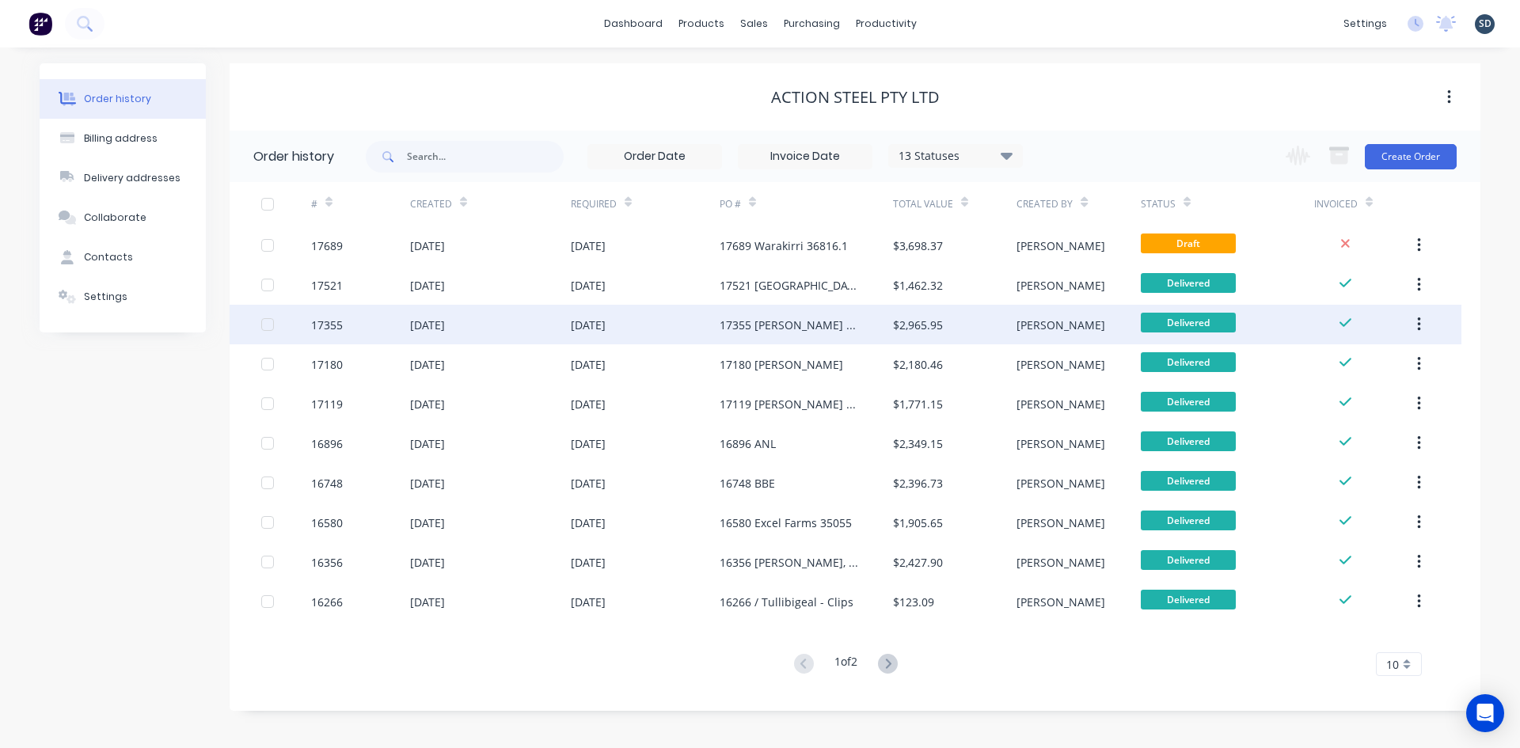
click at [698, 324] on div "14 Aug 2025" at bounding box center [645, 325] width 149 height 40
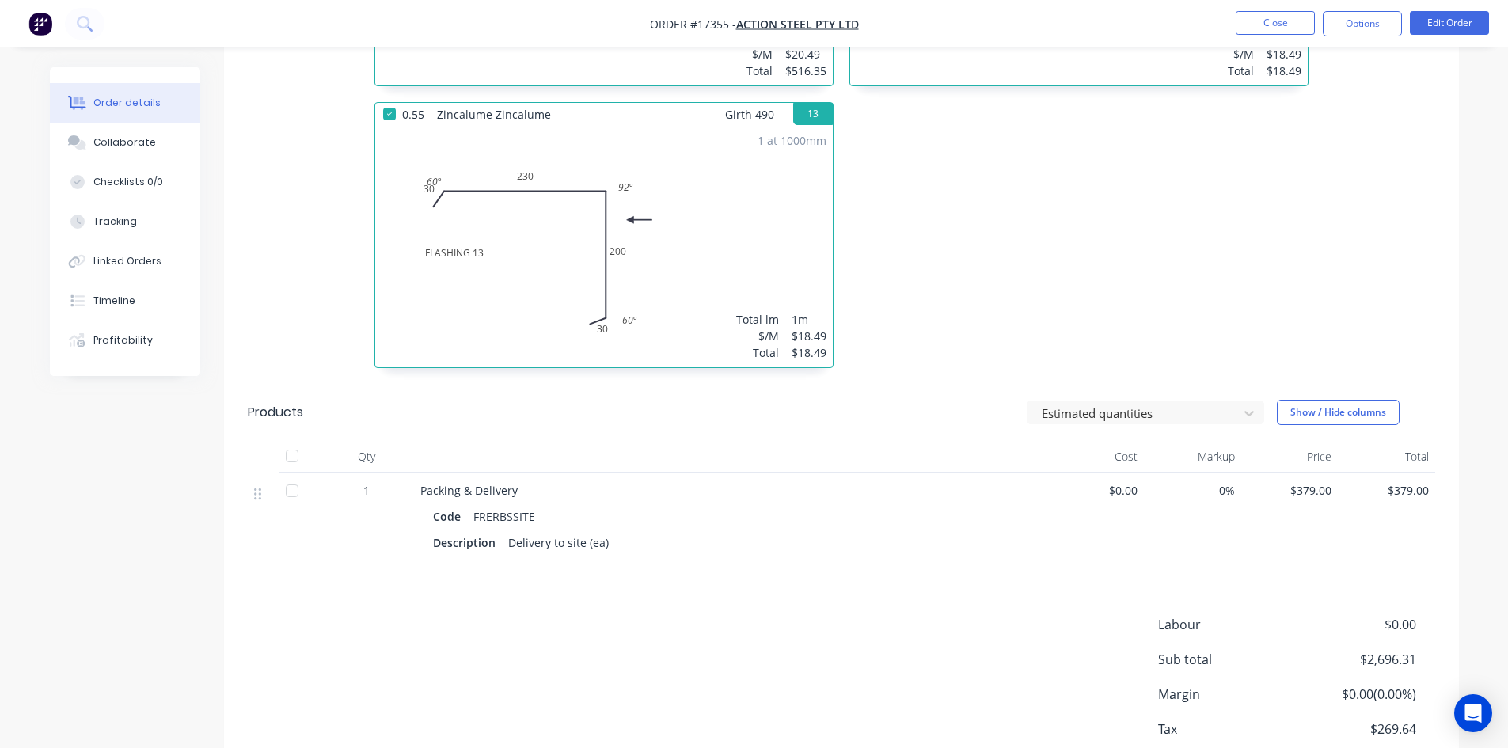
scroll to position [2296, 0]
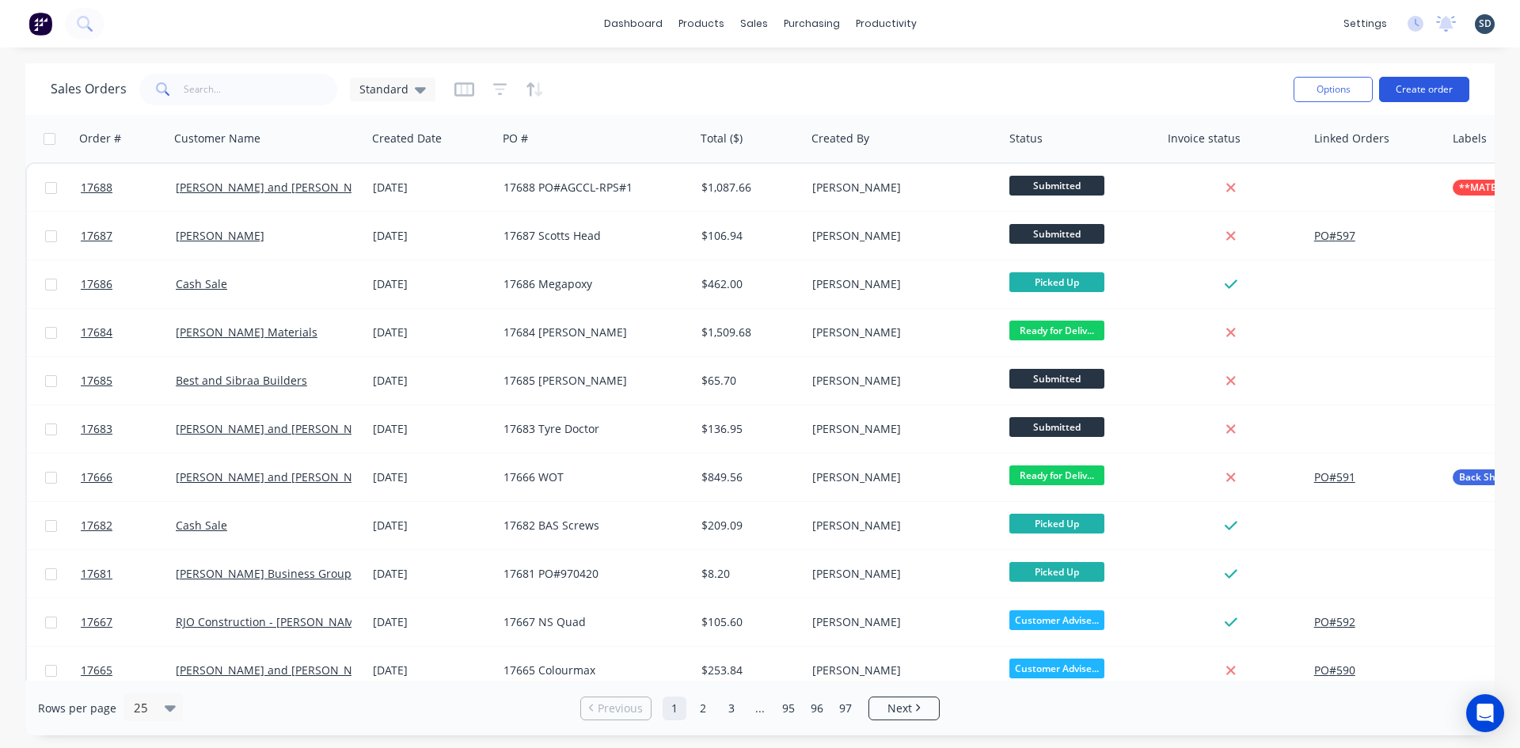
click at [1420, 91] on button "Create order" at bounding box center [1424, 89] width 90 height 25
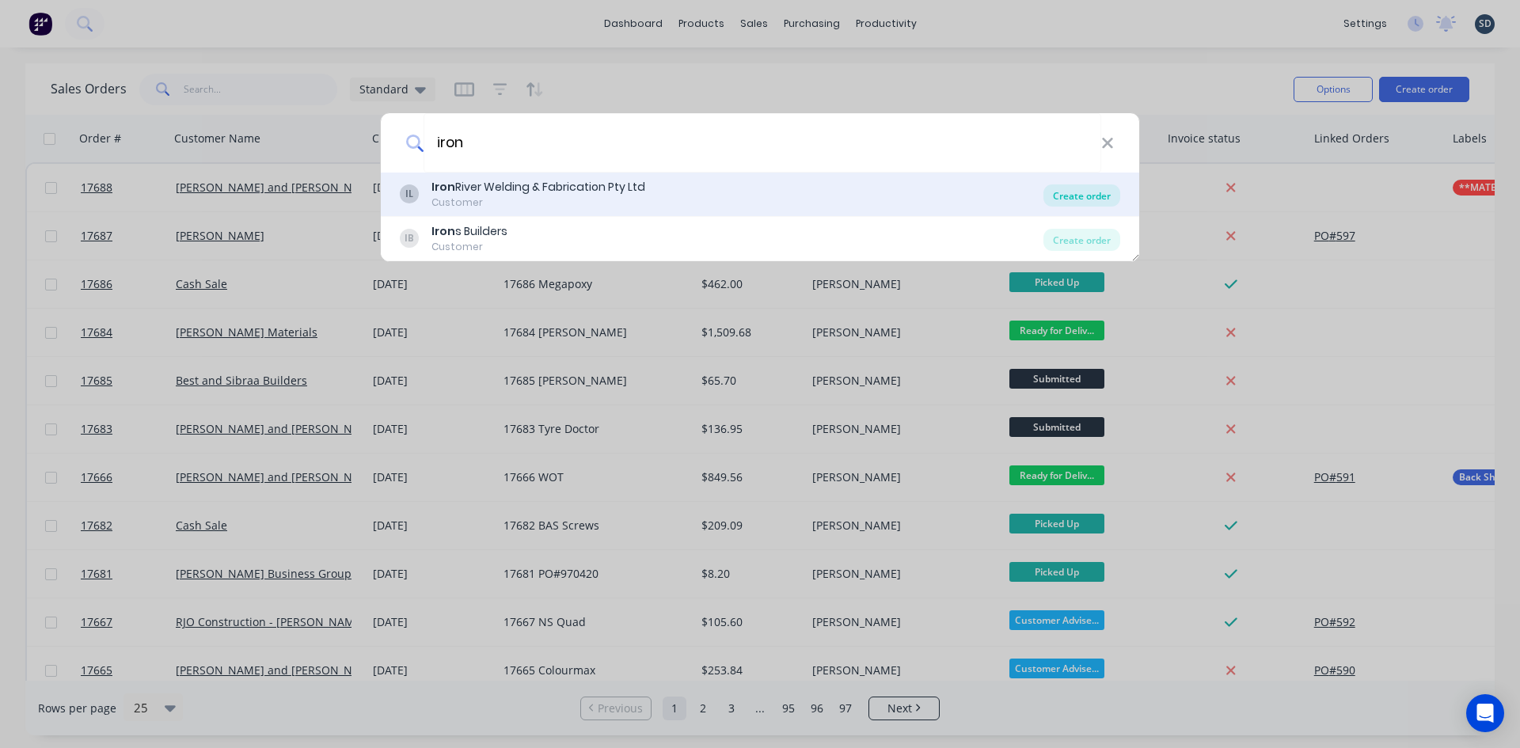
type input "iron"
click at [1073, 200] on div "Create order" at bounding box center [1082, 196] width 77 height 22
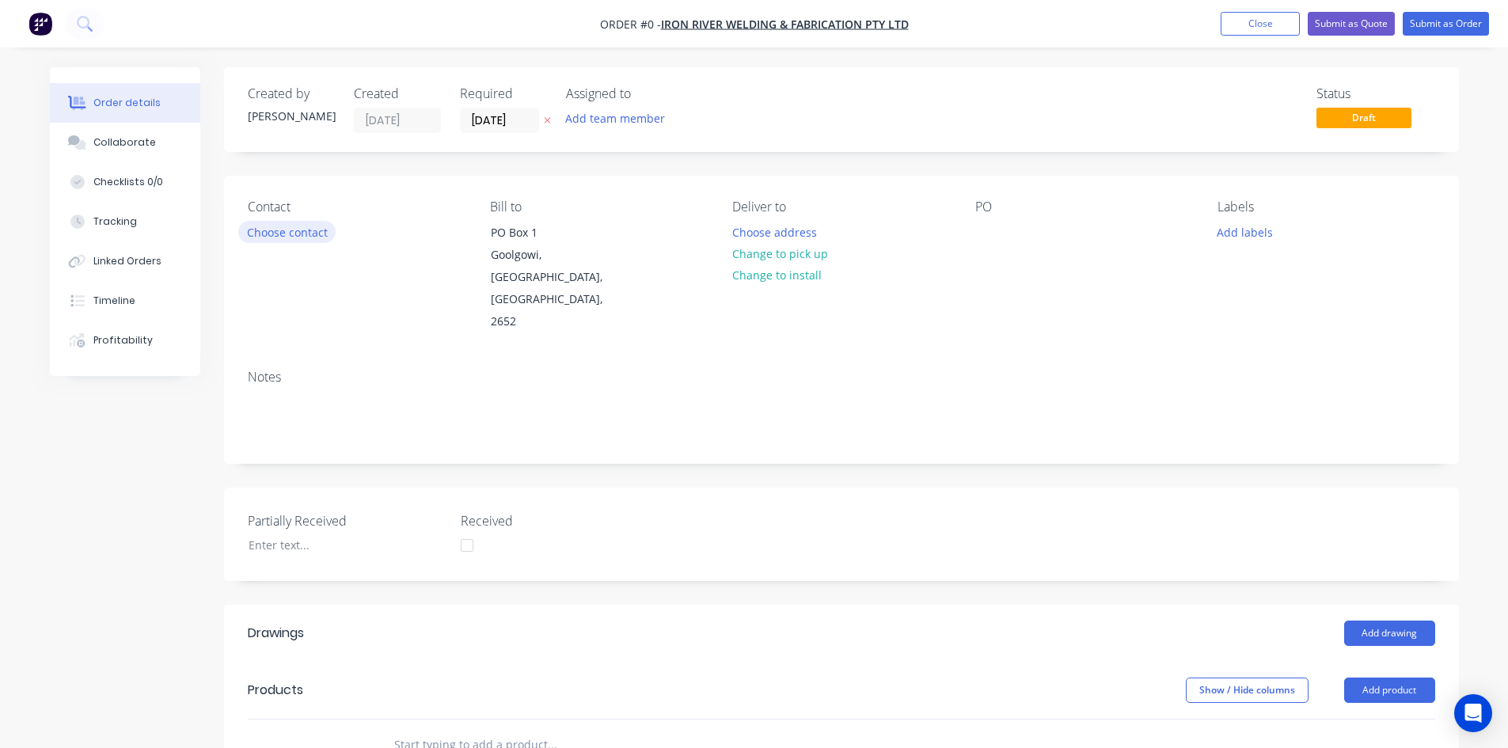
click at [289, 239] on button "Choose contact" at bounding box center [286, 231] width 97 height 21
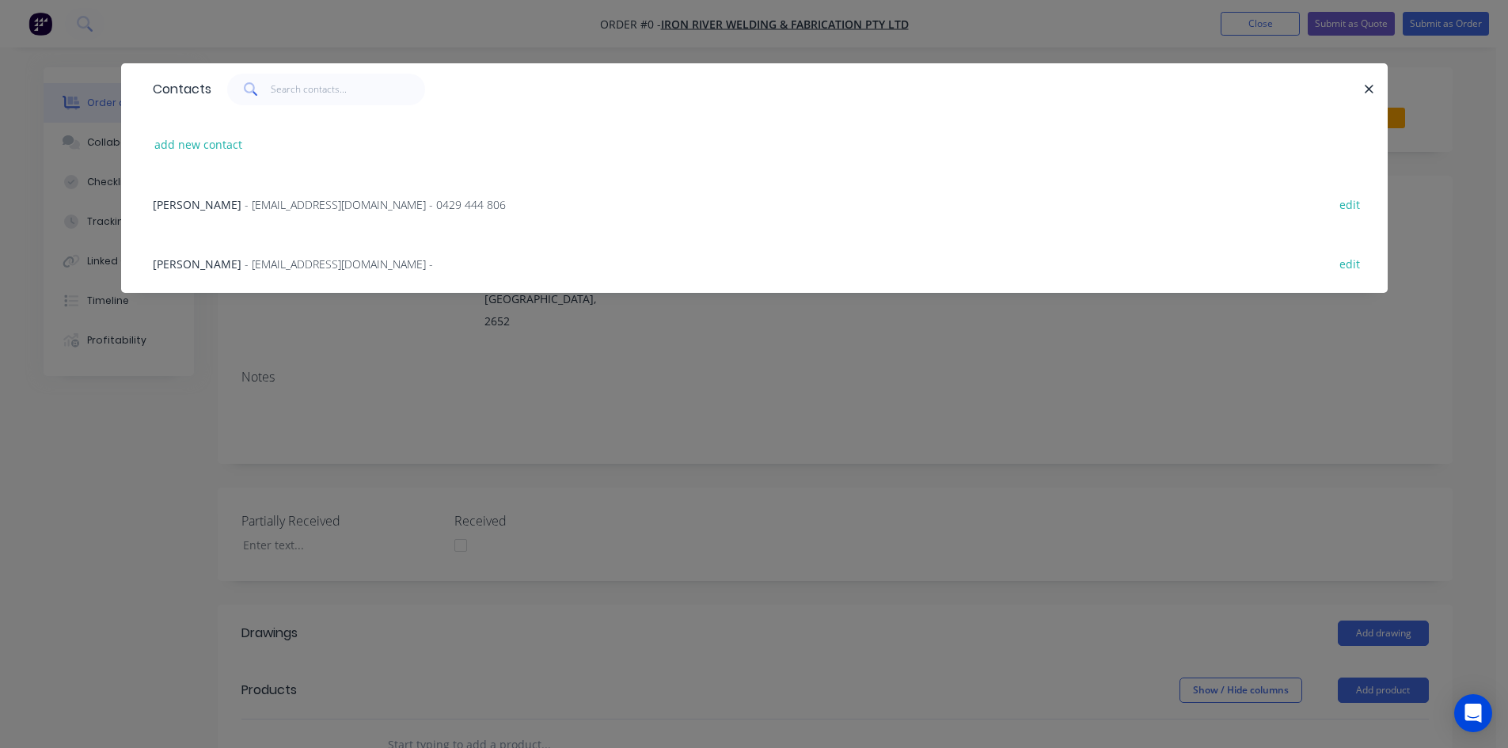
click at [272, 207] on span "- ironriver@outlook.com.au - 0429 444 806" at bounding box center [375, 204] width 261 height 15
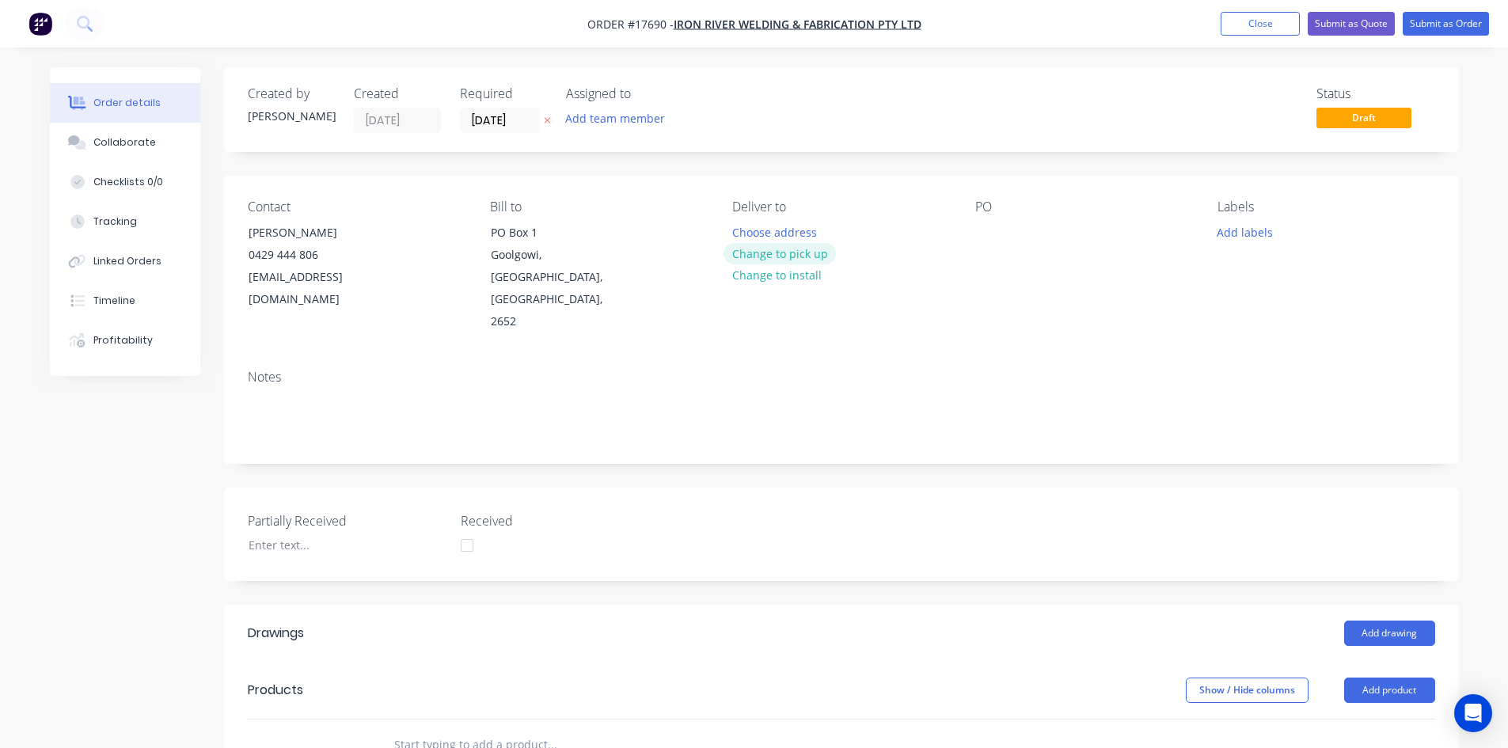
click at [801, 249] on button "Change to pick up" at bounding box center [780, 253] width 112 height 21
click at [995, 235] on div at bounding box center [988, 232] width 25 height 23
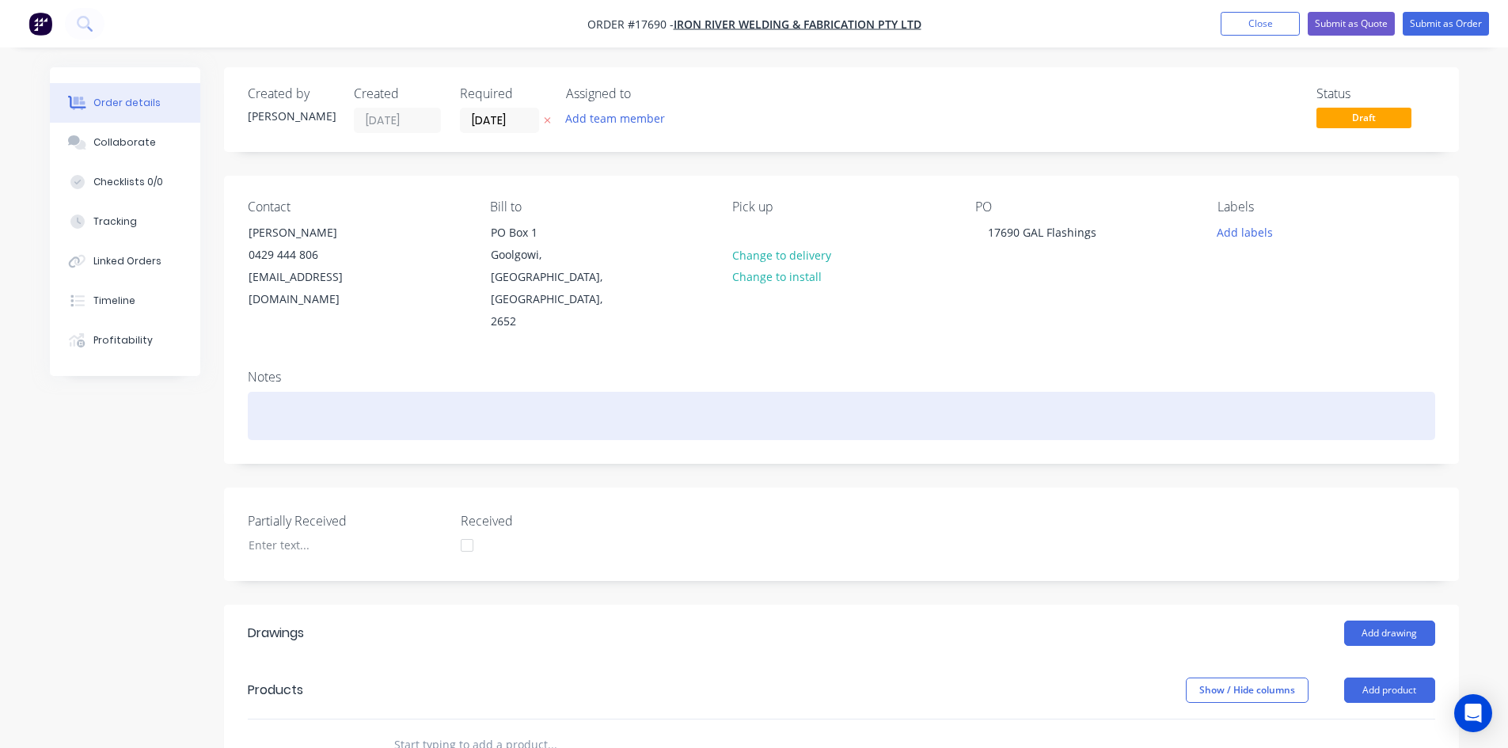
click at [995, 392] on div at bounding box center [842, 416] width 1188 height 48
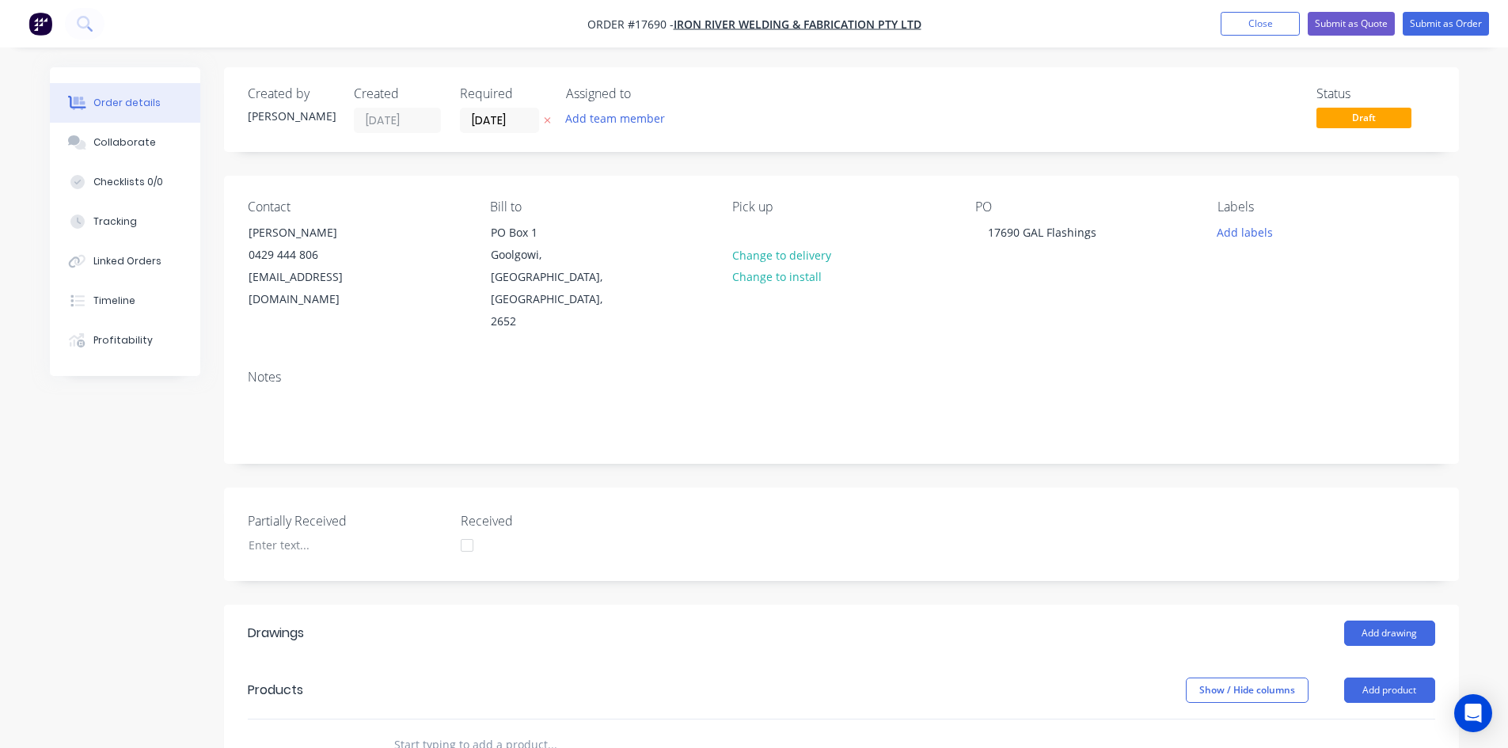
click at [989, 357] on div "Notes" at bounding box center [841, 410] width 1235 height 106
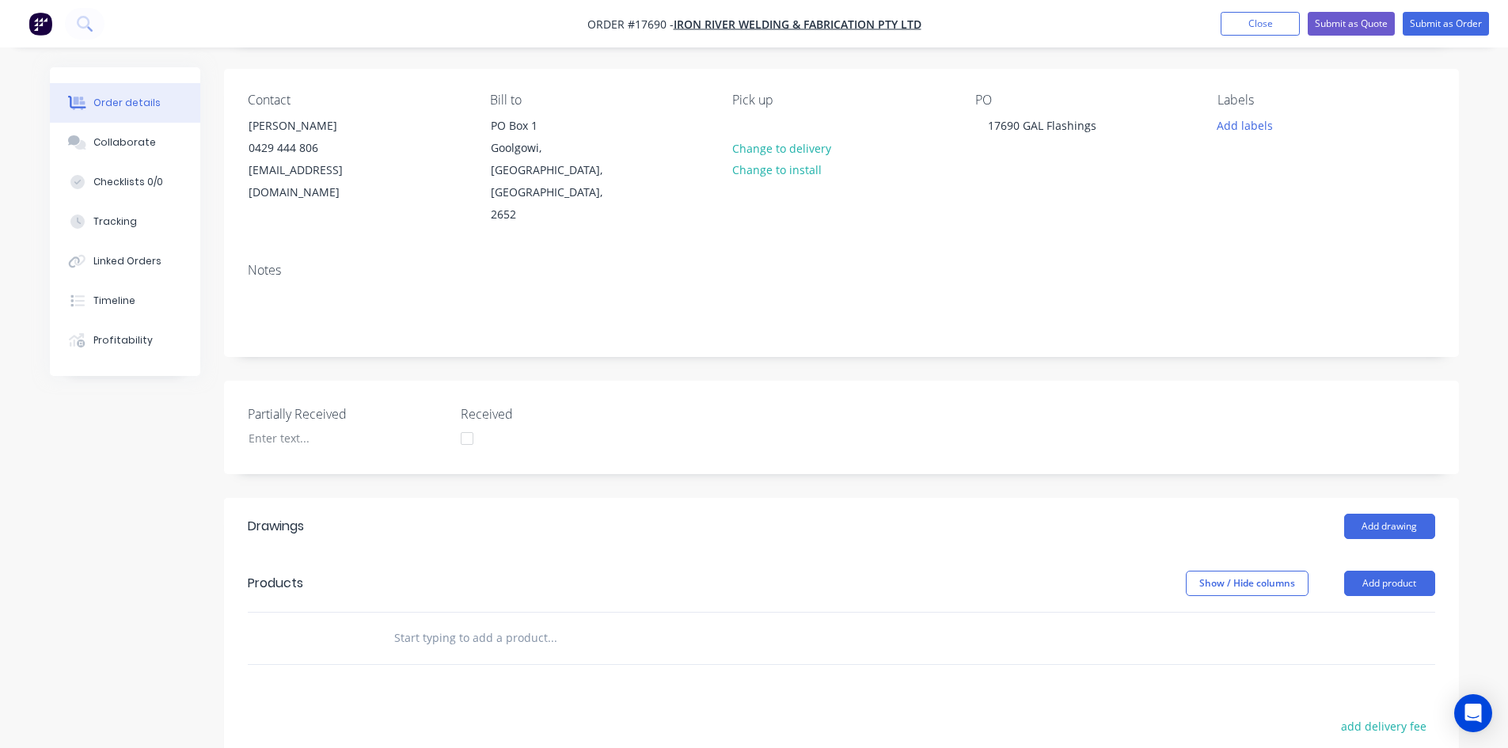
scroll to position [383, 0]
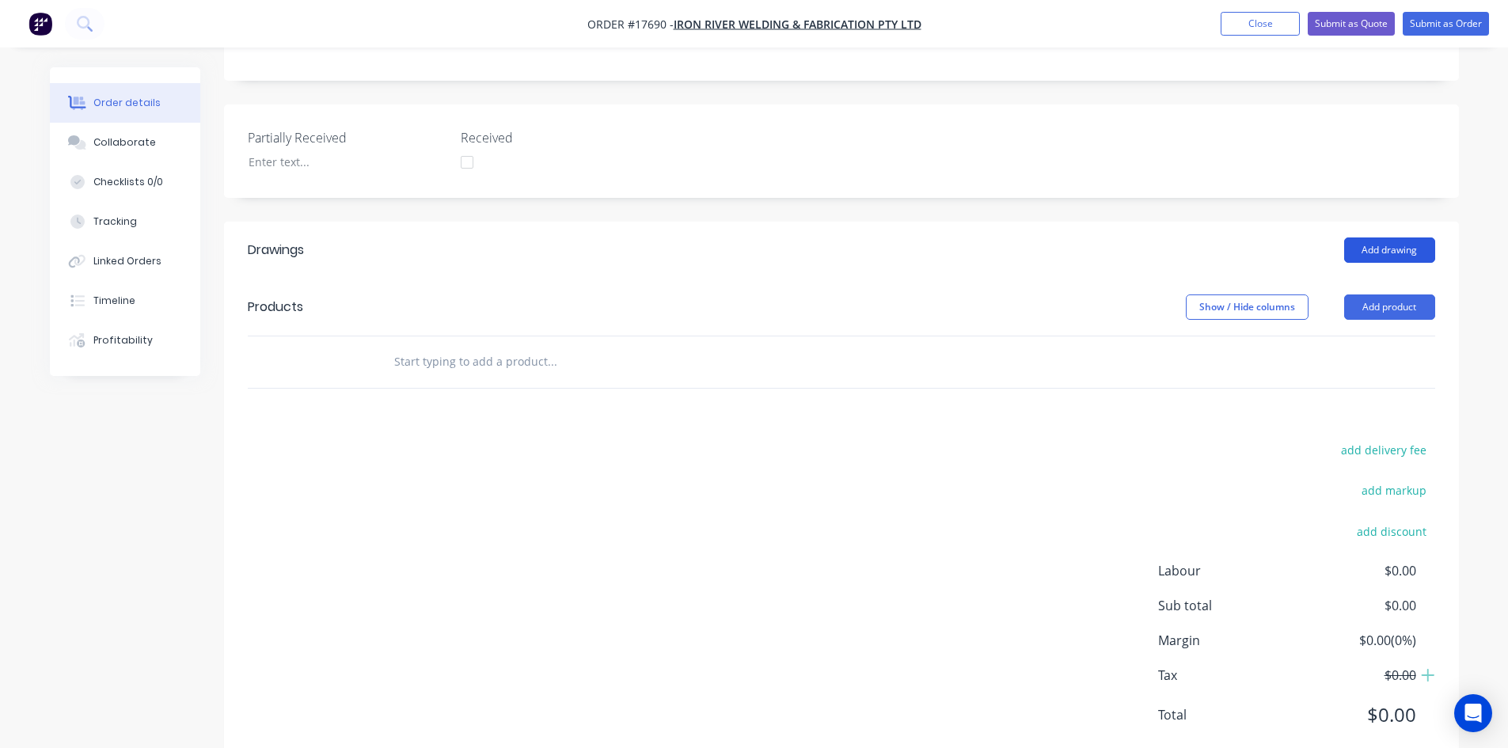
click at [1401, 238] on button "Add drawing" at bounding box center [1390, 250] width 91 height 25
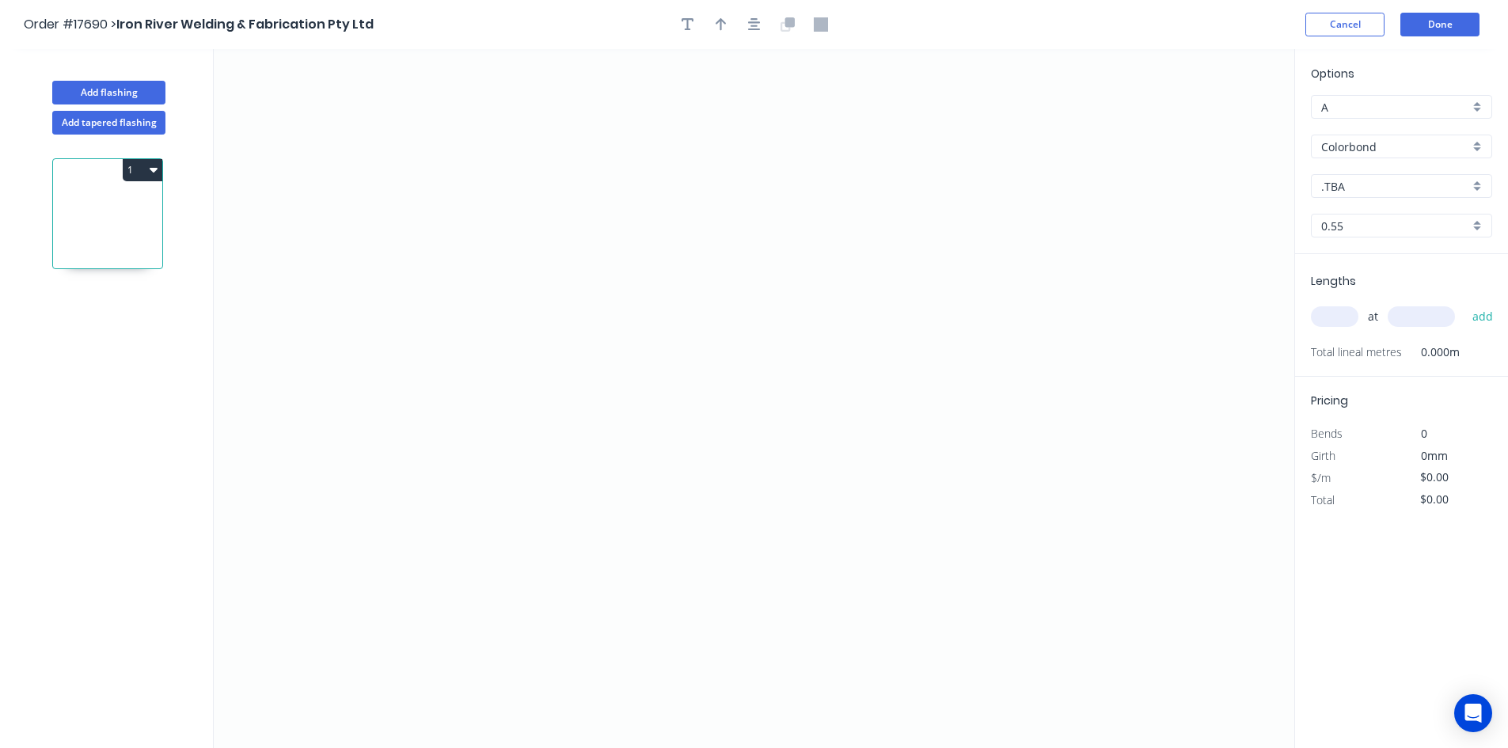
click at [1389, 143] on input "Colorbond" at bounding box center [1396, 147] width 148 height 17
click at [1379, 225] on div "Galvanised" at bounding box center [1402, 233] width 180 height 28
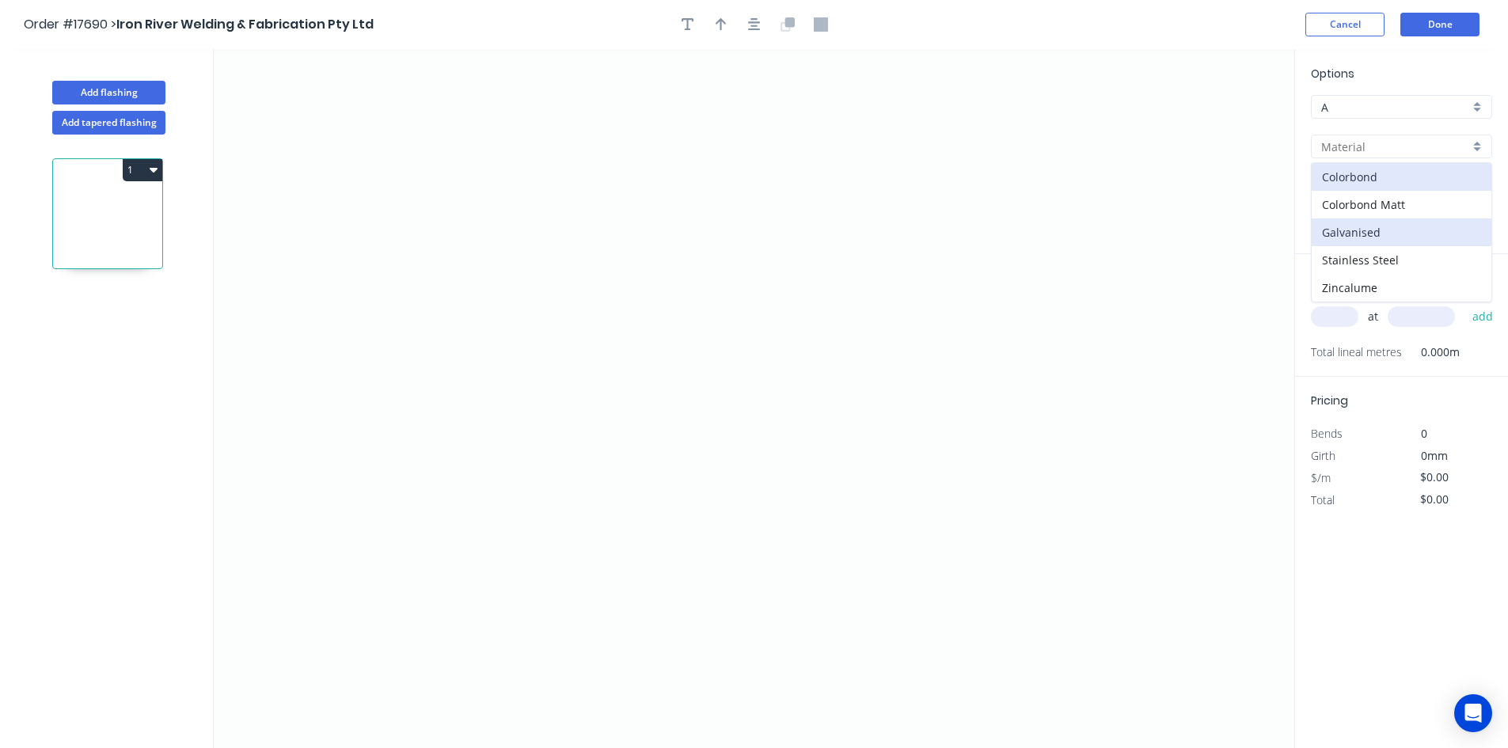
type input "Galvanised"
click at [1376, 233] on input "0.55" at bounding box center [1396, 226] width 148 height 17
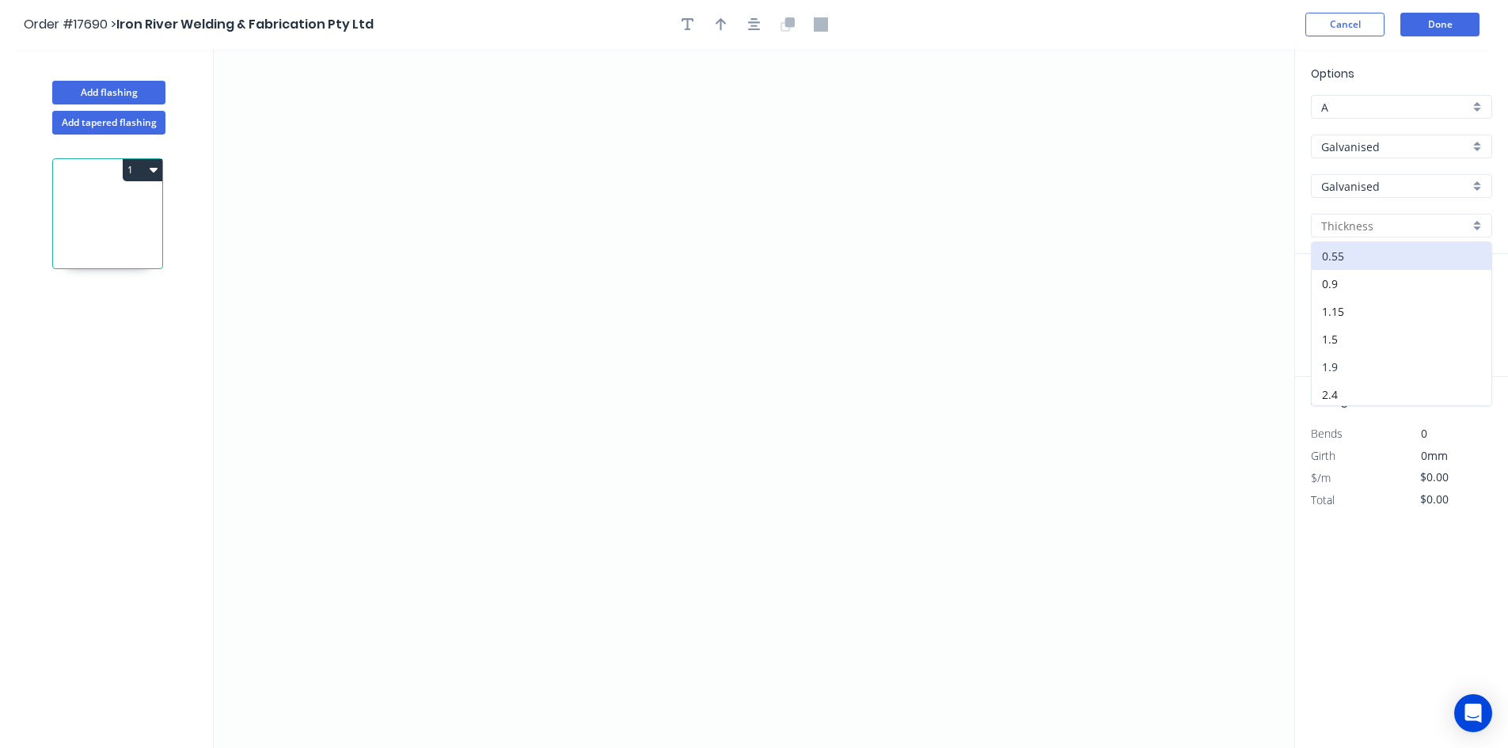
click at [1381, 371] on div "1.9" at bounding box center [1402, 367] width 180 height 28
type input "1.9"
click at [255, 192] on icon "0" at bounding box center [754, 398] width 1081 height 699
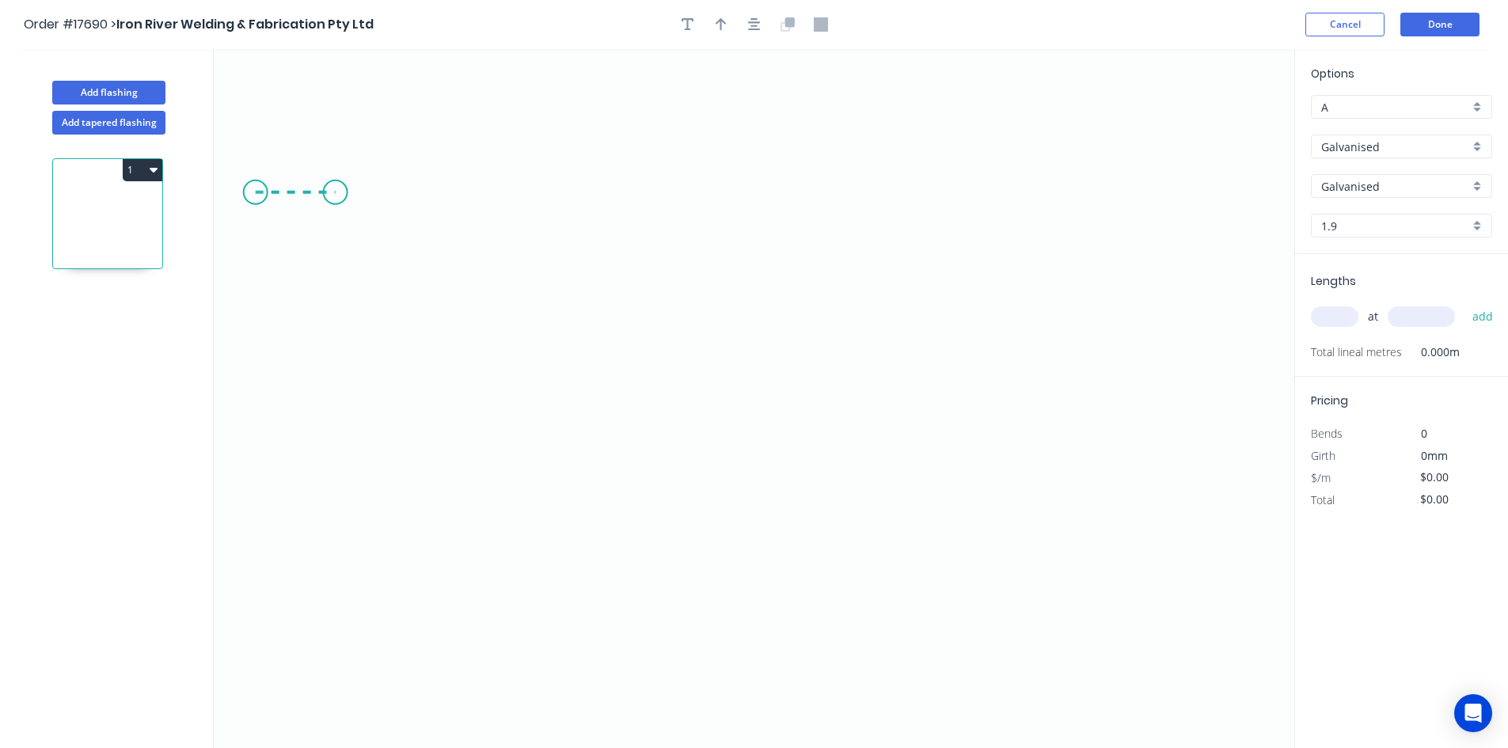
click at [335, 196] on icon "0" at bounding box center [754, 398] width 1081 height 699
click at [675, 368] on icon "0 ?" at bounding box center [754, 398] width 1081 height 699
click at [828, 373] on icon "0 ? ? ? º" at bounding box center [754, 398] width 1081 height 699
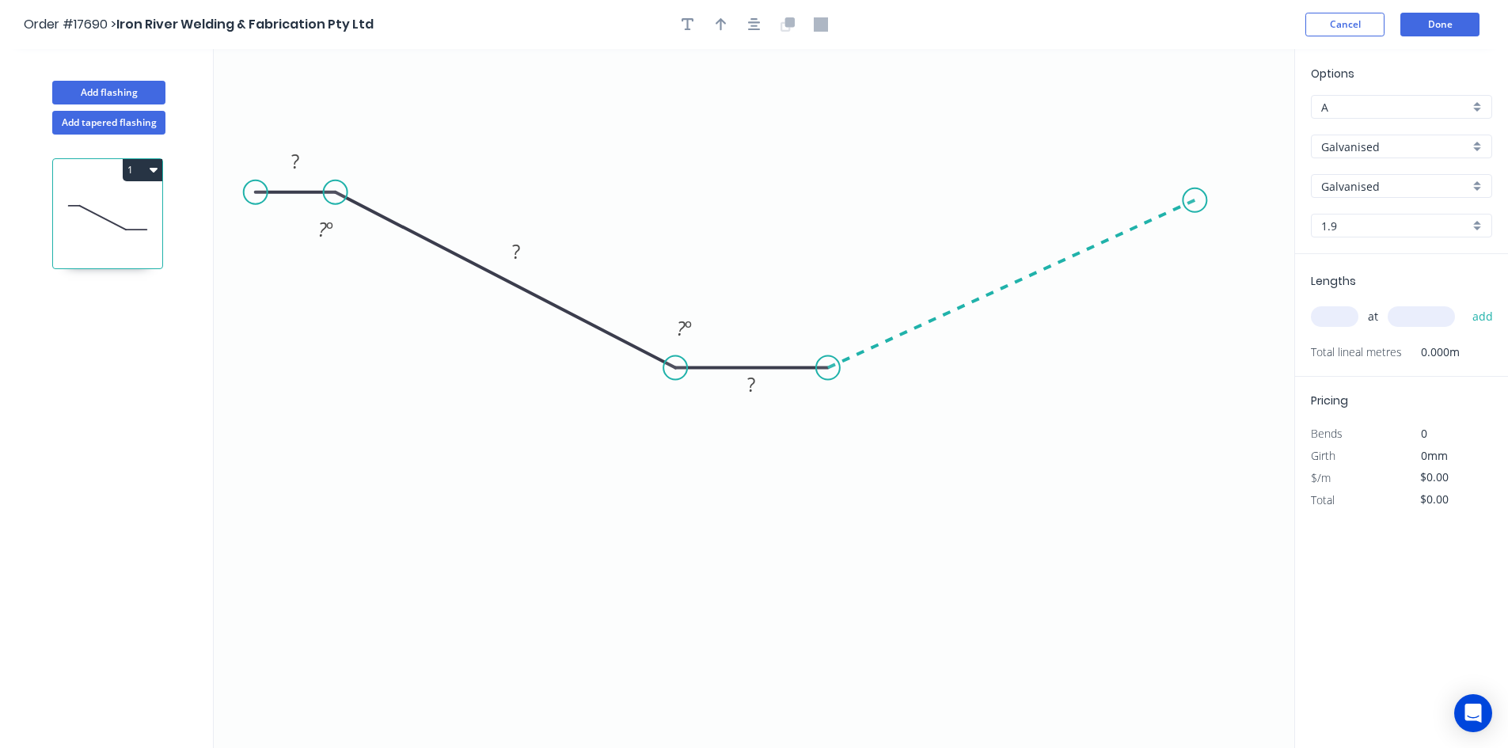
click at [1196, 200] on icon "0 ? ? ? ? º ? º" at bounding box center [754, 398] width 1081 height 699
click at [1268, 202] on icon "0 ? ? ? ? ? º ? º ? º" at bounding box center [754, 398] width 1081 height 699
click at [752, 26] on icon "button" at bounding box center [754, 24] width 13 height 13
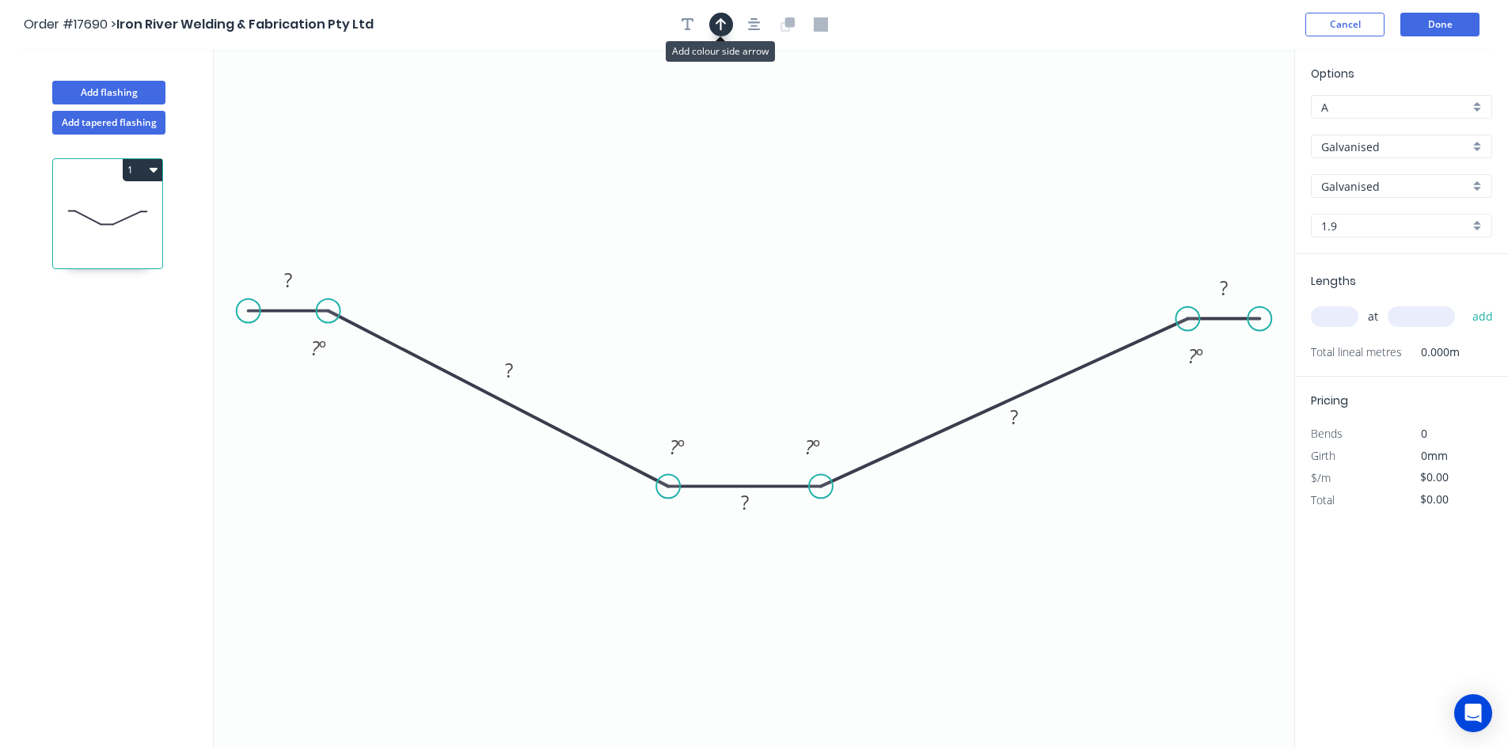
click at [724, 25] on icon "button" at bounding box center [721, 24] width 11 height 14
click at [1212, 127] on icon at bounding box center [1215, 110] width 14 height 51
click at [1212, 127] on icon at bounding box center [1228, 116] width 46 height 46
click at [1212, 127] on icon at bounding box center [1233, 128] width 51 height 14
click at [1212, 127] on icon at bounding box center [1228, 141] width 46 height 46
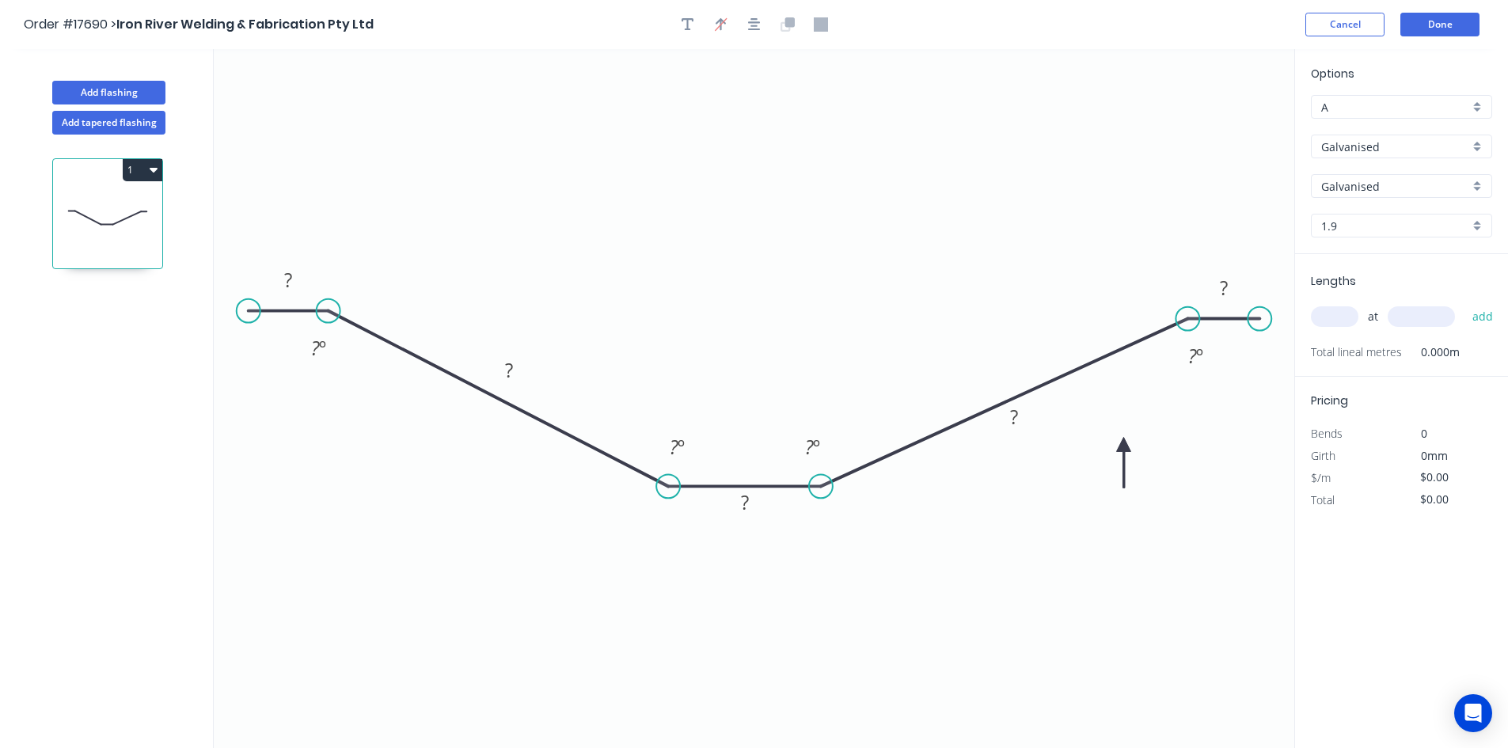
drag, startPoint x: 1212, startPoint y: 127, endPoint x: 1059, endPoint y: 543, distance: 442.9
click at [1117, 488] on icon at bounding box center [1124, 462] width 14 height 51
drag, startPoint x: 1059, startPoint y: 543, endPoint x: 1132, endPoint y: 541, distance: 73.7
click at [1134, 542] on icon at bounding box center [1147, 555] width 46 height 46
click at [295, 283] on rect at bounding box center [288, 281] width 32 height 22
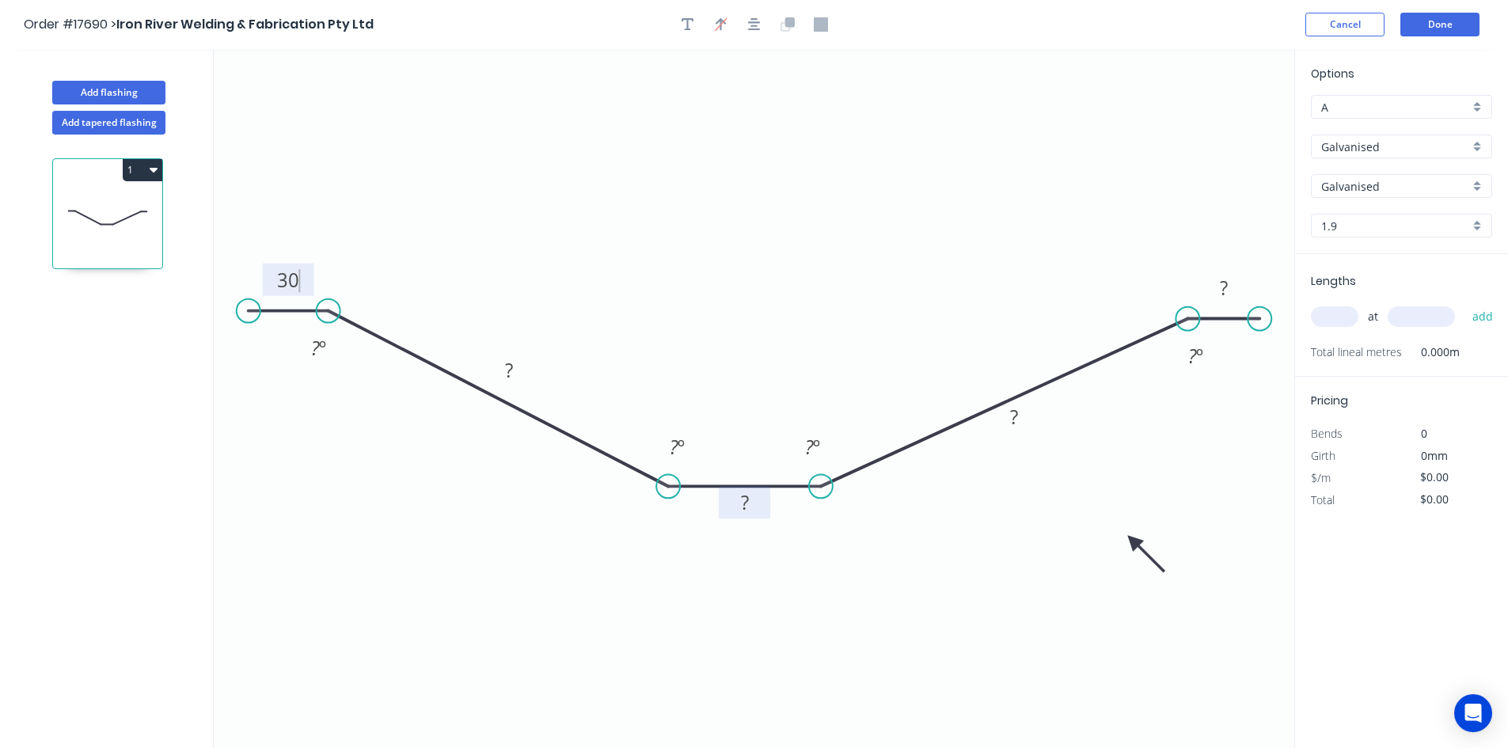
click at [750, 512] on rect at bounding box center [745, 504] width 32 height 22
click at [1215, 277] on rect at bounding box center [1223, 288] width 51 height 32
click at [1230, 295] on rect at bounding box center [1224, 289] width 32 height 22
click at [1031, 417] on rect at bounding box center [1014, 417] width 51 height 32
click at [996, 426] on rect at bounding box center [1014, 417] width 51 height 32
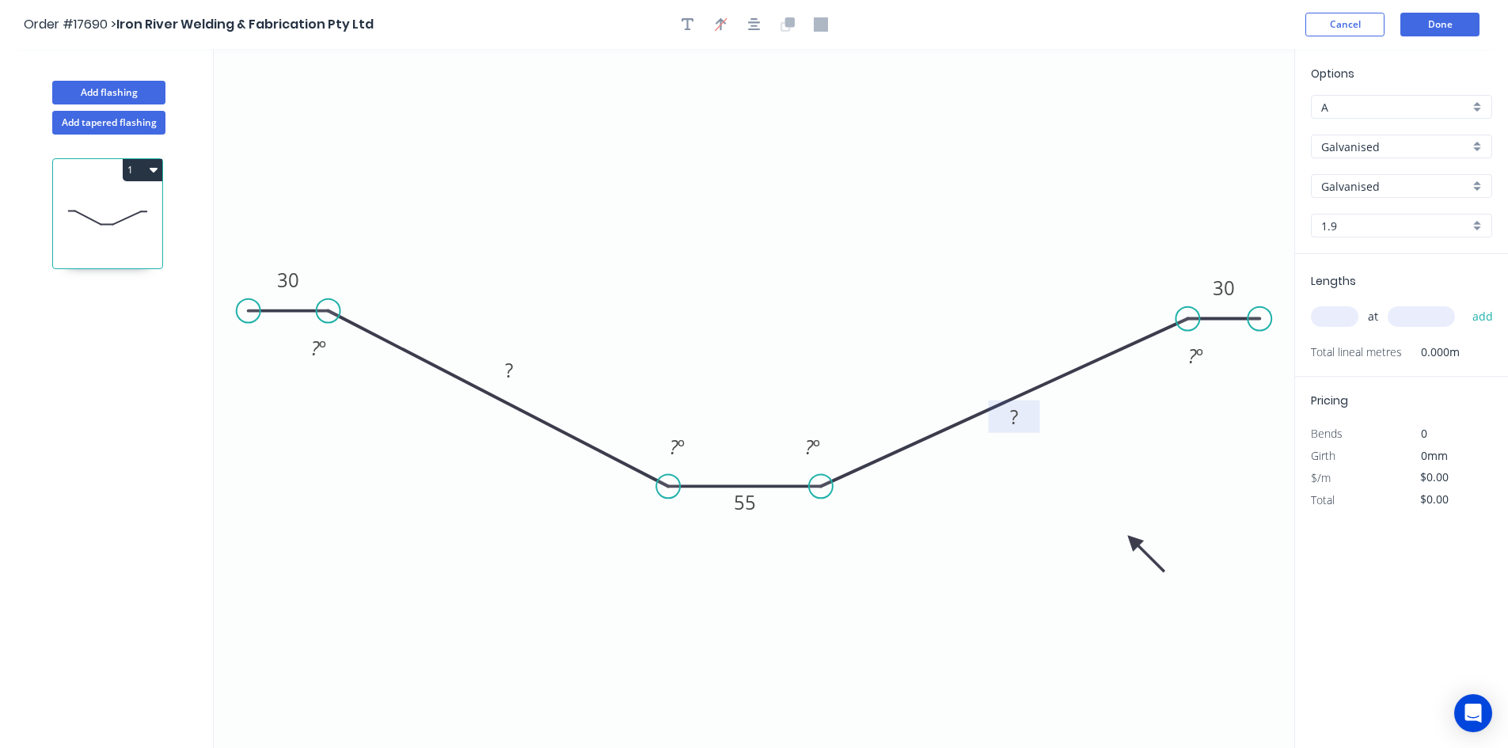
click at [1009, 421] on rect at bounding box center [1015, 418] width 32 height 22
drag, startPoint x: 1009, startPoint y: 421, endPoint x: 1025, endPoint y: 415, distance: 17.1
click at [1025, 415] on rect at bounding box center [1015, 418] width 32 height 22
click at [507, 365] on tspan "?" at bounding box center [509, 370] width 8 height 26
type input "$99.51"
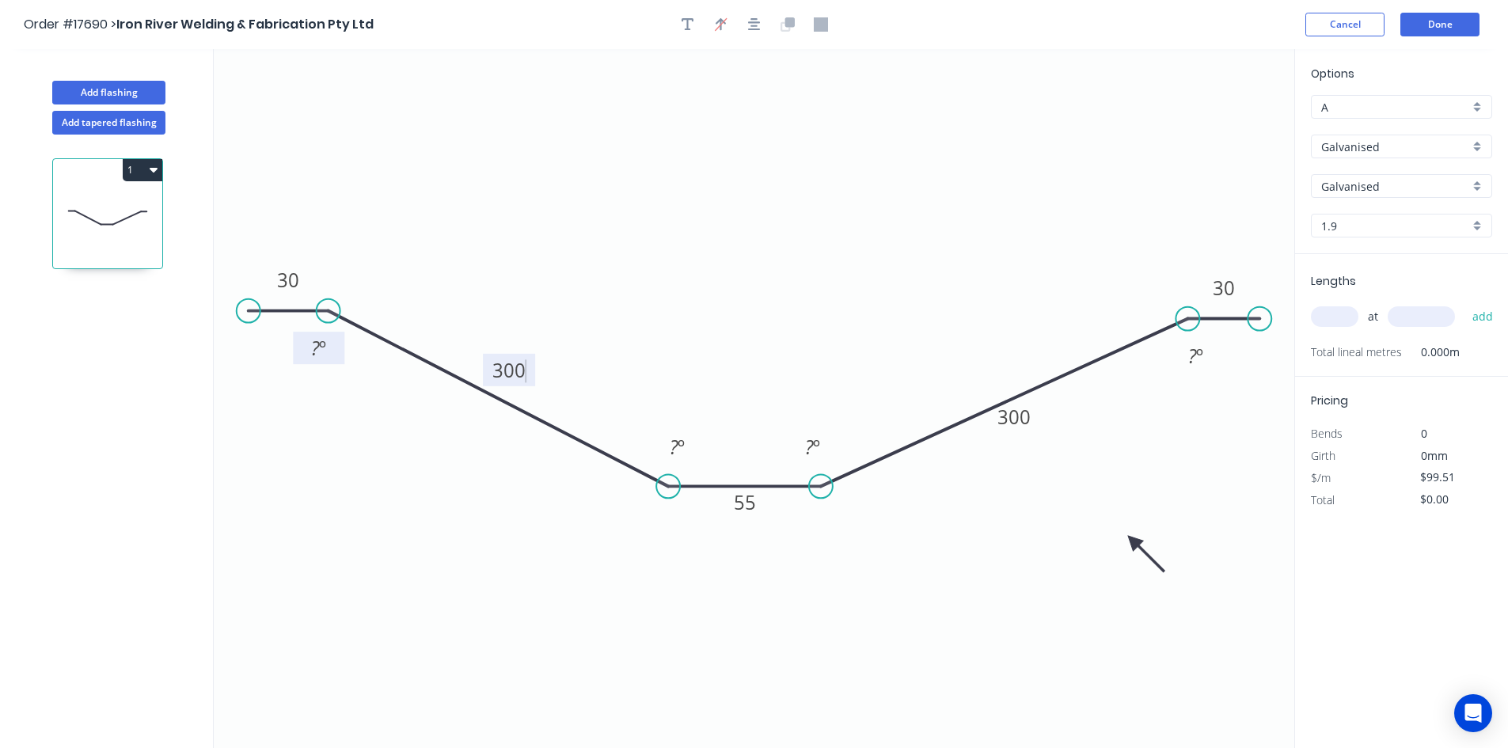
click at [310, 348] on rect at bounding box center [319, 349] width 32 height 22
drag, startPoint x: 299, startPoint y: 339, endPoint x: 504, endPoint y: 306, distance: 207.6
click at [352, 215] on rect at bounding box center [371, 225] width 51 height 32
click at [673, 441] on tspan "?" at bounding box center [674, 447] width 9 height 26
drag, startPoint x: 701, startPoint y: 433, endPoint x: 668, endPoint y: 542, distance: 113.5
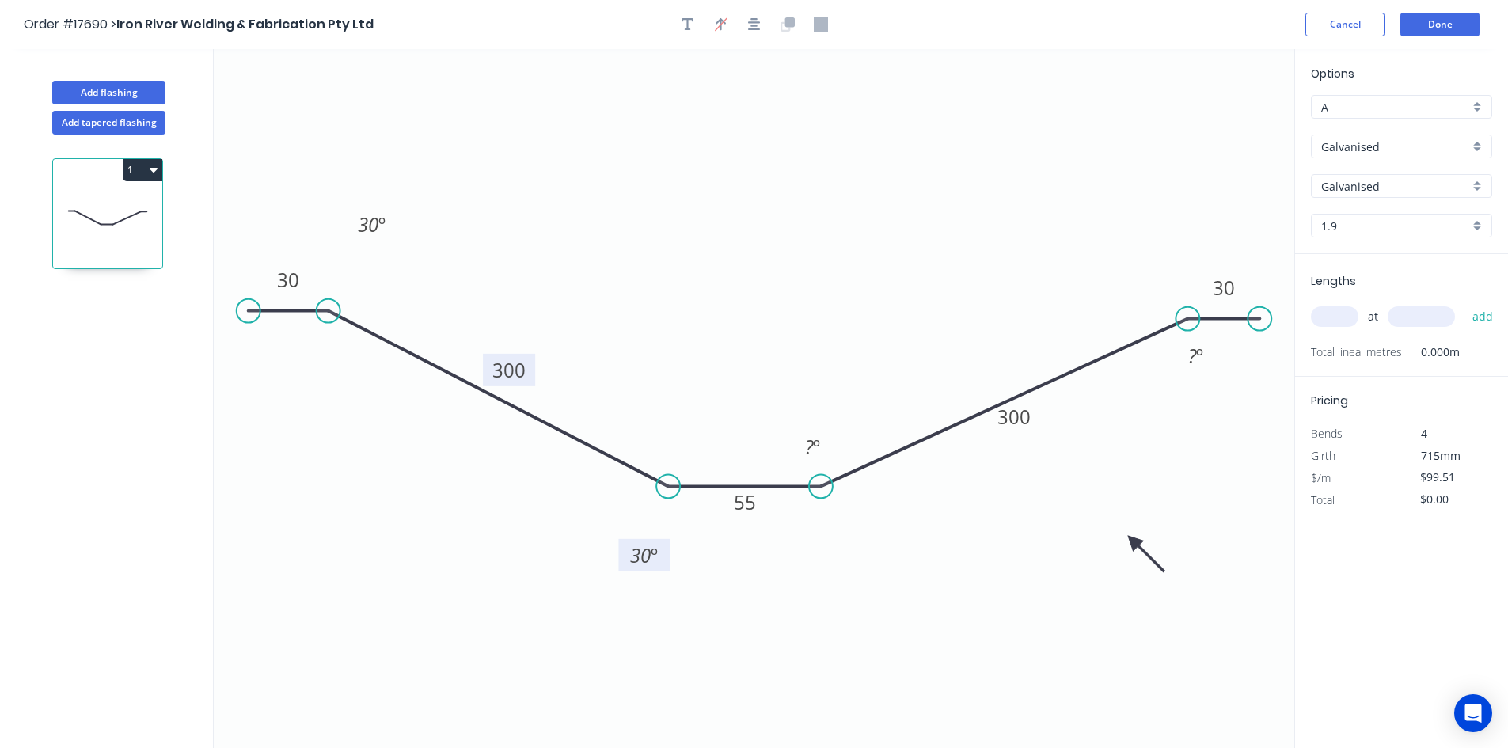
click at [668, 542] on rect at bounding box center [643, 555] width 51 height 32
click at [816, 444] on tspan "º" at bounding box center [816, 447] width 7 height 26
drag, startPoint x: 792, startPoint y: 433, endPoint x: 835, endPoint y: 545, distance: 119.6
click at [835, 545] on rect at bounding box center [855, 558] width 51 height 32
click at [1197, 360] on tspan "º" at bounding box center [1200, 356] width 7 height 26
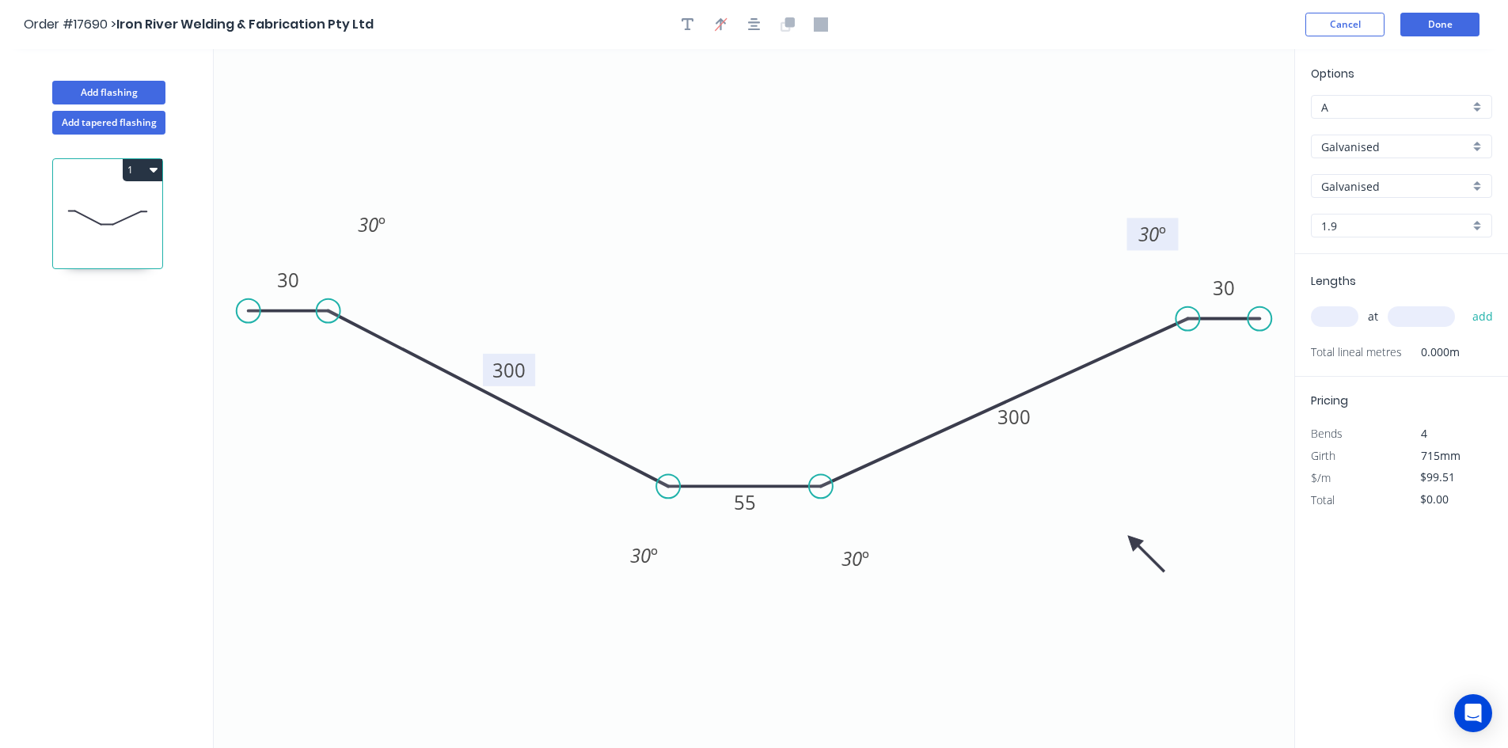
drag, startPoint x: 1178, startPoint y: 348, endPoint x: 1135, endPoint y: 226, distance: 129.5
click at [1135, 226] on rect at bounding box center [1153, 234] width 51 height 32
click at [1337, 315] on input "text" at bounding box center [1335, 316] width 48 height 21
type input "16"
click at [1414, 317] on input "text" at bounding box center [1421, 316] width 67 height 21
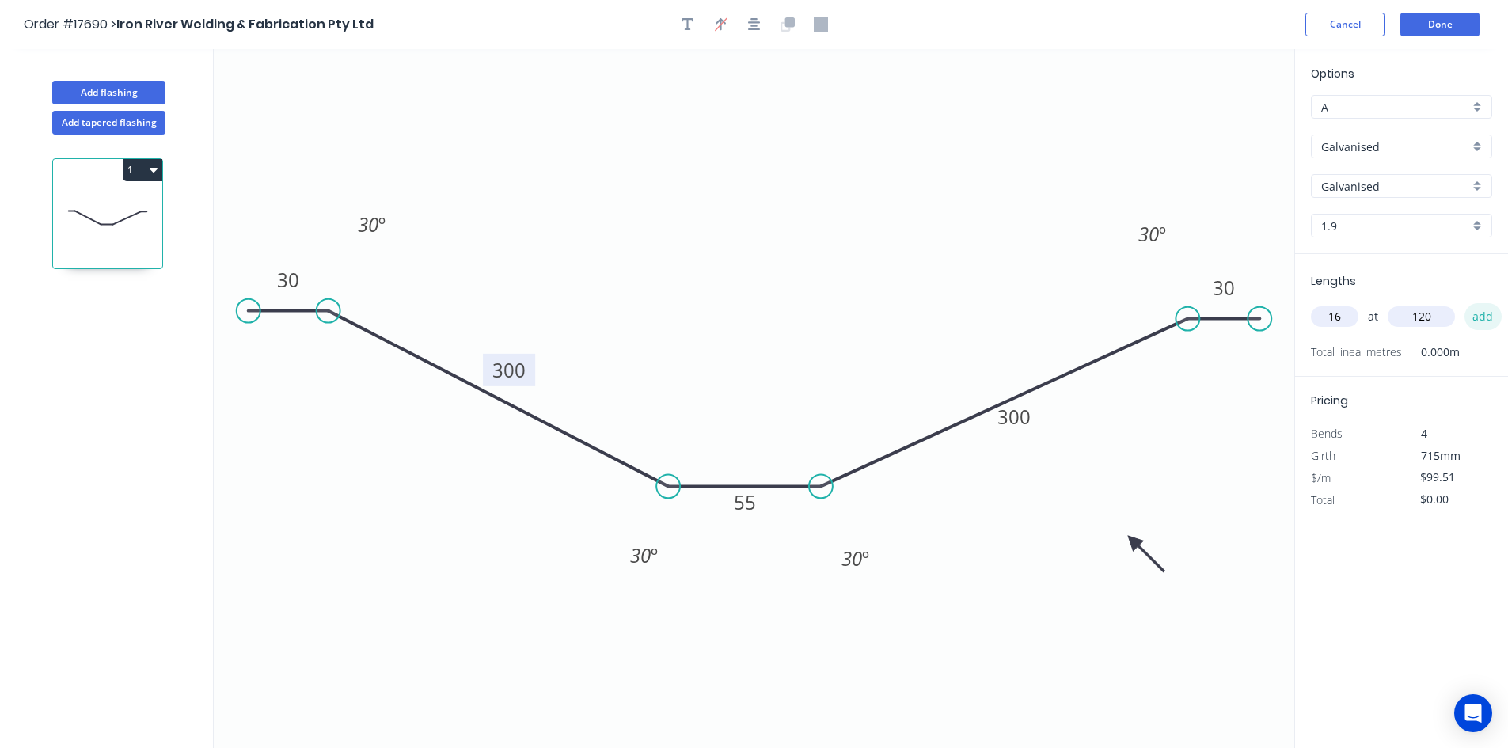
type input "120"
click at [1480, 318] on button "add" at bounding box center [1483, 316] width 37 height 27
type input "$1,592.16"
click at [1390, 101] on input "A" at bounding box center [1396, 107] width 148 height 17
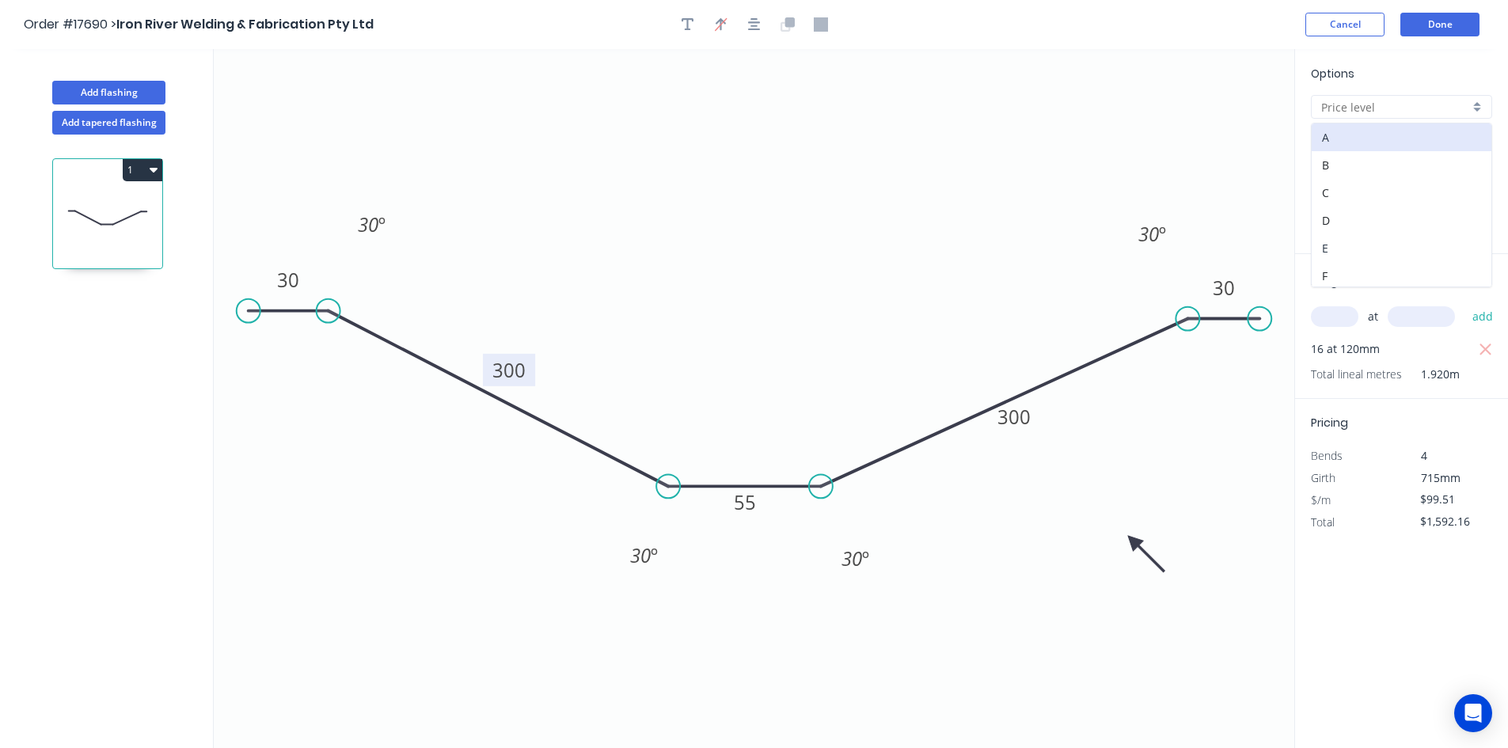
click at [1378, 252] on div "E" at bounding box center [1402, 248] width 180 height 28
type input "E"
type input "$79.61"
type input "$1,273.76"
click at [1403, 143] on input "Galvanised" at bounding box center [1396, 147] width 148 height 17
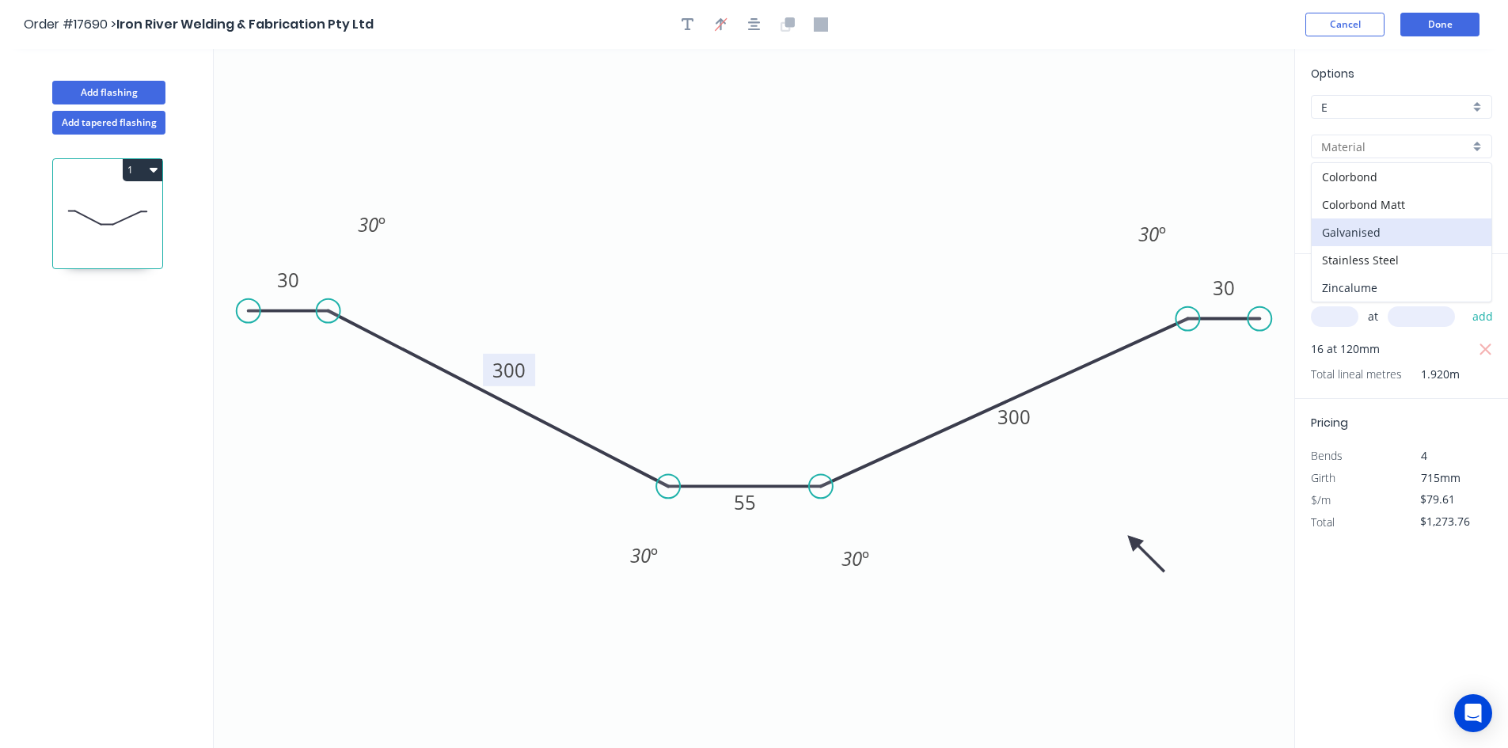
click at [1397, 287] on div "Zincalume" at bounding box center [1402, 288] width 180 height 28
type input "Zincalume"
type input "0.55"
type input "$26.78"
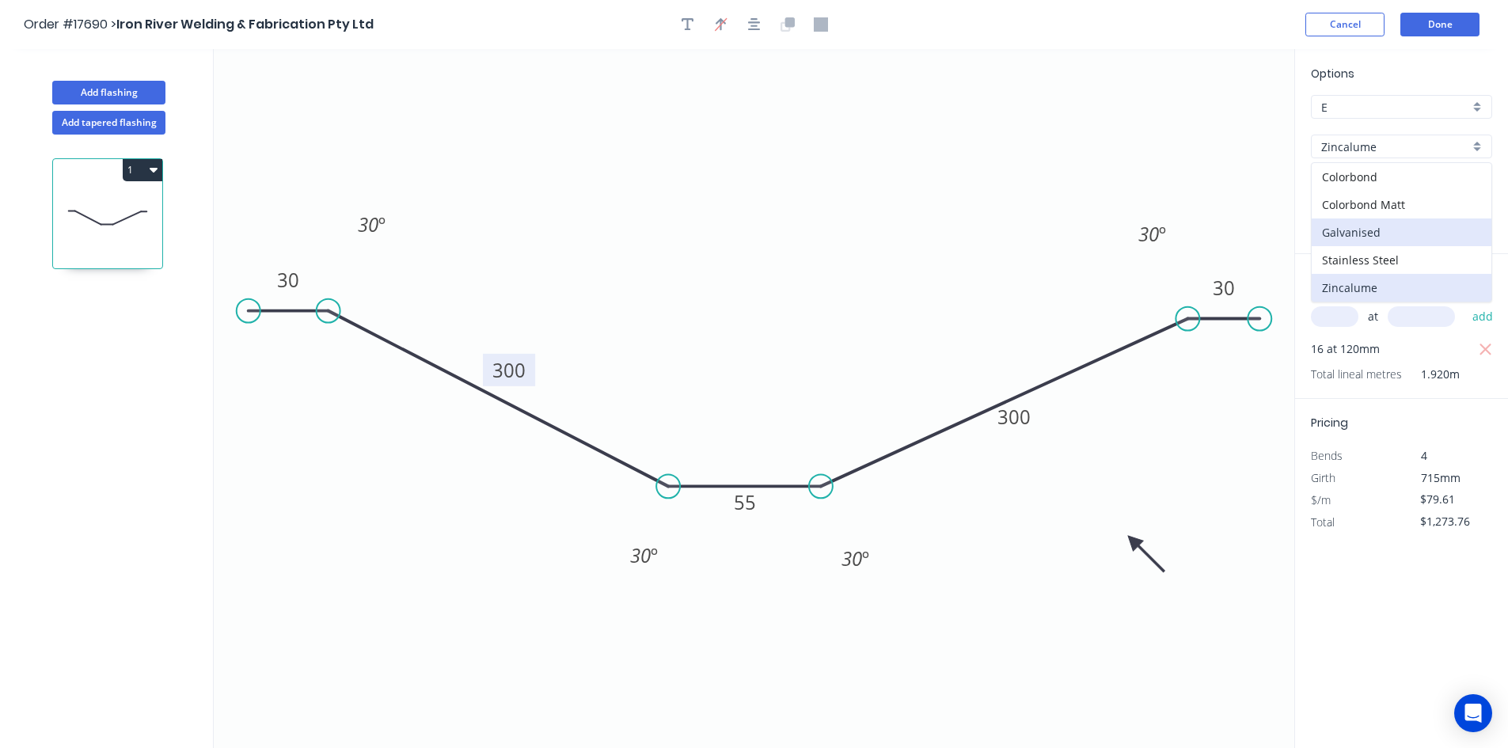
type input "$428.48"
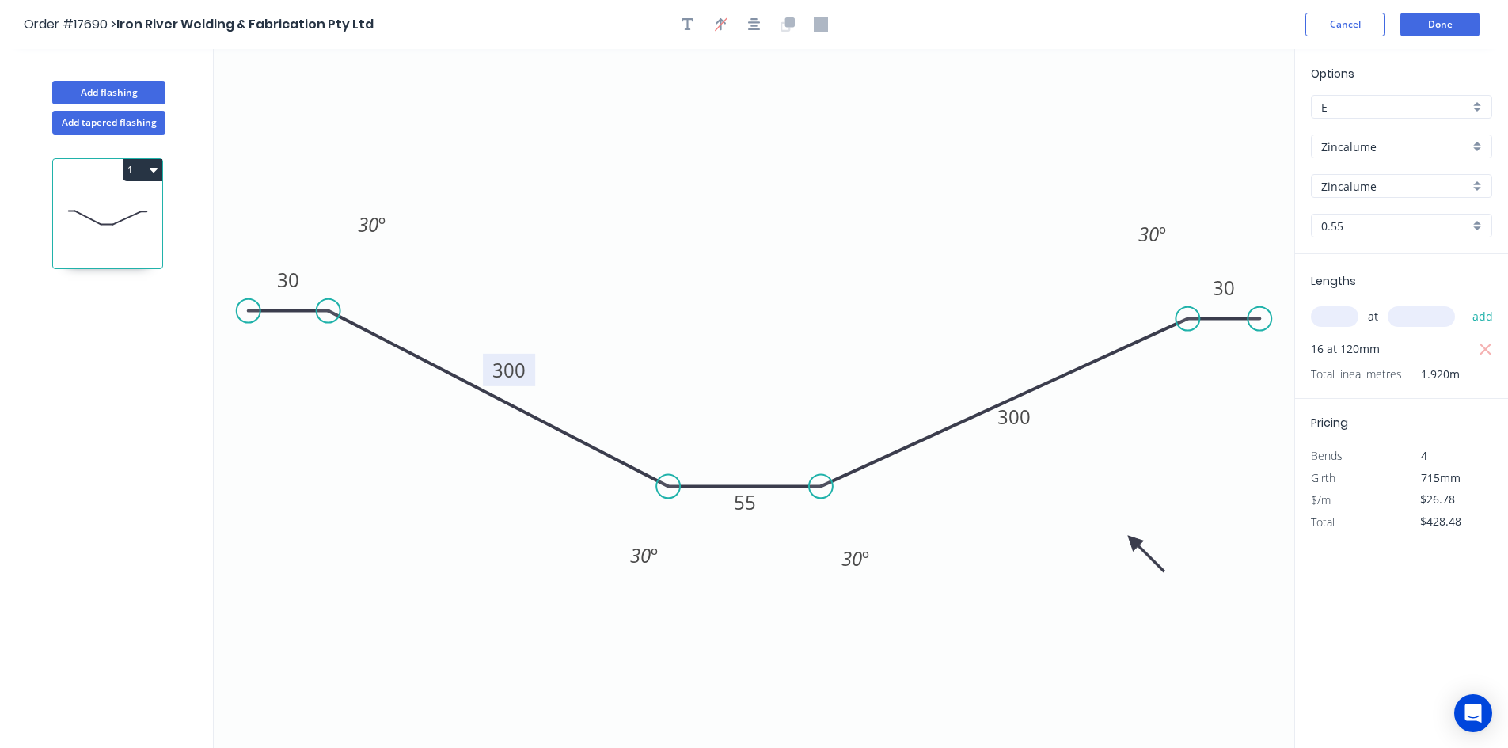
click at [1387, 230] on input "0.55" at bounding box center [1396, 226] width 148 height 17
click at [1385, 144] on input "Zincalume" at bounding box center [1396, 147] width 148 height 17
click at [1387, 233] on div "Galvanised" at bounding box center [1402, 233] width 180 height 28
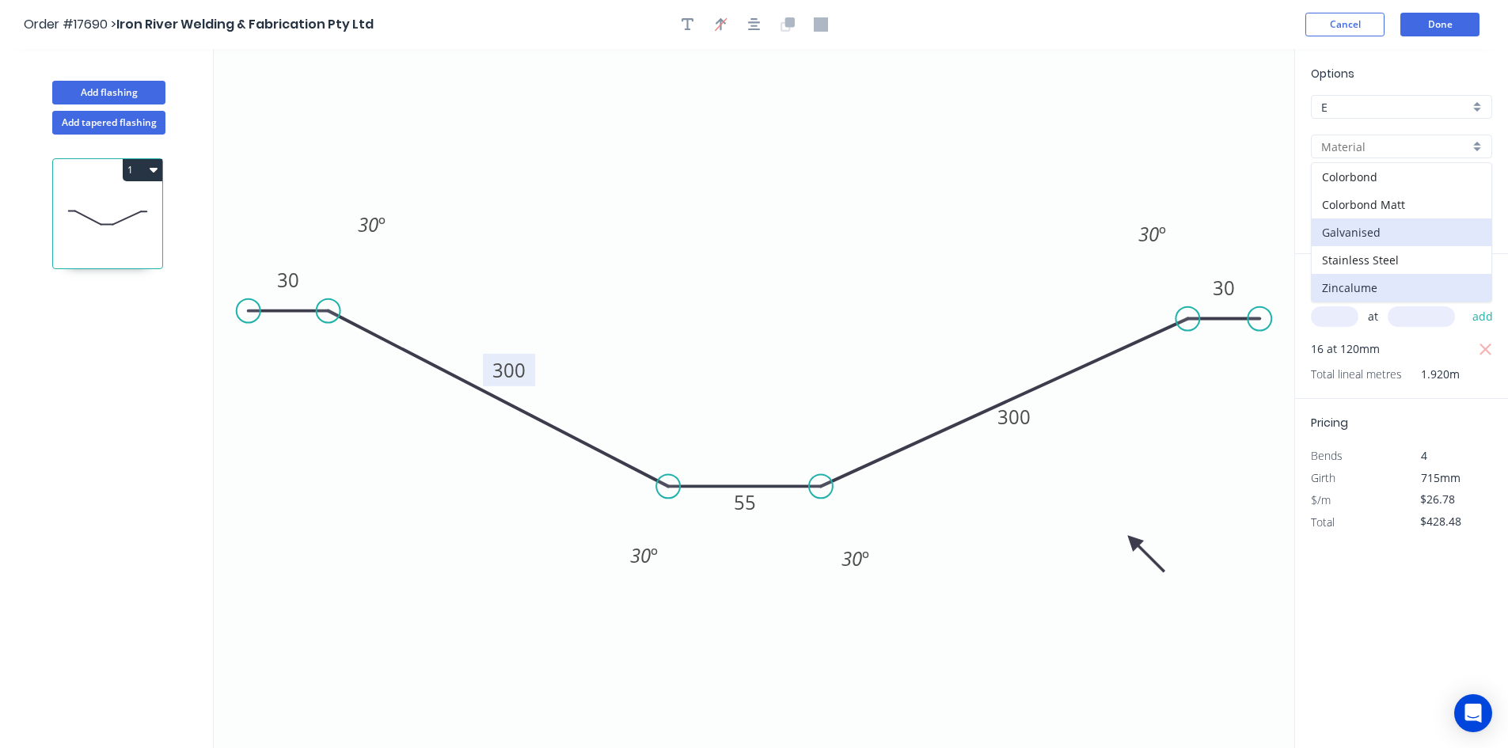
type input "Galvanised"
type input "0.55"
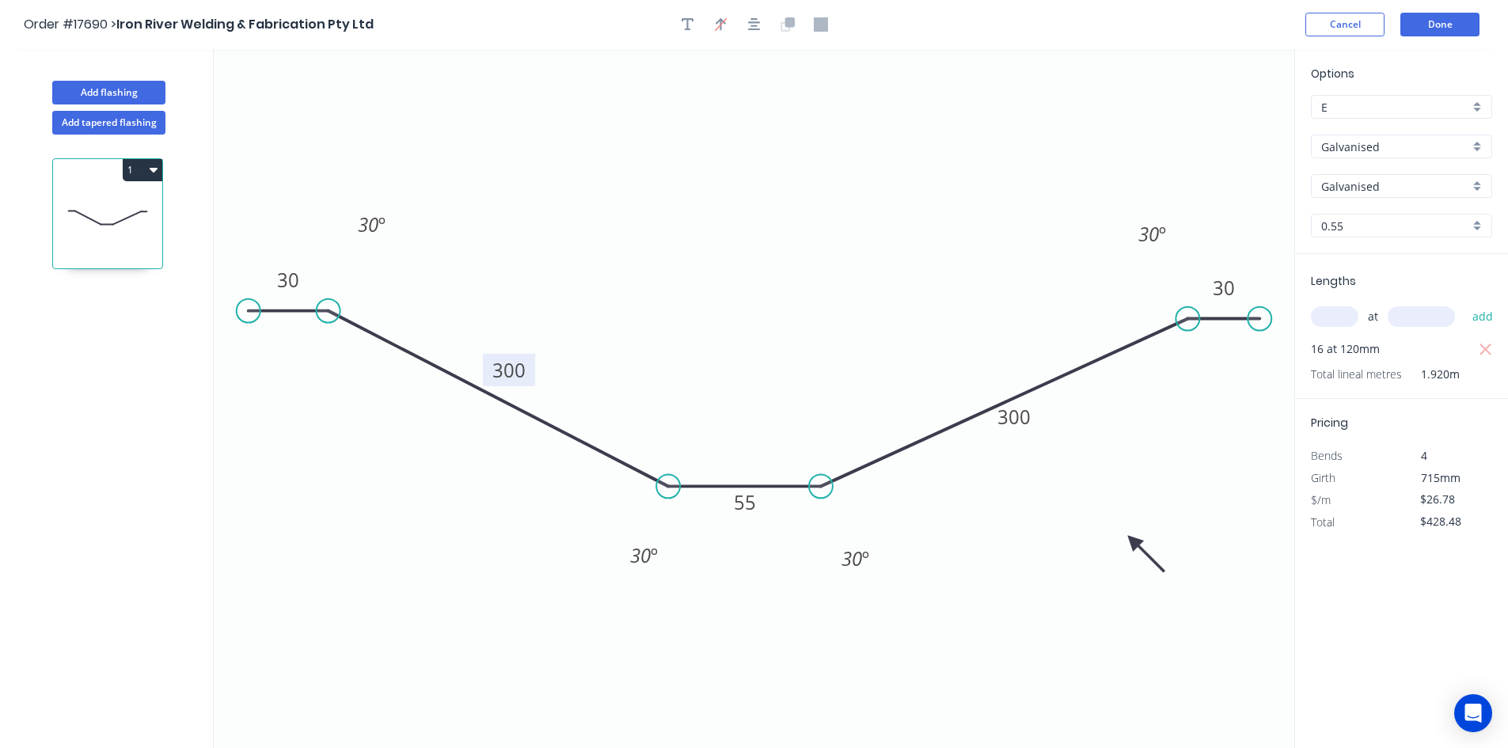
click at [1387, 226] on input "0.55" at bounding box center [1396, 226] width 148 height 17
click at [1375, 357] on div "1.9" at bounding box center [1402, 367] width 180 height 28
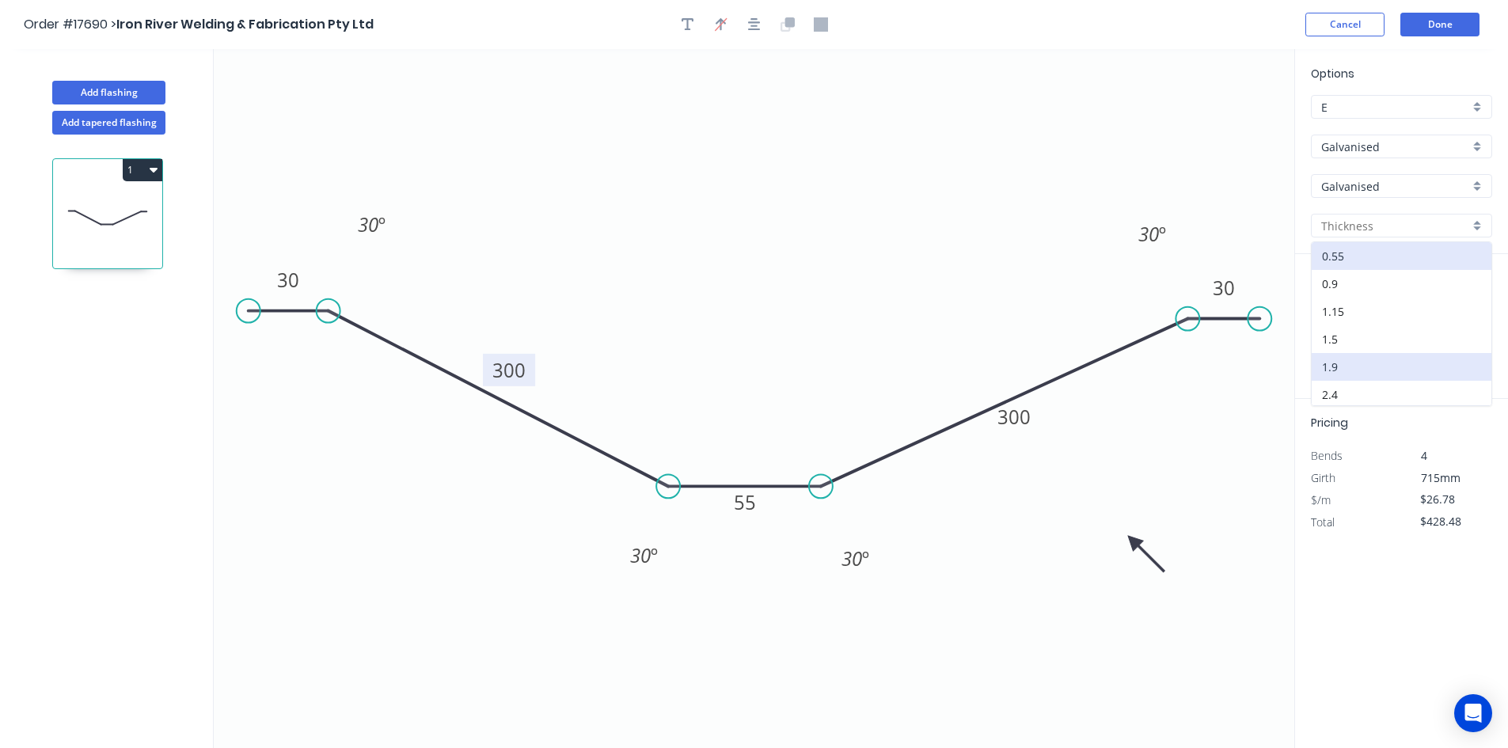
type input "1.9"
type input "$79.61"
type input "$1,273.76"
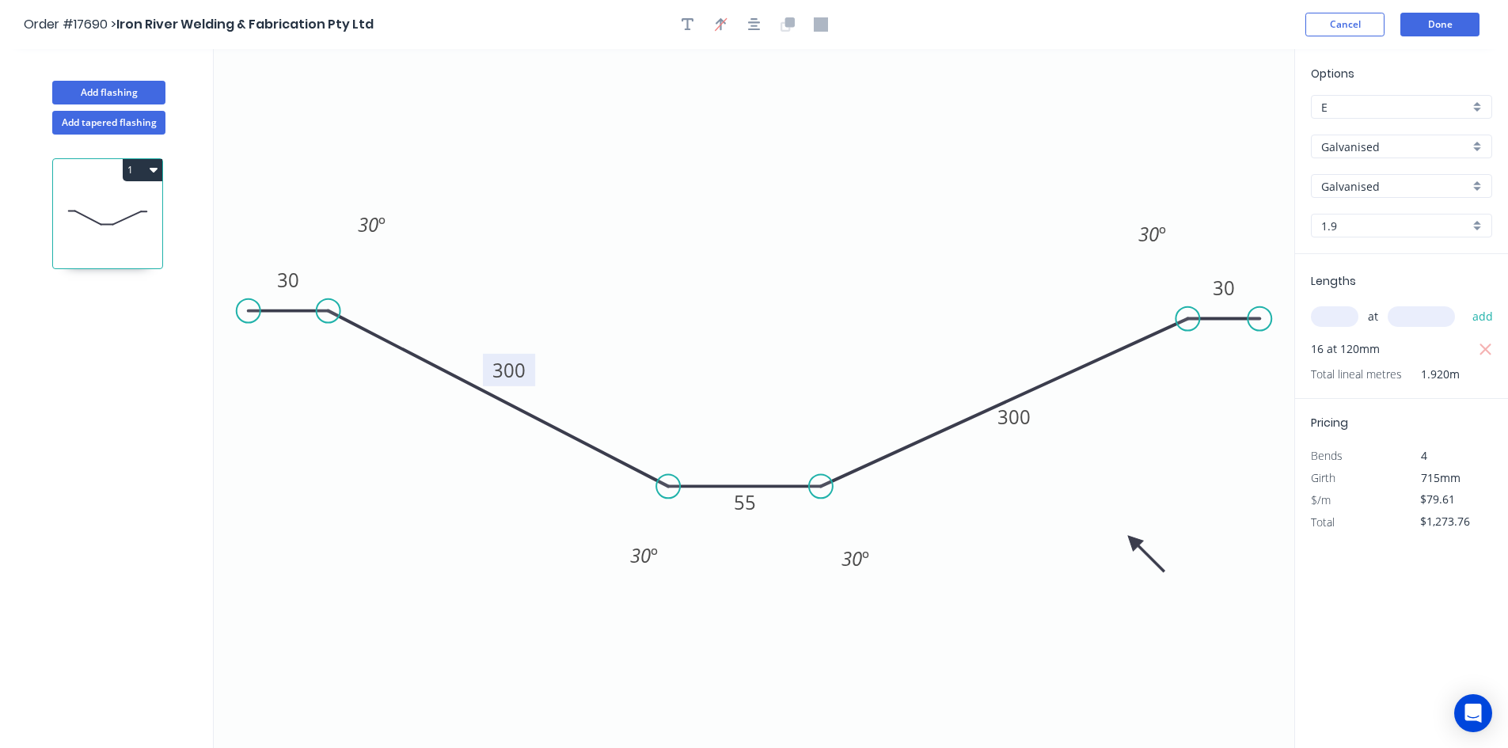
click at [1406, 112] on input "E" at bounding box center [1396, 107] width 148 height 17
click at [1375, 268] on div "F" at bounding box center [1402, 276] width 180 height 28
type input "F"
type input "$74.63"
type input "$1,194.08"
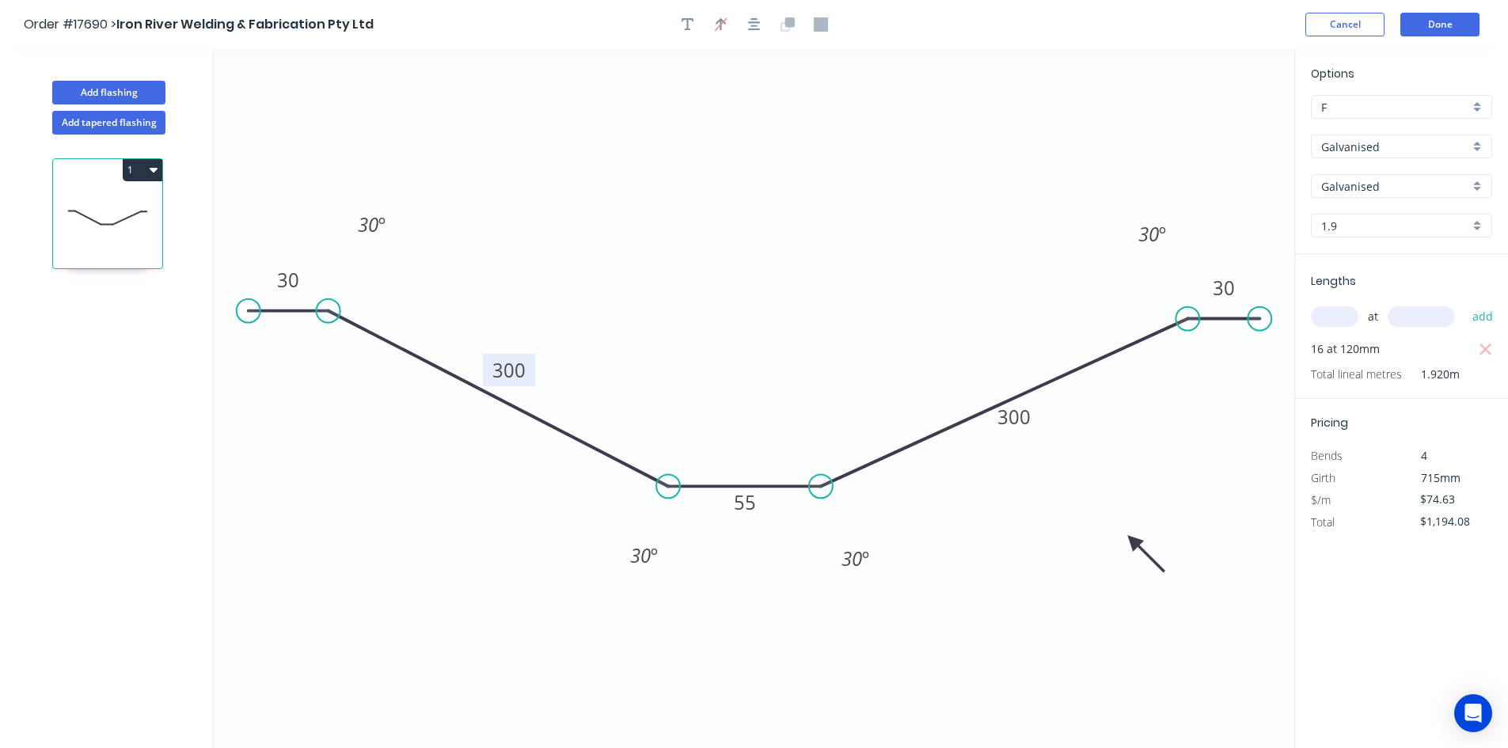
click at [1414, 266] on div "Lengths at add 16 at 120mm Total lineal metres 1.920m" at bounding box center [1401, 326] width 213 height 145
click at [1372, 111] on input "F" at bounding box center [1396, 107] width 148 height 17
click at [1368, 142] on div "A" at bounding box center [1402, 138] width 180 height 28
type input "A"
type input "$99.51"
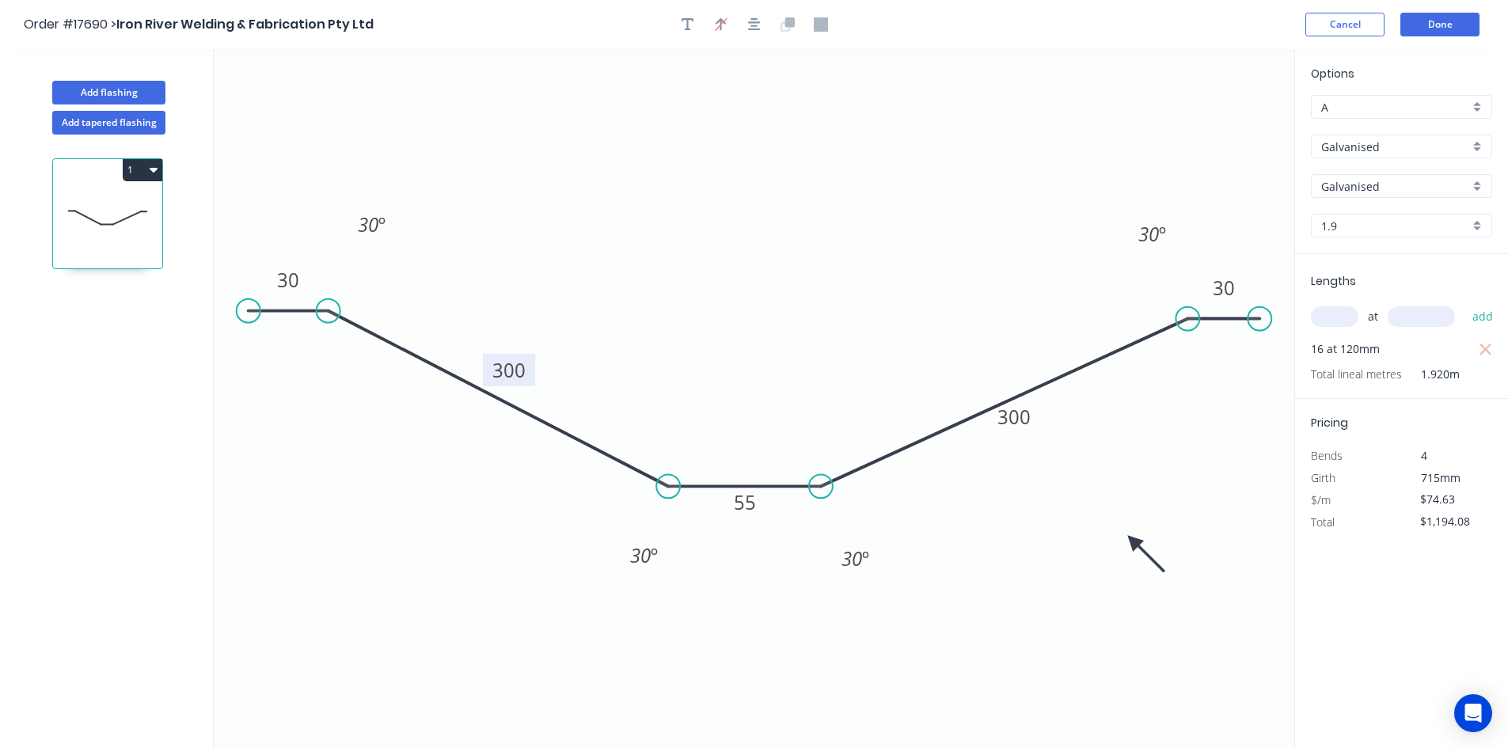
type input "$1,592.16"
click at [1371, 107] on input "A" at bounding box center [1396, 107] width 148 height 17
click at [1381, 280] on div "F" at bounding box center [1402, 276] width 180 height 28
type input "F"
type input "$74.63"
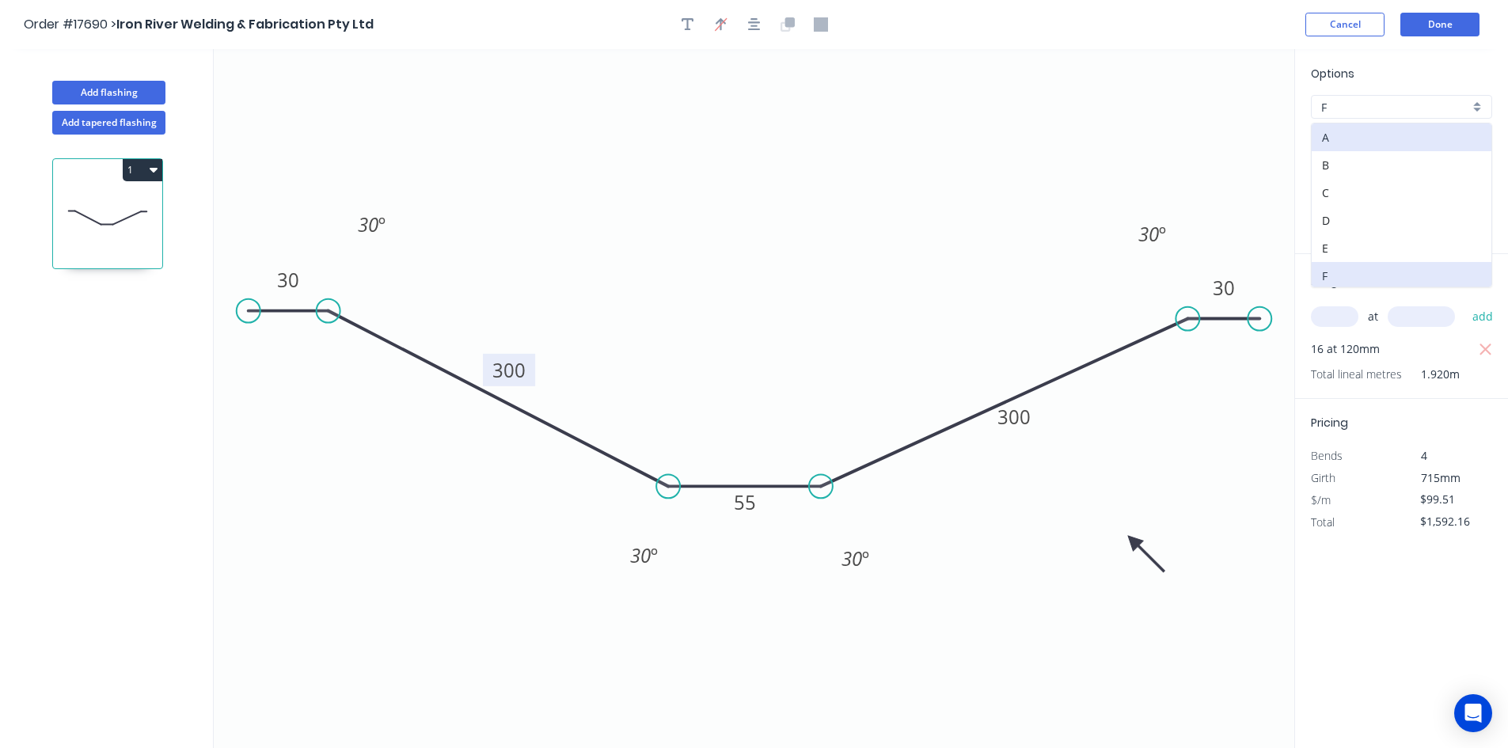
type input "$1,194.08"
click at [1374, 107] on input "F" at bounding box center [1396, 107] width 148 height 17
click at [1368, 141] on div "A" at bounding box center [1402, 138] width 180 height 28
type input "A"
type input "$99.51"
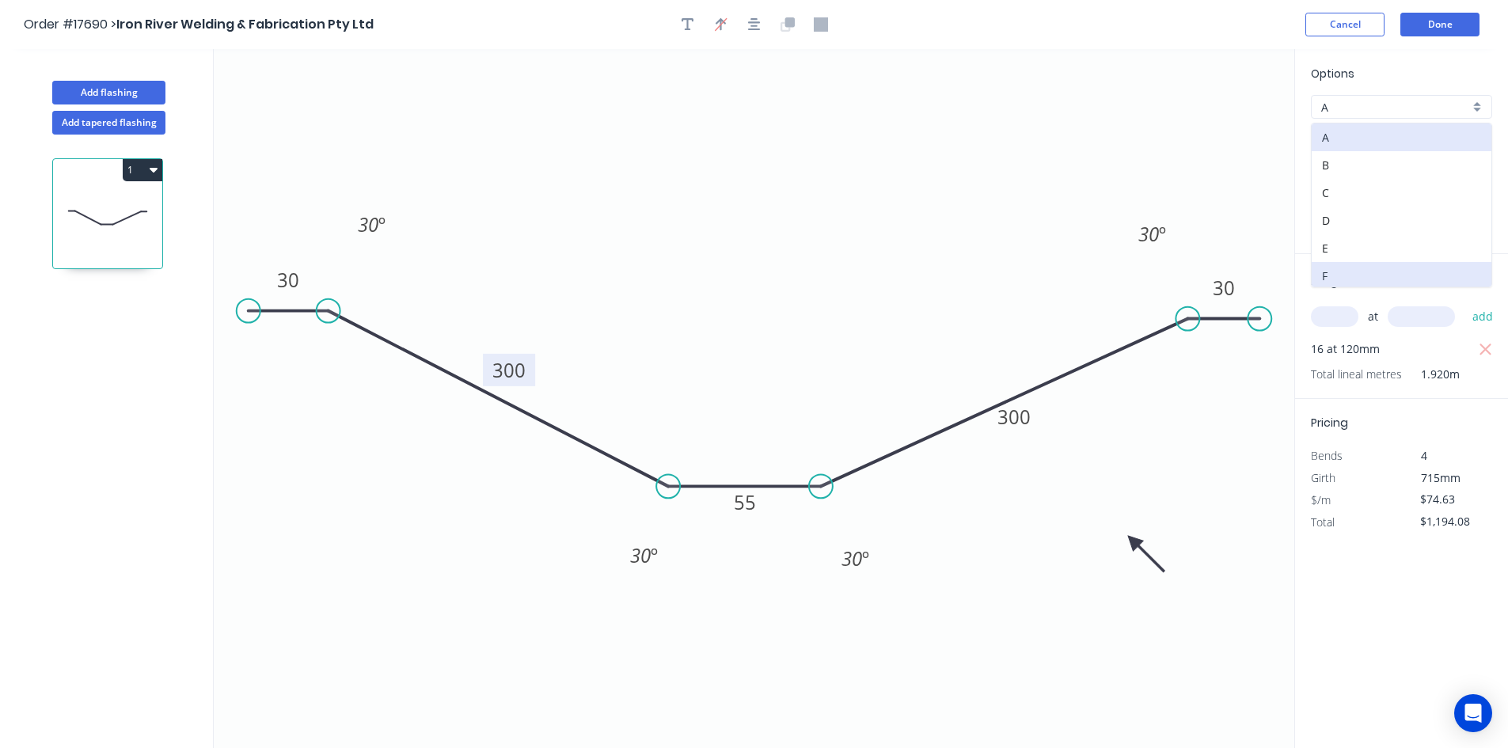
type input "$1,592.16"
click at [1369, 107] on input "A" at bounding box center [1396, 107] width 148 height 17
click at [1356, 268] on div "F" at bounding box center [1402, 276] width 180 height 28
type input "F"
type input "$74.63"
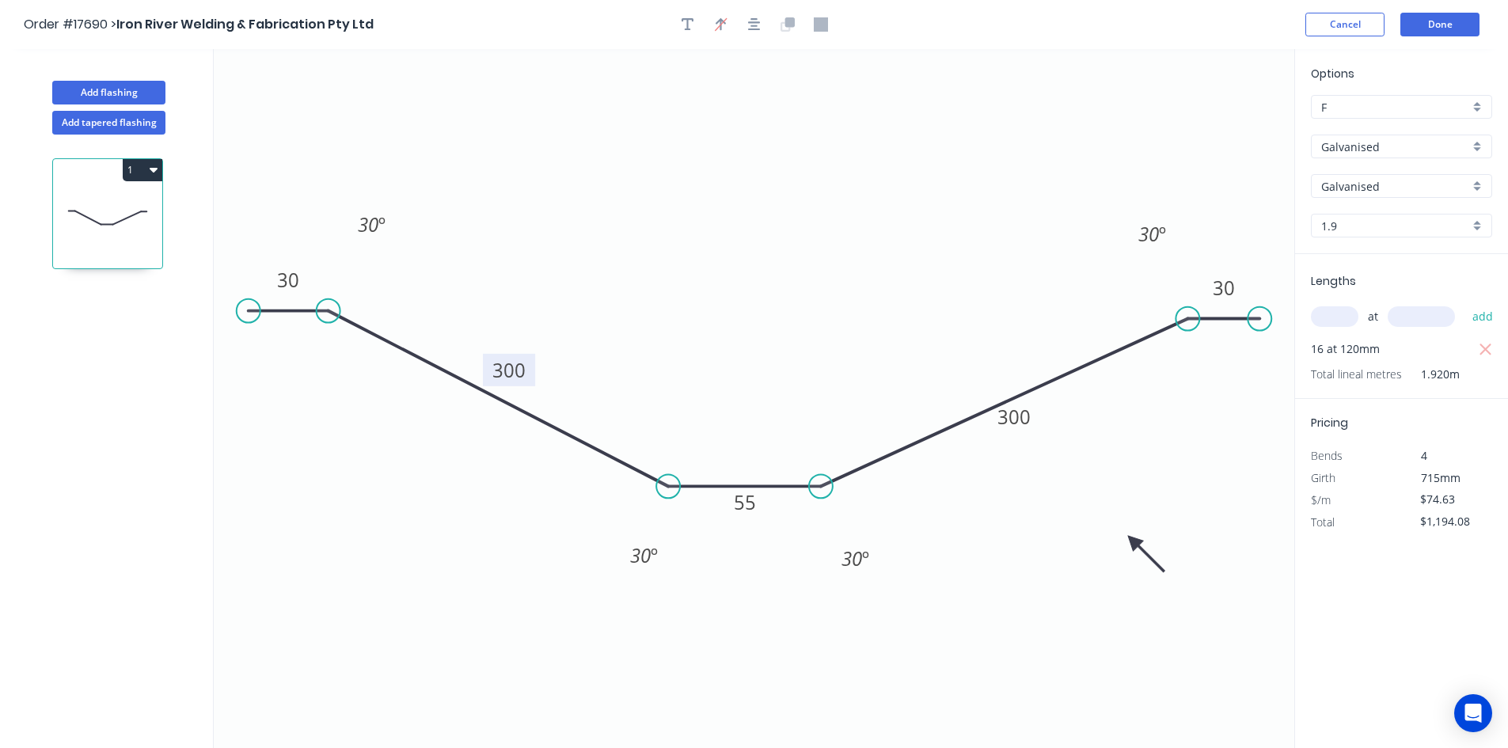
click at [1409, 273] on div "Lengths at add 16 at 120mm Total lineal metres 1.920m" at bounding box center [1401, 326] width 213 height 145
click at [754, 200] on icon "0 30 300 55 300 30 30 º 30 º 30 º 30 º" at bounding box center [754, 398] width 1081 height 699
click at [757, 31] on icon "button" at bounding box center [754, 24] width 13 height 14
click at [152, 171] on icon "button" at bounding box center [154, 169] width 8 height 13
click at [134, 217] on div "Duplicate" at bounding box center [87, 209] width 122 height 23
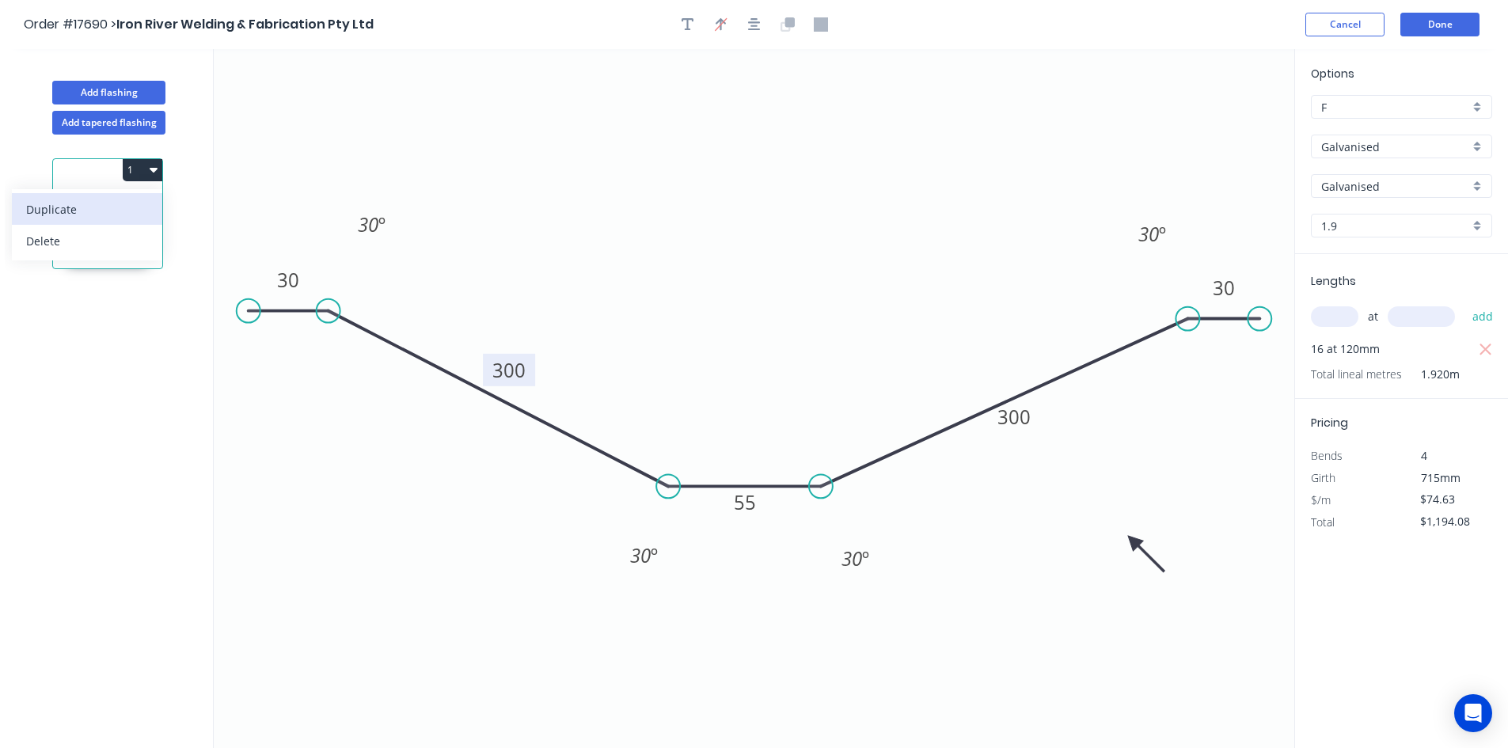
type input "$0.00"
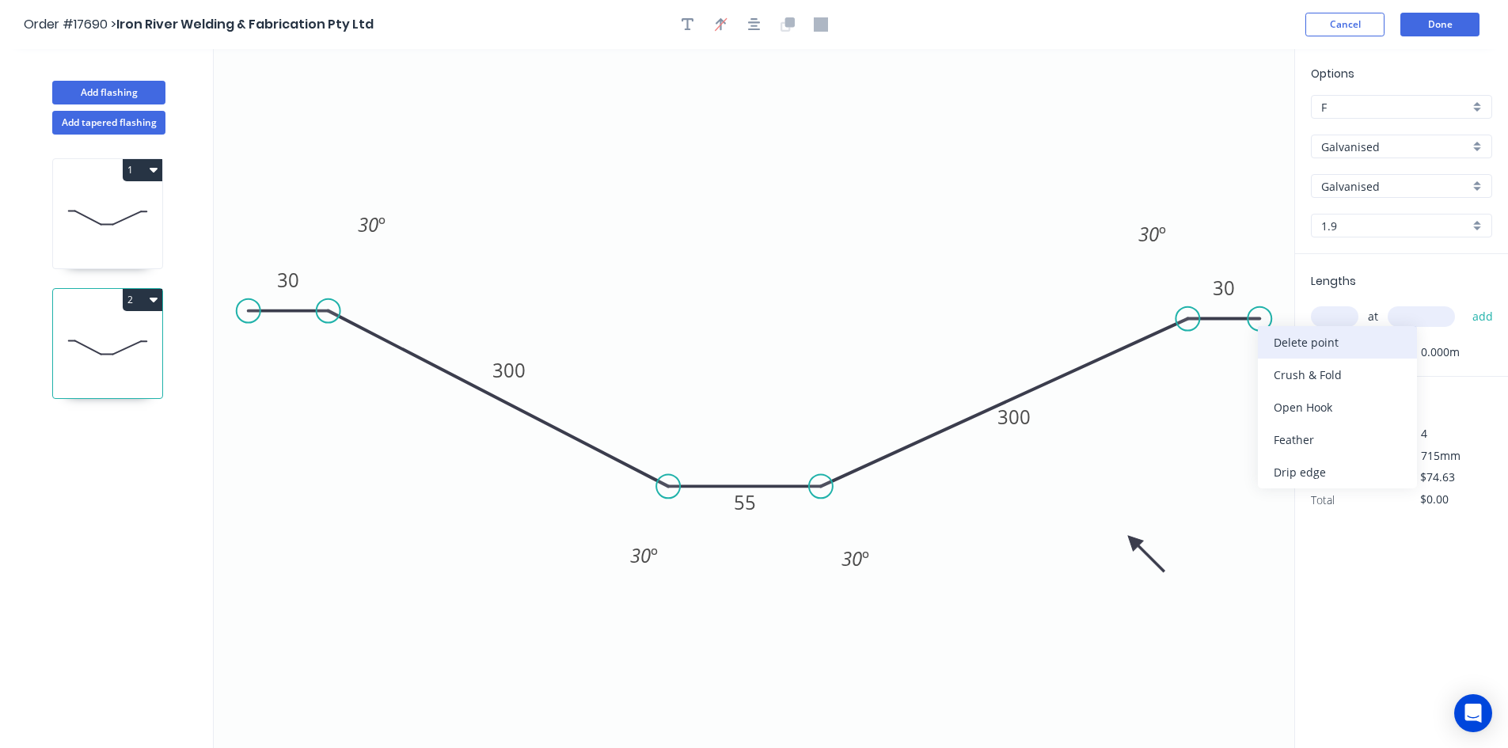
click at [1306, 342] on div "Delete point" at bounding box center [1337, 342] width 159 height 32
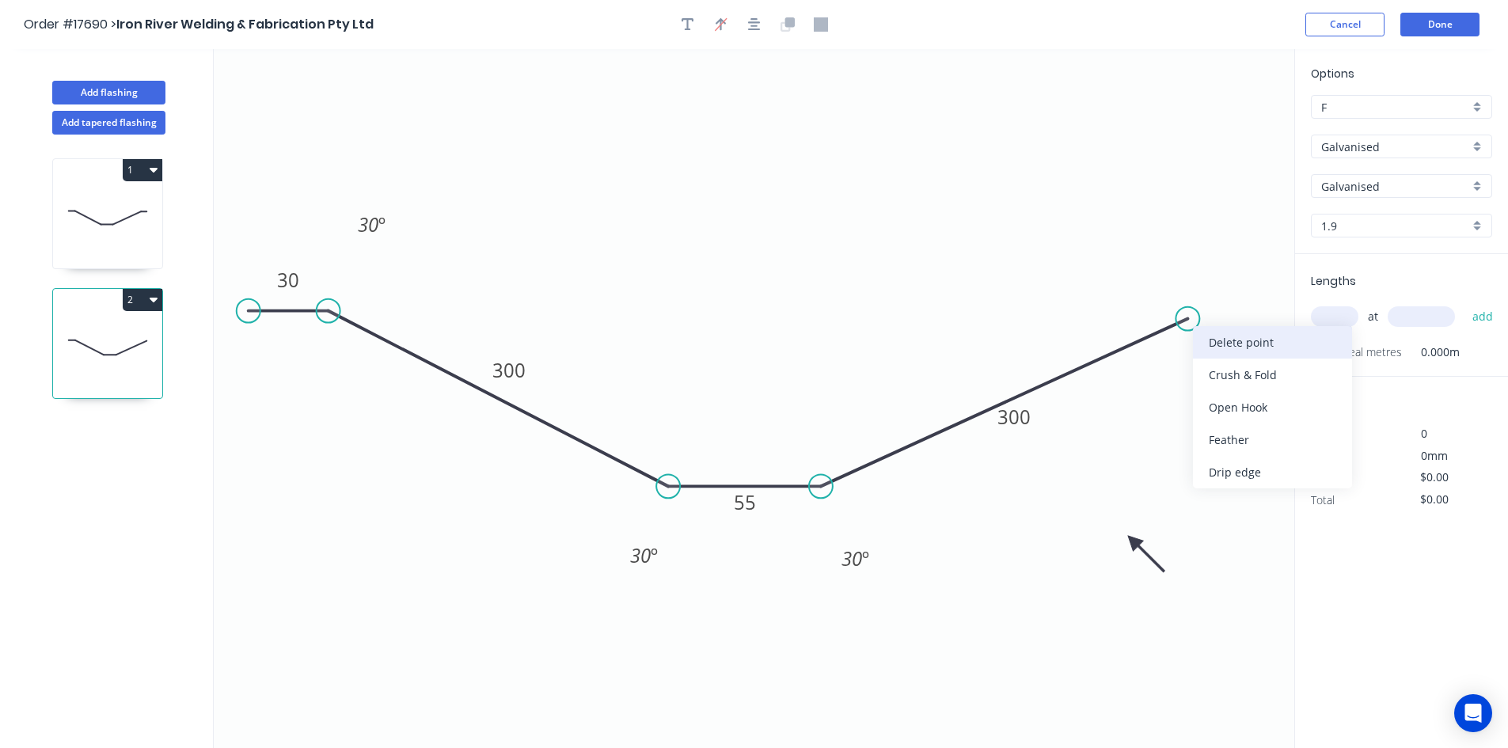
click at [1214, 348] on div "Delete point" at bounding box center [1272, 342] width 159 height 32
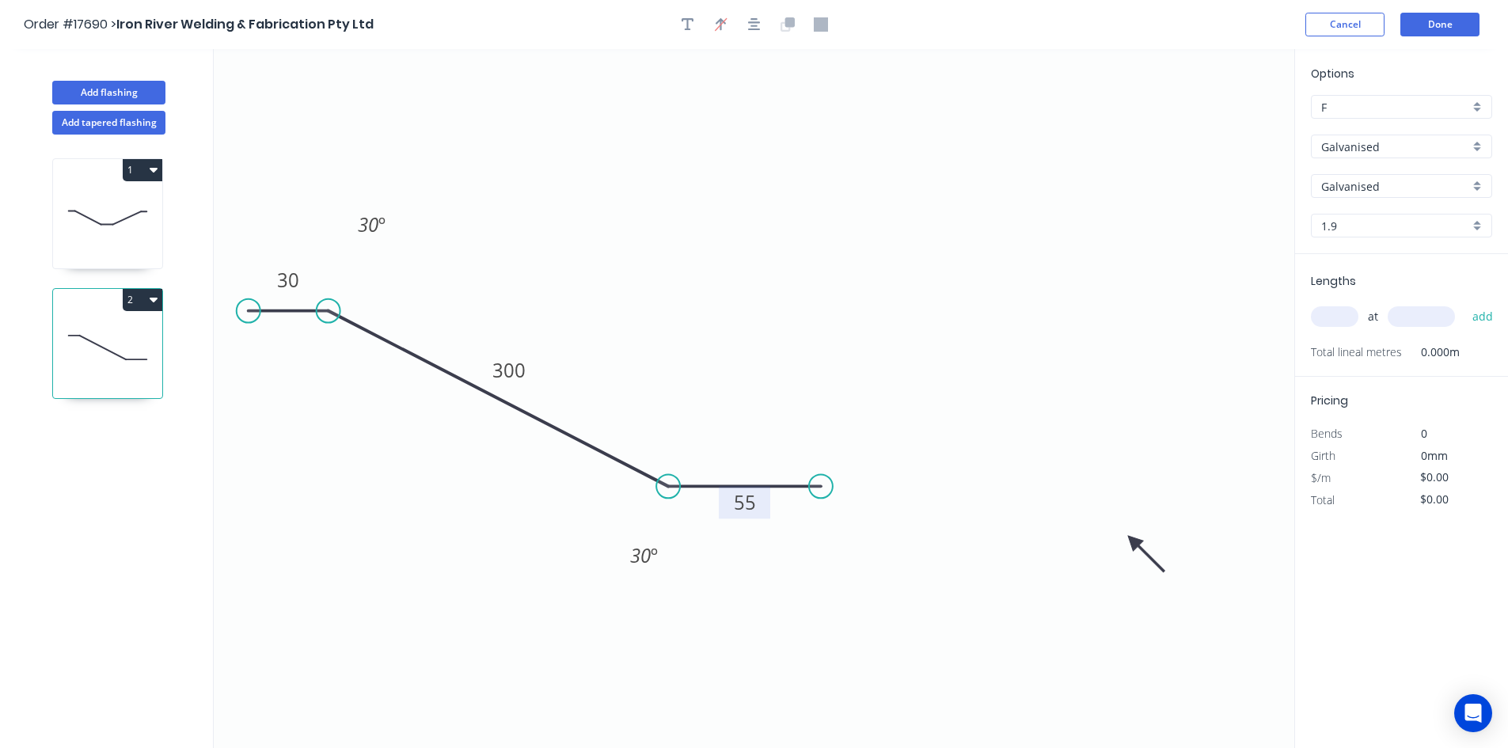
click at [748, 506] on tspan "55" at bounding box center [745, 502] width 22 height 26
click at [883, 311] on icon "0 30 300 50 30 º 30 º" at bounding box center [754, 398] width 1081 height 699
type input "$39.88"
click at [1328, 319] on input "text" at bounding box center [1335, 316] width 48 height 21
type input "16"
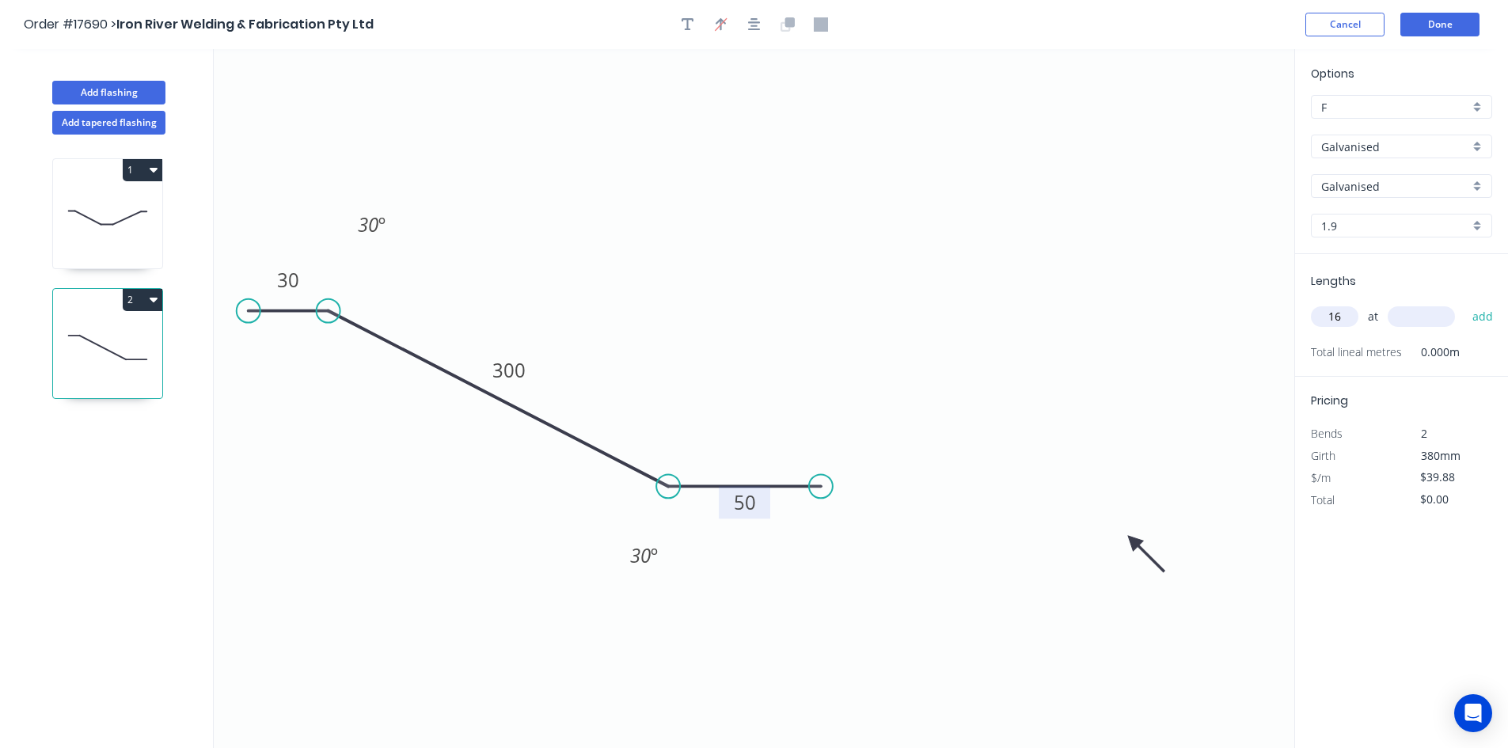
click at [1411, 318] on input "text" at bounding box center [1421, 316] width 67 height 21
type input "120"
click at [1490, 321] on button "add" at bounding box center [1483, 316] width 37 height 27
type input "$638.08"
click at [1441, 20] on button "Done" at bounding box center [1440, 25] width 79 height 24
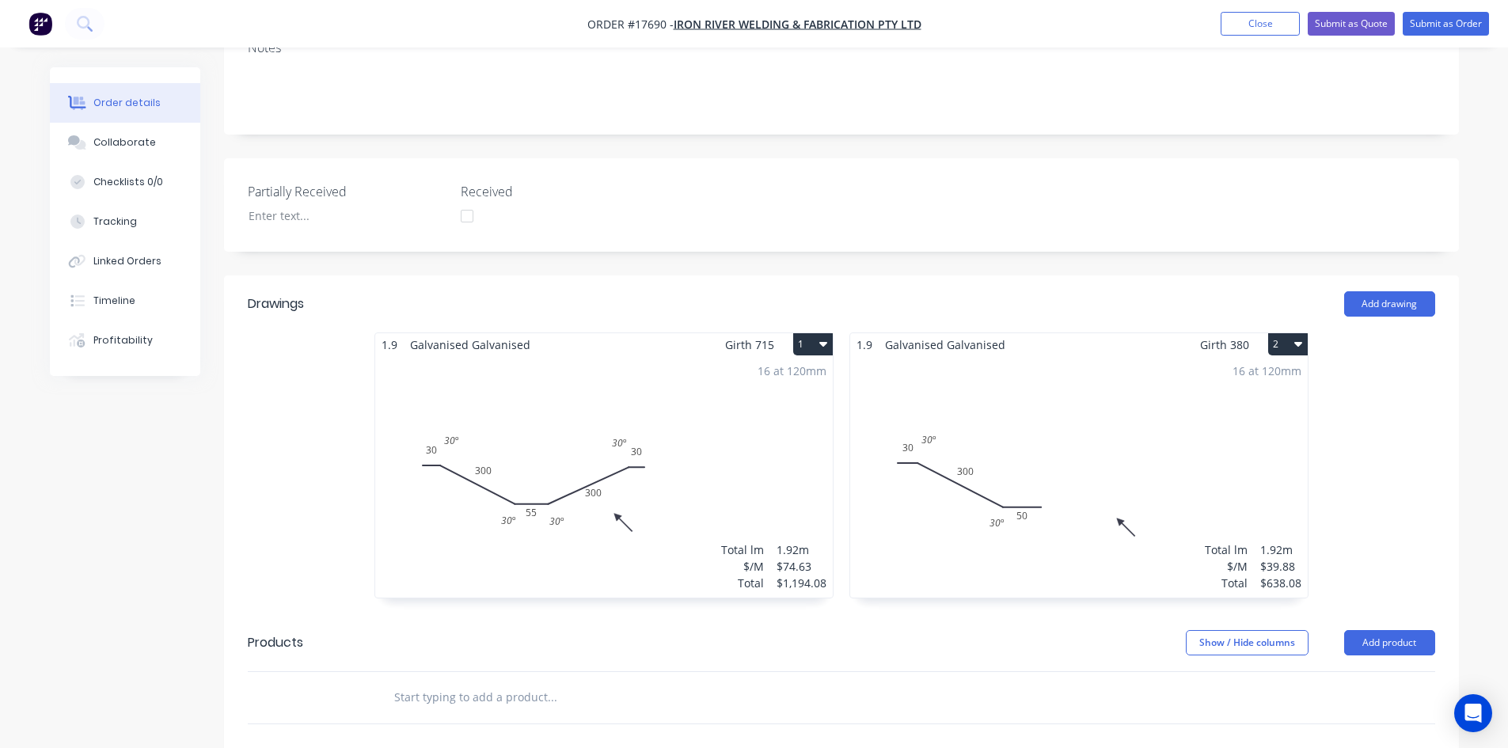
scroll to position [475, 0]
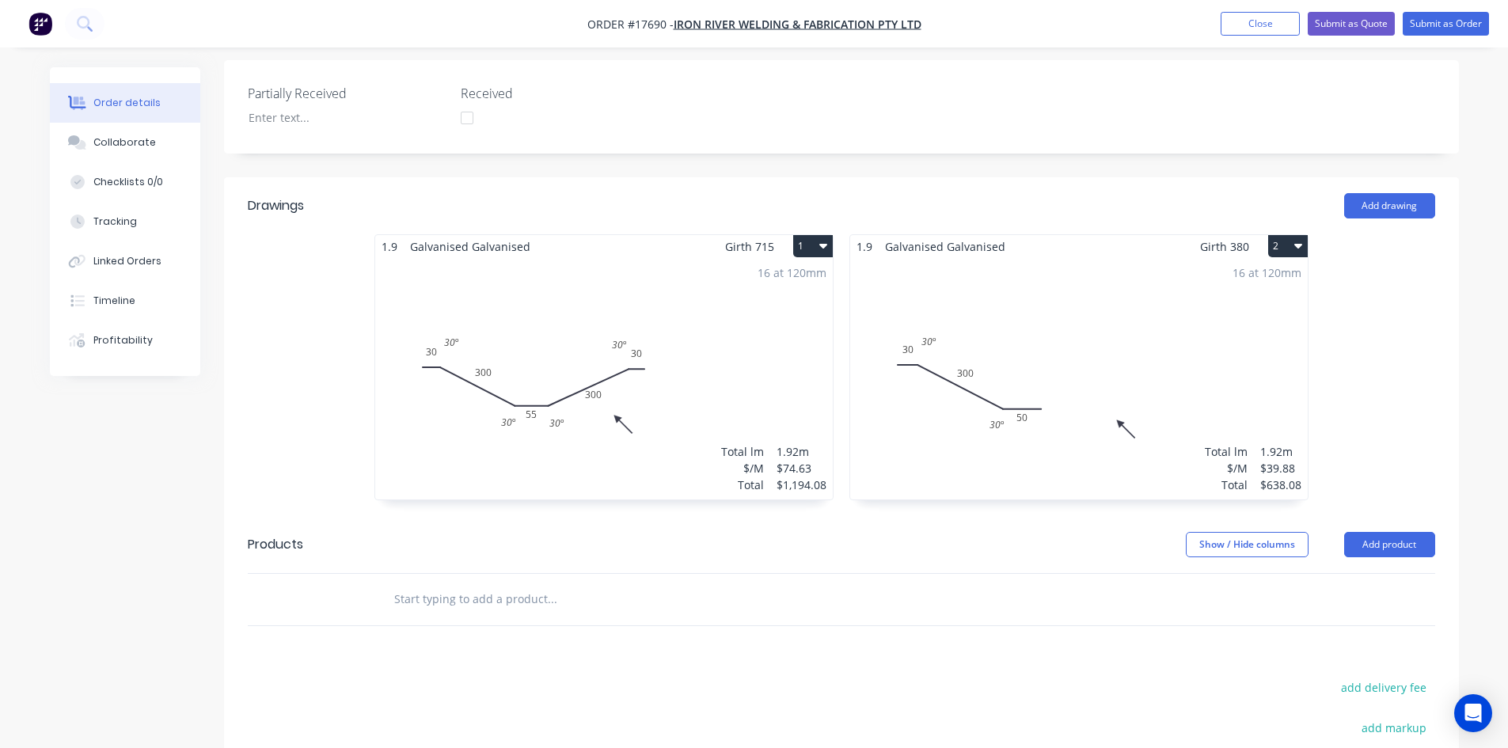
click at [1024, 304] on div "16 at 120mm Total lm $/M Total 1.92m $39.88 $638.08" at bounding box center [1079, 379] width 458 height 242
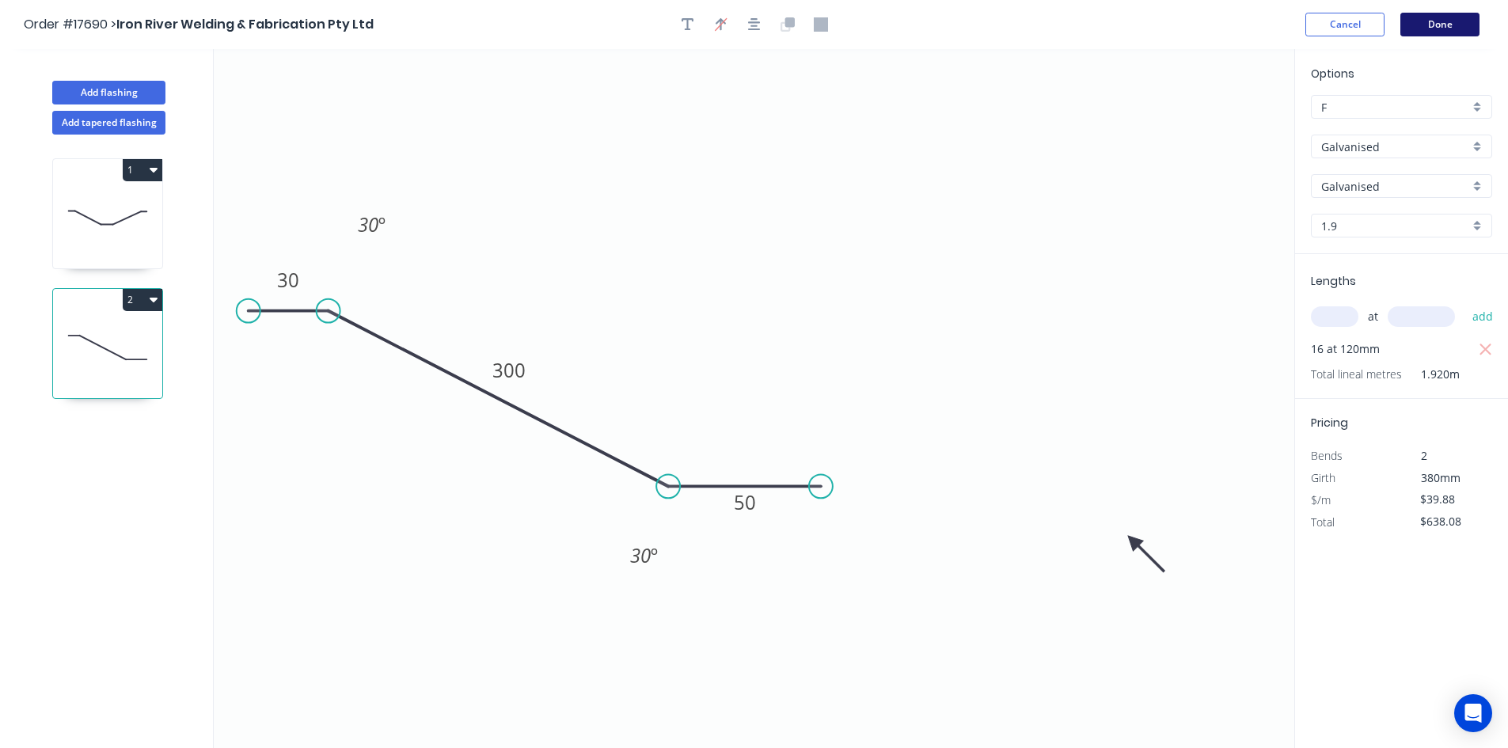
click at [1444, 25] on button "Done" at bounding box center [1440, 25] width 79 height 24
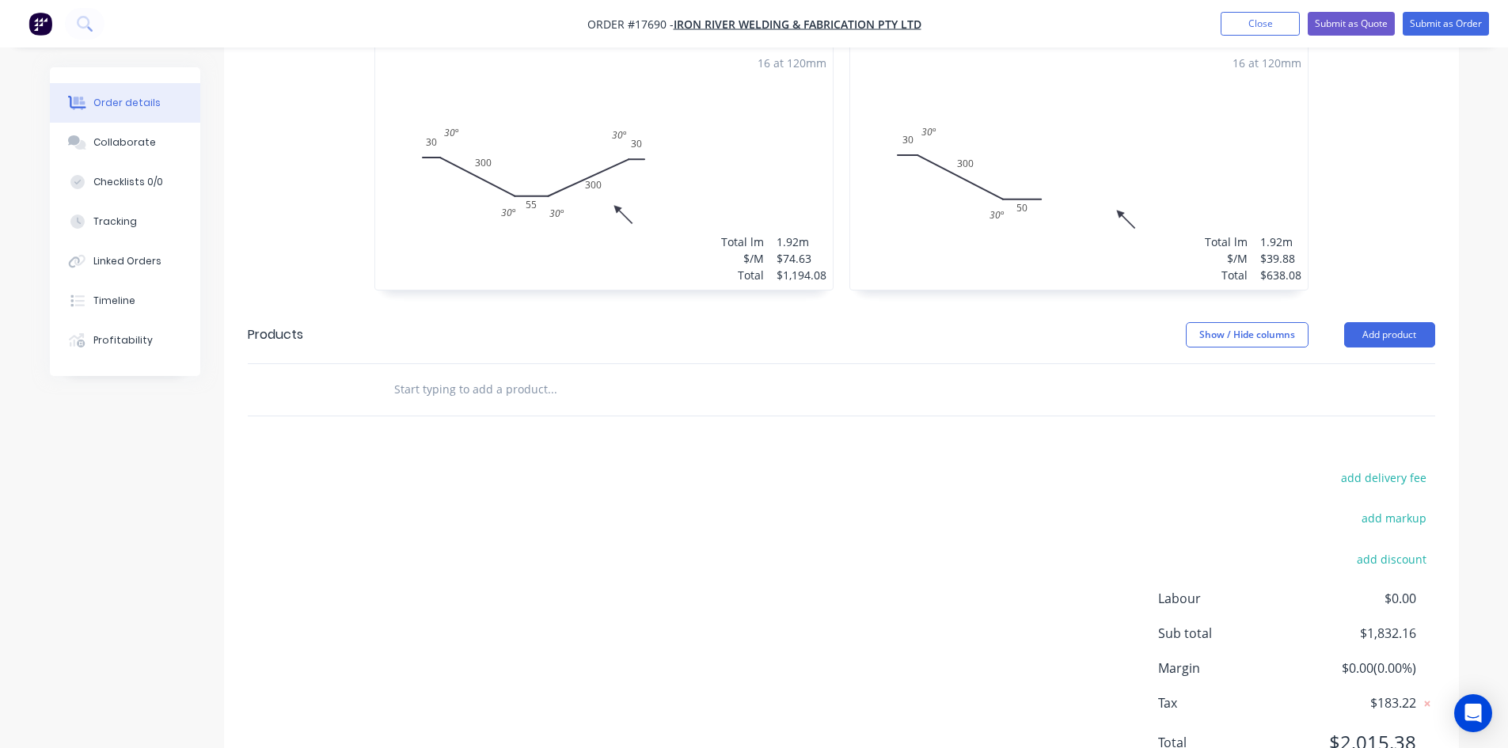
scroll to position [665, 0]
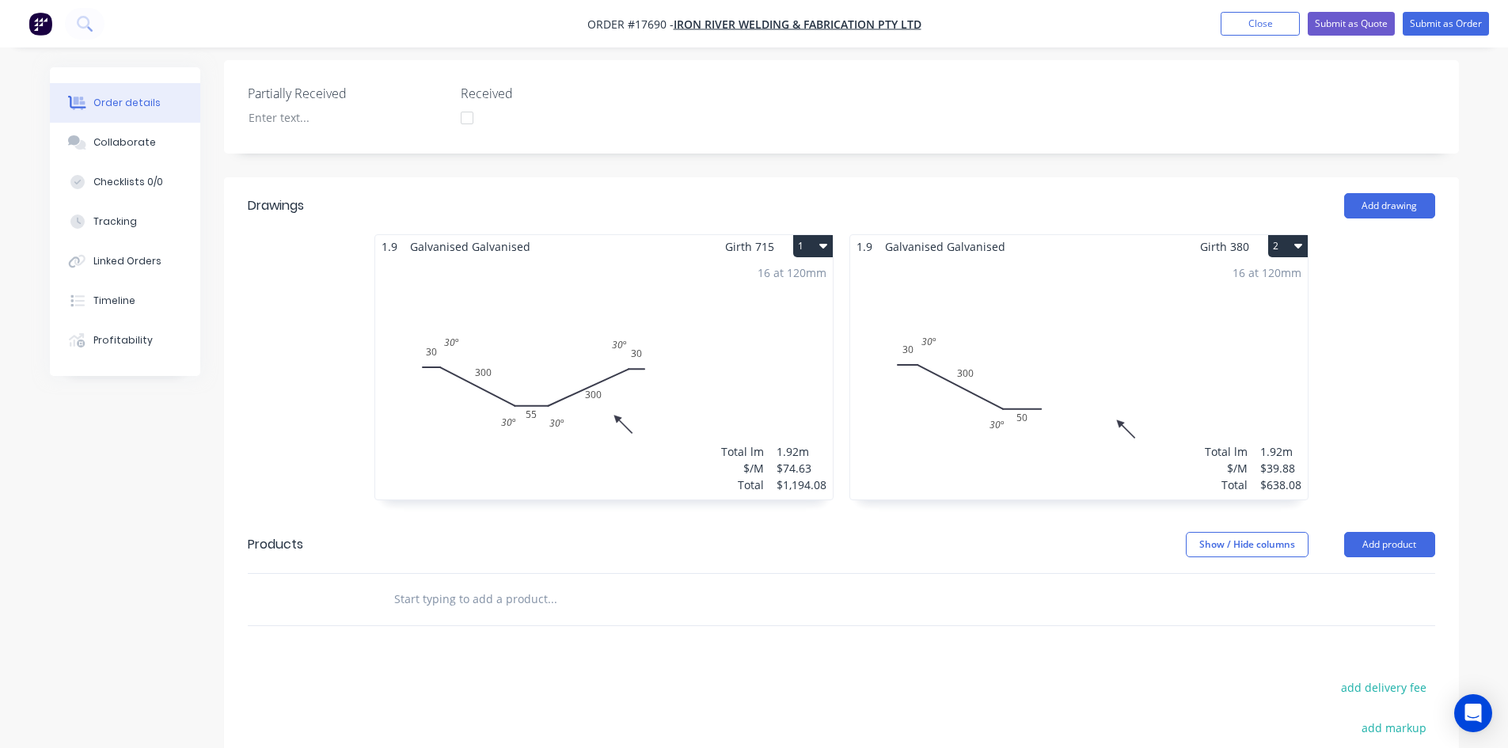
click at [801, 294] on div "16 at 120mm Total lm $/M Total 1.92m $74.63 $1,194.08" at bounding box center [604, 379] width 458 height 242
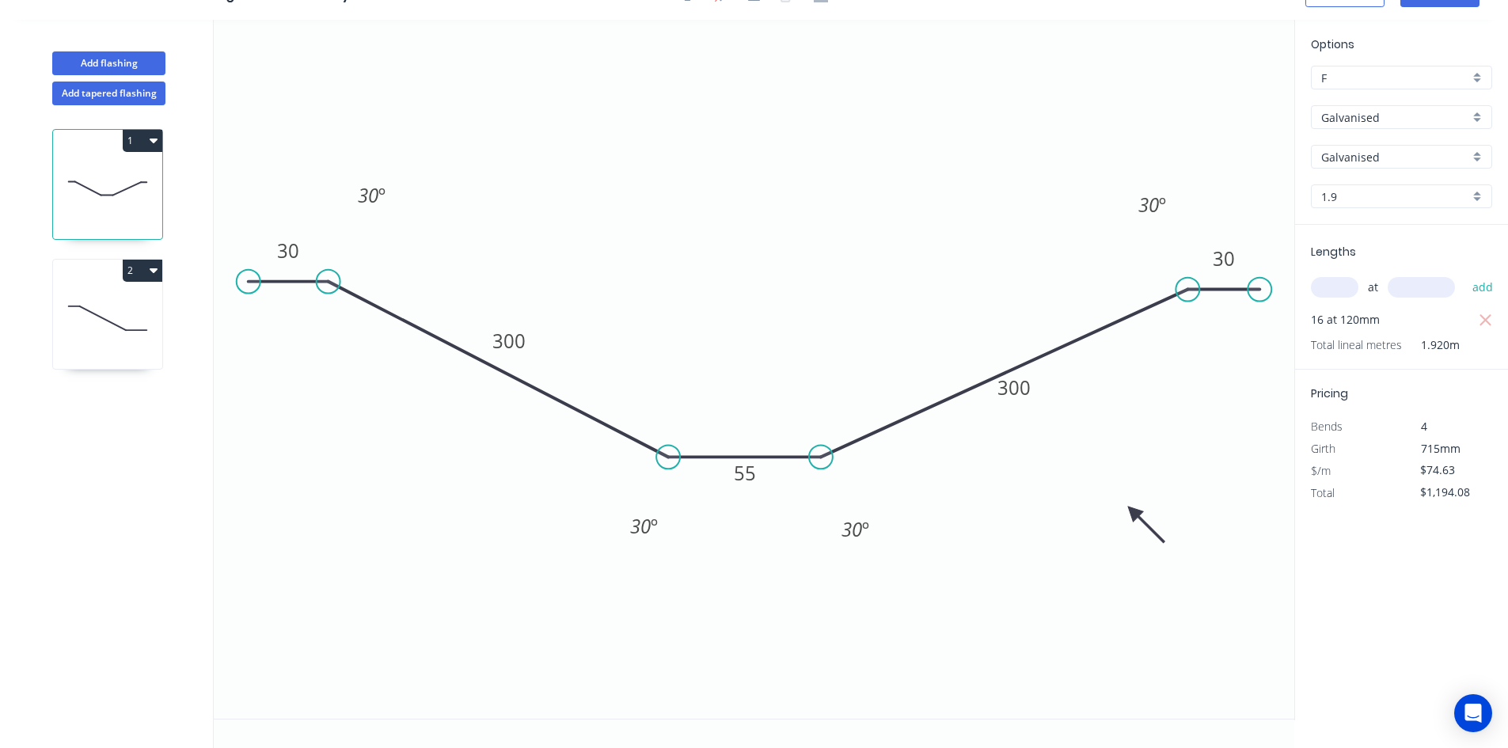
click at [1368, 85] on input "F" at bounding box center [1396, 78] width 148 height 17
click at [1363, 110] on div "A" at bounding box center [1402, 108] width 180 height 28
type input "A"
type input "$99.51"
type input "$1,592.16"
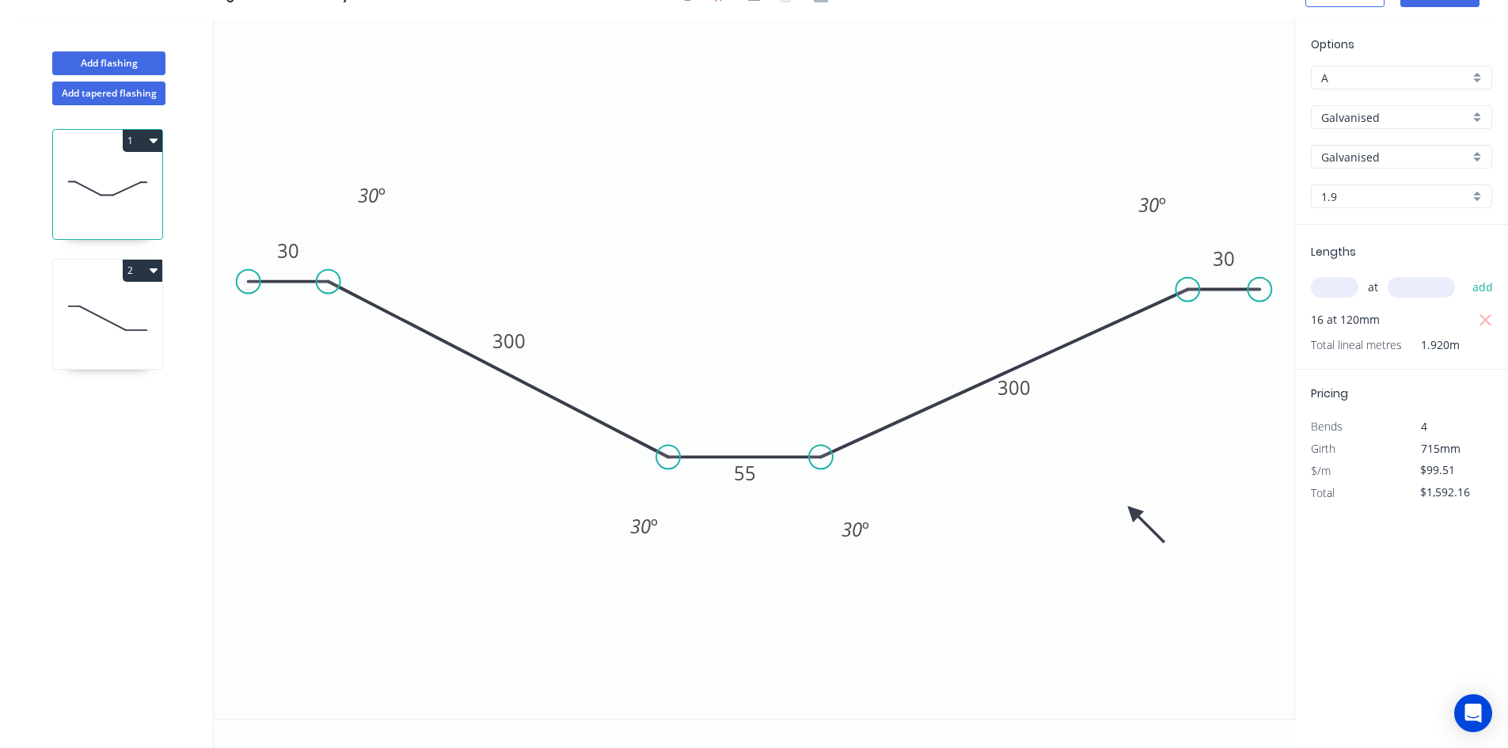
click at [90, 314] on icon at bounding box center [107, 318] width 109 height 101
type input "F"
type input "$39.88"
type input "$638.08"
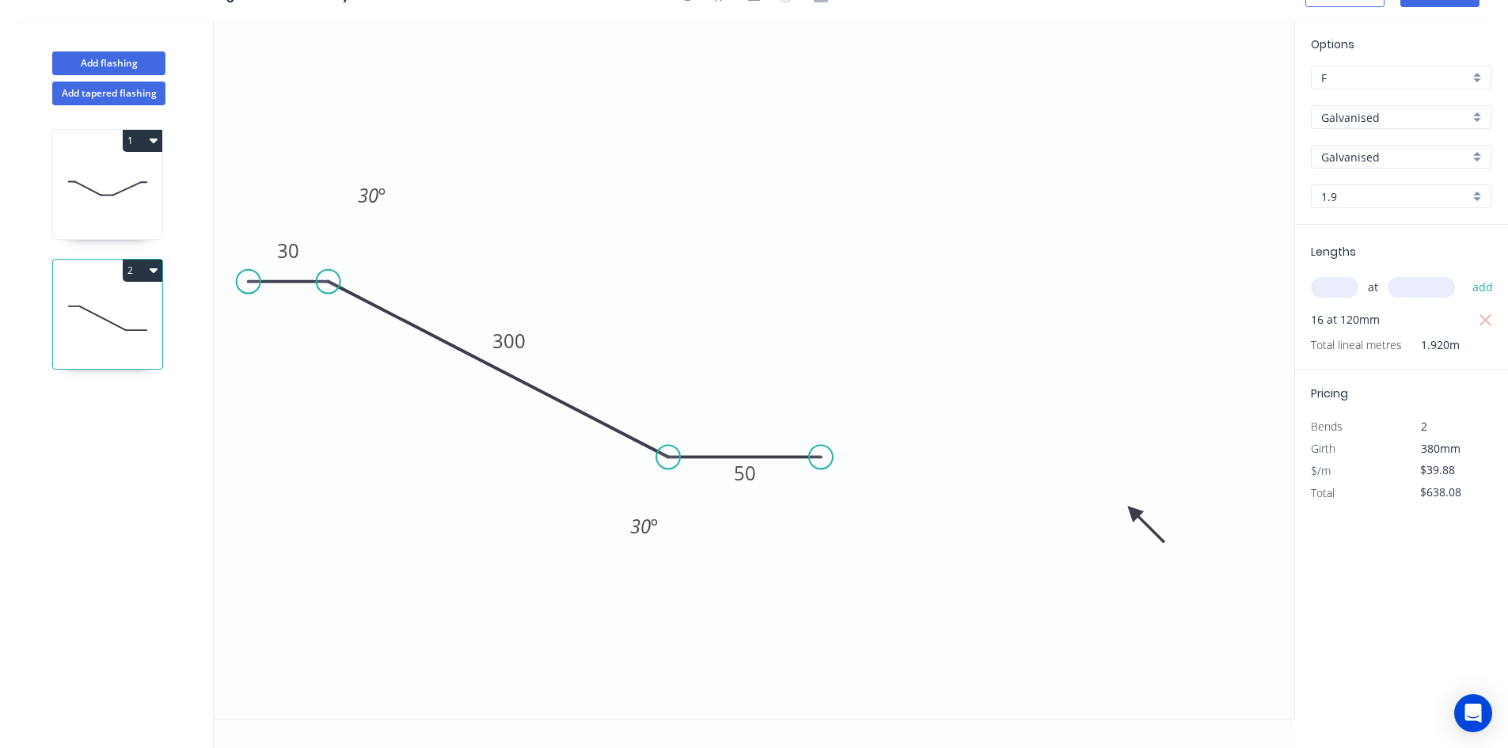
click at [1379, 82] on input "F" at bounding box center [1396, 78] width 148 height 17
click at [1353, 110] on div "A" at bounding box center [1402, 108] width 180 height 28
type input "A"
type input "$53.17"
type input "$850.72"
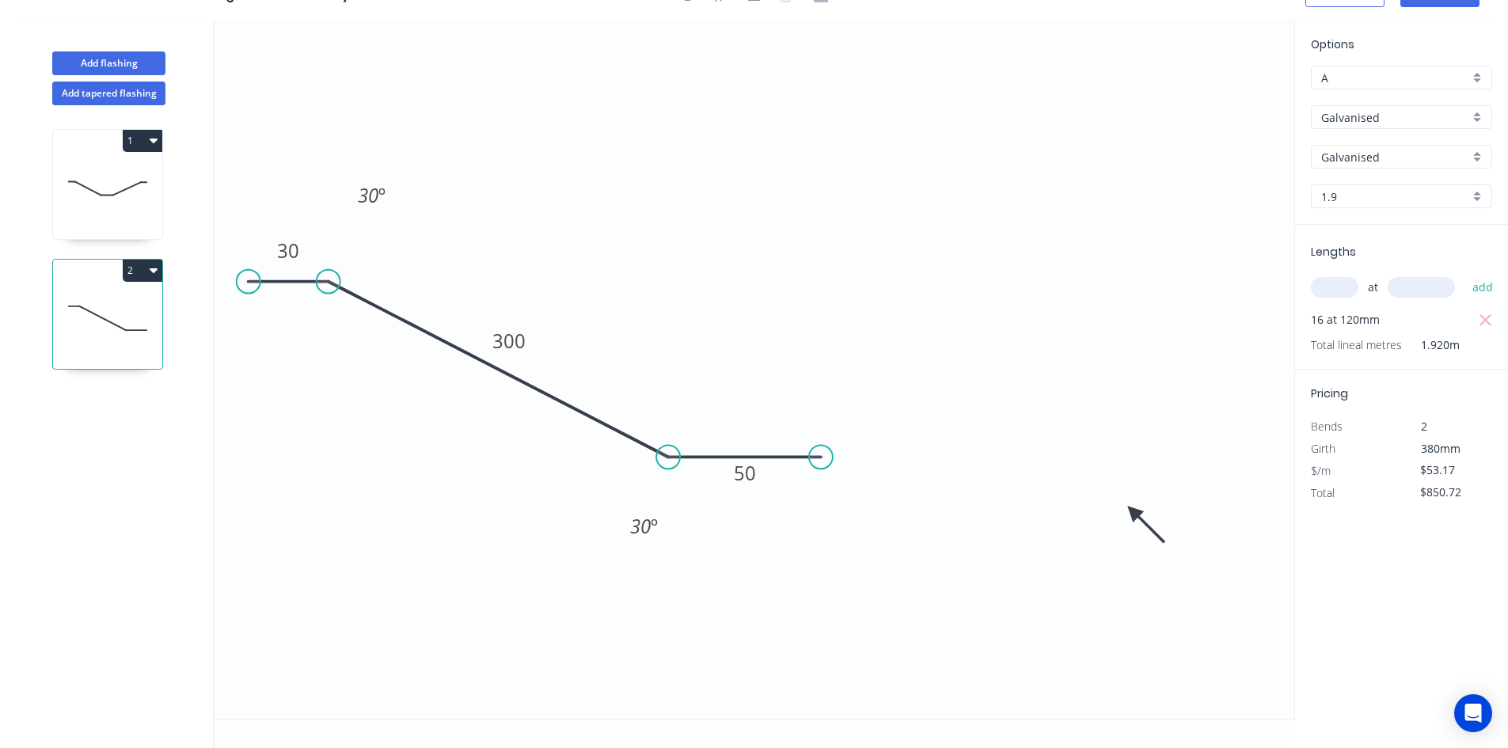
scroll to position [0, 0]
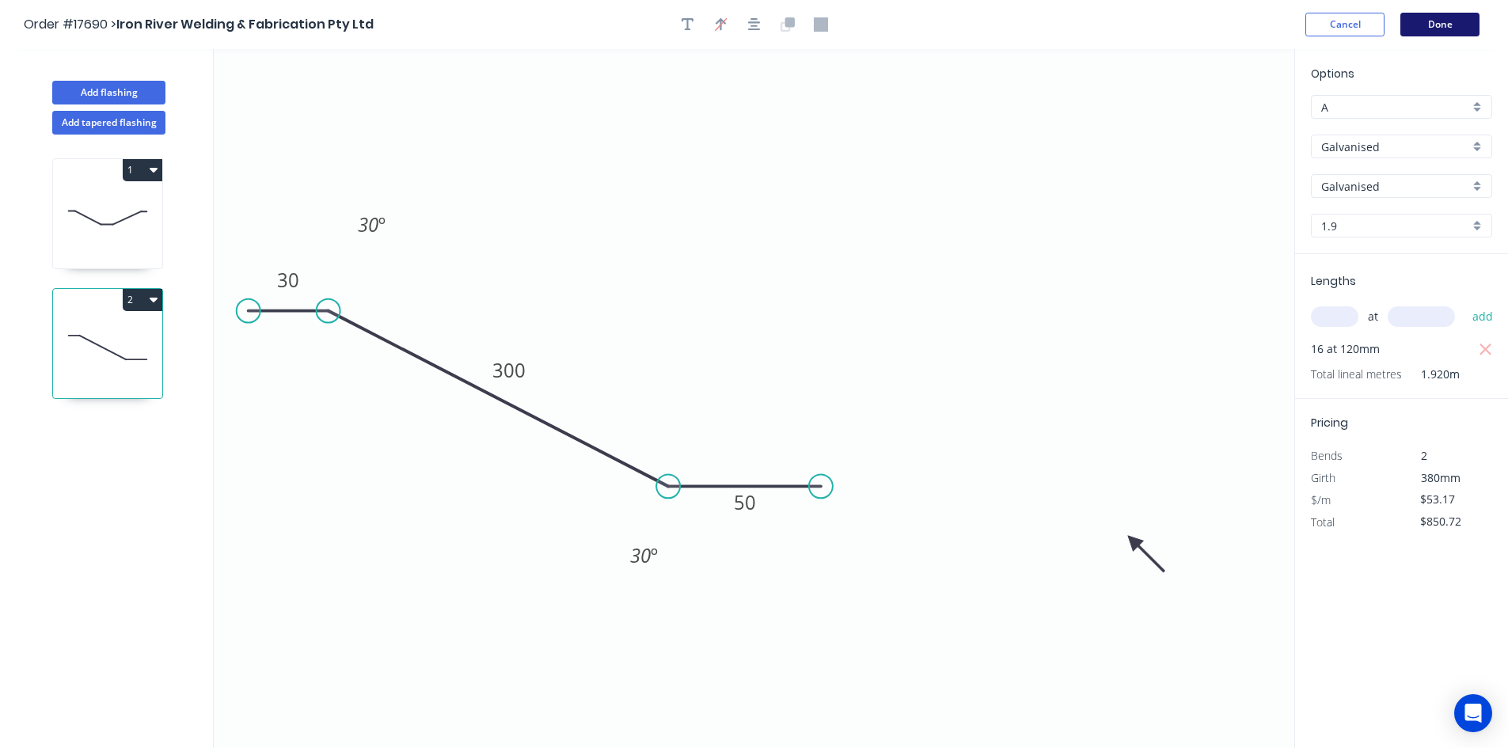
click at [1444, 25] on button "Done" at bounding box center [1440, 25] width 79 height 24
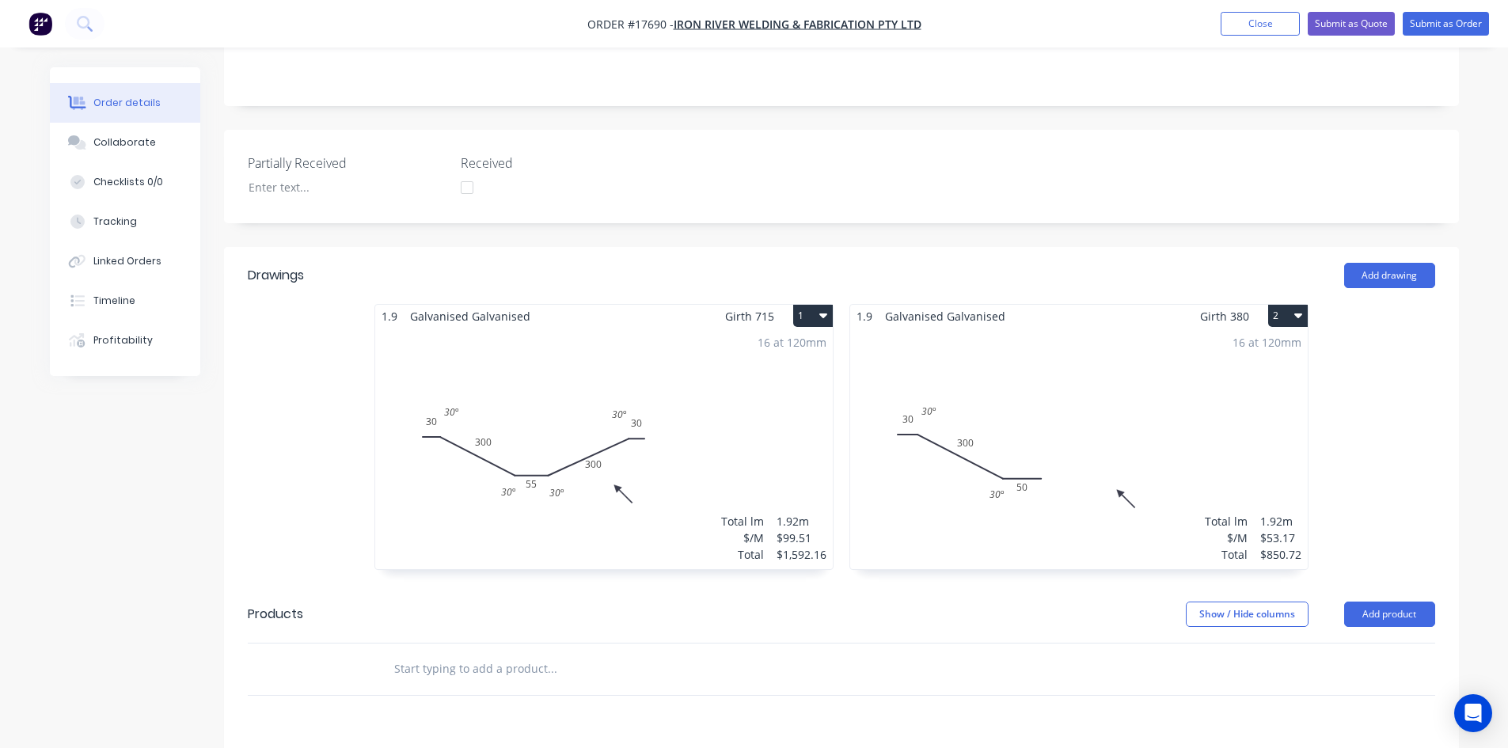
scroll to position [348, 0]
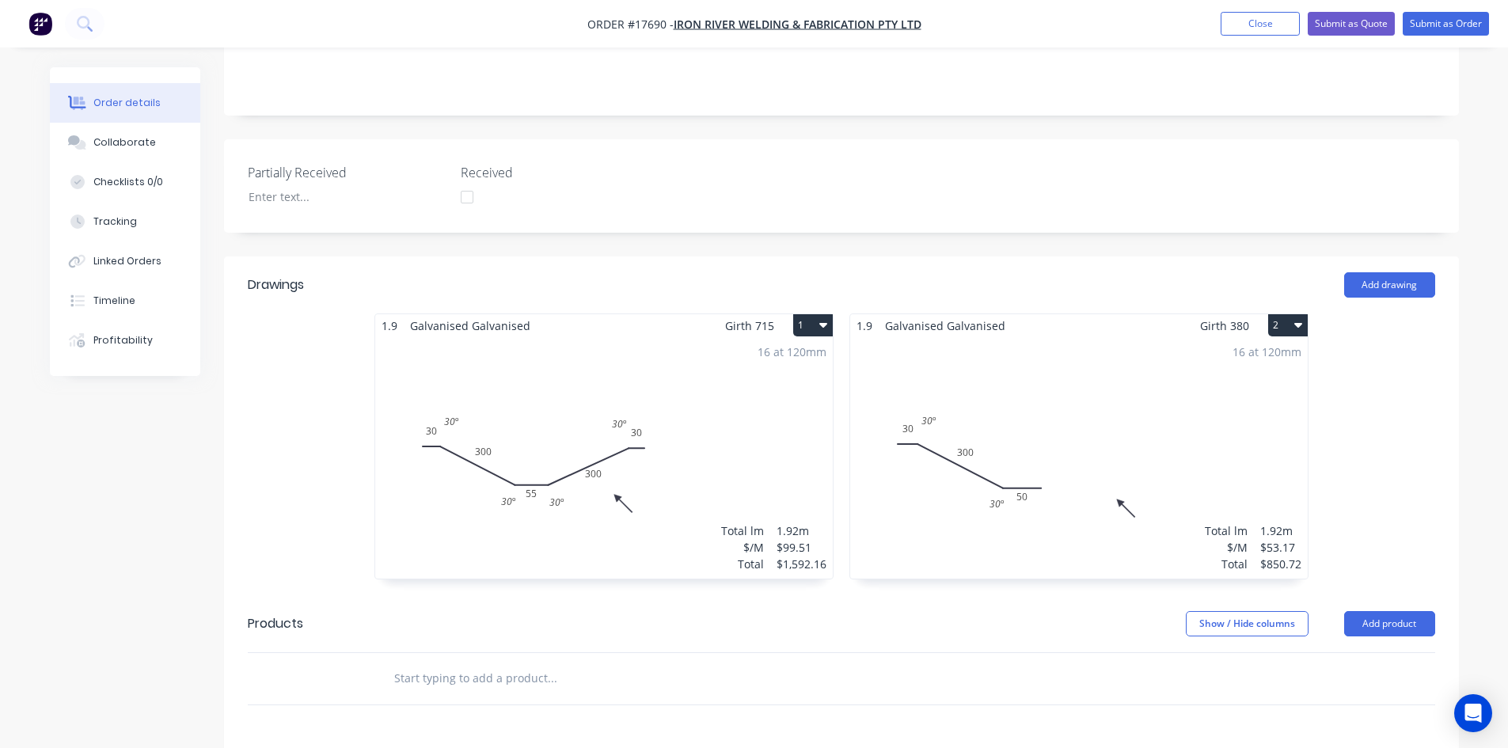
click at [768, 354] on div "16 at 120mm Total lm $/M Total 1.92m $99.51 $1,592.16" at bounding box center [604, 458] width 458 height 242
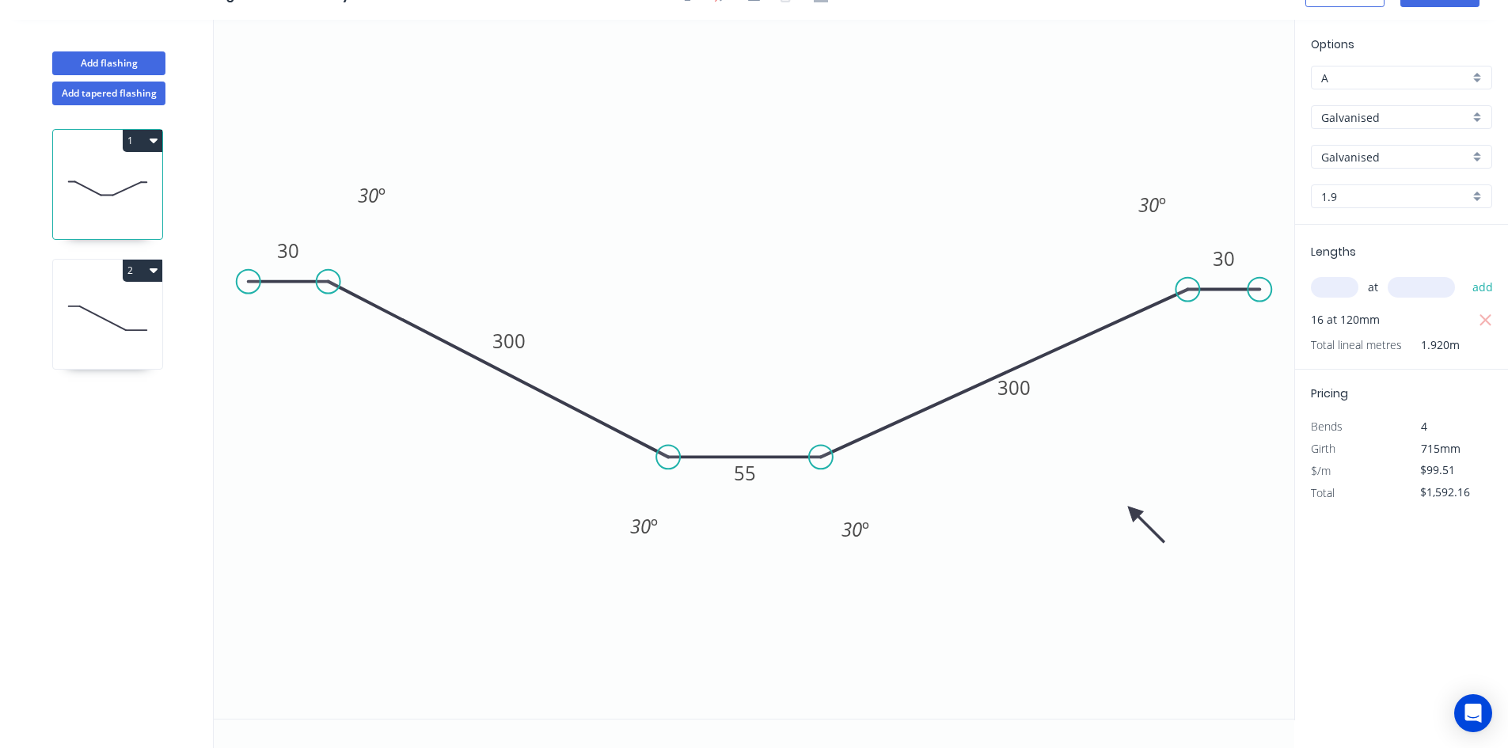
scroll to position [29, 0]
click at [1361, 78] on input "A" at bounding box center [1396, 78] width 148 height 17
click at [1359, 241] on div "F" at bounding box center [1402, 247] width 180 height 28
type input "F"
type input "$74.63"
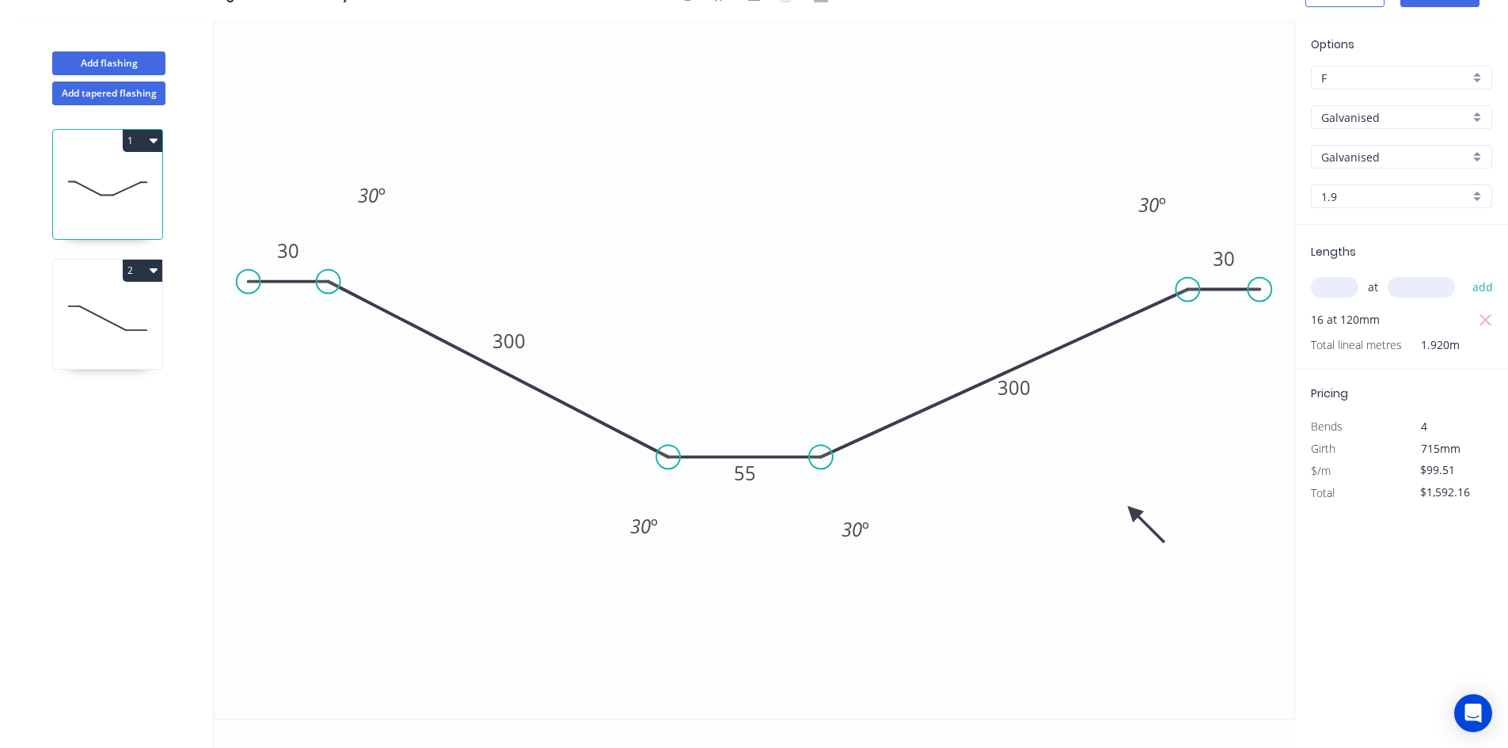
type input "$1,194.08"
click at [121, 327] on icon at bounding box center [107, 318] width 109 height 101
type input "A"
type input "$53.17"
type input "$850.72"
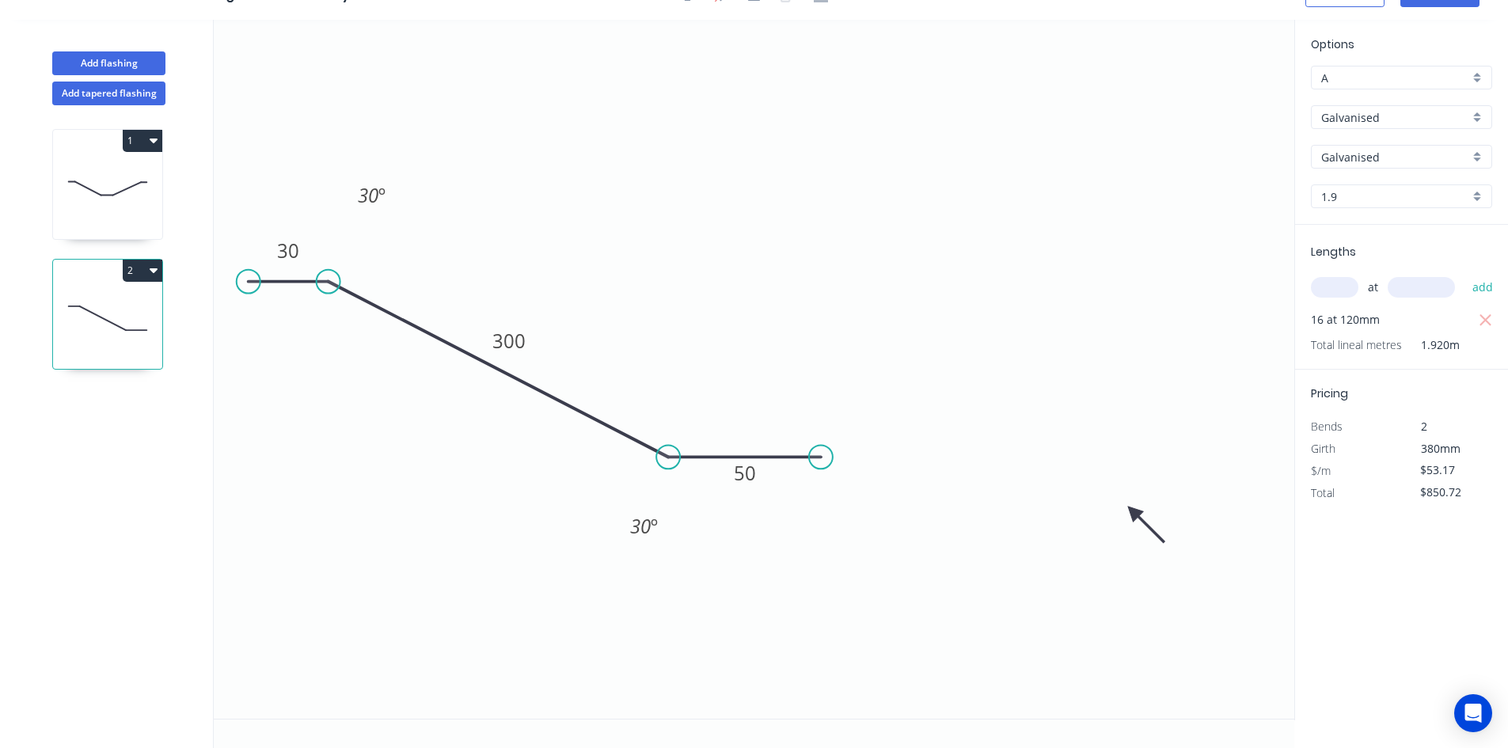
click at [1335, 66] on div "A" at bounding box center [1401, 78] width 181 height 24
click at [1361, 238] on div "F" at bounding box center [1402, 247] width 180 height 28
type input "F"
type input "$39.88"
type input "$638.08"
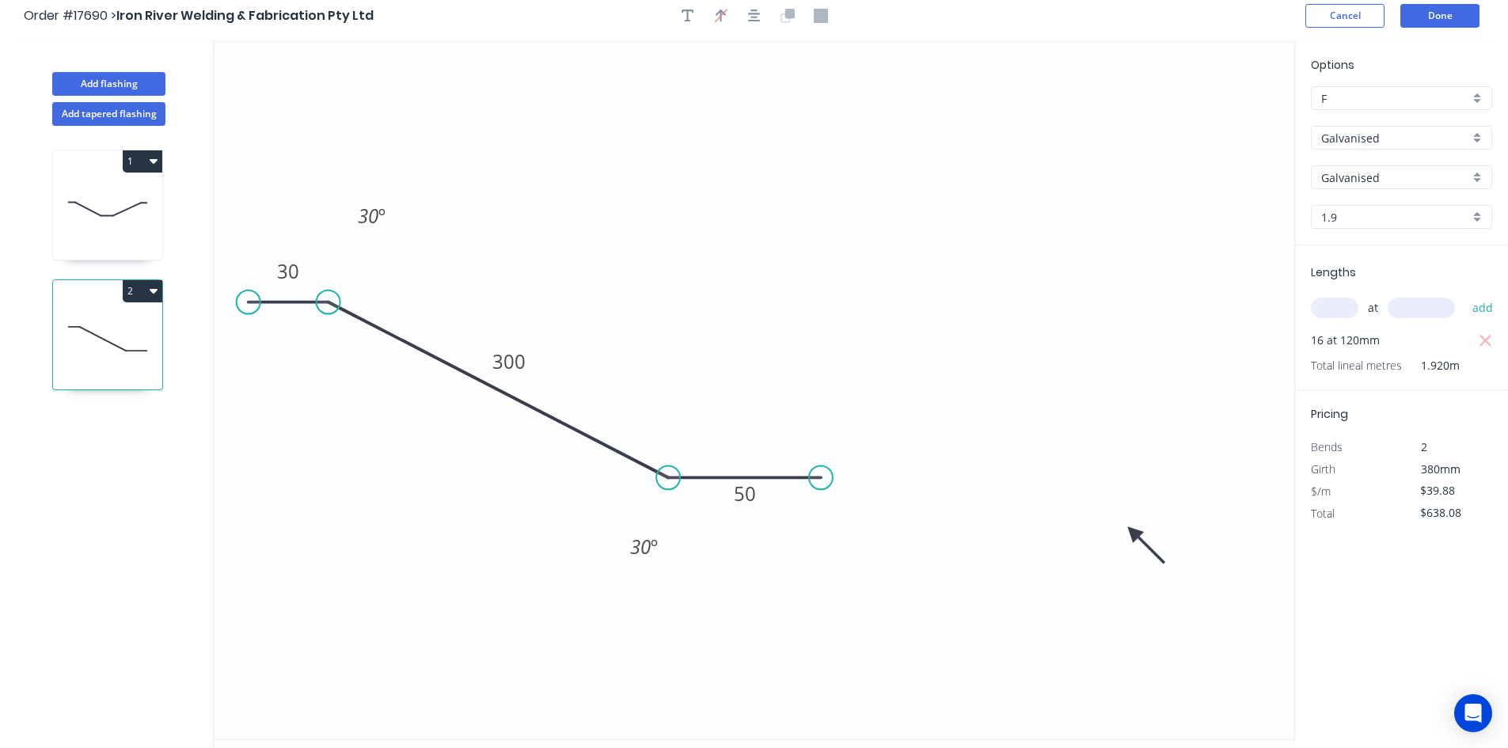
scroll to position [0, 0]
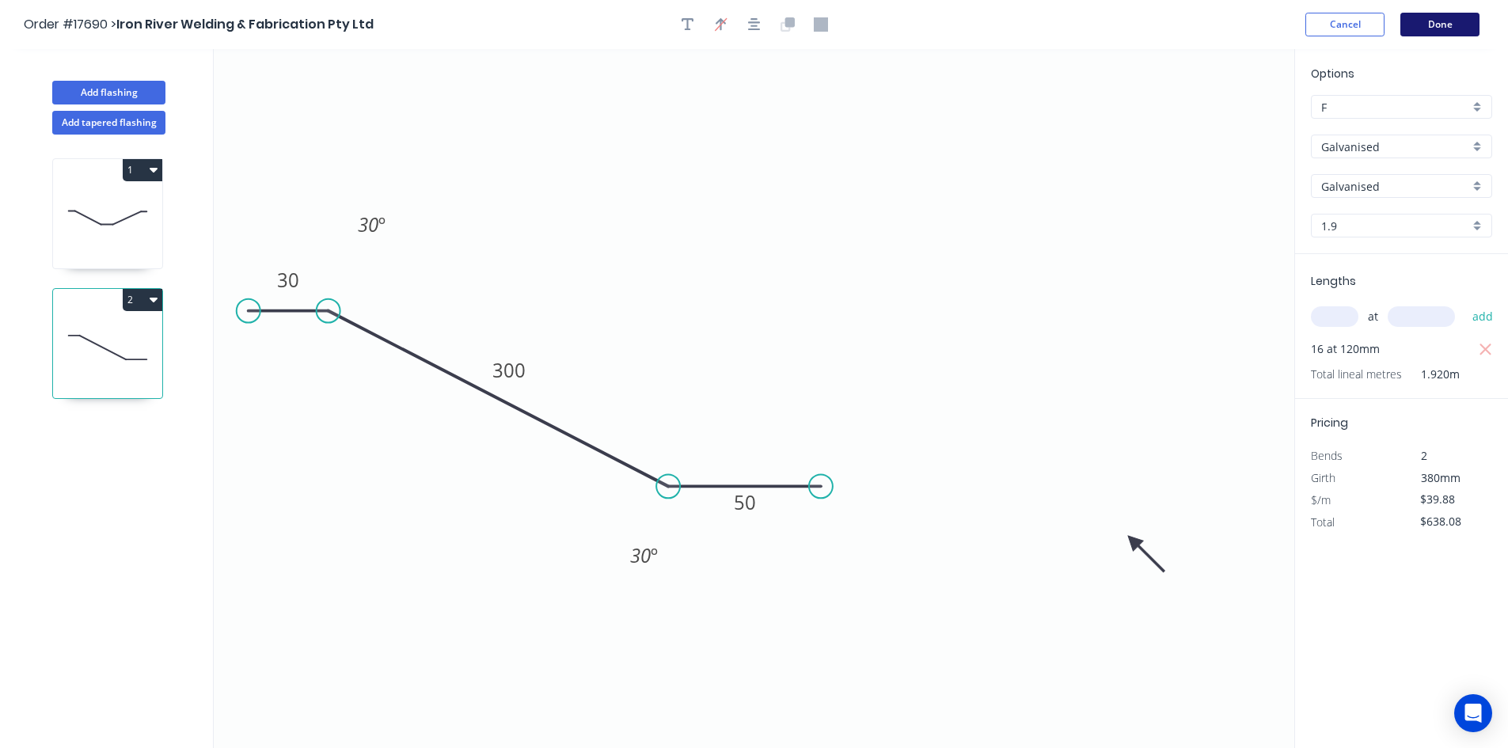
click at [1465, 27] on button "Done" at bounding box center [1440, 25] width 79 height 24
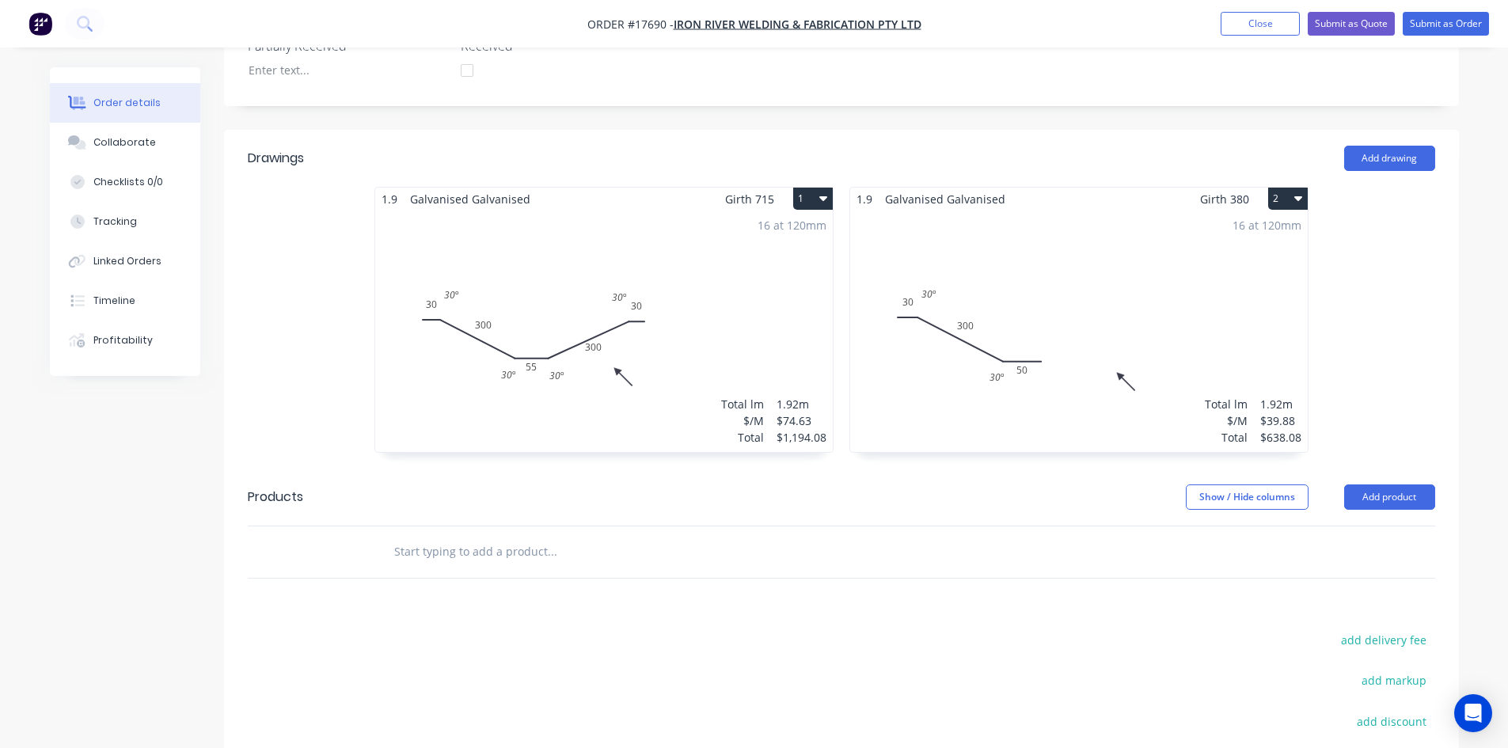
click at [667, 333] on div "16 at 120mm Total lm $/M Total 1.92m $74.63 $1,194.08" at bounding box center [604, 332] width 458 height 242
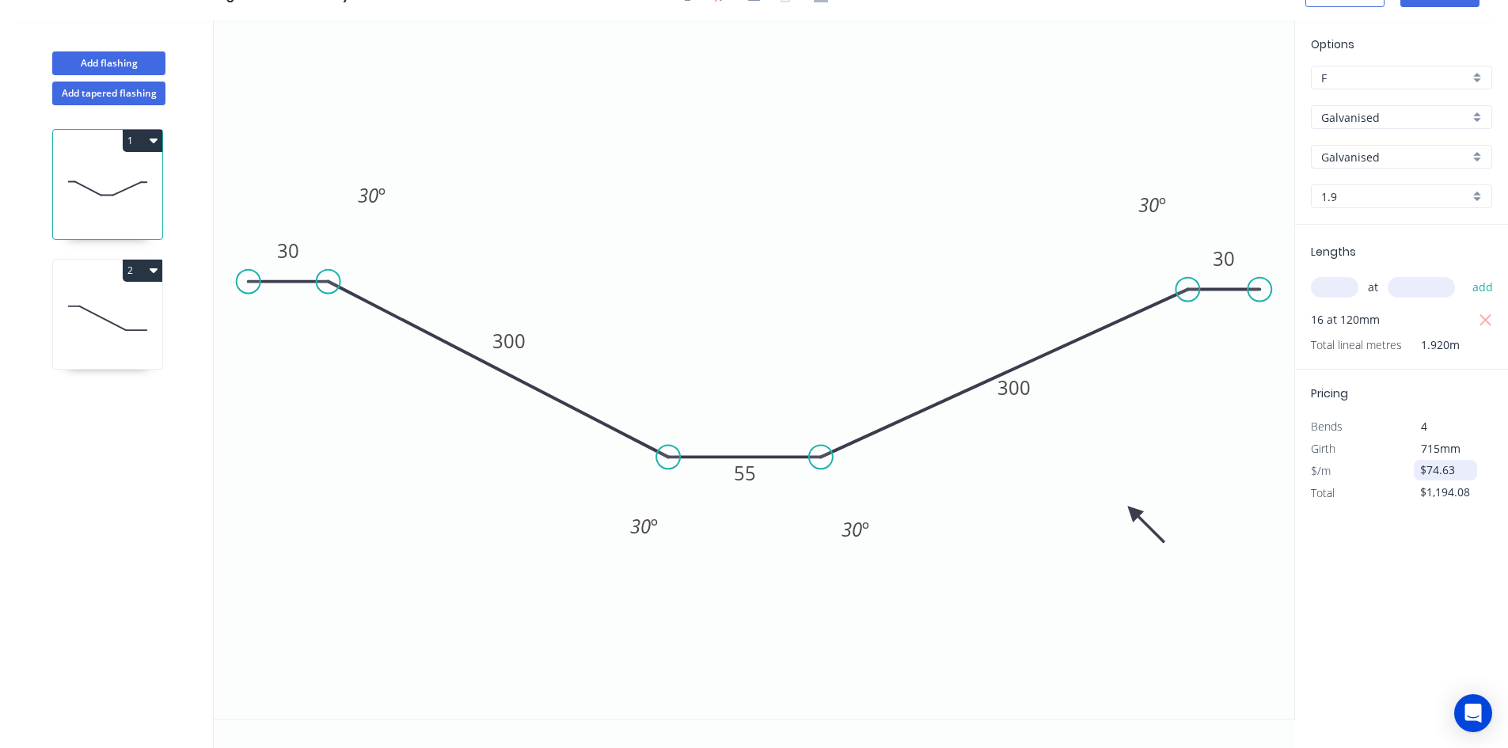
click at [1448, 466] on input "$74.63" at bounding box center [1448, 470] width 54 height 22
type input "$37.00"
type input "$592.00"
click at [1455, 402] on div "Pricing Bends 4 Girth 715mm $/m $37.00 Total $592.00" at bounding box center [1401, 437] width 213 height 135
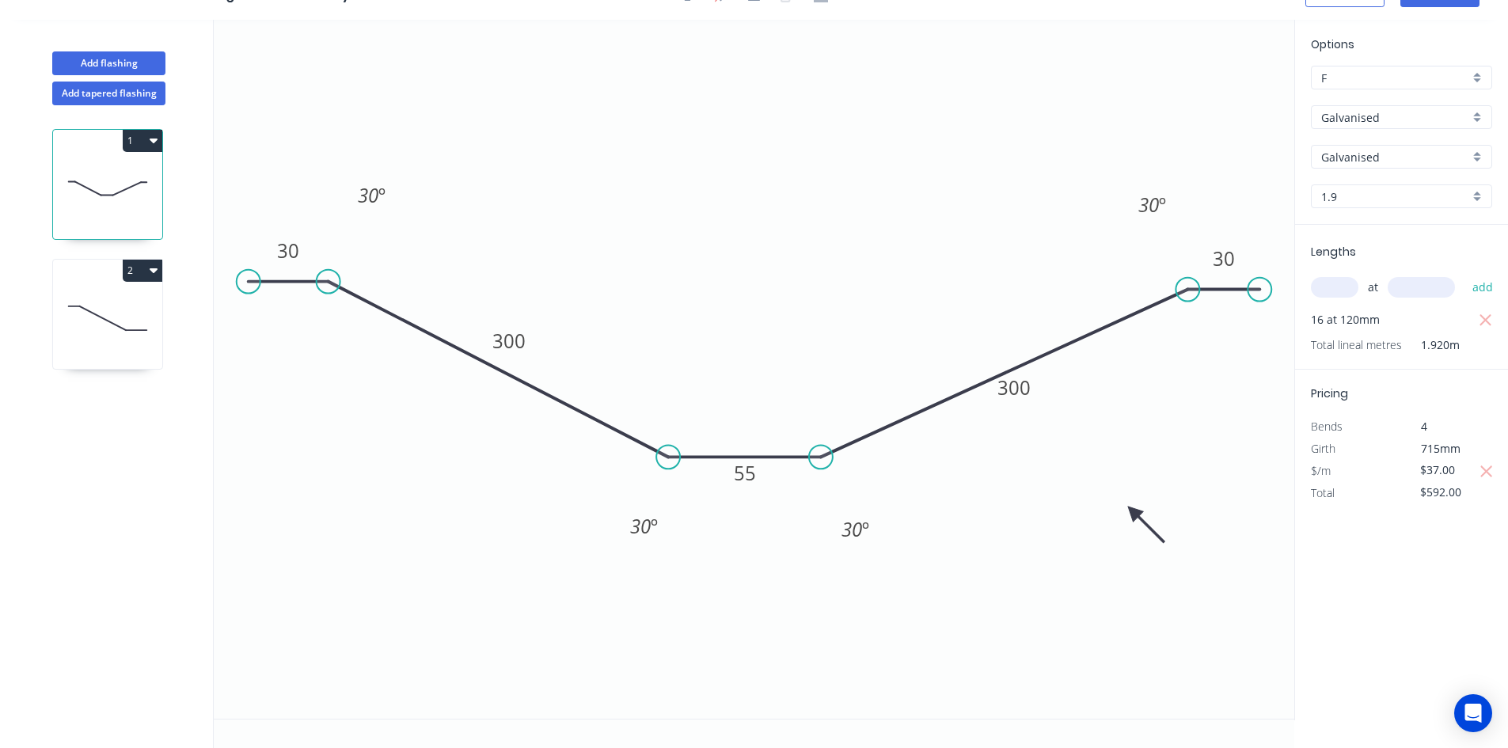
click at [120, 333] on icon at bounding box center [107, 318] width 109 height 101
type input "$39.88"
type input "$638.08"
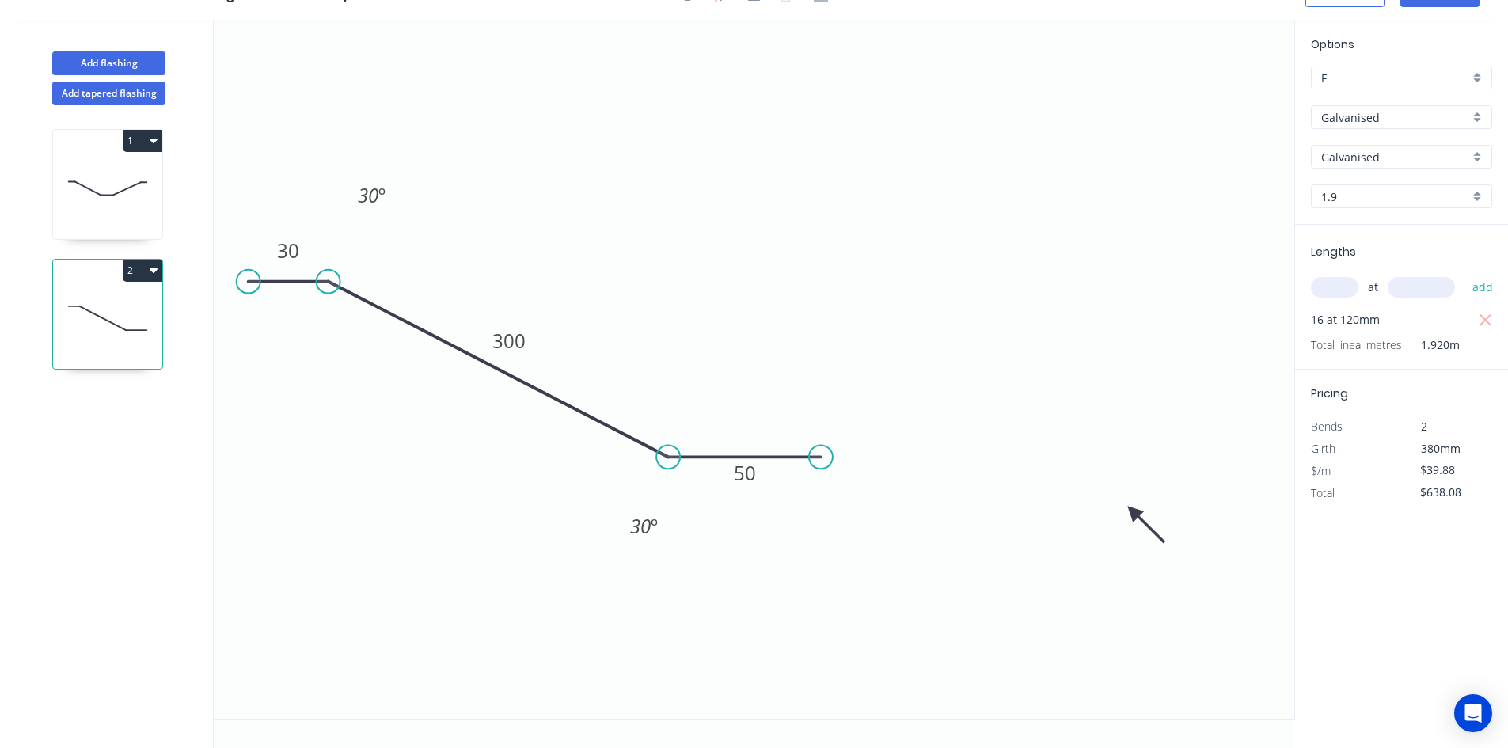
click at [1335, 290] on input "text" at bounding box center [1335, 287] width 48 height 21
type input "20"
drag, startPoint x: 1342, startPoint y: 287, endPoint x: 1294, endPoint y: 288, distance: 48.3
click at [1294, 288] on div "Add flashing Add tapered flashing 1 2 0 30 300 50 30 º 30 º Options F F Galvani…" at bounding box center [754, 384] width 1508 height 729
click at [1448, 466] on input "$39.88" at bounding box center [1448, 470] width 54 height 22
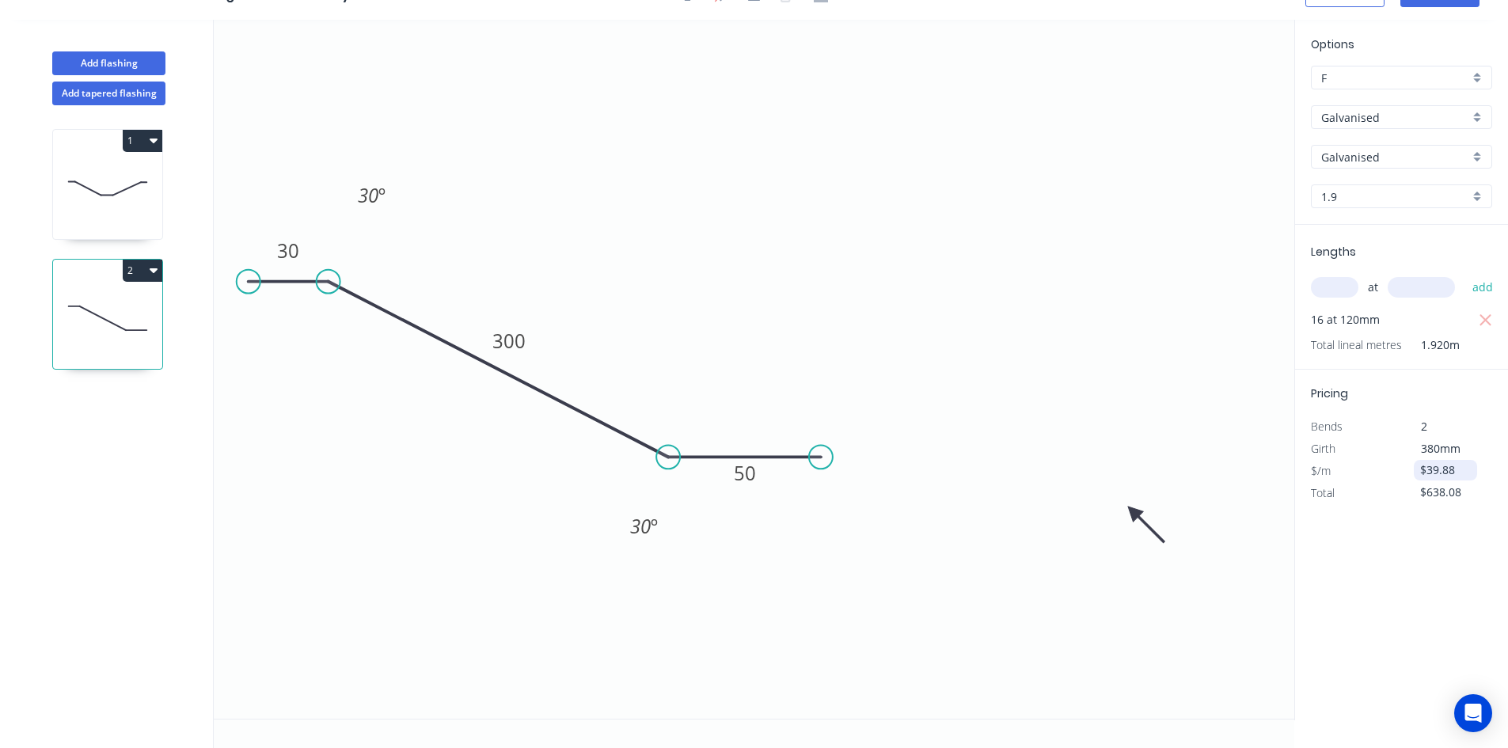
click at [1448, 466] on input "$39.88" at bounding box center [1448, 470] width 54 height 22
type input "$20.00"
type input "$320.00"
click at [1314, 561] on div "Options F F Galvanised Galvanised Galvanised Galvanised 1.9 1.9 Lengths at add …" at bounding box center [1402, 370] width 214 height 701
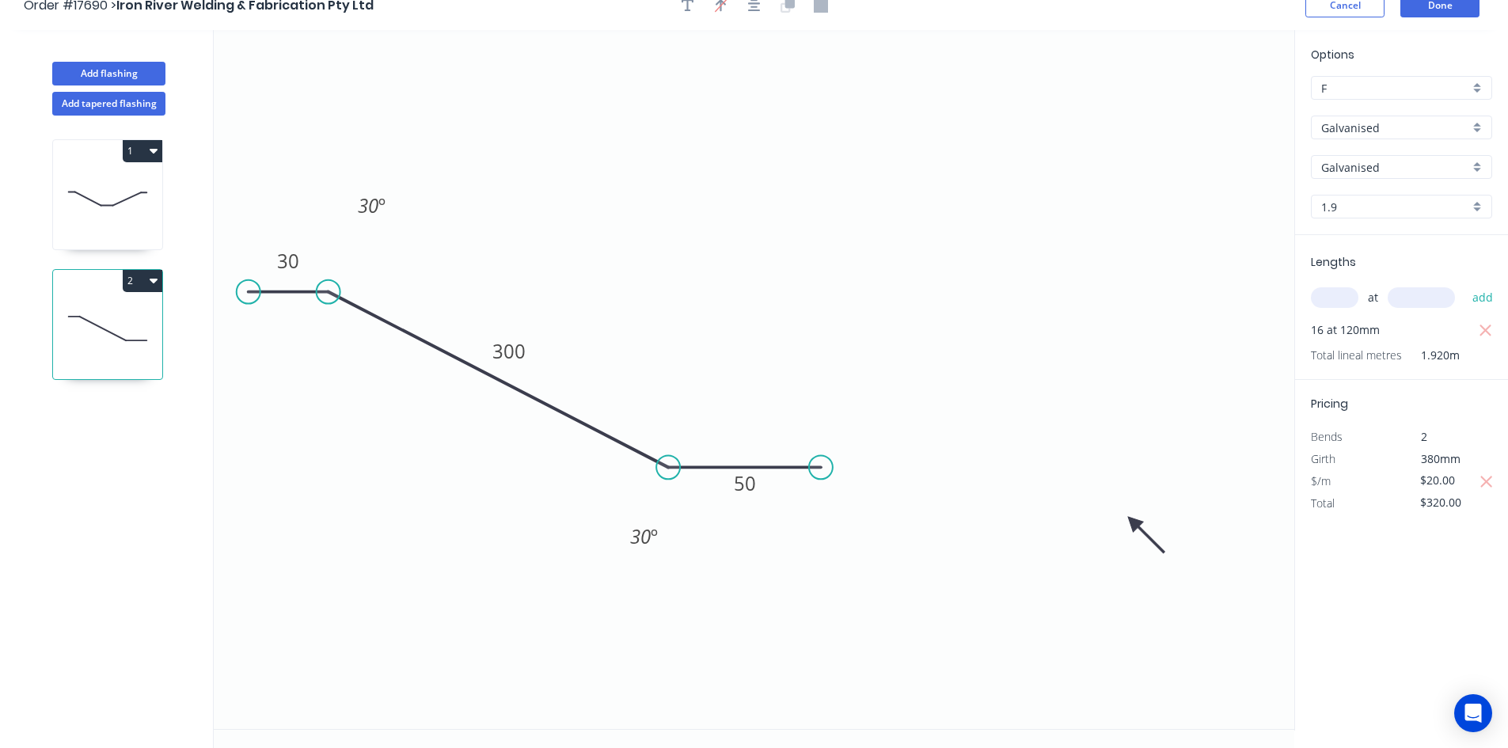
scroll to position [0, 0]
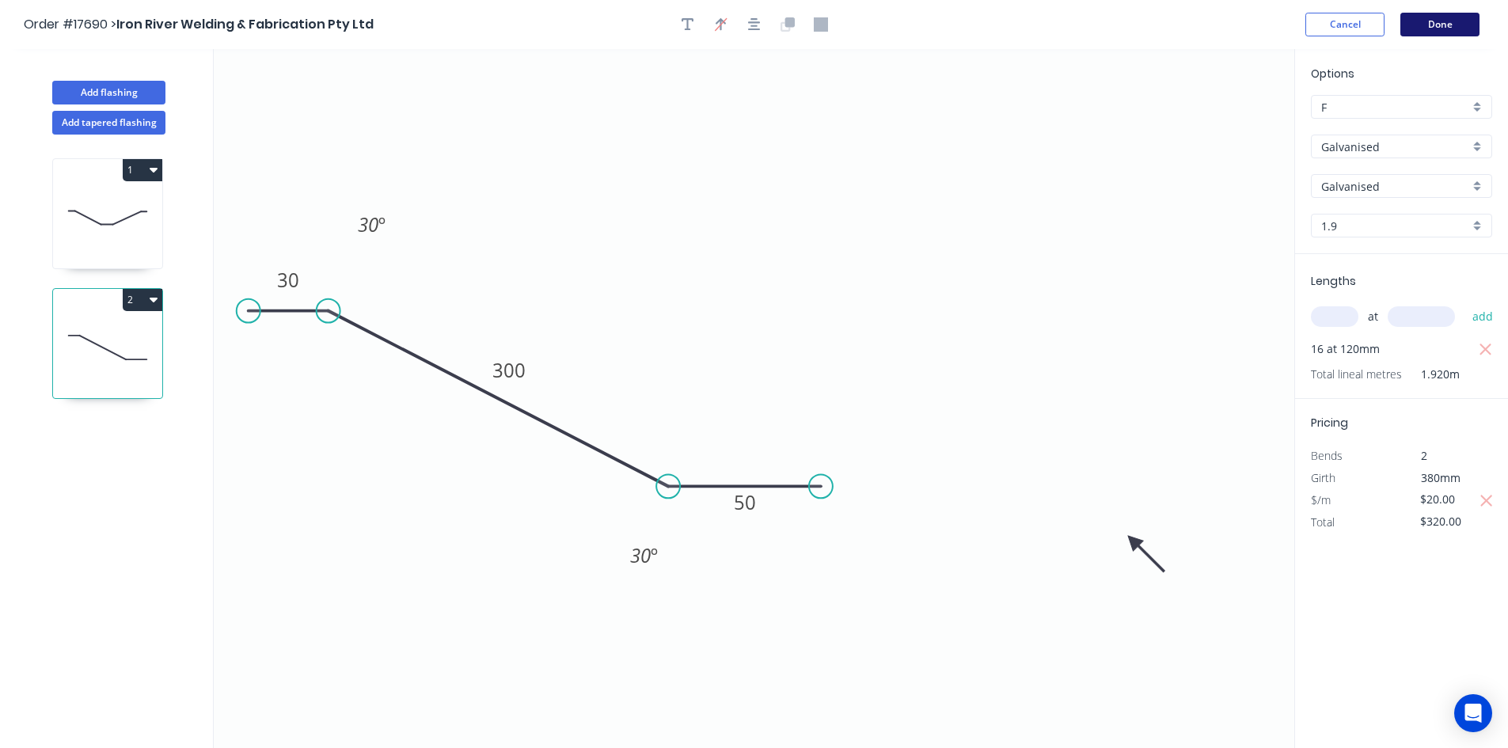
click at [1425, 29] on button "Done" at bounding box center [1440, 25] width 79 height 24
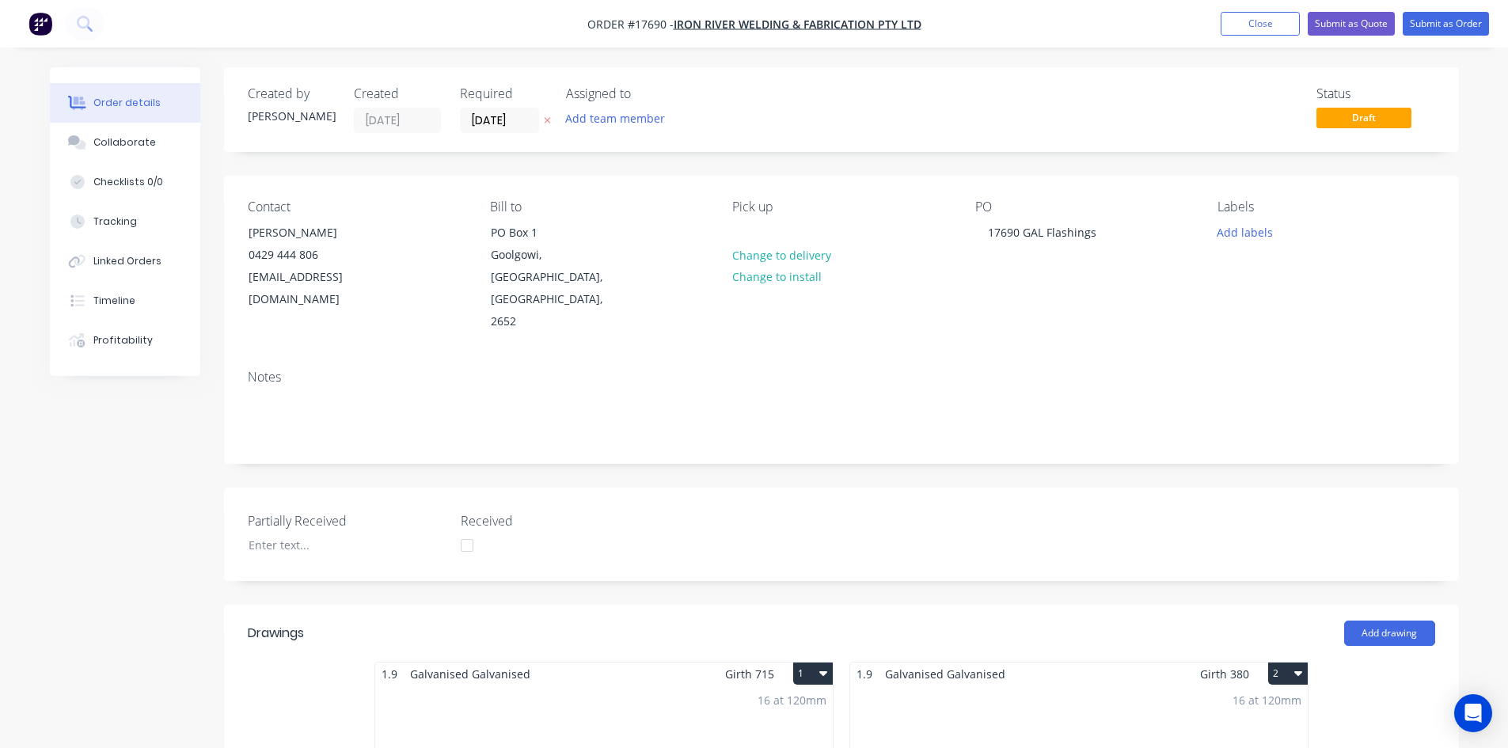
click at [873, 168] on div "Created by Sam Created 01/10/25 Required 01/10/25 Assigned to Add team member S…" at bounding box center [841, 750] width 1235 height 1367
click at [966, 60] on div "Order details Collaborate Checklists 0/0 Tracking Linked Orders Timeline Profit…" at bounding box center [754, 729] width 1508 height 1458
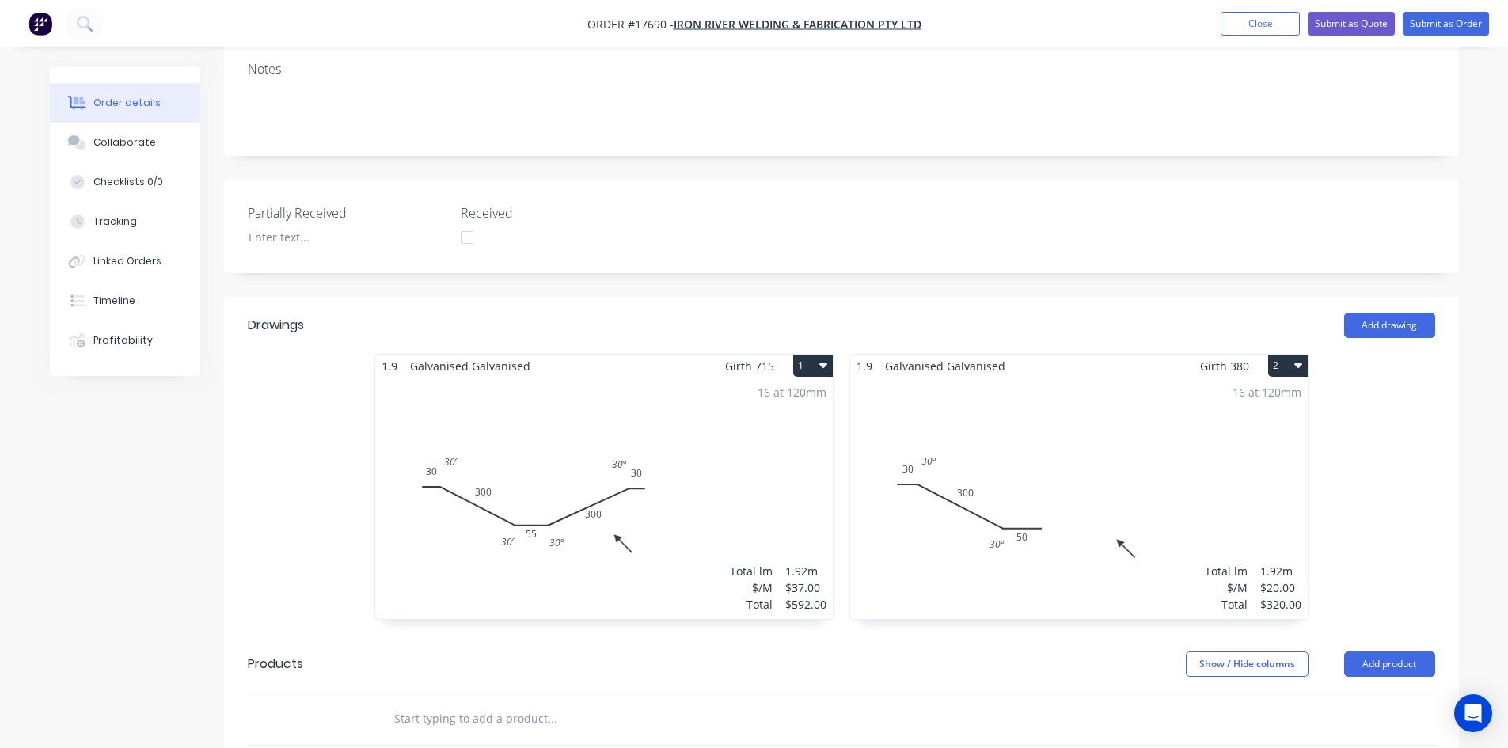
scroll to position [396, 0]
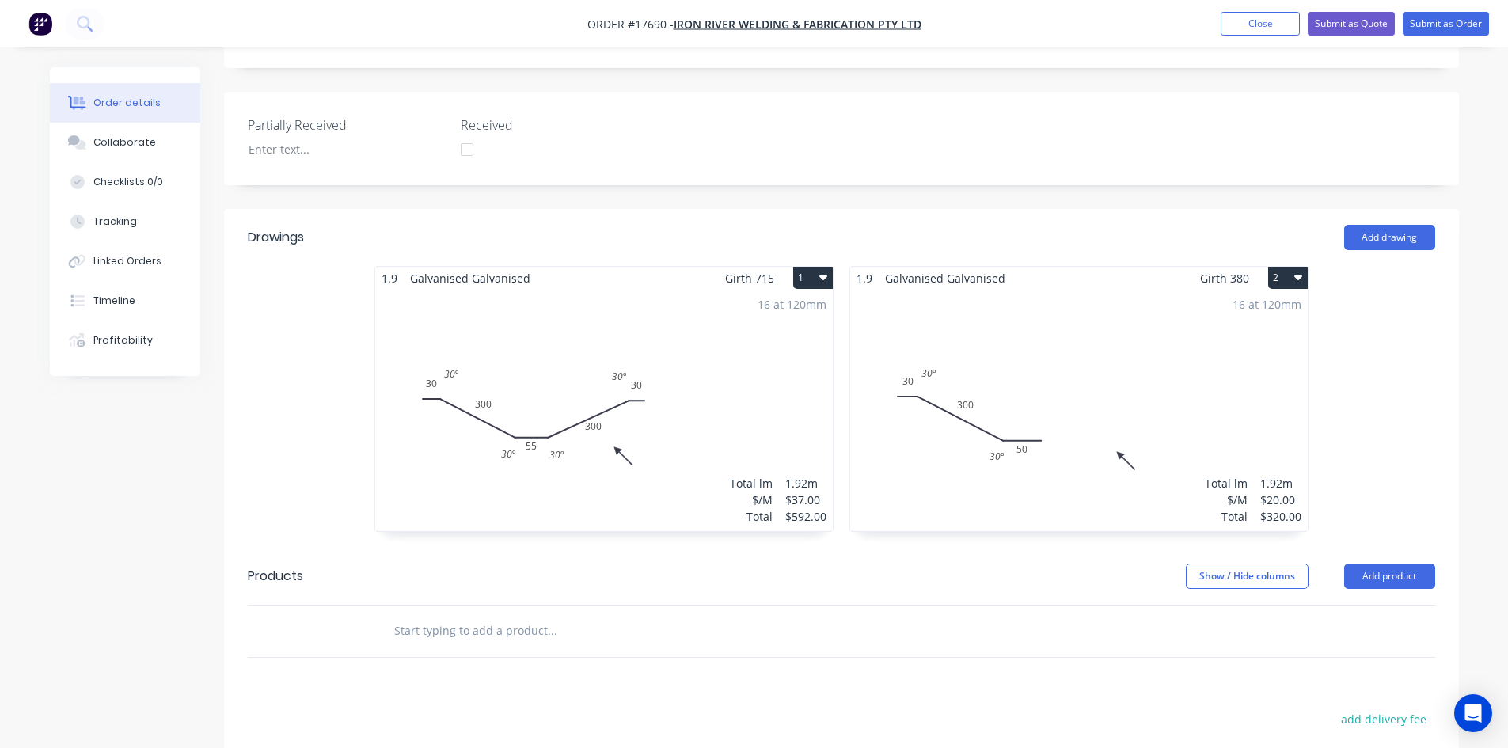
click at [838, 158] on div "Created by Sam Created 01/10/25 Required 01/10/25 Assigned to Add team member S…" at bounding box center [841, 354] width 1235 height 1367
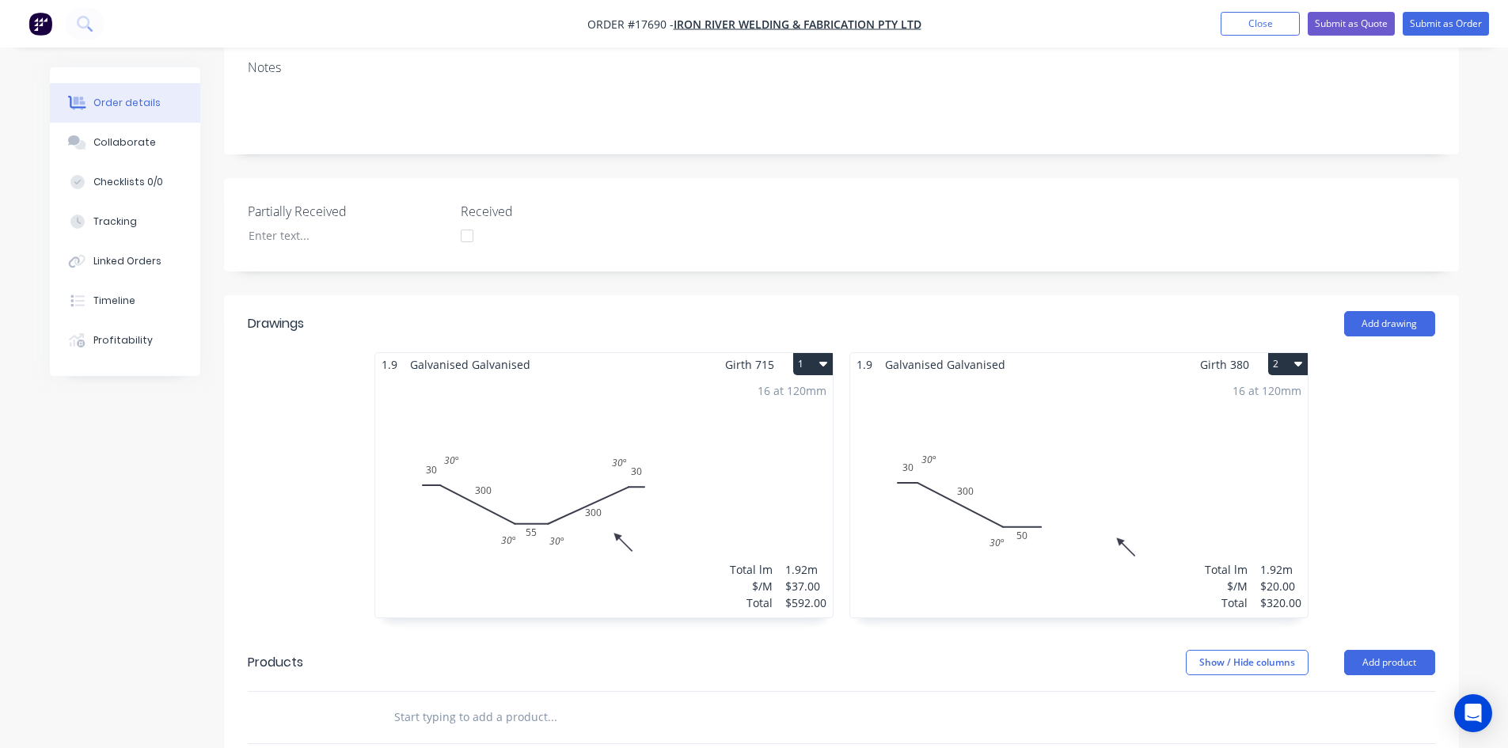
scroll to position [348, 0]
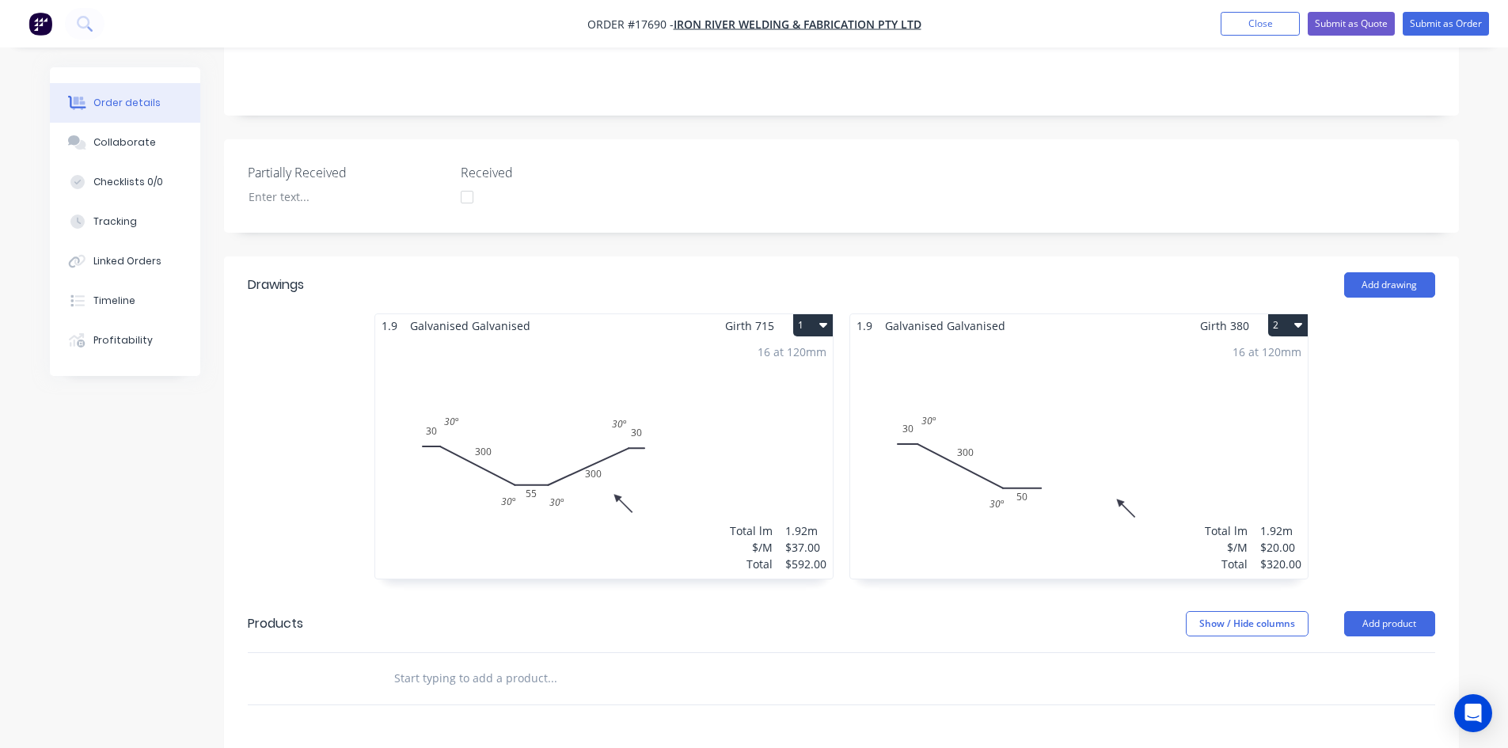
click at [849, 272] on div "Add drawing" at bounding box center [967, 284] width 935 height 25
click at [761, 409] on div "16 at 120mm Total lm $/M Total 1.92m $37.00 $592.00" at bounding box center [604, 458] width 458 height 242
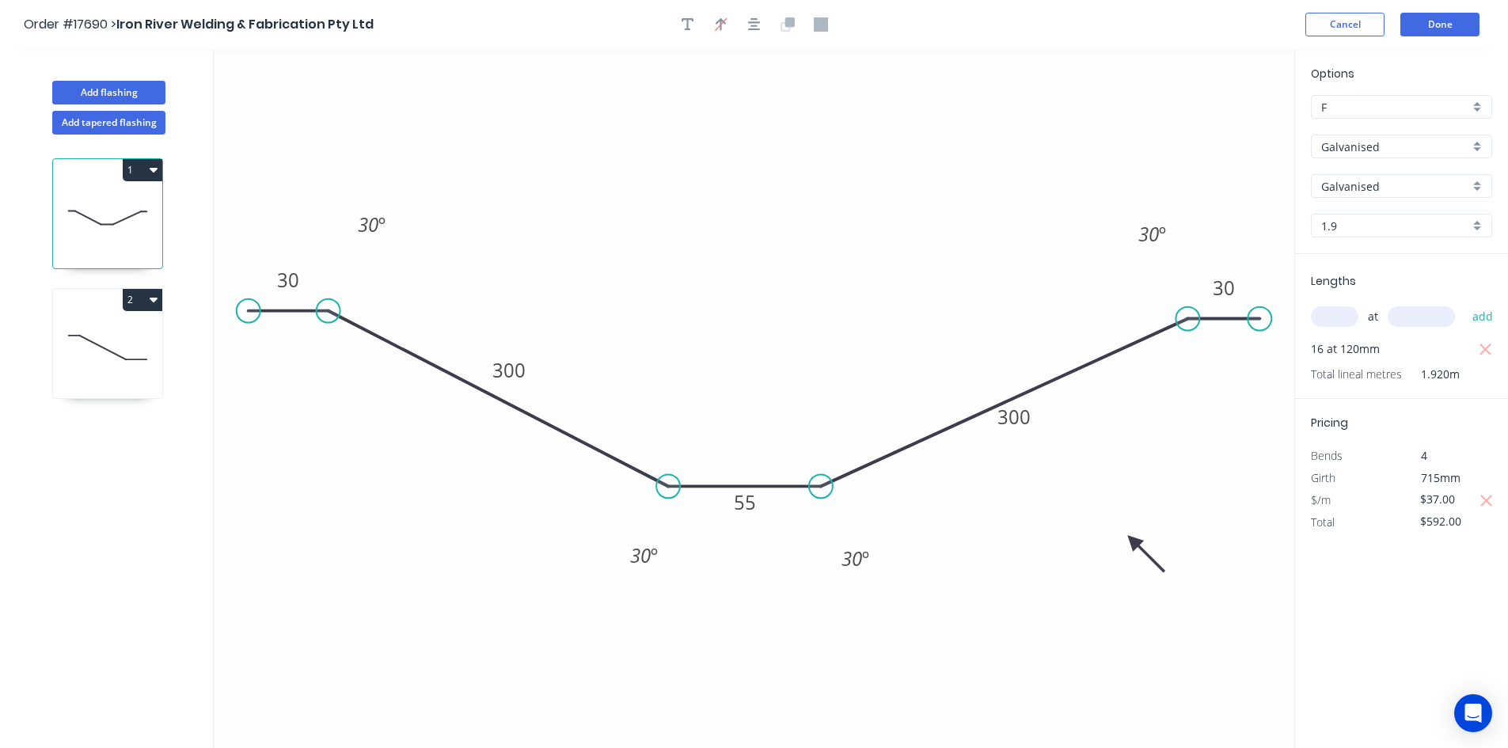
click at [1379, 115] on input "F" at bounding box center [1396, 107] width 148 height 17
click at [1372, 134] on div "A" at bounding box center [1402, 138] width 180 height 28
click at [138, 348] on icon at bounding box center [107, 347] width 109 height 101
type input "F"
type input "$20.00"
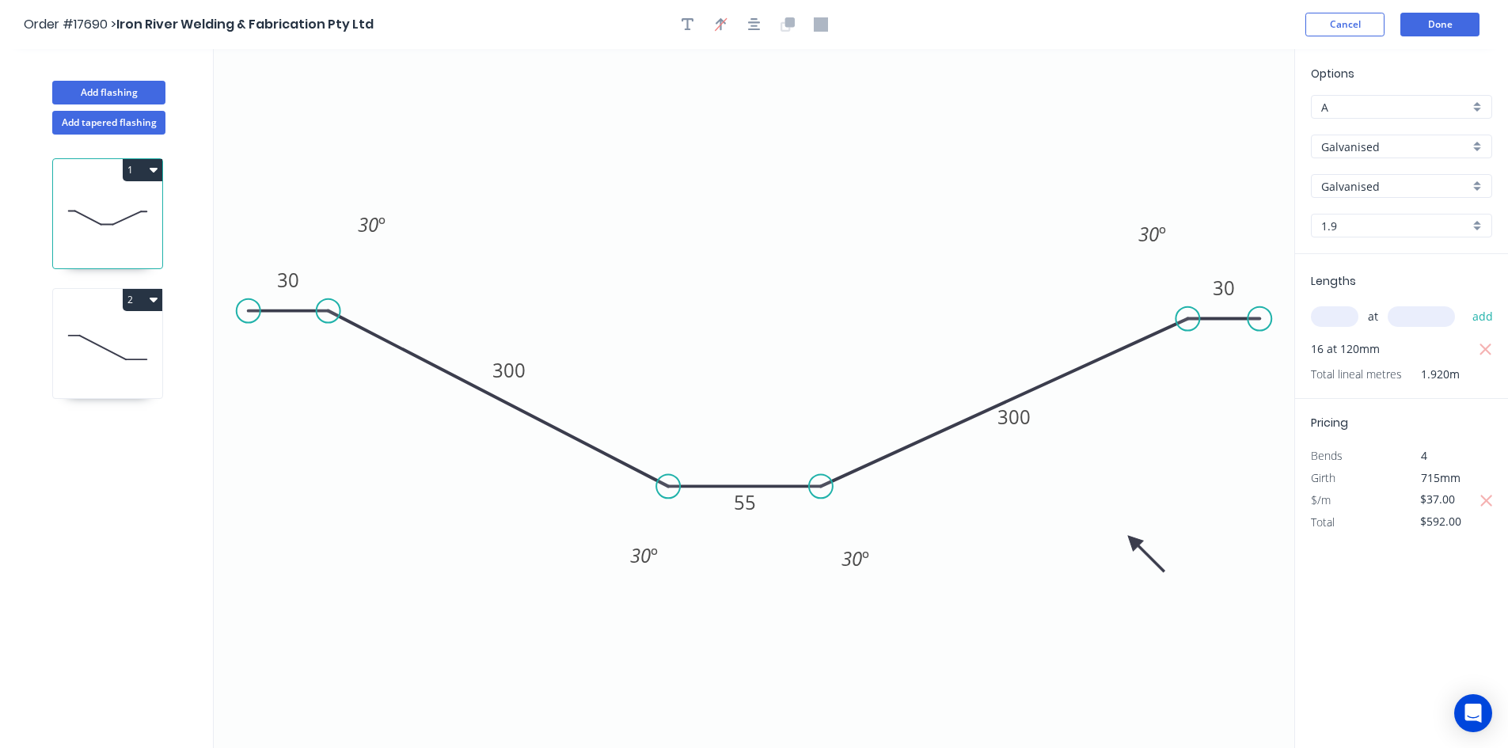
type input "$320.00"
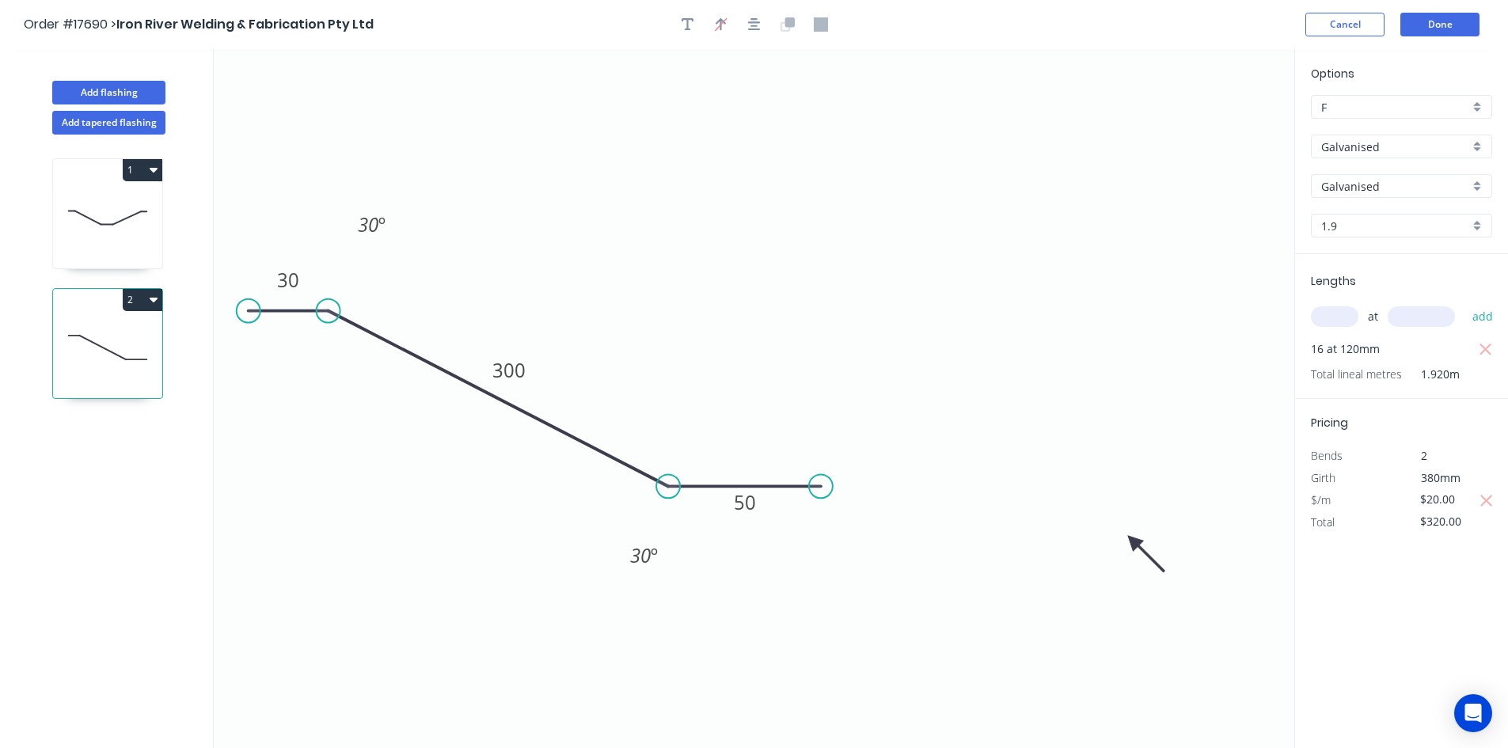
click at [1356, 108] on input "F" at bounding box center [1396, 107] width 148 height 17
click at [1356, 136] on div "A" at bounding box center [1402, 138] width 180 height 28
type input "A"
click at [1489, 503] on icon "button" at bounding box center [1488, 501] width 12 height 12
type input "$53.17"
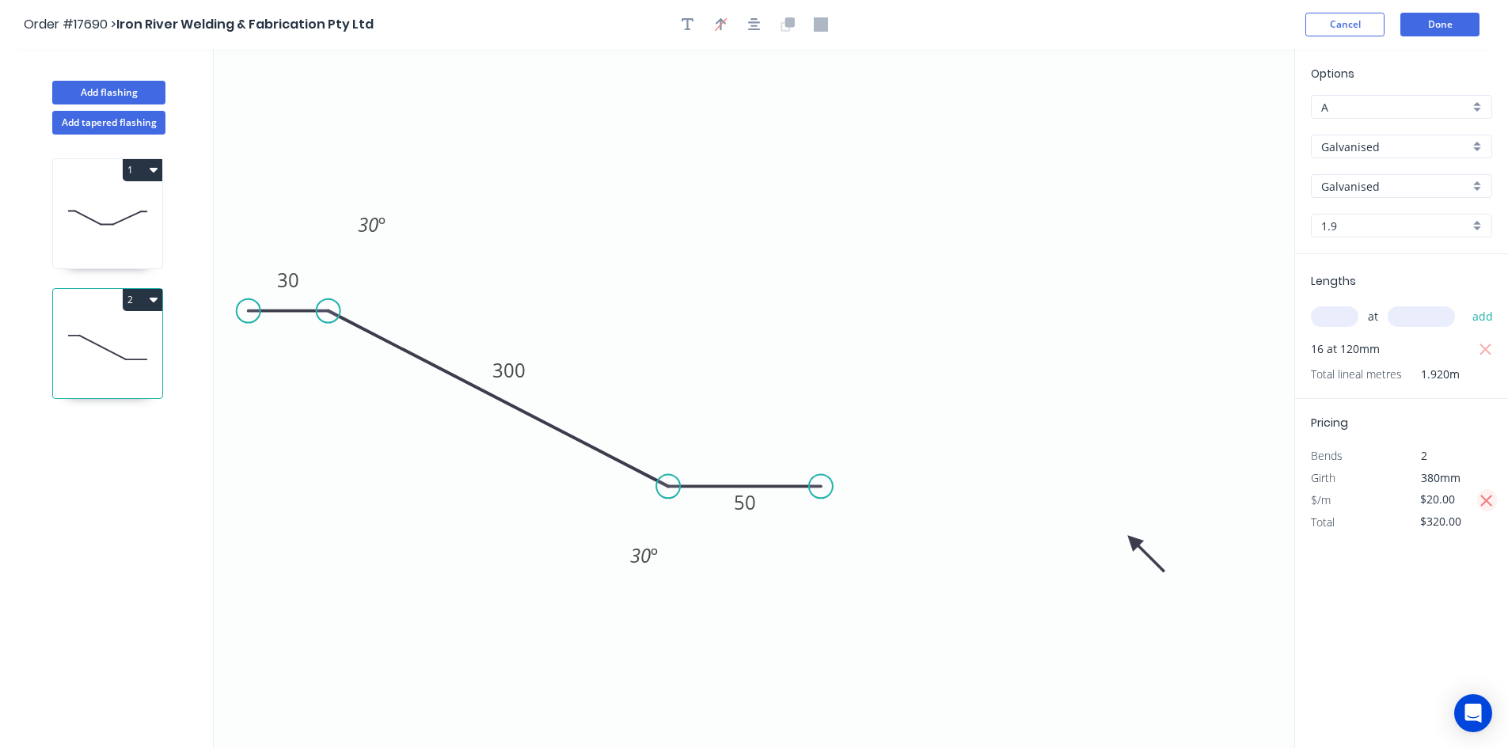
type input "$850.72"
click at [119, 198] on icon at bounding box center [107, 217] width 109 height 101
type input "$37.00"
type input "$592.00"
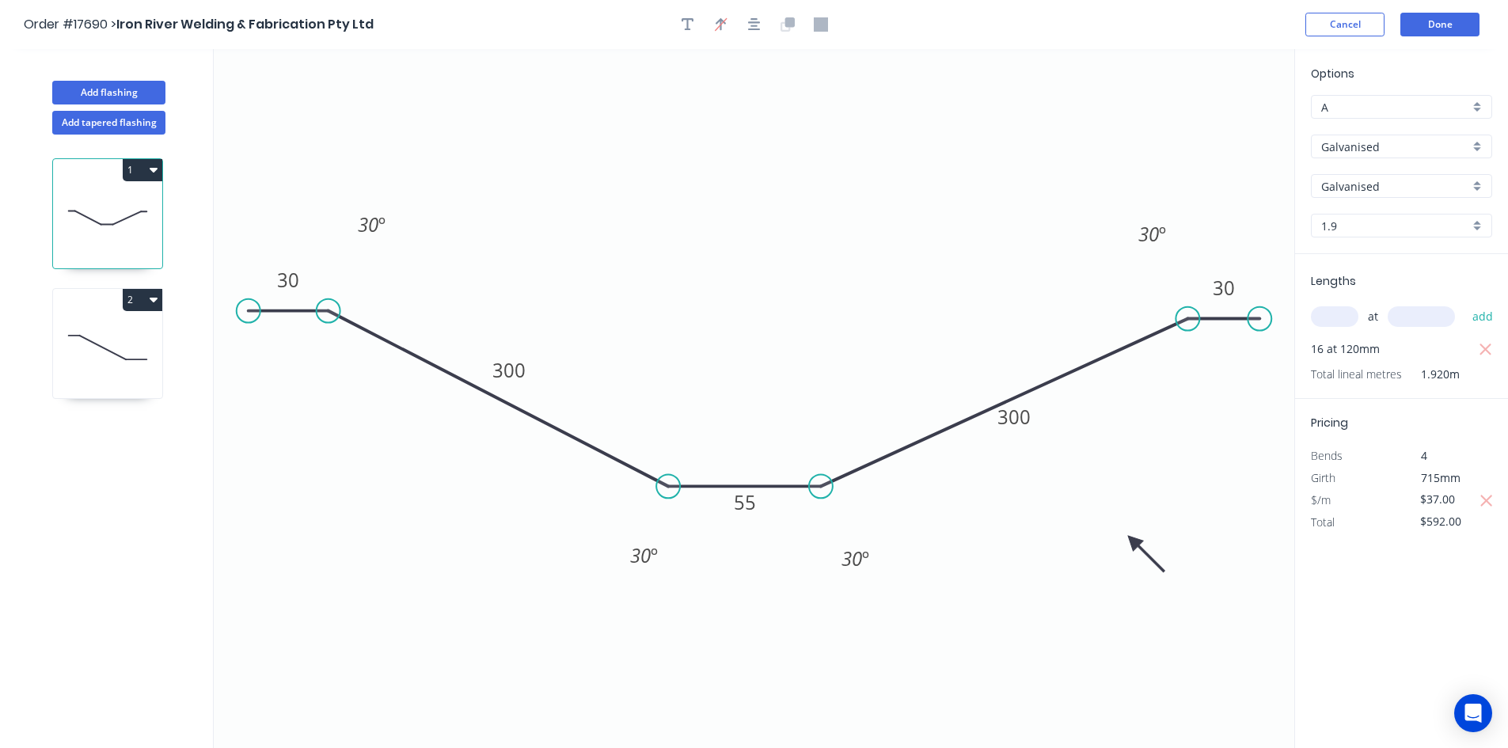
click at [1487, 496] on icon "button" at bounding box center [1487, 501] width 14 height 19
type input "$99.51"
type input "$1,592.16"
click at [1455, 19] on button "Done" at bounding box center [1440, 25] width 79 height 24
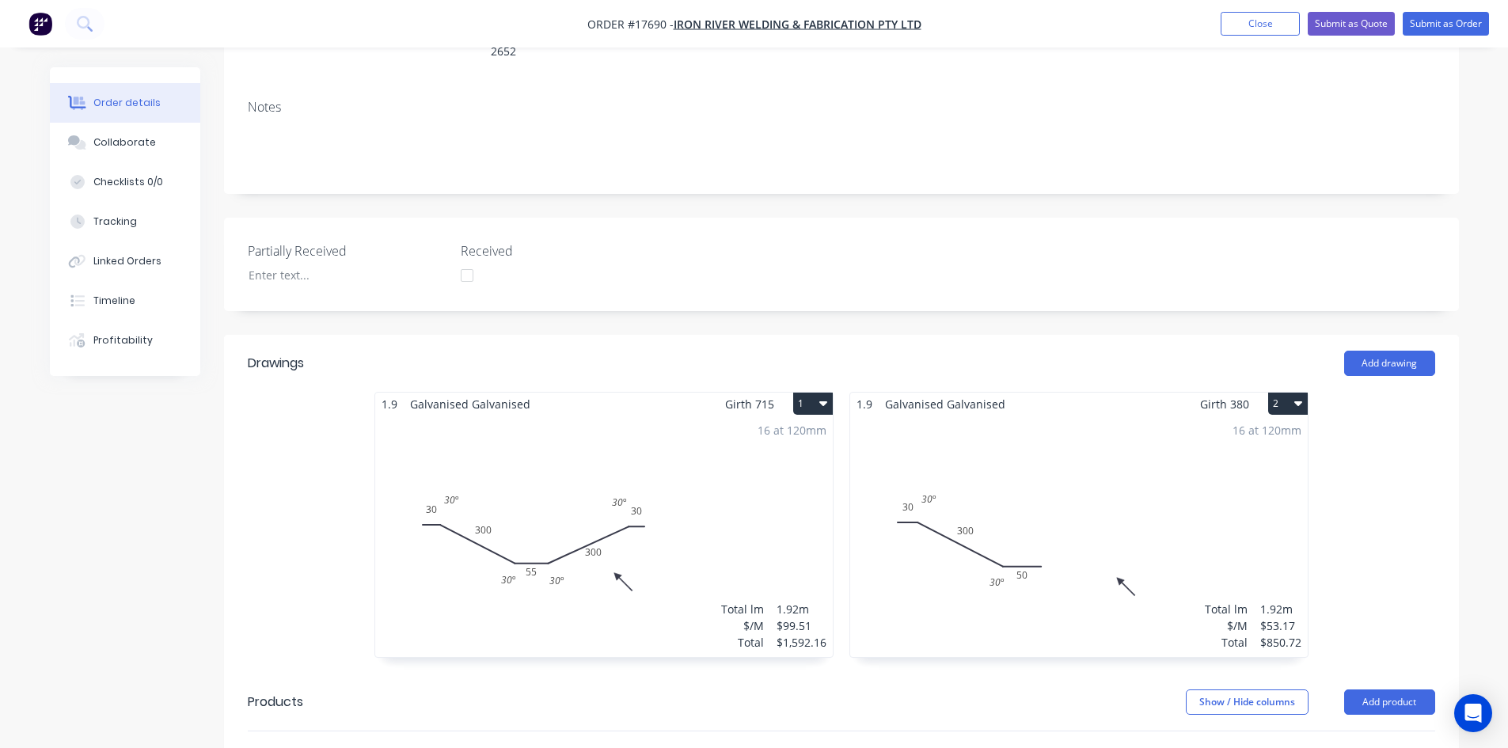
scroll to position [269, 0]
click at [1223, 462] on div "16 at 120mm Total lm $/M Total 1.92m $53.17 $850.72" at bounding box center [1079, 538] width 458 height 242
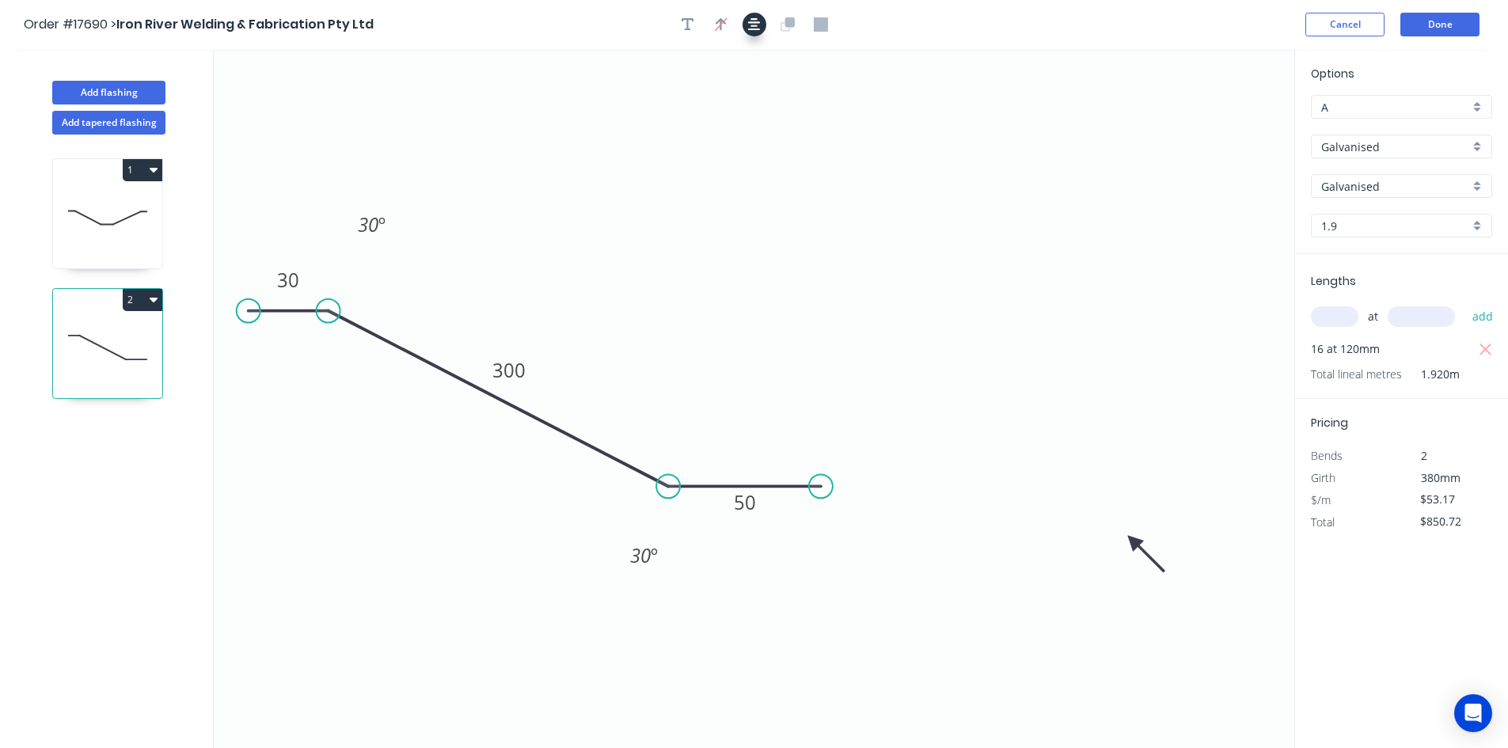
click at [754, 25] on icon "button" at bounding box center [754, 24] width 13 height 14
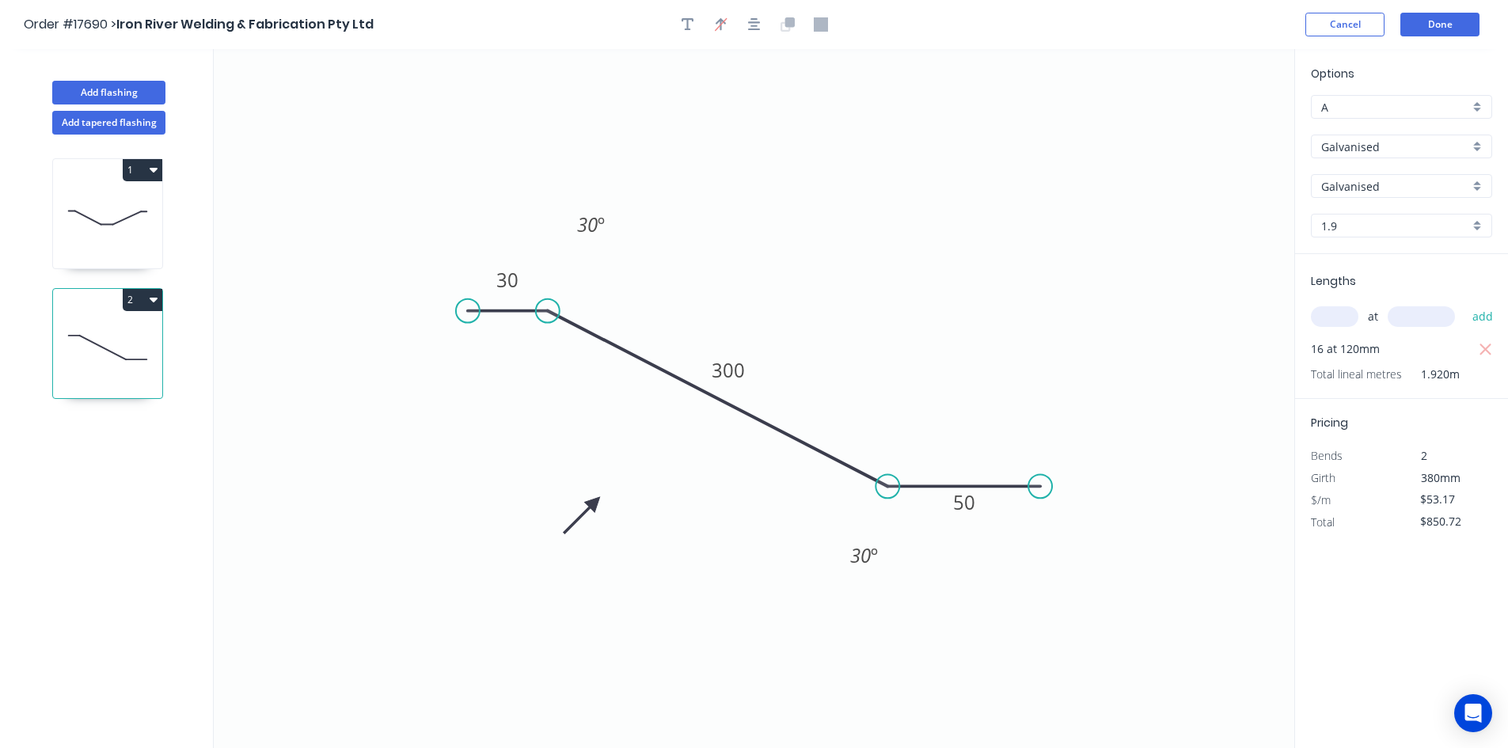
drag, startPoint x: 1132, startPoint y: 541, endPoint x: 595, endPoint y: 503, distance: 539.0
click at [595, 503] on icon at bounding box center [582, 516] width 46 height 46
click at [1444, 23] on button "Done" at bounding box center [1440, 25] width 79 height 24
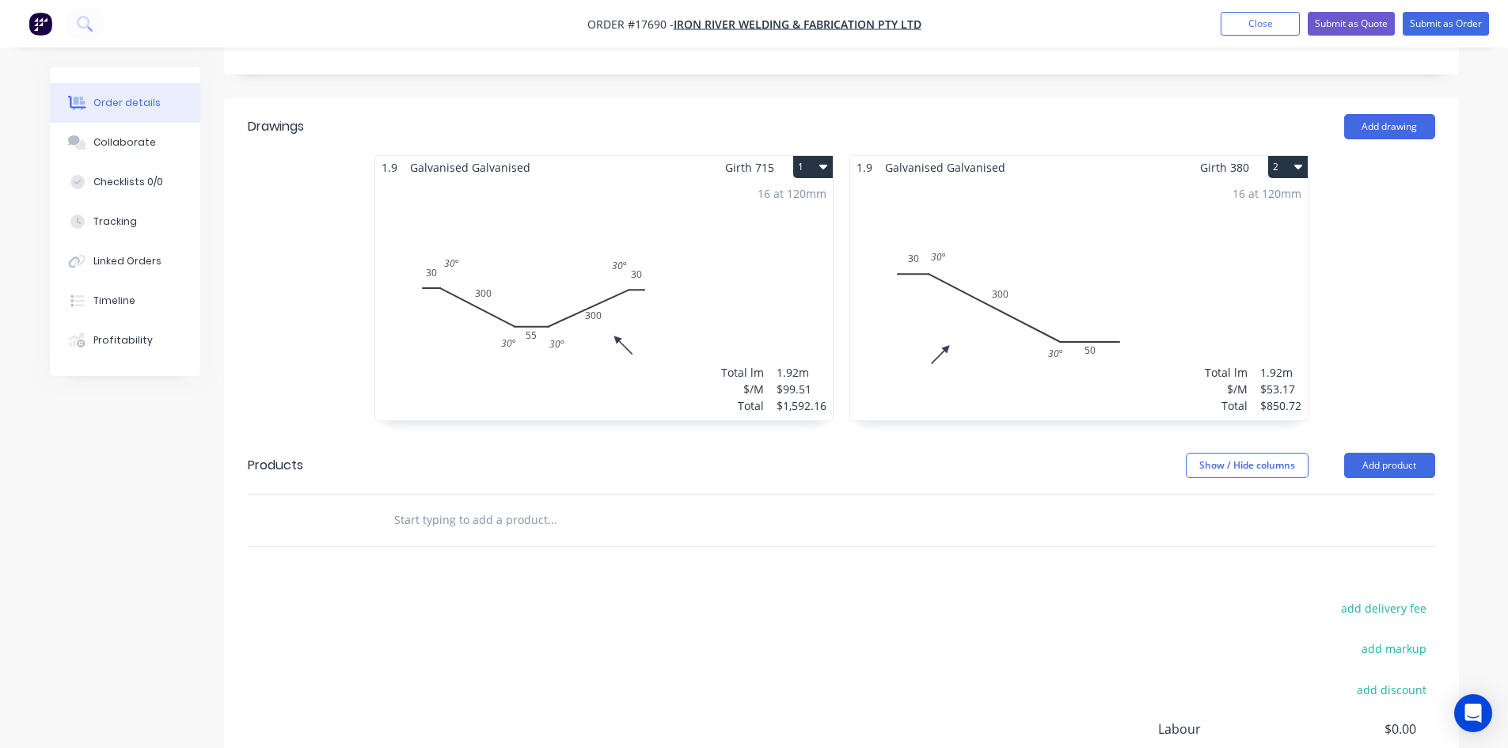
scroll to position [428, 0]
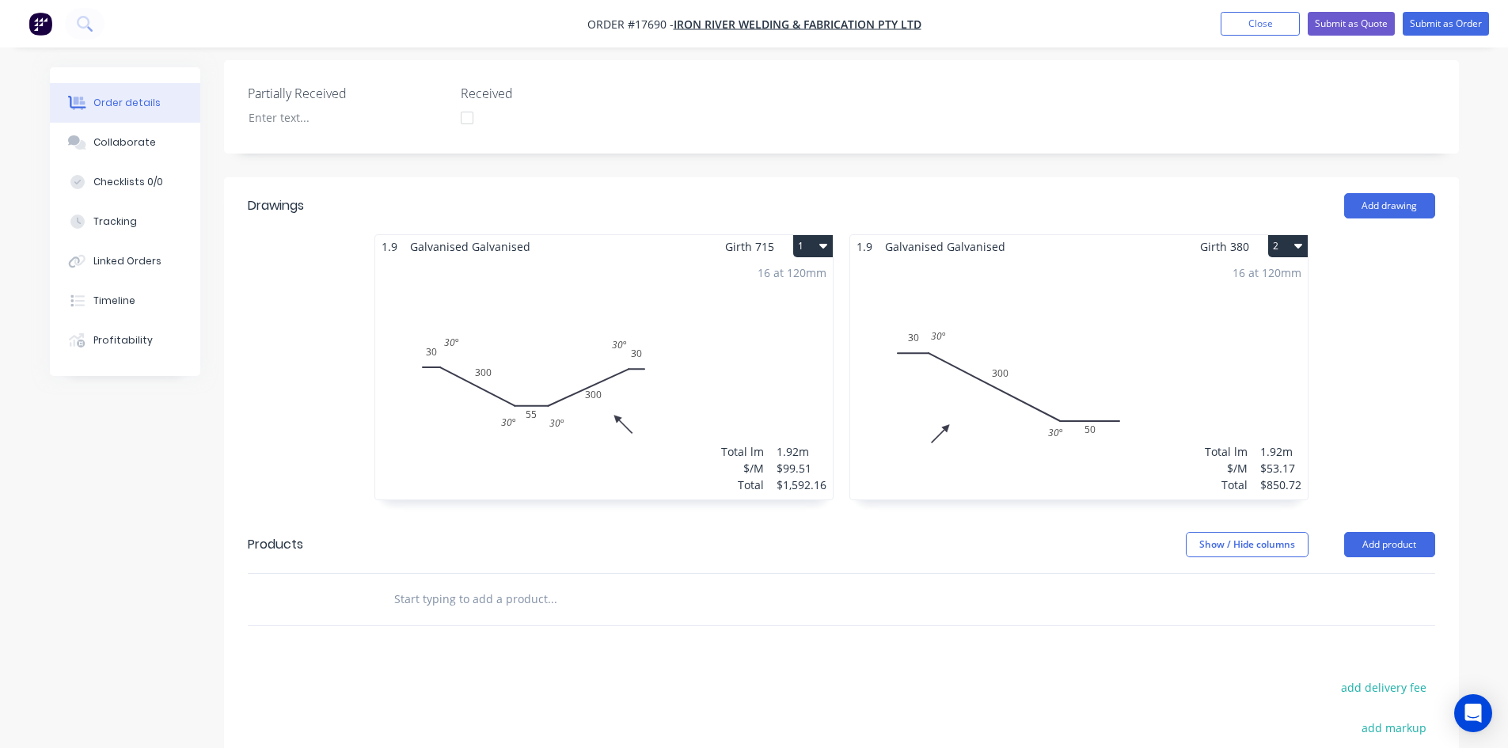
click at [835, 180] on header "Drawings Add drawing" at bounding box center [841, 205] width 1235 height 57
click at [1388, 532] on button "Add product" at bounding box center [1390, 544] width 91 height 25
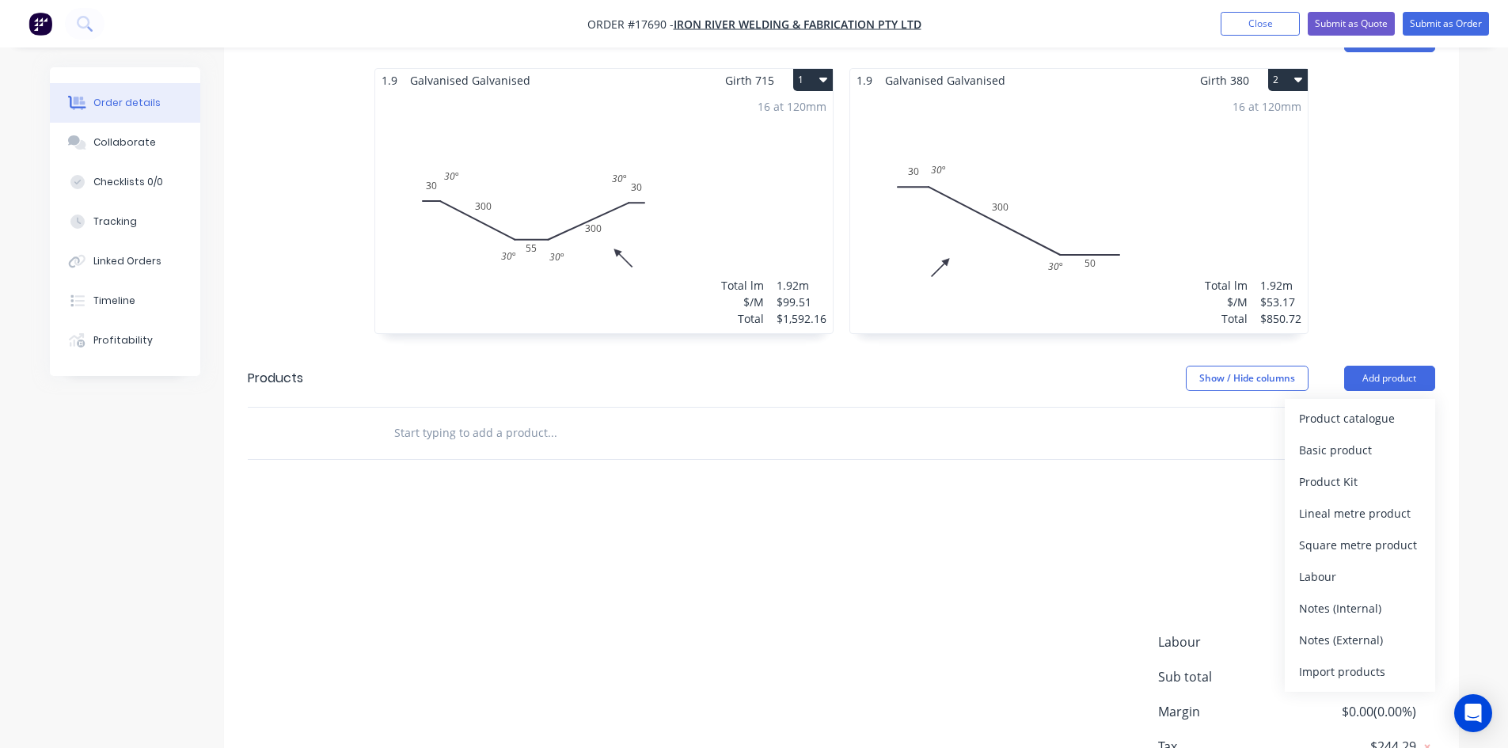
scroll to position [665, 0]
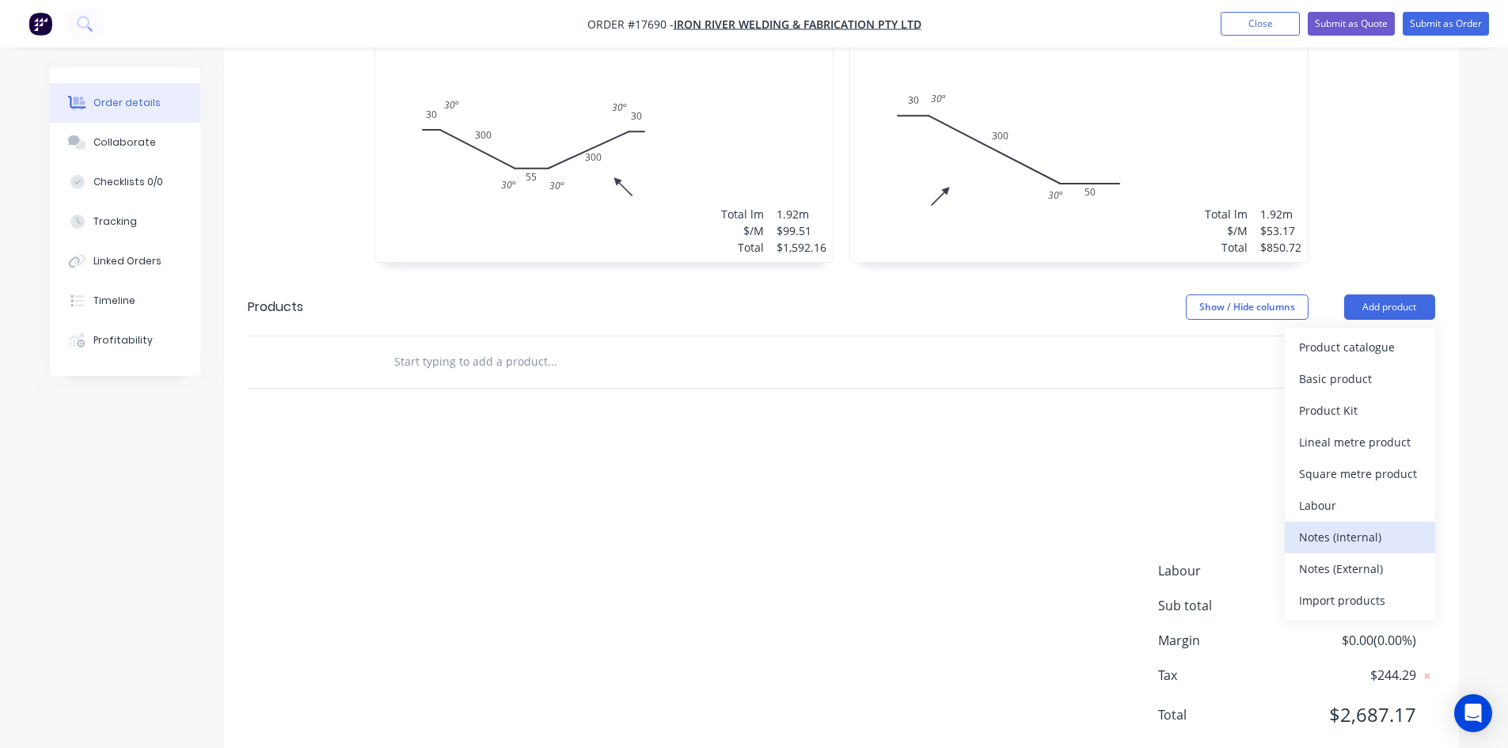
click at [1374, 526] on div "Notes (Internal)" at bounding box center [1360, 537] width 122 height 23
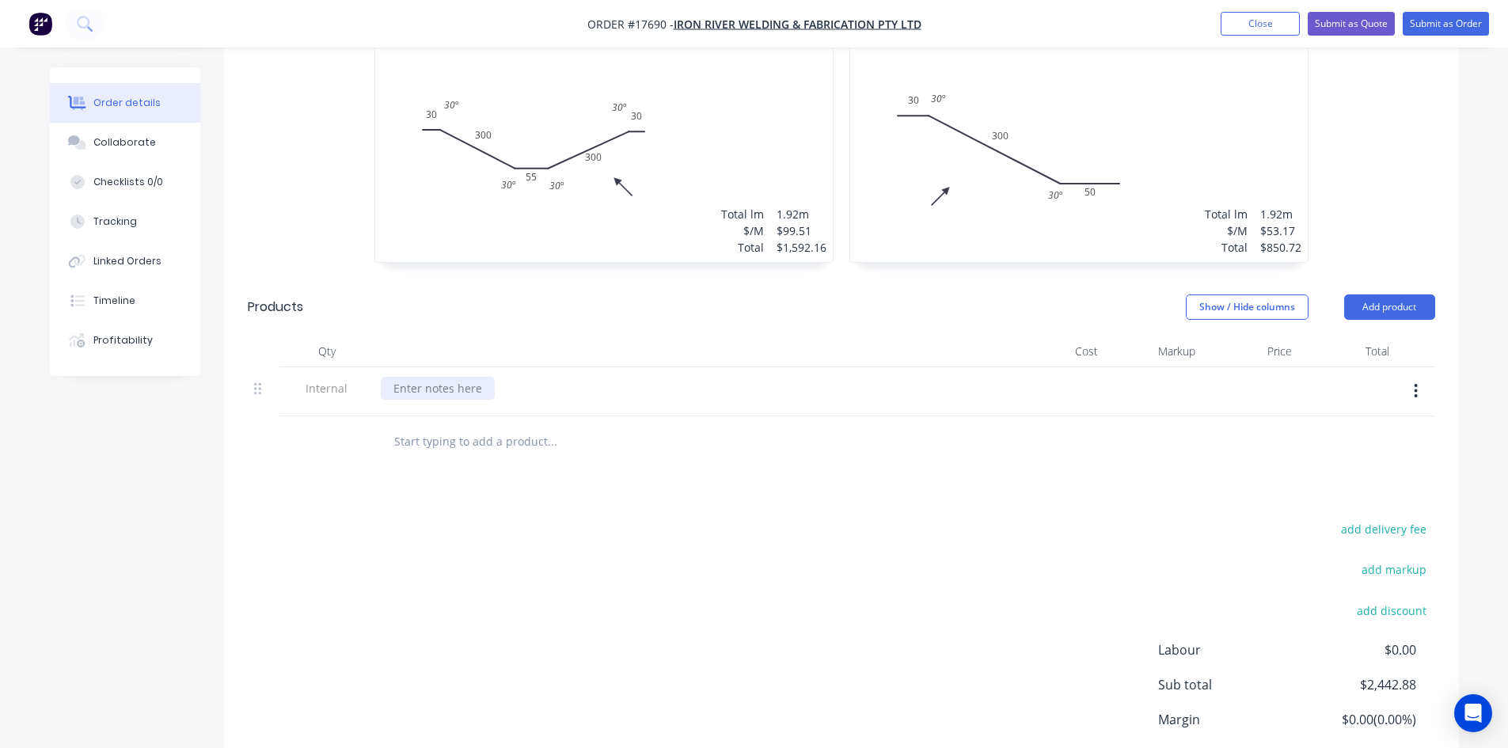
click at [455, 377] on div at bounding box center [438, 388] width 114 height 23
click at [391, 377] on div "ADJUST PRICING BEFORE INVOICING***" at bounding box center [498, 388] width 234 height 23
click at [671, 468] on div "Drawings Add drawing 1.9 Galvanised Galvanised Girth 715 1 0 30 300 55 300 30 3…" at bounding box center [841, 394] width 1235 height 908
click at [1434, 23] on button "Submit as Order" at bounding box center [1446, 24] width 86 height 24
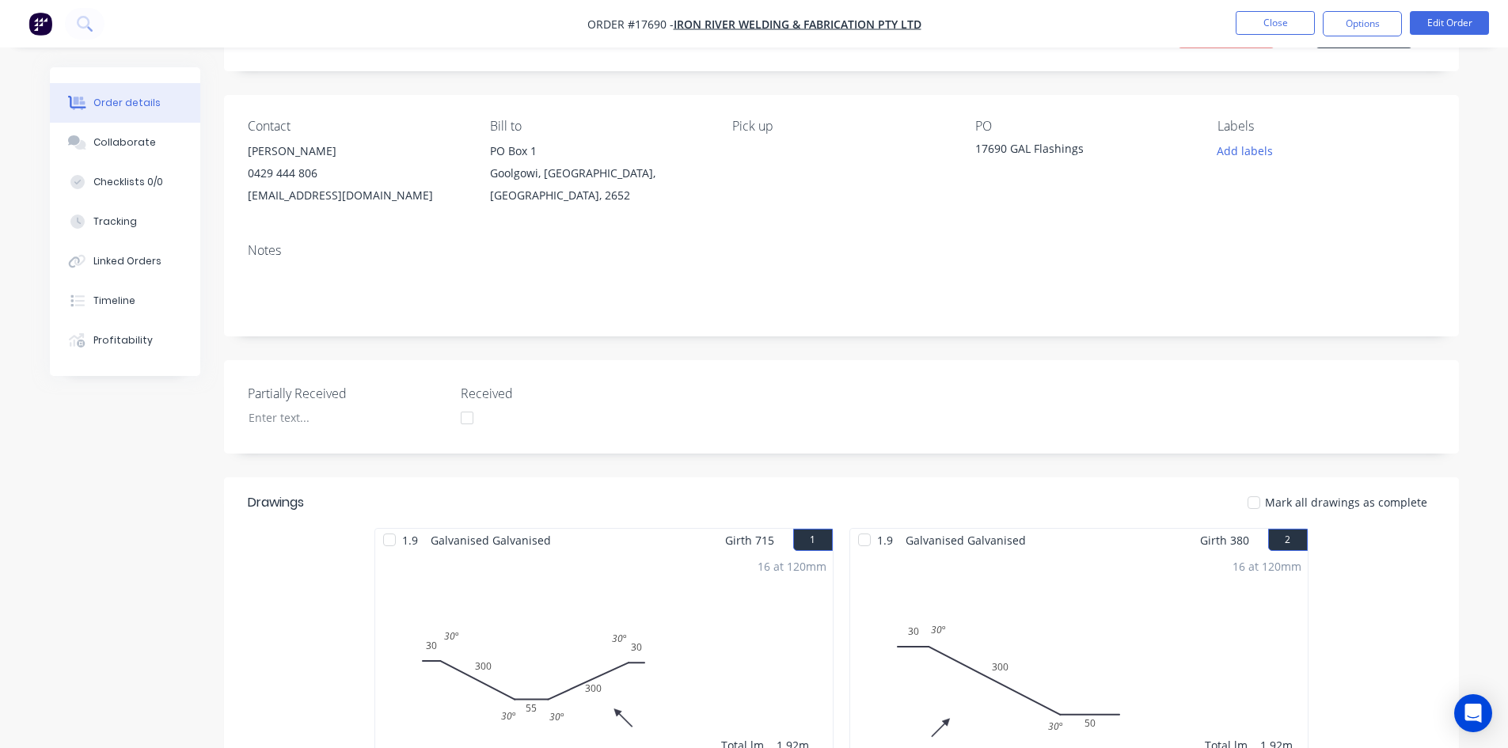
scroll to position [0, 0]
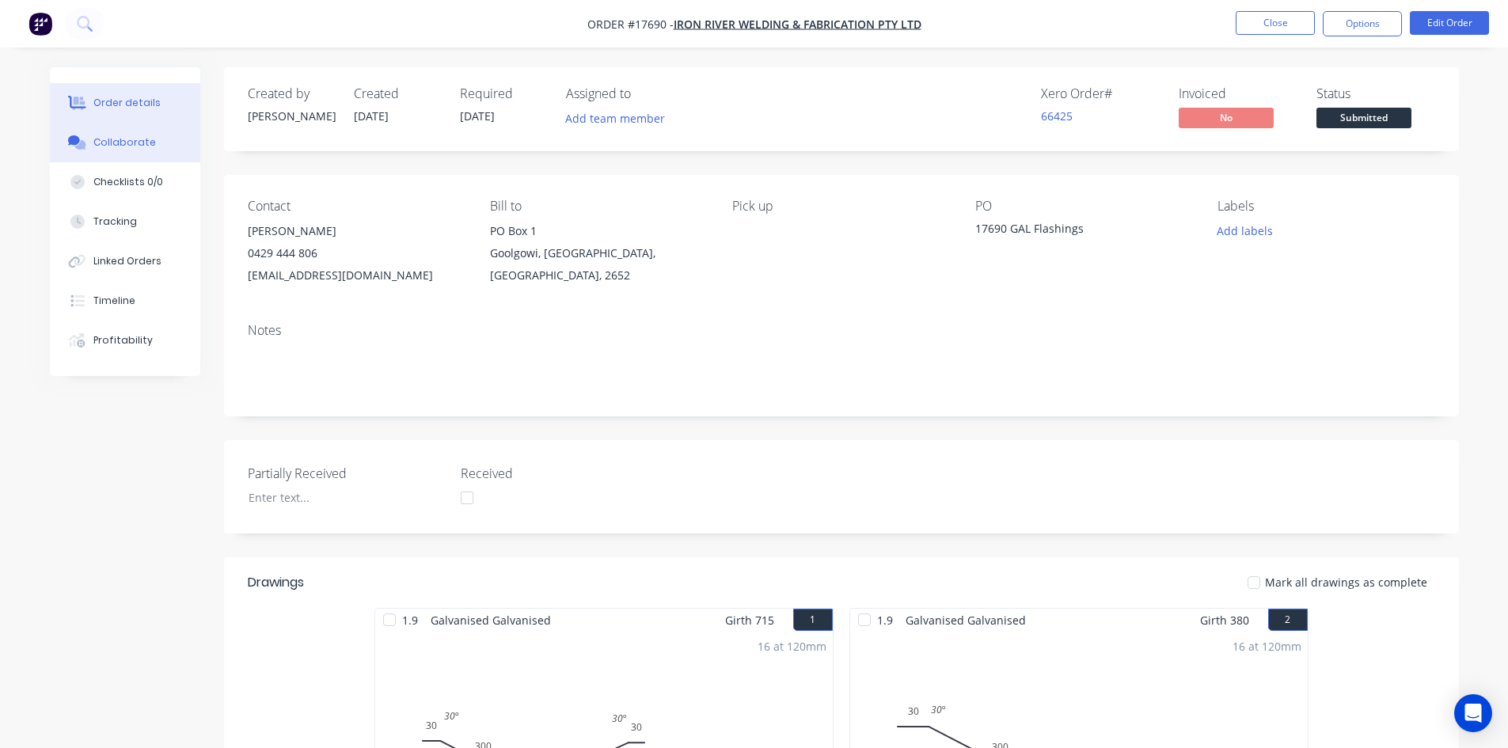
click at [129, 143] on div "Collaborate" at bounding box center [124, 142] width 63 height 14
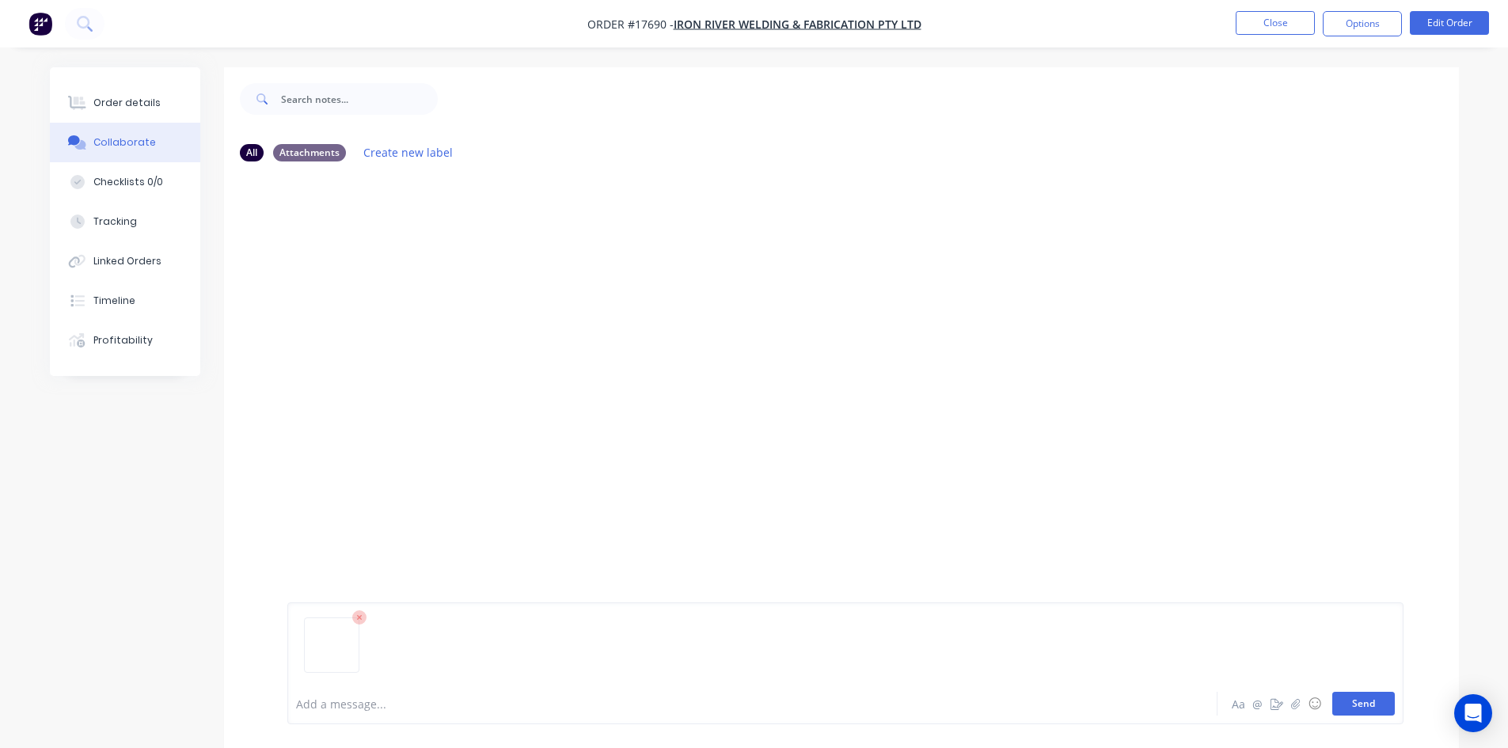
click at [1374, 705] on button "Send" at bounding box center [1364, 704] width 63 height 24
click at [114, 102] on div "Order details" at bounding box center [126, 103] width 67 height 14
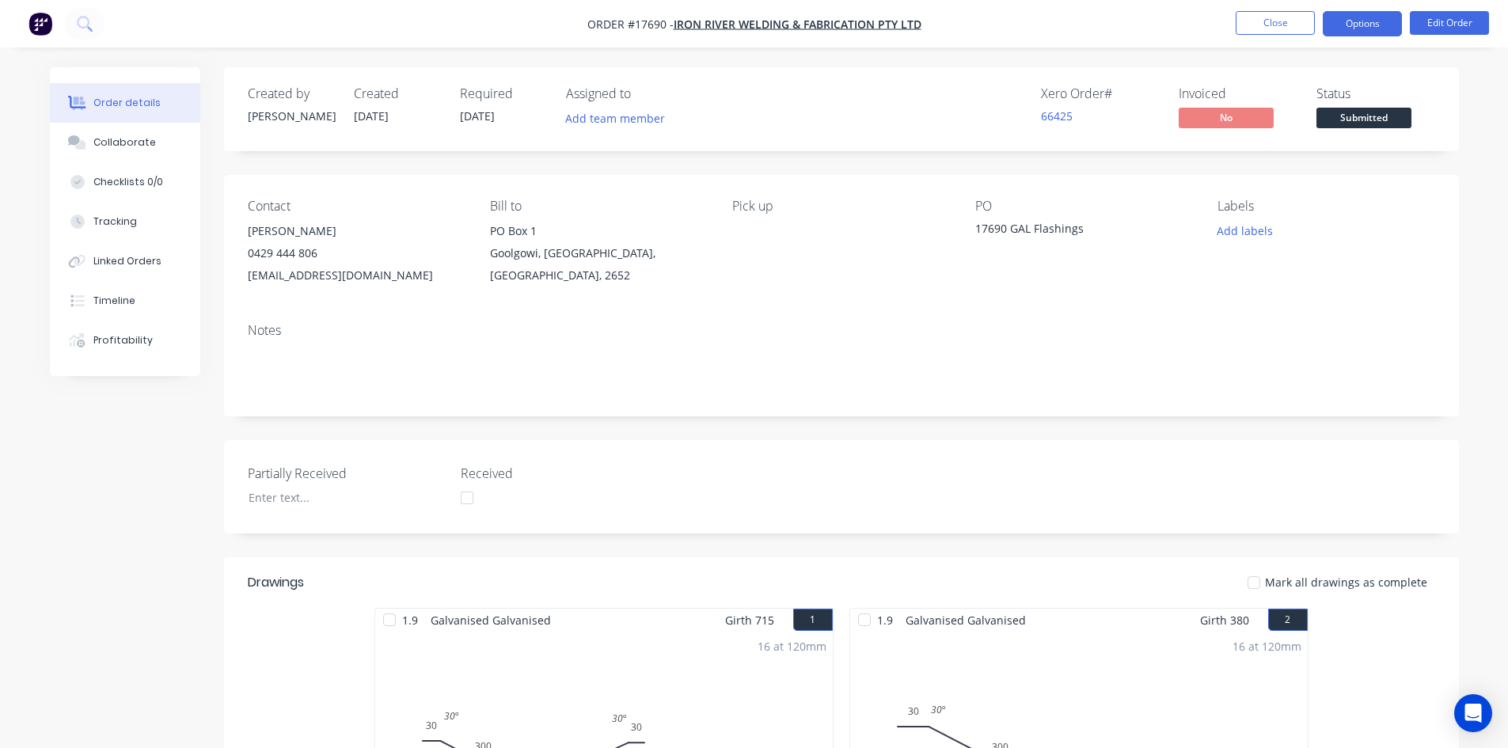
click at [1361, 20] on button "Options" at bounding box center [1362, 23] width 79 height 25
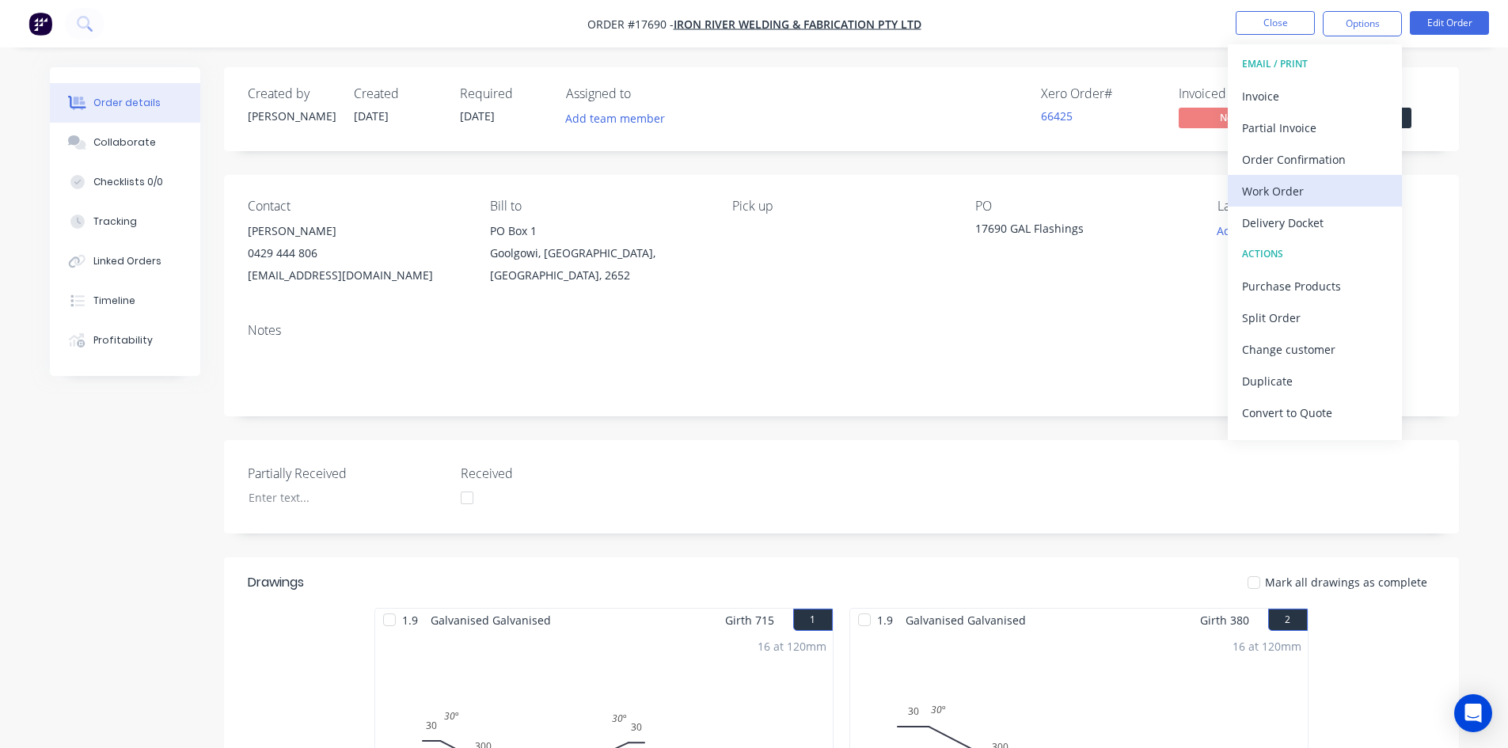
click at [1299, 190] on div "Work Order" at bounding box center [1315, 191] width 146 height 23
click at [1299, 192] on div "Custom" at bounding box center [1315, 191] width 146 height 23
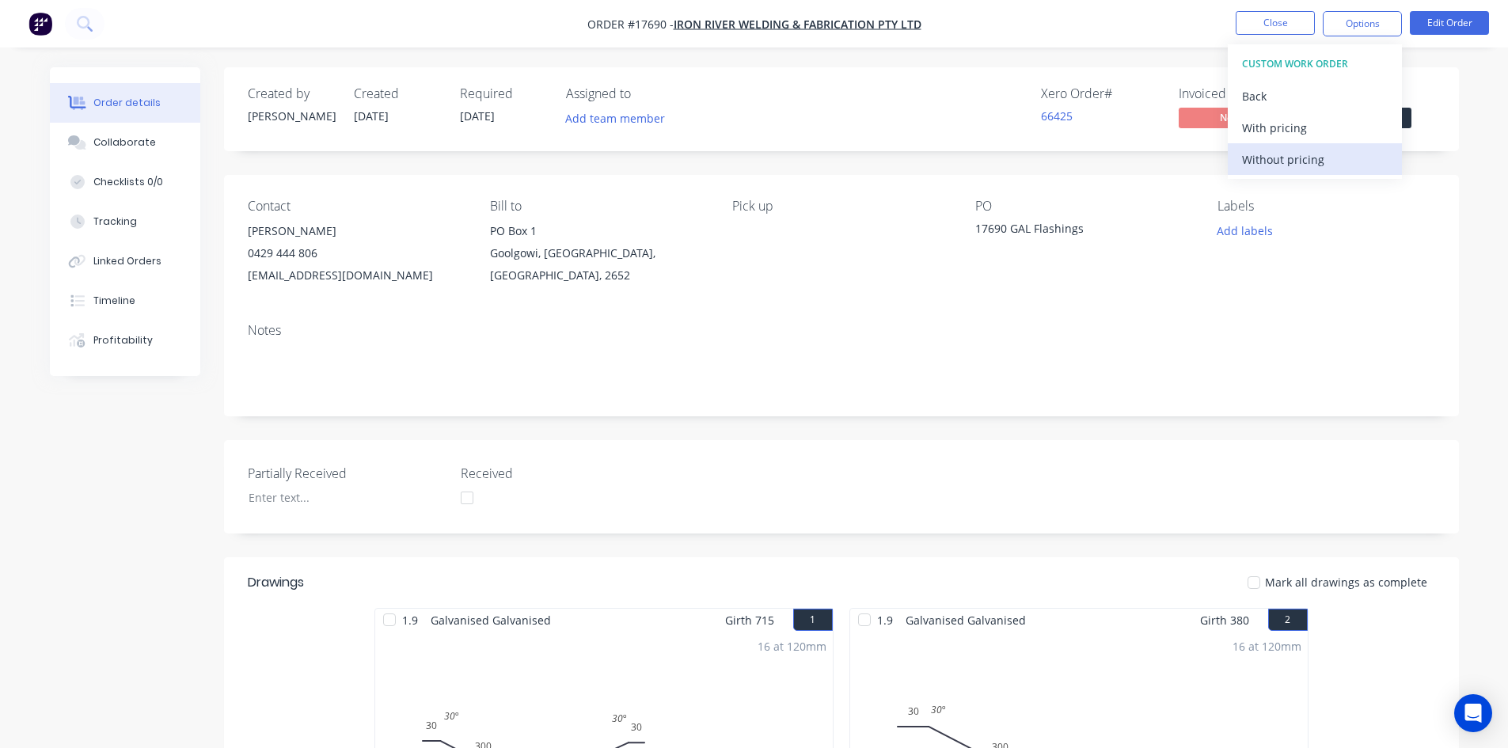
click at [1307, 169] on div "Without pricing" at bounding box center [1315, 159] width 146 height 23
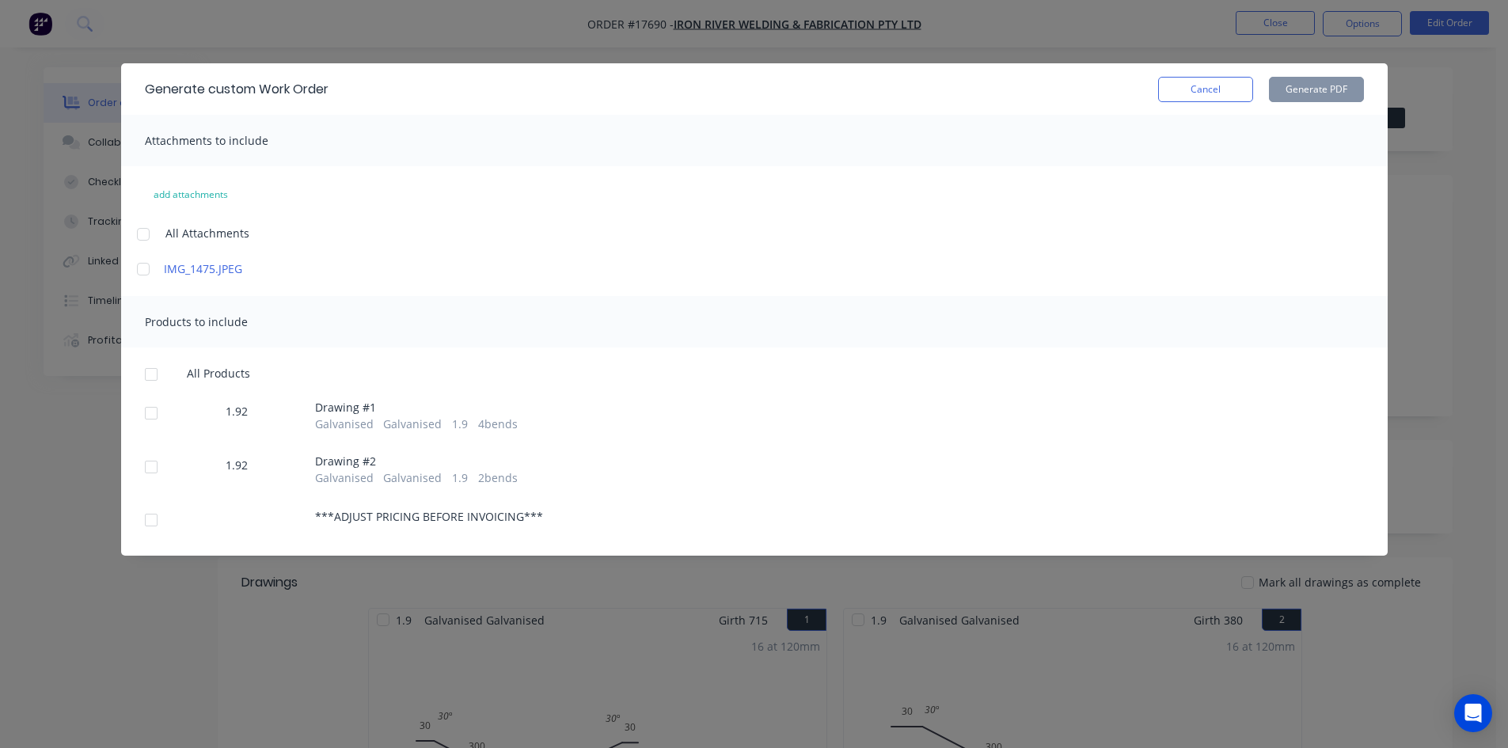
click at [138, 232] on div at bounding box center [143, 235] width 32 height 32
click at [145, 371] on div at bounding box center [151, 375] width 32 height 32
click at [149, 521] on div at bounding box center [151, 520] width 32 height 32
click at [1303, 89] on button "Generate PDF" at bounding box center [1316, 89] width 95 height 25
click at [1166, 86] on button "Cancel" at bounding box center [1205, 89] width 95 height 25
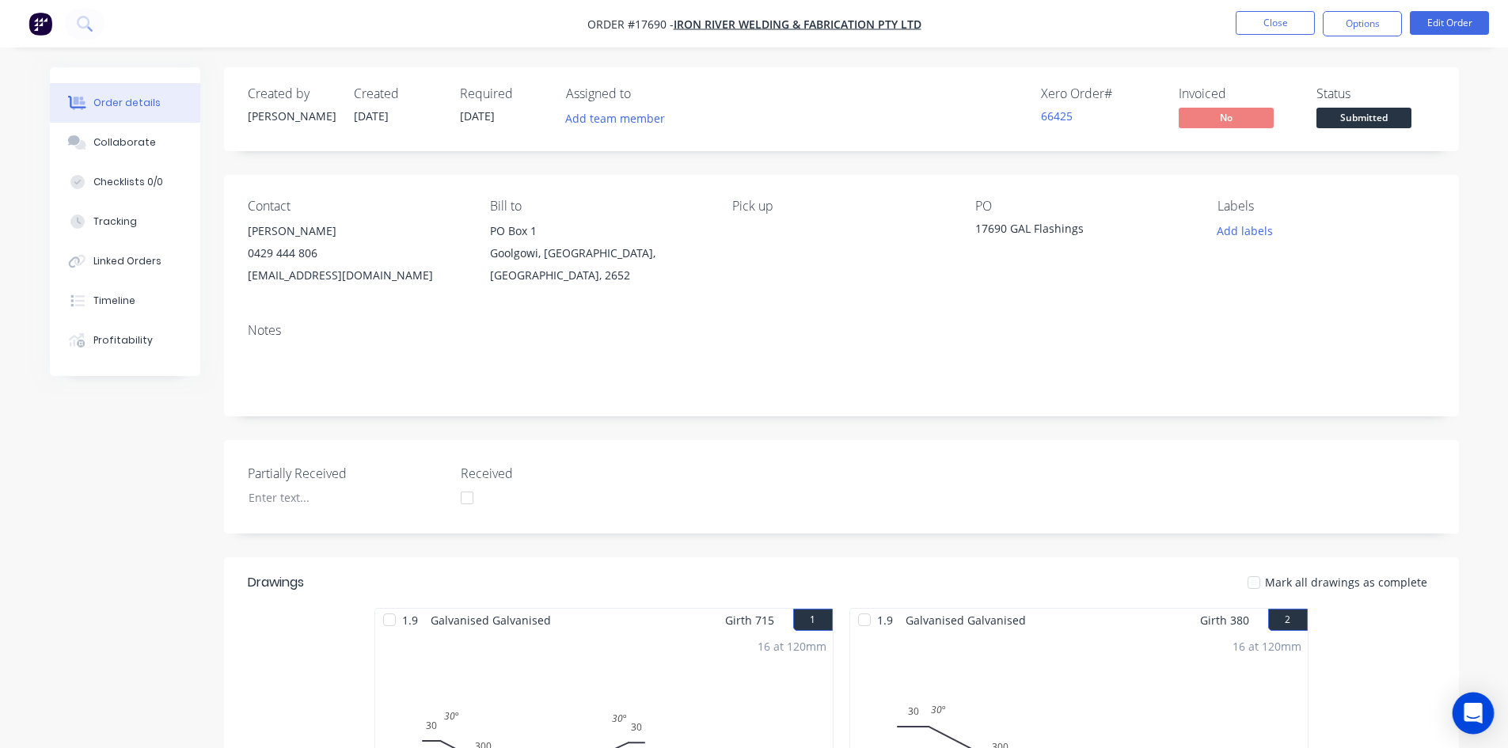
click at [1463, 715] on div "Open Intercom Messenger" at bounding box center [1474, 714] width 42 height 42
click at [1269, 26] on button "Close" at bounding box center [1275, 23] width 79 height 24
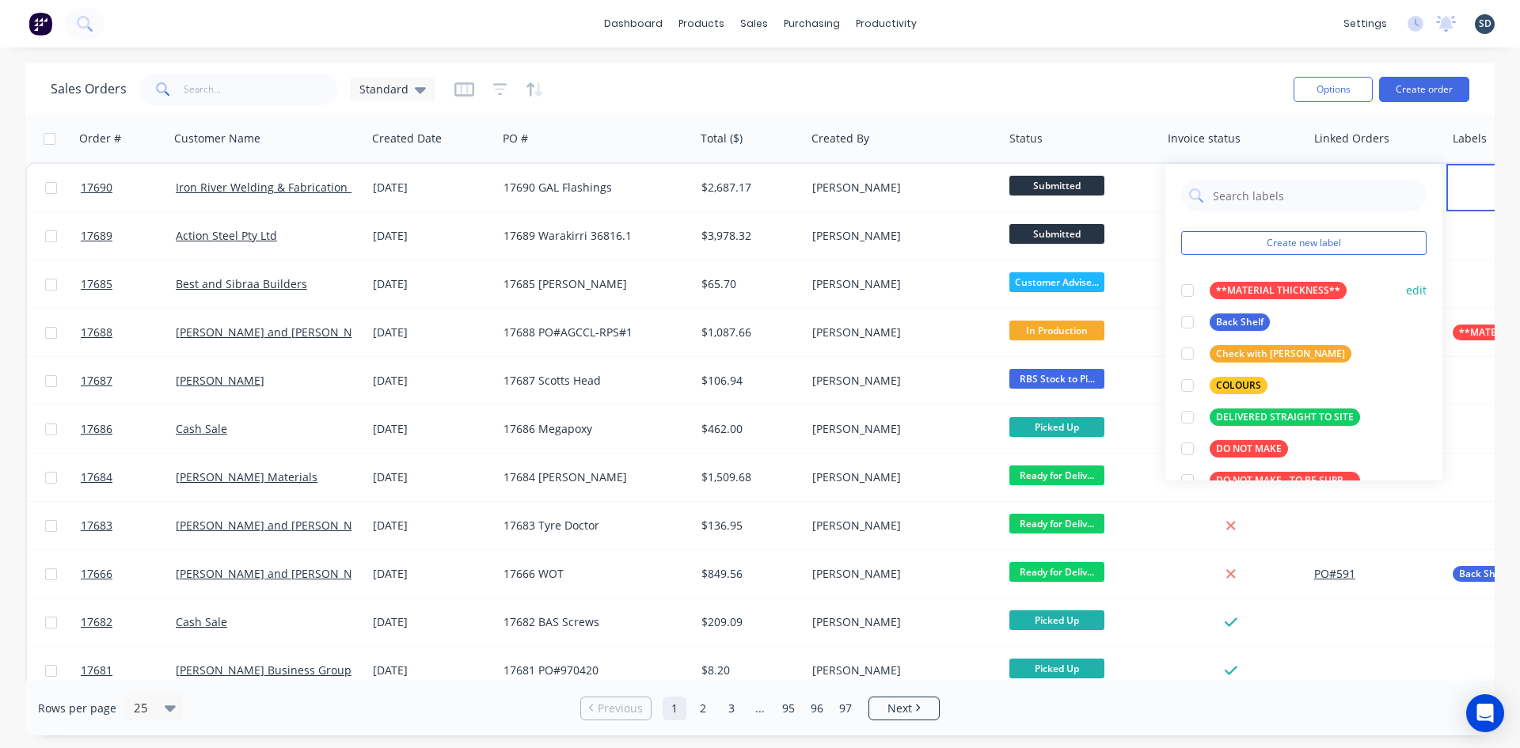
click at [1182, 290] on div at bounding box center [1188, 291] width 32 height 32
click at [1095, 68] on div "Sales Orders Standard Options Create order" at bounding box center [760, 88] width 1470 height 51
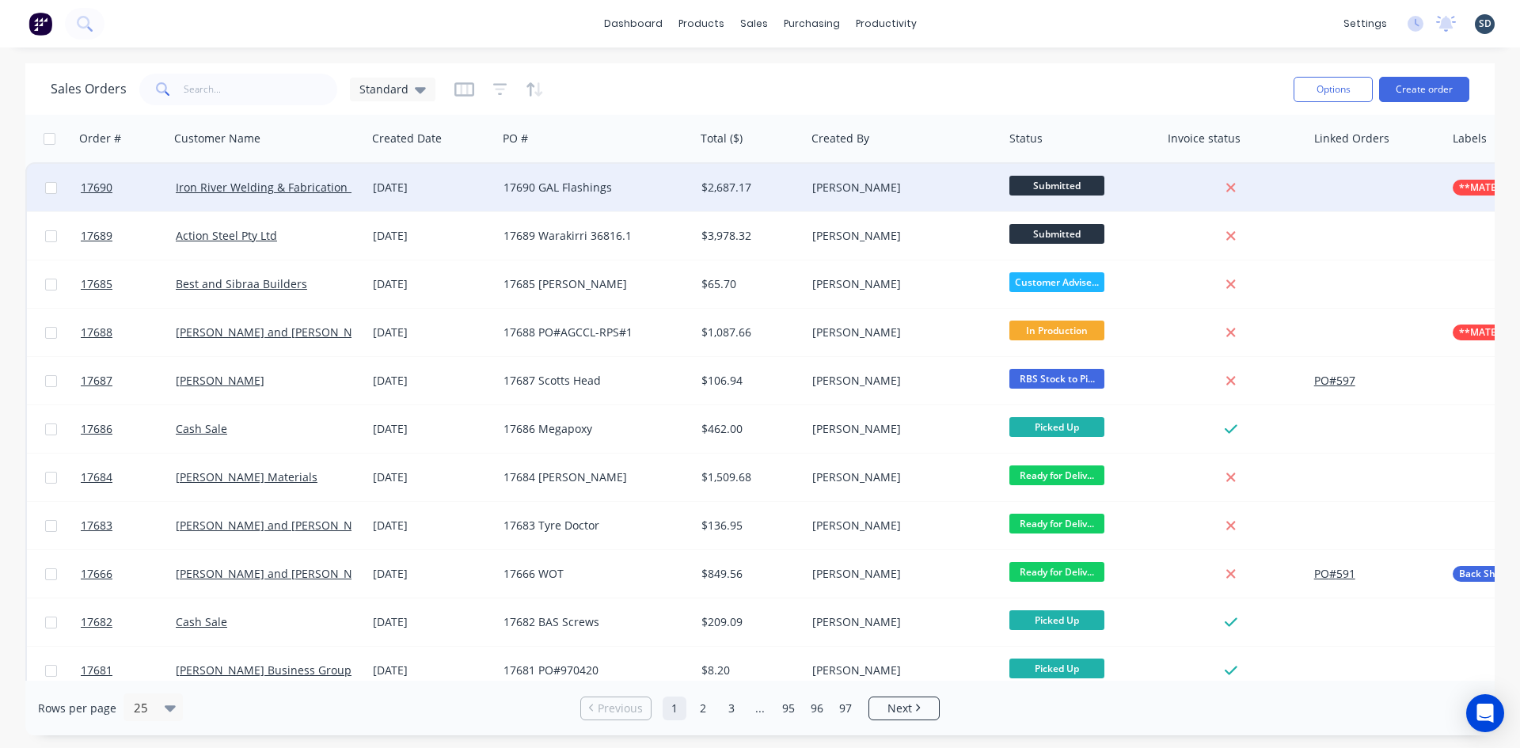
click at [486, 188] on div "[DATE]" at bounding box center [432, 188] width 118 height 16
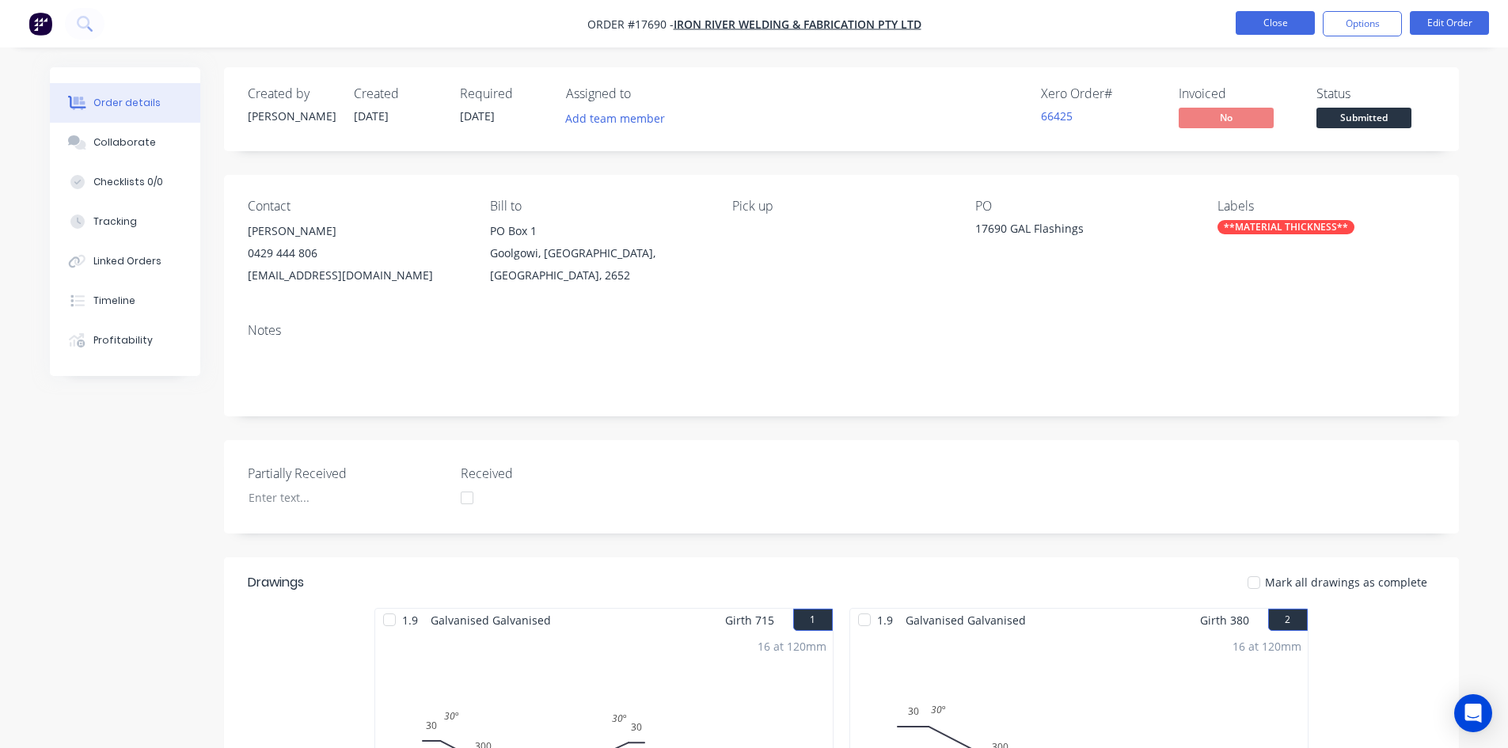
click at [1261, 32] on button "Close" at bounding box center [1275, 23] width 79 height 24
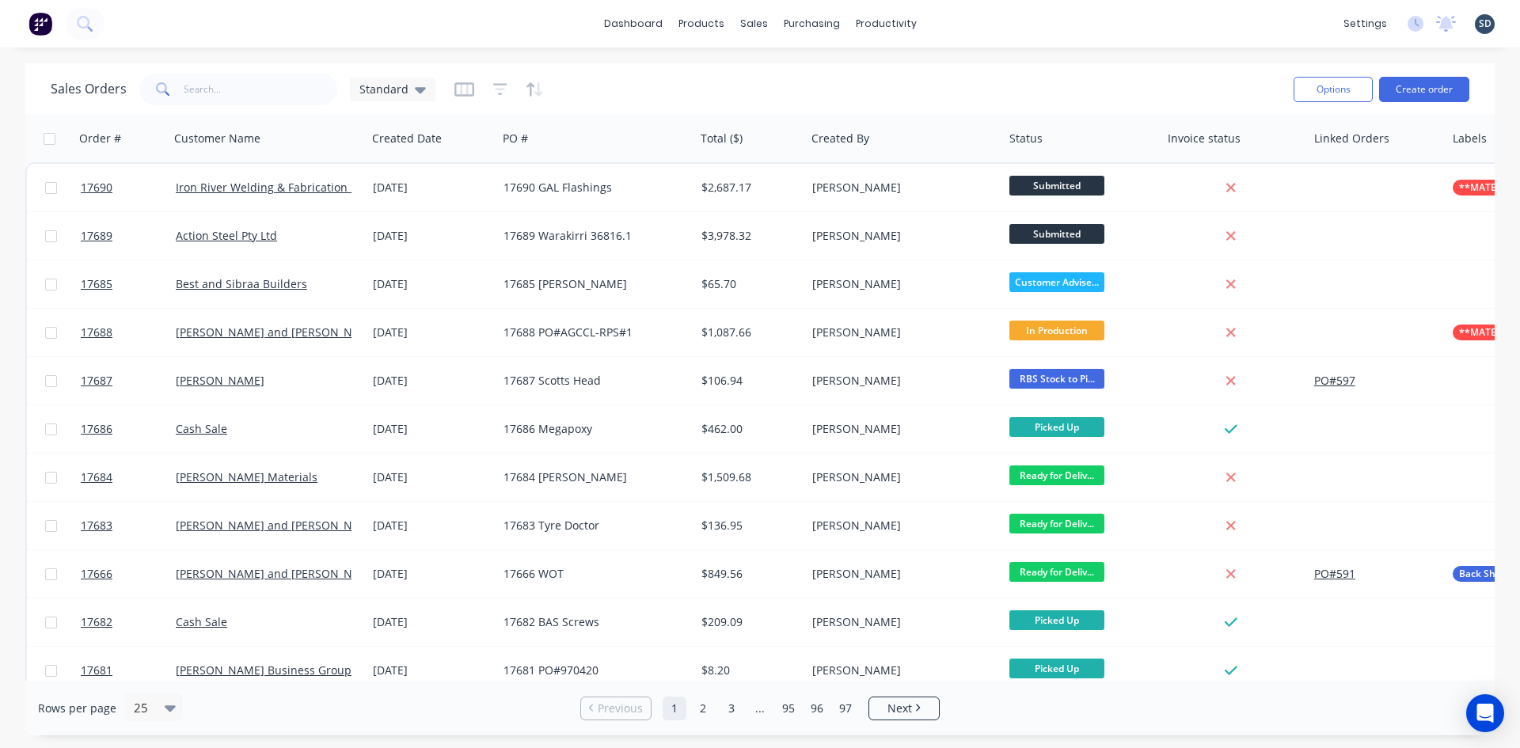
click at [994, 23] on div "dashboard products sales purchasing productivity dashboard products Product Cat…" at bounding box center [760, 24] width 1520 height 48
click at [773, 69] on div at bounding box center [763, 76] width 24 height 14
click at [713, 74] on div at bounding box center [706, 76] width 24 height 14
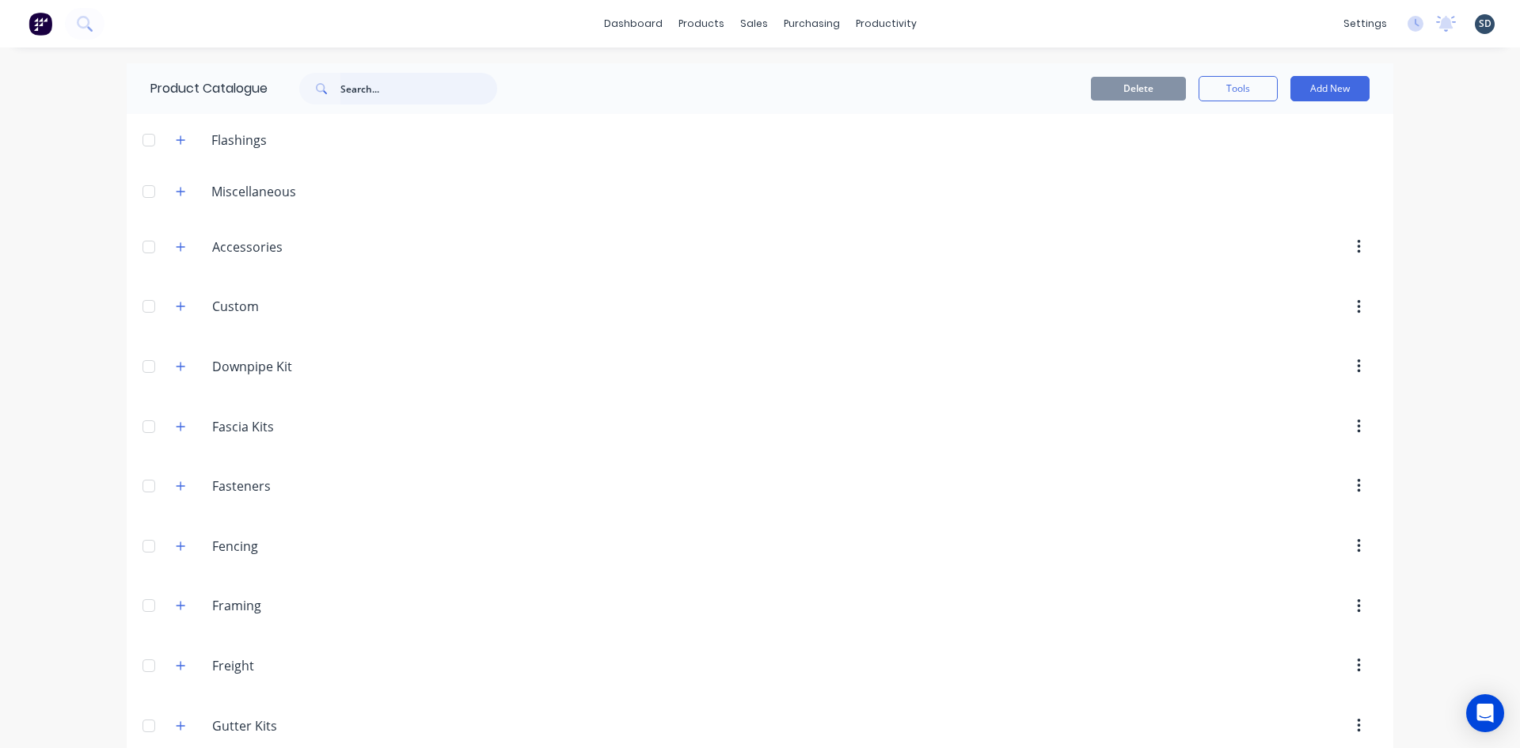
click at [356, 97] on input "text" at bounding box center [418, 89] width 157 height 32
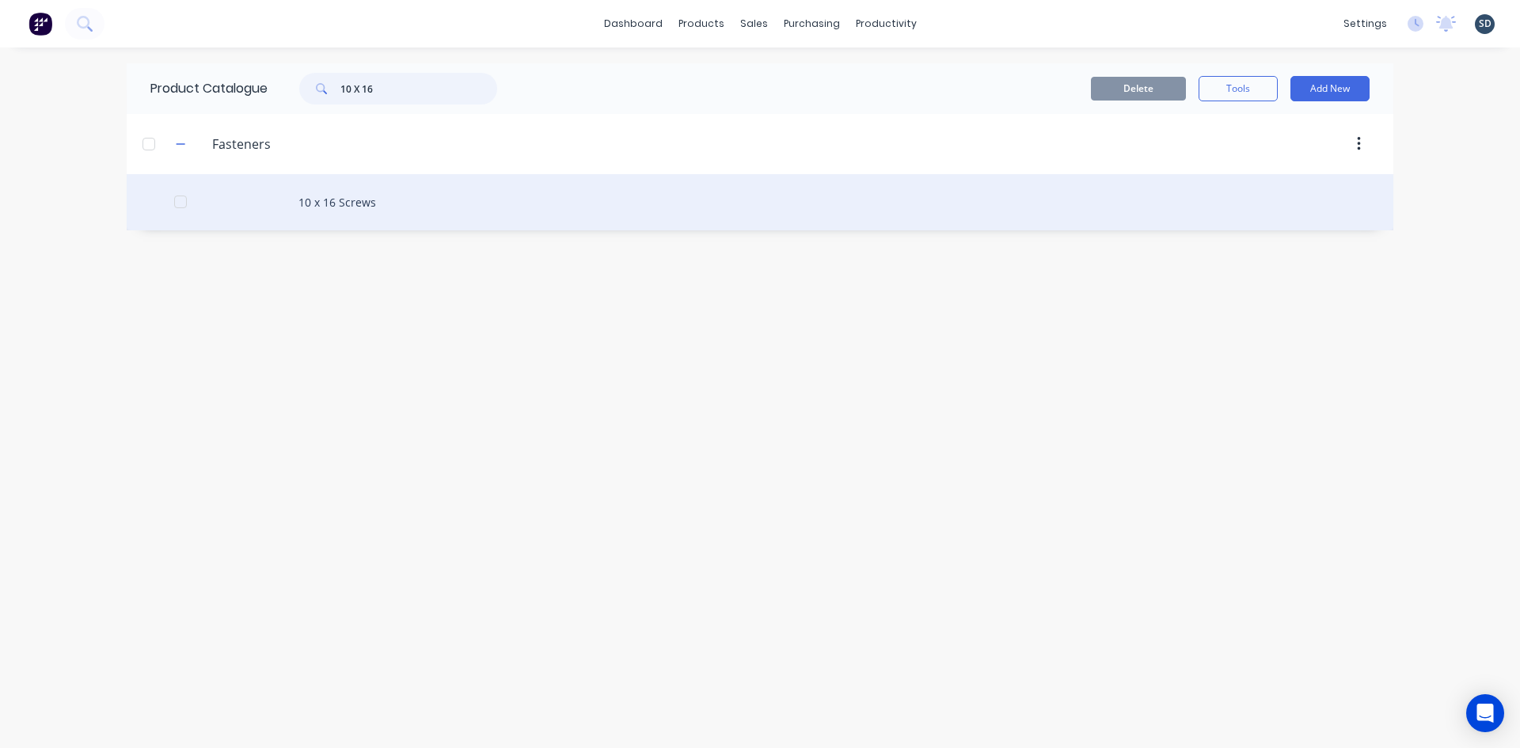
type input "10 X 16"
click at [474, 191] on div "10 x 16 Screws" at bounding box center [760, 202] width 1267 height 56
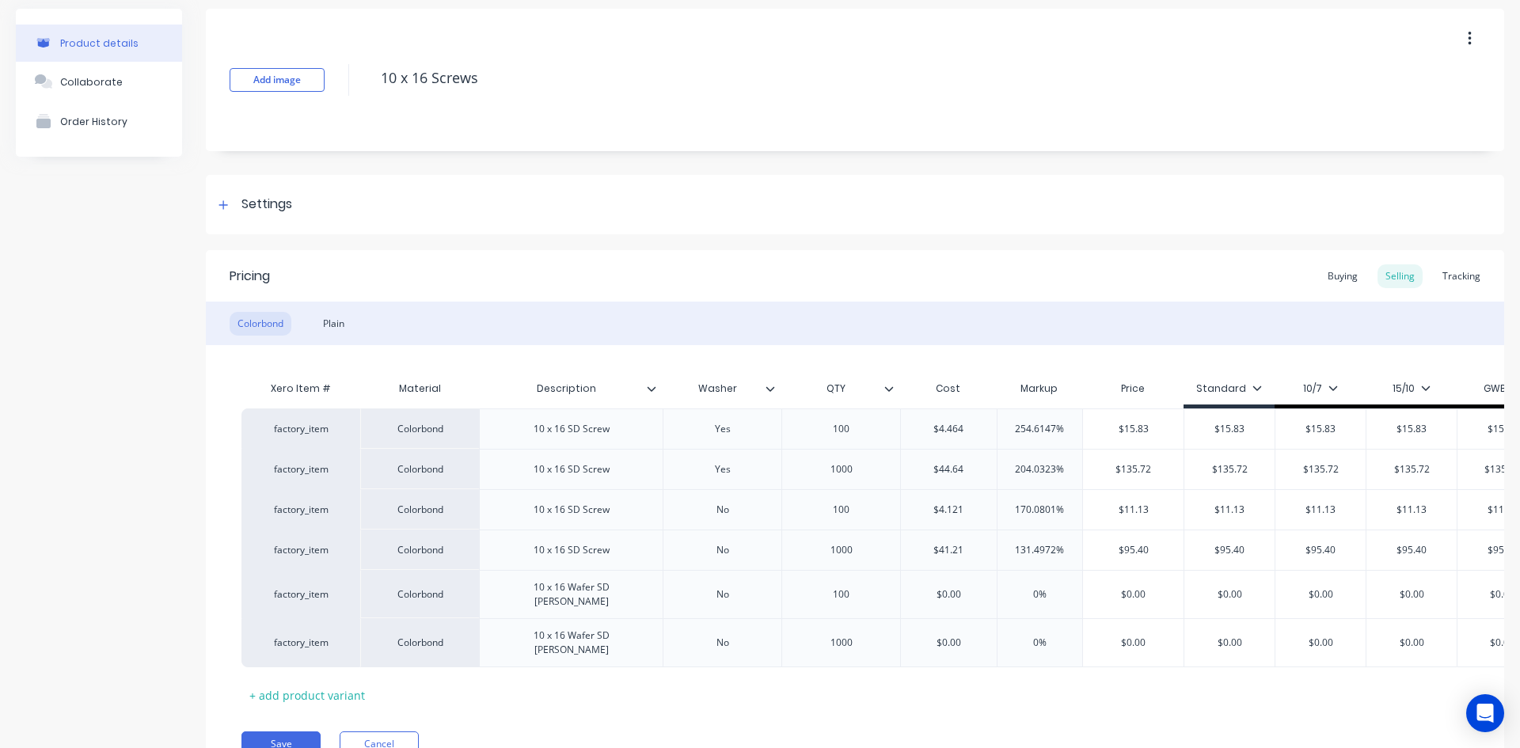
scroll to position [131, 0]
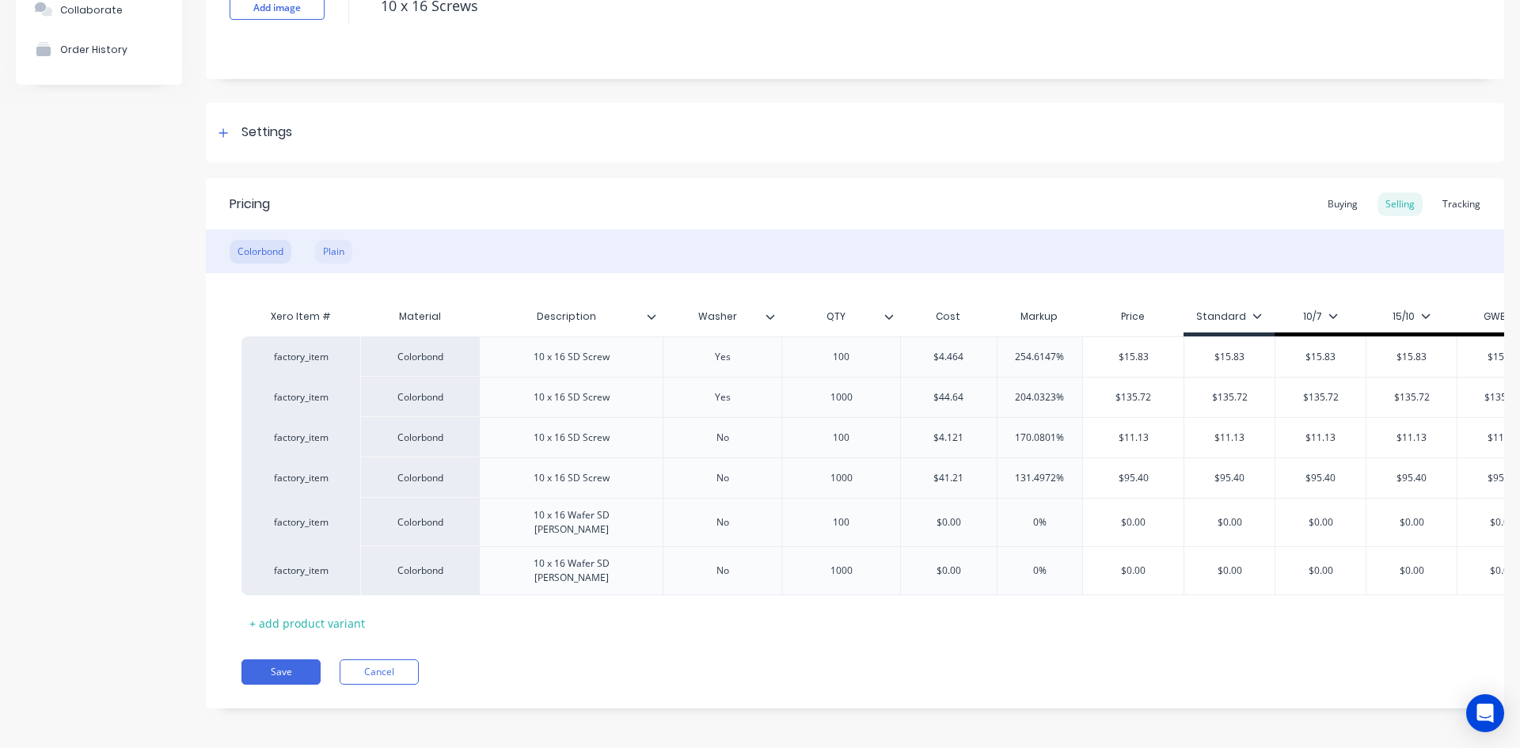
click at [340, 253] on div "Plain" at bounding box center [333, 252] width 37 height 24
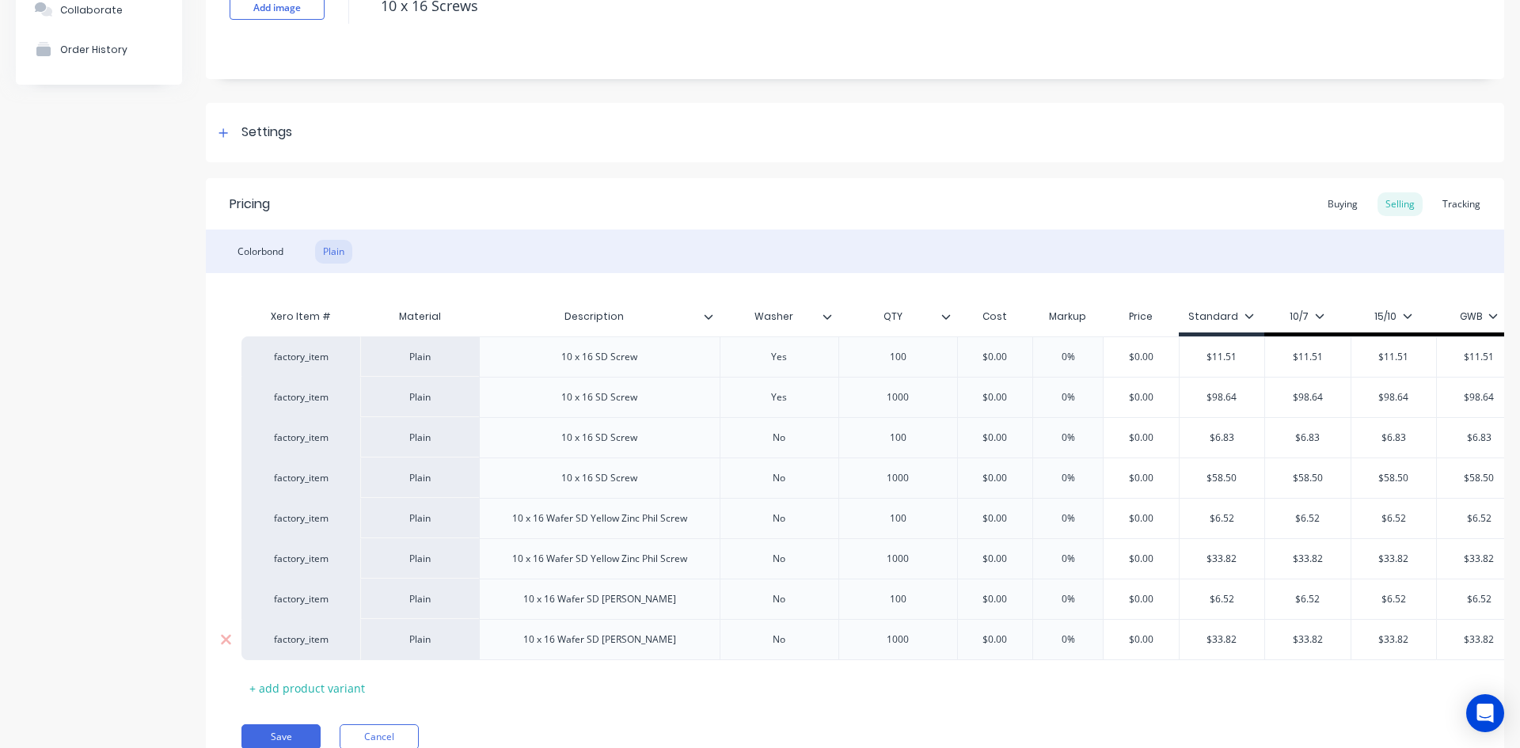
type textarea "x"
click at [261, 257] on div "Colorbond" at bounding box center [261, 252] width 62 height 24
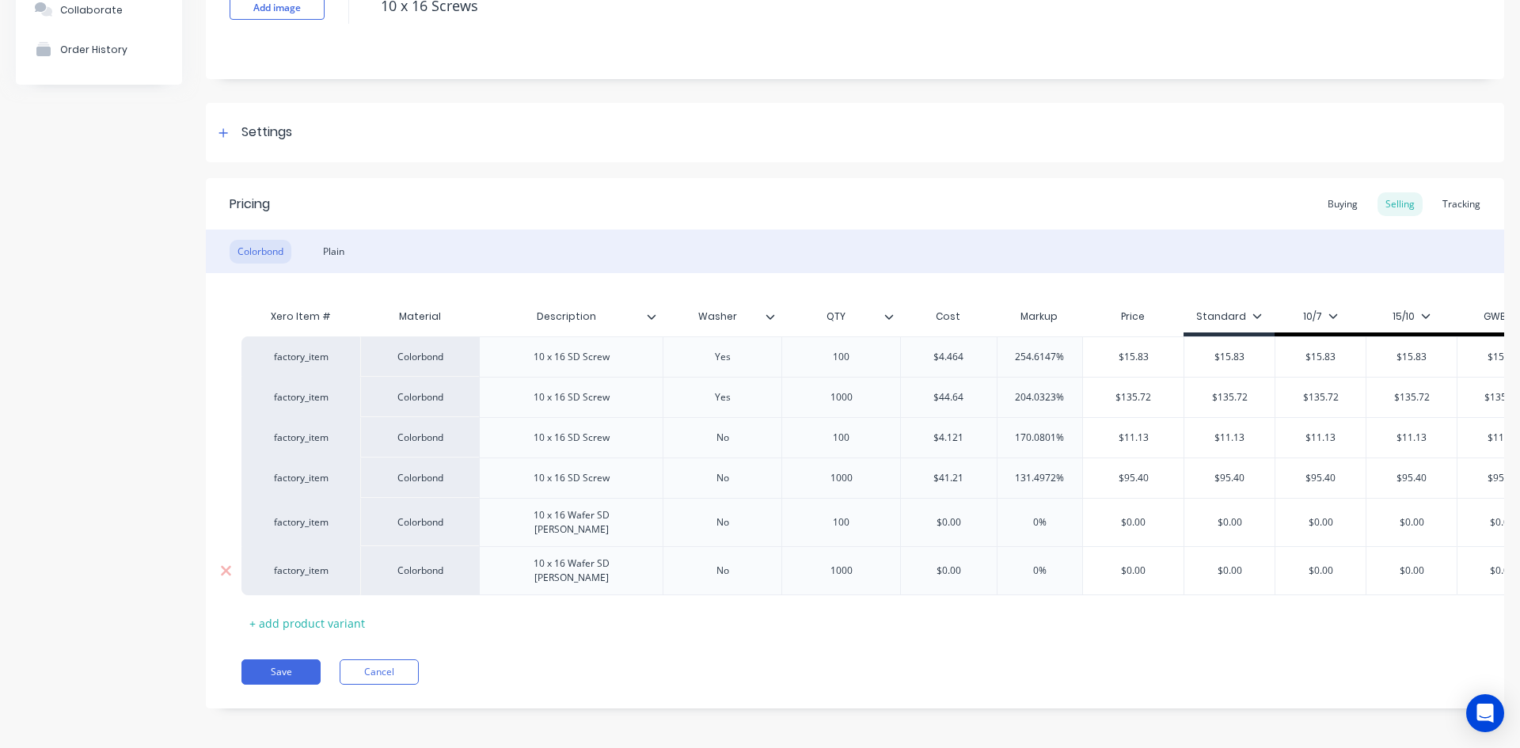
type input "$0.00"
click at [954, 564] on input "$0.00" at bounding box center [949, 571] width 96 height 14
type textarea "x"
type input "$3"
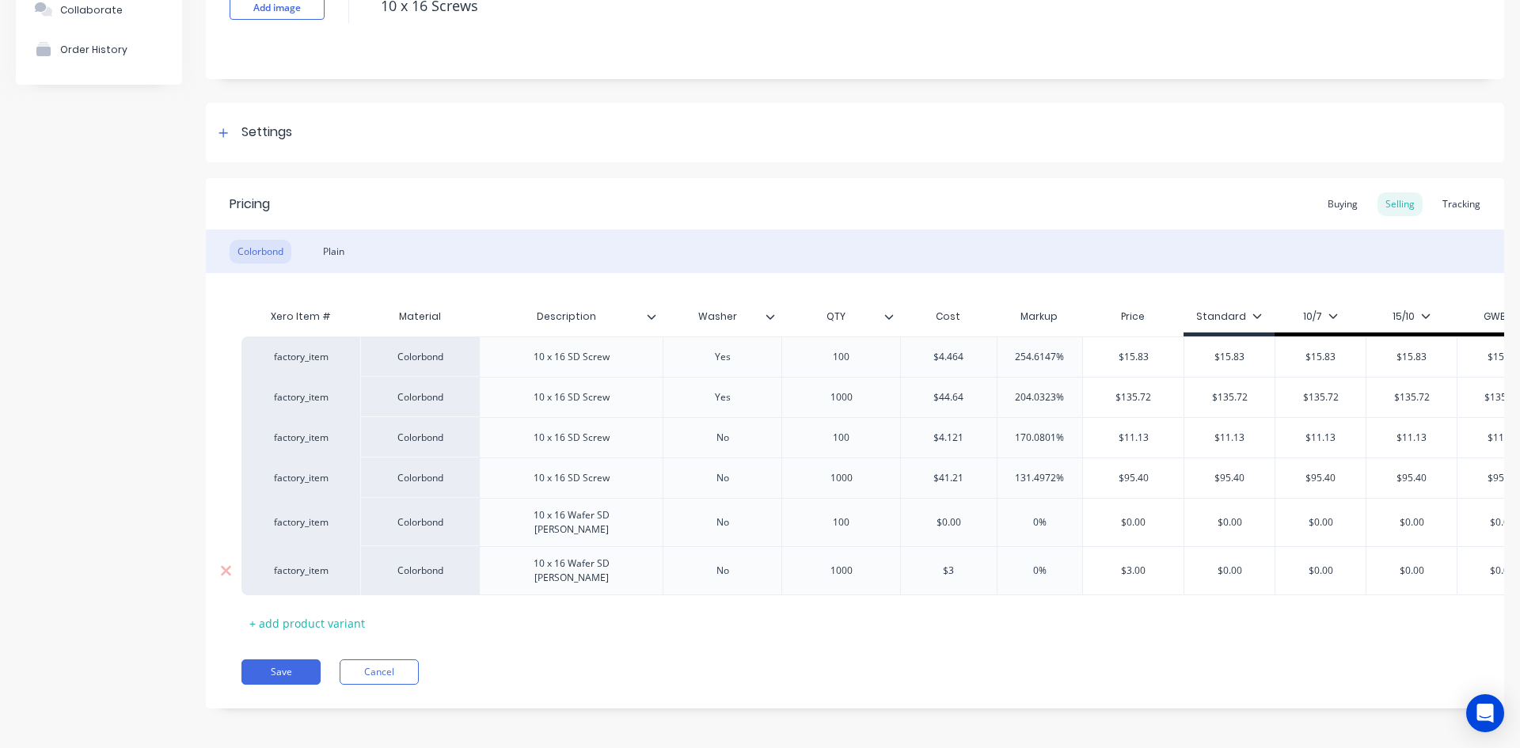
type textarea "x"
type input "$30."
type textarea "x"
type input "$30.4"
type textarea "x"
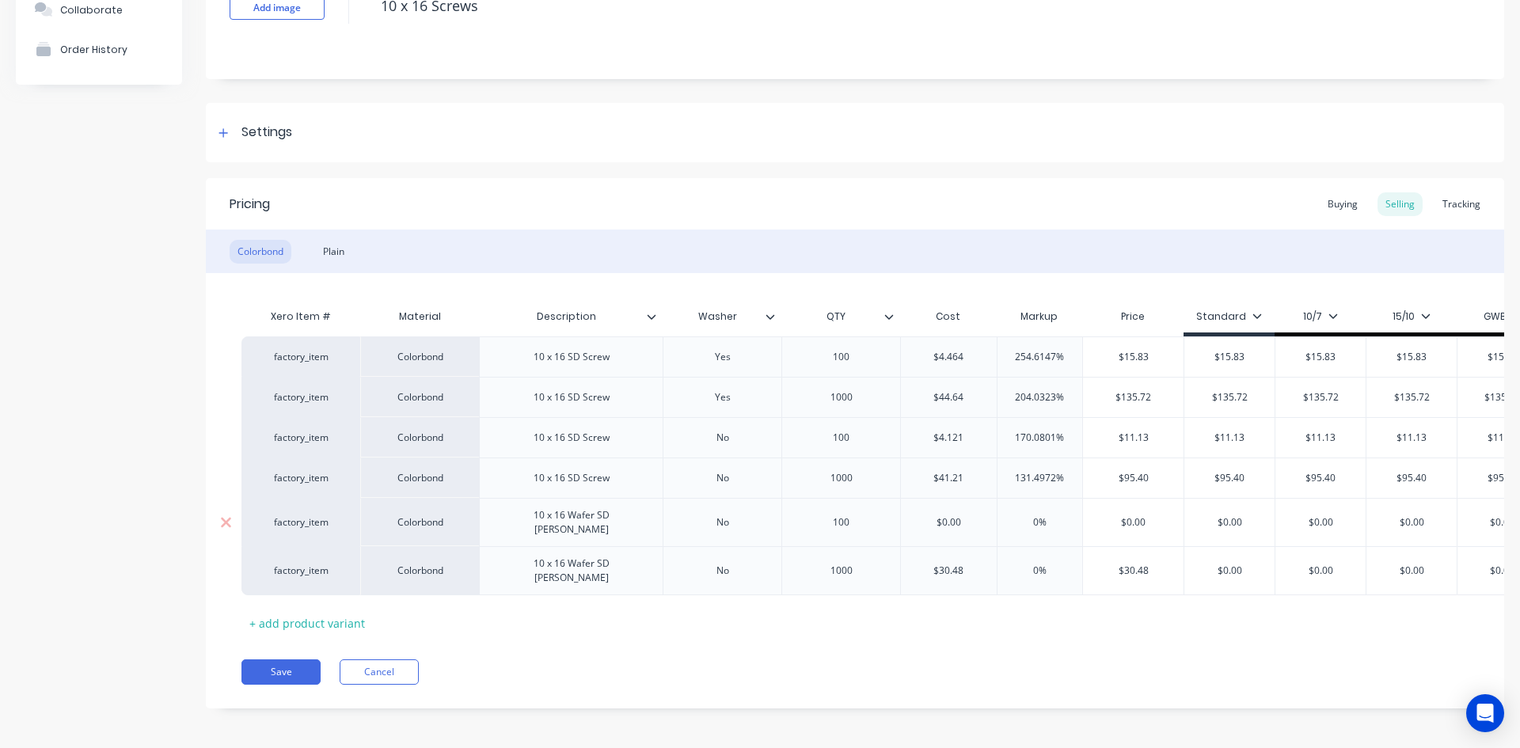
type input "$30.48"
type input "$0.00"
click at [951, 516] on input "$0.00" at bounding box center [949, 522] width 96 height 14
type textarea "x"
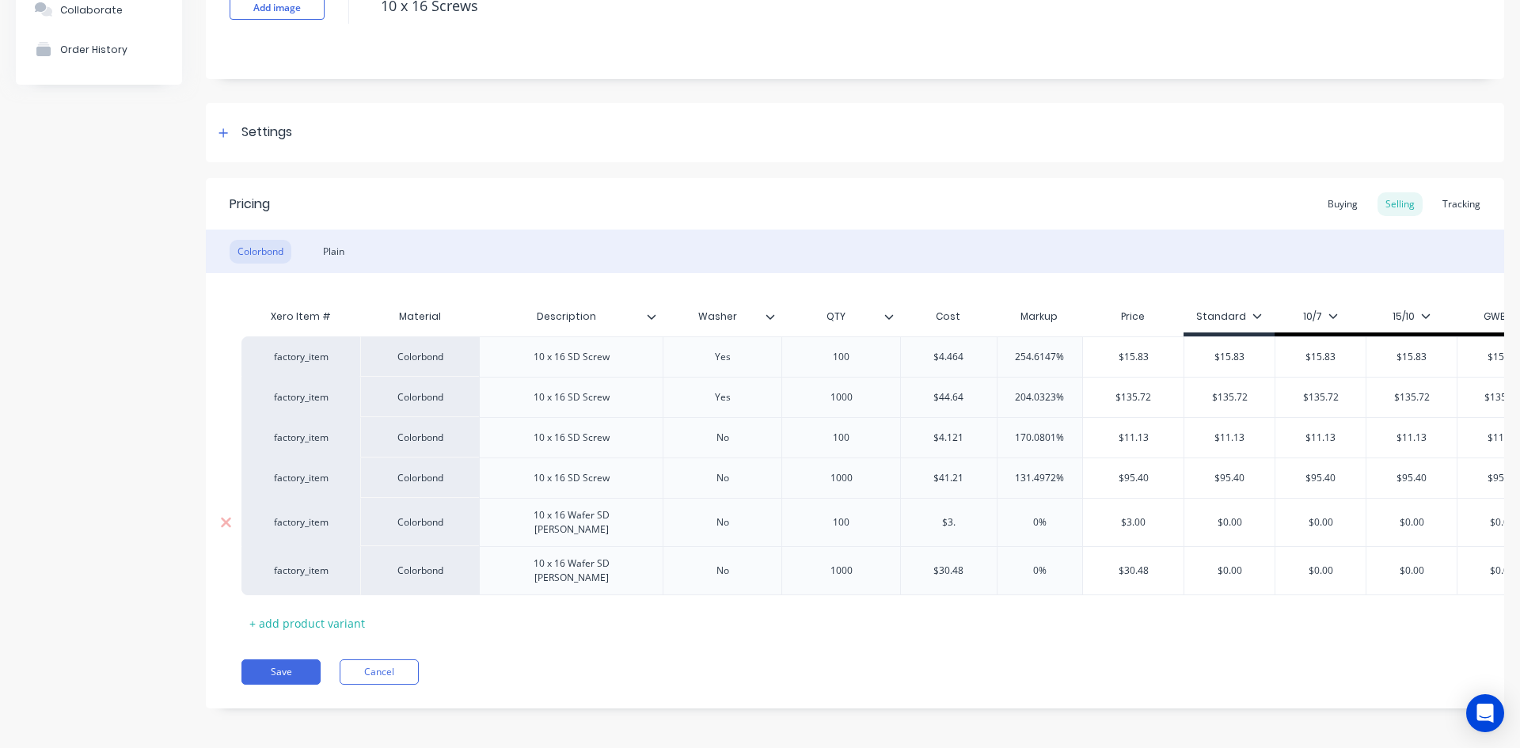
type input "$3.0"
type textarea "x"
type input "$3.04"
type textarea "x"
type input "$3.048"
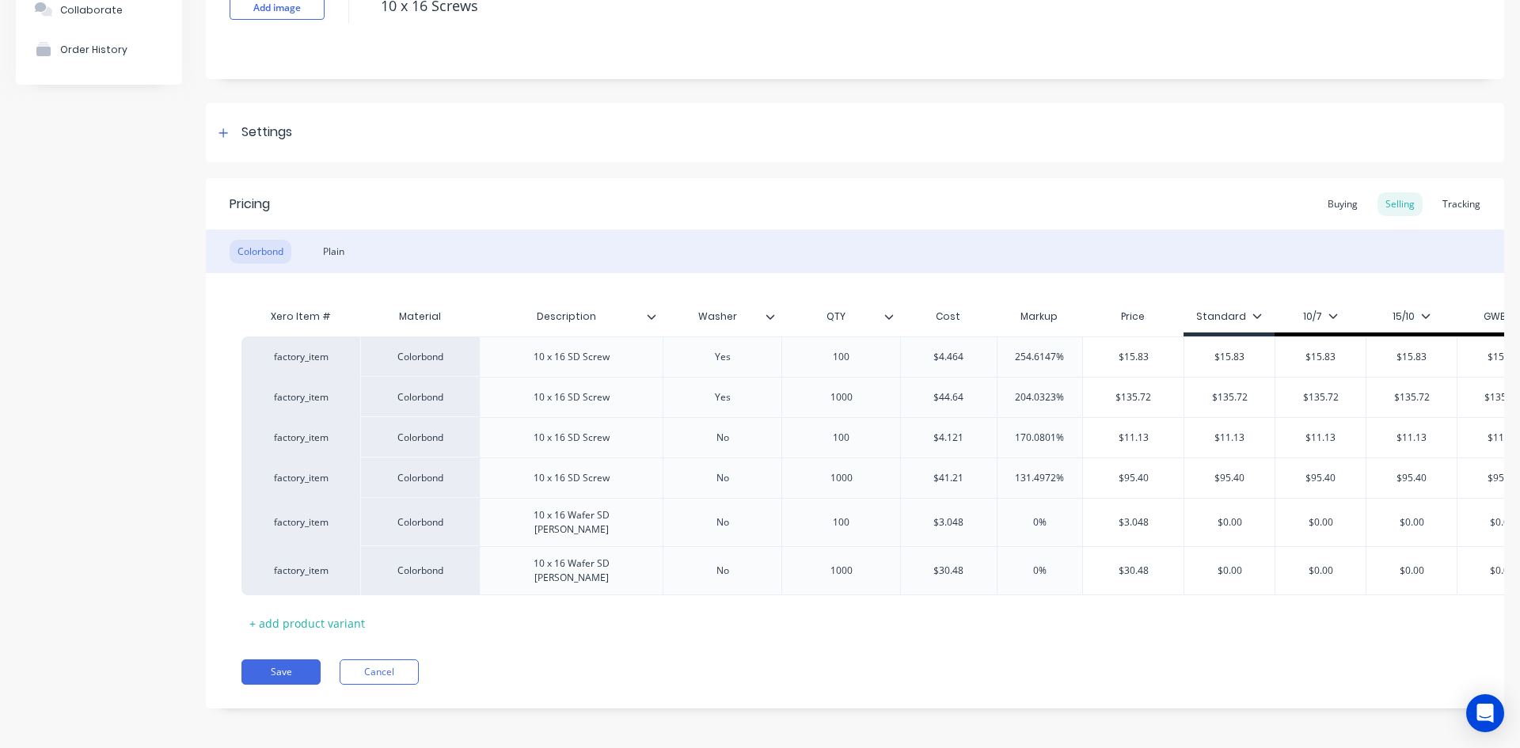
click at [990, 598] on div "Xero Item # Material Description Washer QTY Cost Markup Price Standard 10/7 15/…" at bounding box center [855, 468] width 1227 height 335
type input "0%"
click at [1030, 564] on input "0%" at bounding box center [1041, 571] width 86 height 14
type textarea "x"
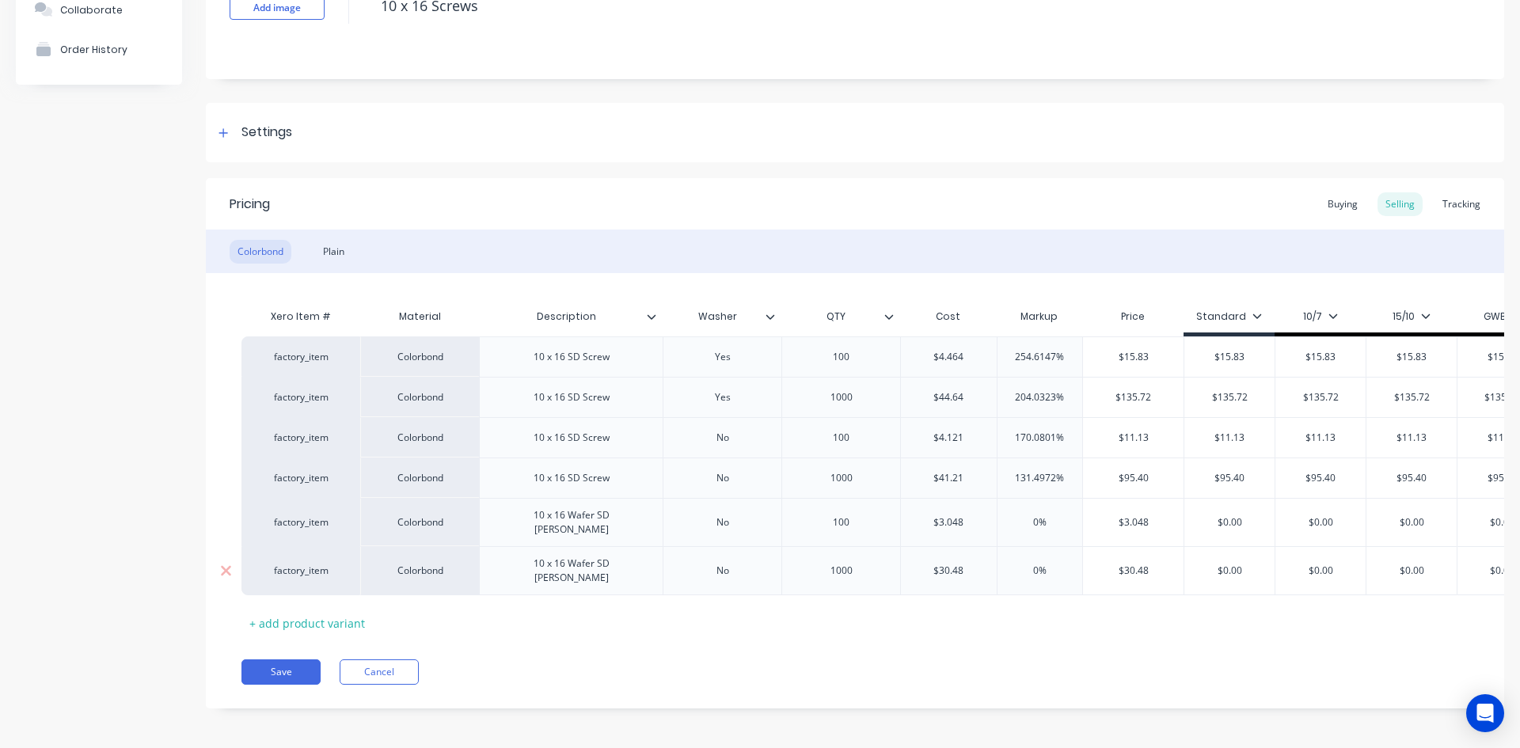
type input "3%"
type textarea "x"
type input "%"
type textarea "x"
type input "1%"
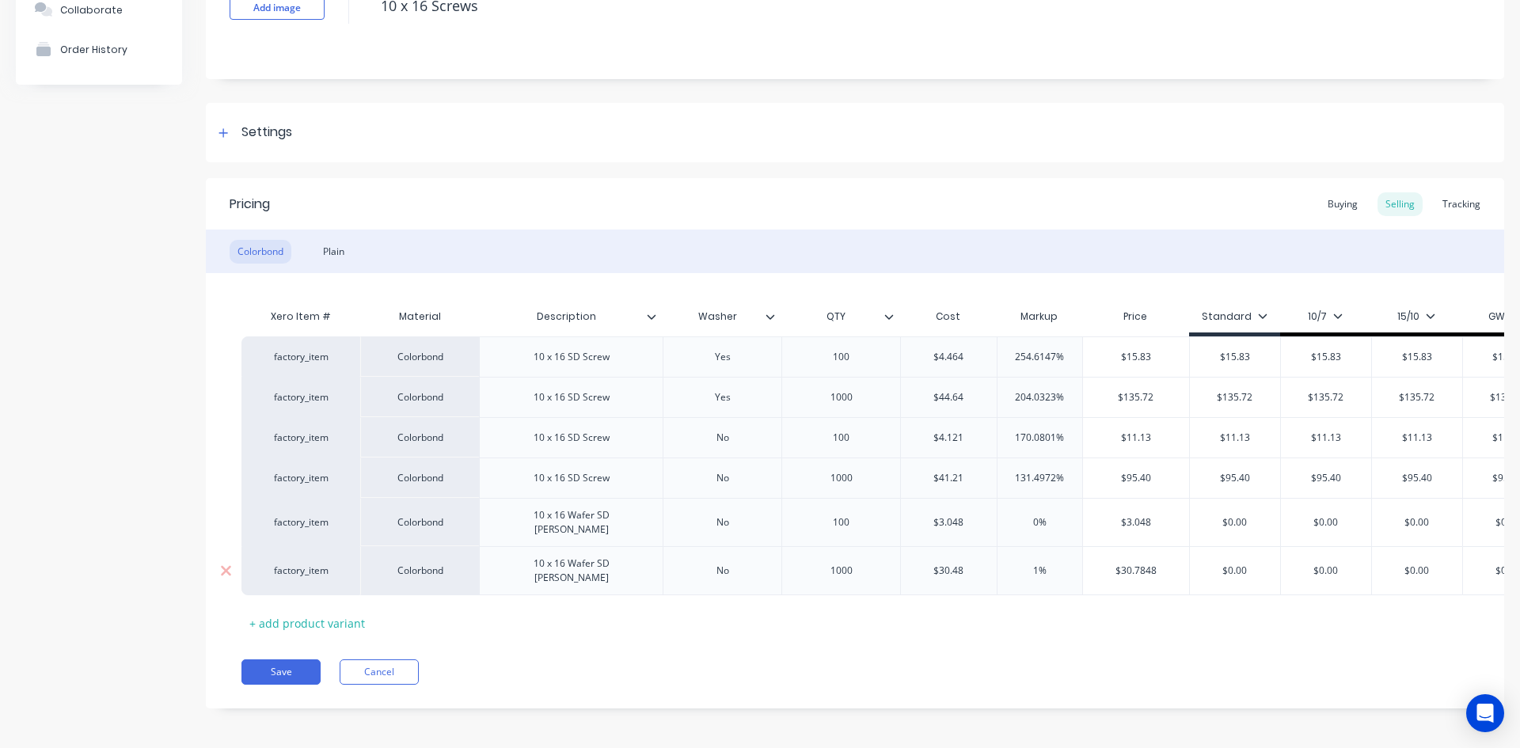
type textarea "x"
type input "13%"
type textarea "x"
type input "130%"
type input "0%"
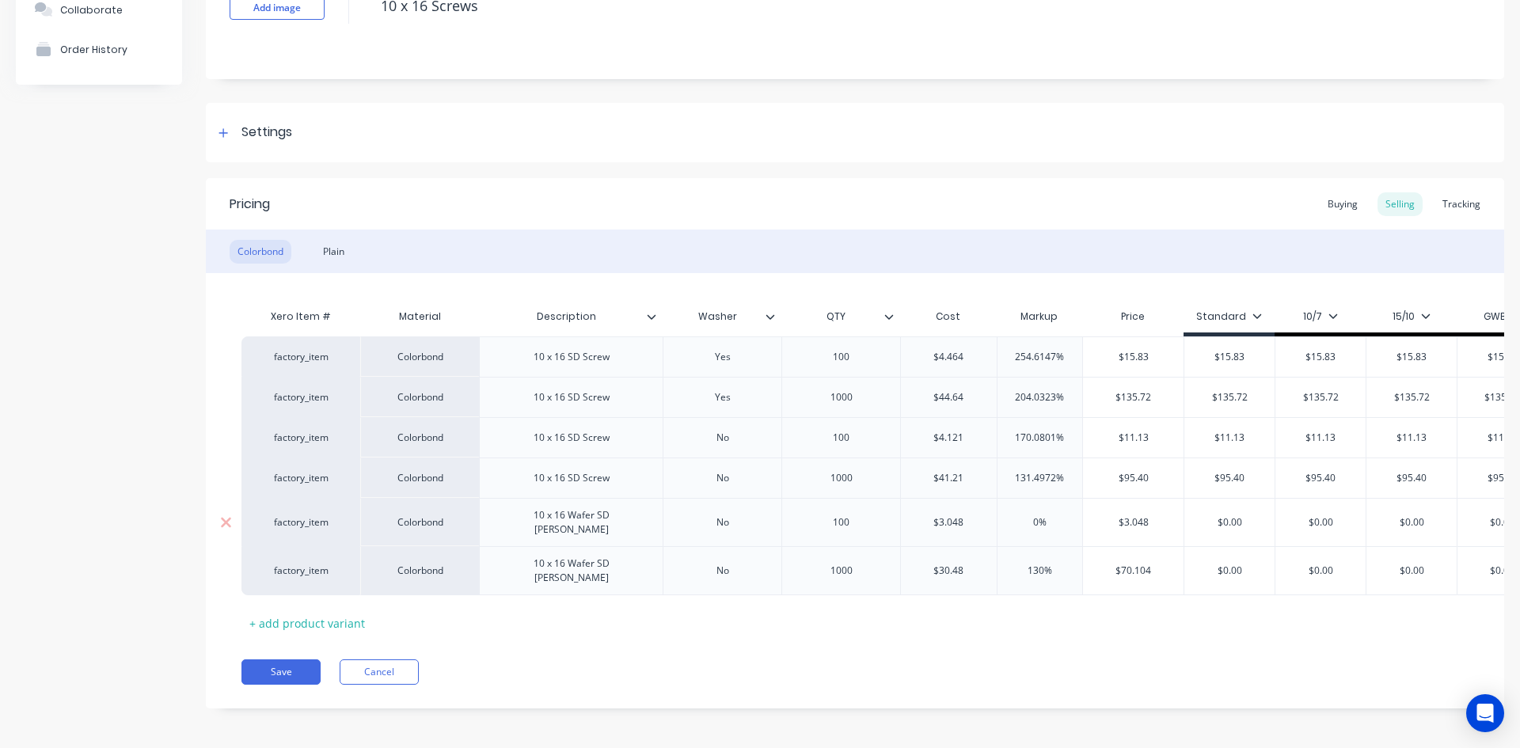
click at [1034, 515] on input "0%" at bounding box center [1041, 522] width 86 height 14
type textarea "x"
type input "1%"
type textarea "x"
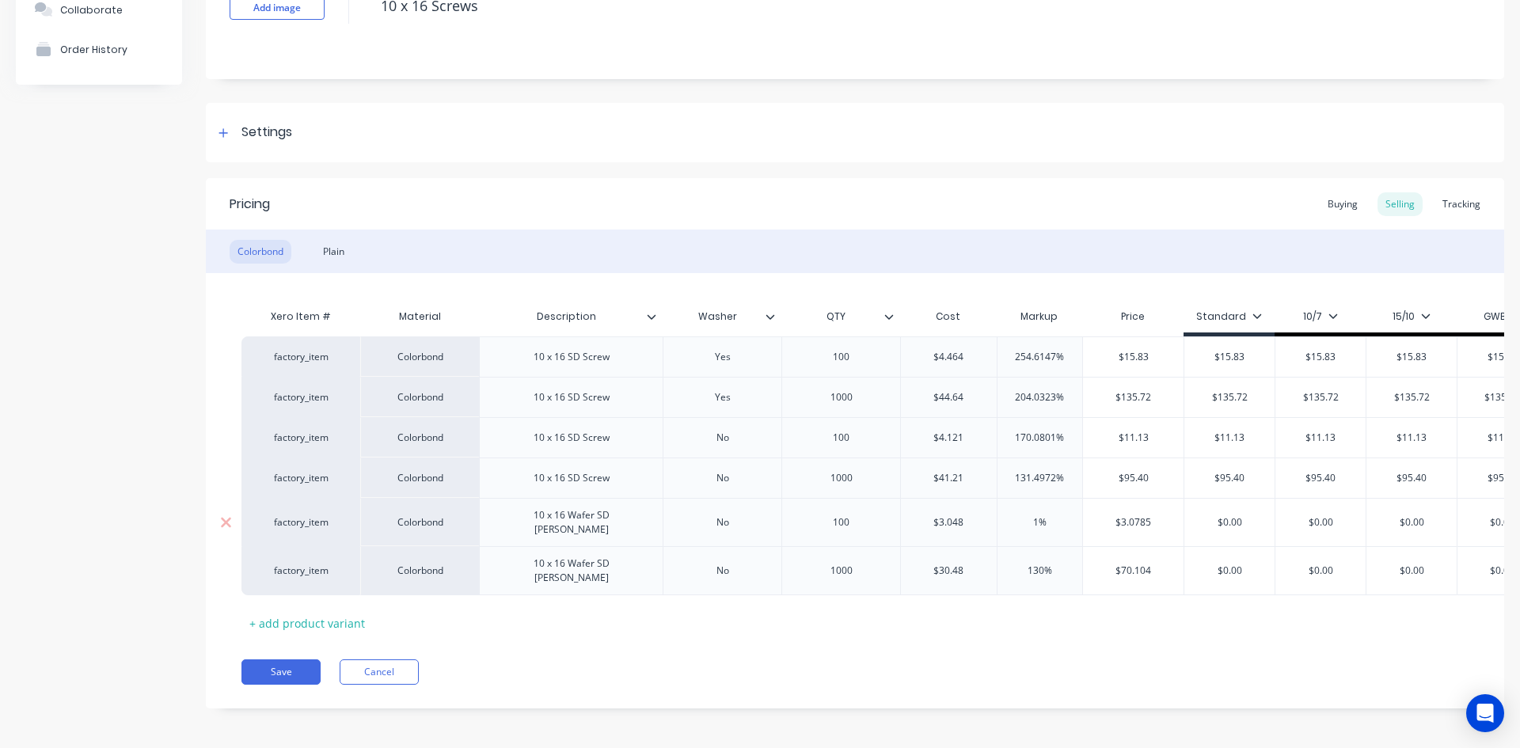
type input "17%"
type textarea "x"
type input "170%"
click at [1083, 592] on div "Xero Item # Material Description Washer QTY Cost Markup Price Standard 10/7 15/…" at bounding box center [855, 468] width 1227 height 335
type input "$0.00"
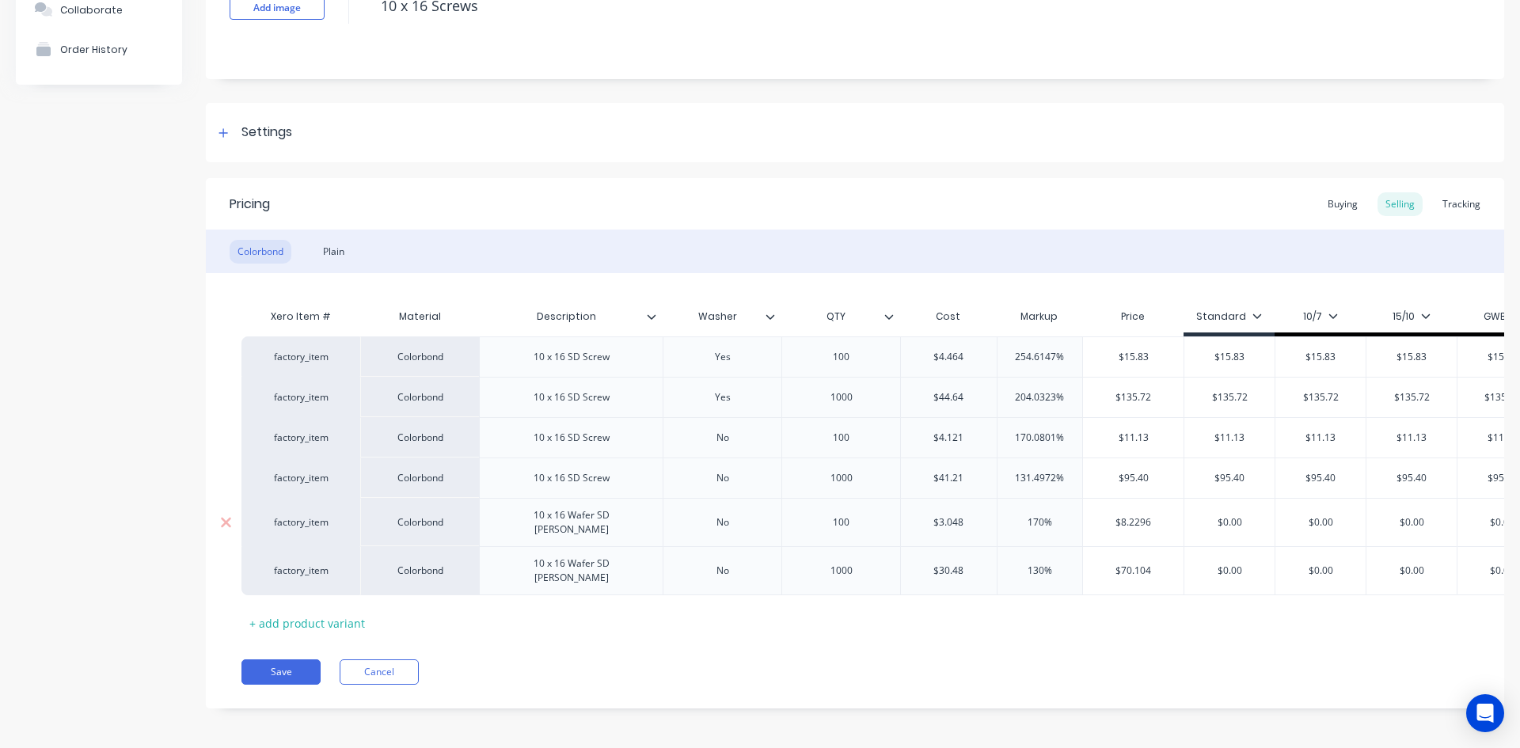
click at [1231, 518] on input "$0.00" at bounding box center [1230, 522] width 90 height 14
type textarea "x"
type input "$8"
type textarea "x"
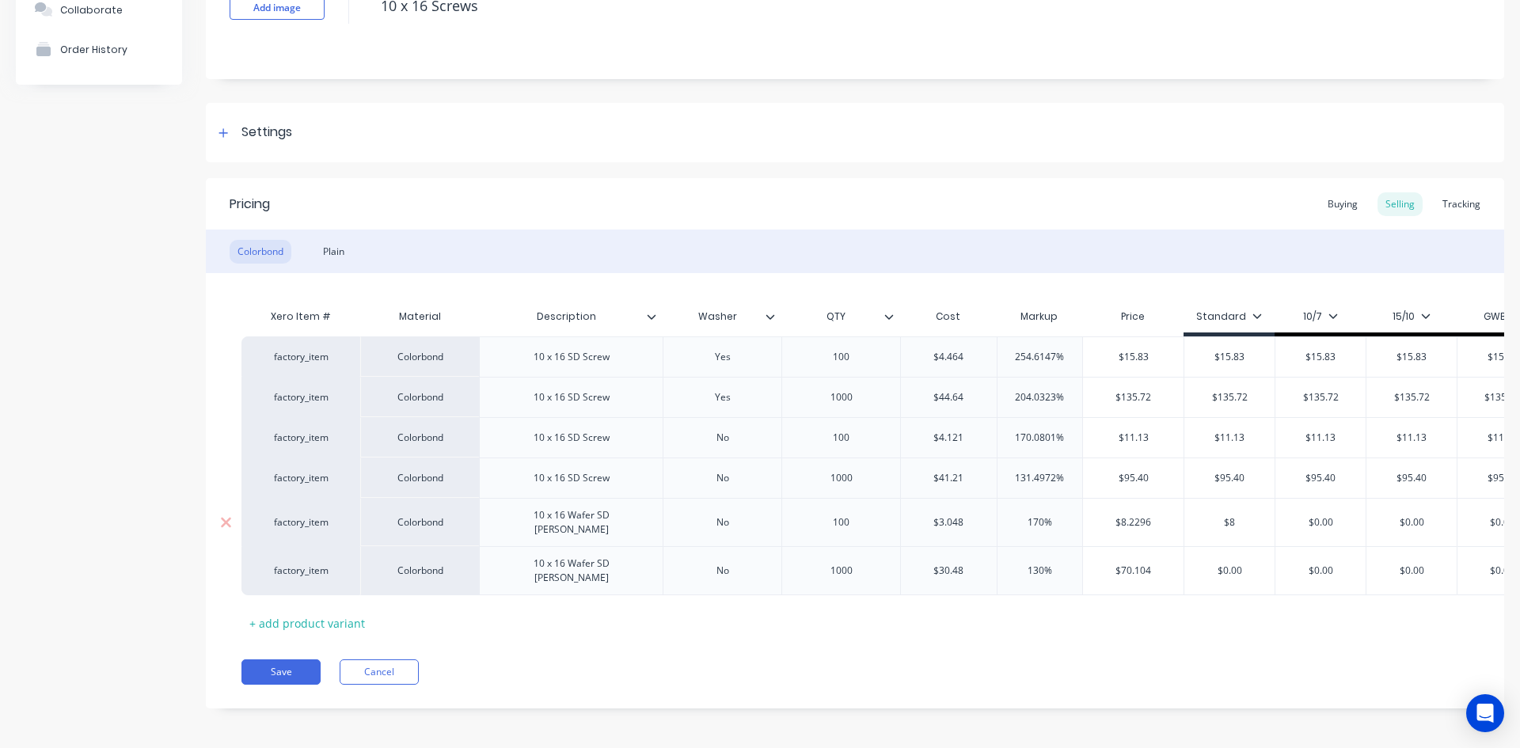
type input "$8."
type textarea "x"
type input "$8.2"
type textarea "x"
type input "$8.23"
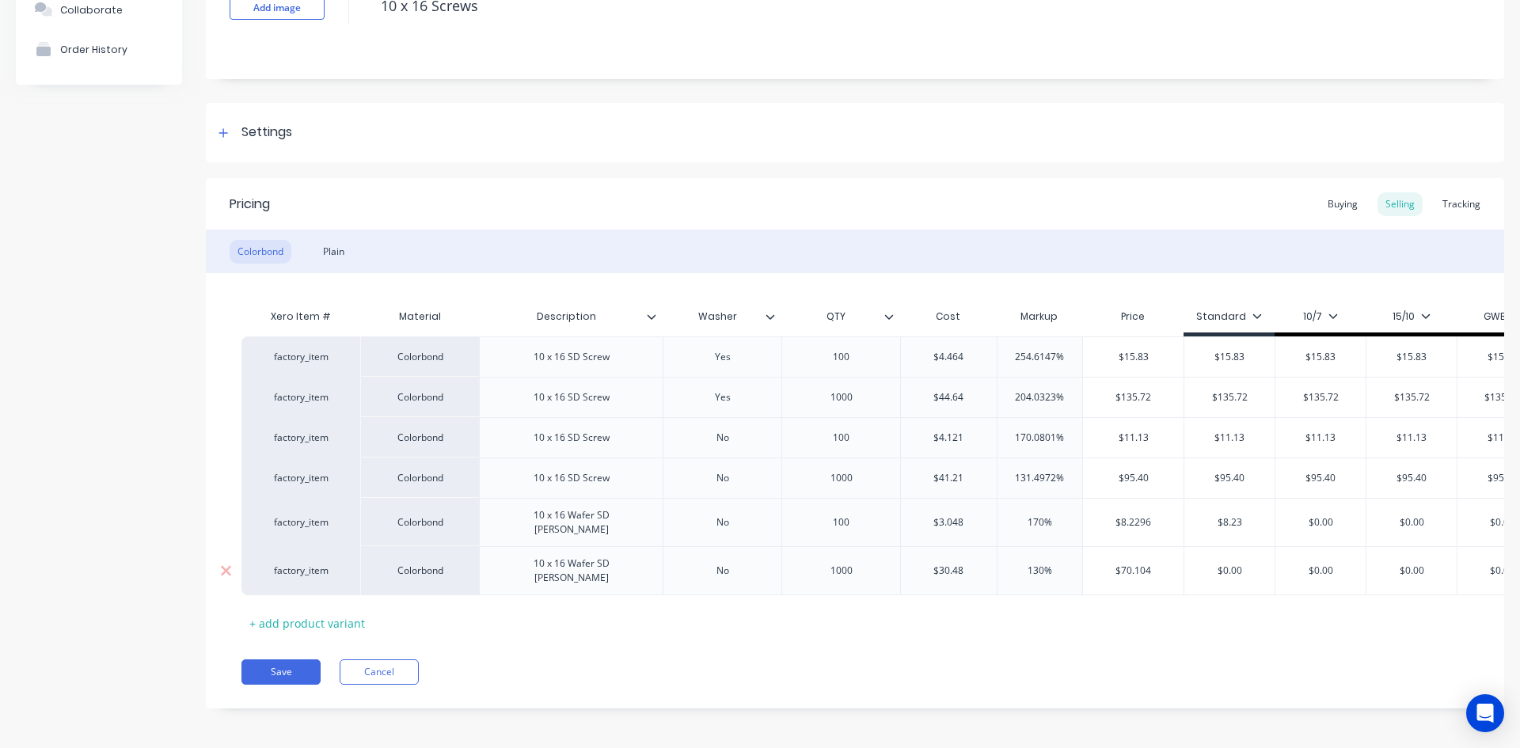
type input "$0.00"
click at [1237, 564] on input "$0.00" at bounding box center [1230, 571] width 90 height 14
type textarea "x"
type input "$7"
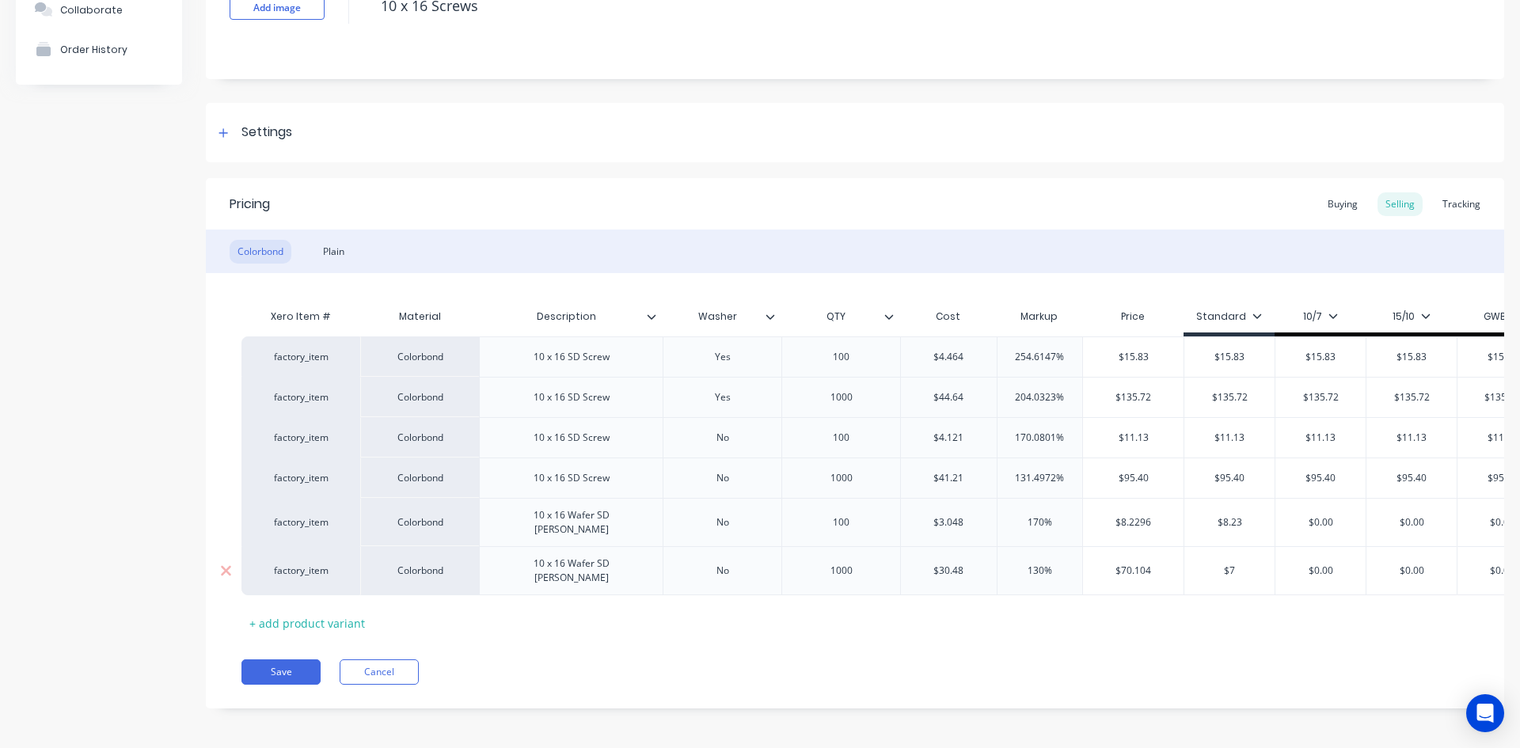
type textarea "x"
type input "$70"
type textarea "x"
type input "$70."
type textarea "x"
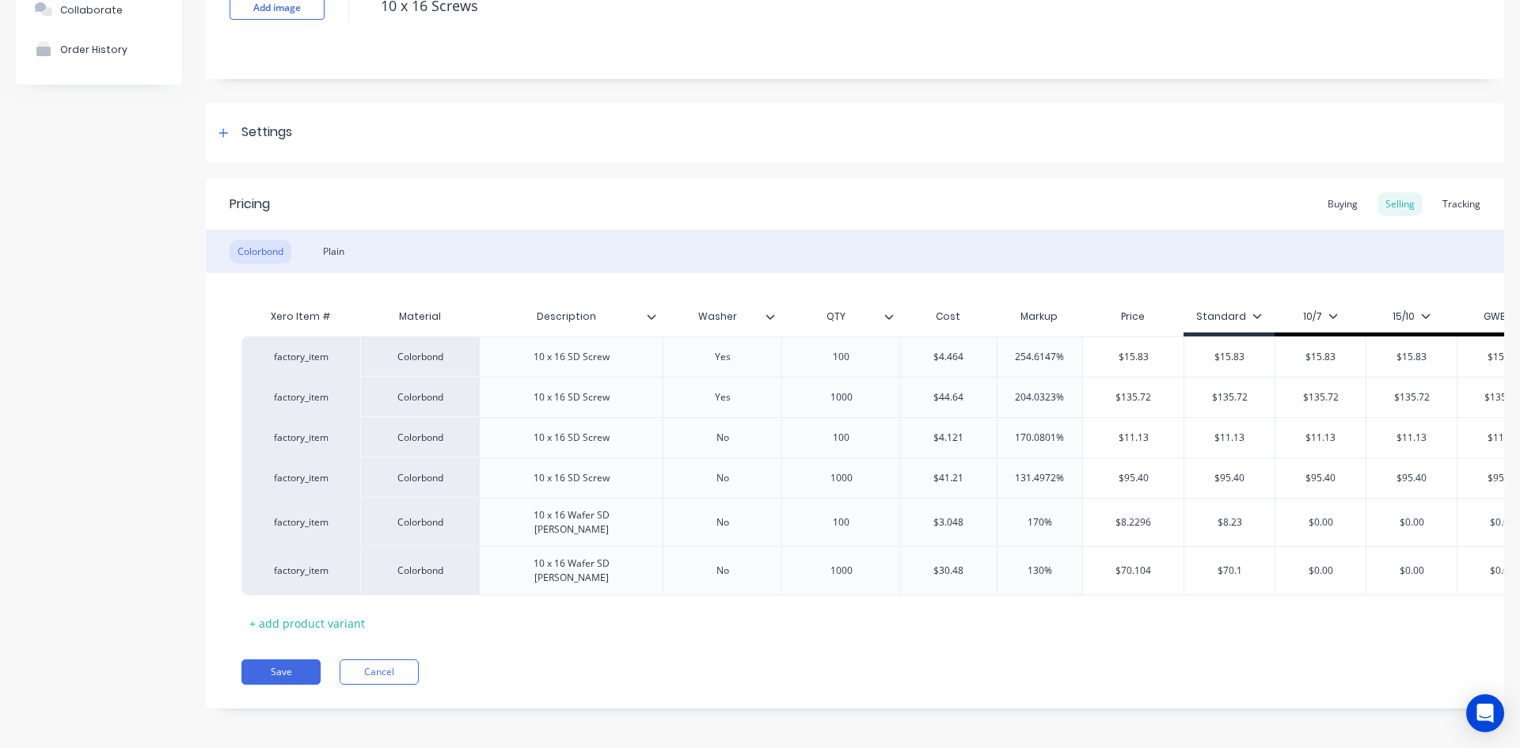
type input "$70.1"
click at [1246, 588] on div "Xero Item # Material Description Washer QTY Cost Markup Price Standard 10/7 15/…" at bounding box center [855, 468] width 1227 height 335
click at [1239, 516] on input "$8.23" at bounding box center [1230, 522] width 90 height 14
type input "$0.00"
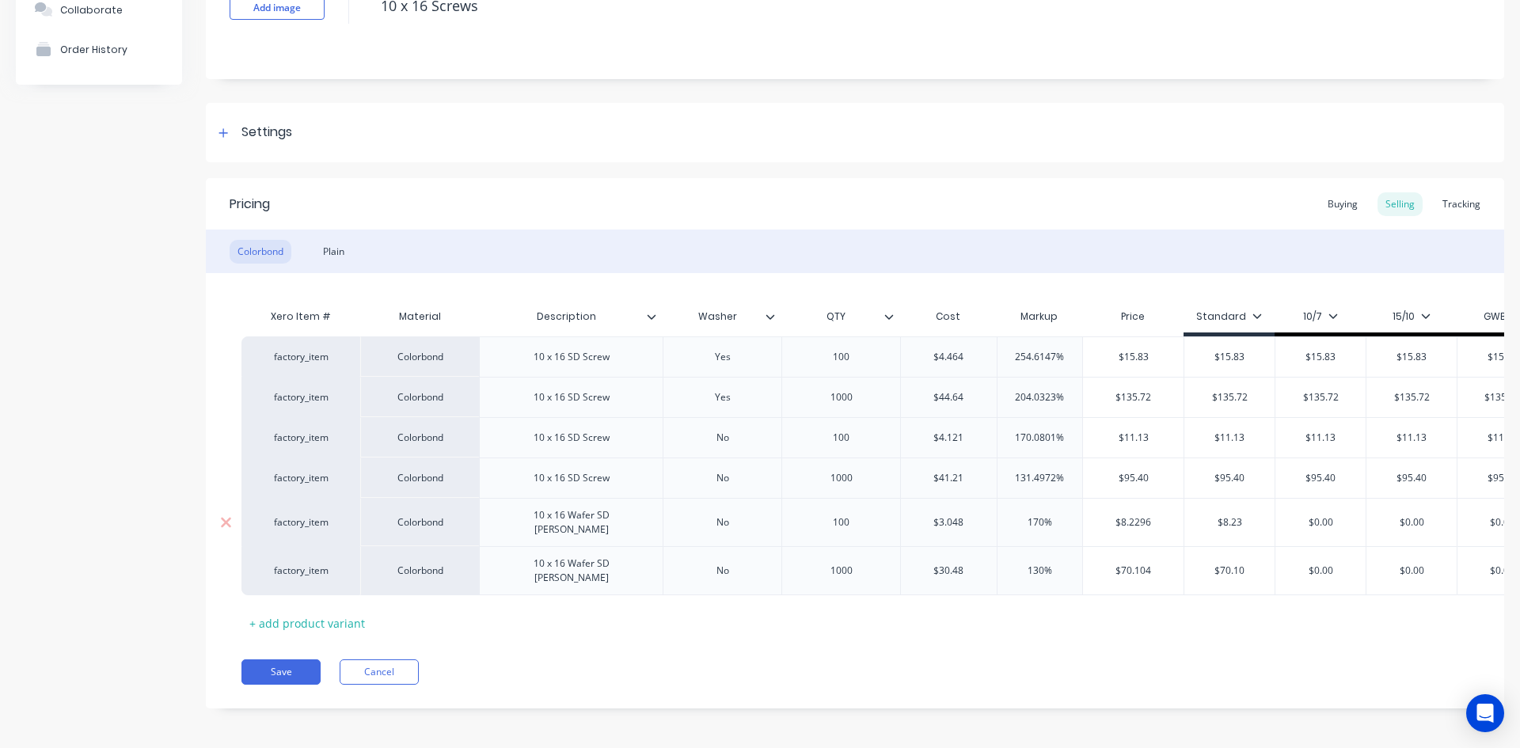
click at [1333, 515] on input "$0.00" at bounding box center [1321, 522] width 90 height 14
paste input "8.23"
type textarea "x"
type input "$8.23"
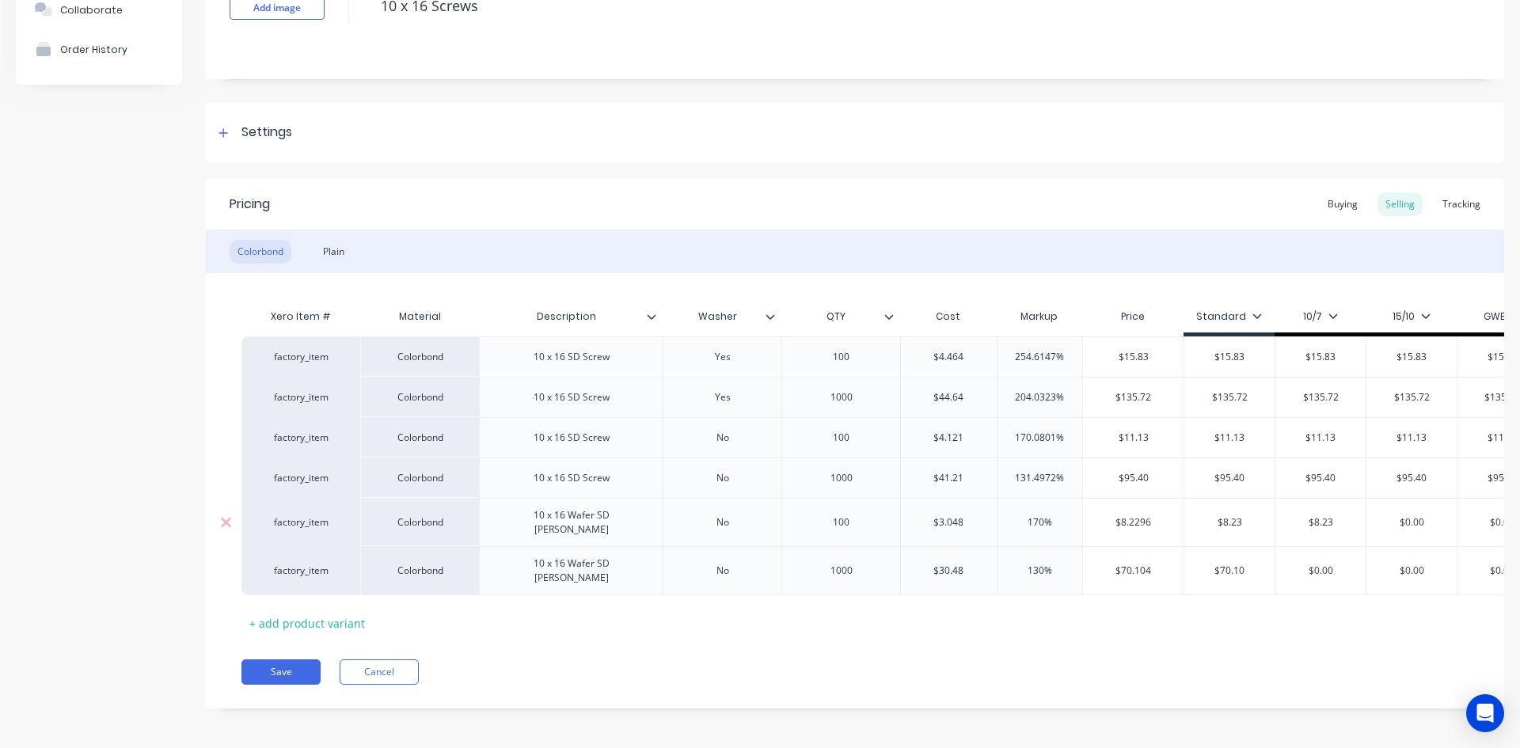
type input "$0.00"
click at [1422, 521] on input "$0.00" at bounding box center [1412, 522] width 90 height 14
paste input "8.23"
type textarea "x"
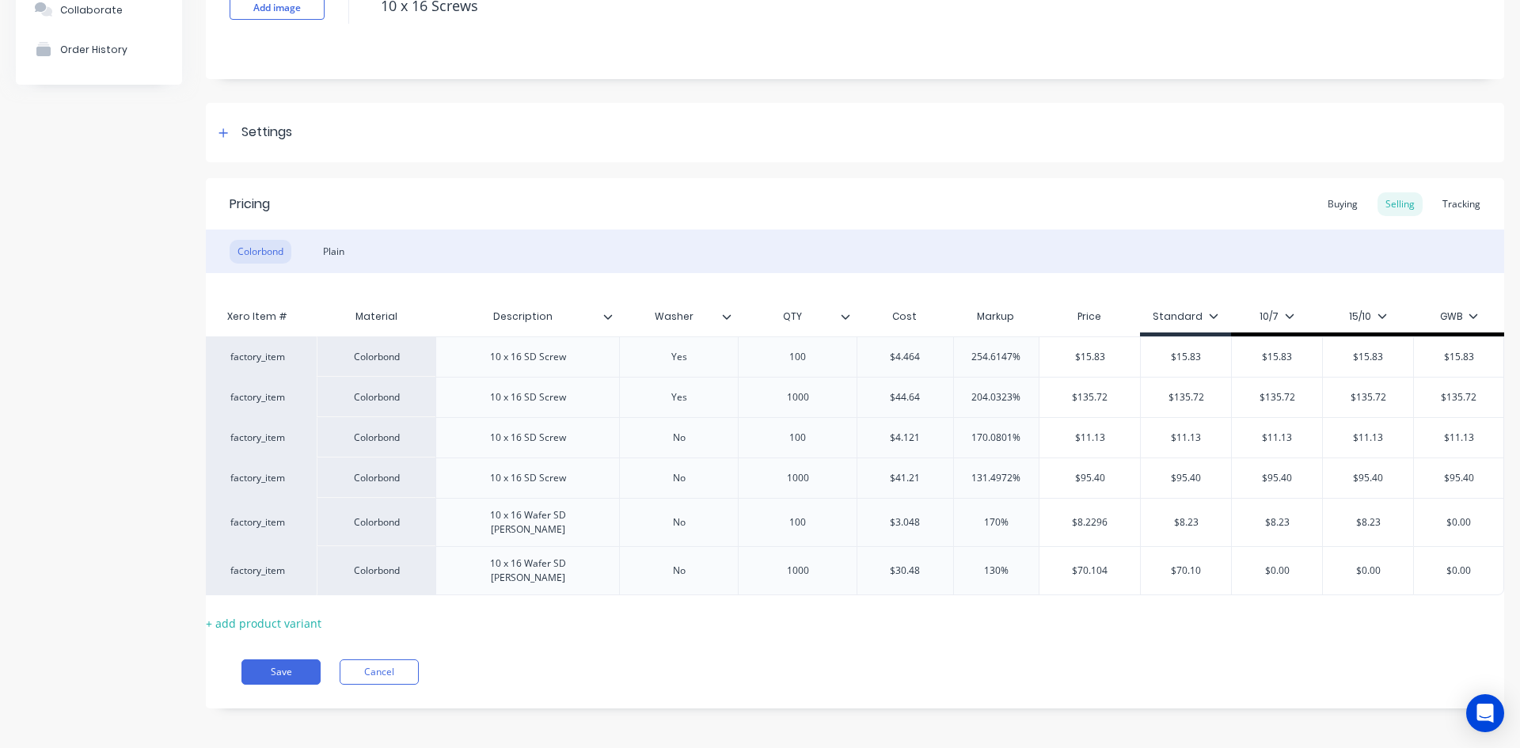
scroll to position [0, 55]
type input "$8.23"
type input "$0.00"
click at [1462, 519] on input "$0.00" at bounding box center [1458, 522] width 89 height 14
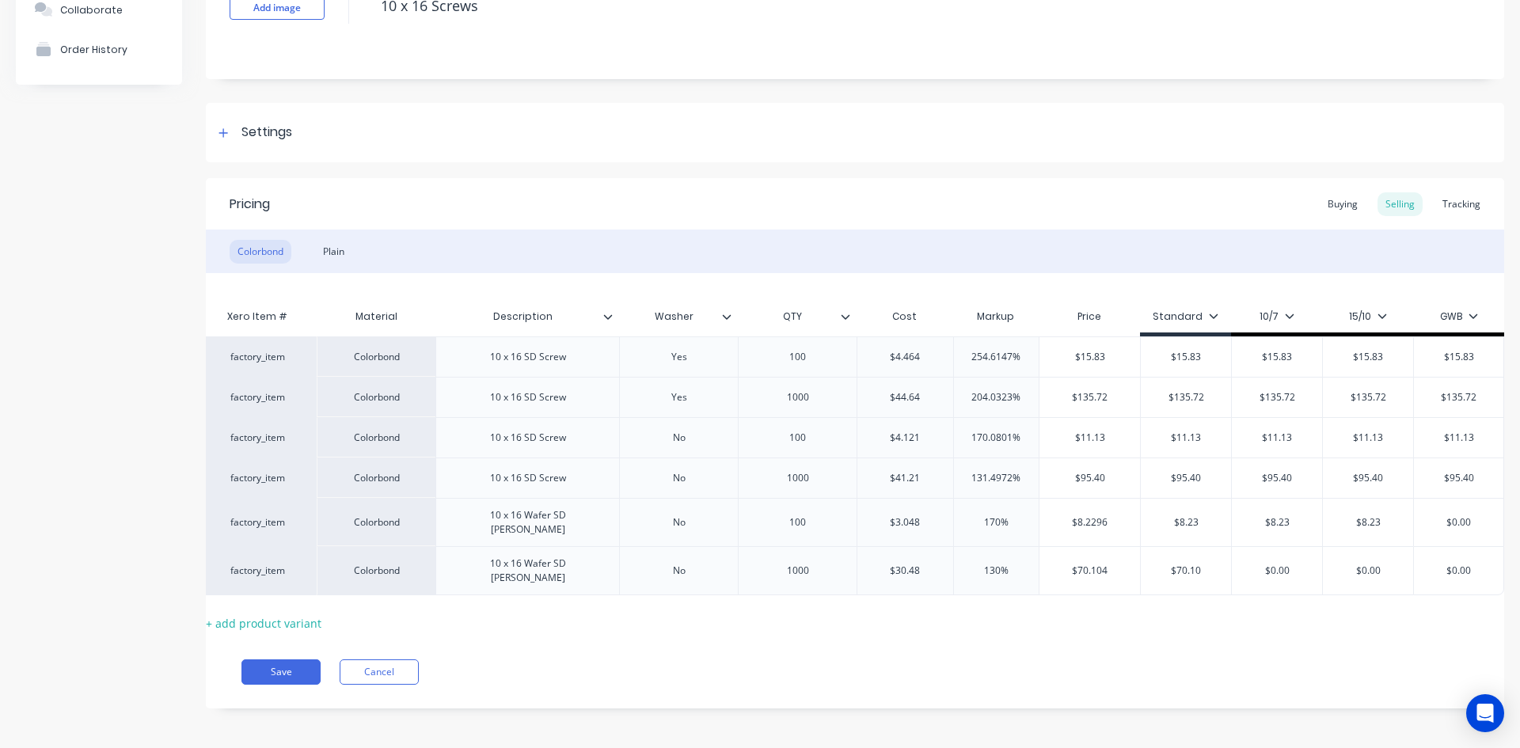
paste input "8.23"
type textarea "x"
type input "$8.23"
type input "$70.10"
click at [1172, 564] on input "$70.10" at bounding box center [1186, 571] width 90 height 14
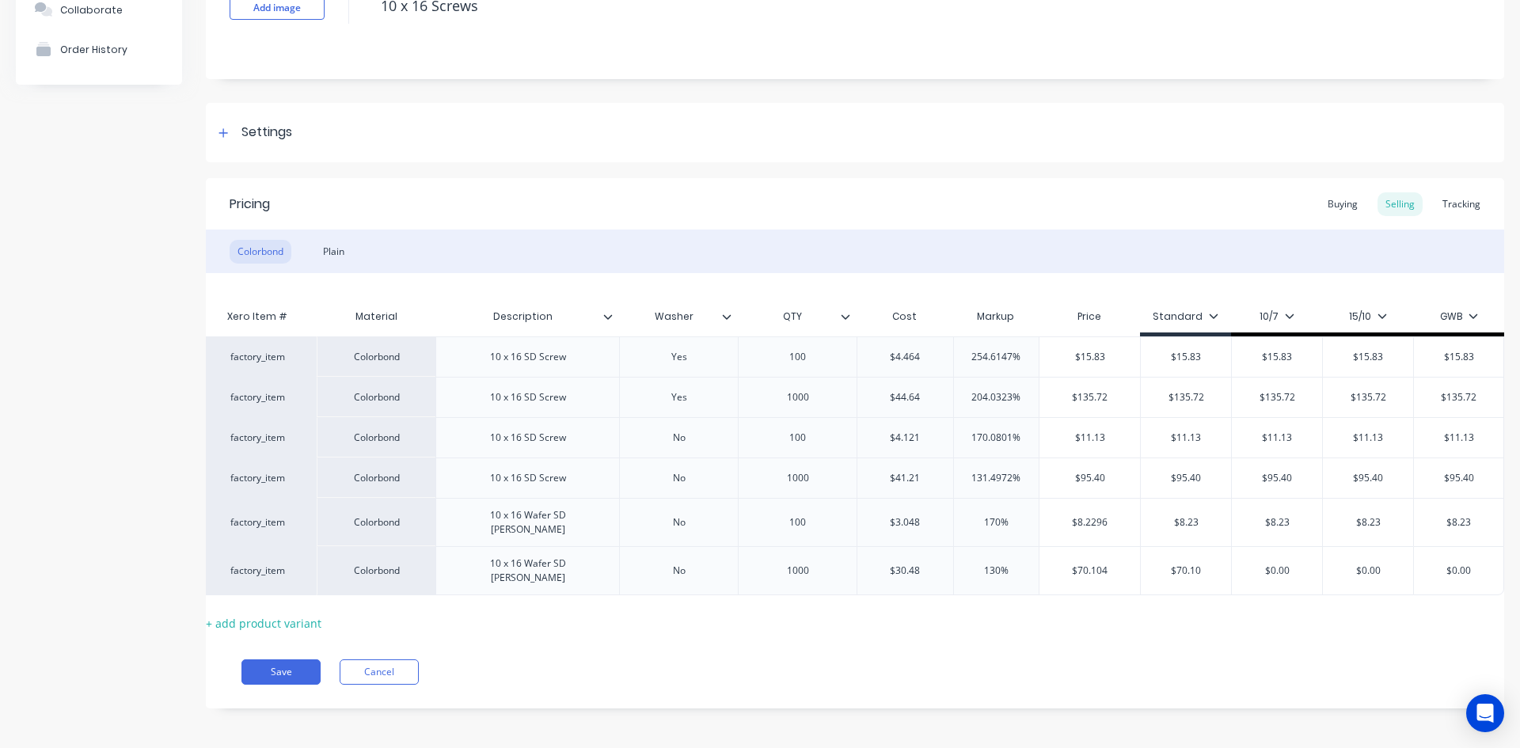
click at [1172, 564] on input "$70.10" at bounding box center [1186, 571] width 90 height 14
type input "$0.00"
click at [1282, 564] on input "$0.00" at bounding box center [1277, 571] width 90 height 14
paste input "70.1"
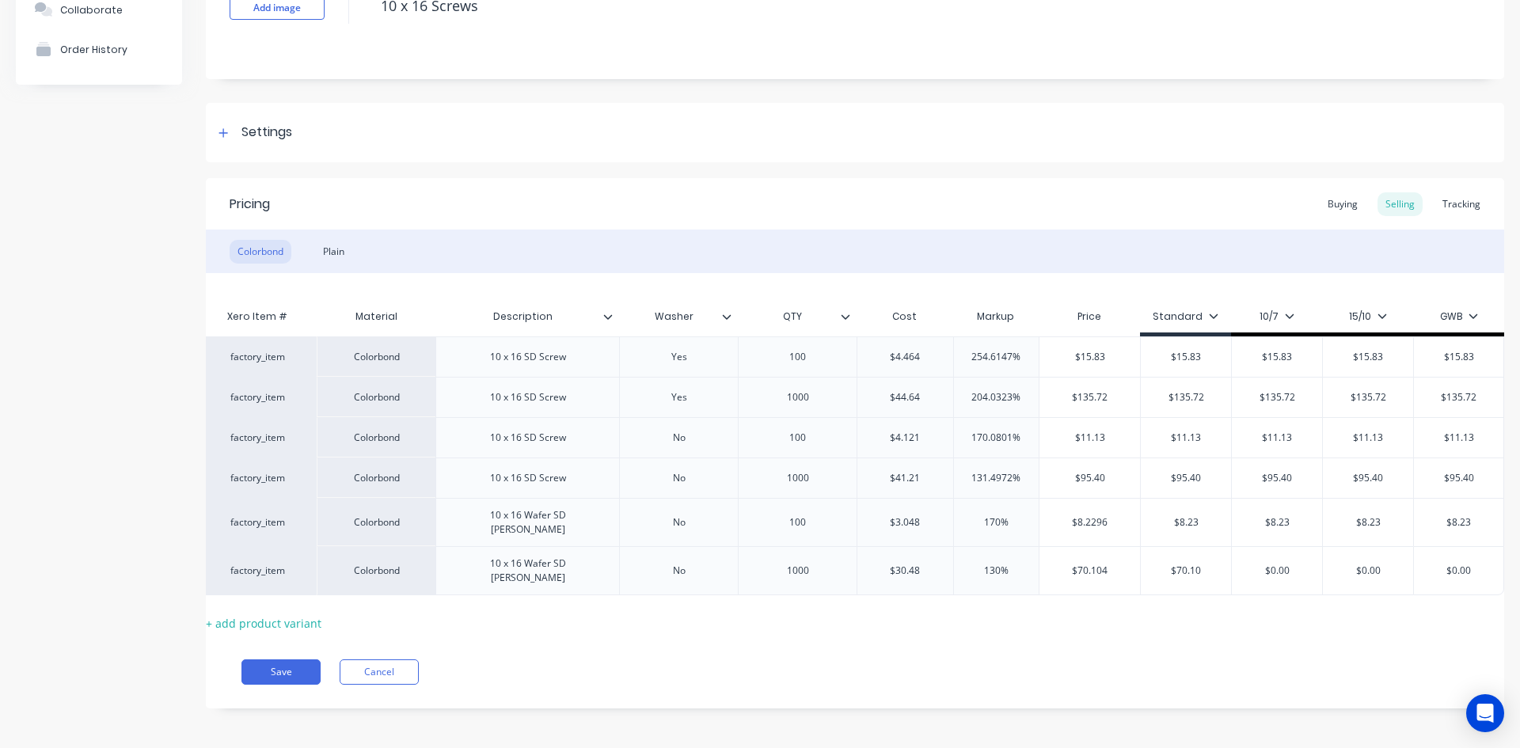
type textarea "x"
type input "$70.10"
type input "$0.00"
click at [1356, 564] on input "$0.00" at bounding box center [1368, 571] width 90 height 14
drag, startPoint x: 1356, startPoint y: 561, endPoint x: 1429, endPoint y: 555, distance: 73.1
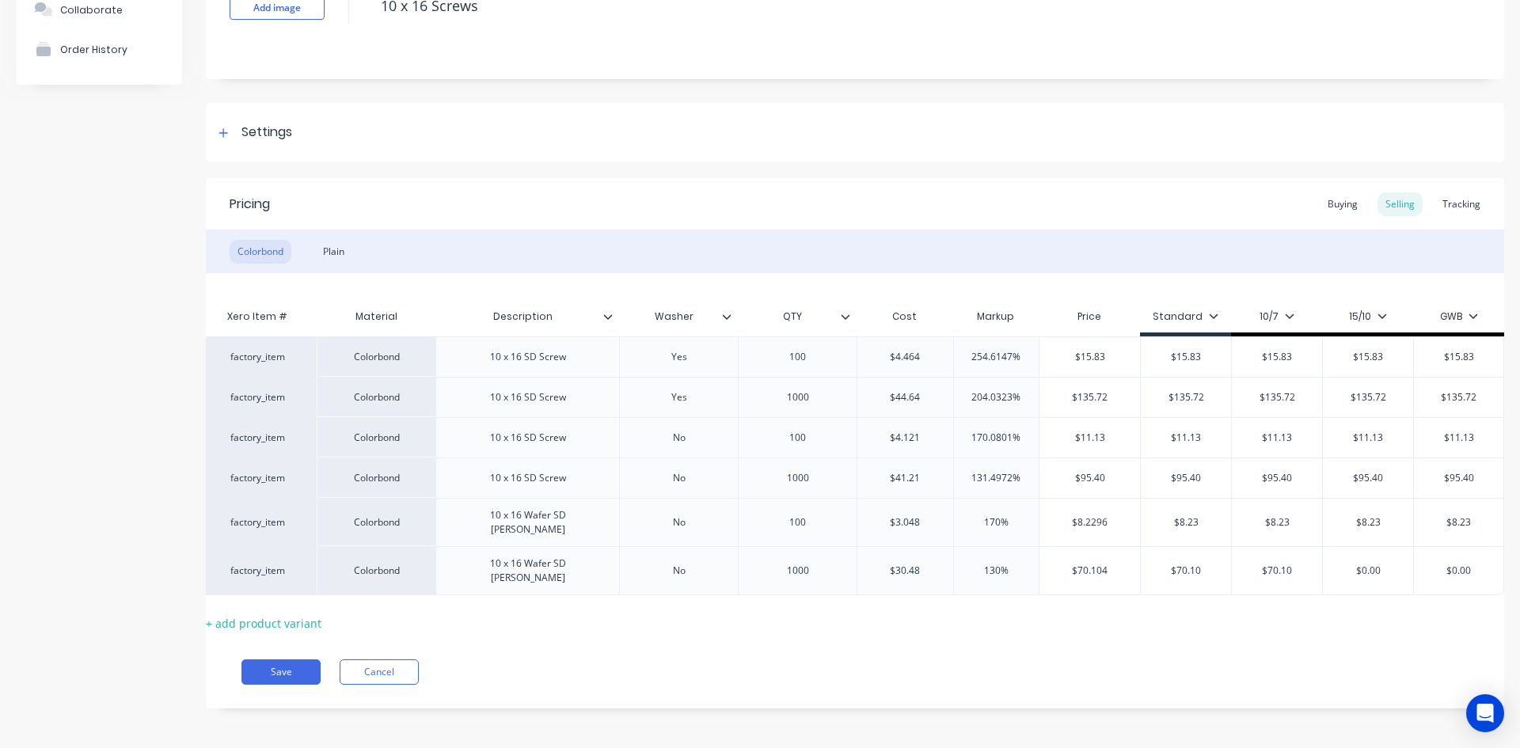
click at [1356, 564] on input "$0.00" at bounding box center [1368, 571] width 90 height 14
paste input "70.1"
type textarea "x"
type input "$70.10"
type input "$0.00"
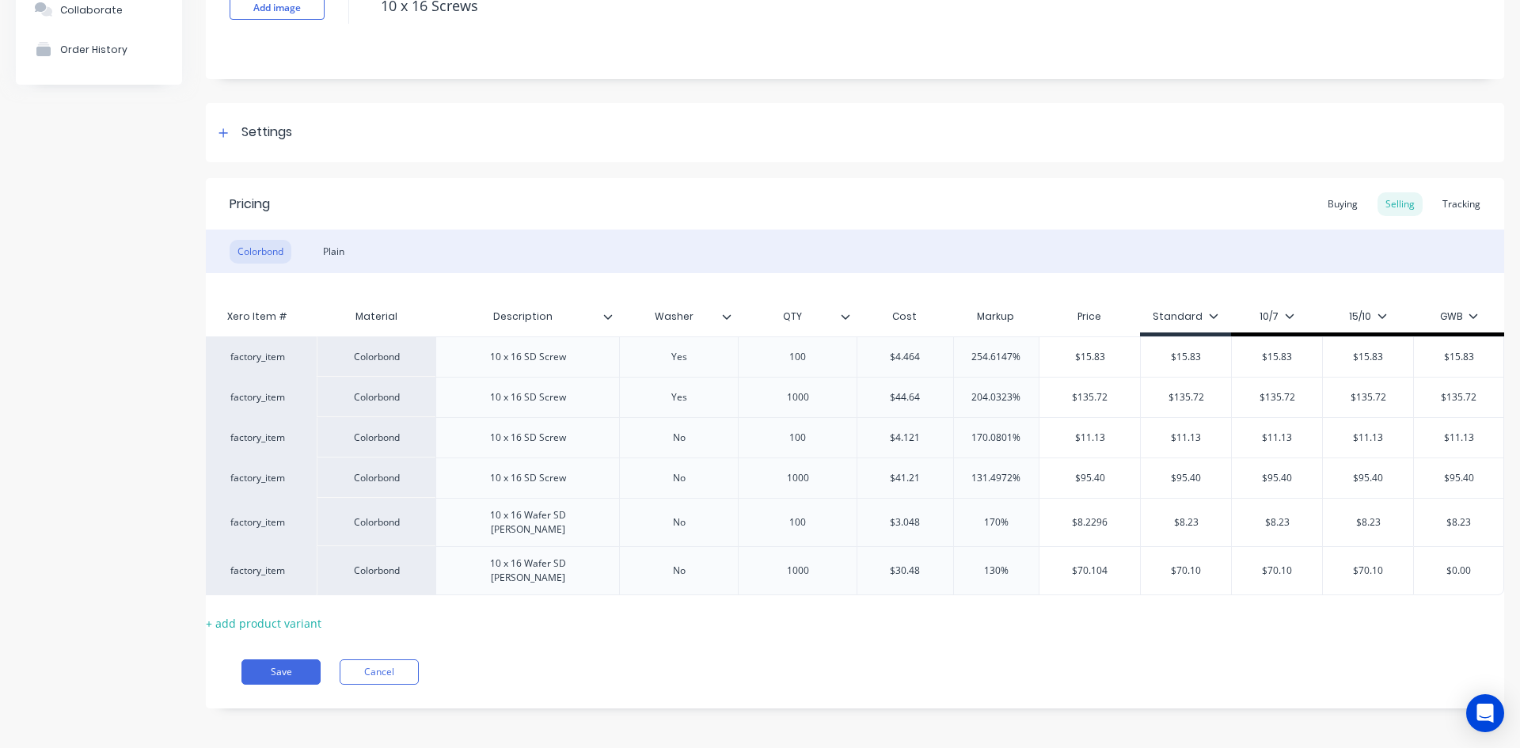
click at [1472, 564] on input "$0.00" at bounding box center [1458, 571] width 89 height 14
paste input "70.1"
type textarea "x"
type input "$70.10"
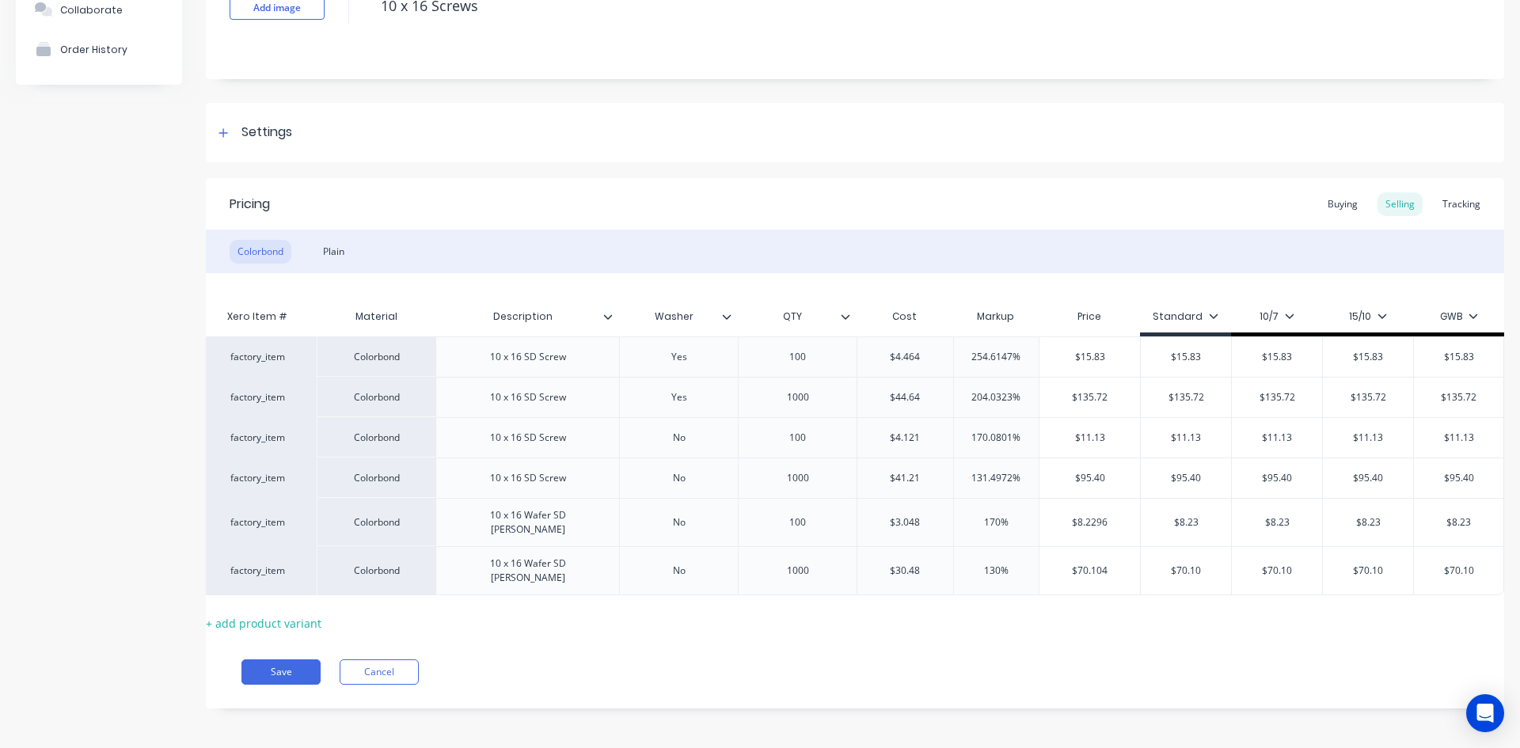
click at [1418, 603] on div "Xero Item # Material Description Washer QTY Cost Markup Price Standard 10/7 15/…" at bounding box center [855, 454] width 1299 height 363
click at [1333, 204] on div "Buying" at bounding box center [1343, 204] width 46 height 24
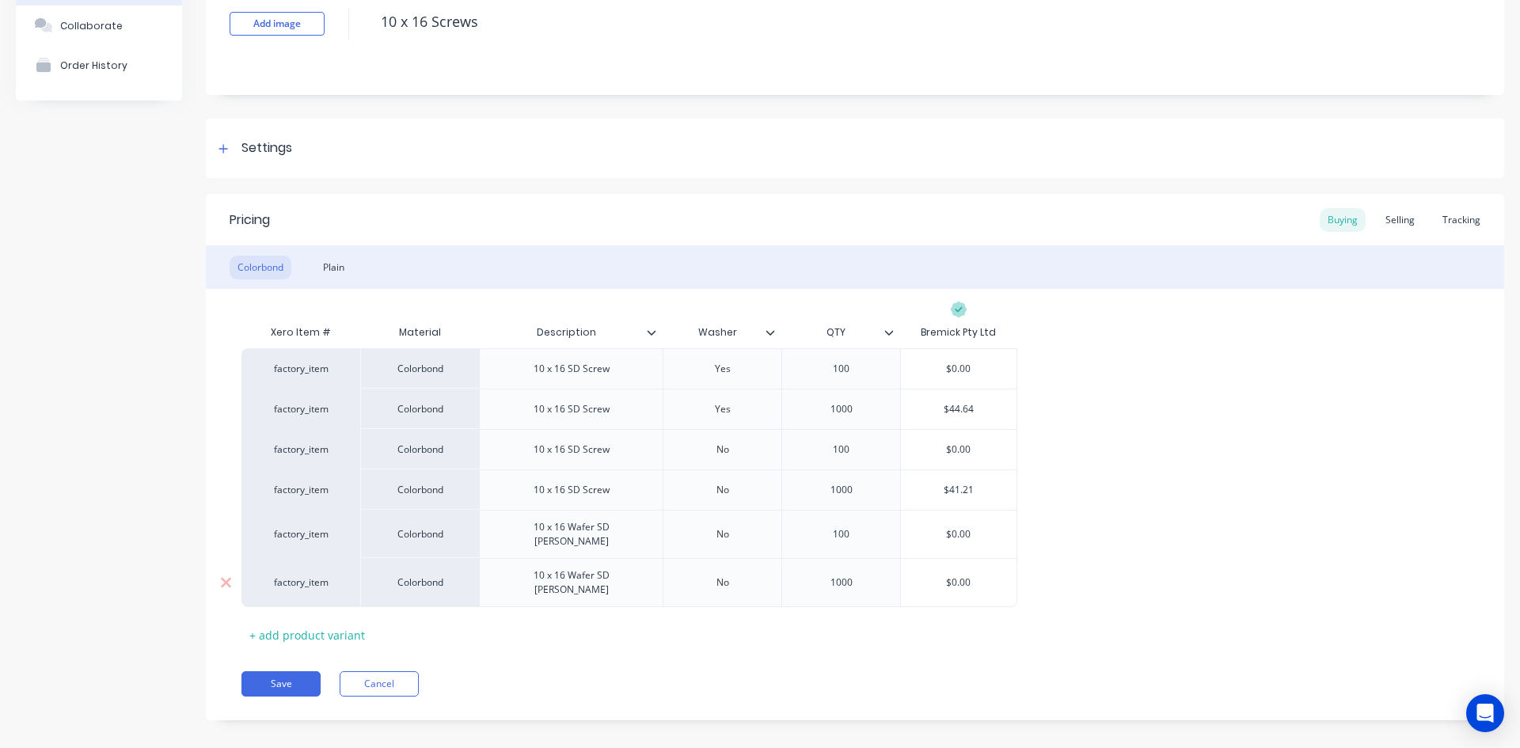
type input "$0.00"
click at [970, 576] on input "$0.00" at bounding box center [959, 583] width 116 height 14
type textarea "x"
type input "$3"
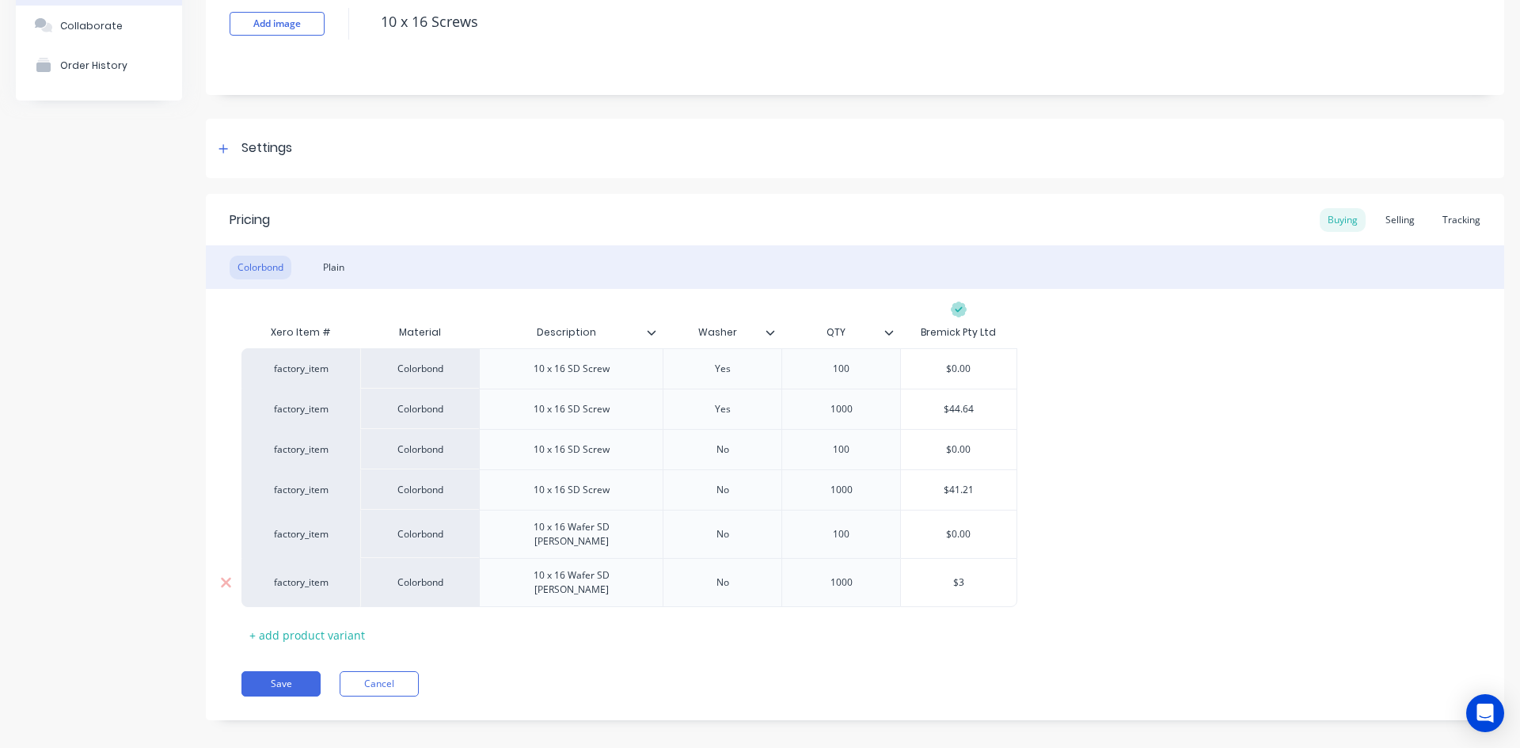
type textarea "x"
type input "$30"
type textarea "x"
type input "$30."
type textarea "x"
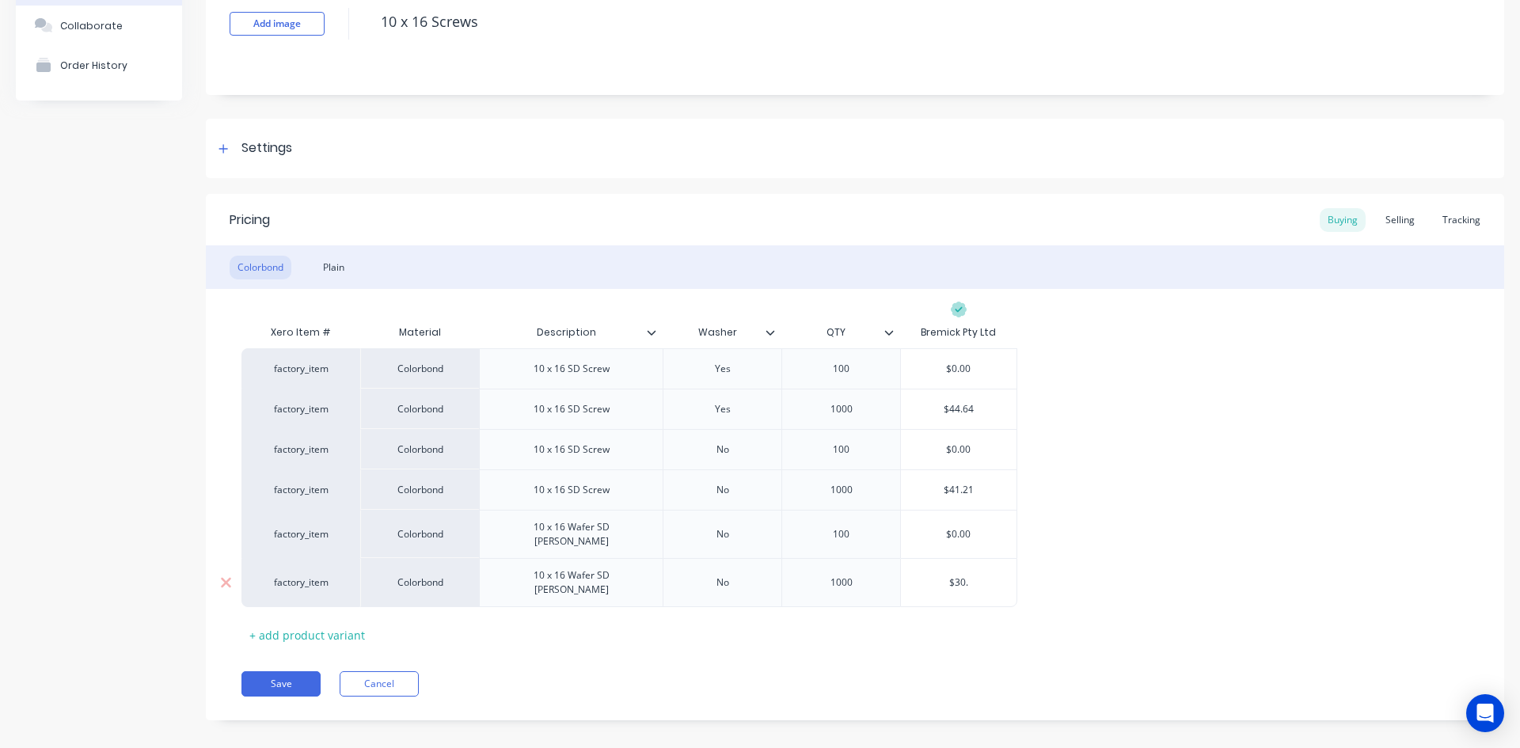
type input "$30.4"
type textarea "x"
type input "$30.48"
type input "$0.00"
click at [963, 529] on input "$0.00" at bounding box center [959, 534] width 116 height 14
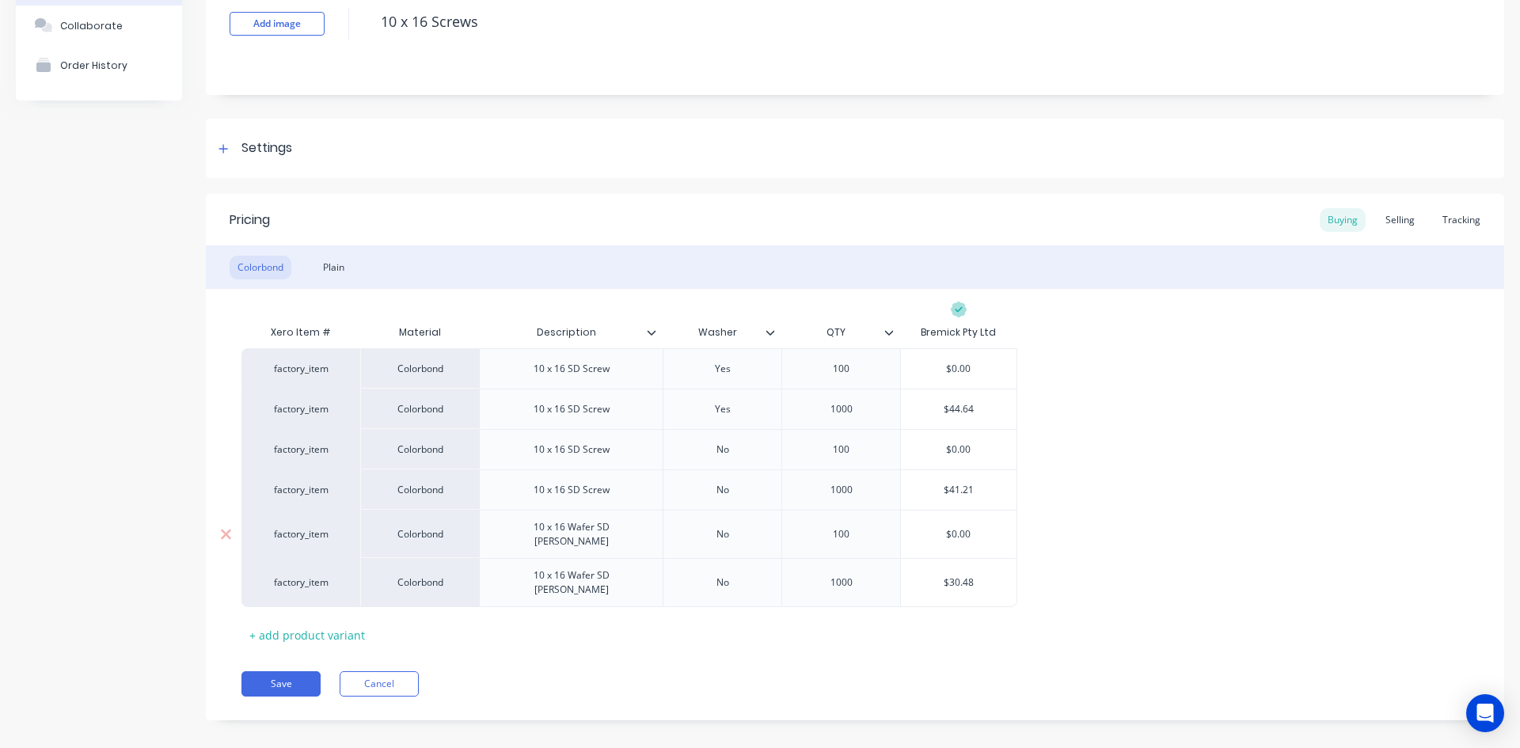
click at [963, 529] on input "$0.00" at bounding box center [959, 534] width 116 height 14
type textarea "x"
type input "$3"
type textarea "x"
type input "$3."
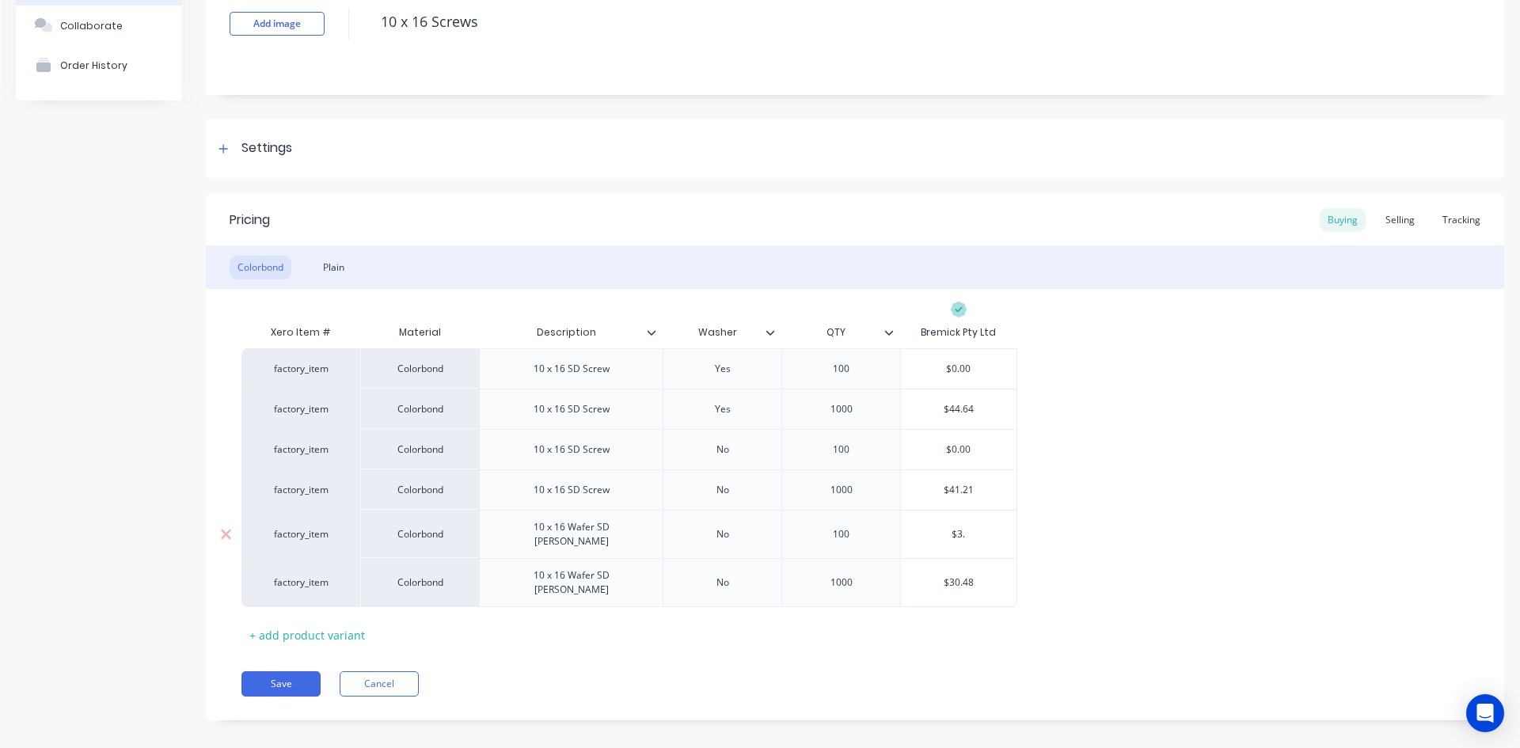
type textarea "x"
type input "$3.0"
type textarea "x"
type input "$3.04"
type textarea "x"
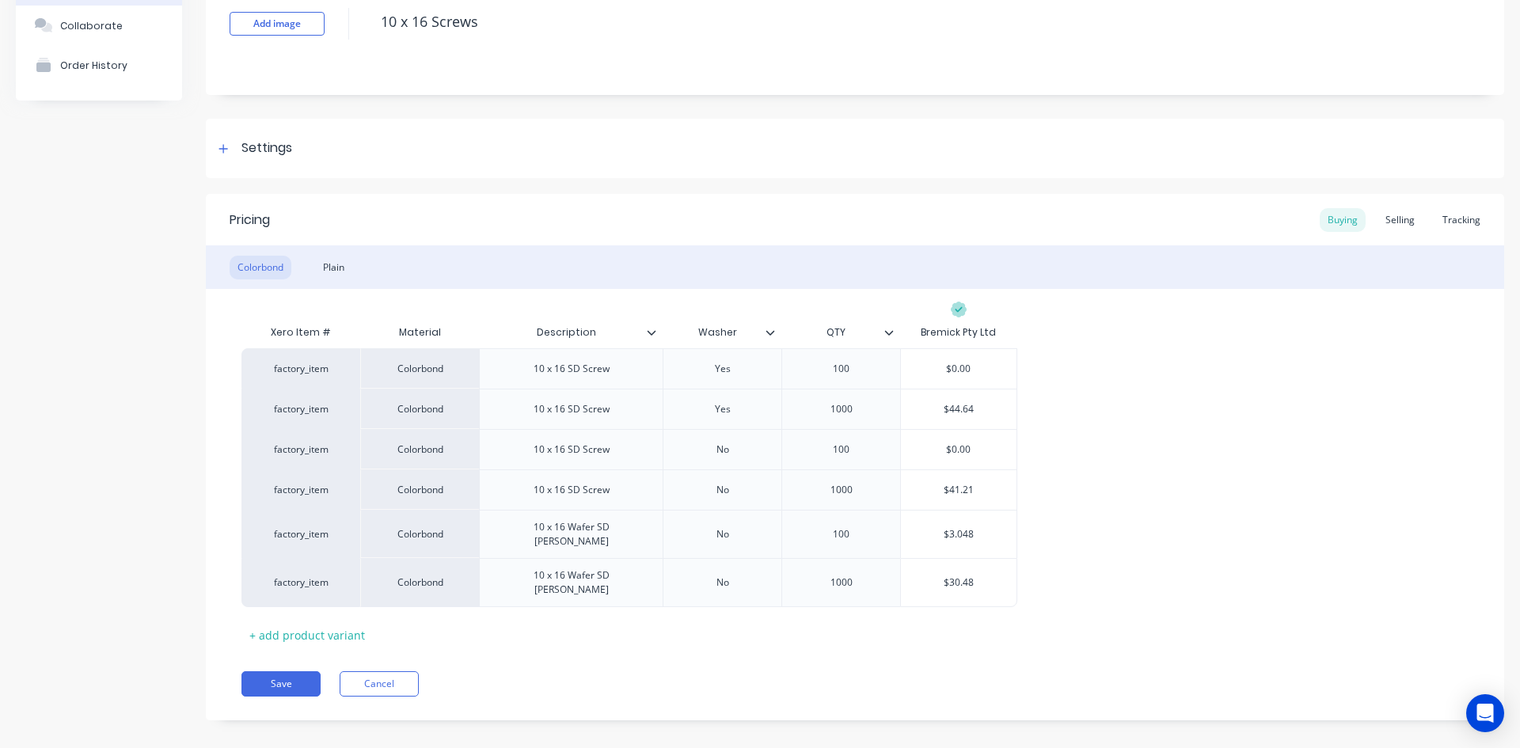
type input "$3.048"
click at [1102, 477] on div "factory_item Colorbond 10 x 16 SD Screw Yes 100 $0.00 factory_item Colorbond 10…" at bounding box center [855, 477] width 1227 height 259
click at [283, 671] on button "Save" at bounding box center [281, 683] width 79 height 25
type textarea "x"
